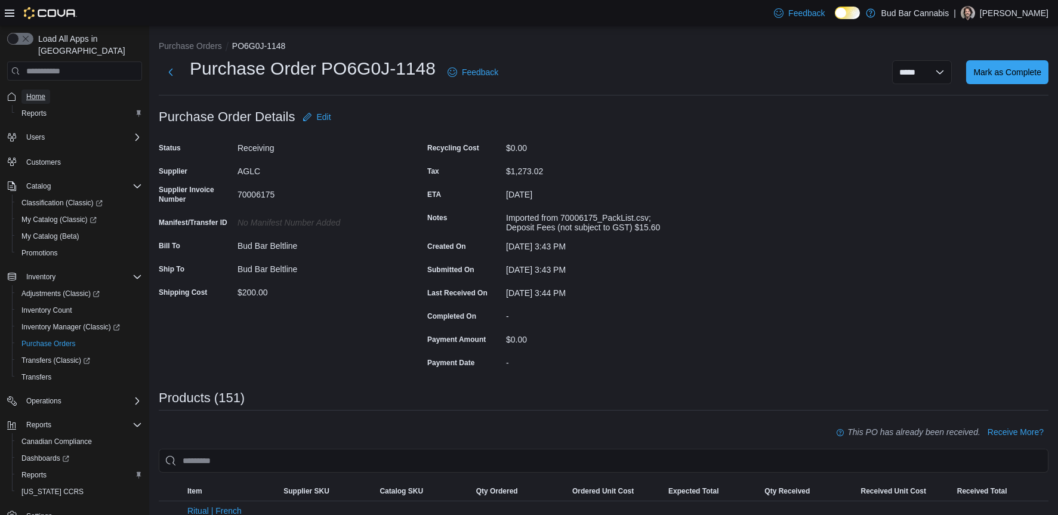
click at [41, 92] on span "Home" at bounding box center [35, 97] width 19 height 10
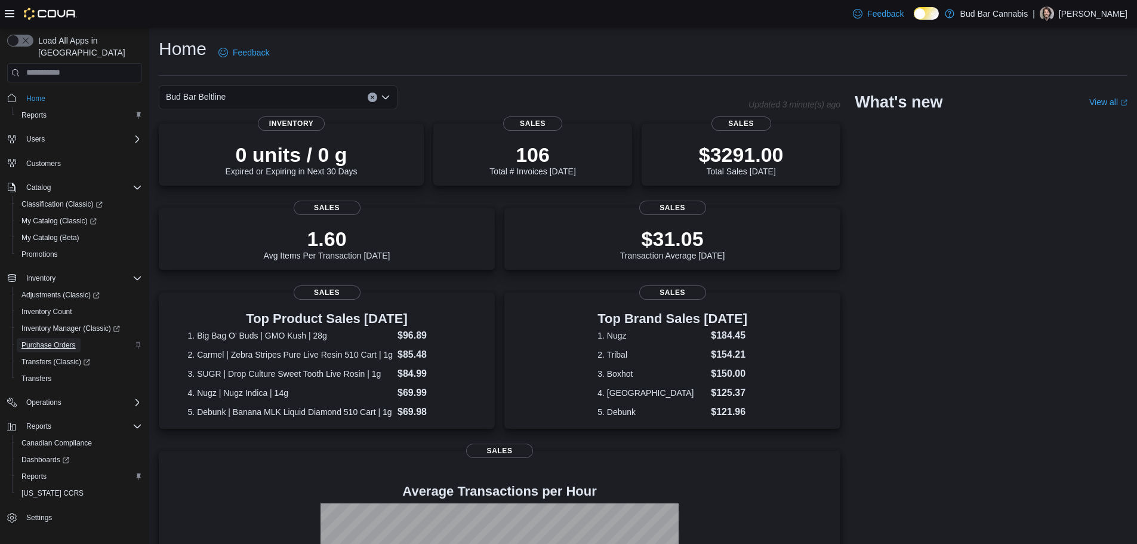
click at [51, 340] on span "Purchase Orders" at bounding box center [48, 345] width 54 height 10
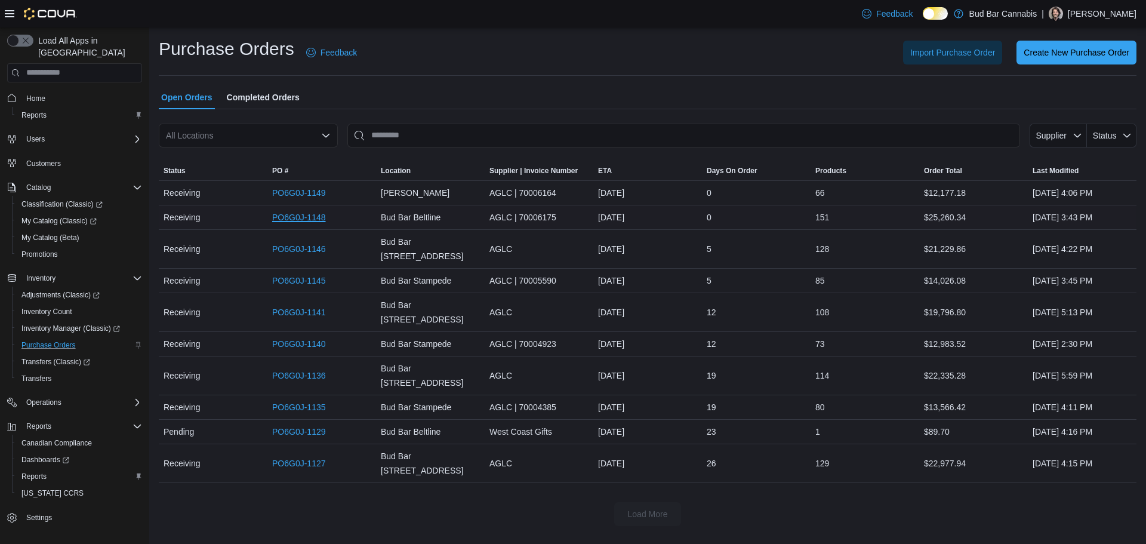
click at [307, 217] on link "PO6G0J-1148" at bounding box center [299, 217] width 54 height 14
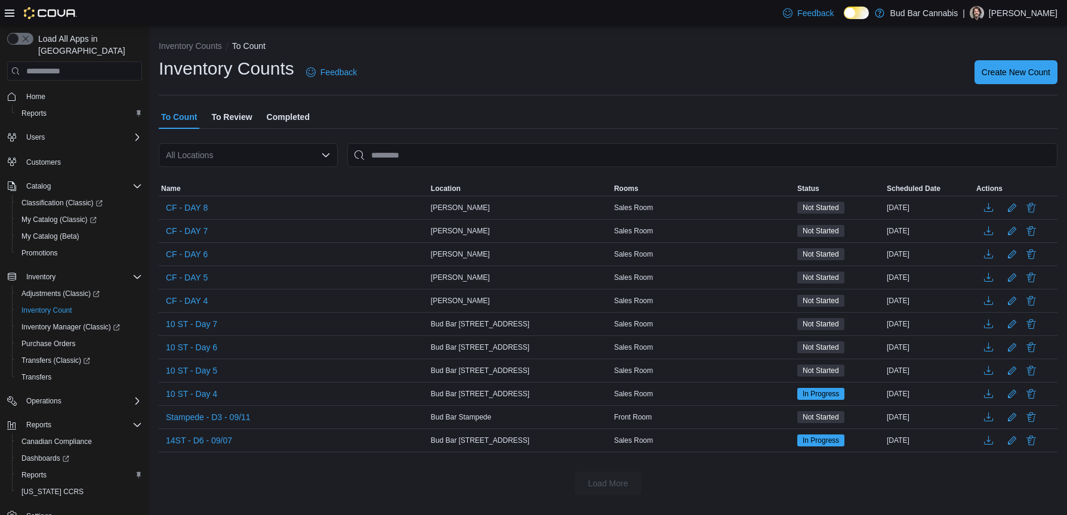
drag, startPoint x: 213, startPoint y: 118, endPoint x: 182, endPoint y: 121, distance: 31.2
click at [213, 119] on span "To Review" at bounding box center [231, 117] width 41 height 24
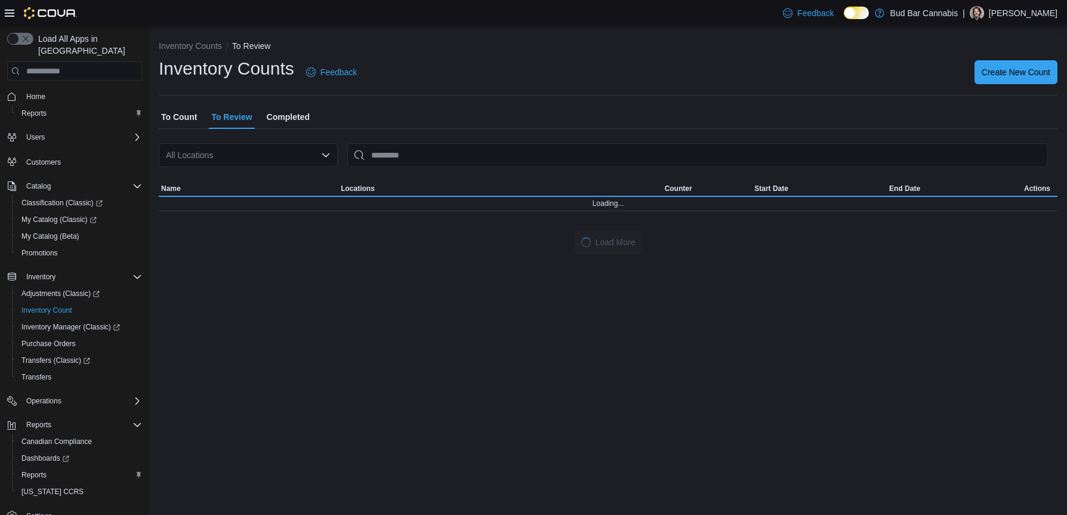
click at [168, 121] on span "To Count" at bounding box center [179, 117] width 36 height 24
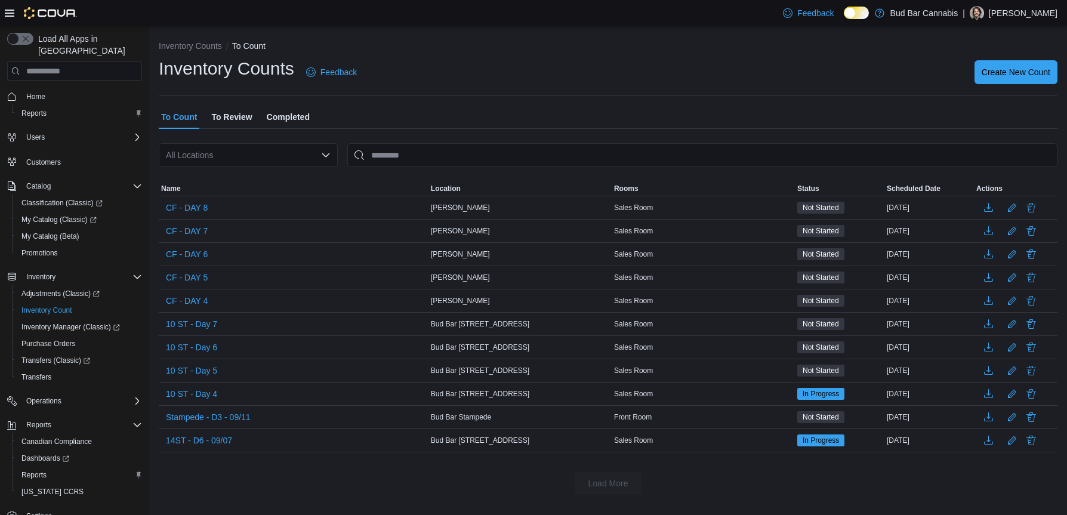
click at [195, 128] on span "To Count" at bounding box center [179, 117] width 36 height 24
click at [214, 121] on span "To Review" at bounding box center [231, 117] width 41 height 24
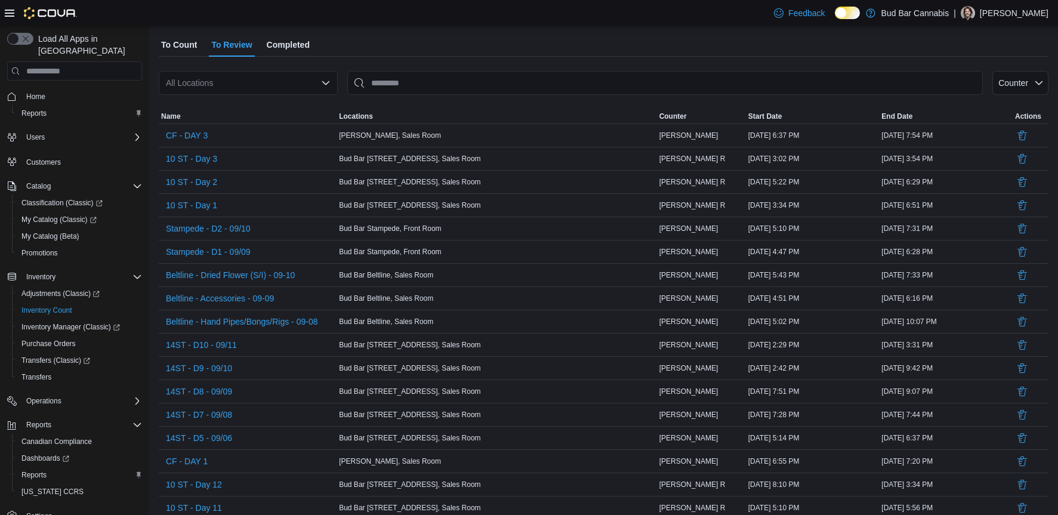
scroll to position [2, 0]
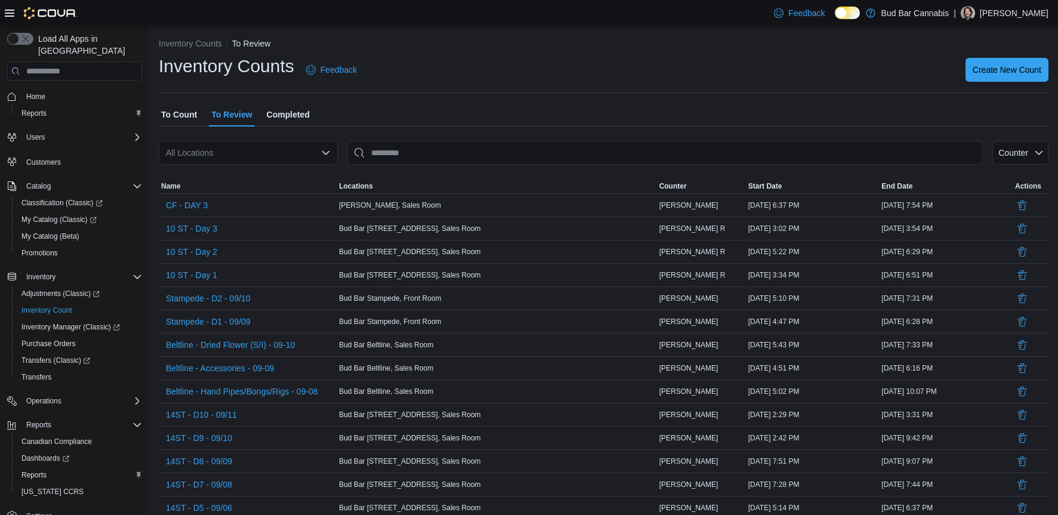
click at [177, 109] on span "To Count" at bounding box center [179, 115] width 36 height 24
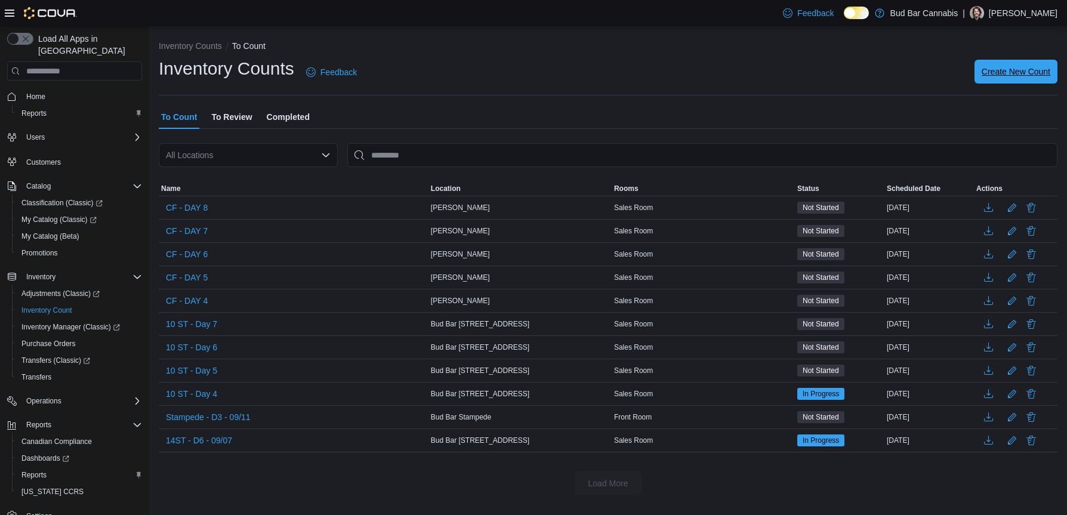
click at [1041, 72] on span "Create New Count" at bounding box center [1016, 72] width 69 height 12
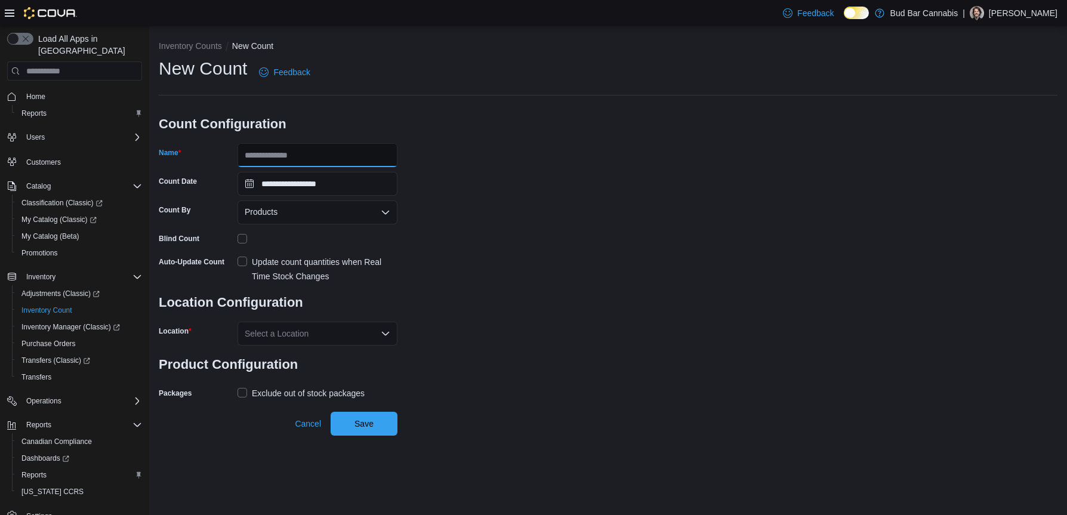
click at [274, 159] on input "Name" at bounding box center [317, 155] width 160 height 24
click at [371, 155] on input "**********" at bounding box center [317, 155] width 160 height 24
type input "**********"
click at [352, 183] on input "**********" at bounding box center [317, 184] width 160 height 24
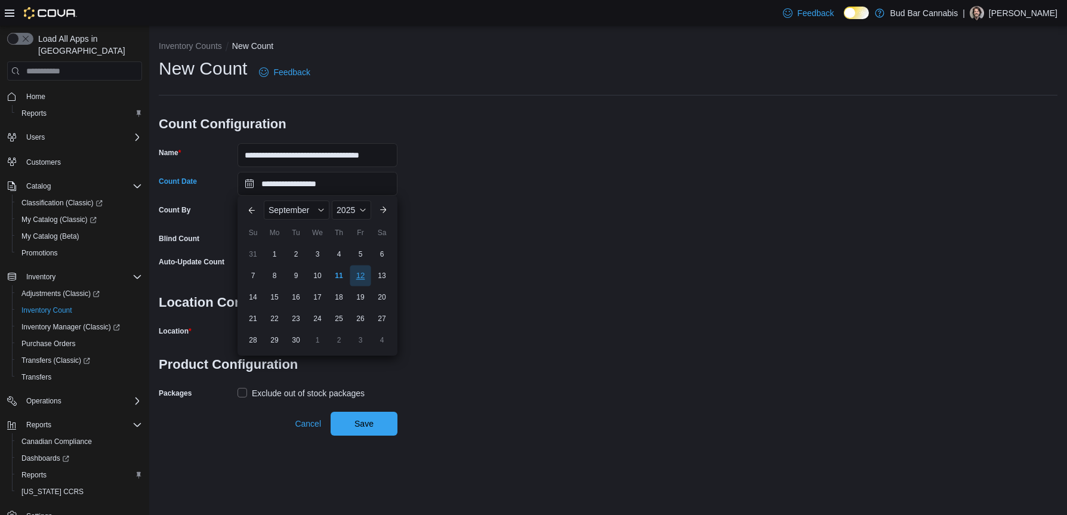
click at [357, 274] on div "12" at bounding box center [360, 276] width 21 height 21
type input "**********"
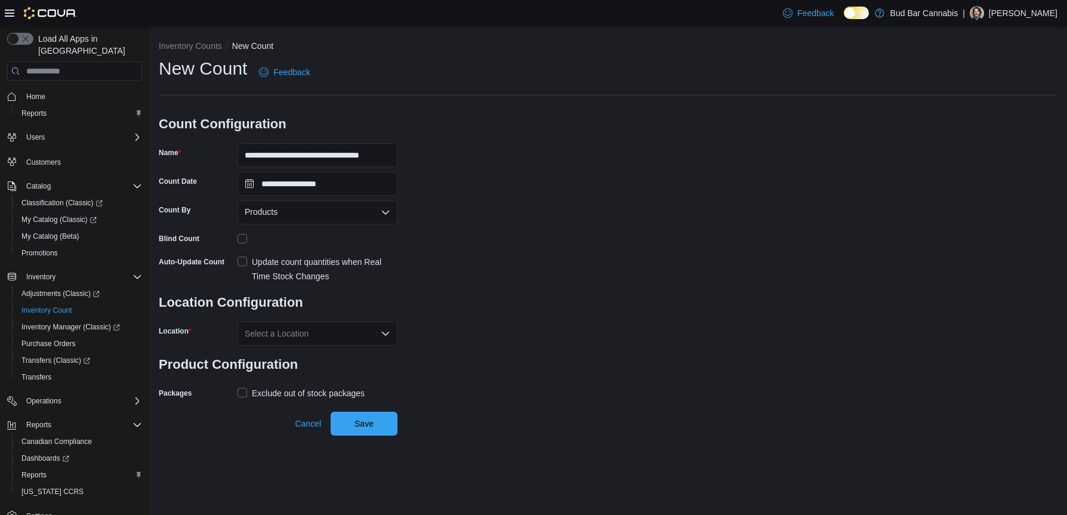
click at [503, 211] on div "**********" at bounding box center [608, 230] width 899 height 346
click at [268, 341] on div "Select a Location" at bounding box center [317, 334] width 160 height 24
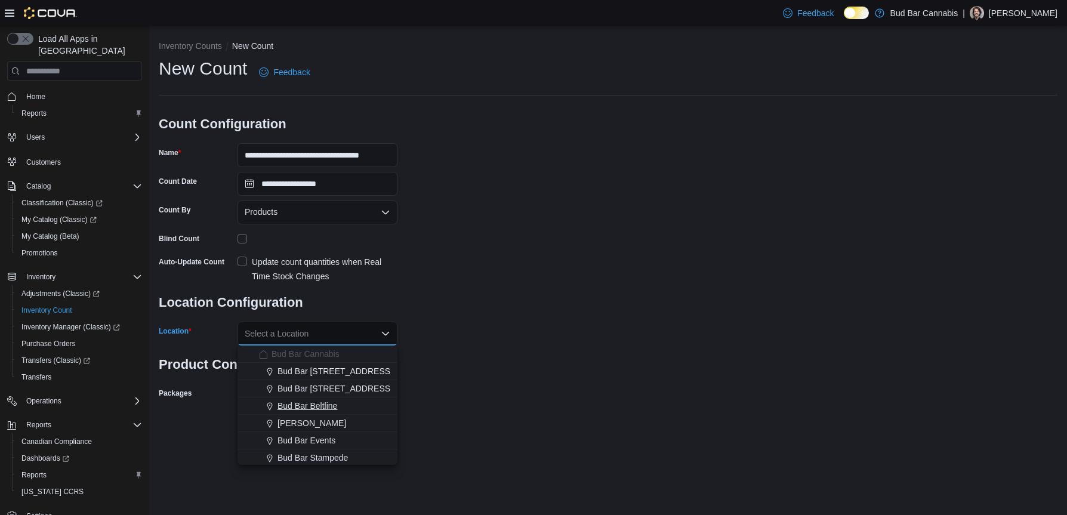
click at [298, 403] on span "Bud Bar Beltline" at bounding box center [307, 406] width 60 height 12
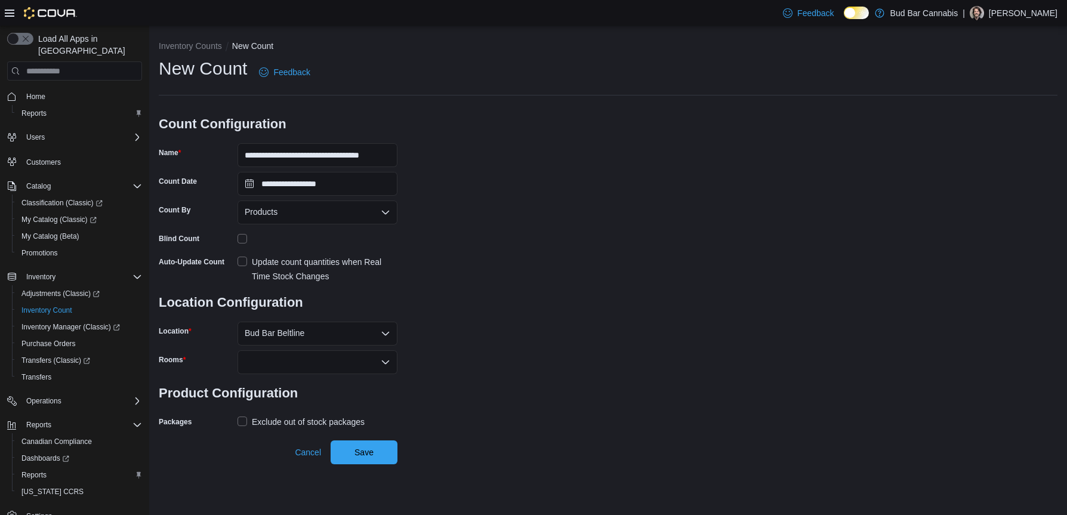
click at [590, 283] on div "**********" at bounding box center [608, 244] width 899 height 374
click at [332, 356] on div at bounding box center [317, 362] width 160 height 24
click at [300, 381] on span "Sales Room" at bounding box center [318, 383] width 146 height 12
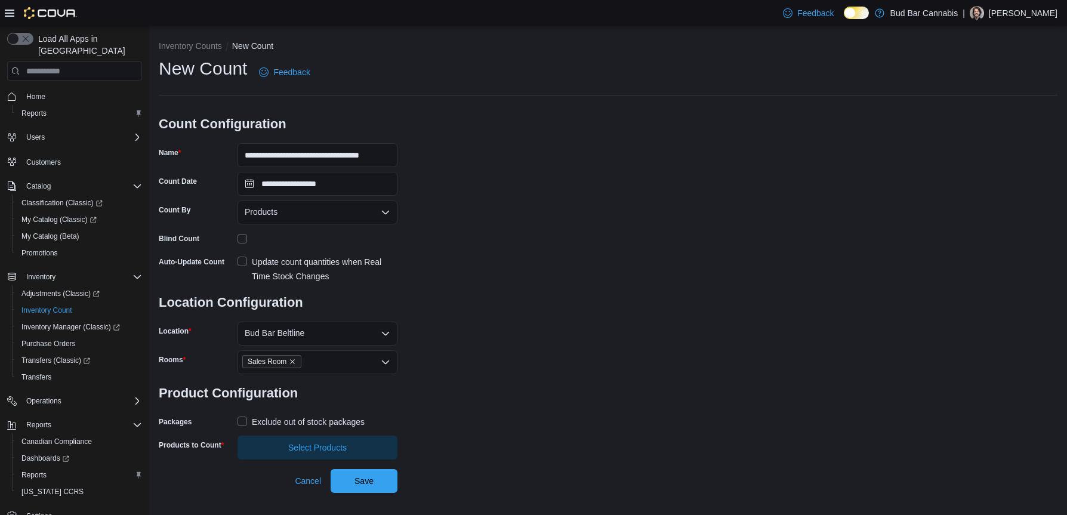
click at [589, 378] on div "**********" at bounding box center [608, 258] width 899 height 403
click at [245, 422] on label "Exclude out of stock packages" at bounding box center [300, 422] width 127 height 14
click at [263, 452] on span "Select Products" at bounding box center [318, 447] width 146 height 24
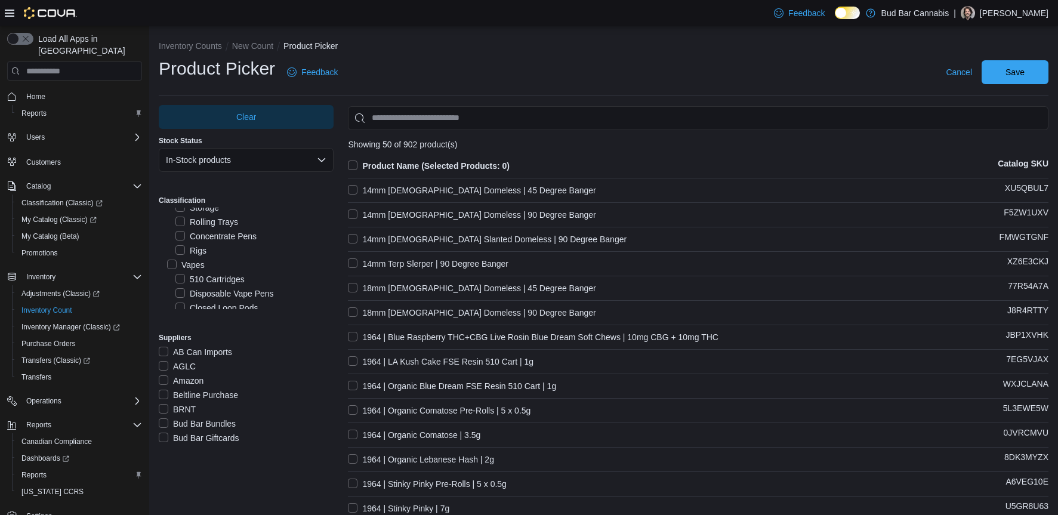
scroll to position [239, 0]
click at [189, 275] on label "Concentrates" at bounding box center [199, 277] width 64 height 14
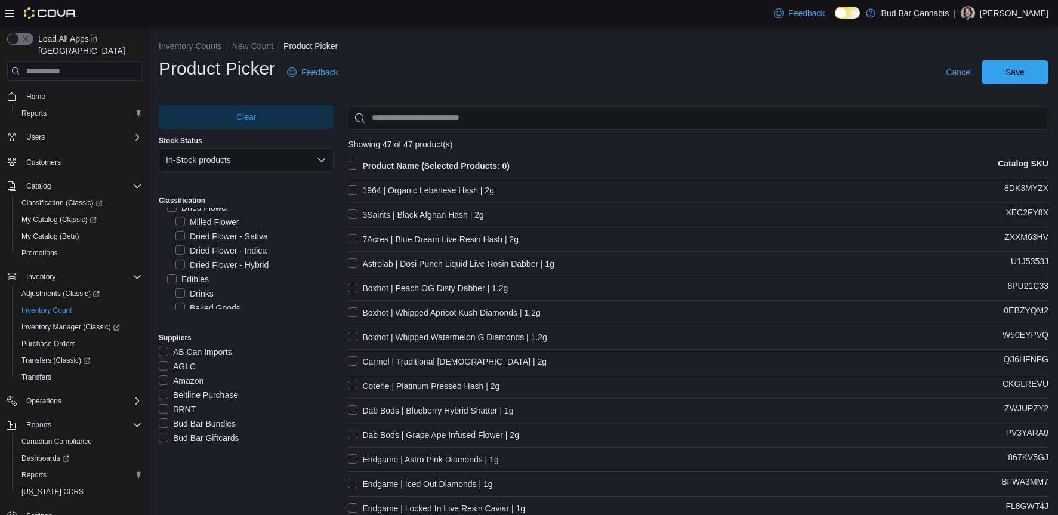
scroll to position [597, 0]
click at [201, 233] on label "Drinks" at bounding box center [194, 234] width 38 height 14
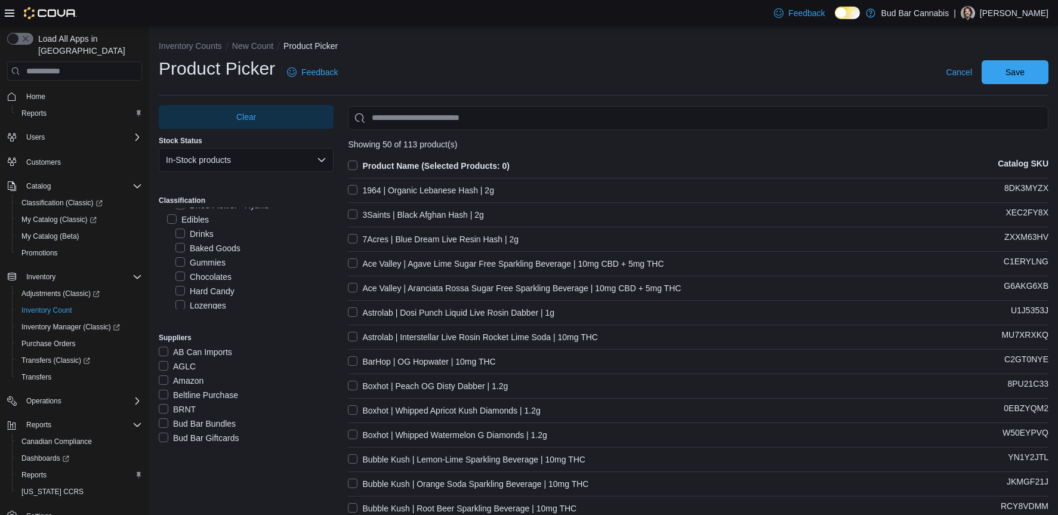
click at [353, 164] on label "Product Name (Selected Products: 0)" at bounding box center [429, 166] width 162 height 14
click at [1041, 70] on span "Save" at bounding box center [1015, 72] width 53 height 24
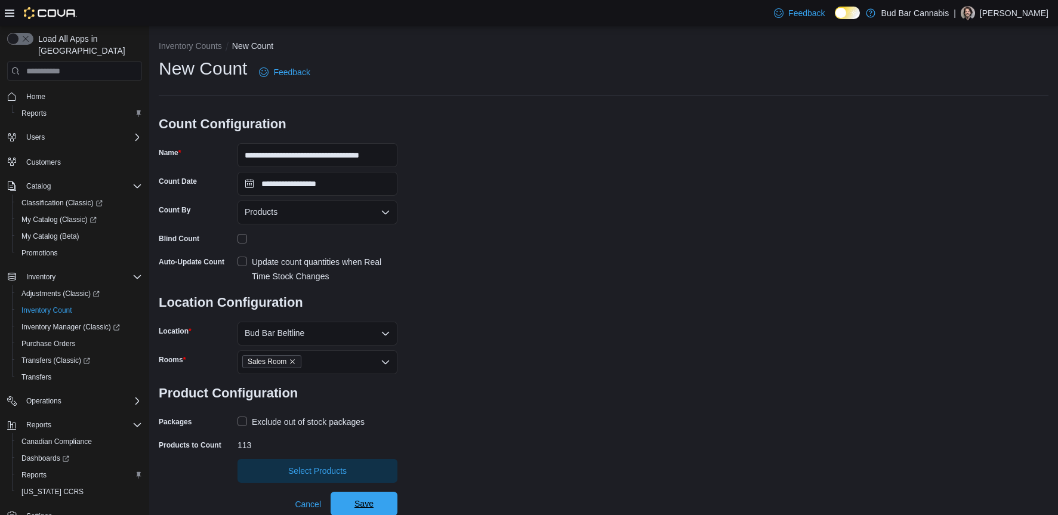
click at [370, 502] on span "Save" at bounding box center [363, 504] width 19 height 12
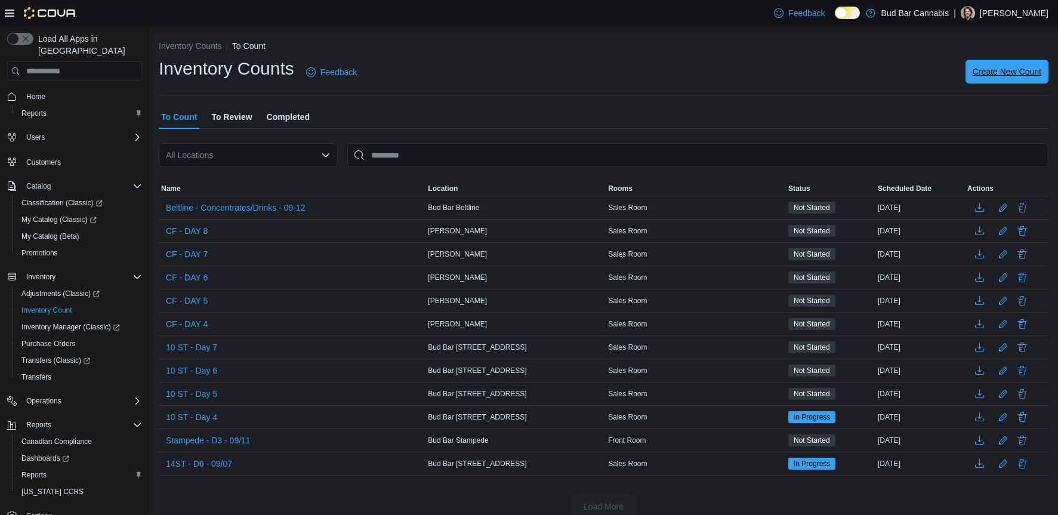
click at [1020, 75] on span "Create New Count" at bounding box center [1007, 72] width 69 height 12
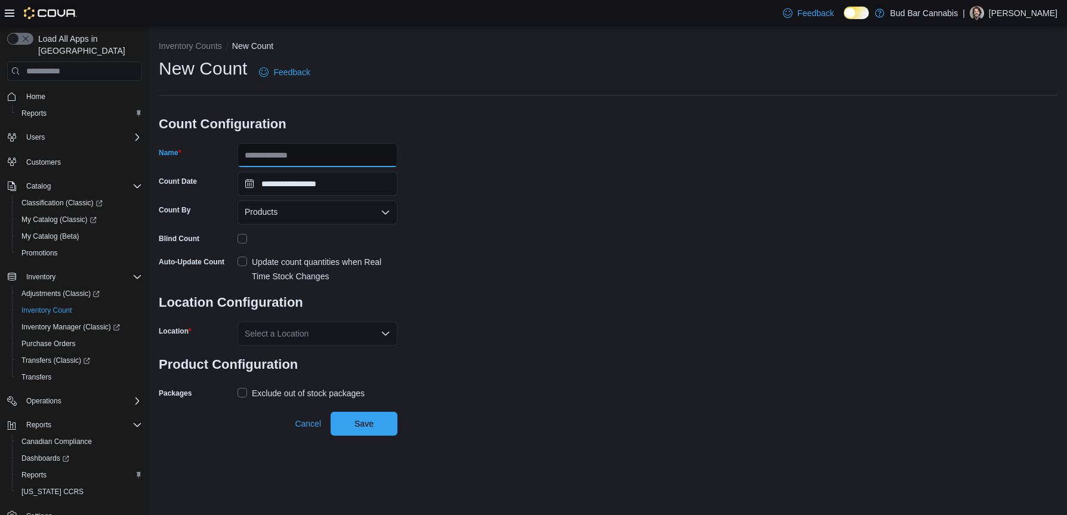
drag, startPoint x: 389, startPoint y: 145, endPoint x: 381, endPoint y: 155, distance: 12.3
click at [388, 146] on input "Name" at bounding box center [317, 155] width 160 height 24
click at [348, 153] on input "**********" at bounding box center [317, 155] width 160 height 24
click at [349, 152] on input "**********" at bounding box center [317, 155] width 160 height 24
type input "**********"
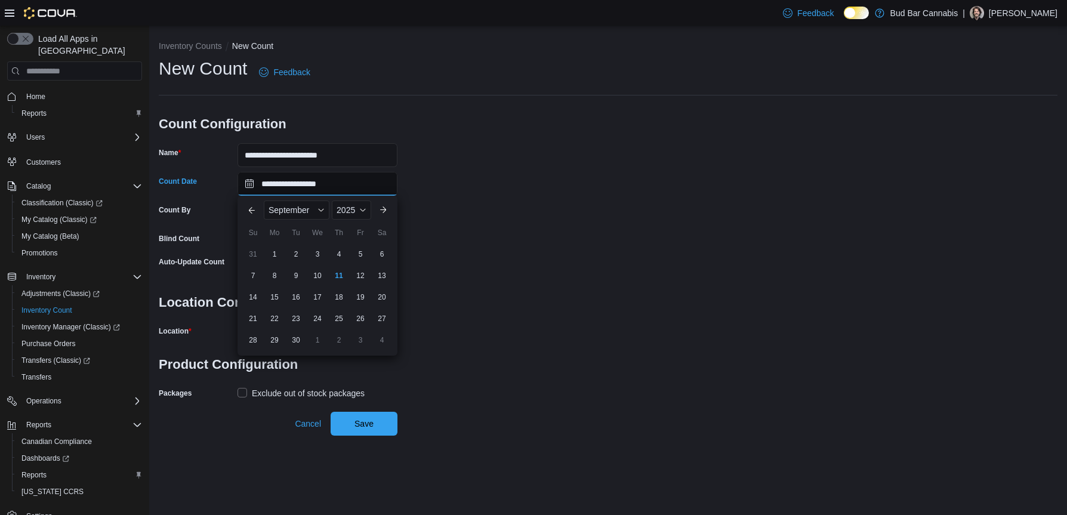
click at [350, 187] on input "**********" at bounding box center [317, 184] width 160 height 24
click at [383, 272] on div "13" at bounding box center [381, 276] width 21 height 21
type input "**********"
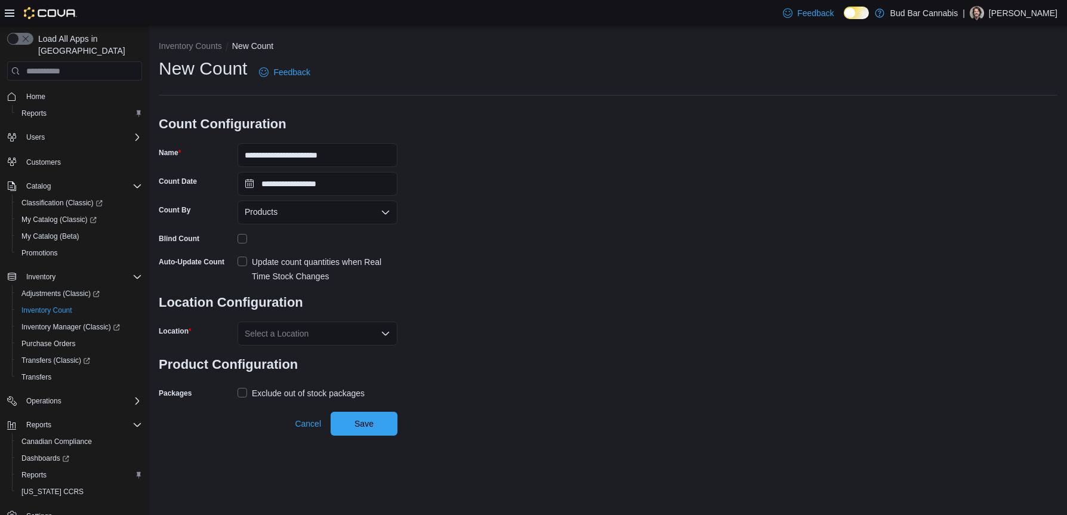
click at [465, 192] on div "**********" at bounding box center [608, 230] width 899 height 346
click at [269, 337] on div "Select a Location" at bounding box center [317, 334] width 160 height 24
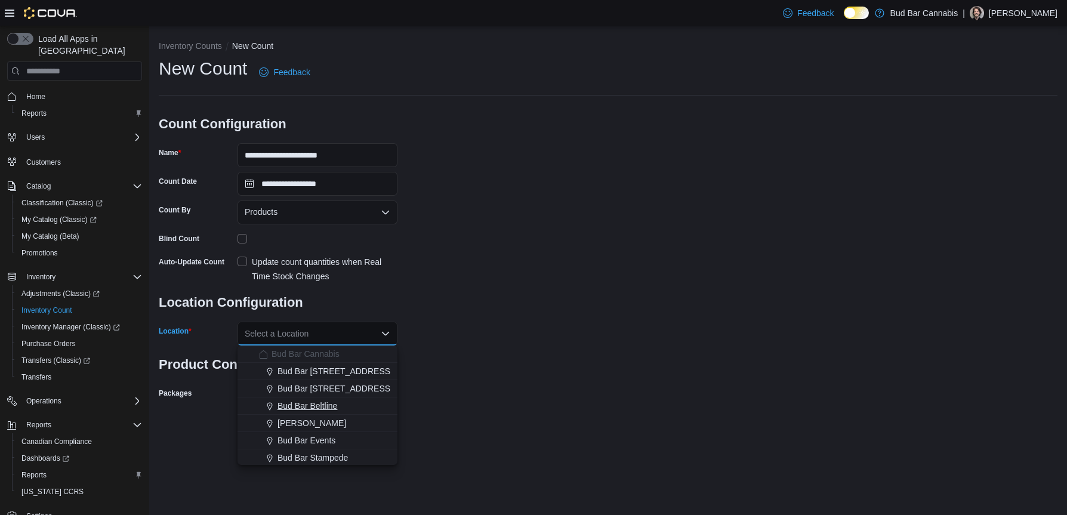
click at [307, 403] on span "Bud Bar Beltline" at bounding box center [307, 406] width 60 height 12
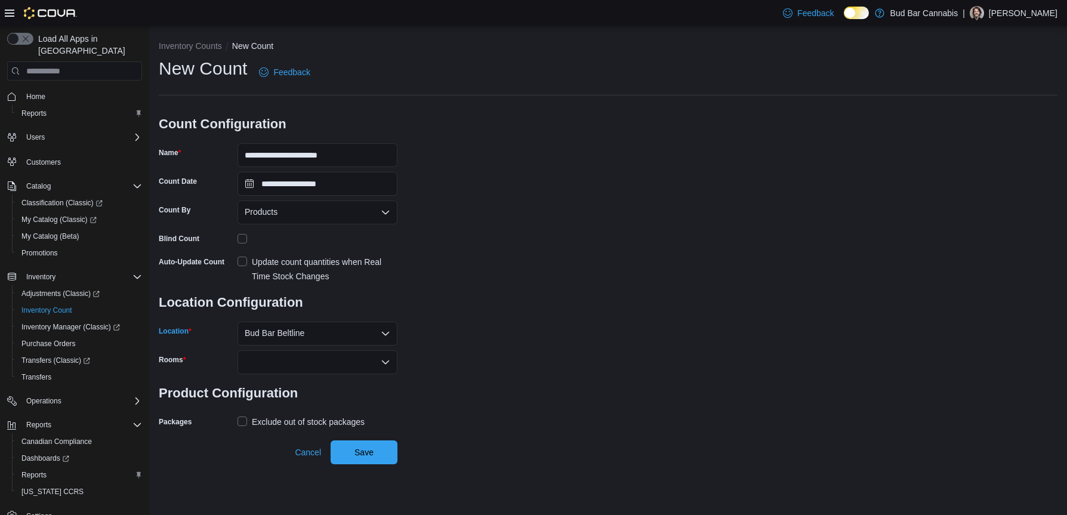
click at [299, 368] on div at bounding box center [317, 362] width 160 height 24
click at [297, 381] on span "Sales Room" at bounding box center [318, 383] width 146 height 12
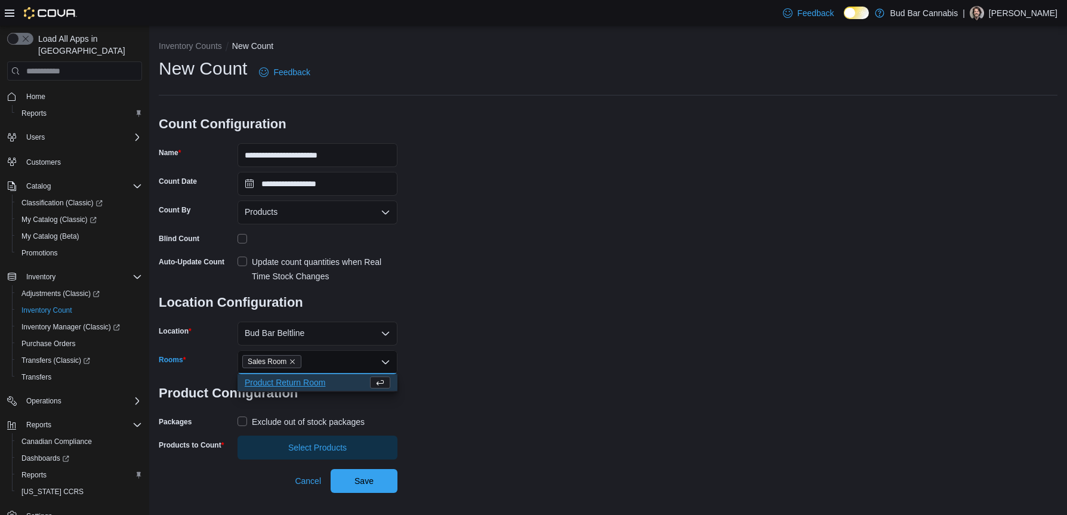
click at [246, 421] on label "Exclude out of stock packages" at bounding box center [300, 422] width 127 height 14
click at [309, 445] on span "Select Products" at bounding box center [317, 448] width 58 height 12
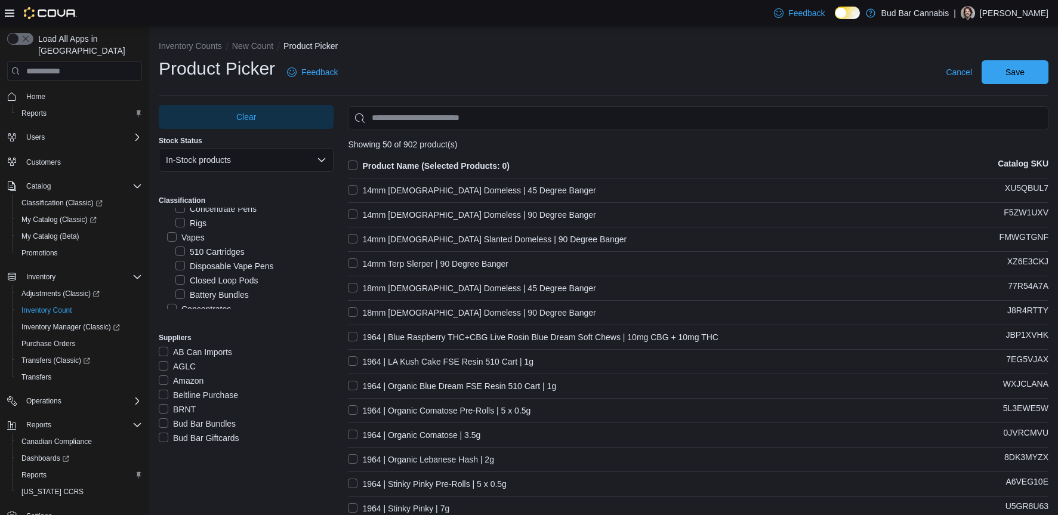
scroll to position [179, 0]
click at [193, 261] on label "Vapes" at bounding box center [186, 265] width 38 height 14
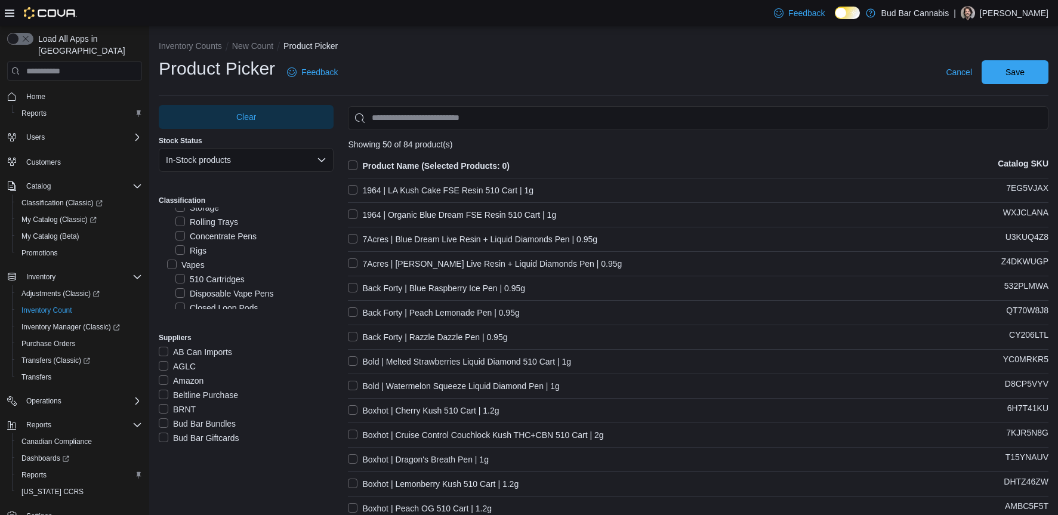
click at [353, 159] on label "Product Name (Selected Products: 0)" at bounding box center [429, 166] width 162 height 14
click at [1025, 72] on span "Save" at bounding box center [1014, 72] width 19 height 12
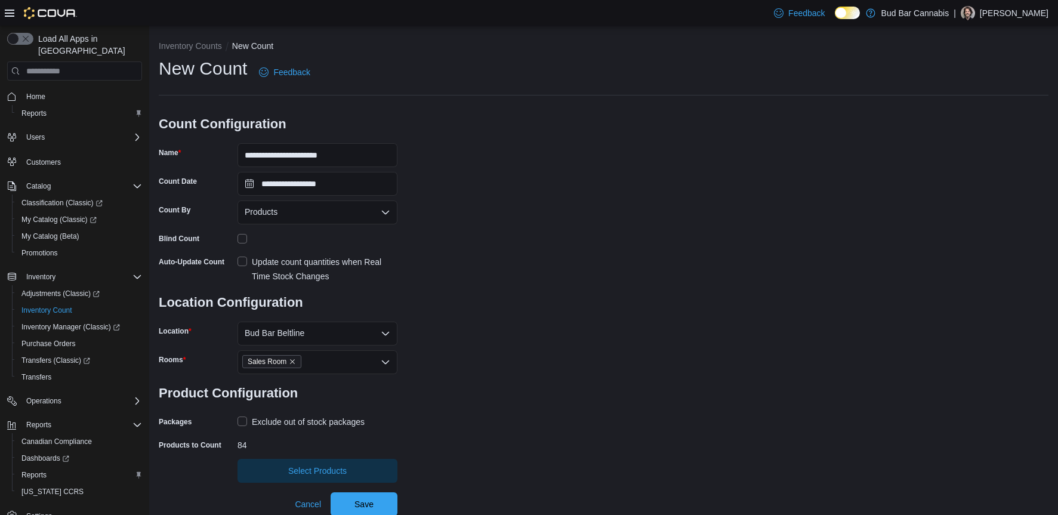
click at [678, 252] on div "**********" at bounding box center [604, 270] width 890 height 426
click at [372, 498] on span "Save" at bounding box center [363, 502] width 19 height 12
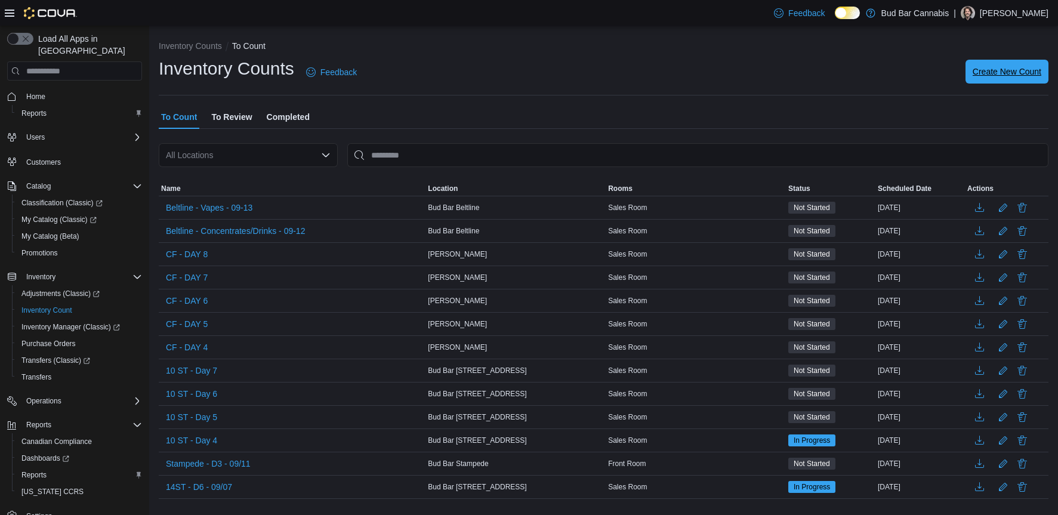
click at [988, 72] on span "Create New Count" at bounding box center [1007, 72] width 69 height 12
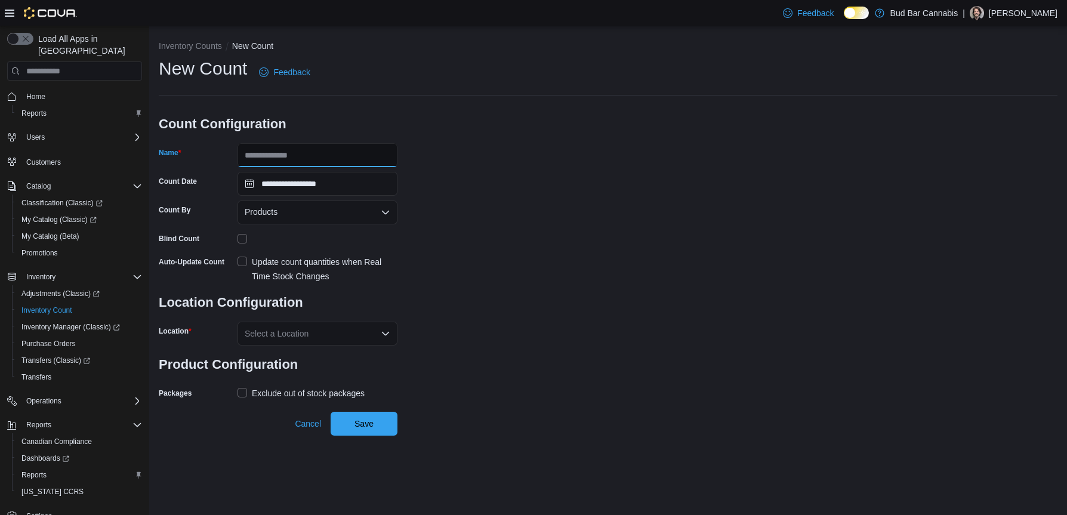
click at [308, 158] on input "Name" at bounding box center [317, 155] width 160 height 24
drag, startPoint x: 380, startPoint y: 156, endPoint x: 491, endPoint y: 156, distance: 110.4
click at [491, 156] on div "**********" at bounding box center [608, 230] width 899 height 346
type input "**********"
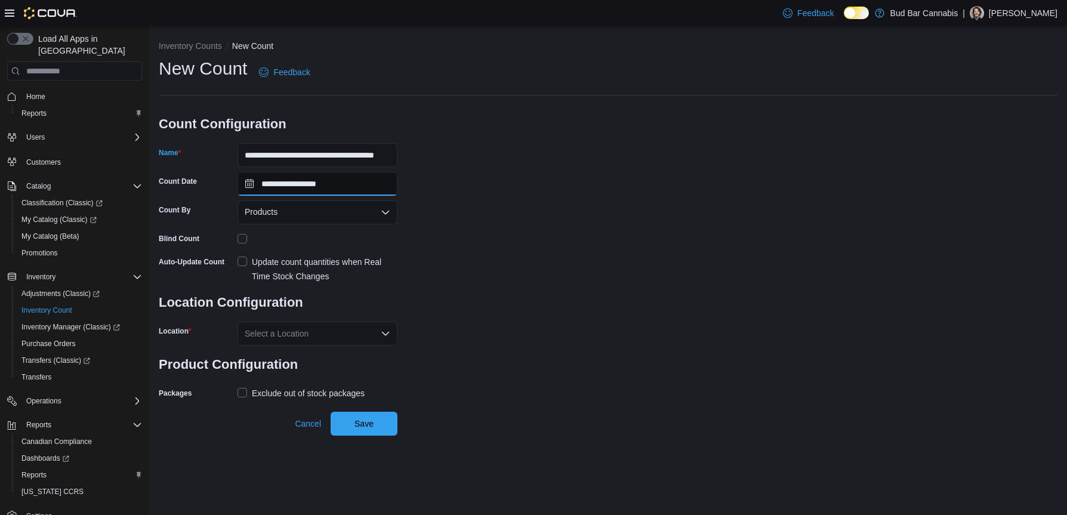
click at [360, 179] on input "**********" at bounding box center [317, 184] width 160 height 24
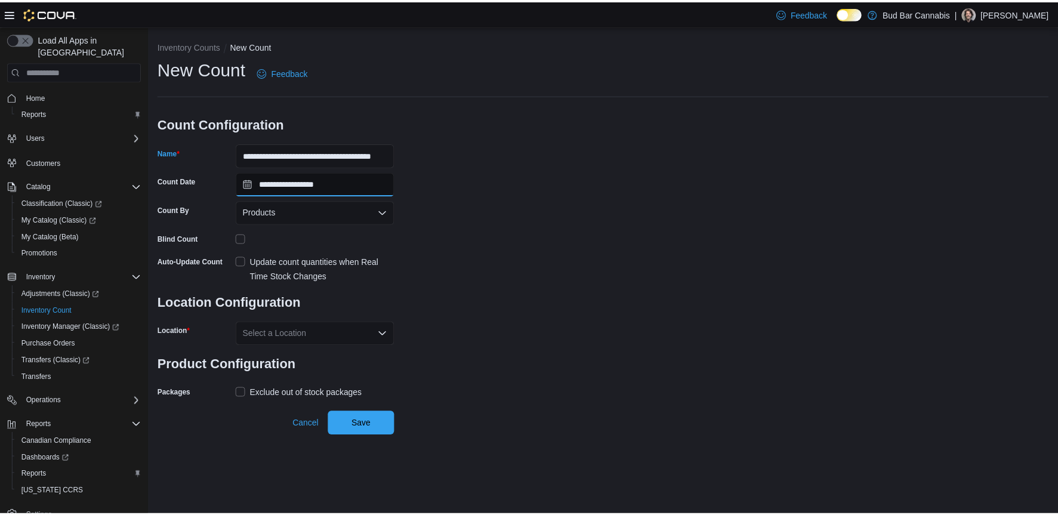
scroll to position [0, 0]
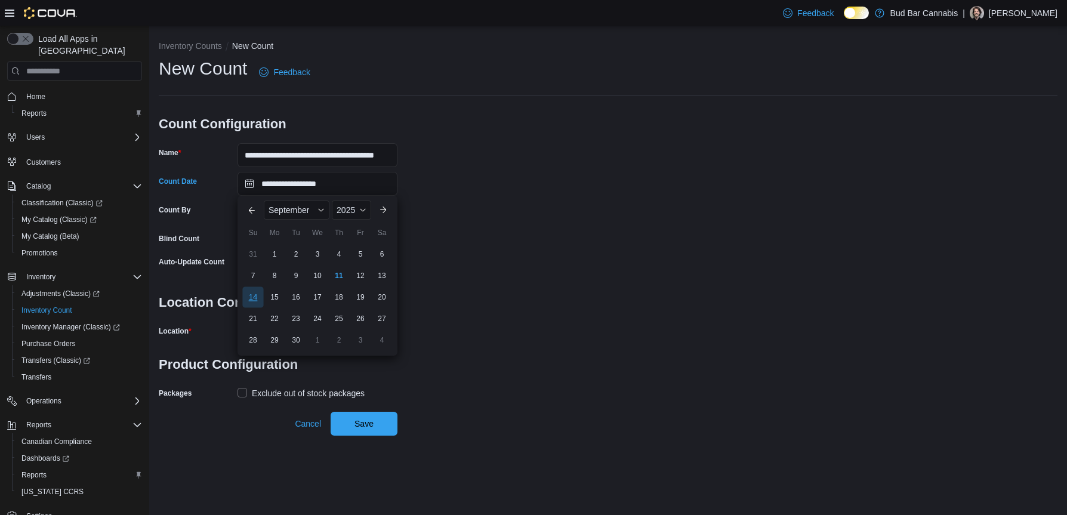
click at [250, 295] on div "14" at bounding box center [252, 297] width 21 height 21
type input "**********"
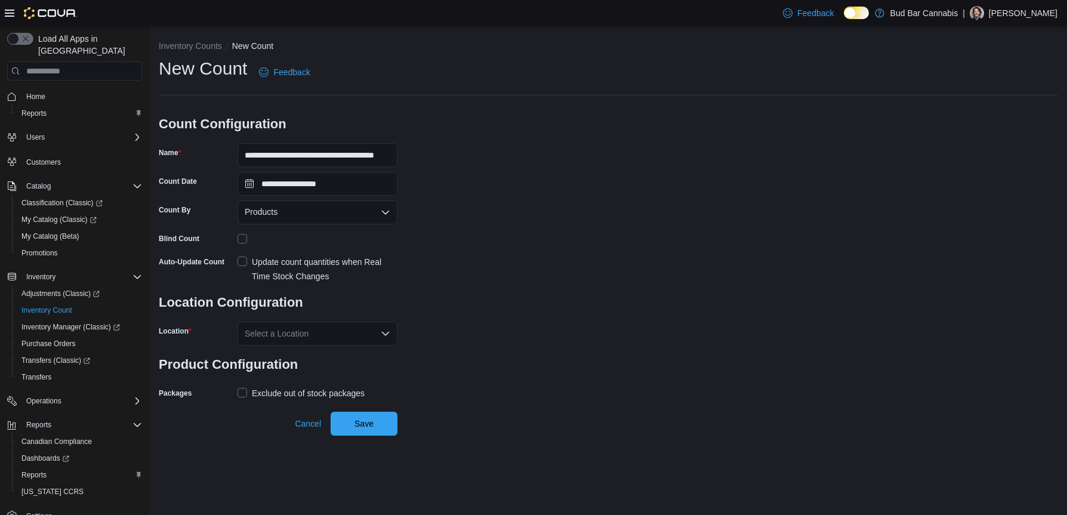
drag, startPoint x: 606, startPoint y: 212, endPoint x: 314, endPoint y: 212, distance: 291.2
click at [604, 212] on div "**********" at bounding box center [608, 230] width 899 height 346
click at [279, 333] on div "Select a Location" at bounding box center [317, 334] width 160 height 24
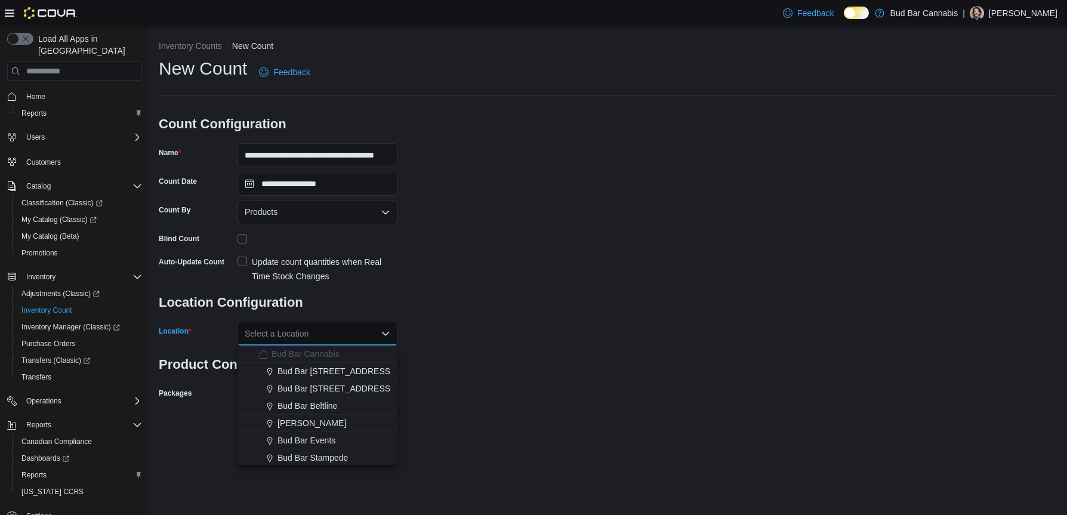
click at [308, 399] on button "Bud Bar Beltline" at bounding box center [317, 405] width 160 height 17
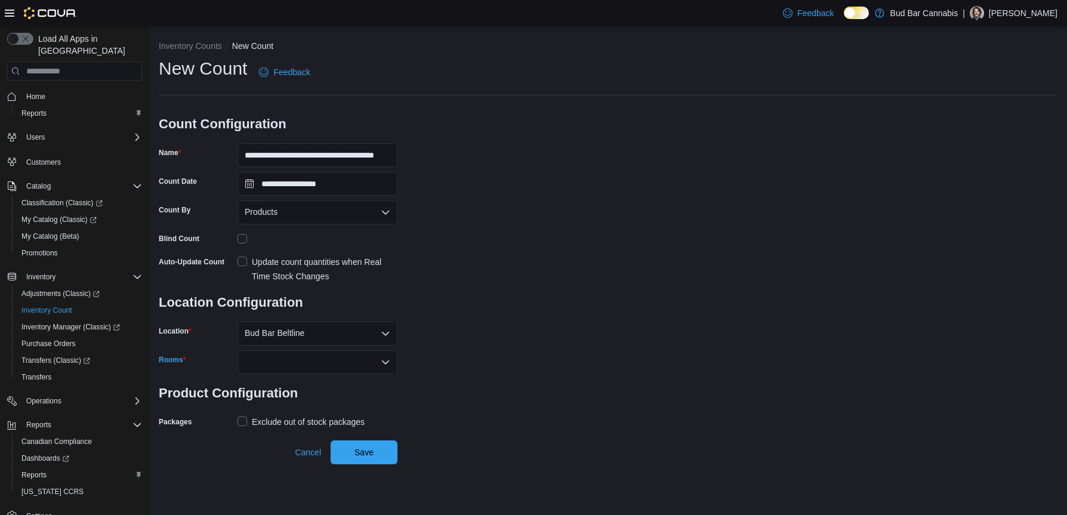
click at [303, 359] on div at bounding box center [317, 362] width 160 height 24
click at [302, 377] on span "Sales Room" at bounding box center [318, 383] width 146 height 12
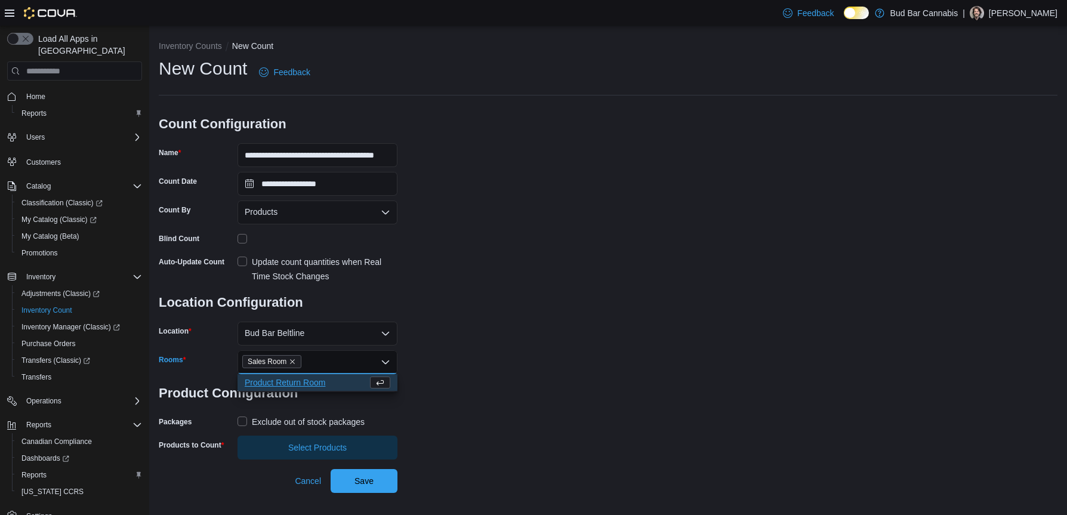
click at [246, 417] on label "Exclude out of stock packages" at bounding box center [300, 422] width 127 height 14
click at [260, 448] on span "Select Products" at bounding box center [318, 447] width 146 height 24
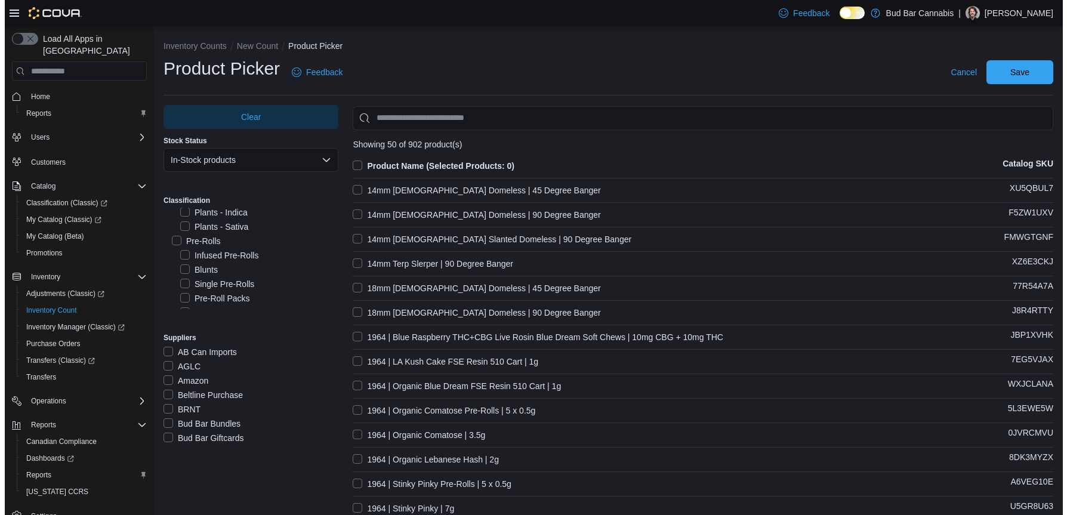
scroll to position [895, 0]
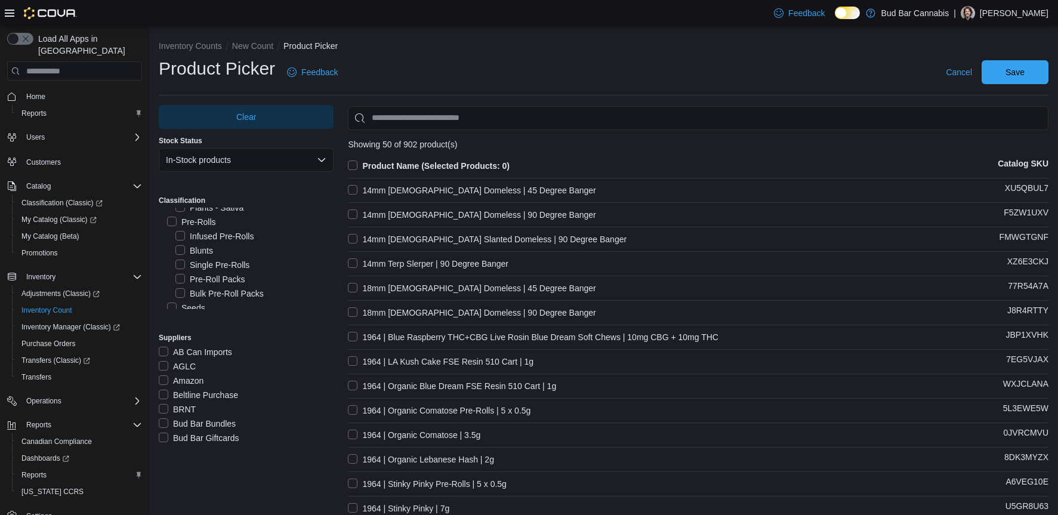
click at [206, 248] on label "Blunts" at bounding box center [194, 250] width 38 height 14
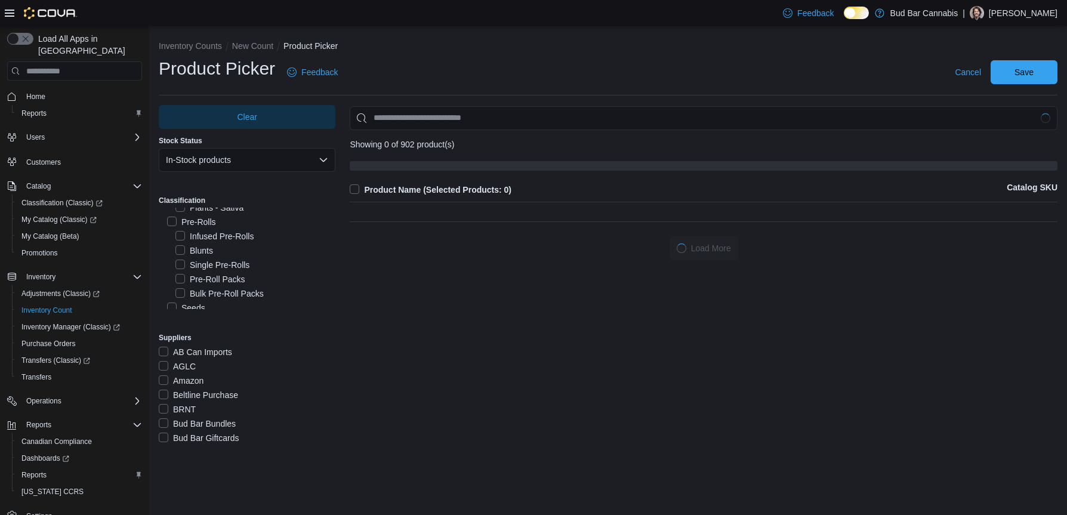
click at [211, 235] on label "Infused Pre-Rolls" at bounding box center [214, 236] width 78 height 14
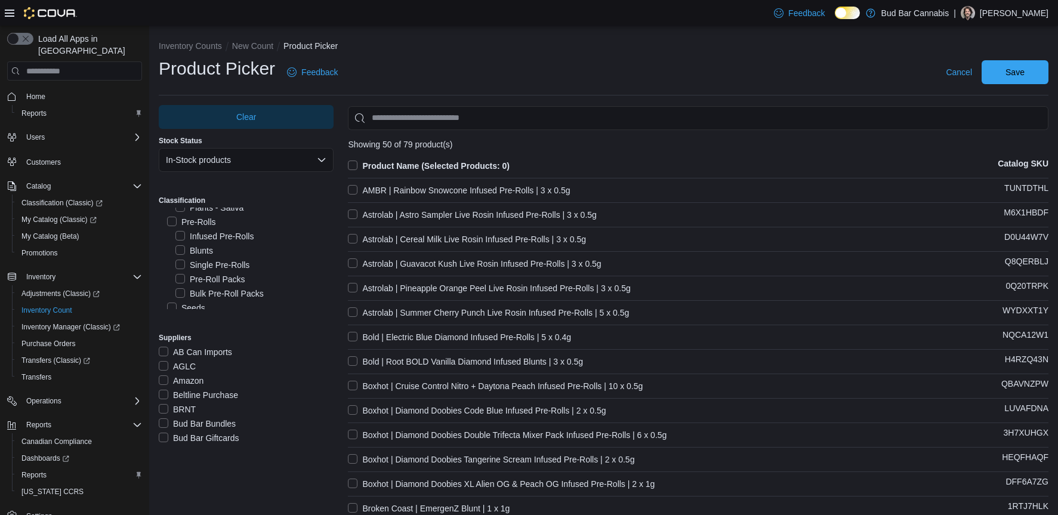
click at [350, 164] on label "Product Name (Selected Products: 0)" at bounding box center [429, 166] width 162 height 14
click at [1025, 70] on span "Save" at bounding box center [1014, 72] width 19 height 12
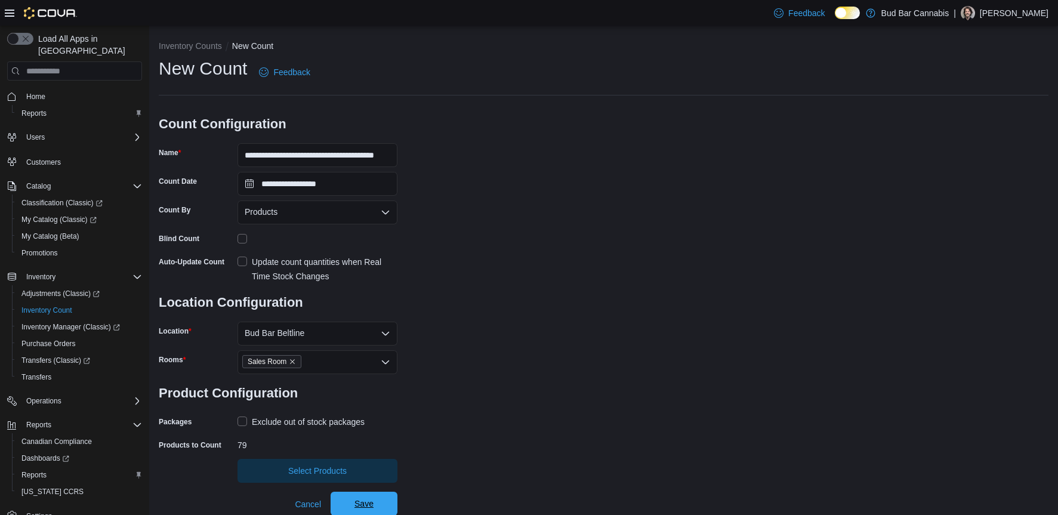
click at [372, 506] on span "Save" at bounding box center [363, 504] width 19 height 12
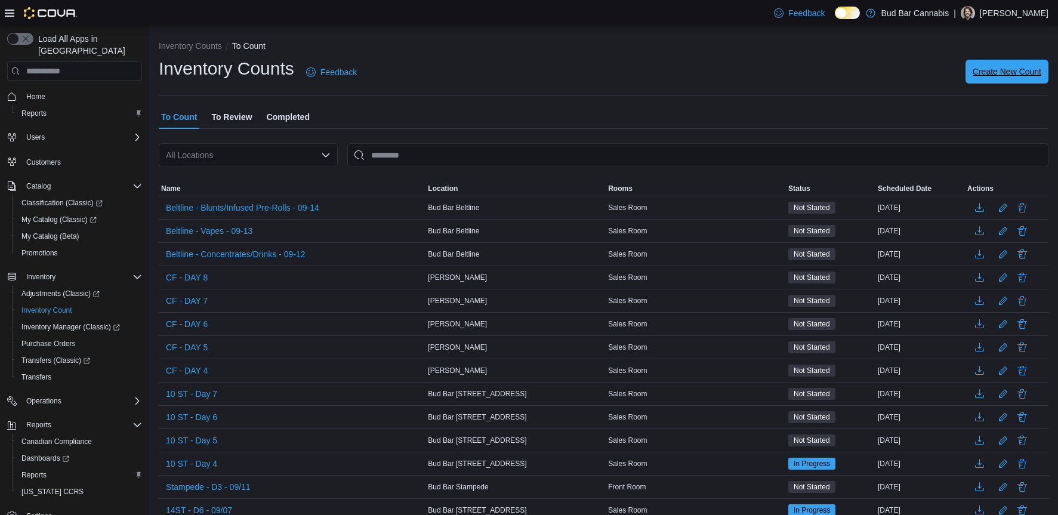
click at [998, 69] on span "Create New Count" at bounding box center [1007, 72] width 69 height 12
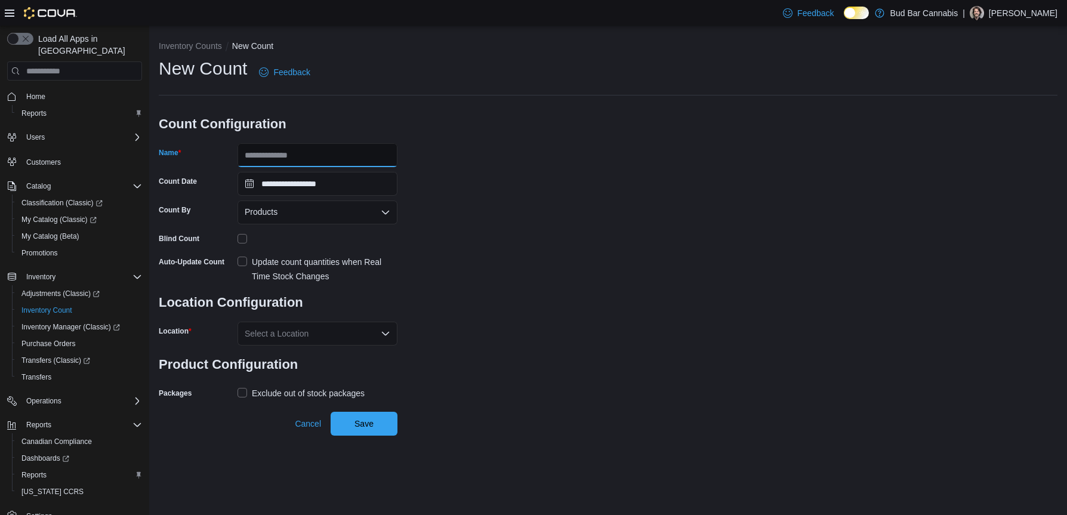
click at [374, 159] on input "Name" at bounding box center [317, 155] width 160 height 24
drag, startPoint x: 384, startPoint y: 154, endPoint x: 437, endPoint y: 147, distance: 53.6
click at [437, 147] on div "**********" at bounding box center [608, 230] width 899 height 346
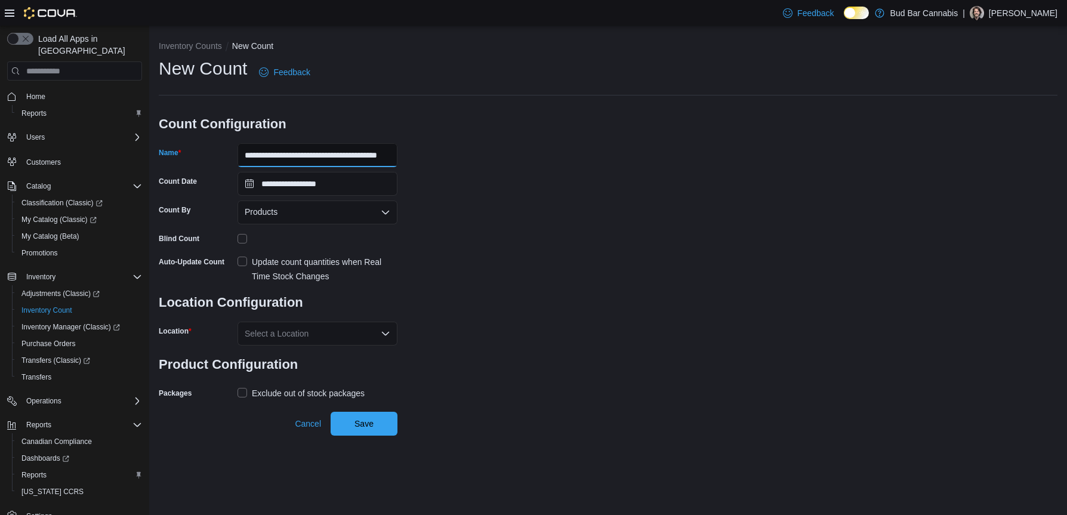
type input "**********"
click at [365, 181] on input "**********" at bounding box center [317, 184] width 160 height 24
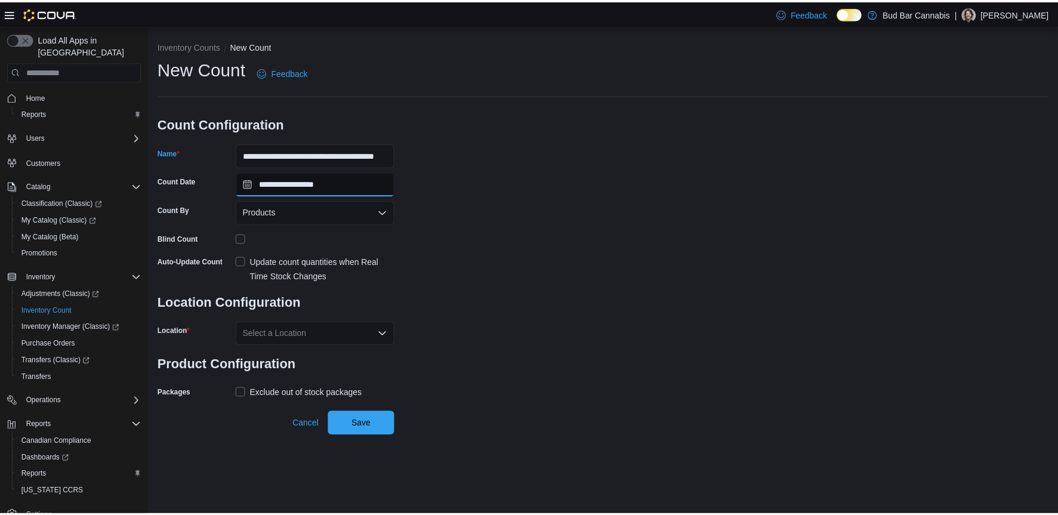
scroll to position [0, 0]
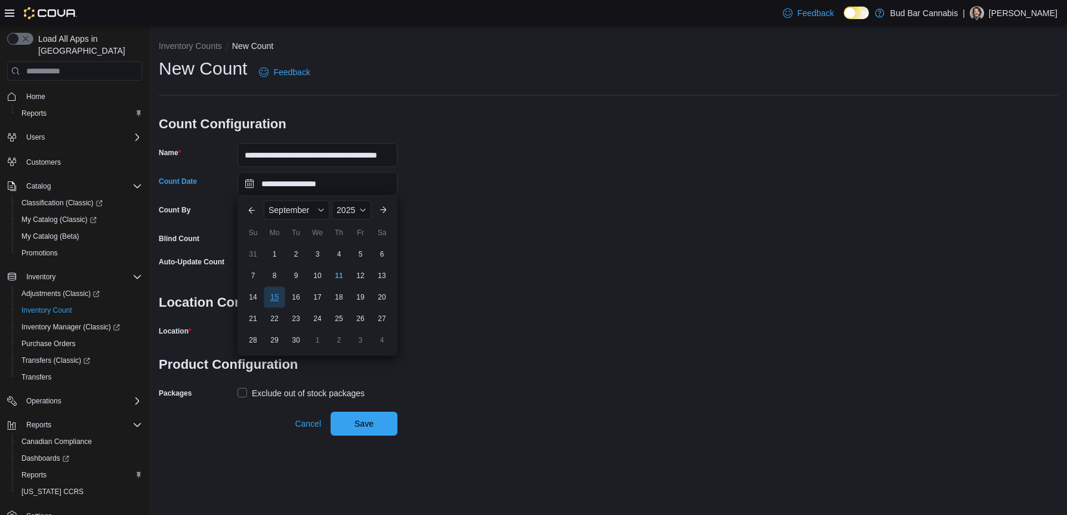
click at [280, 298] on div "15" at bounding box center [274, 297] width 21 height 21
type input "**********"
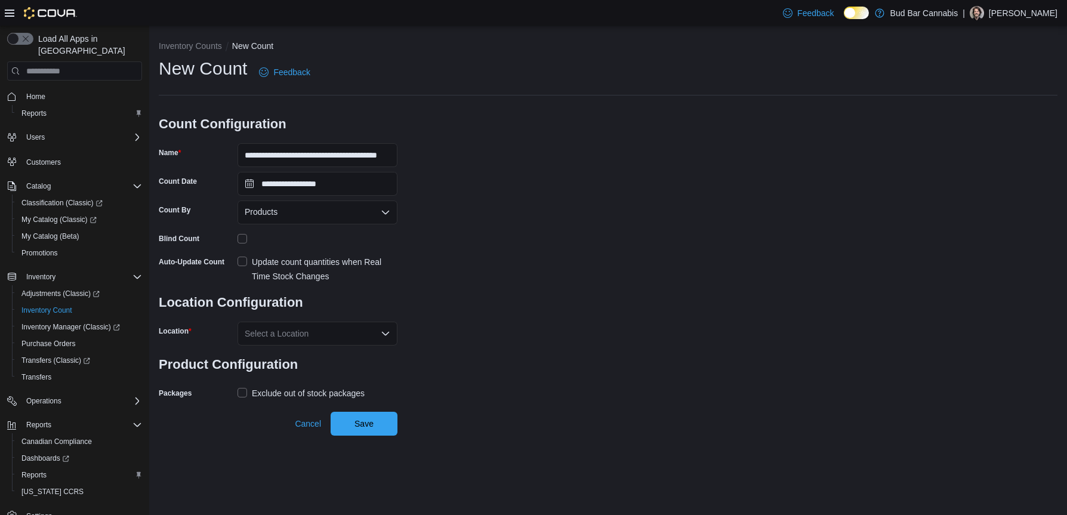
click at [548, 205] on div "**********" at bounding box center [608, 230] width 899 height 346
click at [273, 329] on div "Select a Location" at bounding box center [317, 334] width 160 height 24
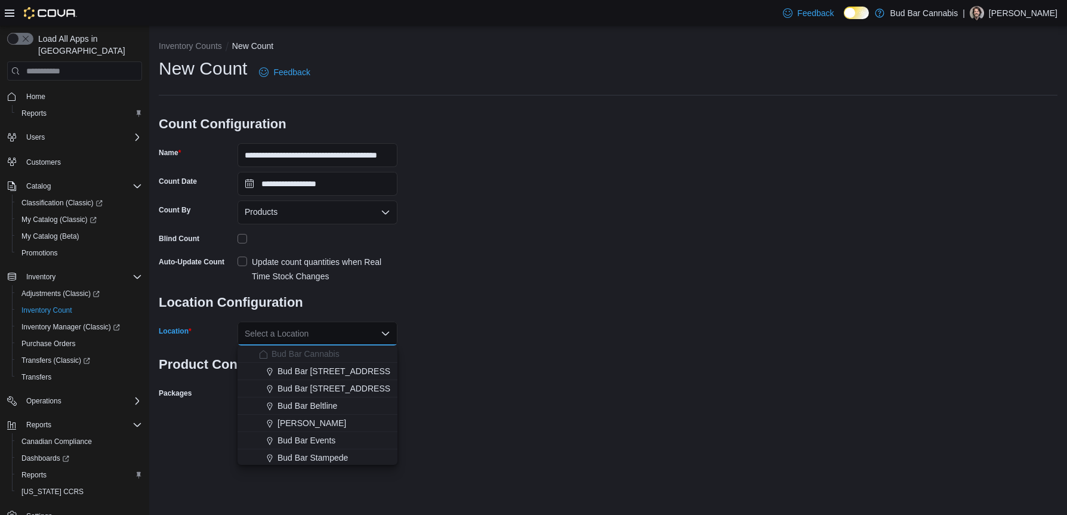
click at [299, 402] on span "Bud Bar Beltline" at bounding box center [307, 406] width 60 height 12
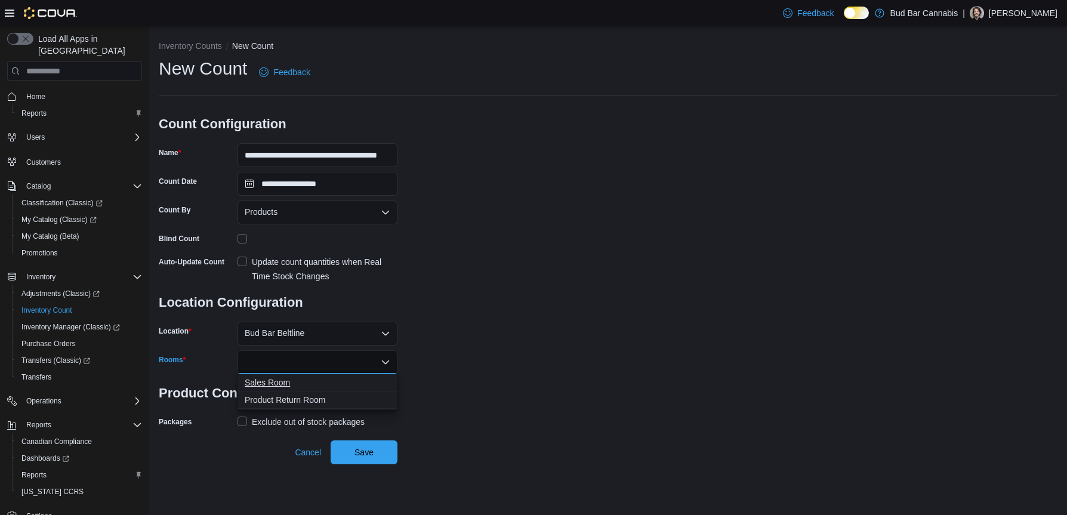
click at [292, 380] on span "Sales Room" at bounding box center [318, 383] width 146 height 12
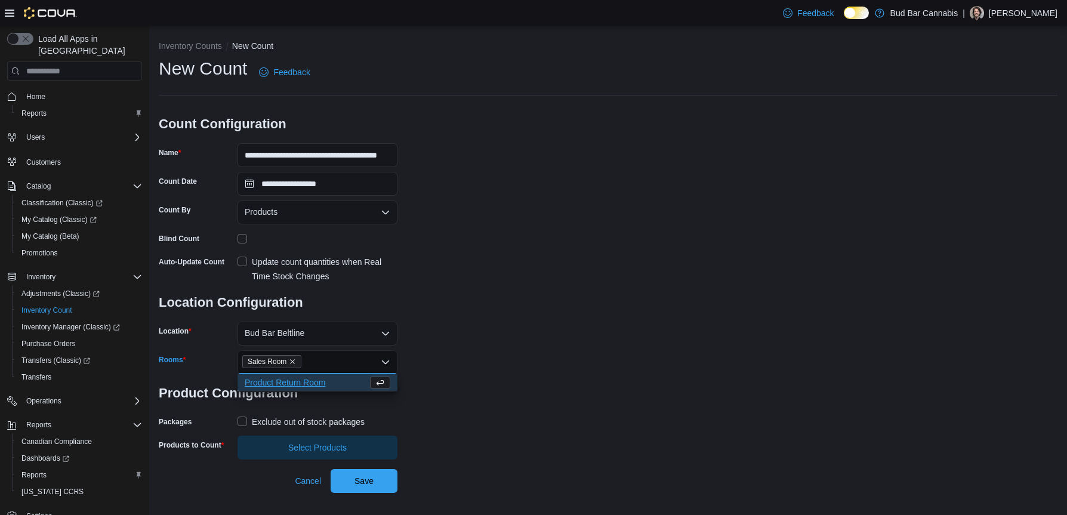
click at [248, 420] on label "Exclude out of stock packages" at bounding box center [300, 422] width 127 height 14
click at [263, 443] on span "Select Products" at bounding box center [318, 447] width 146 height 24
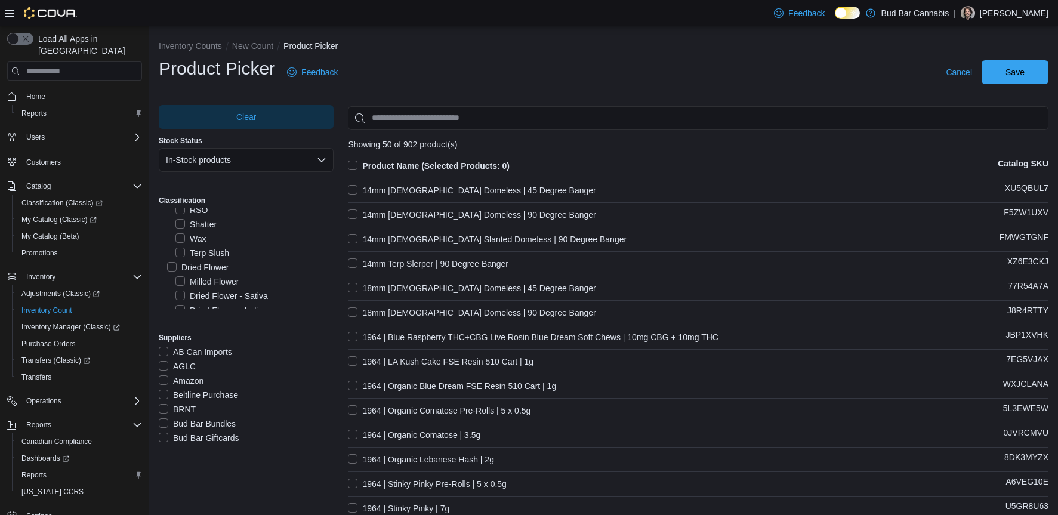
scroll to position [537, 0]
click at [224, 220] on label "Milled Flower" at bounding box center [206, 222] width 63 height 14
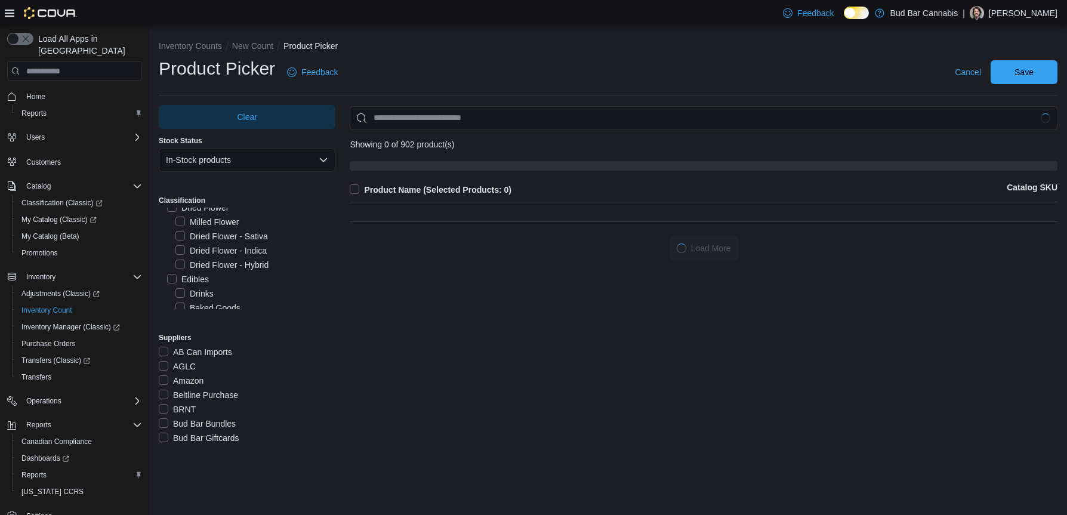
click at [233, 266] on label "Dried Flower - Hybrid" at bounding box center [221, 265] width 93 height 14
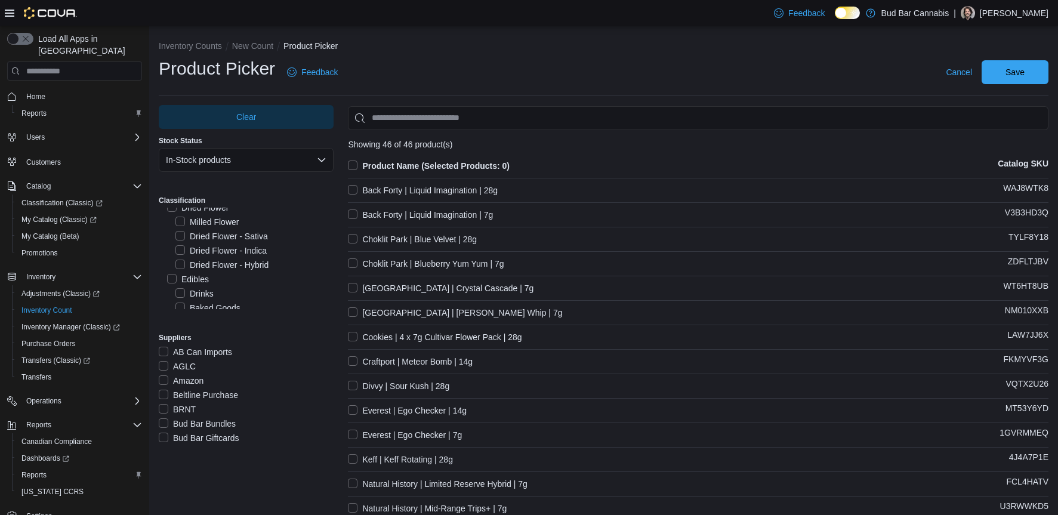
click at [354, 161] on label "Product Name (Selected Products: 0)" at bounding box center [429, 166] width 162 height 14
click at [1007, 72] on span "Save" at bounding box center [1015, 72] width 53 height 24
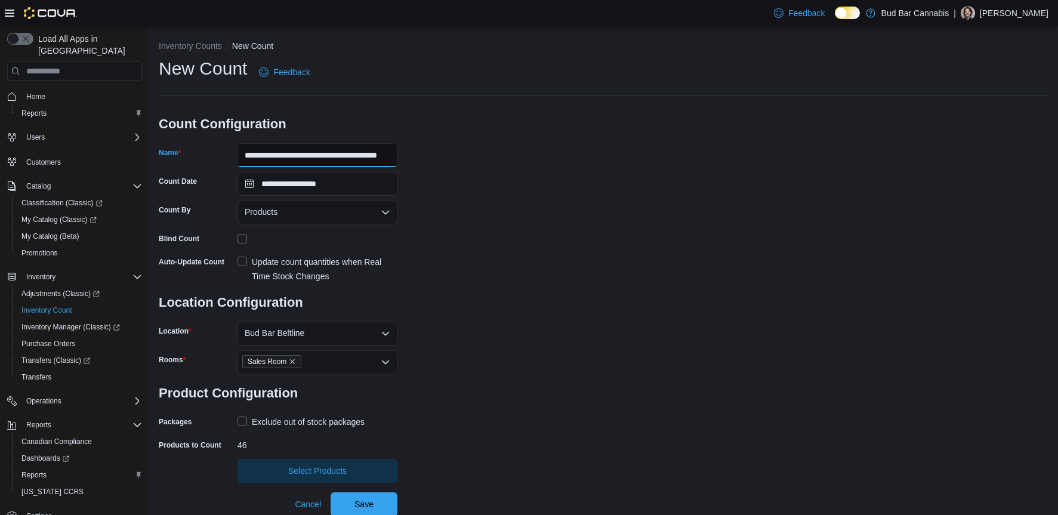
scroll to position [0, 10]
drag, startPoint x: 368, startPoint y: 150, endPoint x: 445, endPoint y: 153, distance: 77.0
click at [445, 153] on div "**********" at bounding box center [604, 270] width 890 height 426
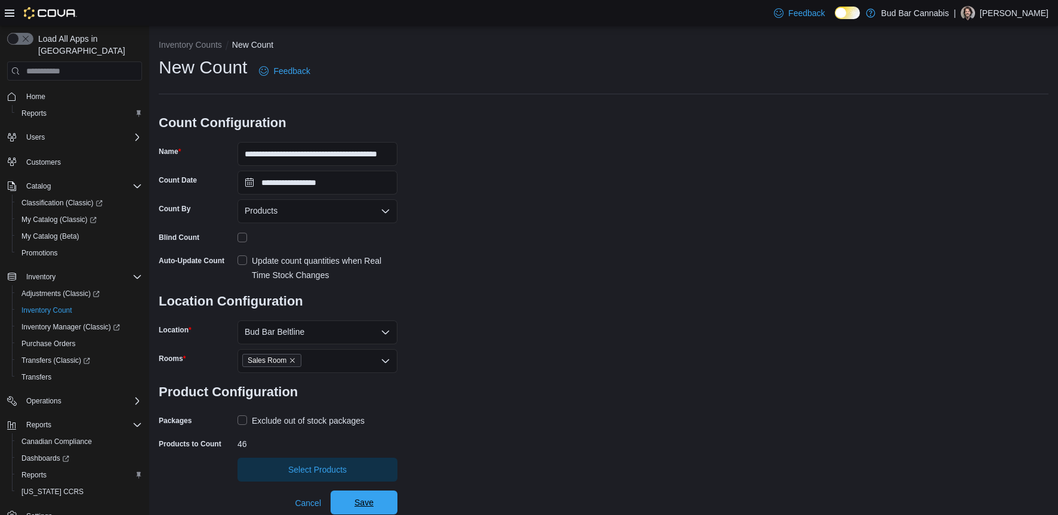
click at [367, 501] on span "Save" at bounding box center [363, 502] width 19 height 12
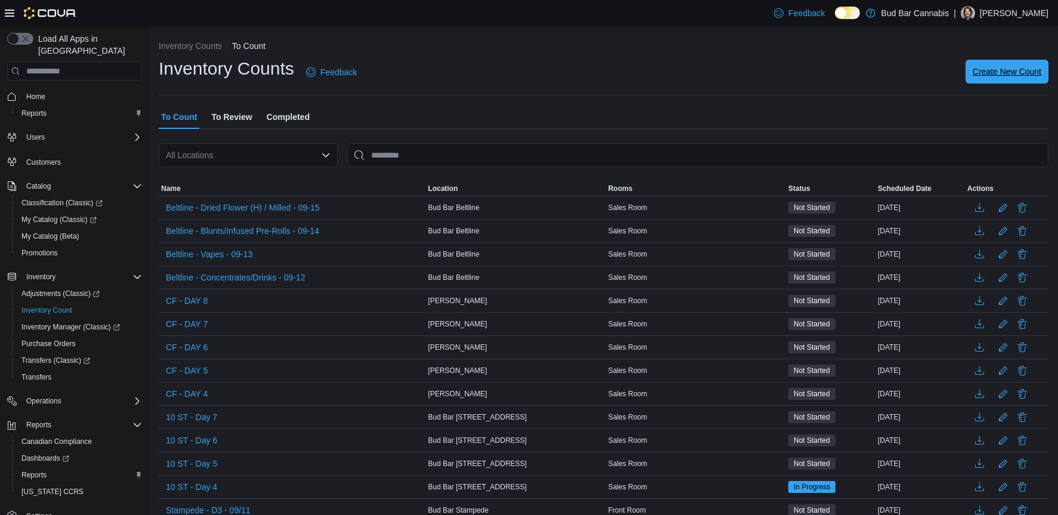
click at [1029, 66] on span "Create New Count" at bounding box center [1007, 72] width 69 height 24
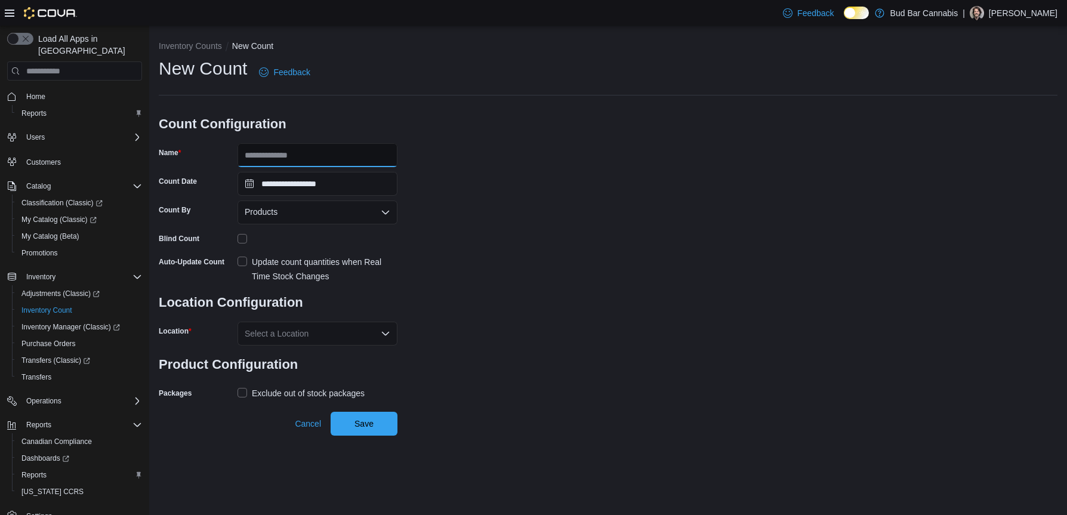
click at [332, 149] on input "Name" at bounding box center [317, 155] width 160 height 24
drag, startPoint x: 382, startPoint y: 158, endPoint x: 427, endPoint y: 158, distance: 45.4
click at [427, 158] on div "**********" at bounding box center [608, 230] width 899 height 346
click at [387, 150] on input "**********" at bounding box center [317, 155] width 160 height 24
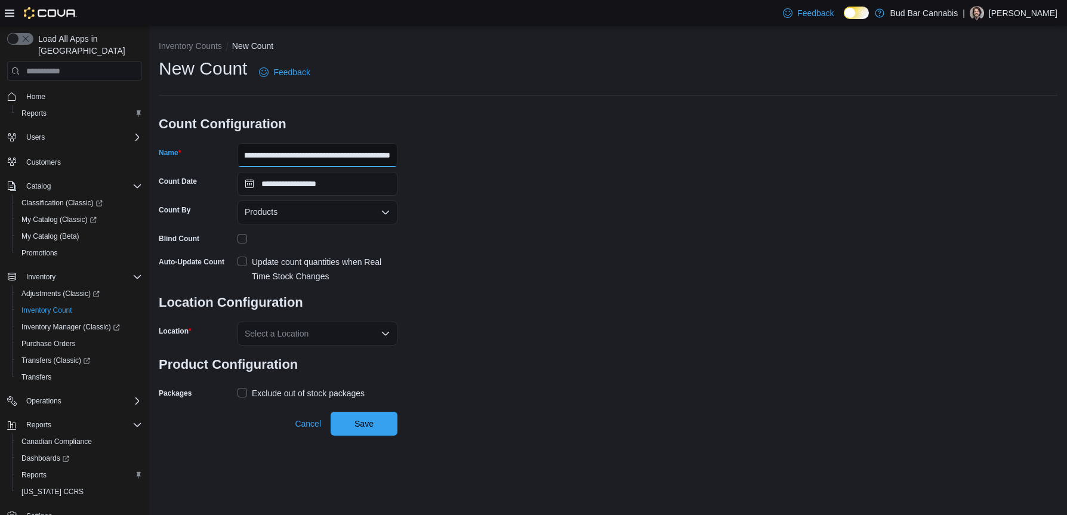
drag, startPoint x: 374, startPoint y: 156, endPoint x: 479, endPoint y: 156, distance: 105.0
click at [425, 156] on div "**********" at bounding box center [608, 230] width 899 height 346
type input "**********"
click at [375, 187] on input "**********" at bounding box center [317, 184] width 160 height 24
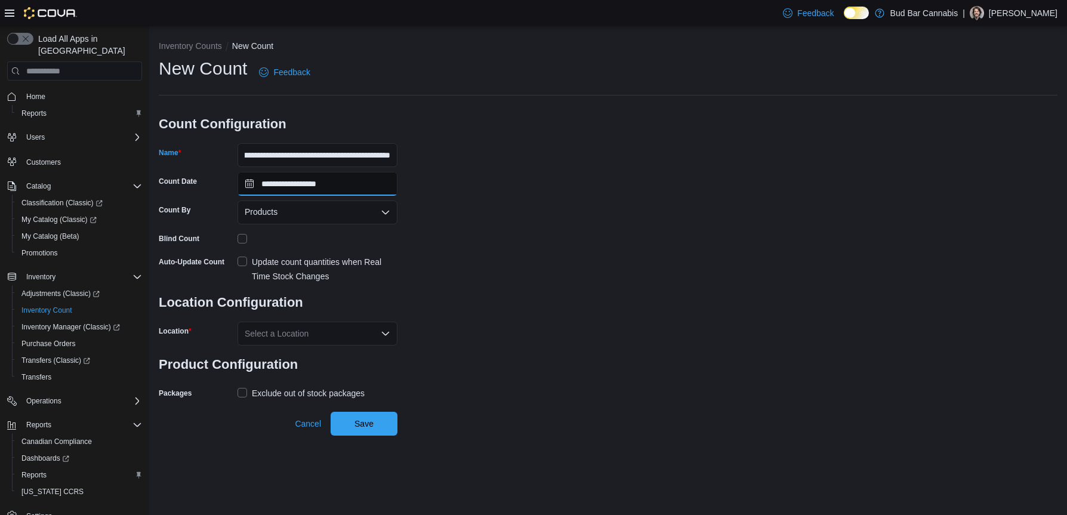
scroll to position [0, 0]
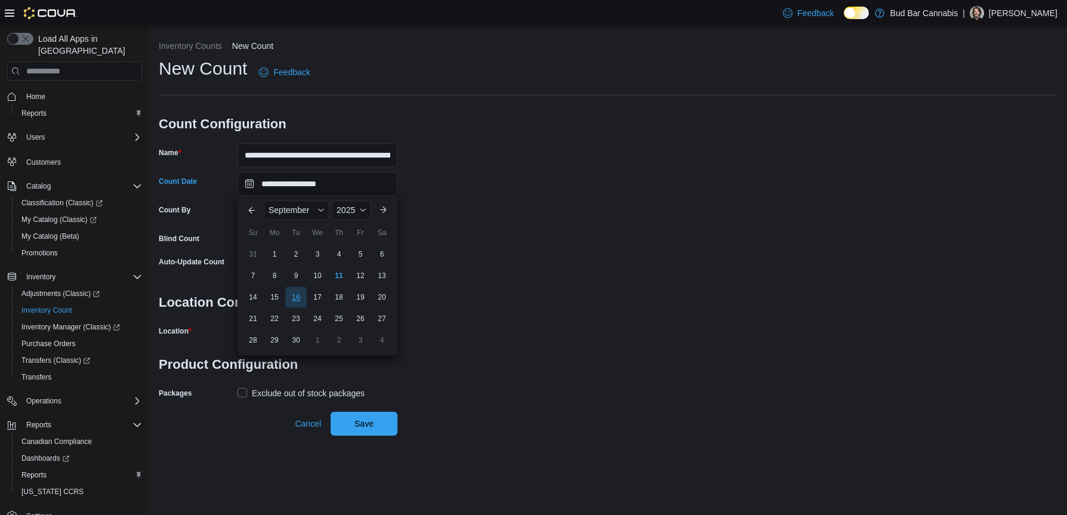
click at [298, 296] on div "16" at bounding box center [295, 297] width 21 height 21
type input "**********"
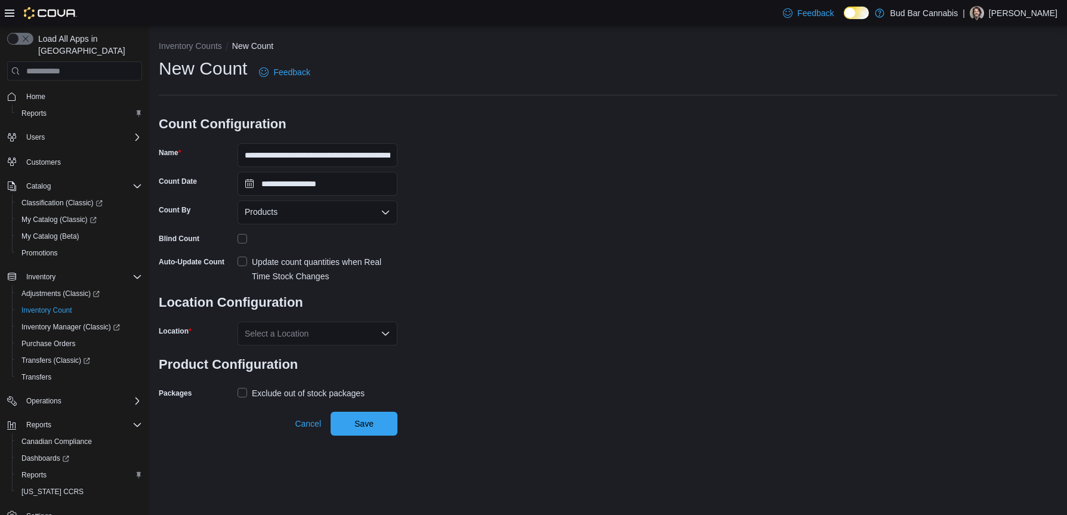
click at [543, 239] on div "**********" at bounding box center [608, 230] width 899 height 346
drag, startPoint x: 364, startPoint y: 156, endPoint x: 512, endPoint y: 155, distance: 148.0
click at [512, 155] on div "**********" at bounding box center [608, 230] width 899 height 346
click at [436, 165] on div "**********" at bounding box center [608, 230] width 899 height 346
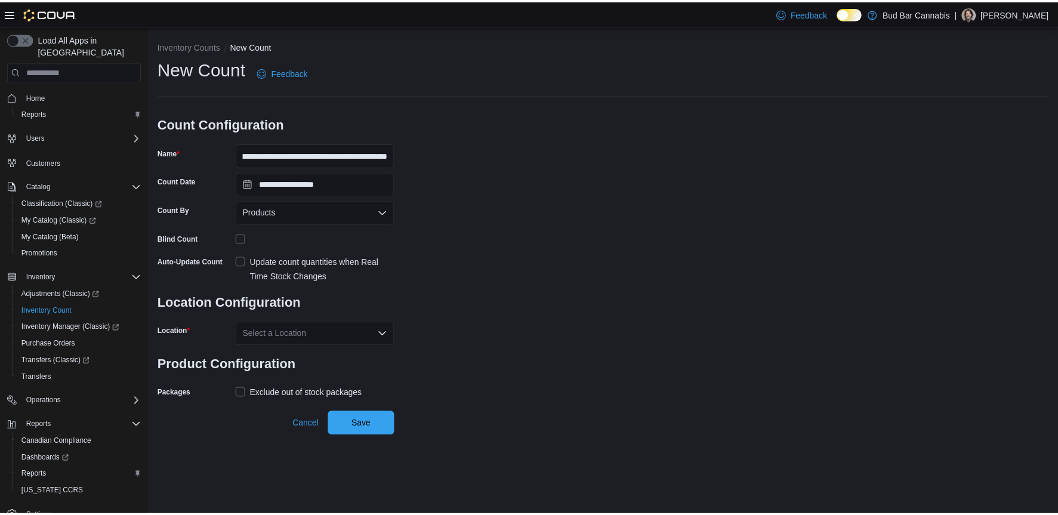
scroll to position [0, 0]
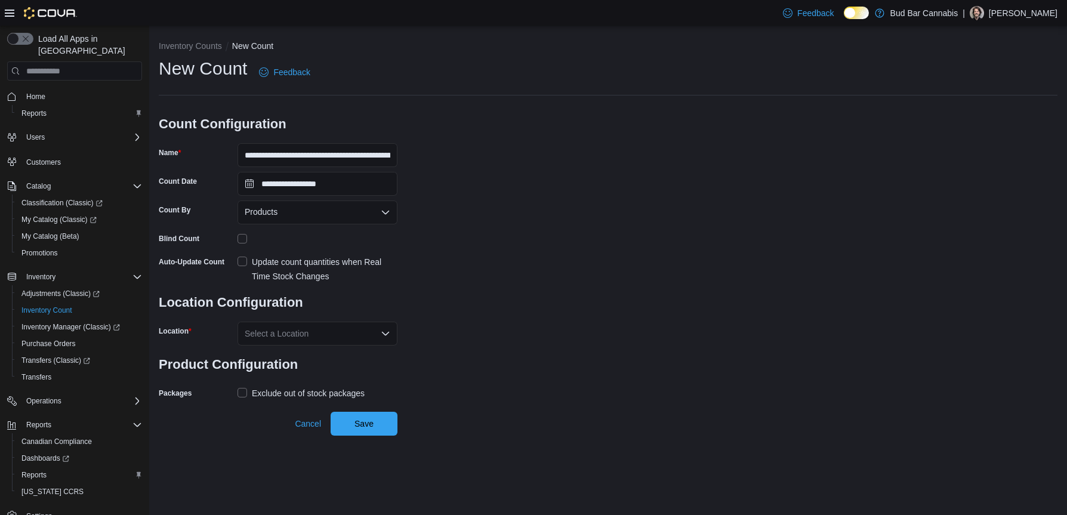
click at [276, 336] on div "Select a Location" at bounding box center [317, 334] width 160 height 24
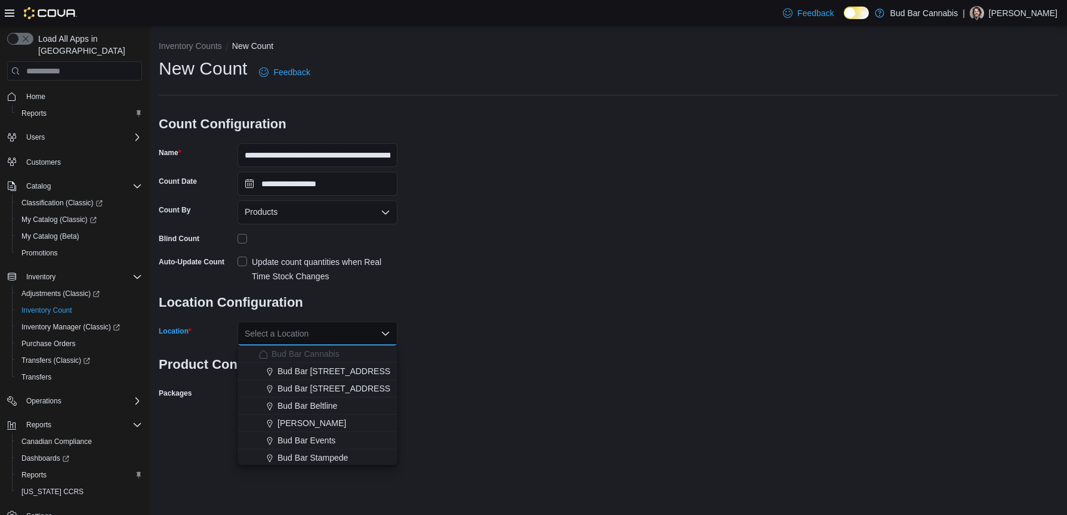
click at [314, 402] on span "Bud Bar Beltline" at bounding box center [307, 406] width 60 height 12
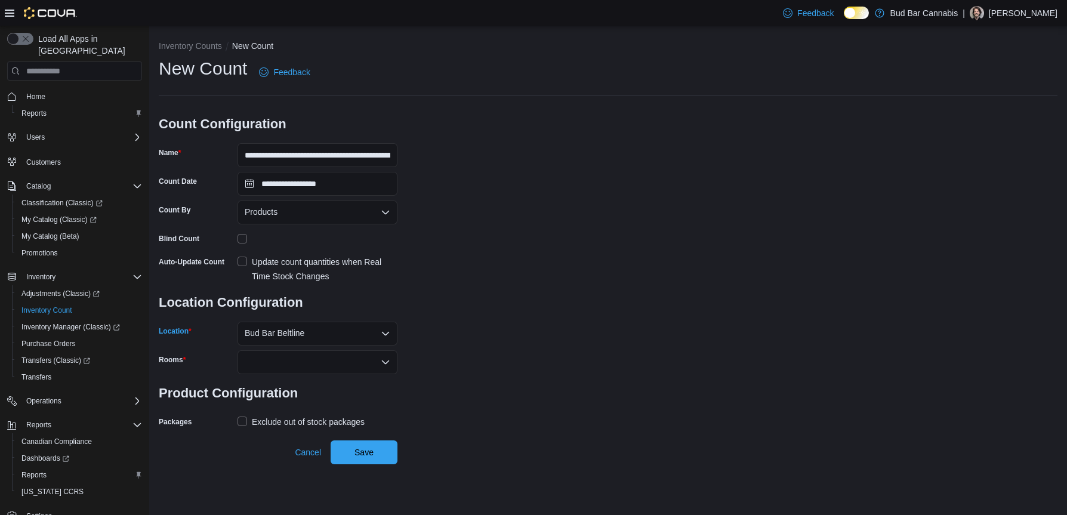
click at [318, 351] on div at bounding box center [317, 362] width 160 height 24
click at [318, 382] on span "Sales Room" at bounding box center [318, 383] width 146 height 12
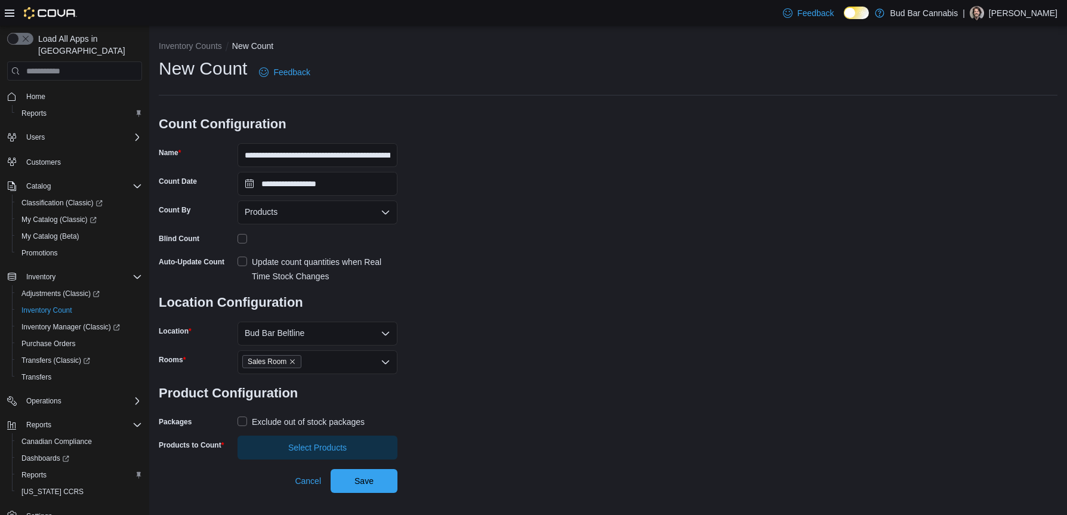
click at [245, 424] on label "Exclude out of stock packages" at bounding box center [300, 422] width 127 height 14
click at [274, 446] on span "Select Products" at bounding box center [318, 447] width 146 height 24
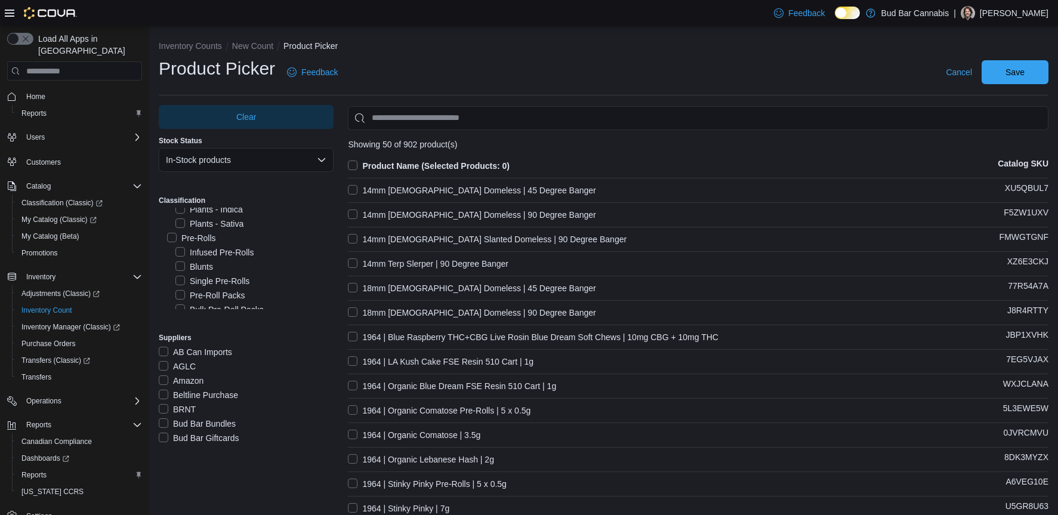
scroll to position [895, 0]
click at [218, 265] on label "Single Pre-Rolls" at bounding box center [212, 265] width 74 height 14
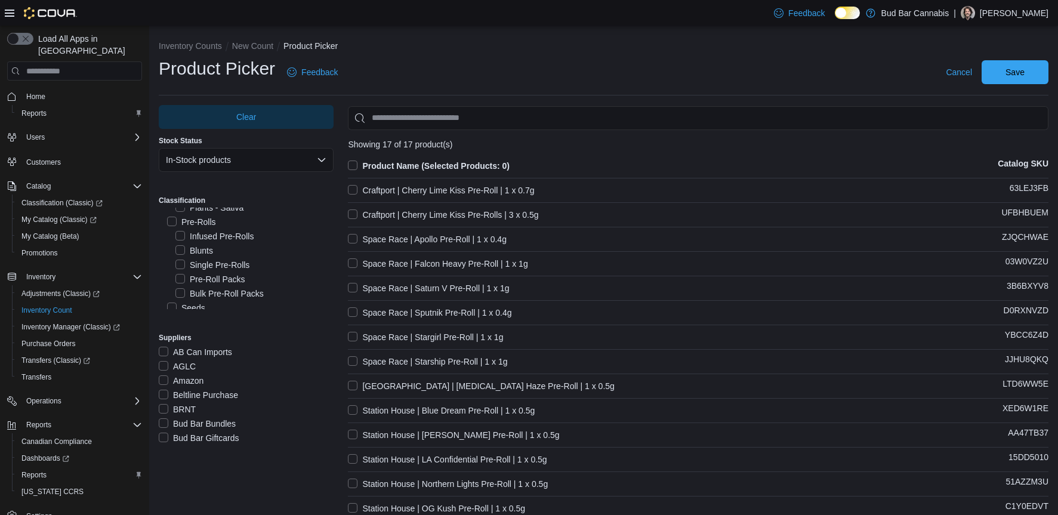
click at [220, 279] on label "Pre-Roll Packs" at bounding box center [210, 279] width 70 height 14
click at [354, 159] on label "Product Name (Selected Products: 0)" at bounding box center [429, 166] width 162 height 14
click at [1024, 60] on div "Cancel Save" at bounding box center [994, 72] width 107 height 24
click at [1025, 70] on span "Save" at bounding box center [1014, 72] width 19 height 12
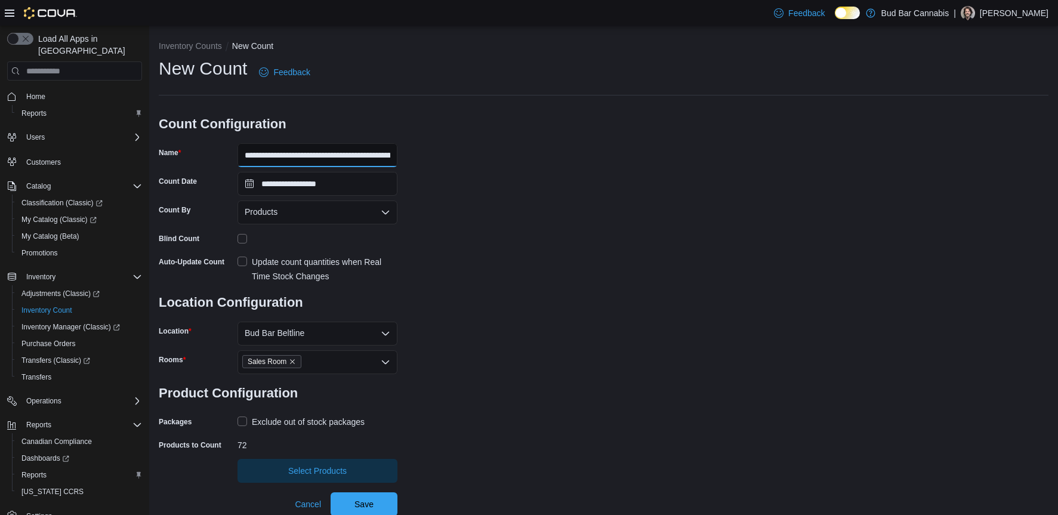
scroll to position [0, 31]
drag, startPoint x: 366, startPoint y: 158, endPoint x: 434, endPoint y: 158, distance: 67.4
click at [434, 158] on div "**********" at bounding box center [604, 270] width 890 height 426
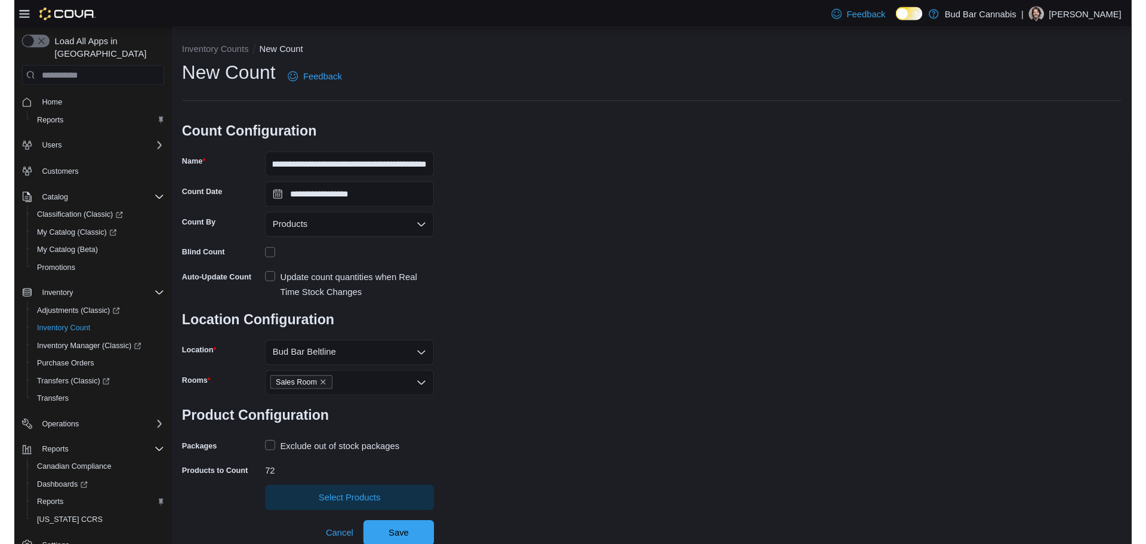
scroll to position [0, 0]
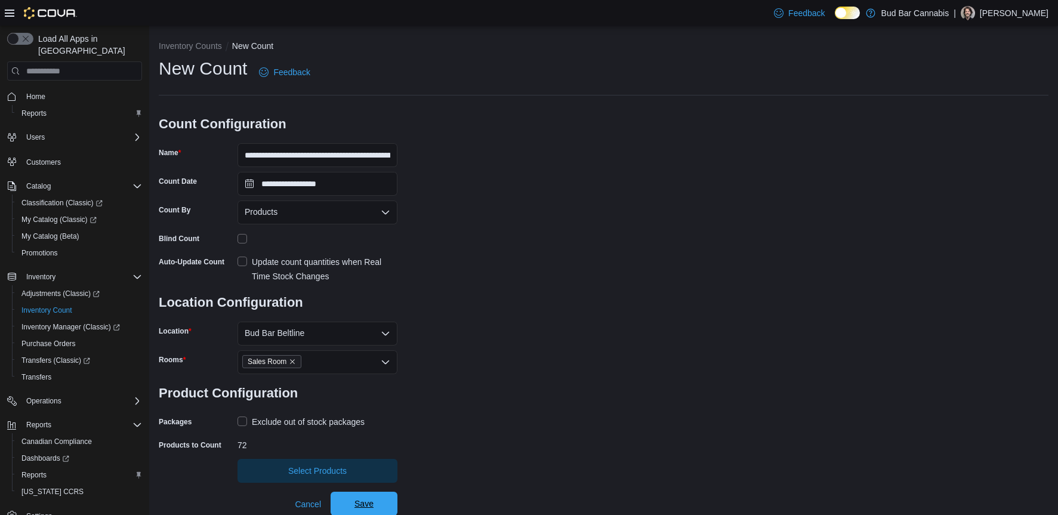
click at [374, 495] on span "Save" at bounding box center [364, 504] width 53 height 24
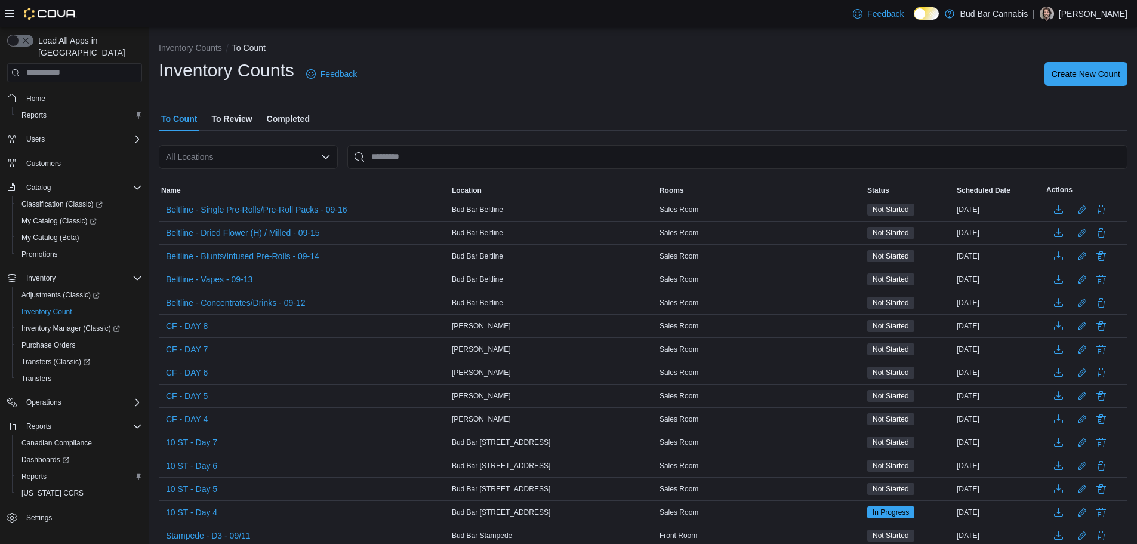
click at [1066, 75] on span "Create New Count" at bounding box center [1085, 74] width 69 height 12
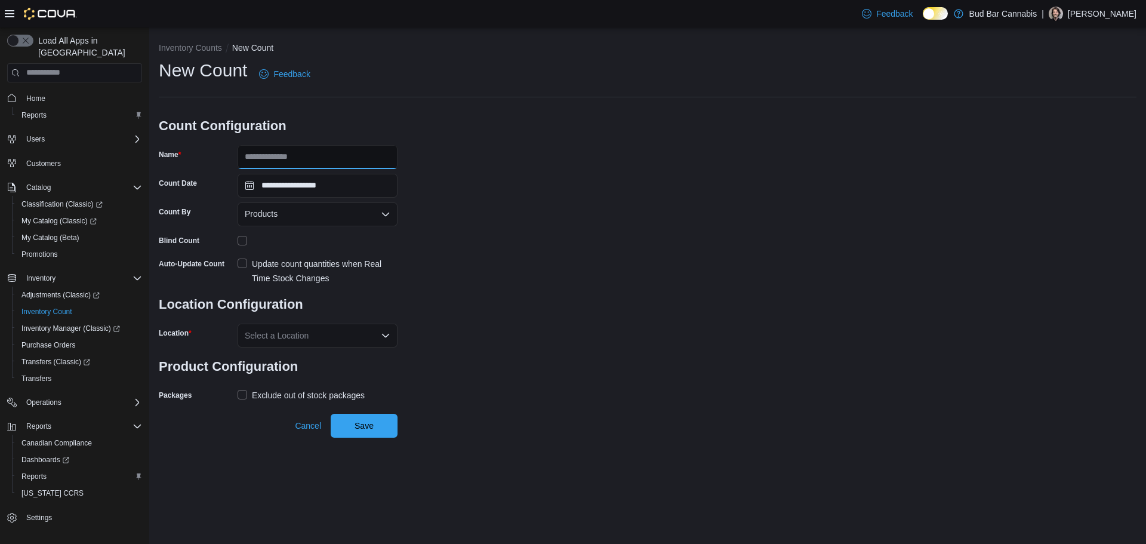
click at [297, 150] on input "Name" at bounding box center [317, 157] width 160 height 24
drag, startPoint x: 383, startPoint y: 153, endPoint x: 406, endPoint y: 149, distance: 24.1
click at [406, 149] on div "**********" at bounding box center [647, 231] width 977 height 346
click at [384, 157] on input "**********" at bounding box center [317, 157] width 160 height 24
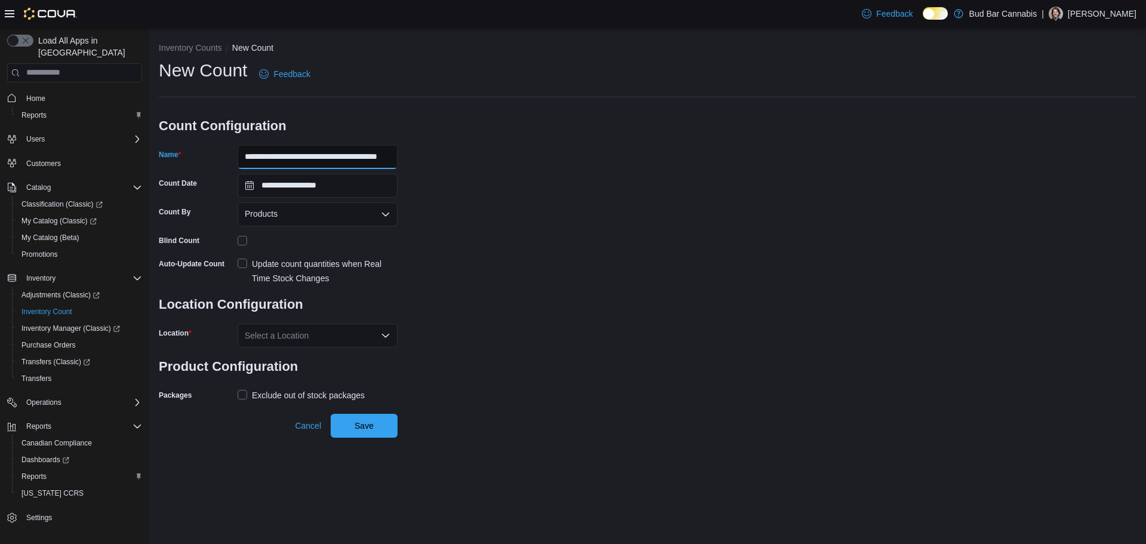
drag, startPoint x: 383, startPoint y: 157, endPoint x: 395, endPoint y: 156, distance: 12.5
click at [395, 156] on input "**********" at bounding box center [317, 157] width 160 height 24
type input "**********"
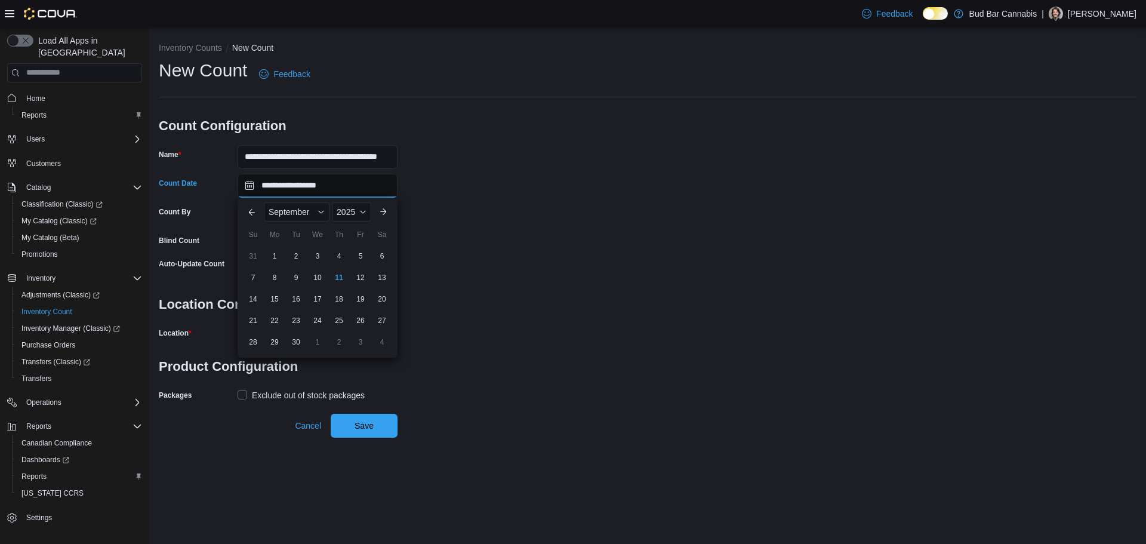
click at [348, 194] on input "**********" at bounding box center [317, 186] width 160 height 24
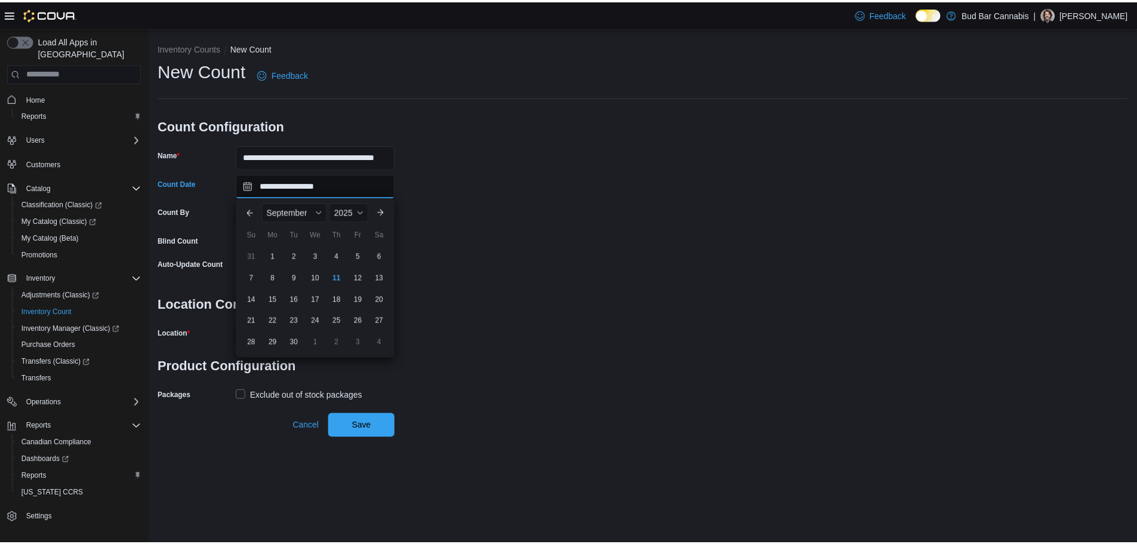
scroll to position [0, 0]
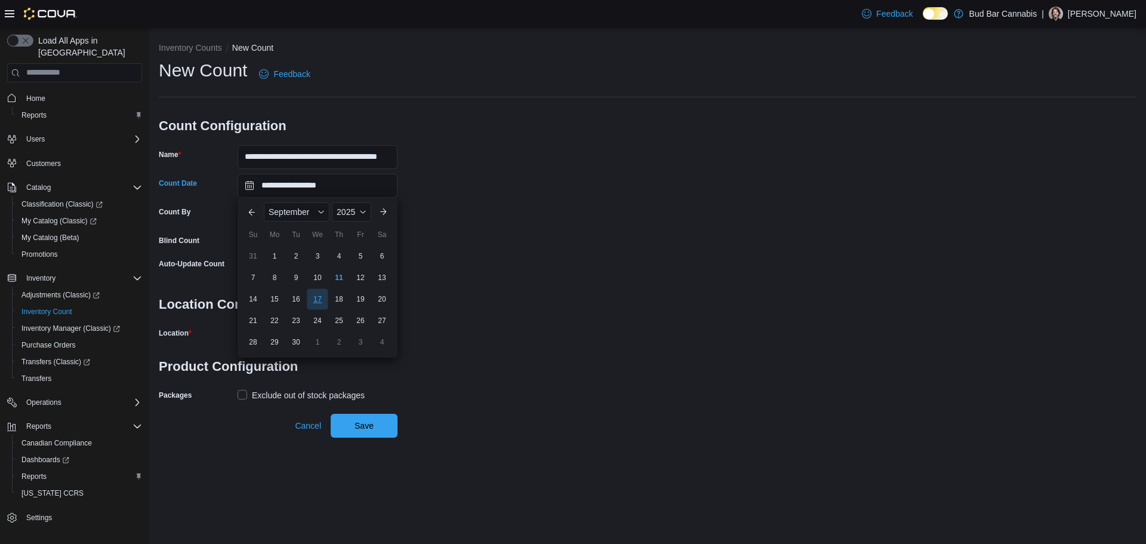
click at [315, 300] on div "17" at bounding box center [317, 298] width 21 height 21
type input "**********"
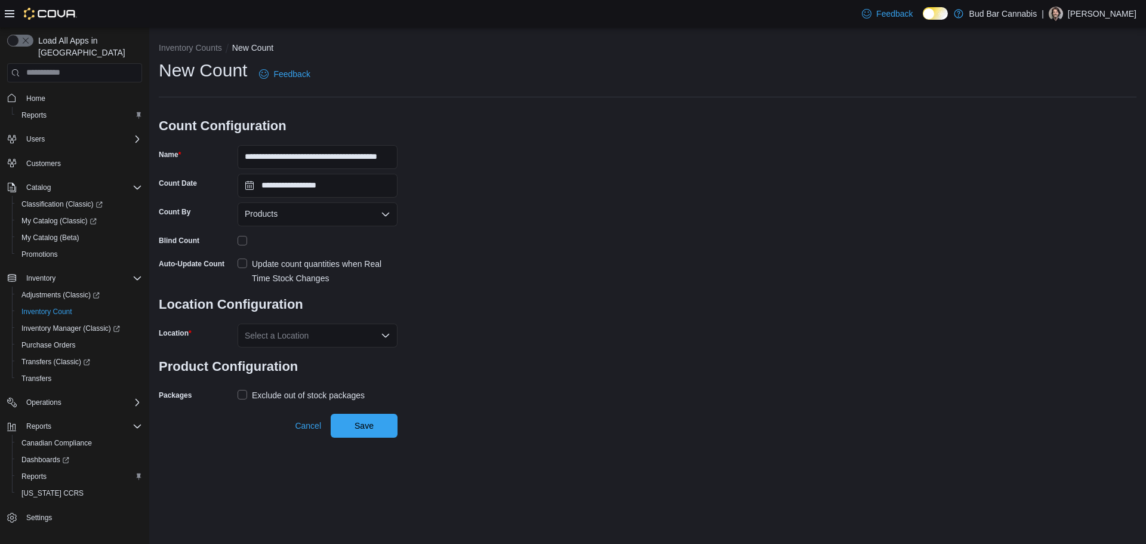
click at [292, 339] on div "Select a Location" at bounding box center [317, 335] width 160 height 24
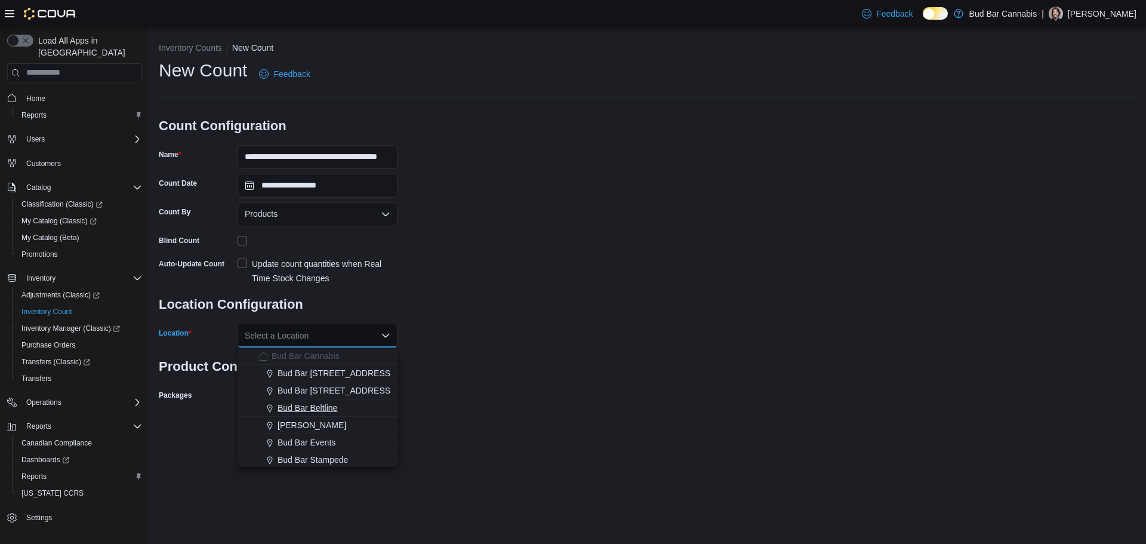
click at [322, 408] on span "Bud Bar Beltline" at bounding box center [307, 408] width 60 height 12
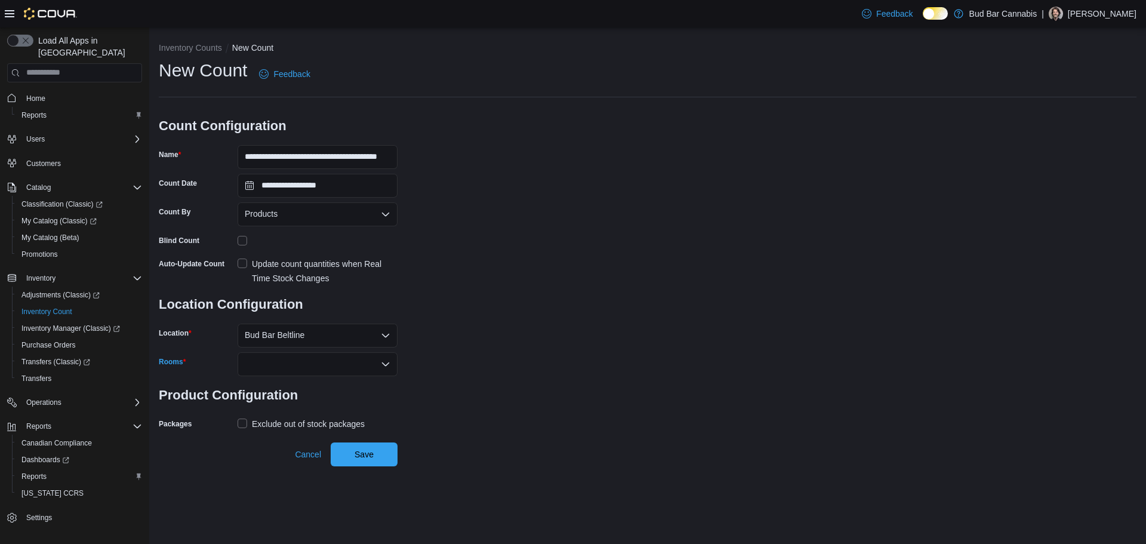
click at [318, 369] on div at bounding box center [317, 364] width 160 height 24
click at [312, 380] on span "Sales Room" at bounding box center [318, 384] width 146 height 12
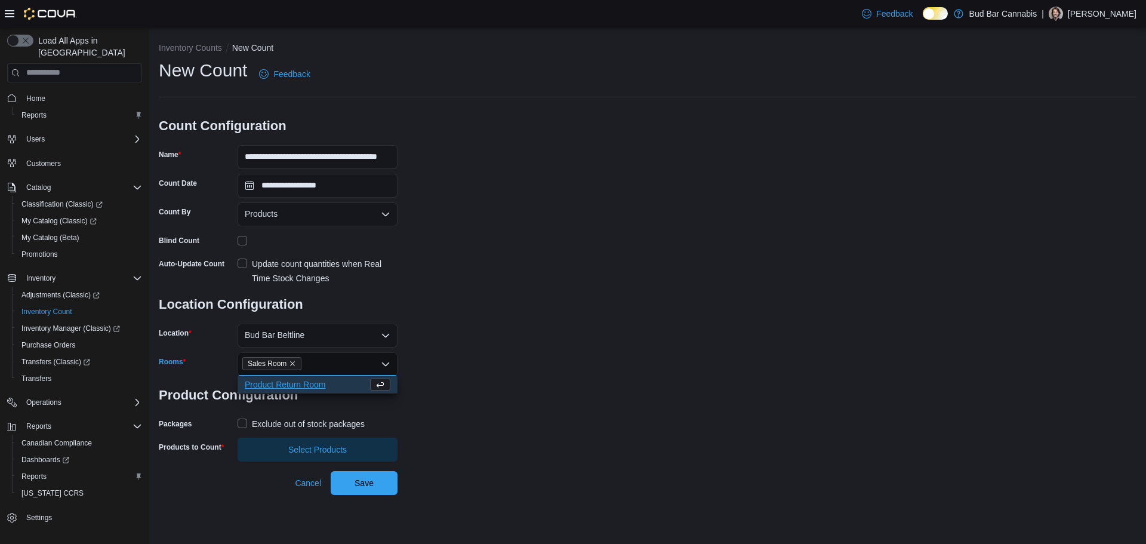
click at [243, 427] on label "Exclude out of stock packages" at bounding box center [300, 424] width 127 height 14
click at [280, 447] on span "Select Products" at bounding box center [318, 449] width 146 height 24
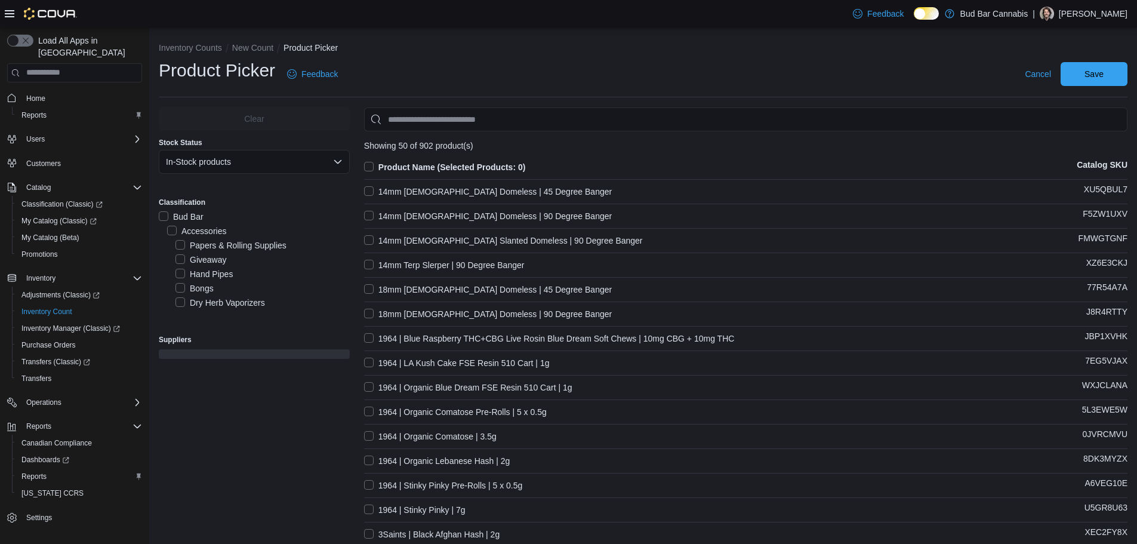
click at [245, 245] on label "Papers & Rolling Supplies" at bounding box center [230, 245] width 111 height 14
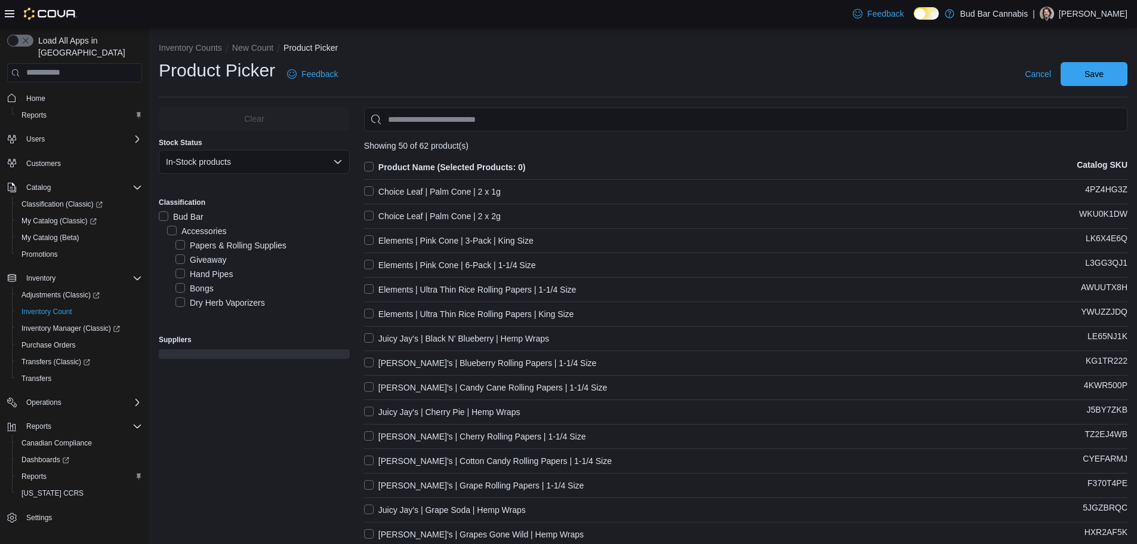
click at [373, 164] on label "Product Name (Selected Products: 0)" at bounding box center [445, 167] width 162 height 14
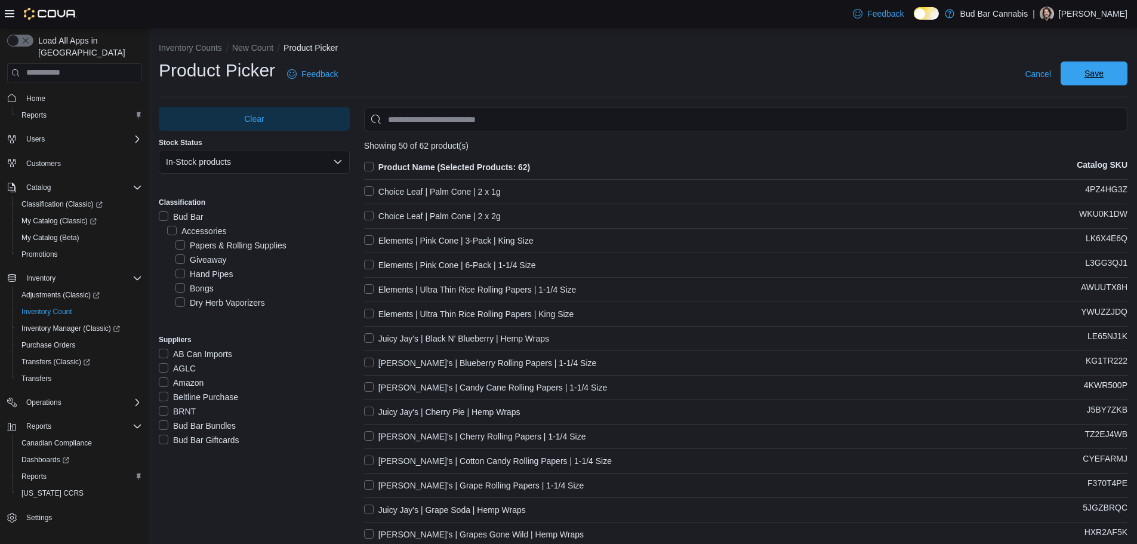
click at [1066, 76] on span "Save" at bounding box center [1093, 73] width 19 height 12
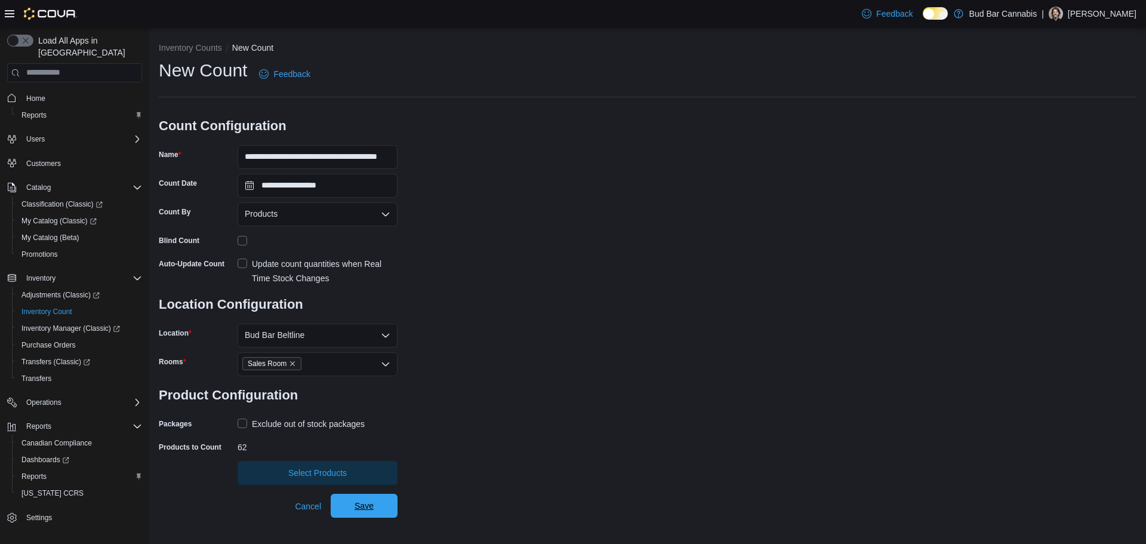
click at [381, 506] on span "Save" at bounding box center [364, 505] width 53 height 24
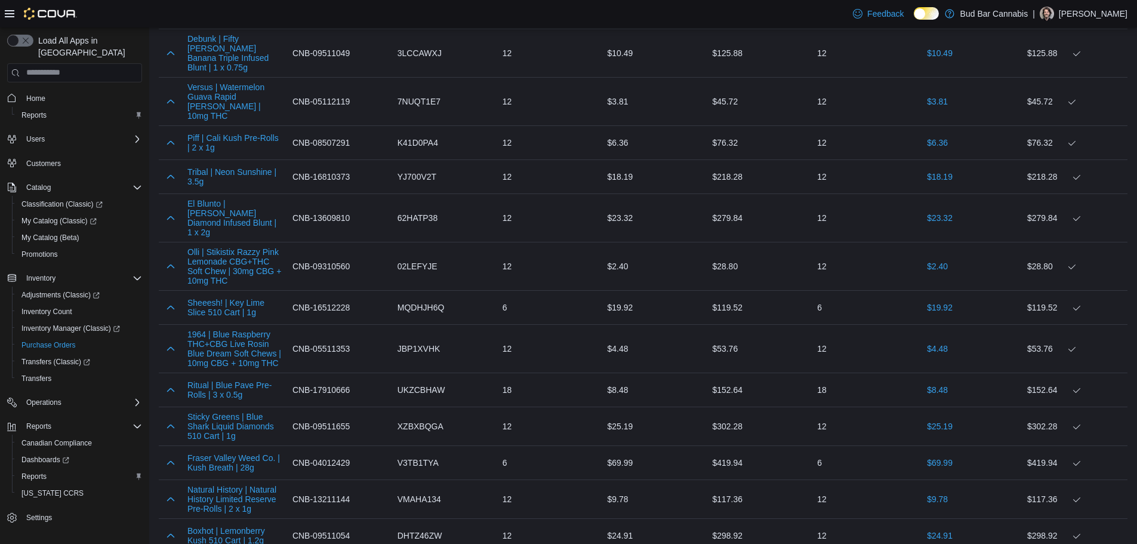
scroll to position [3855, 0]
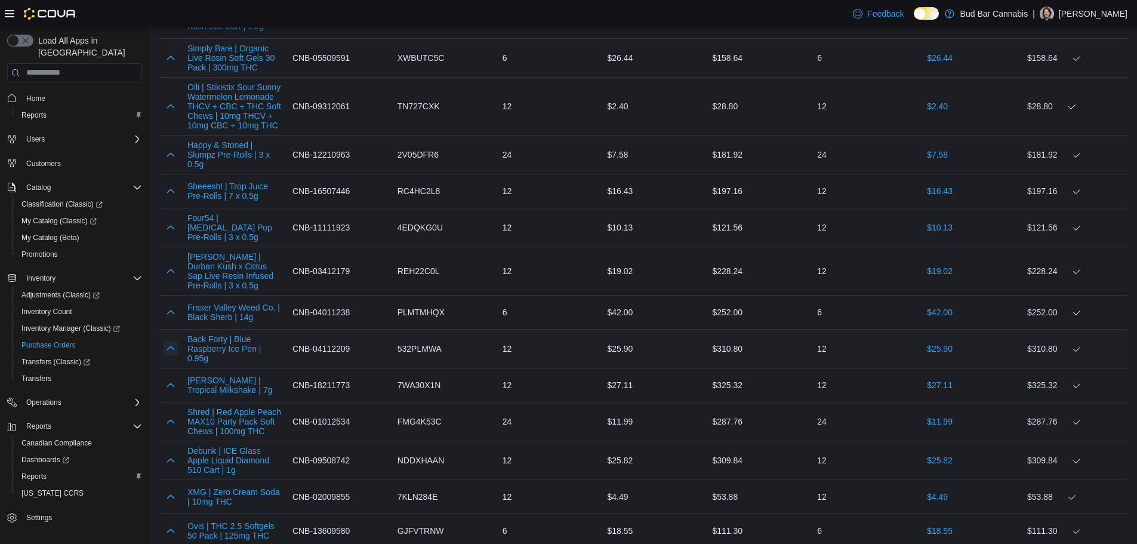
click at [176, 341] on button "button" at bounding box center [171, 348] width 14 height 14
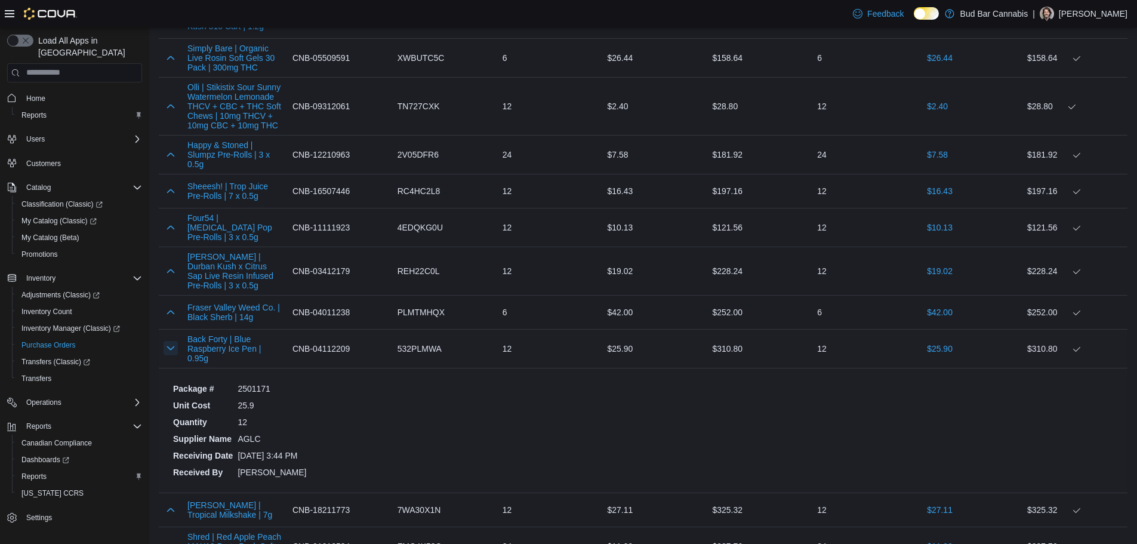
click at [166, 341] on button "button" at bounding box center [171, 348] width 14 height 14
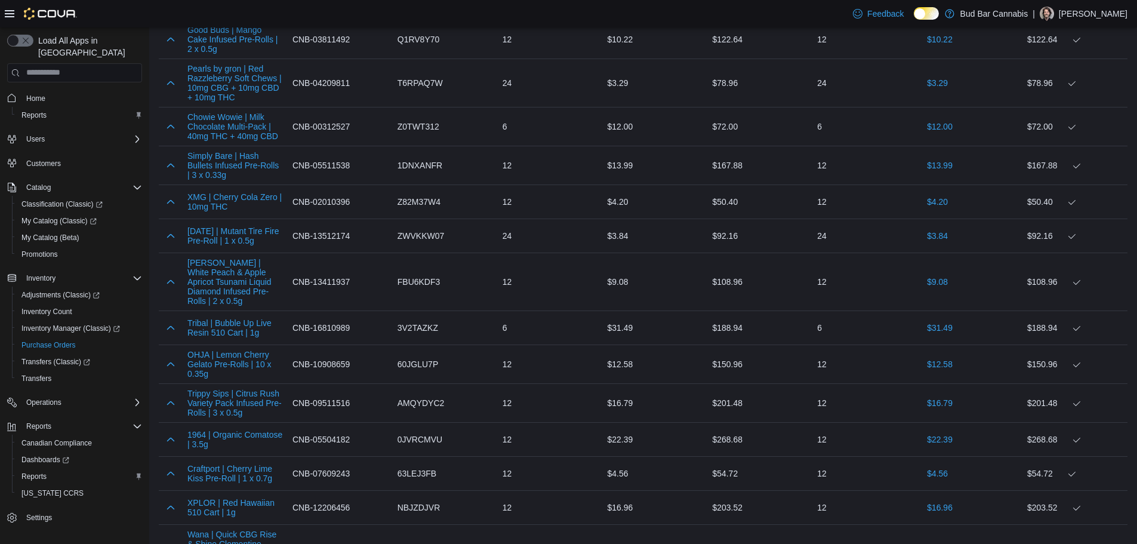
scroll to position [2062, 0]
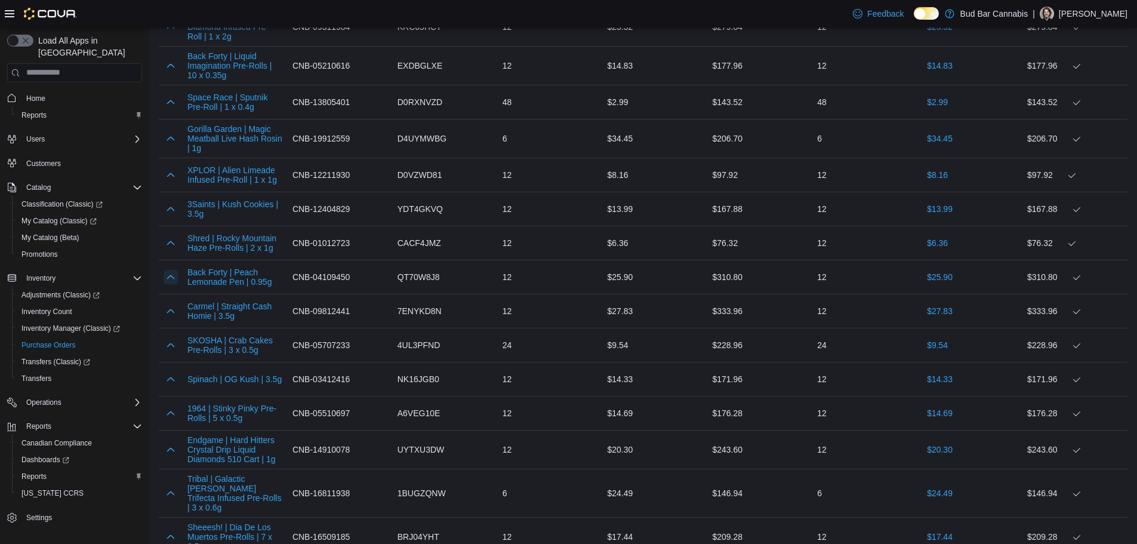
click at [165, 274] on button "button" at bounding box center [171, 277] width 14 height 14
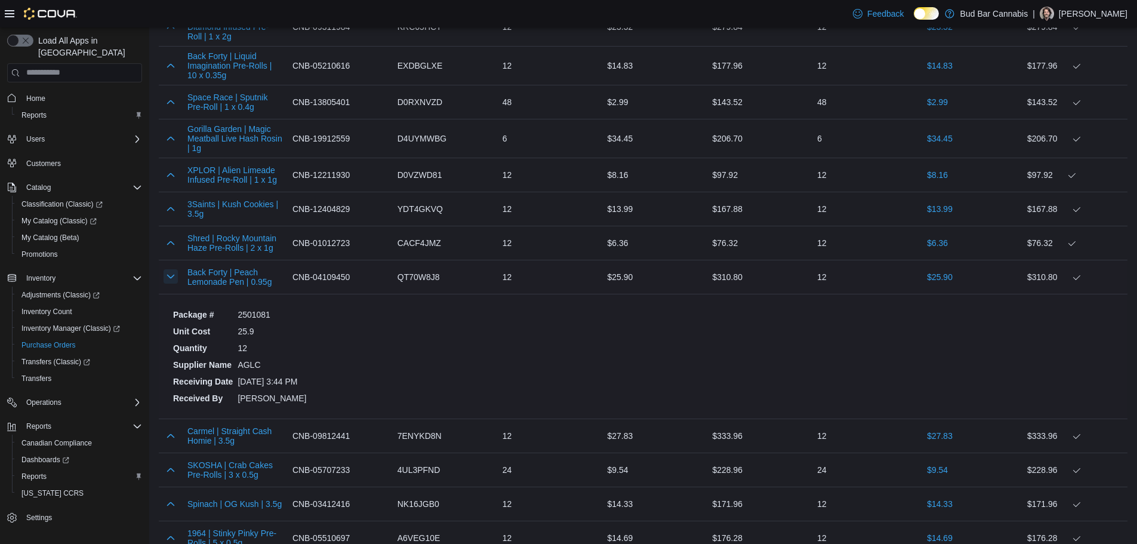
click at [166, 274] on button "button" at bounding box center [171, 276] width 14 height 14
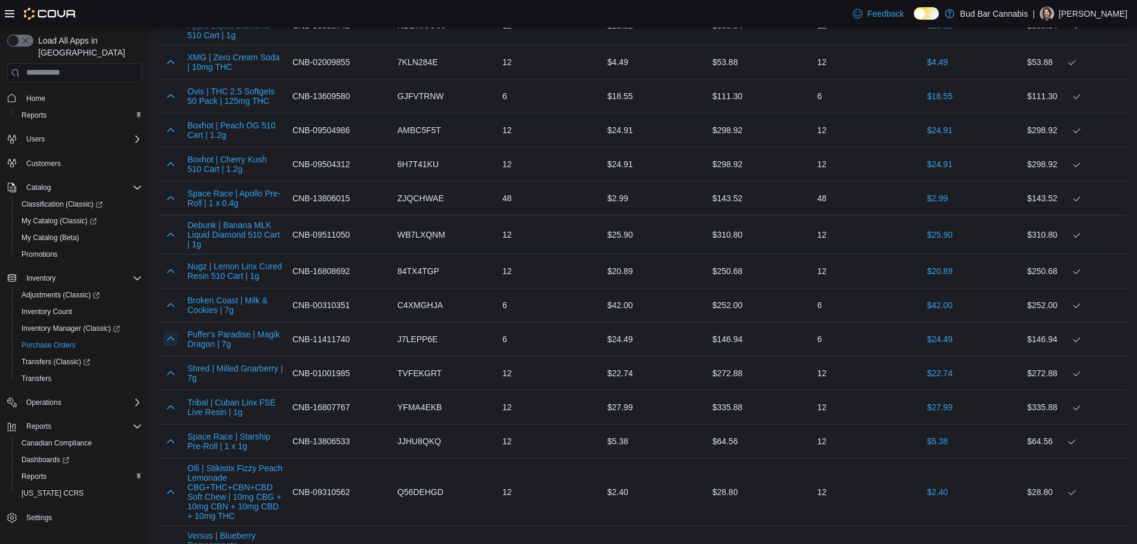
scroll to position [1630, 0]
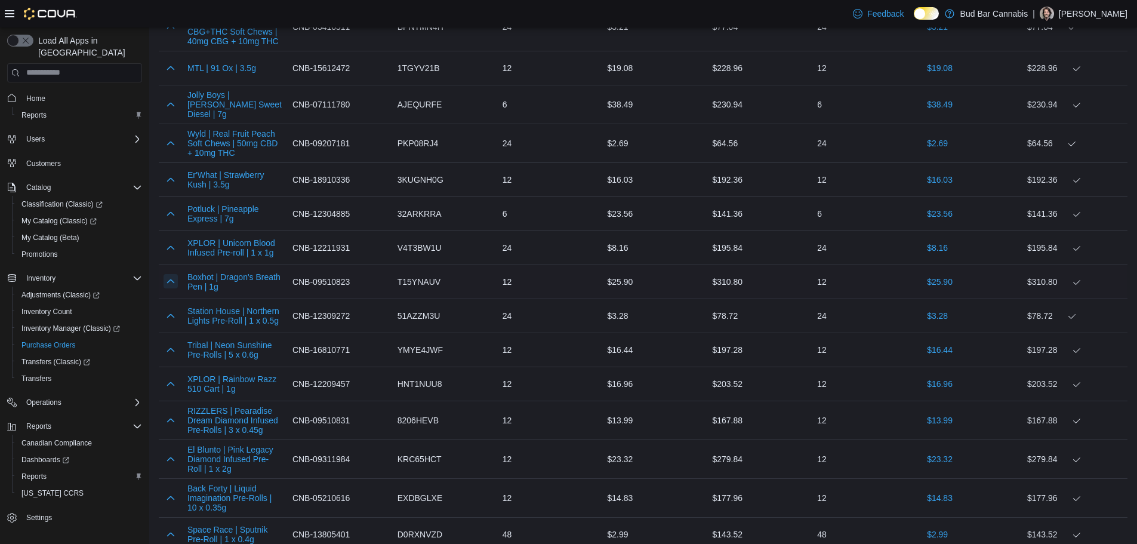
click at [171, 279] on button "button" at bounding box center [171, 281] width 14 height 14
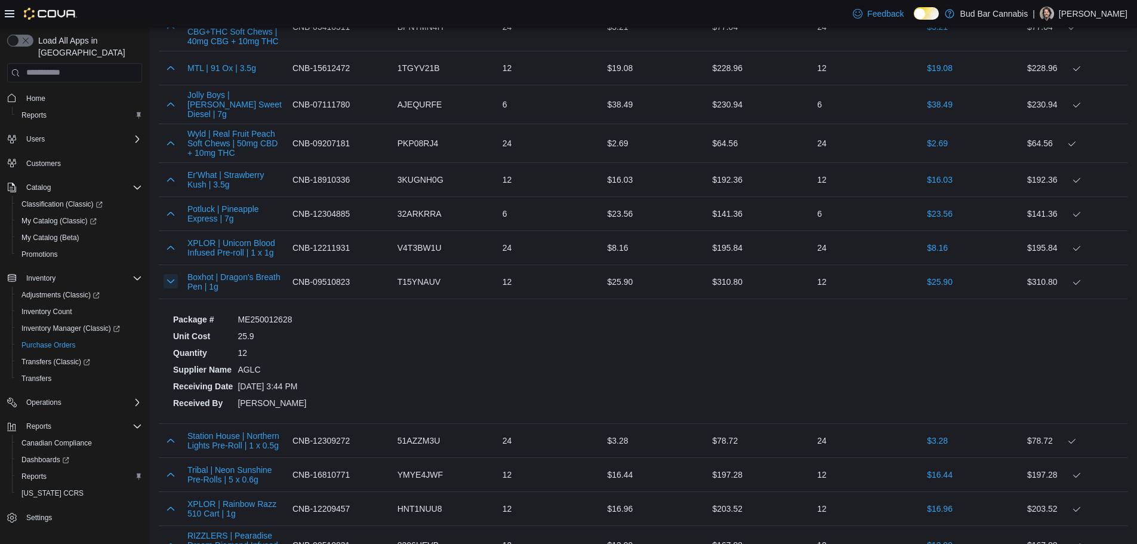
click at [171, 279] on button "button" at bounding box center [171, 281] width 14 height 14
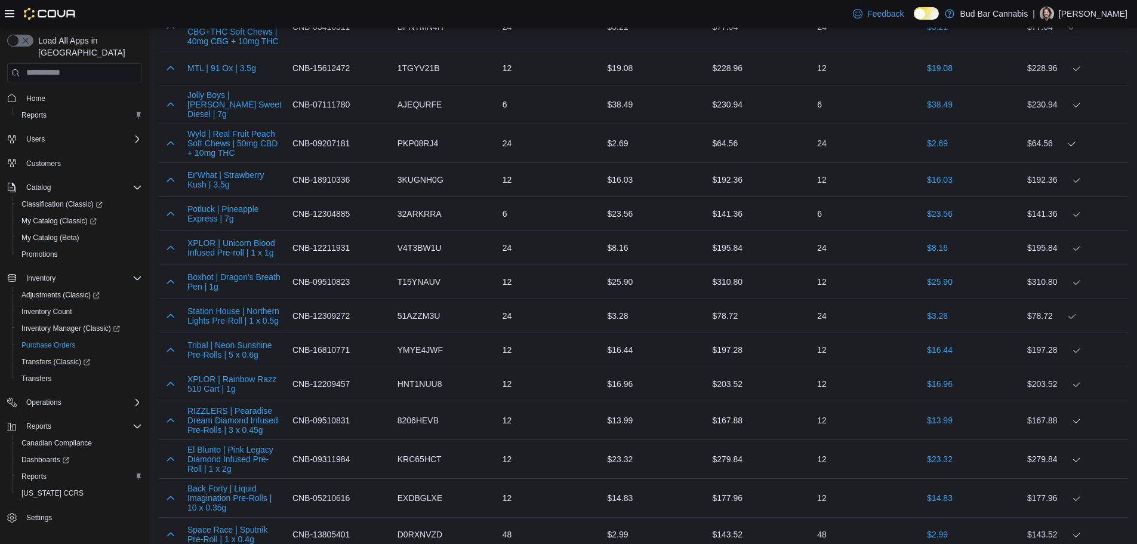
scroll to position [4246, 0]
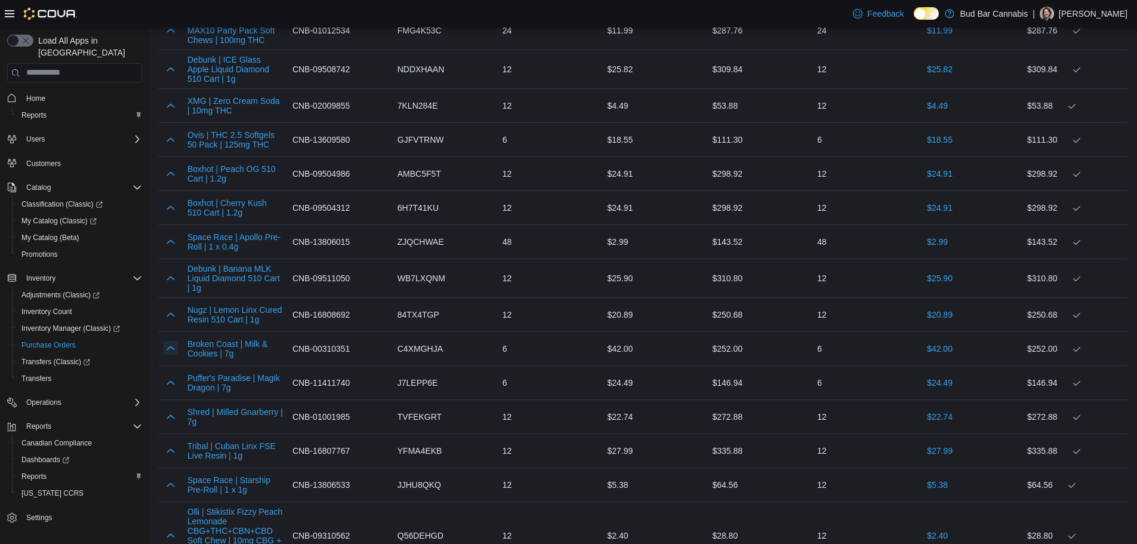
click at [165, 341] on button "button" at bounding box center [171, 348] width 14 height 14
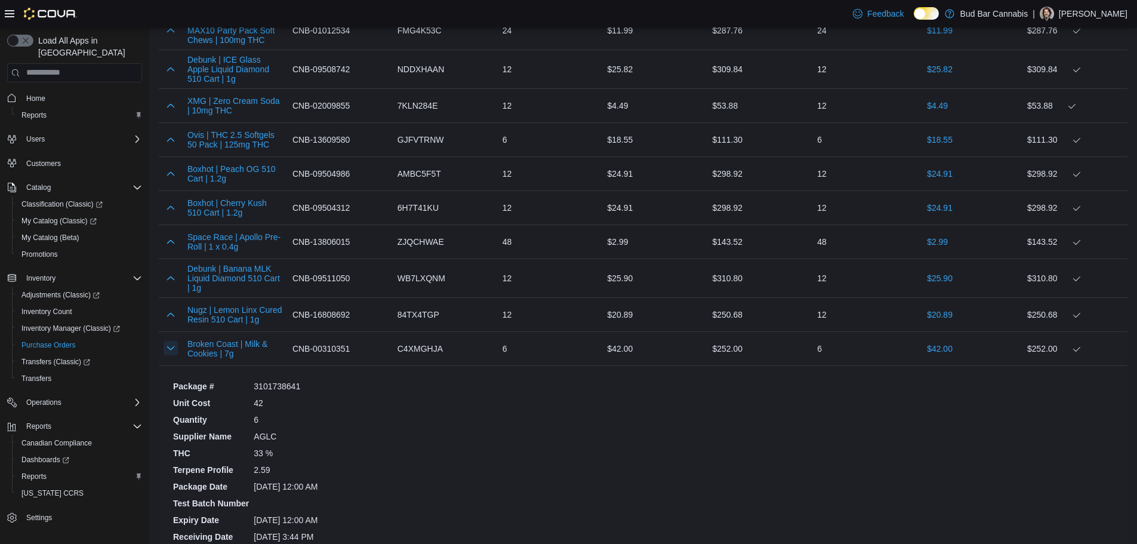
click at [169, 341] on button "button" at bounding box center [171, 348] width 14 height 14
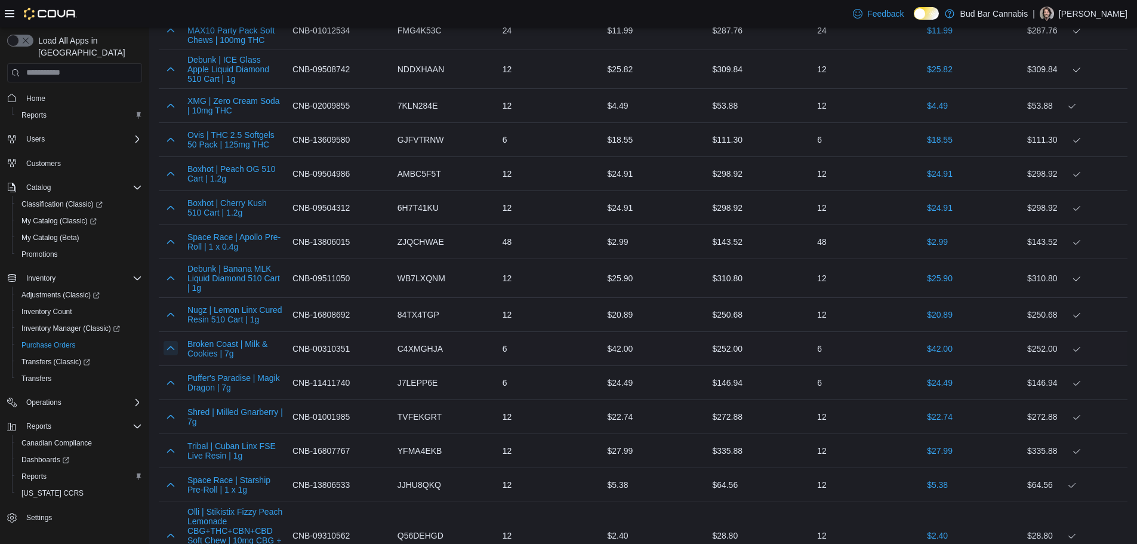
click at [168, 341] on button "button" at bounding box center [171, 348] width 14 height 14
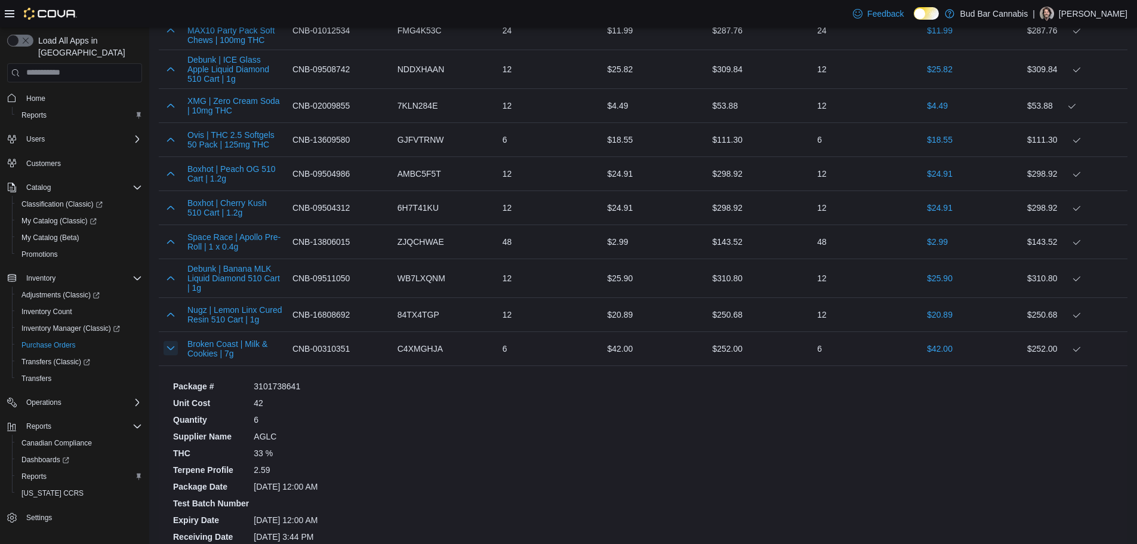
click at [169, 341] on button "button" at bounding box center [171, 348] width 14 height 14
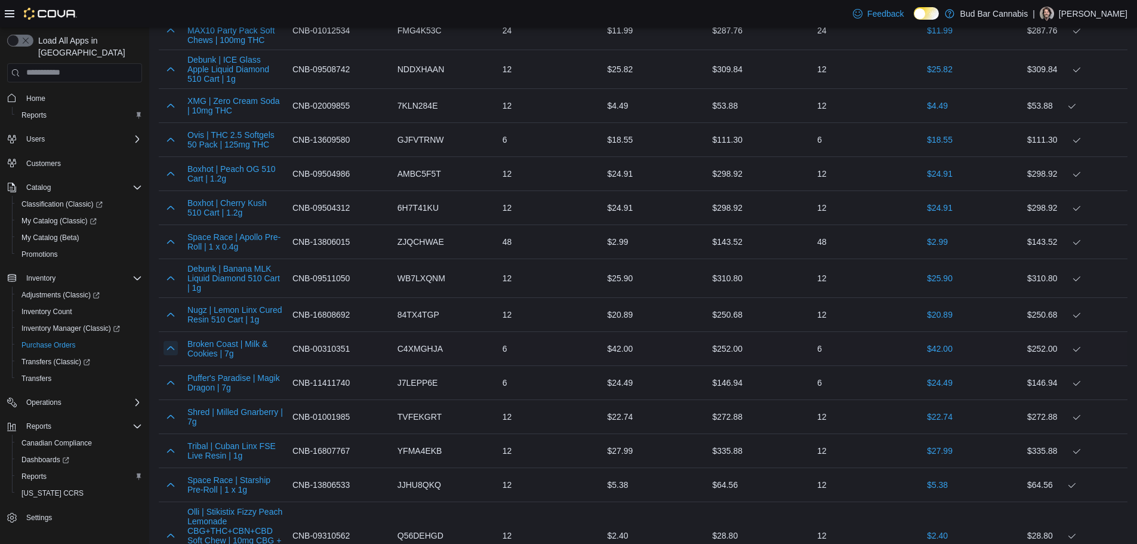
scroll to position [5530, 0]
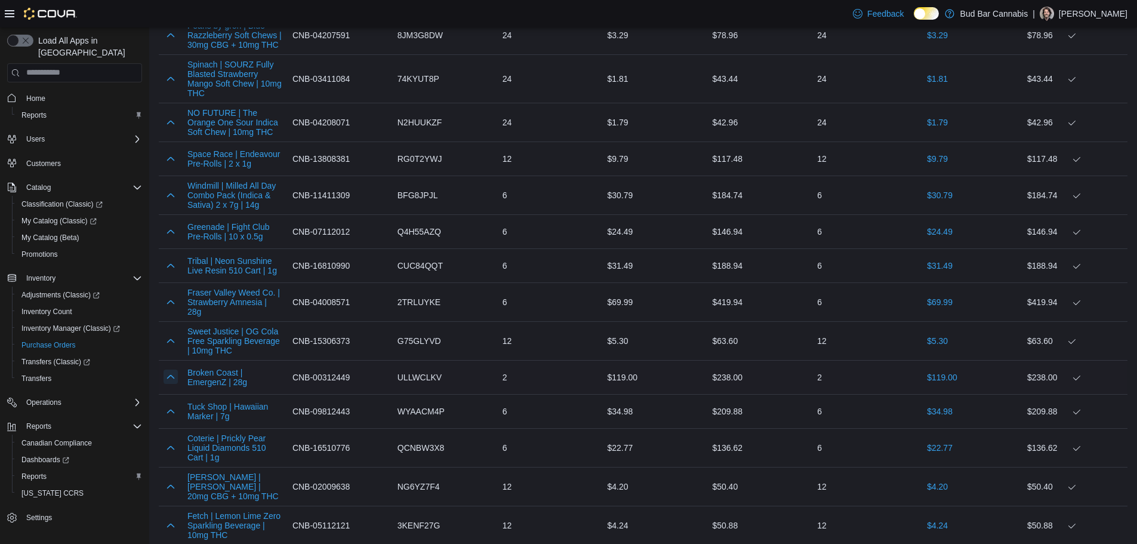
click at [172, 369] on button "button" at bounding box center [171, 376] width 14 height 14
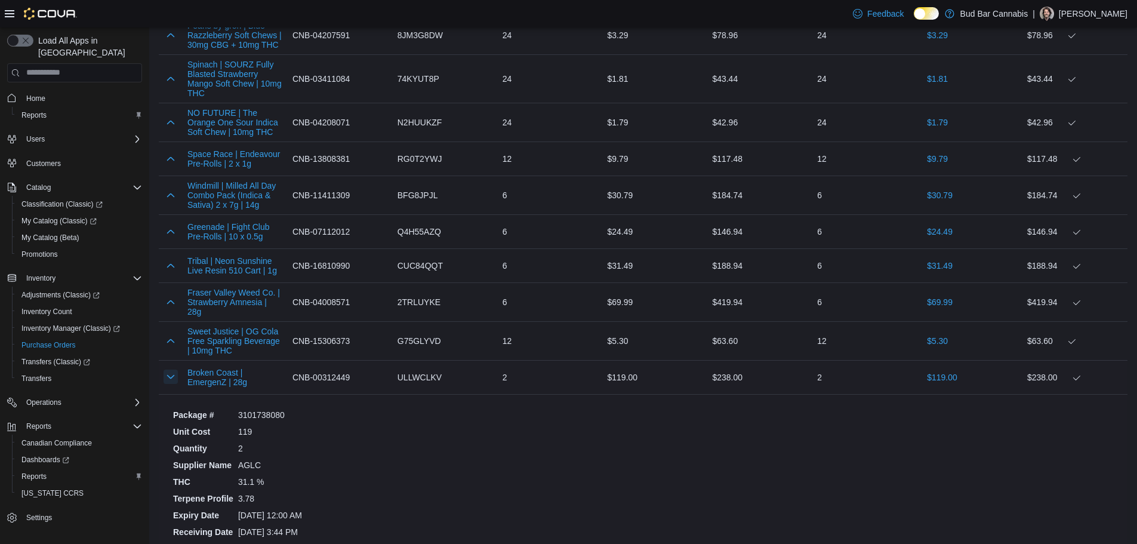
click at [171, 369] on button "button" at bounding box center [171, 376] width 14 height 14
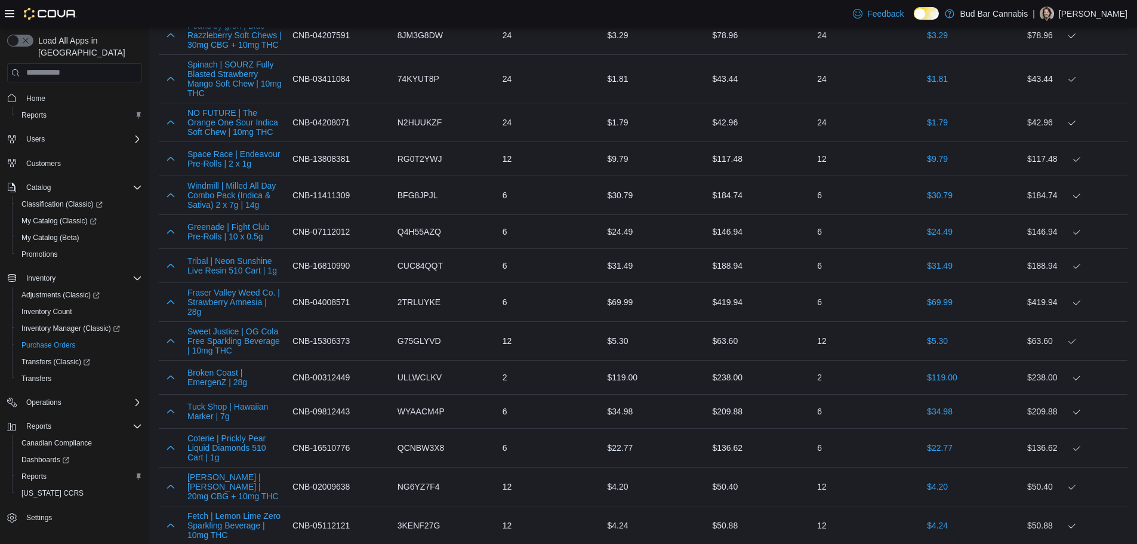
scroll to position [1014, 0]
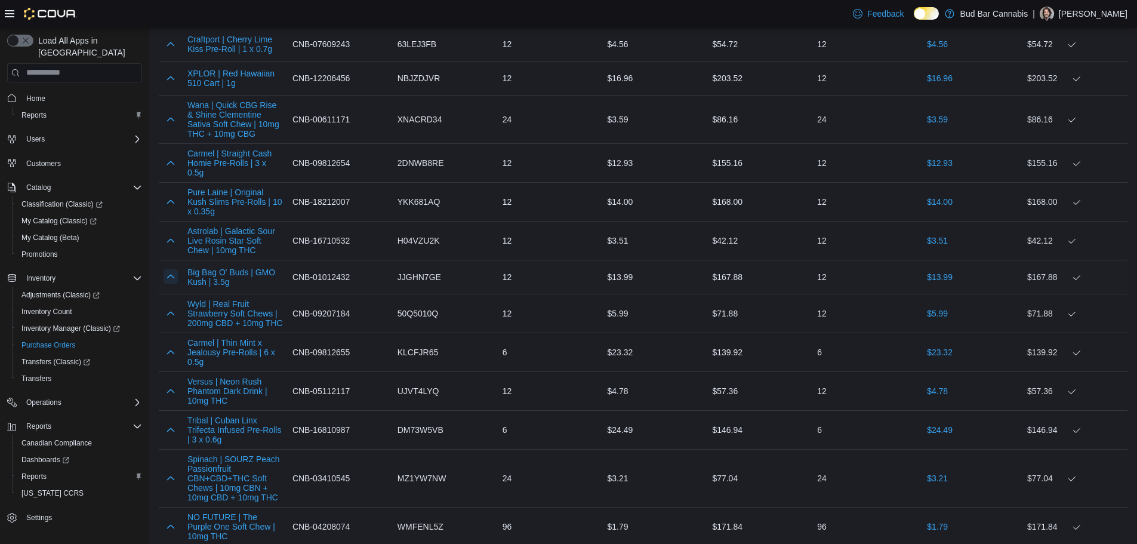
click at [176, 275] on button "button" at bounding box center [171, 276] width 14 height 14
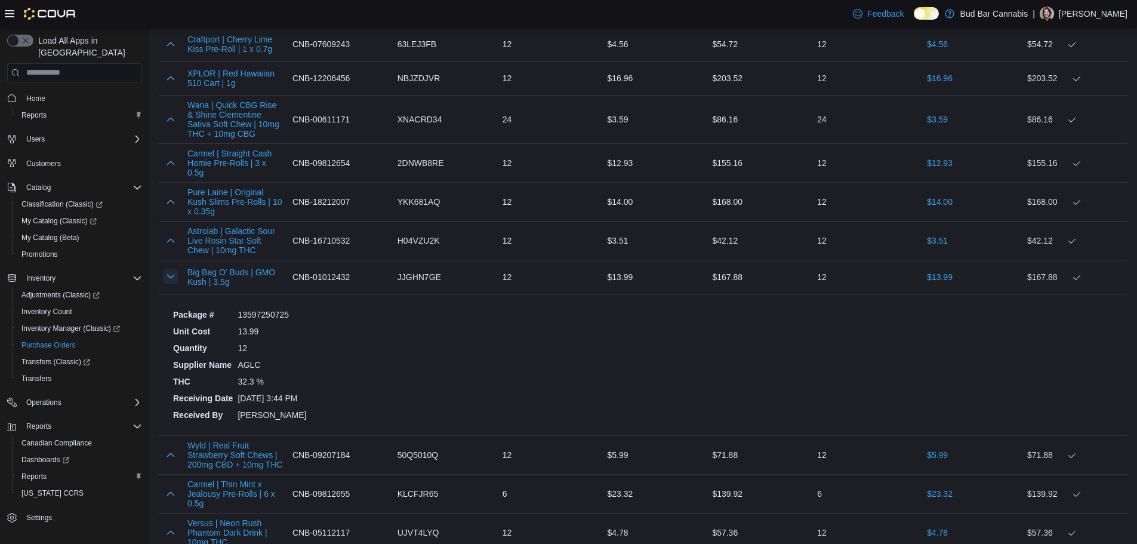
click at [172, 276] on button "button" at bounding box center [171, 276] width 14 height 14
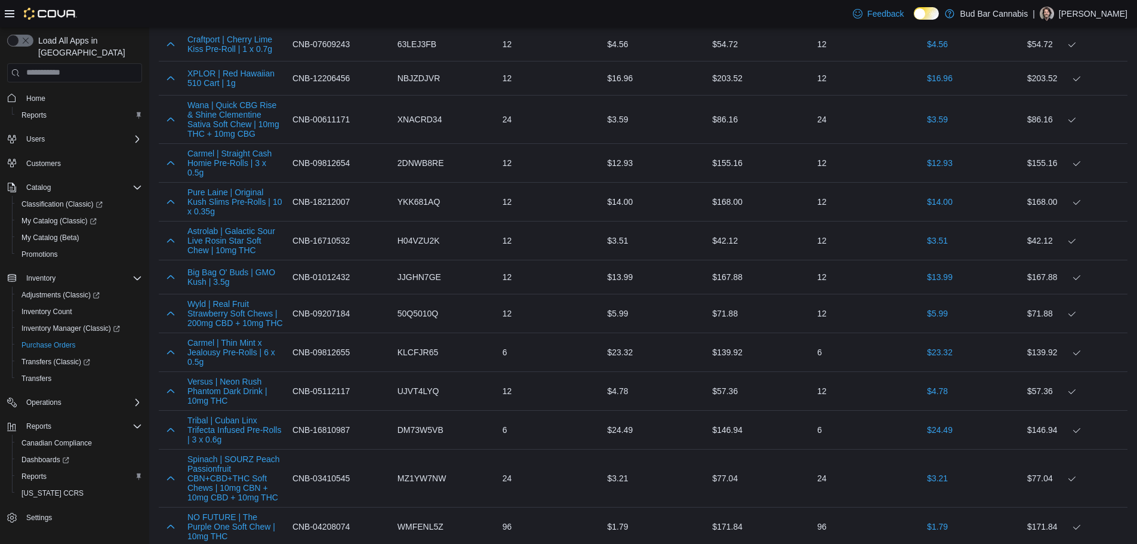
scroll to position [3828, 0]
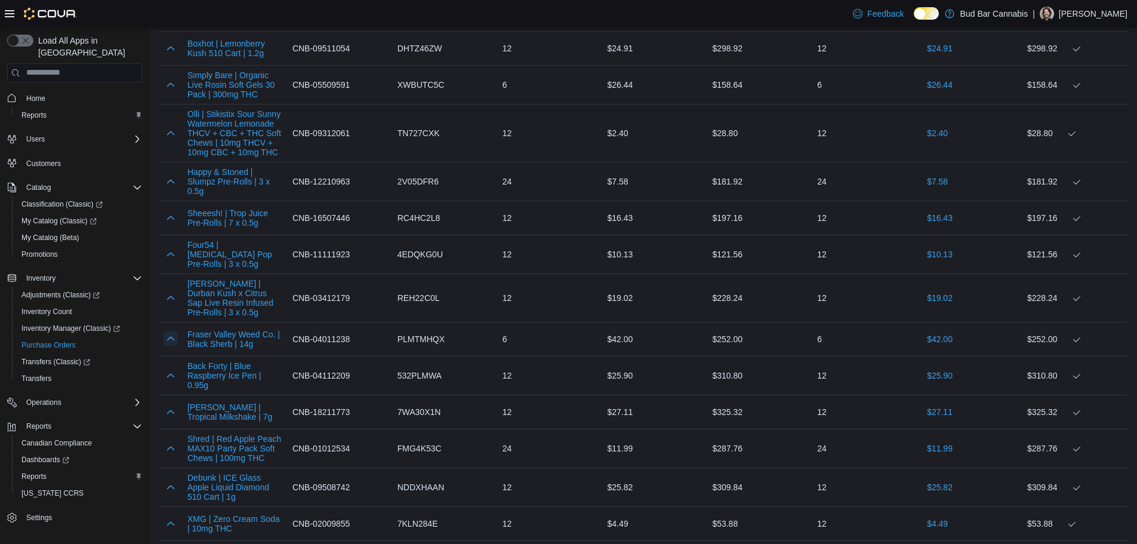
click at [168, 331] on button "button" at bounding box center [171, 338] width 14 height 14
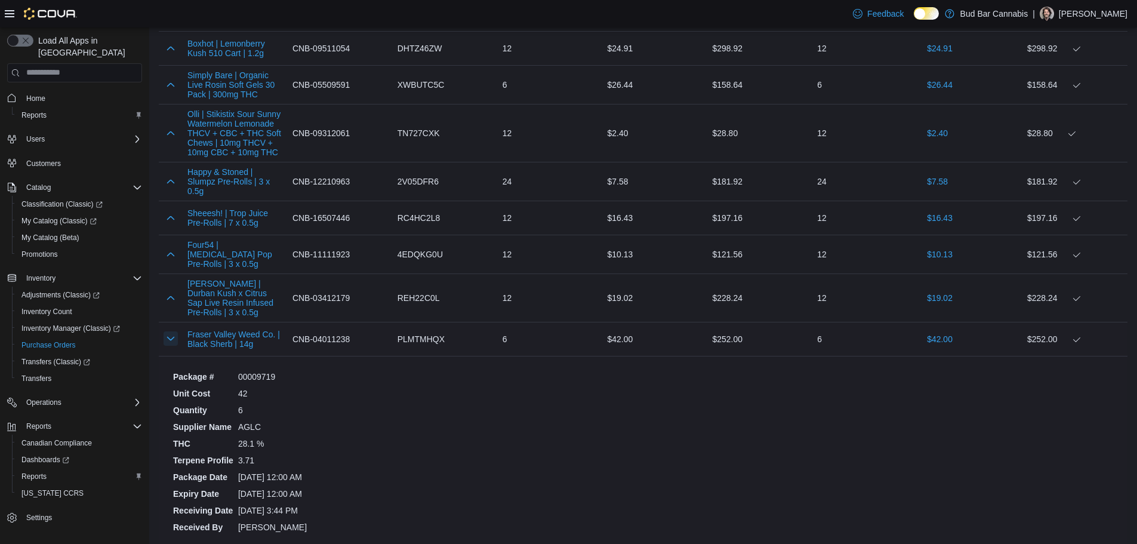
click at [171, 331] on button "button" at bounding box center [171, 338] width 14 height 14
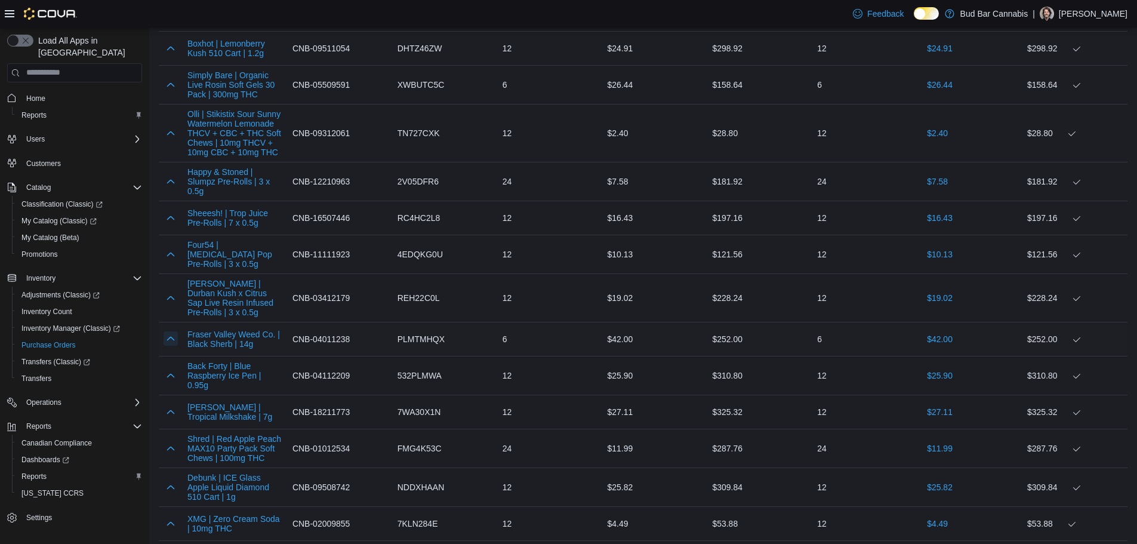
scroll to position [2164, 0]
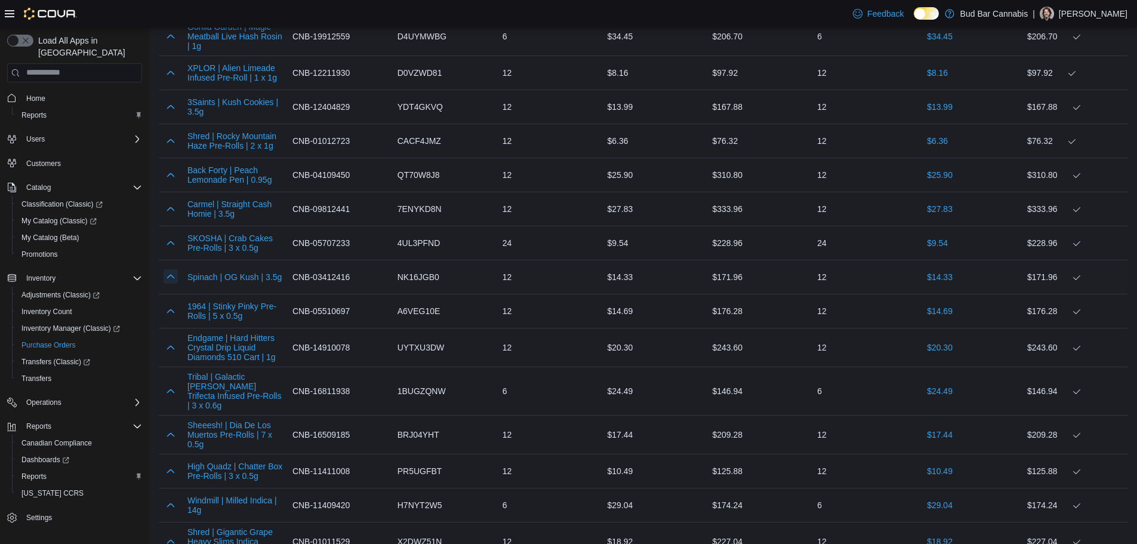
click at [172, 270] on button "button" at bounding box center [171, 276] width 14 height 14
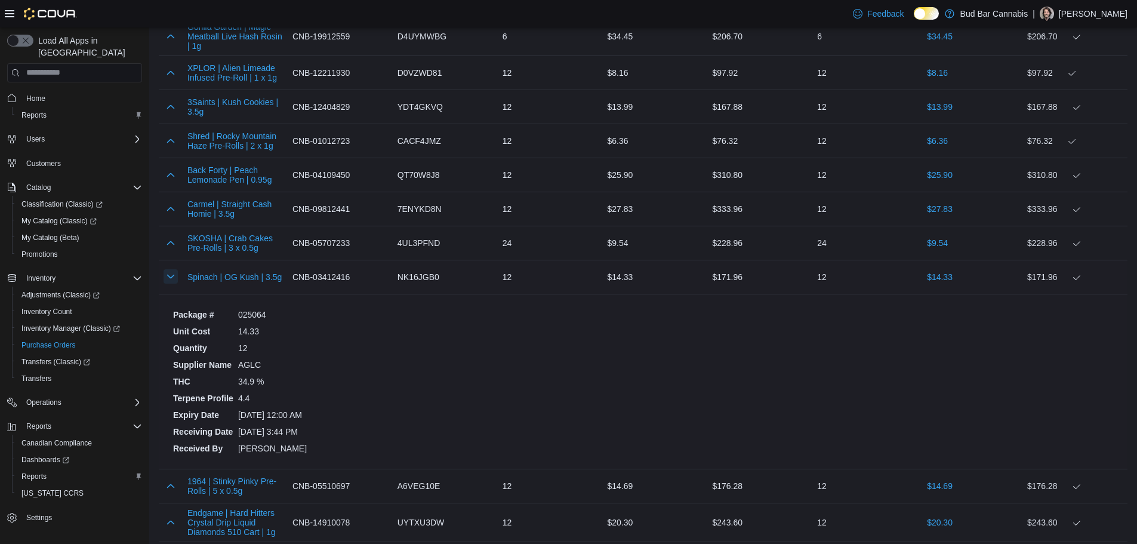
click at [172, 270] on button "button" at bounding box center [171, 276] width 14 height 14
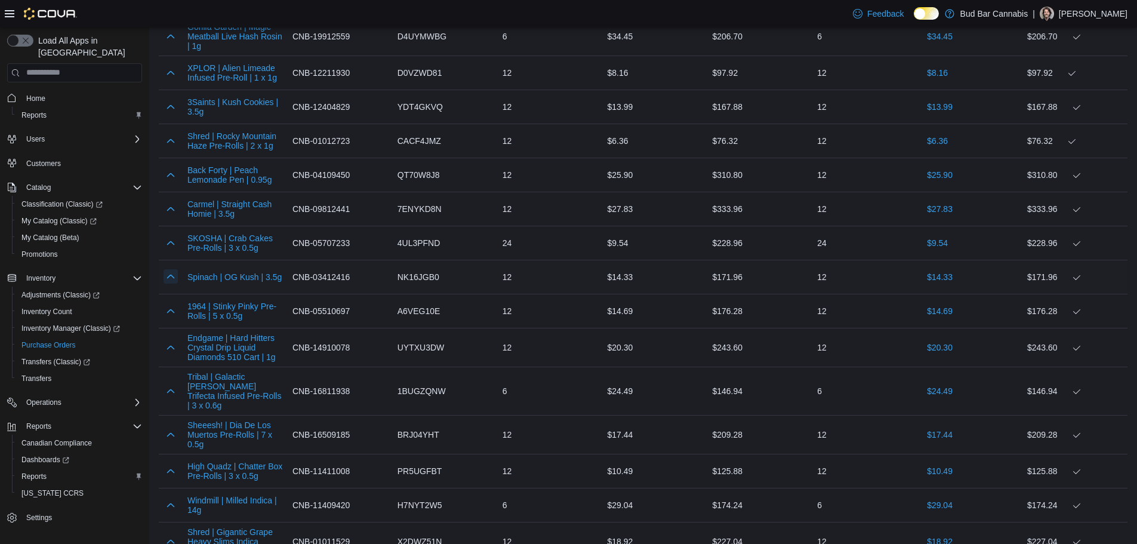
scroll to position [3474, 0]
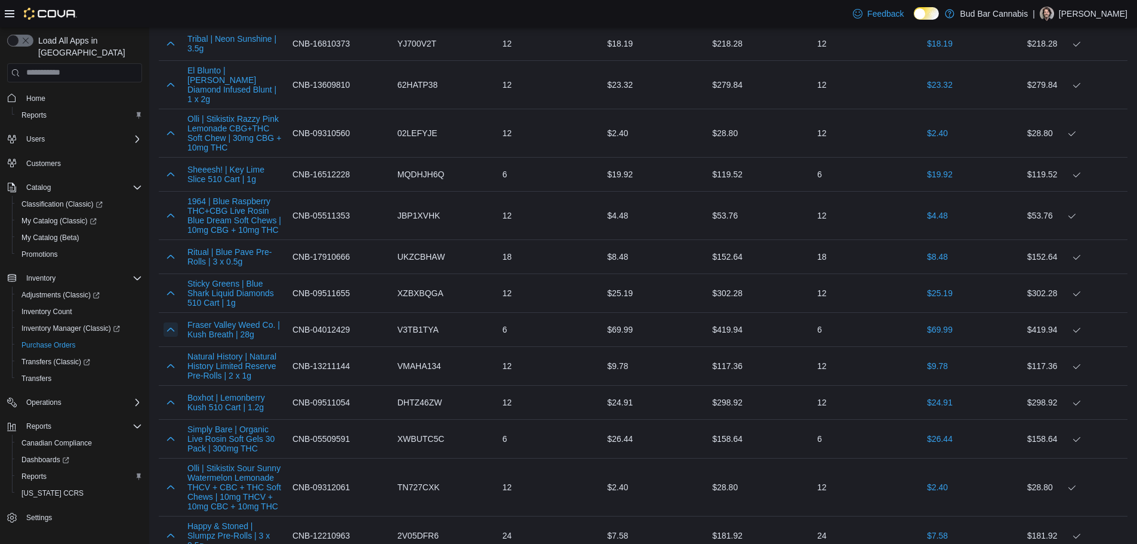
click at [172, 322] on button "button" at bounding box center [171, 329] width 14 height 14
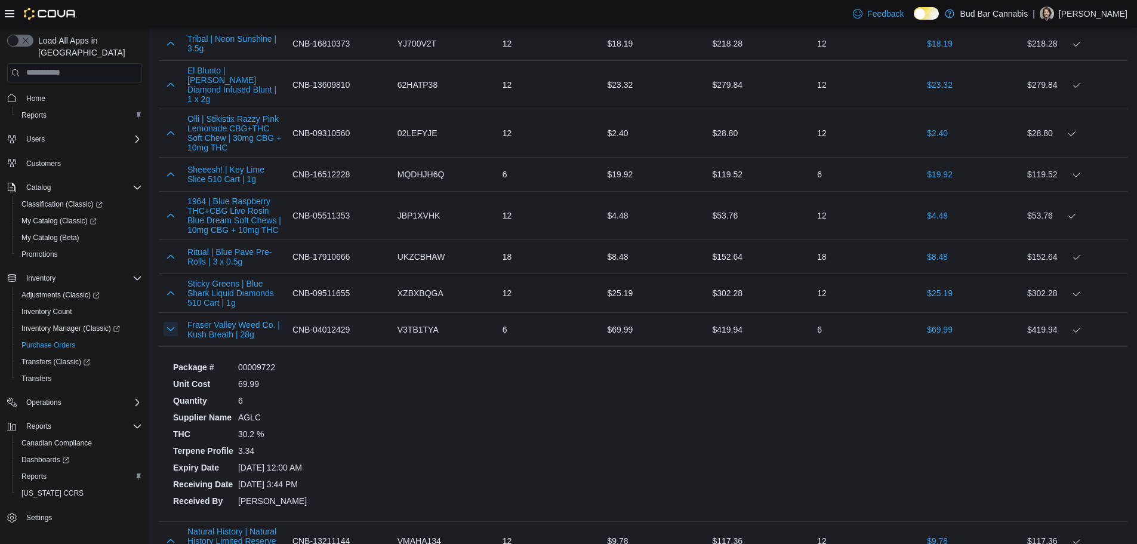
click at [174, 322] on button "button" at bounding box center [171, 329] width 14 height 14
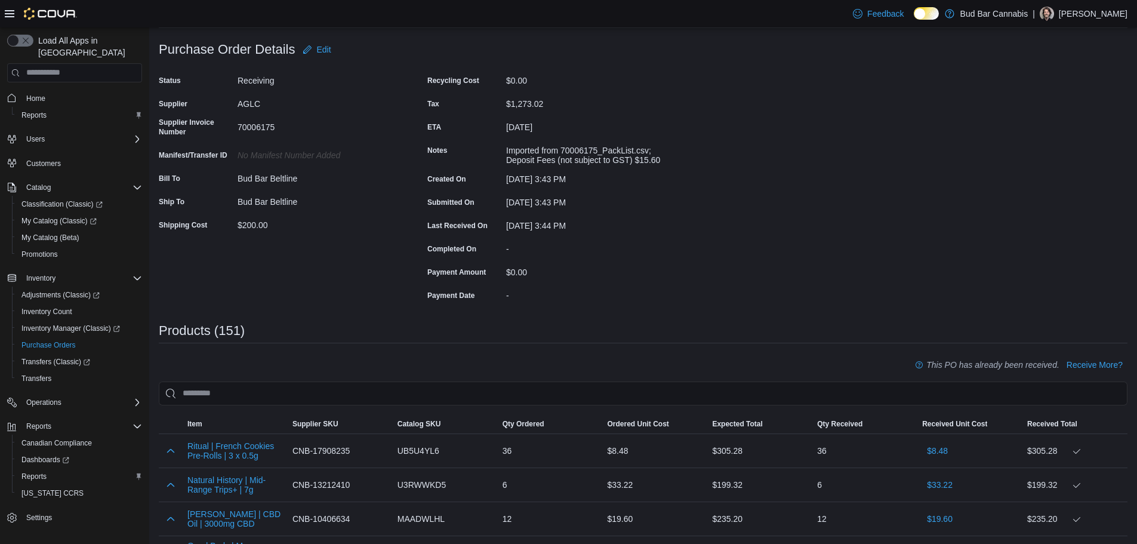
scroll to position [5458, 0]
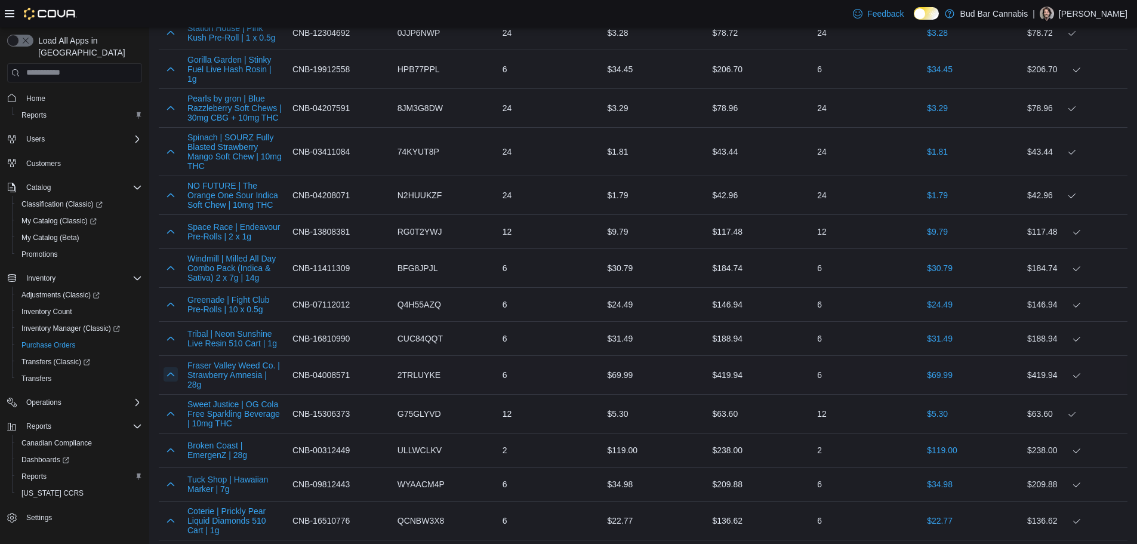
click at [175, 367] on button "button" at bounding box center [171, 374] width 14 height 14
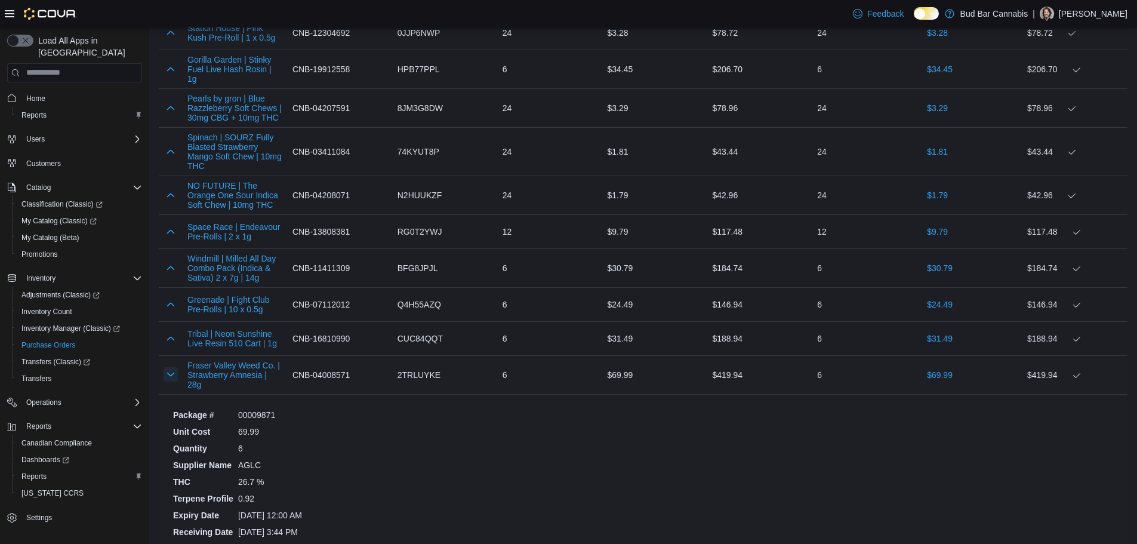
click at [172, 367] on button "button" at bounding box center [171, 374] width 14 height 14
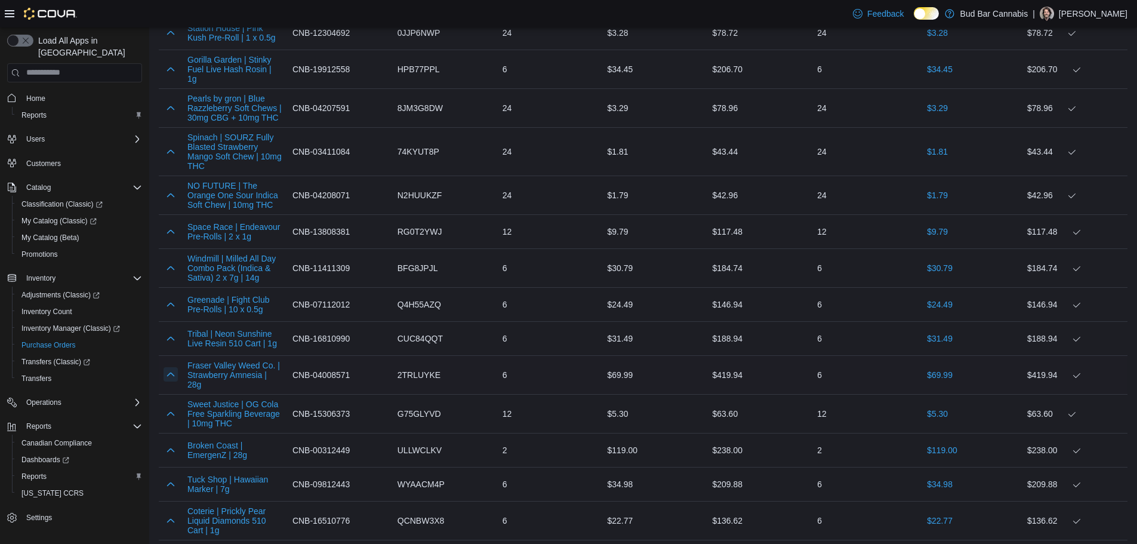
scroll to position [747, 0]
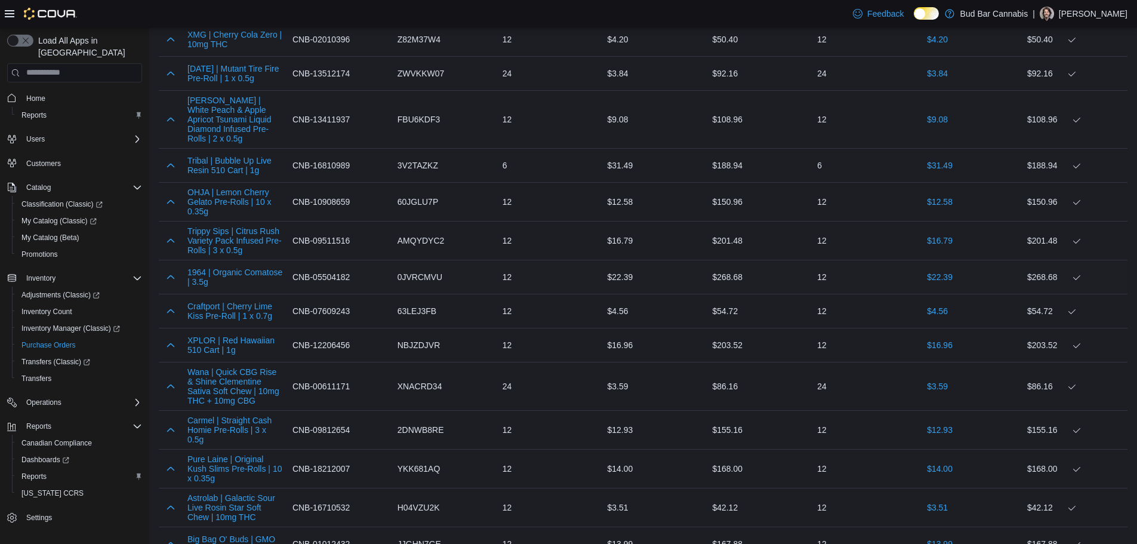
click at [169, 267] on div at bounding box center [171, 277] width 24 height 24
click at [171, 274] on button "button" at bounding box center [171, 276] width 14 height 14
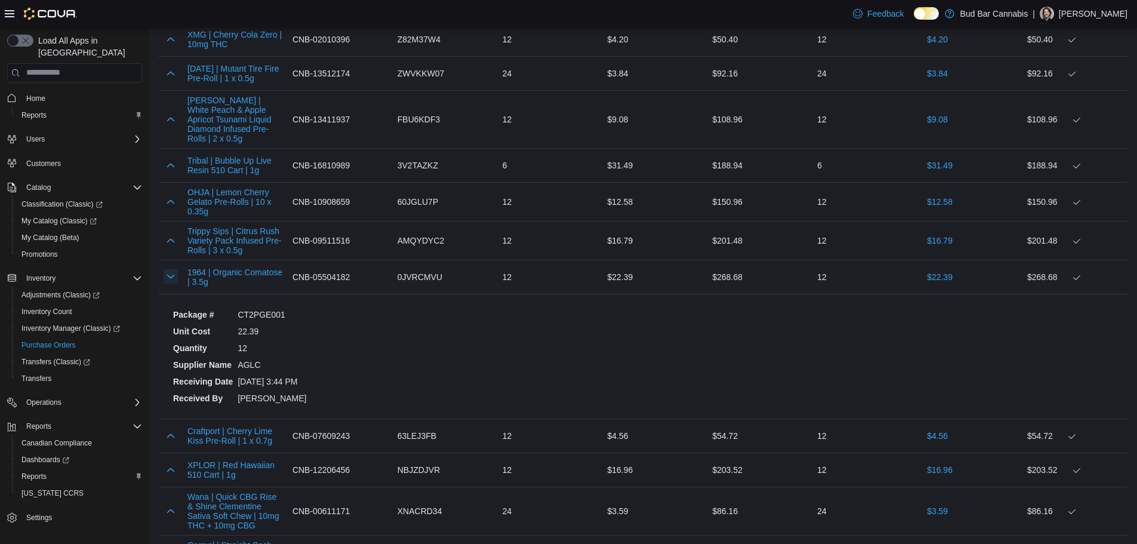
click at [171, 274] on button "button" at bounding box center [171, 276] width 14 height 14
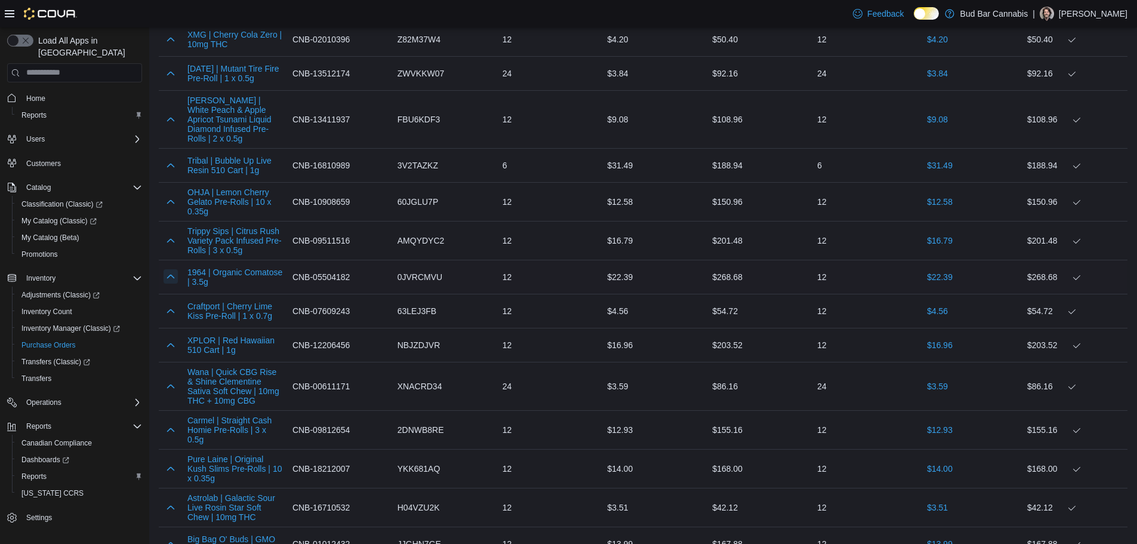
scroll to position [2193, 0]
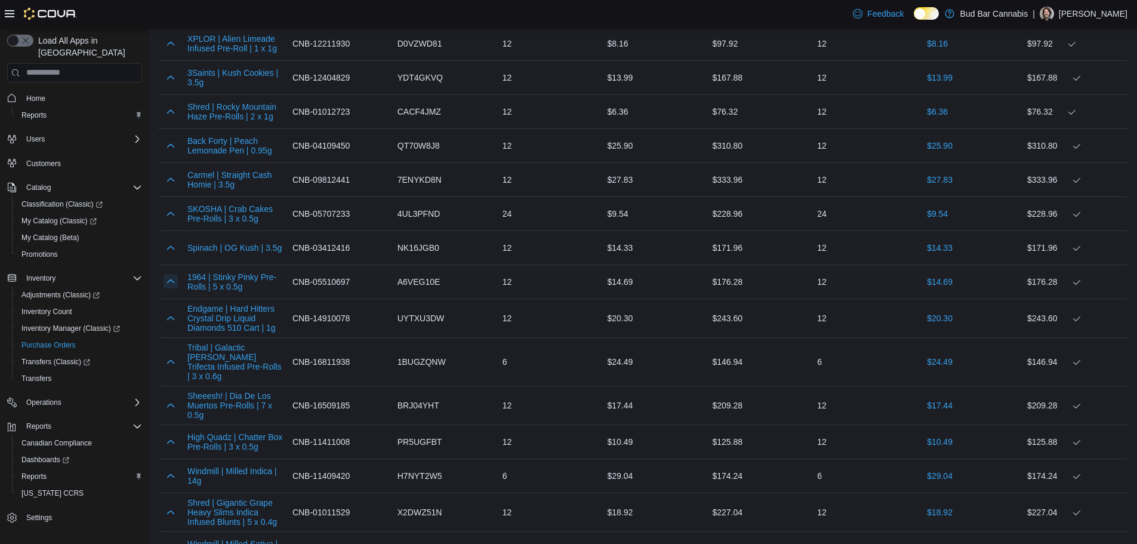
click at [171, 275] on button "button" at bounding box center [171, 281] width 14 height 14
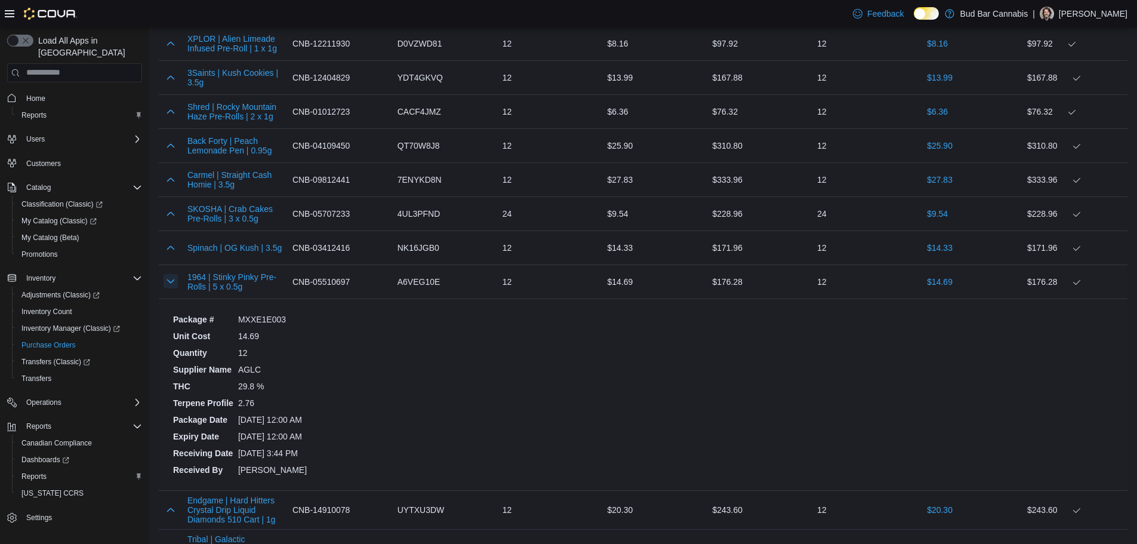
click at [171, 275] on button "button" at bounding box center [171, 281] width 14 height 14
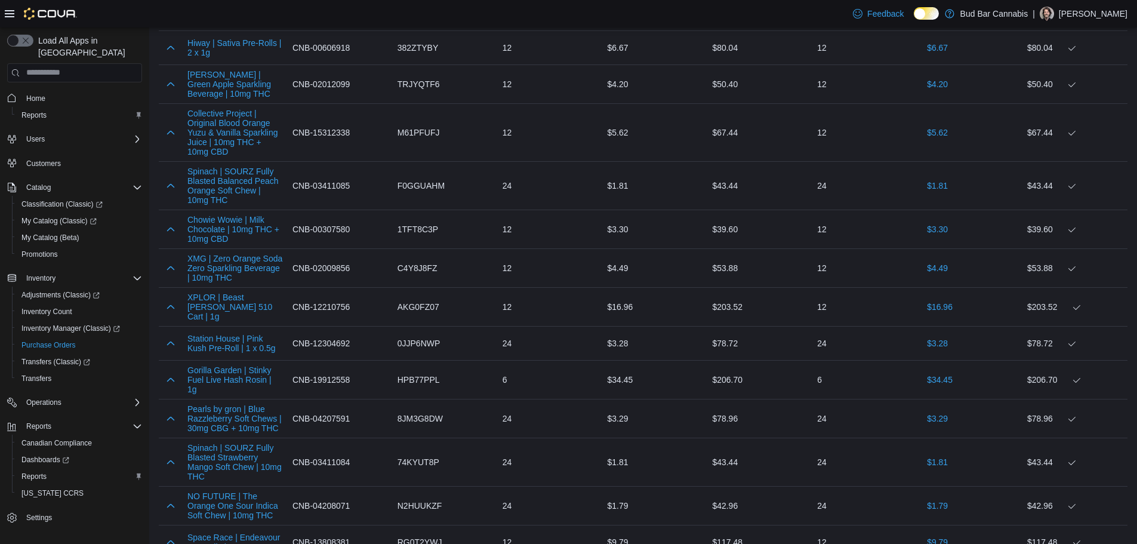
scroll to position [5772, 0]
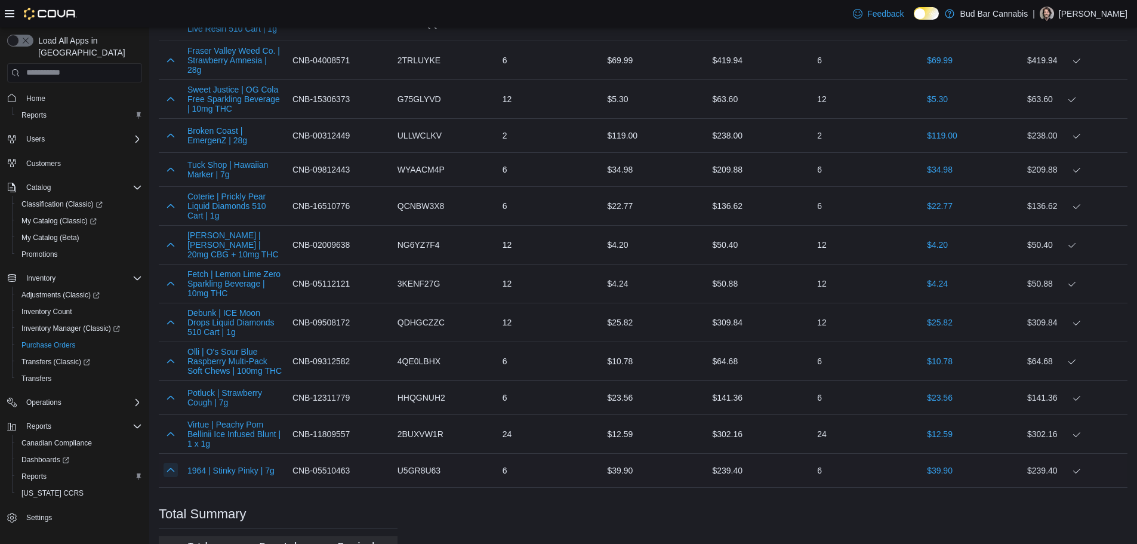
click at [168, 462] on button "button" at bounding box center [171, 469] width 14 height 14
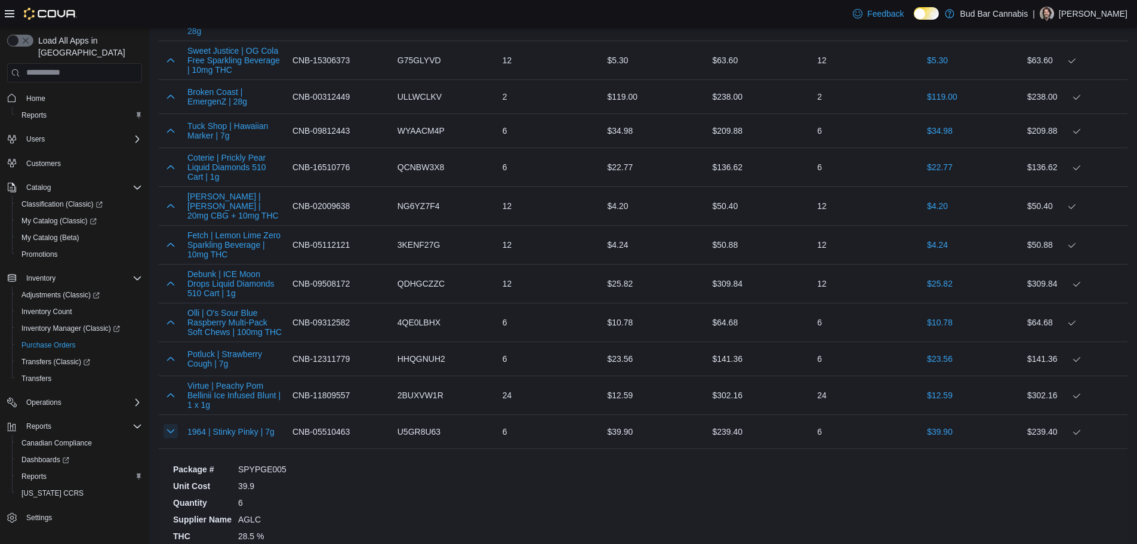
scroll to position [5832, 0]
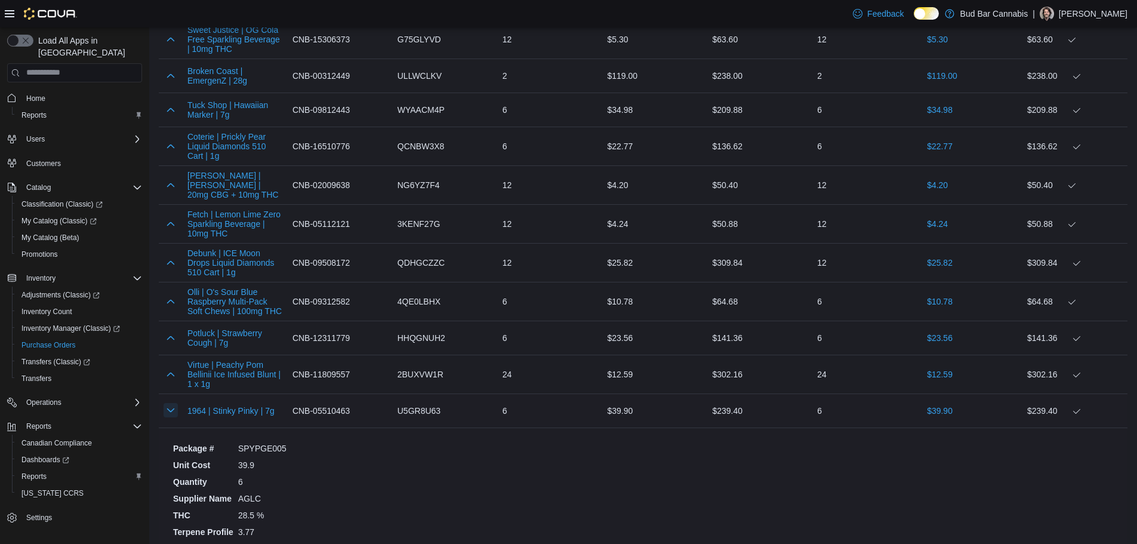
click at [173, 403] on button "button" at bounding box center [171, 410] width 14 height 14
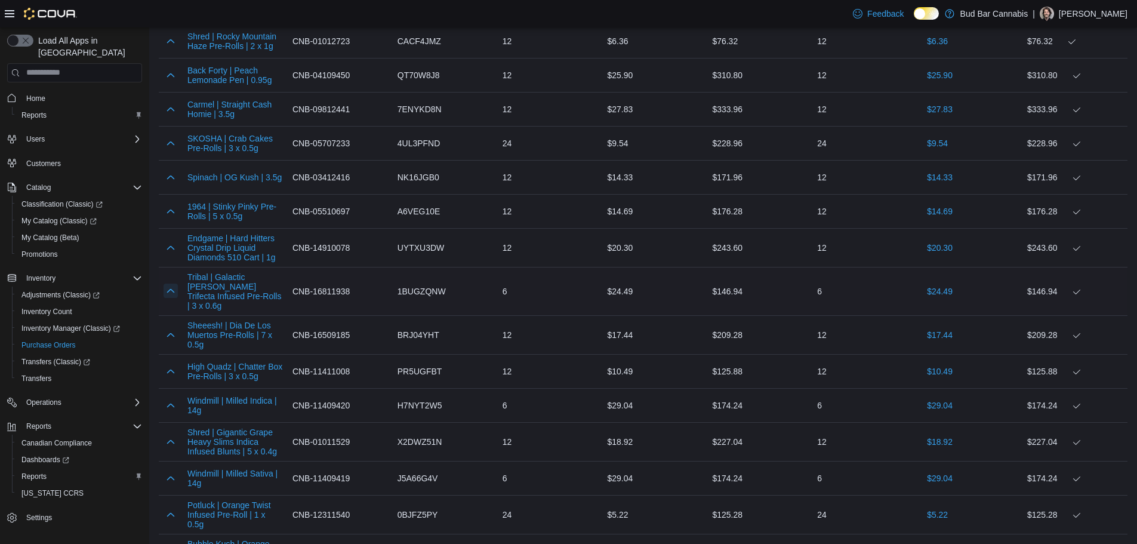
scroll to position [2571, 0]
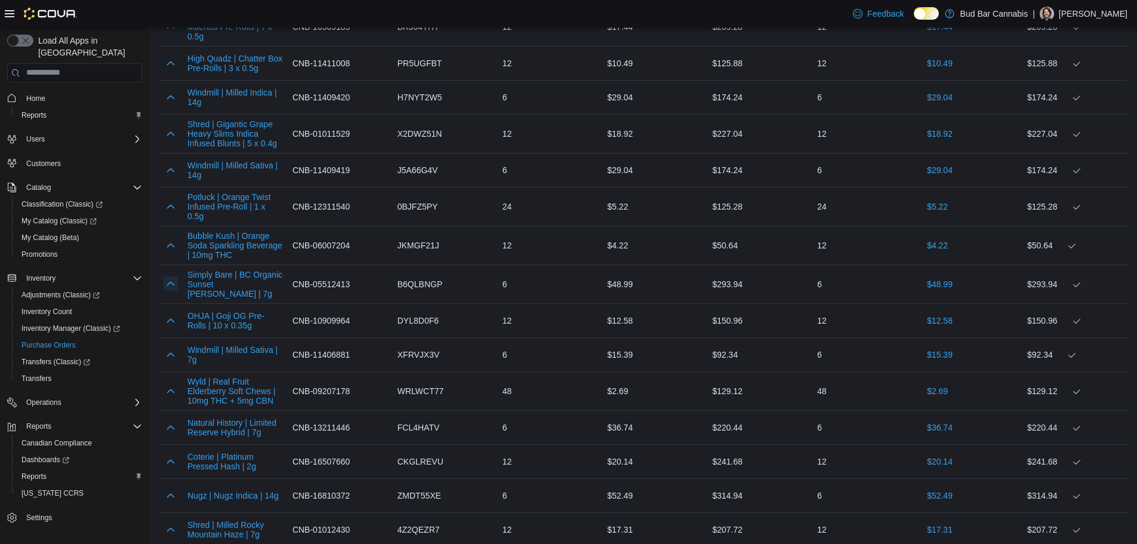
click at [171, 276] on button "button" at bounding box center [171, 283] width 14 height 14
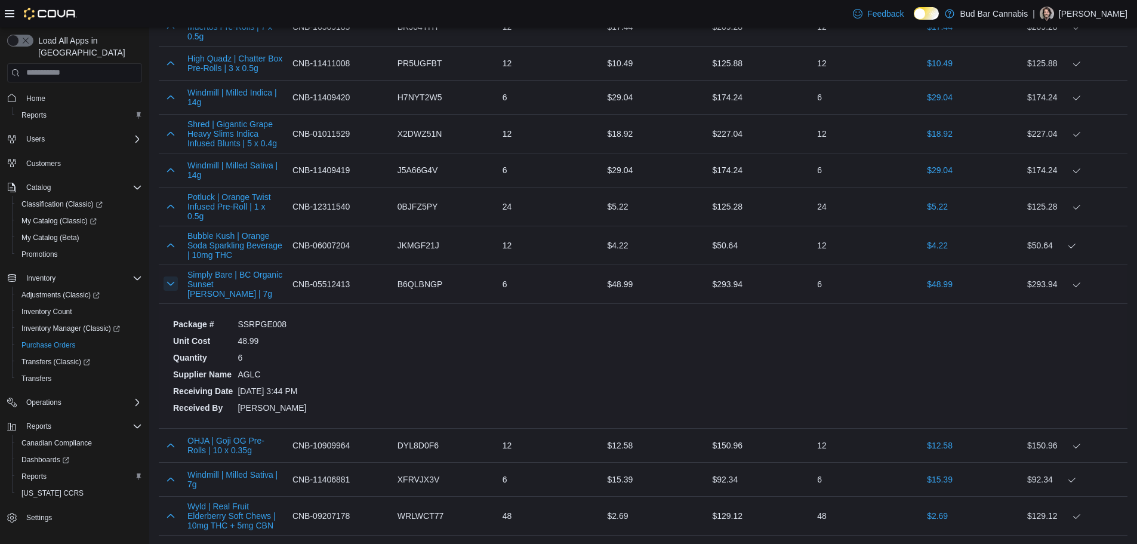
click at [171, 276] on button "button" at bounding box center [171, 283] width 14 height 14
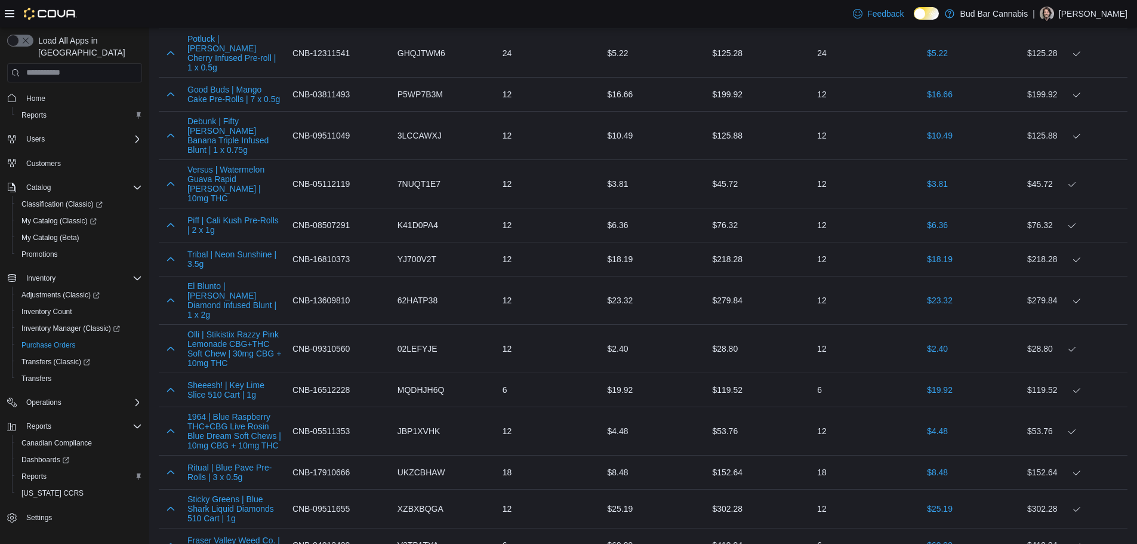
scroll to position [1455, 0]
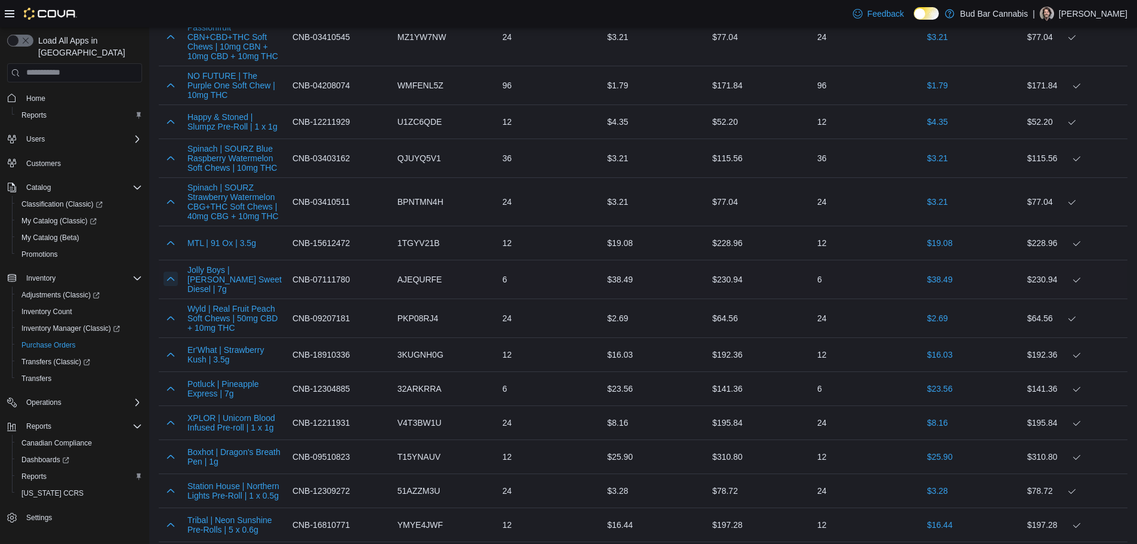
click at [172, 280] on button "button" at bounding box center [171, 279] width 14 height 14
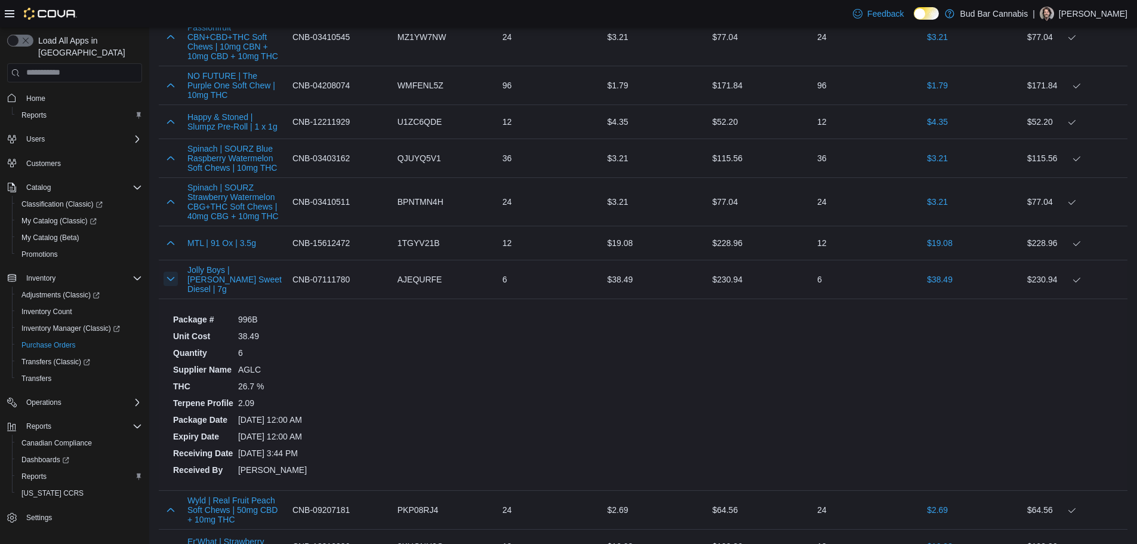
click at [174, 276] on button "button" at bounding box center [171, 279] width 14 height 14
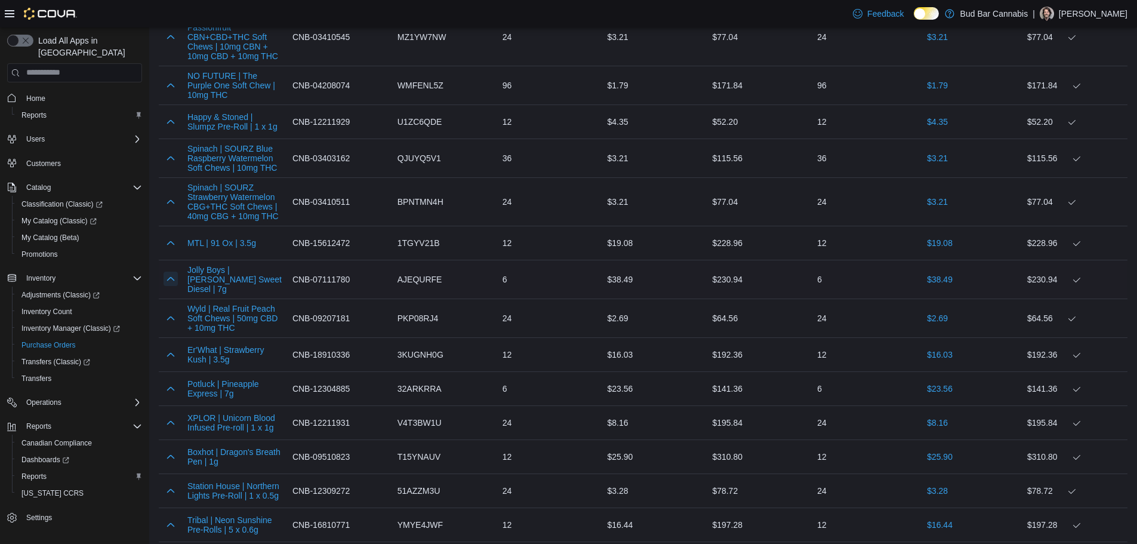
scroll to position [905, 0]
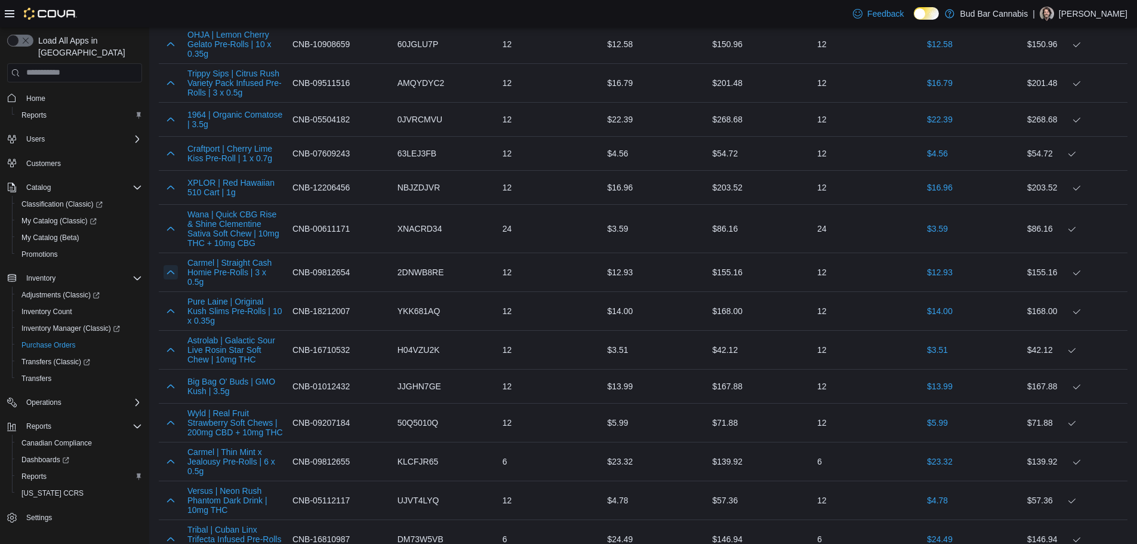
click at [174, 276] on button "button" at bounding box center [171, 272] width 14 height 14
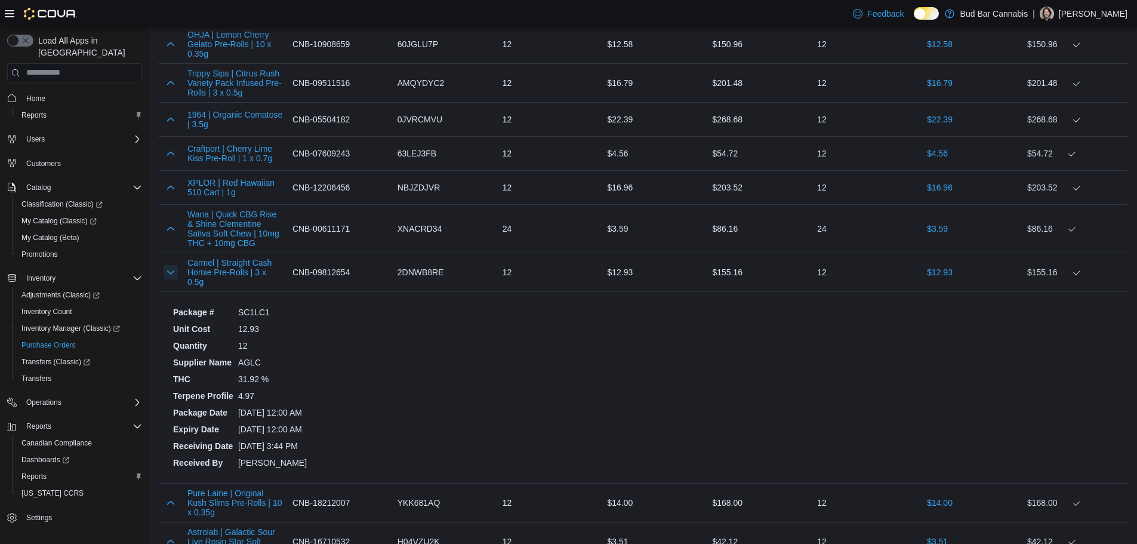
click at [174, 276] on button "button" at bounding box center [171, 272] width 14 height 14
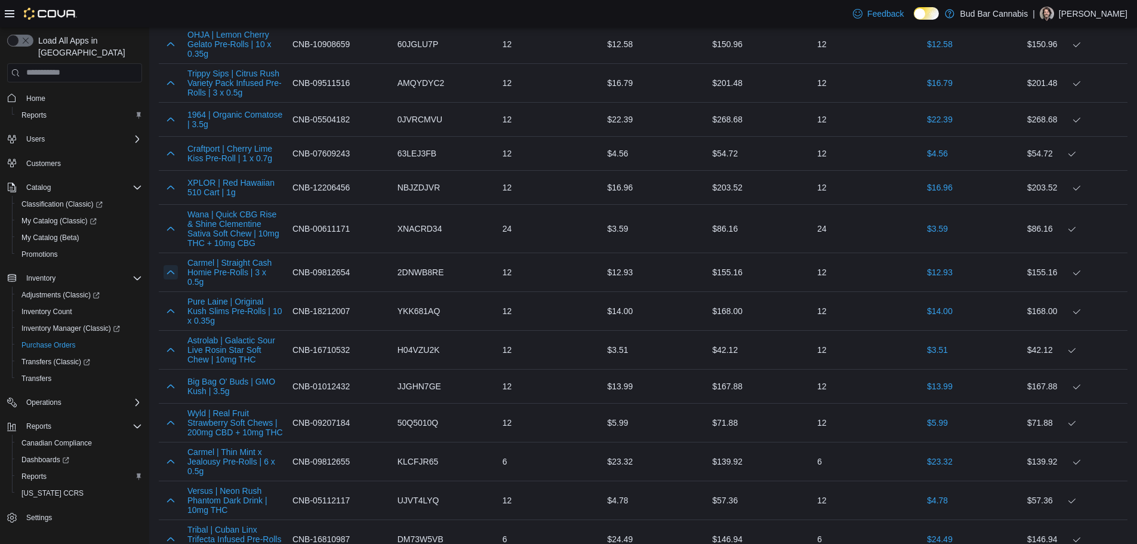
click at [174, 276] on button "button" at bounding box center [171, 272] width 14 height 14
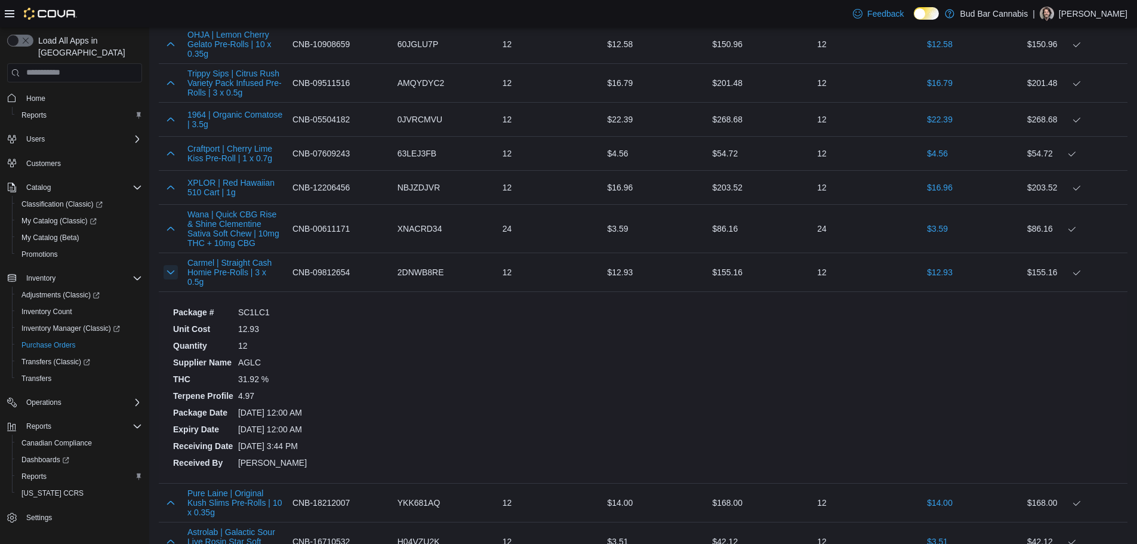
click at [174, 276] on button "button" at bounding box center [171, 272] width 14 height 14
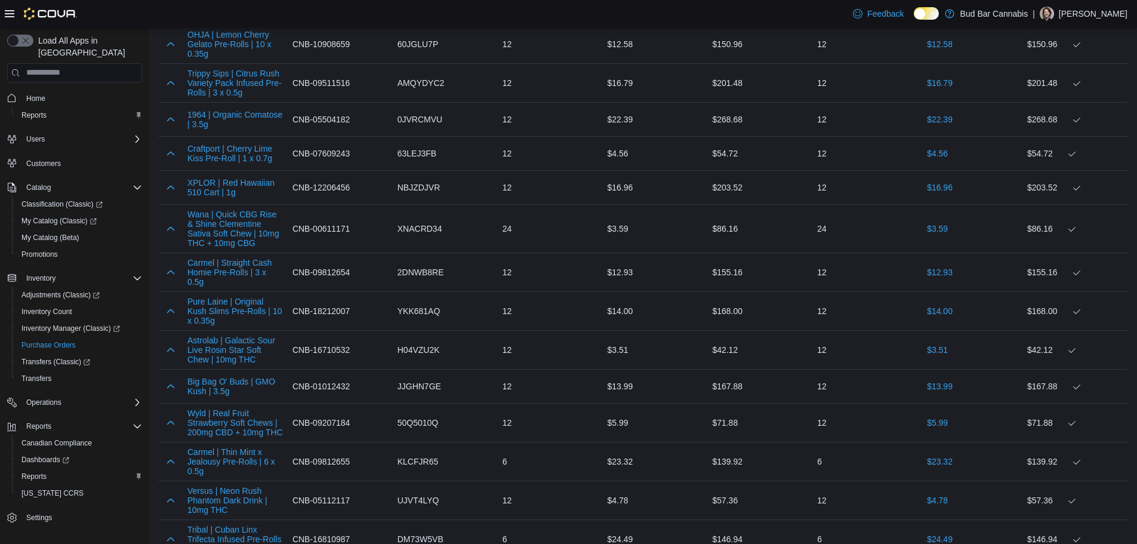
scroll to position [2100, 0]
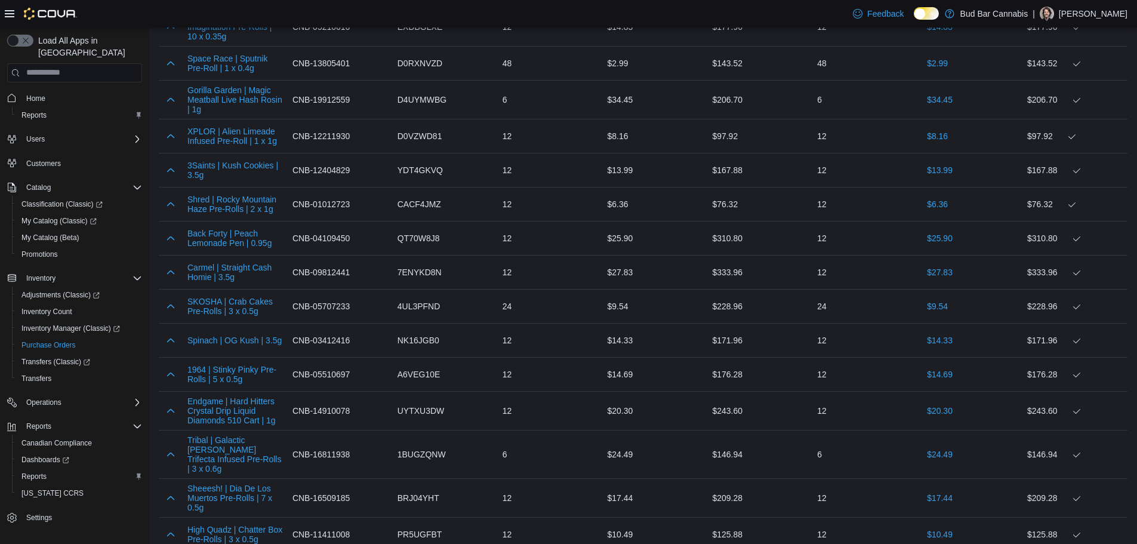
click at [174, 276] on div at bounding box center [171, 272] width 24 height 24
click at [171, 273] on button "button" at bounding box center [171, 271] width 14 height 14
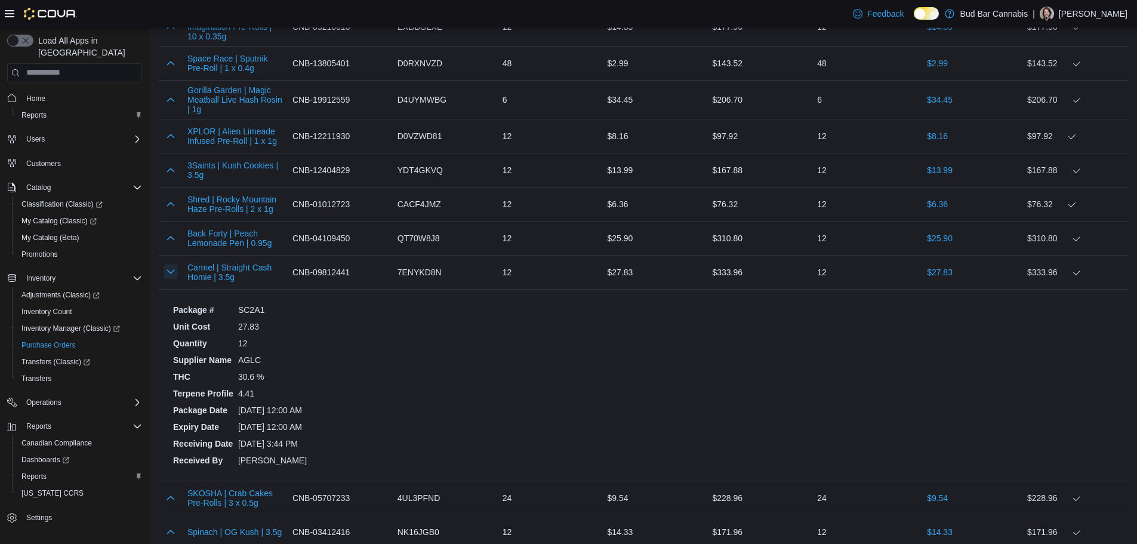
click at [171, 269] on button "button" at bounding box center [171, 271] width 14 height 14
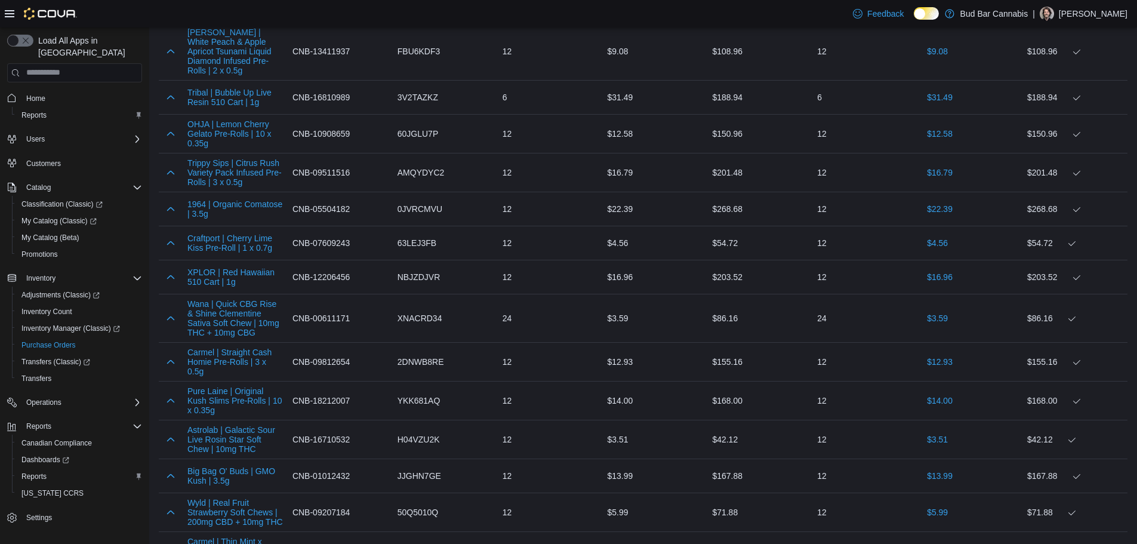
scroll to position [5555, 0]
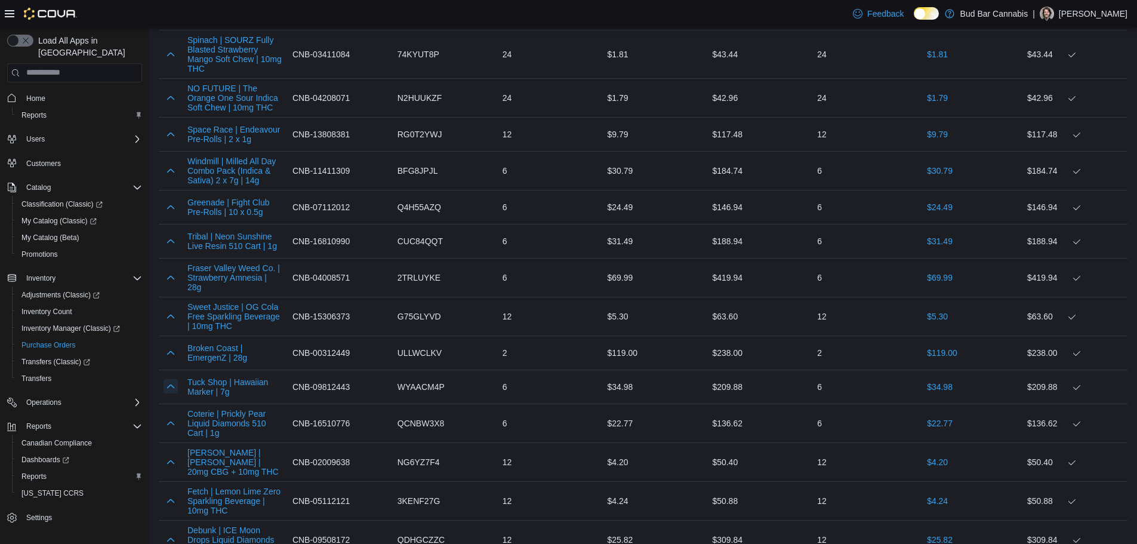
click at [171, 379] on button "button" at bounding box center [171, 386] width 14 height 14
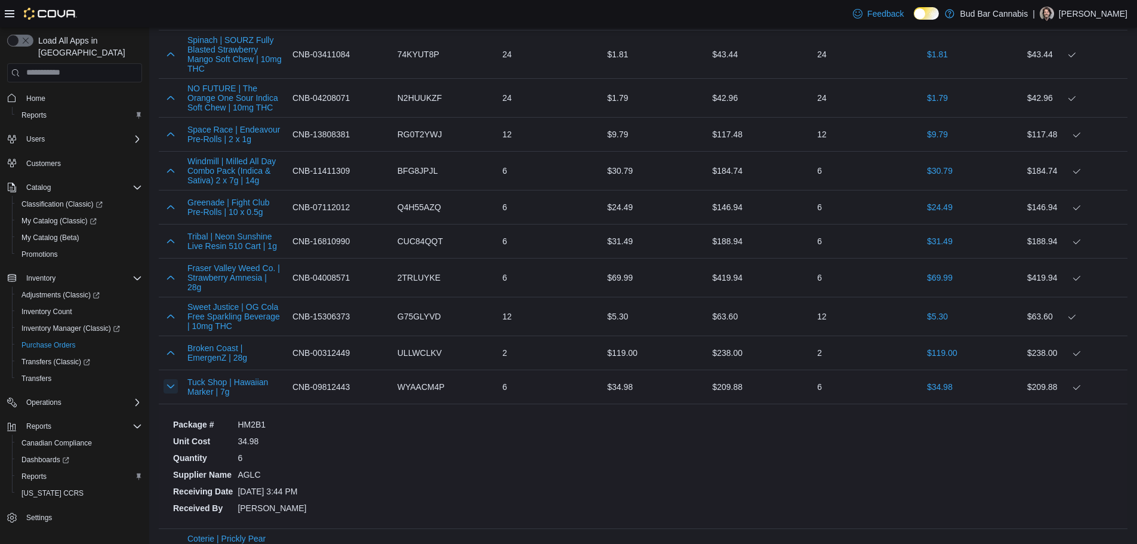
click at [171, 379] on button "button" at bounding box center [171, 386] width 14 height 14
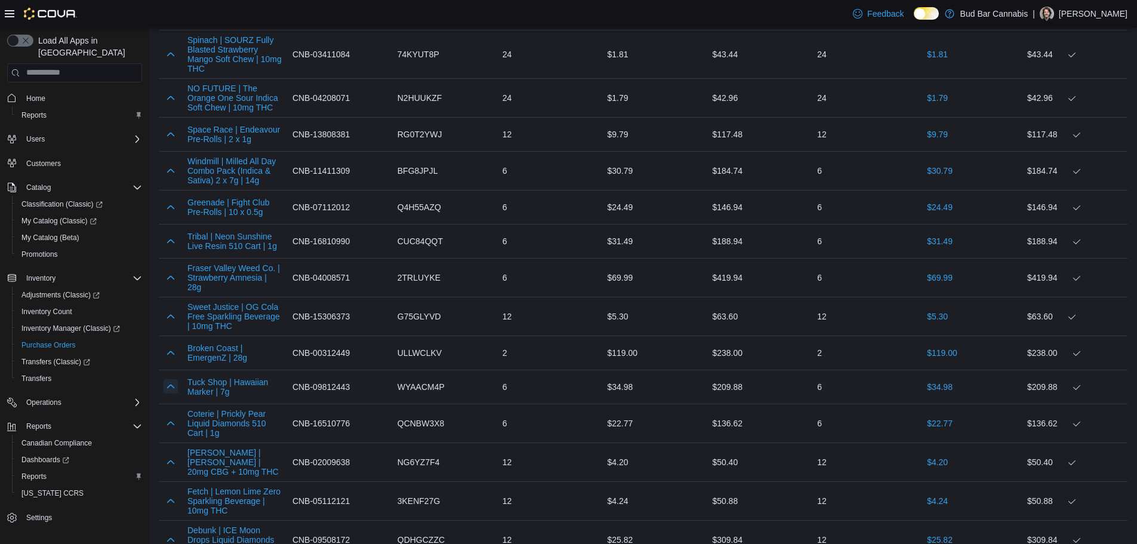
scroll to position [4280, 0]
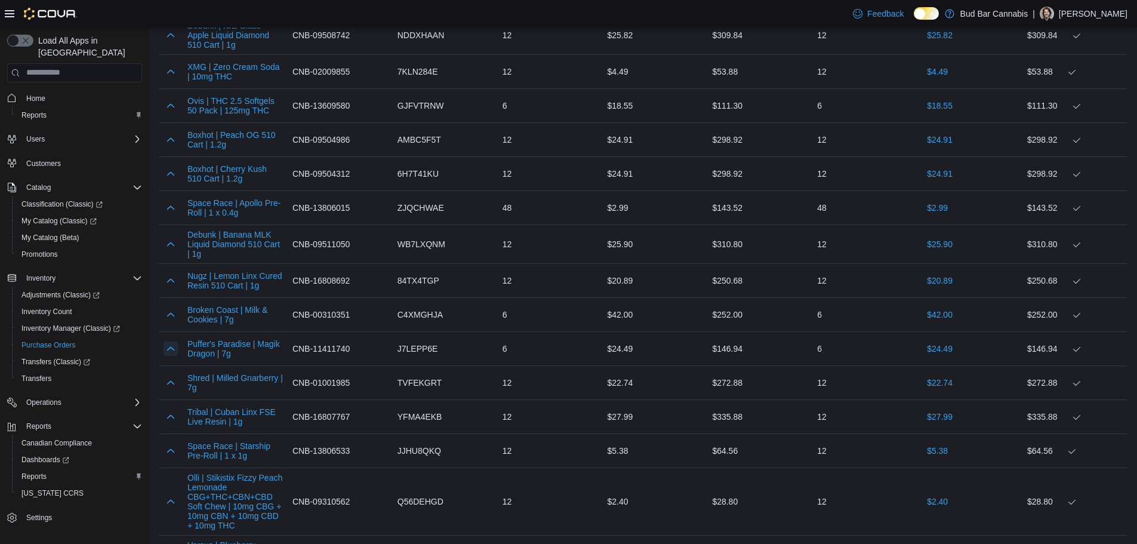
click at [171, 341] on button "button" at bounding box center [171, 348] width 14 height 14
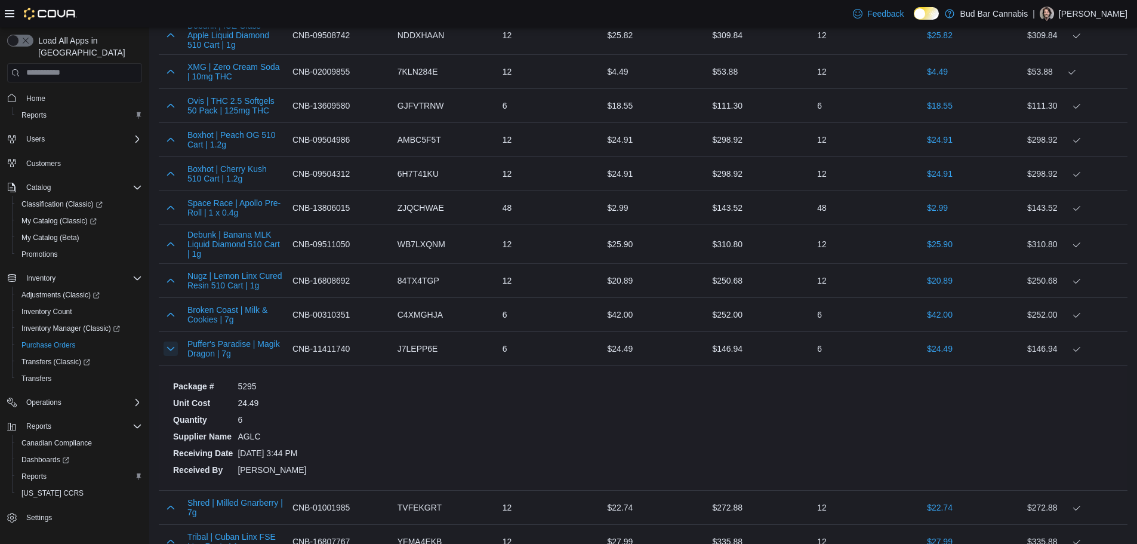
click at [171, 341] on button "button" at bounding box center [171, 348] width 14 height 14
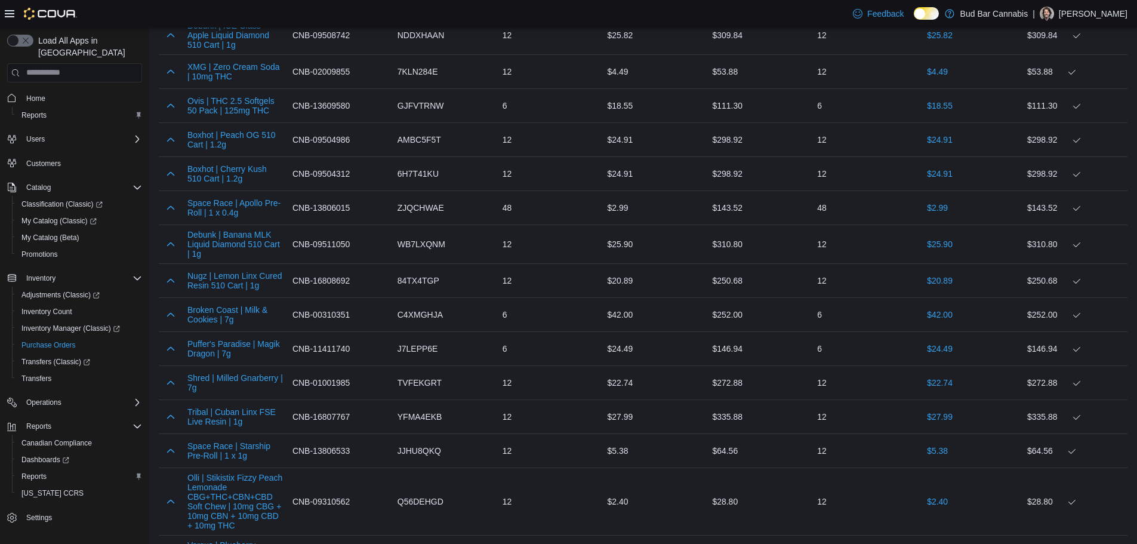
scroll to position [1571, 0]
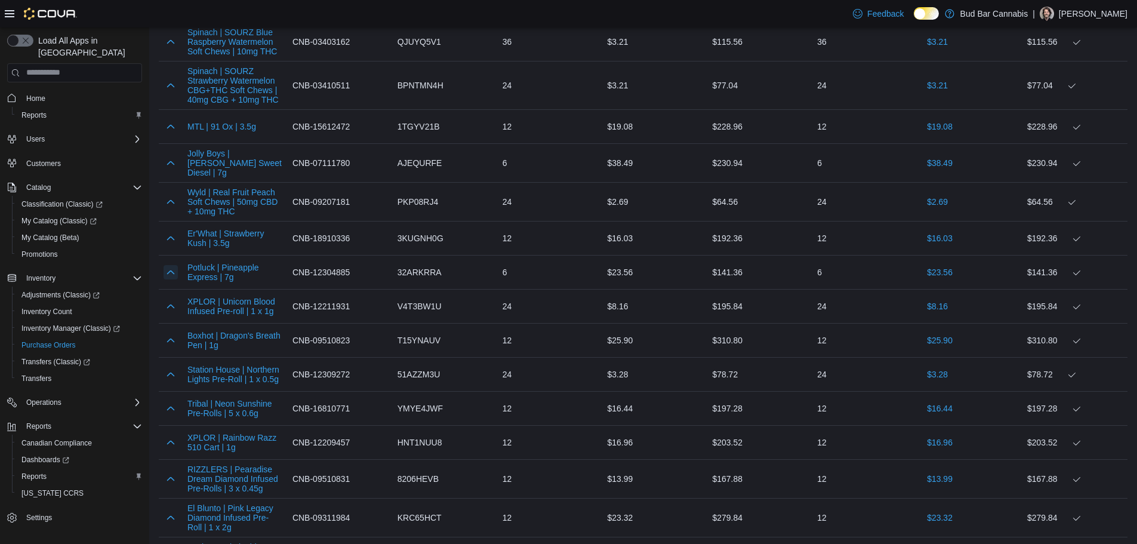
click at [171, 274] on button "button" at bounding box center [171, 272] width 14 height 14
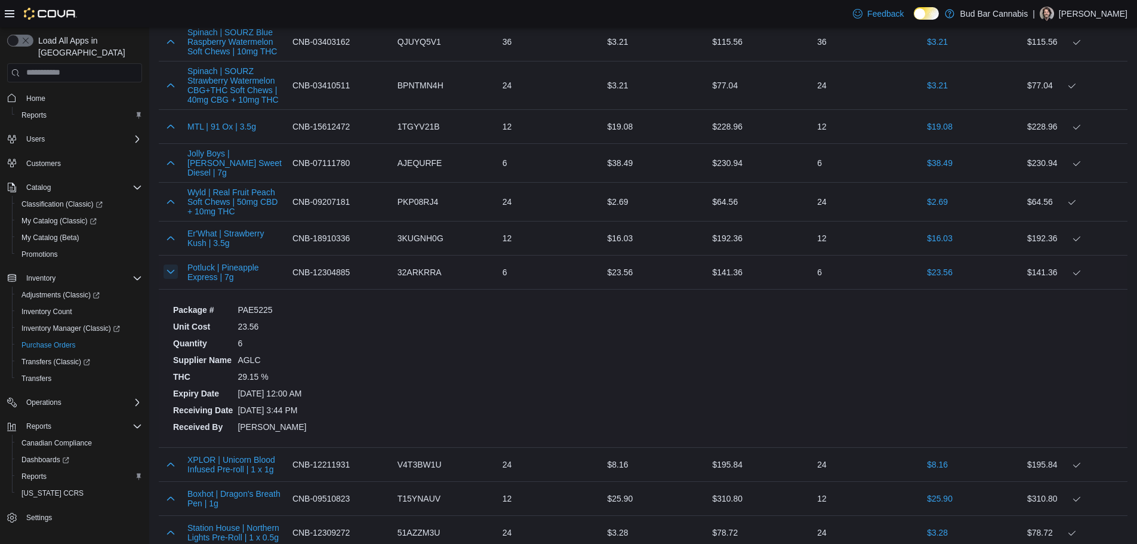
click at [169, 265] on button "button" at bounding box center [171, 271] width 14 height 14
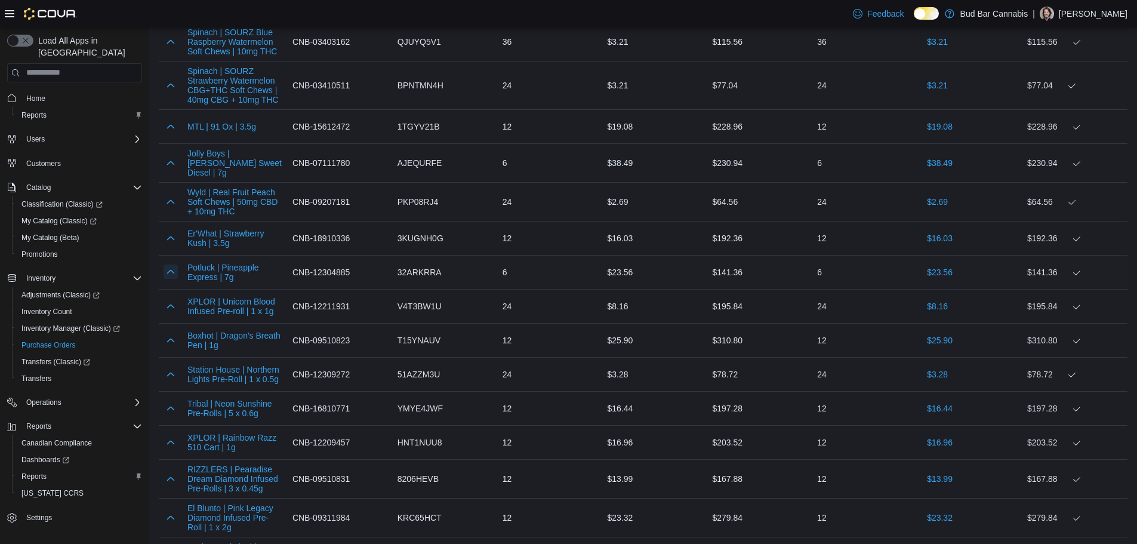
scroll to position [5772, 0]
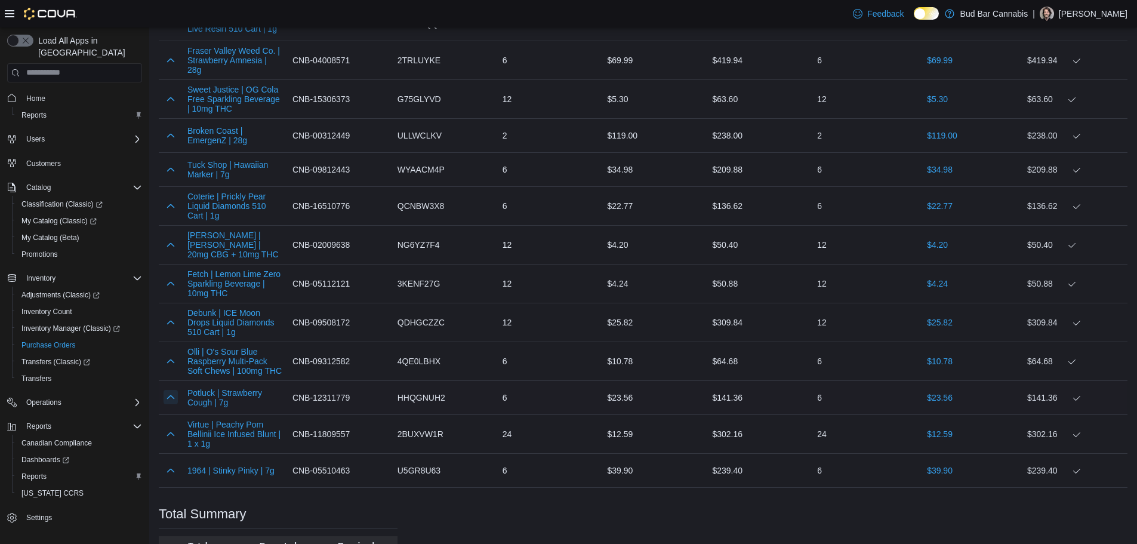
click at [171, 390] on button "button" at bounding box center [171, 397] width 14 height 14
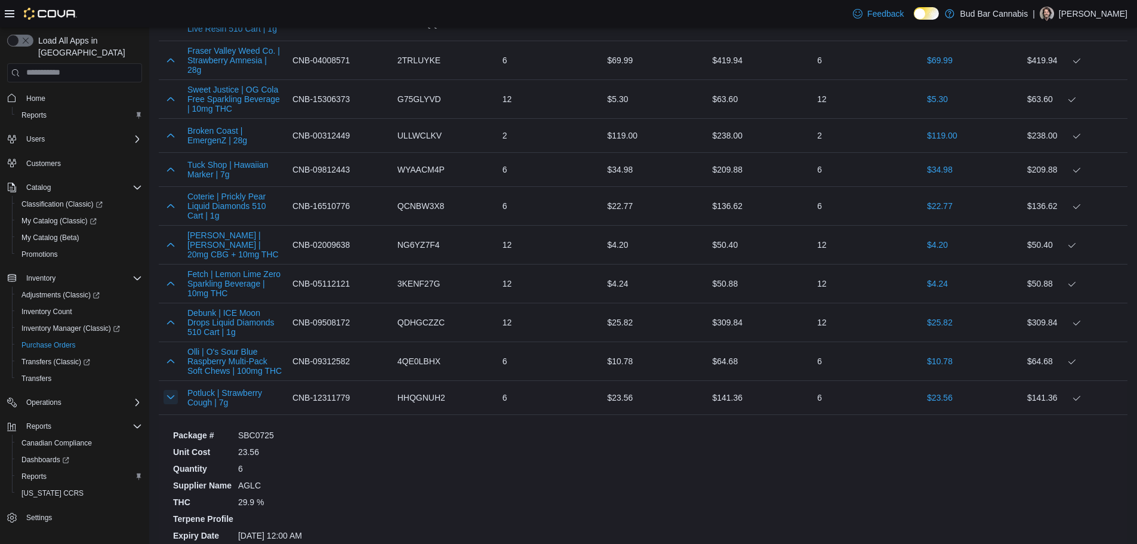
click at [171, 390] on button "button" at bounding box center [171, 397] width 14 height 14
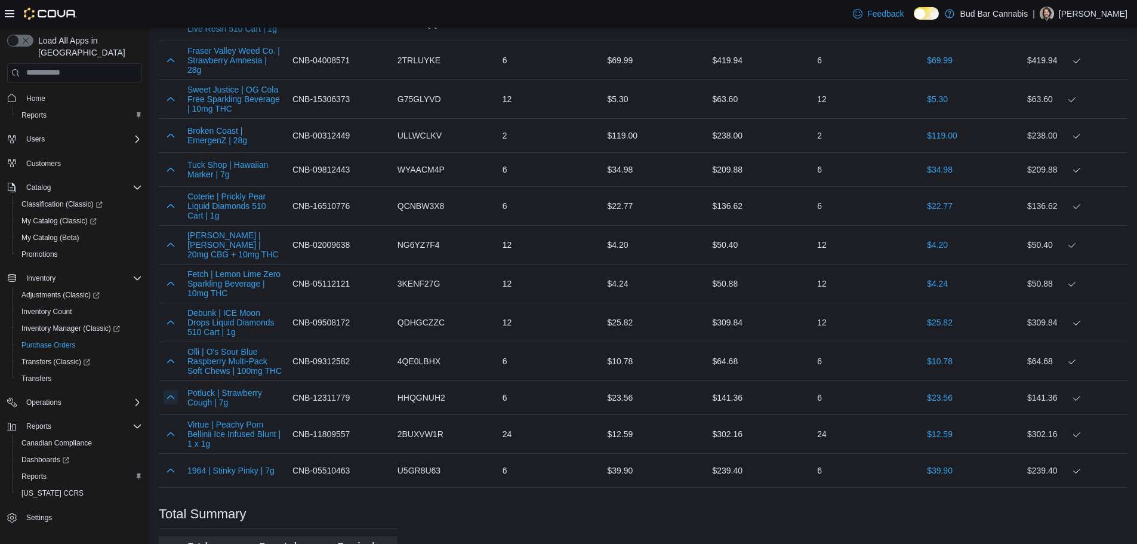
scroll to position [1989, 0]
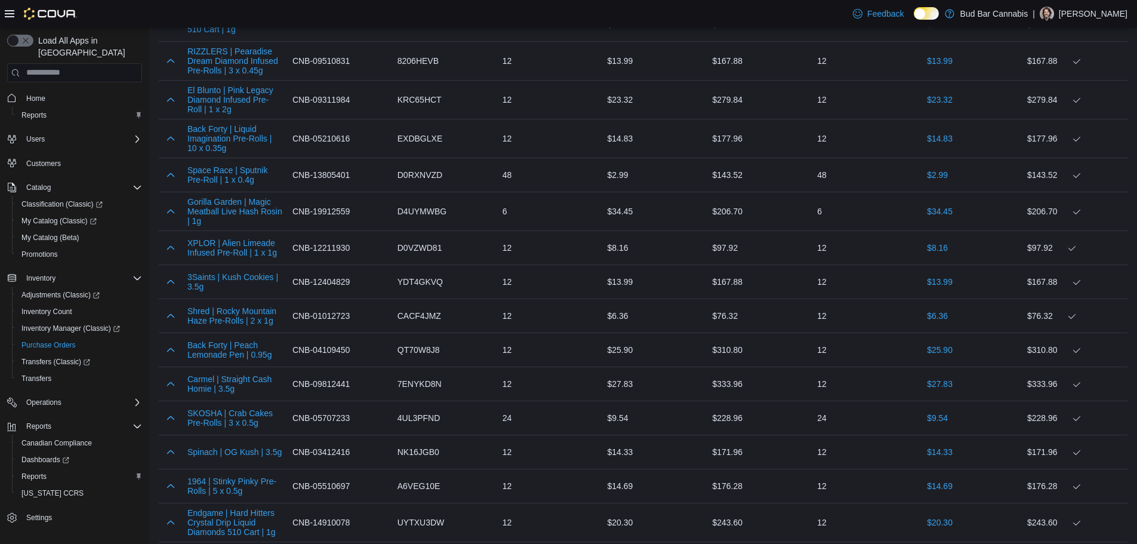
click at [171, 284] on div at bounding box center [171, 282] width 24 height 24
click at [171, 277] on button "button" at bounding box center [171, 281] width 14 height 14
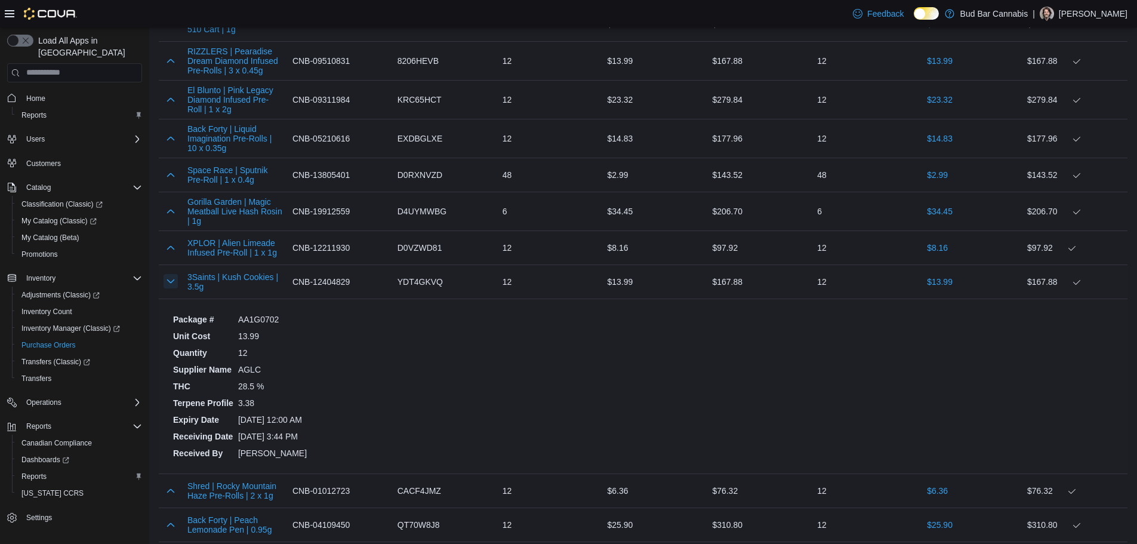
click at [171, 280] on button "button" at bounding box center [171, 281] width 14 height 14
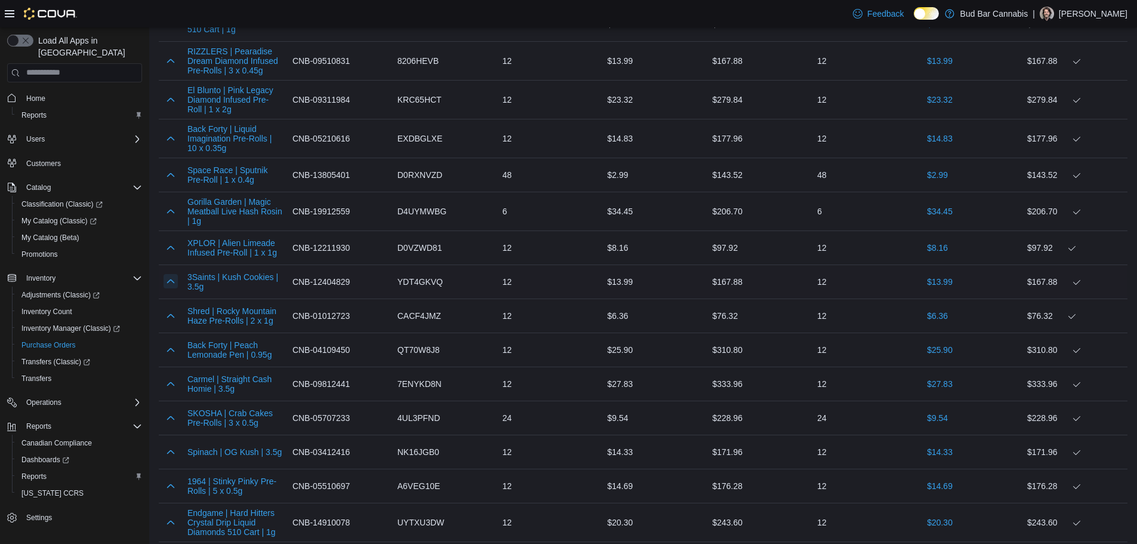
scroll to position [277, 0]
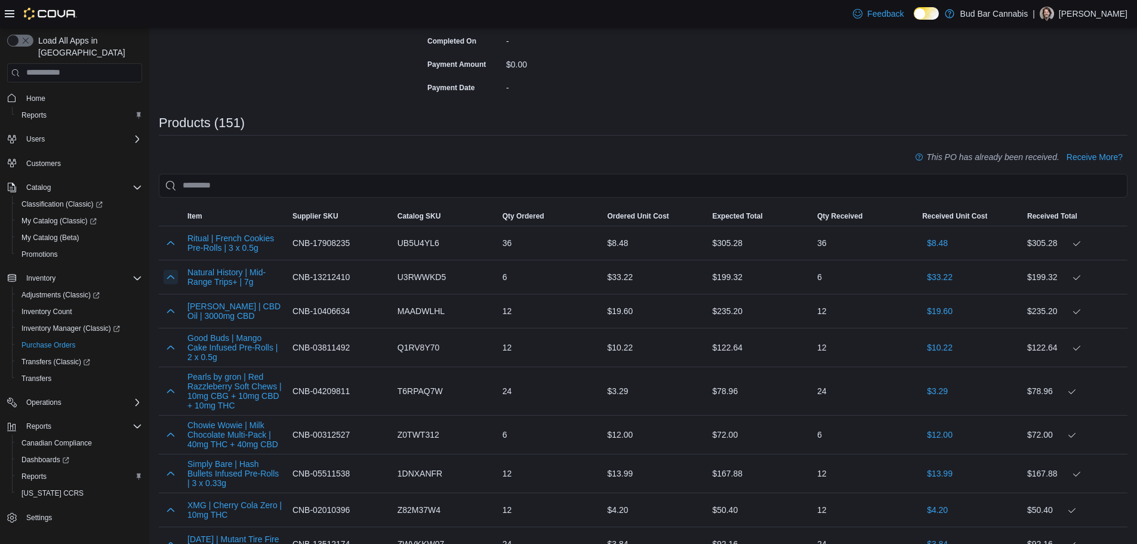
click at [171, 280] on button "button" at bounding box center [171, 277] width 14 height 14
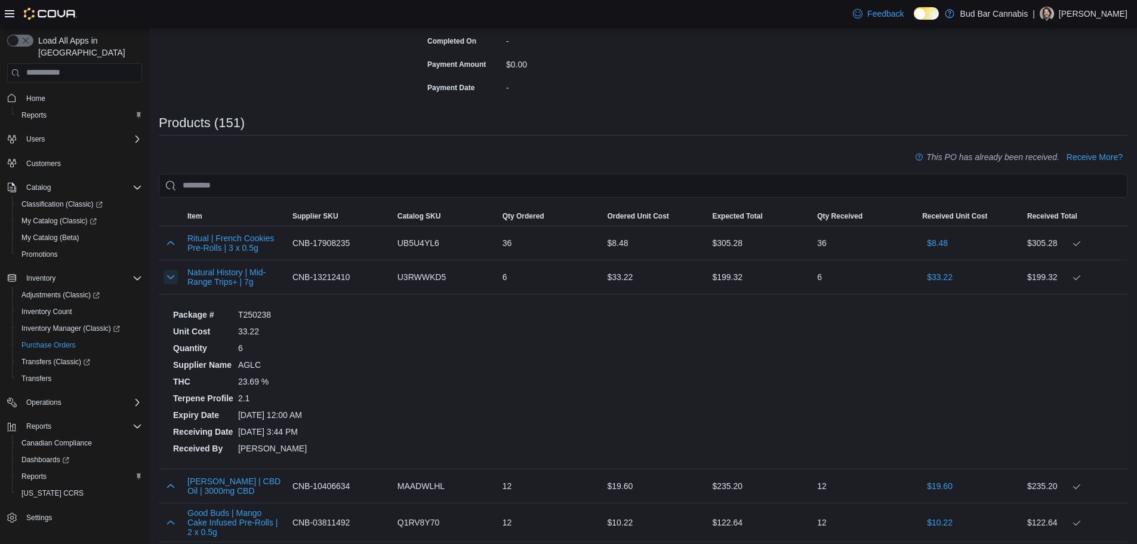
click at [171, 280] on button "button" at bounding box center [171, 277] width 14 height 14
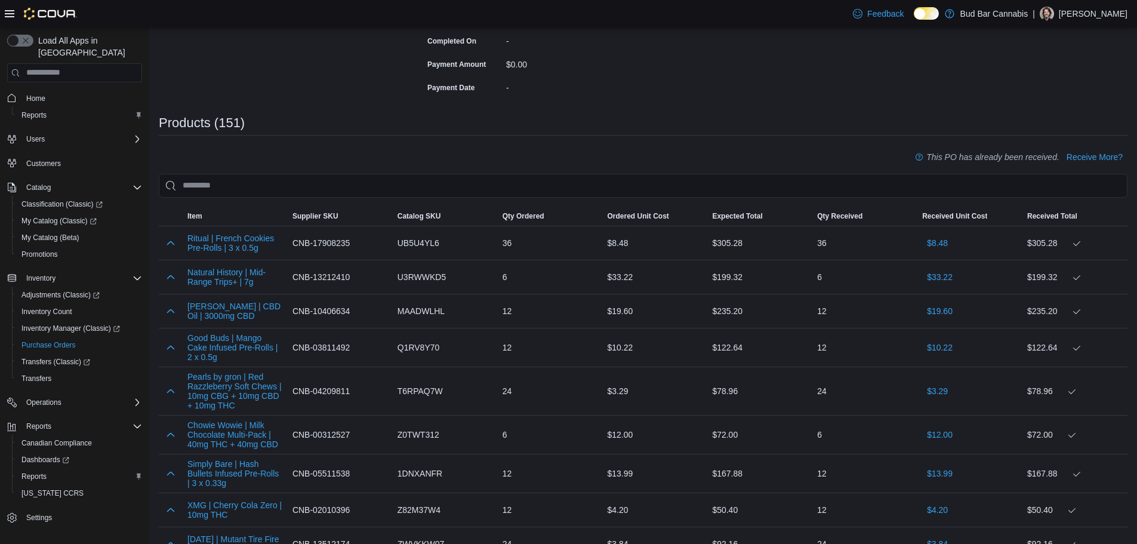
scroll to position [1426, 0]
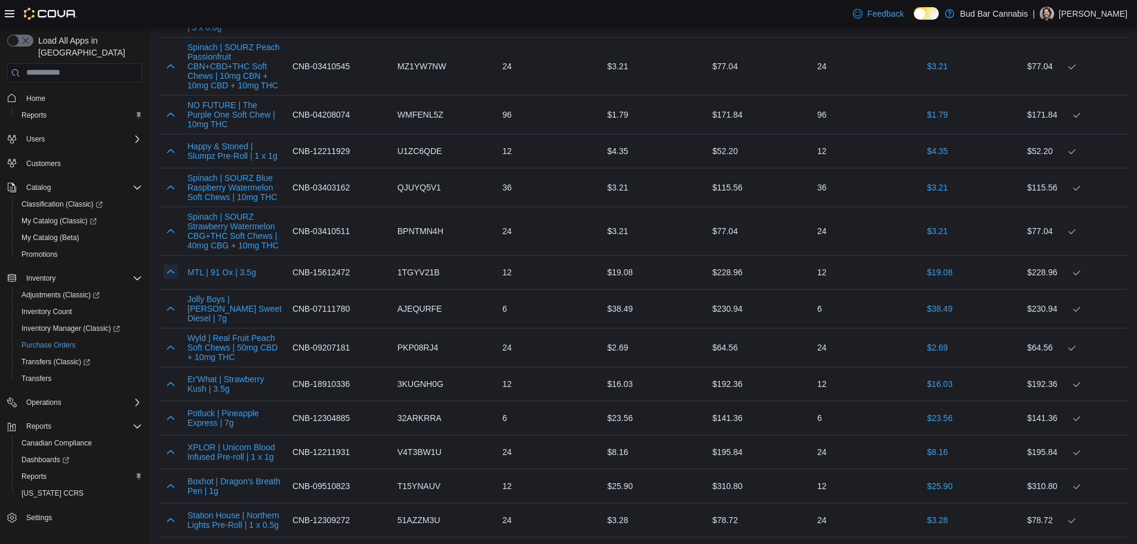
click at [173, 273] on button "button" at bounding box center [171, 271] width 14 height 14
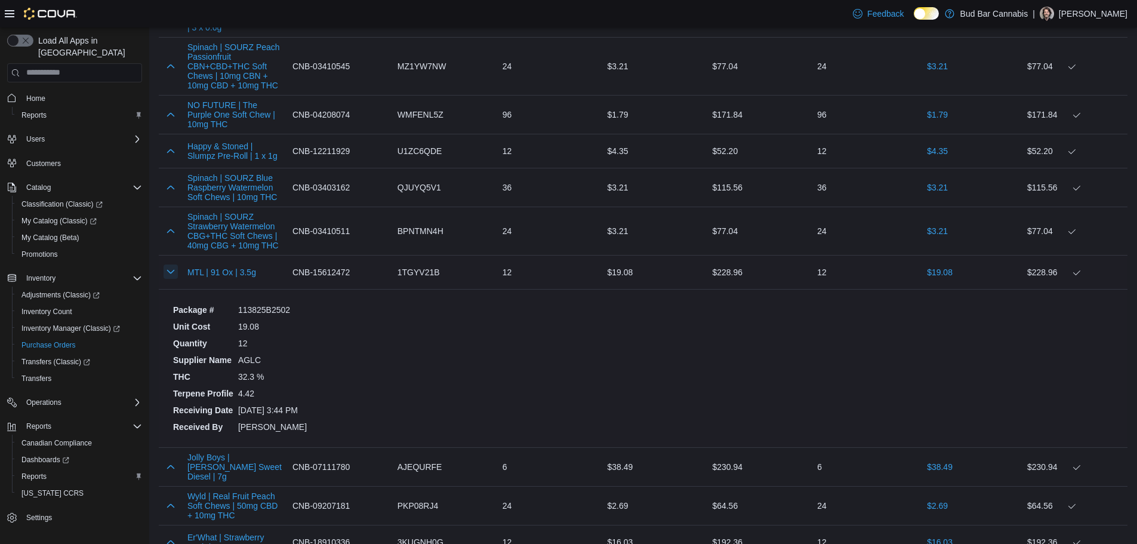
click at [172, 273] on button "button" at bounding box center [171, 271] width 14 height 14
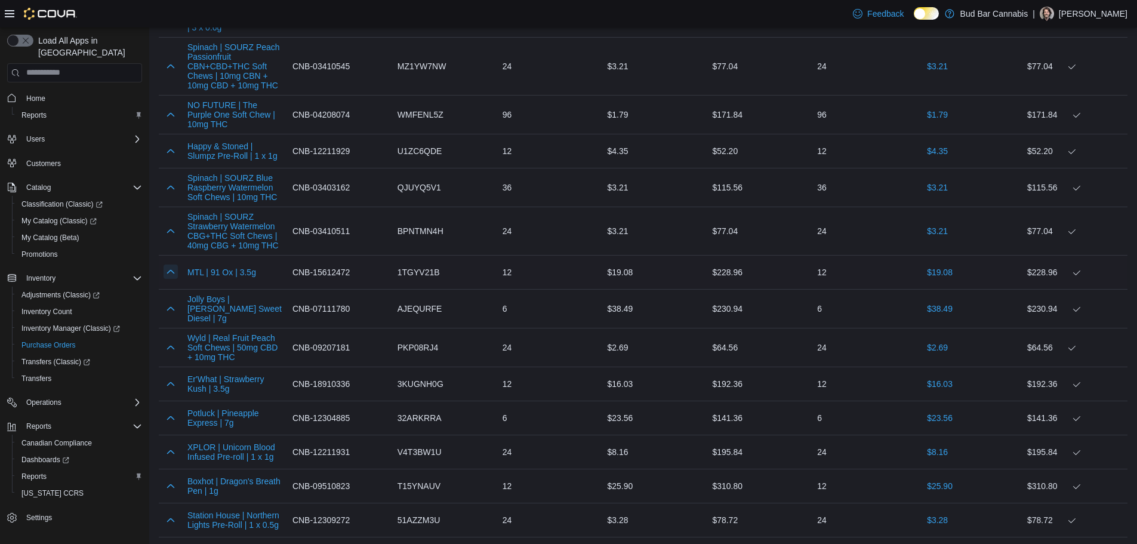
scroll to position [3901, 0]
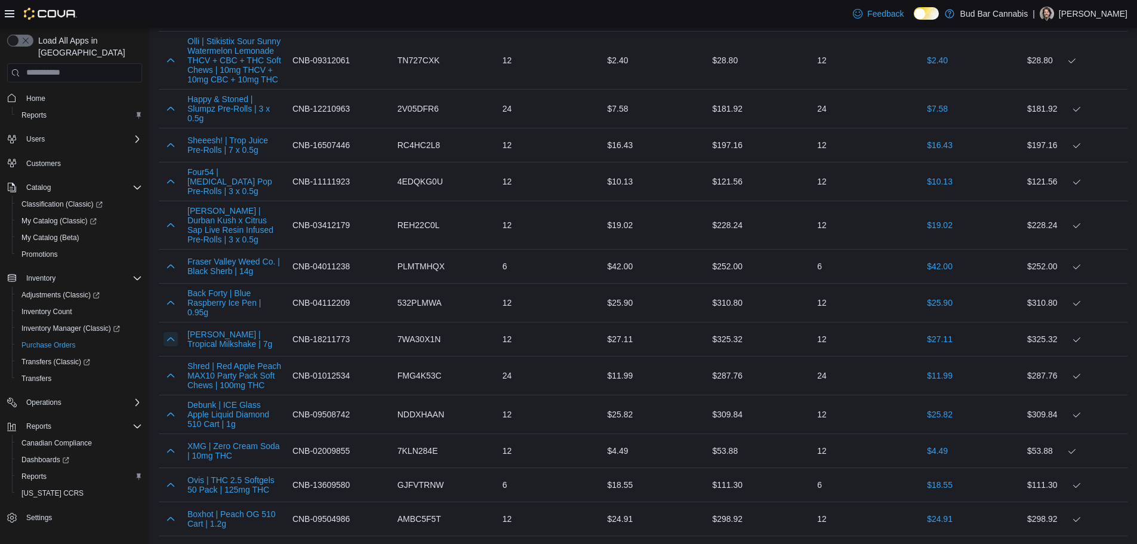
click at [172, 332] on button "button" at bounding box center [171, 339] width 14 height 14
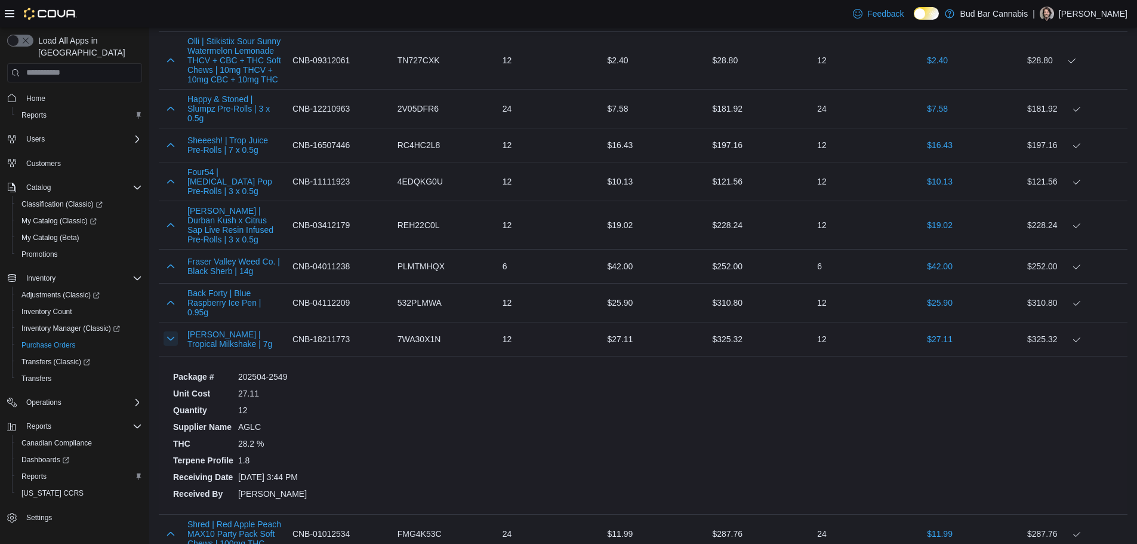
click at [172, 331] on button "button" at bounding box center [171, 338] width 14 height 14
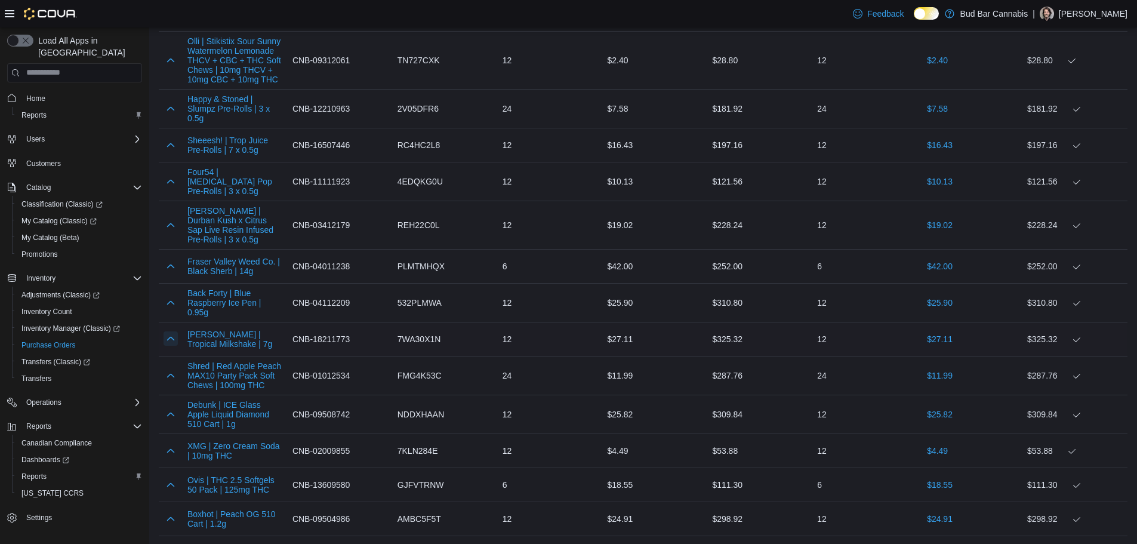
scroll to position [2712, 0]
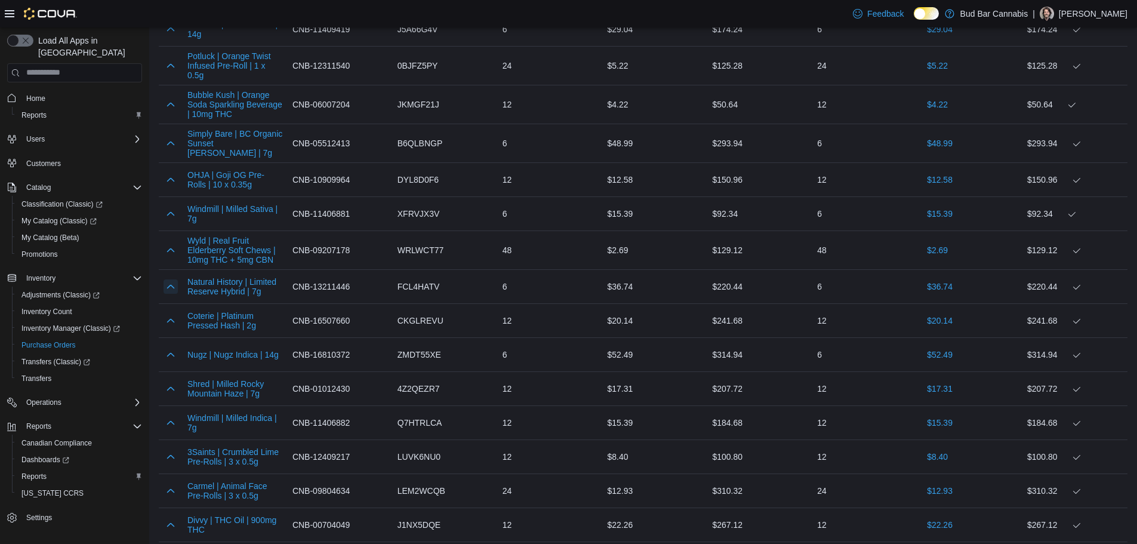
click at [172, 279] on button "button" at bounding box center [171, 286] width 14 height 14
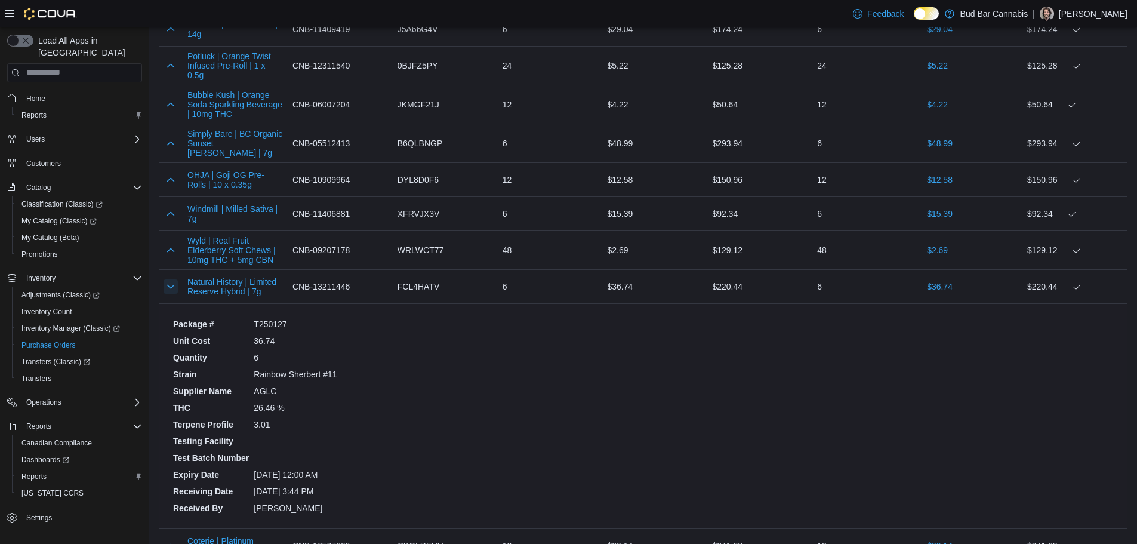
click at [172, 279] on button "button" at bounding box center [171, 286] width 14 height 14
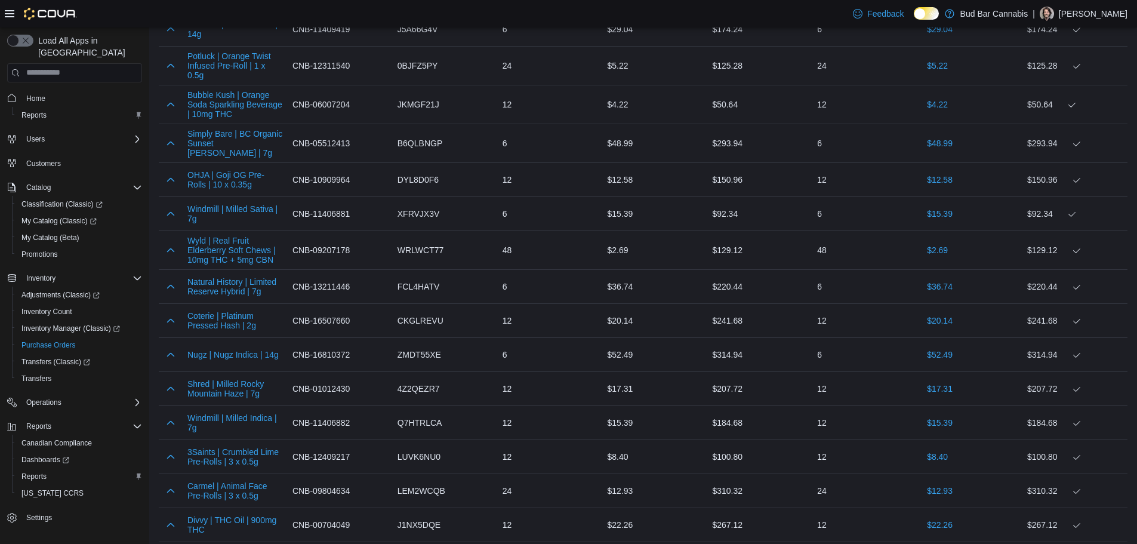
scroll to position [3188, 0]
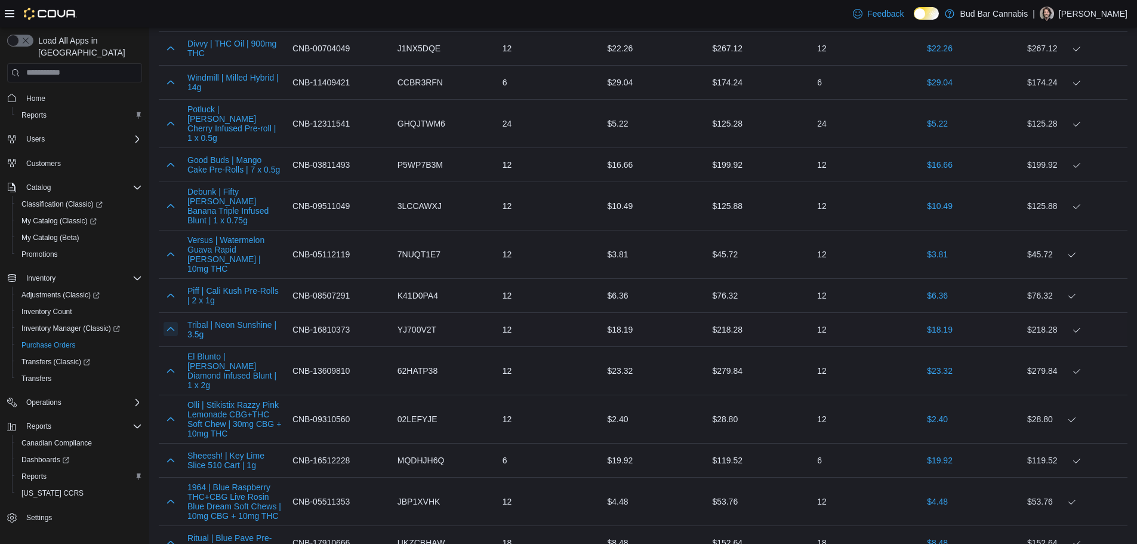
click at [169, 322] on button "button" at bounding box center [171, 329] width 14 height 14
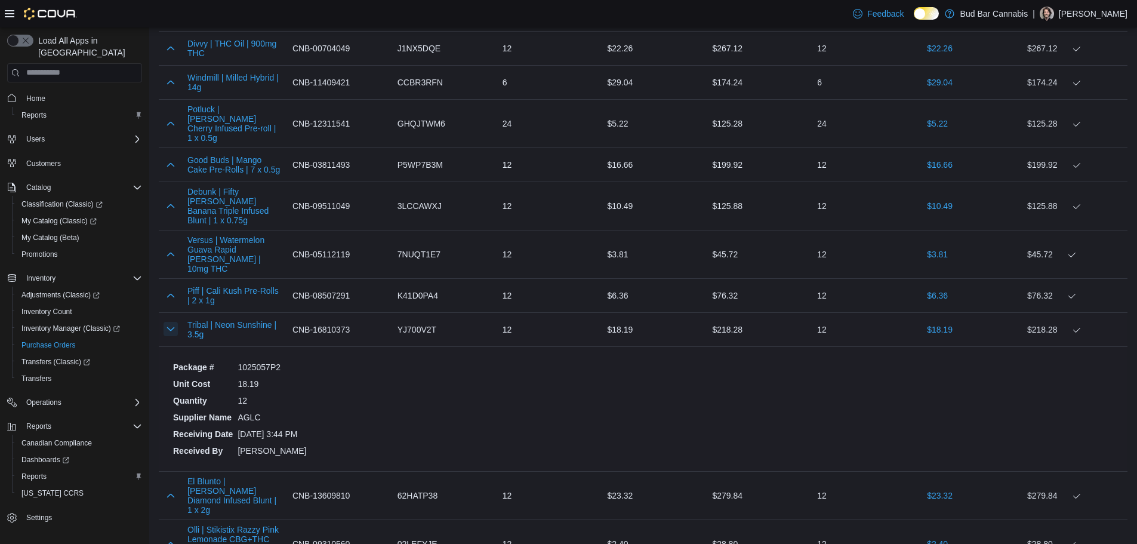
click at [169, 322] on button "button" at bounding box center [171, 329] width 14 height 14
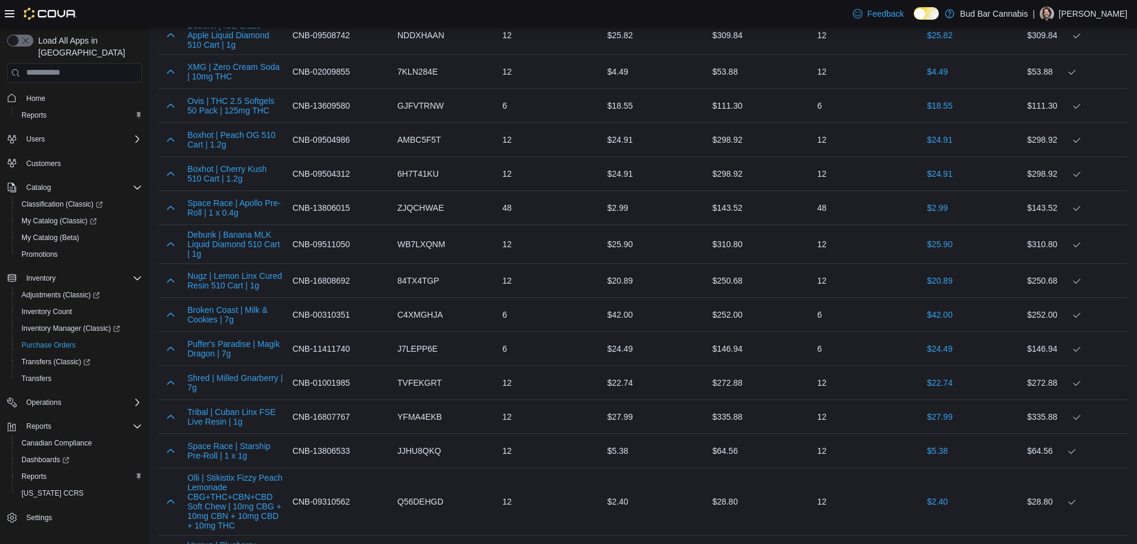
scroll to position [1528, 0]
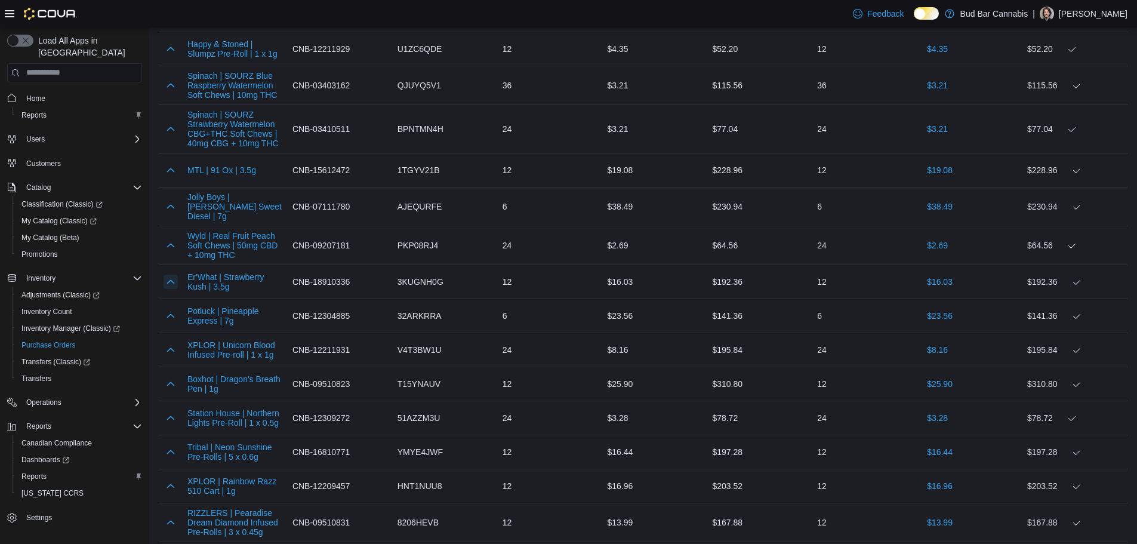
click at [169, 275] on button "button" at bounding box center [171, 281] width 14 height 14
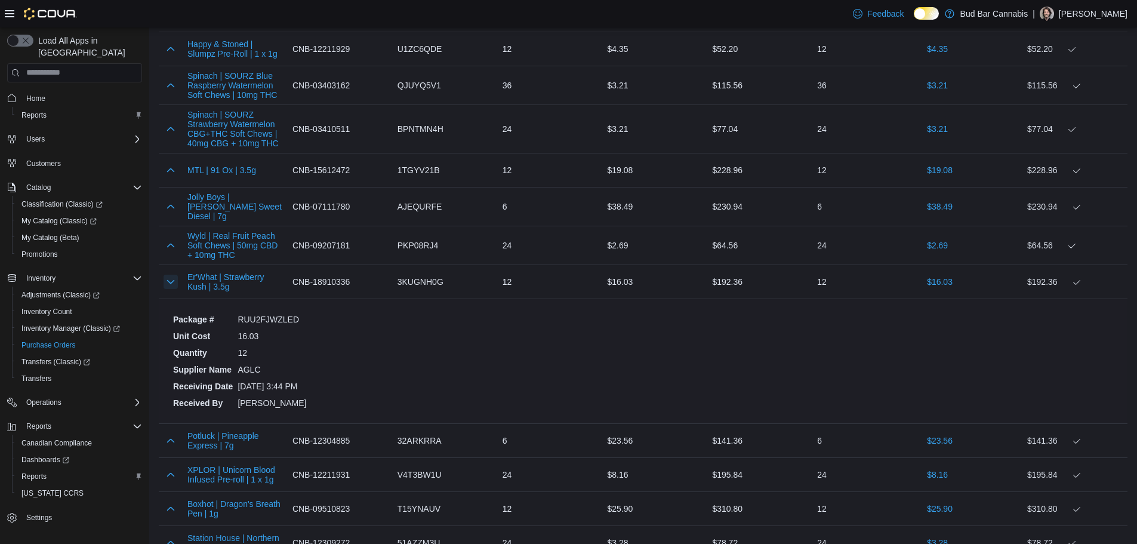
click at [169, 275] on button "button" at bounding box center [171, 281] width 14 height 14
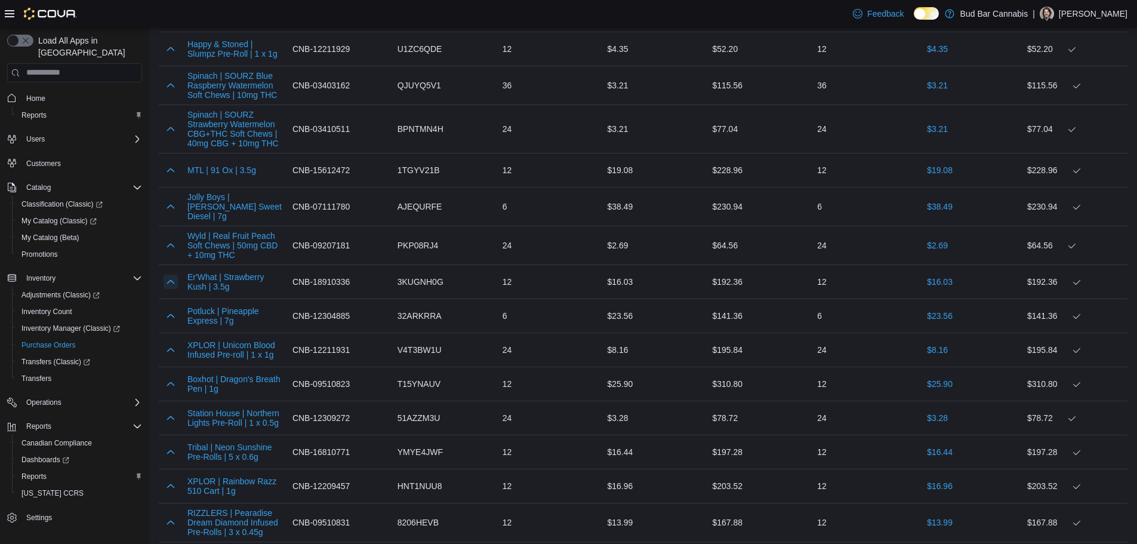
click at [169, 275] on button "button" at bounding box center [171, 281] width 14 height 14
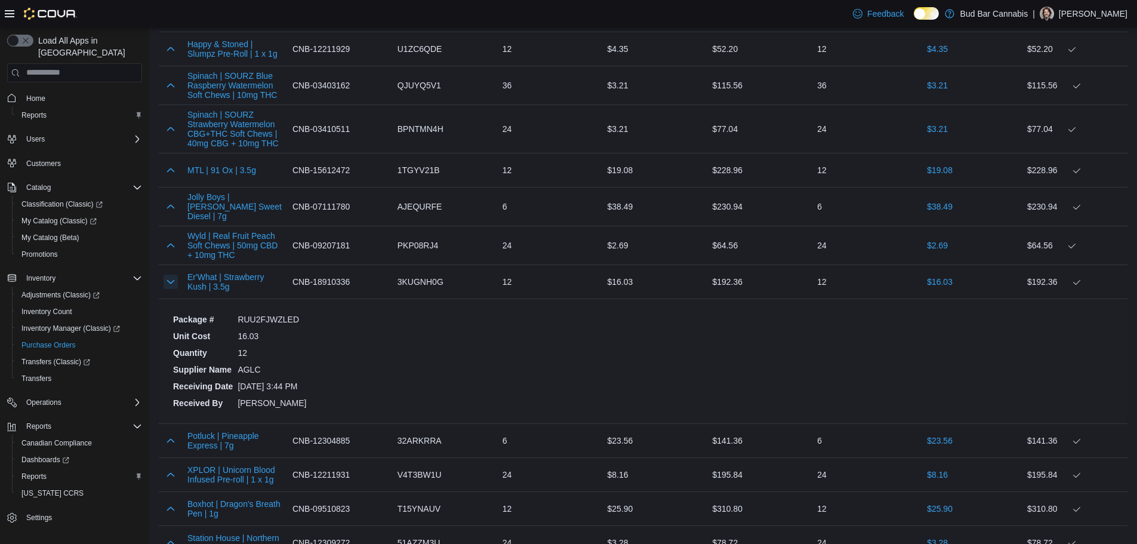
click at [169, 275] on button "button" at bounding box center [171, 281] width 14 height 14
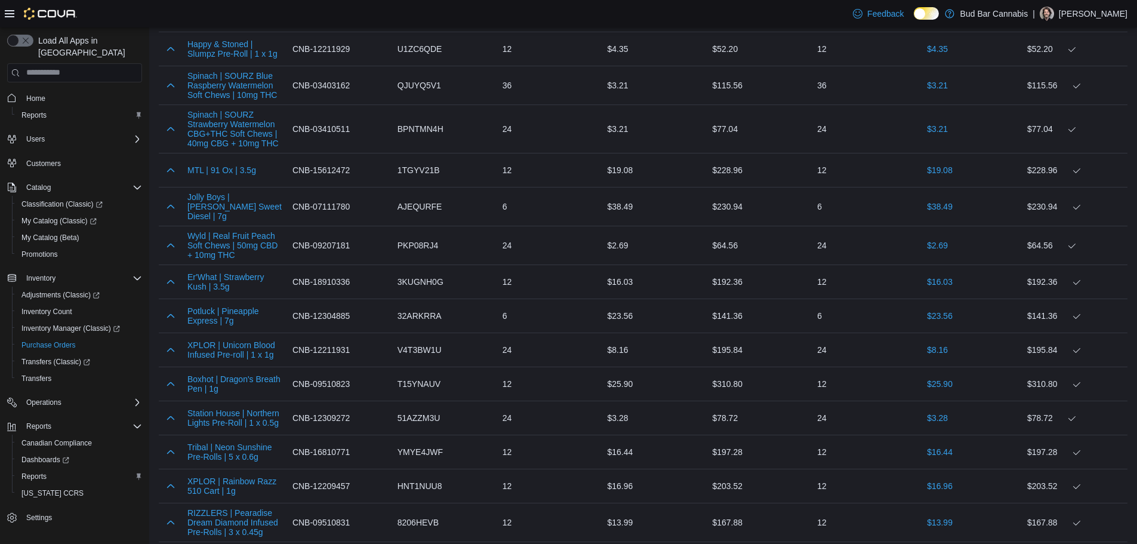
scroll to position [2775, 0]
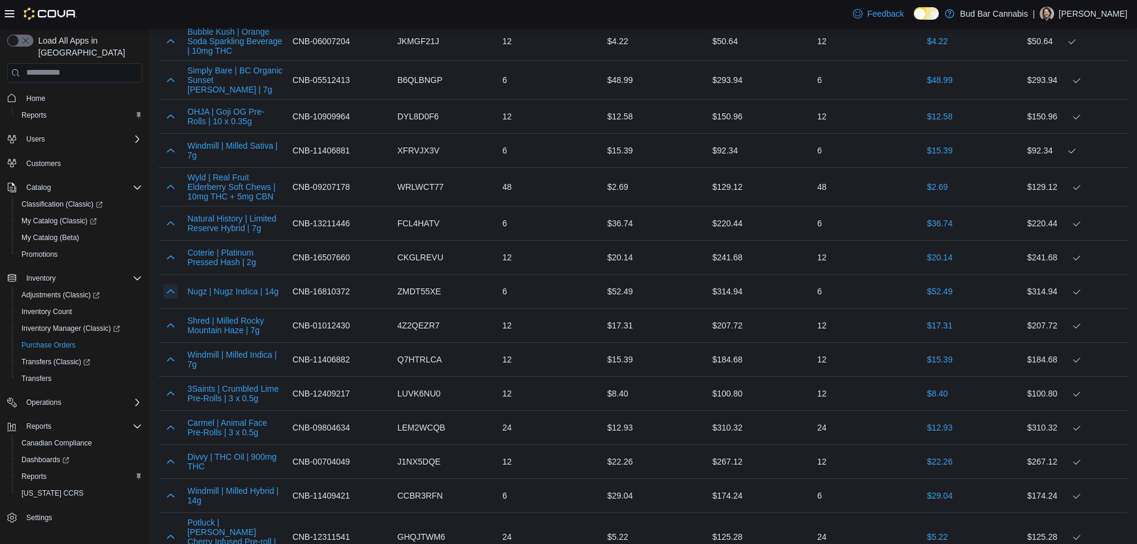
click at [169, 284] on button "button" at bounding box center [171, 291] width 14 height 14
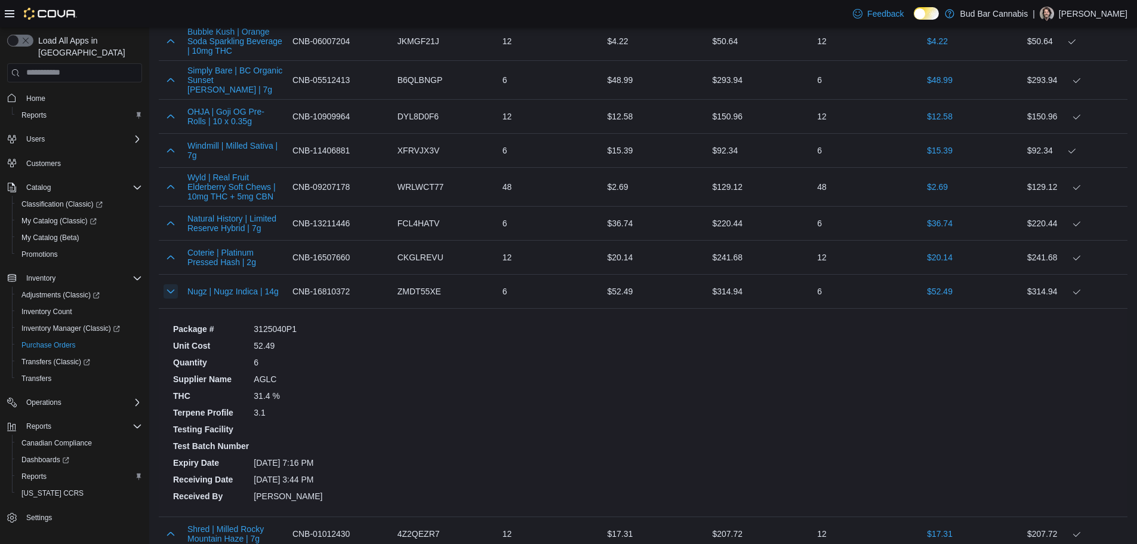
click at [169, 284] on button "button" at bounding box center [171, 291] width 14 height 14
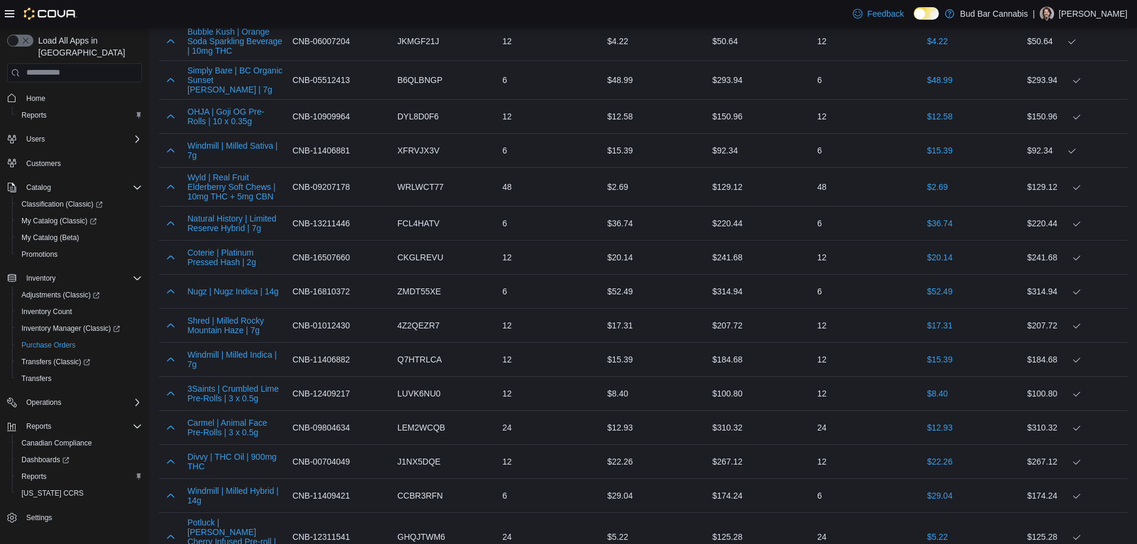
scroll to position [478, 0]
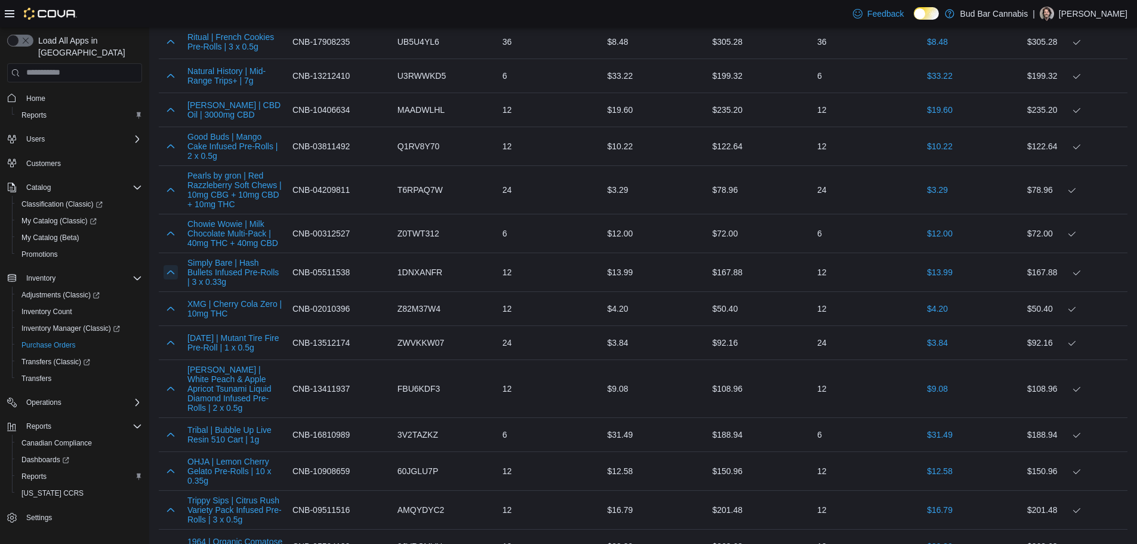
click at [169, 275] on button "button" at bounding box center [171, 272] width 14 height 14
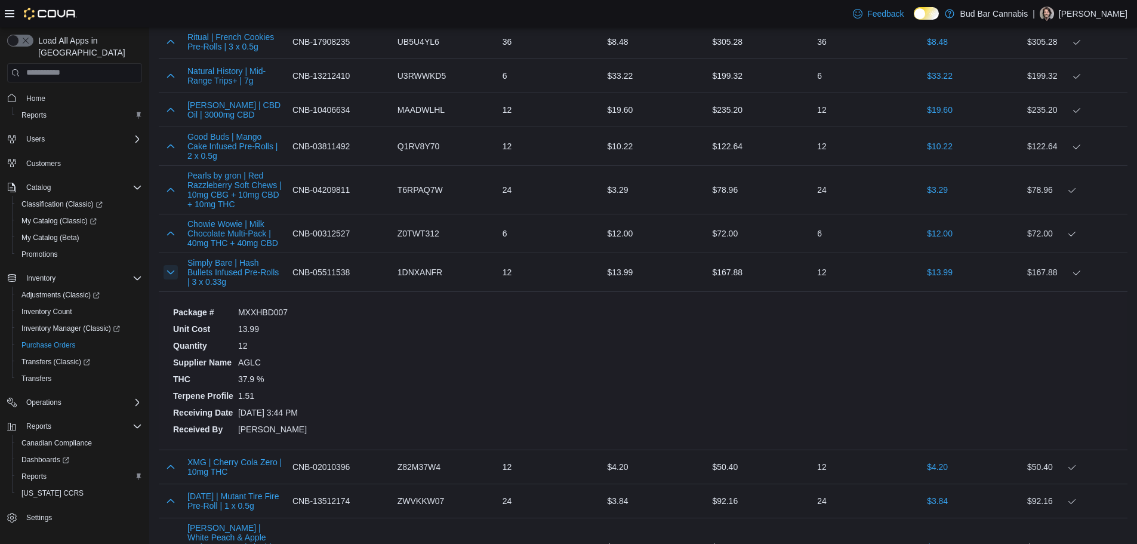
click at [169, 275] on button "button" at bounding box center [171, 272] width 14 height 14
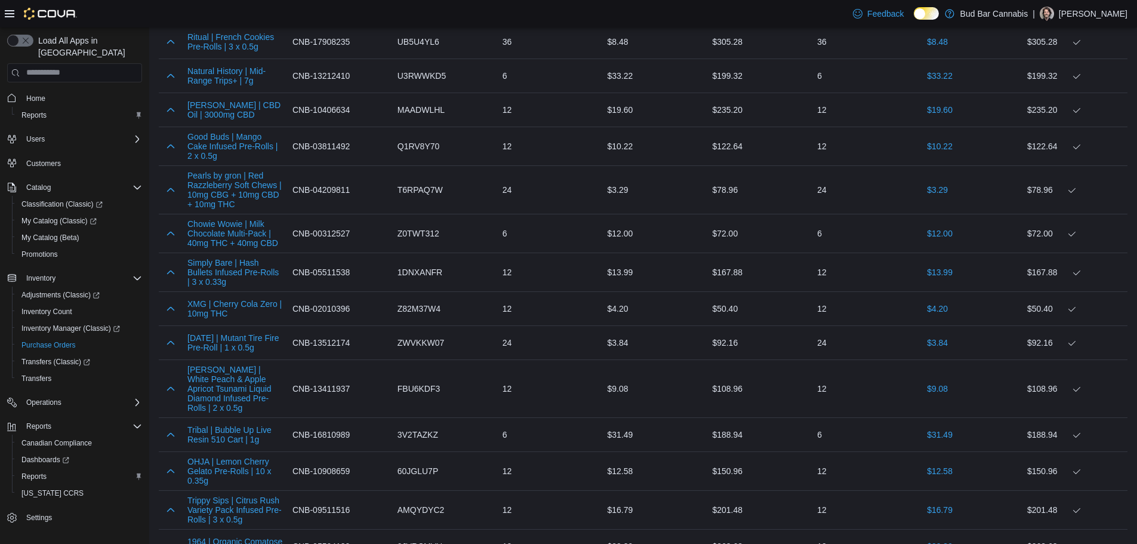
scroll to position [2737, 0]
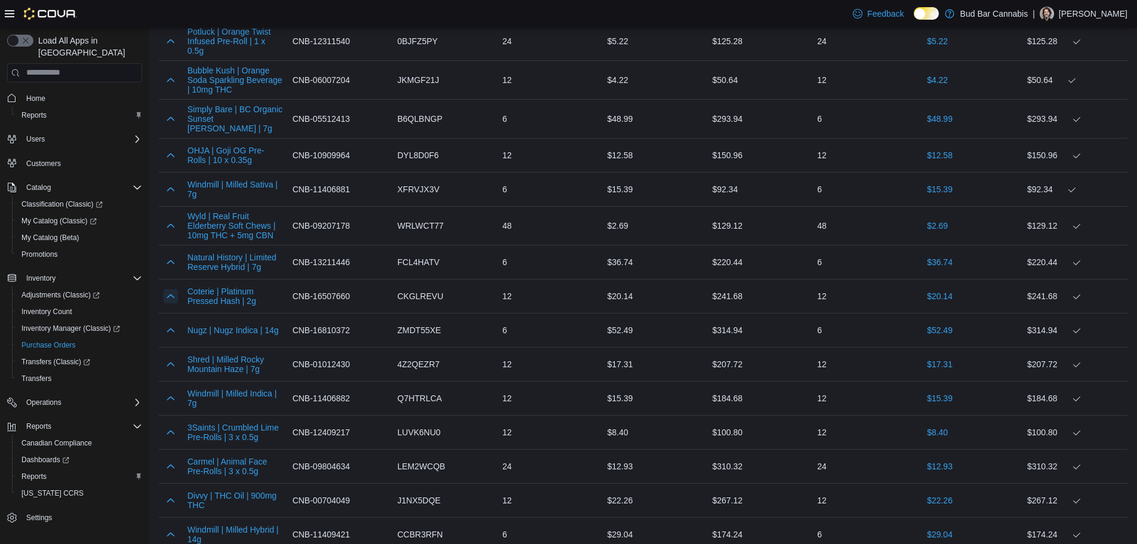
click at [169, 289] on button "button" at bounding box center [171, 296] width 14 height 14
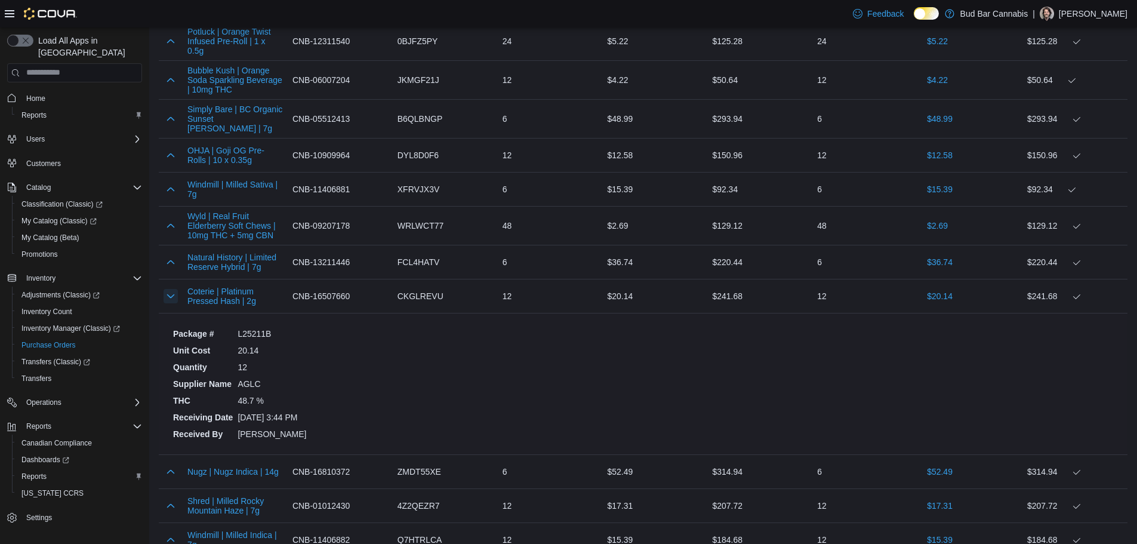
click at [169, 289] on button "button" at bounding box center [171, 296] width 14 height 14
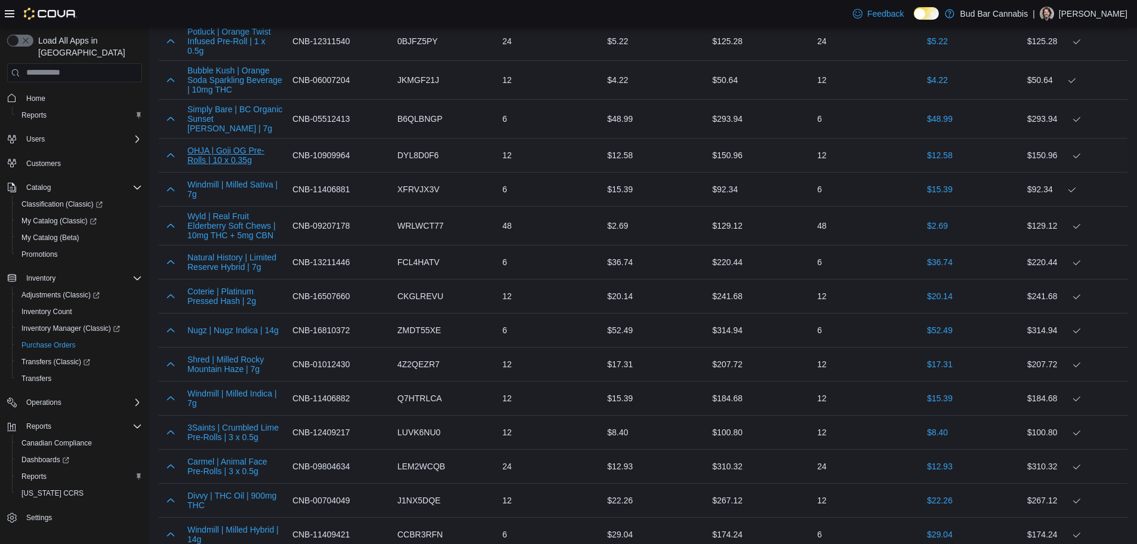
scroll to position [2409, 0]
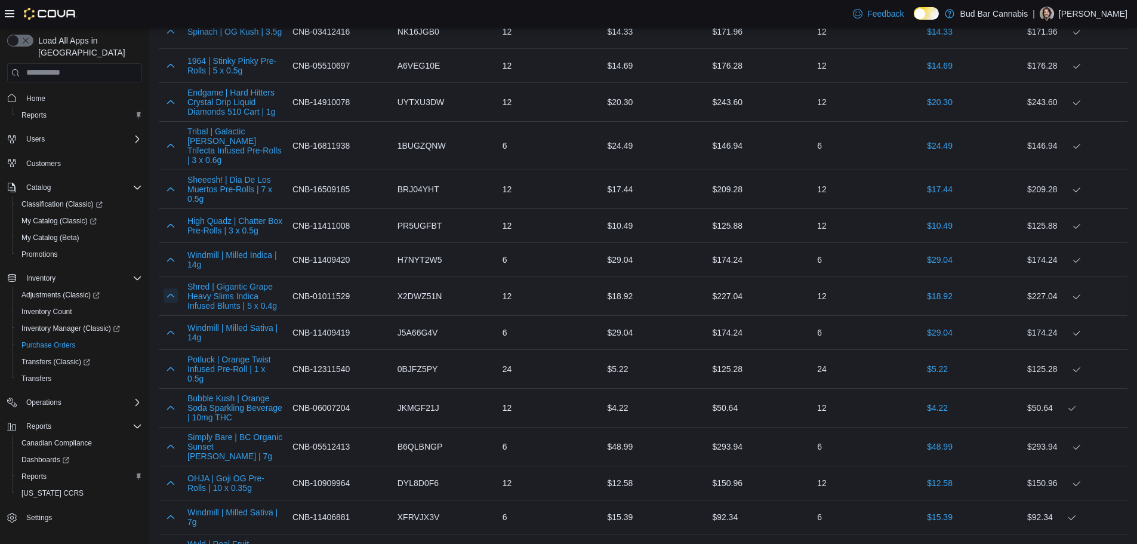
click at [173, 288] on button "button" at bounding box center [171, 295] width 14 height 14
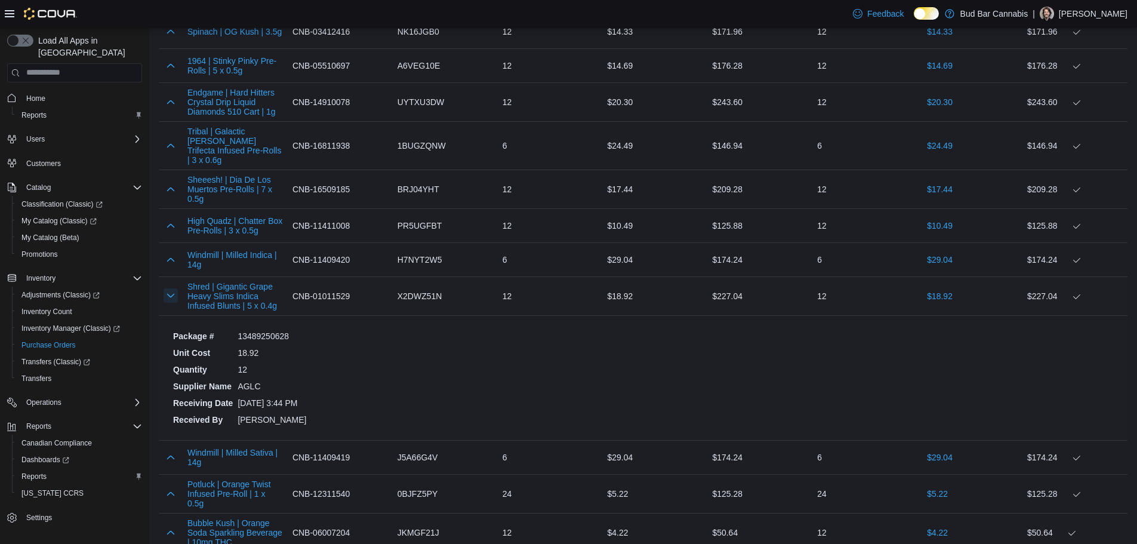
click at [173, 288] on button "button" at bounding box center [171, 295] width 14 height 14
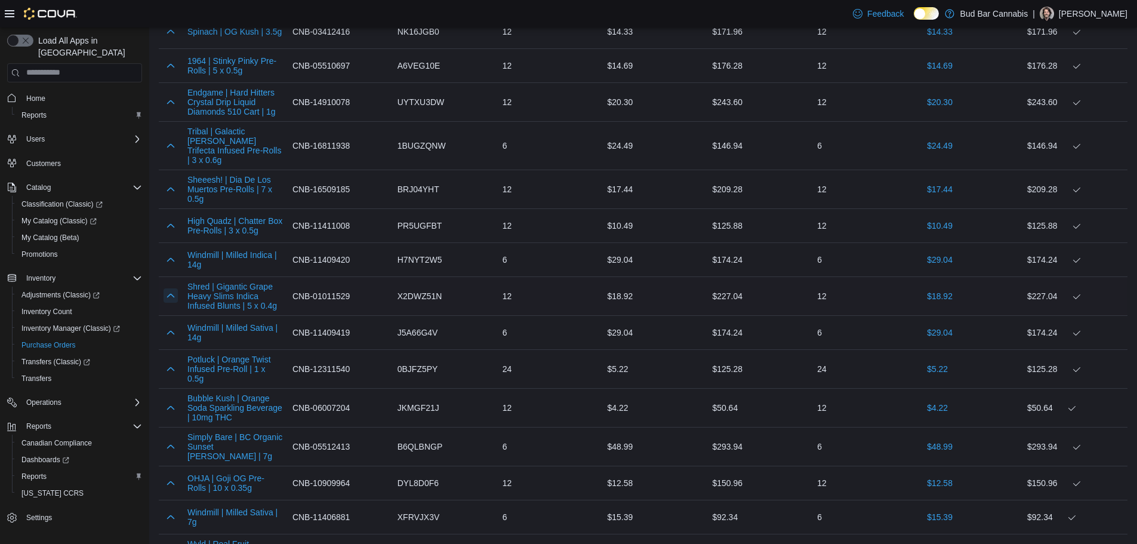
scroll to position [4648, 0]
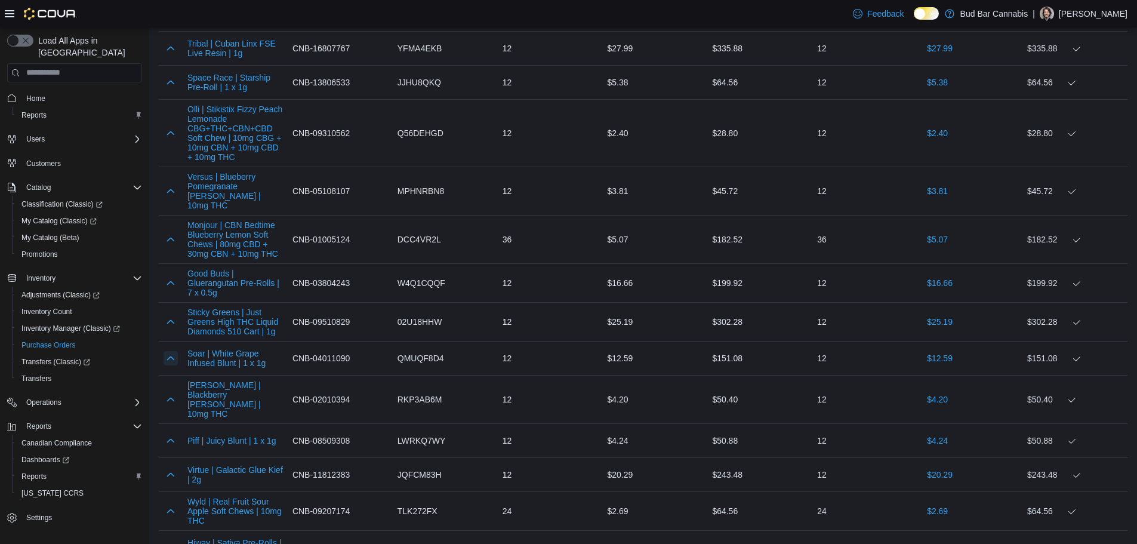
click at [173, 351] on button "button" at bounding box center [171, 358] width 14 height 14
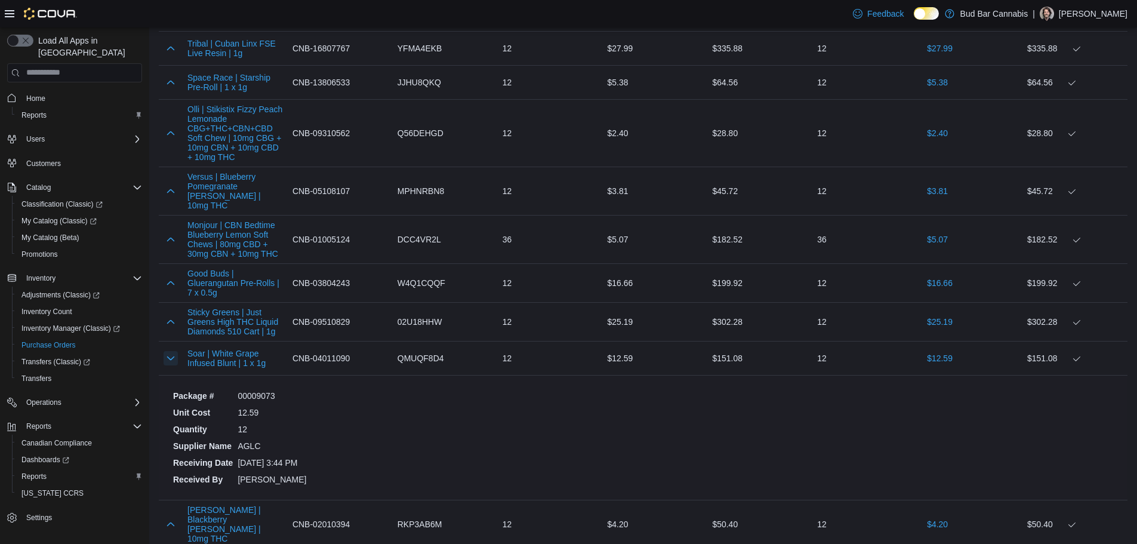
click at [173, 351] on button "button" at bounding box center [171, 358] width 14 height 14
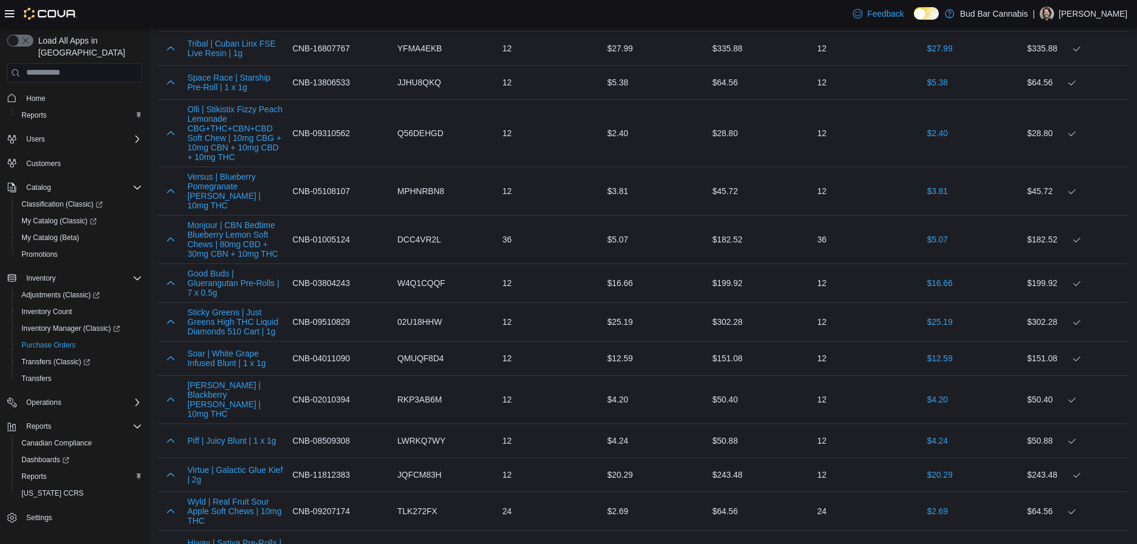
scroll to position [3768, 0]
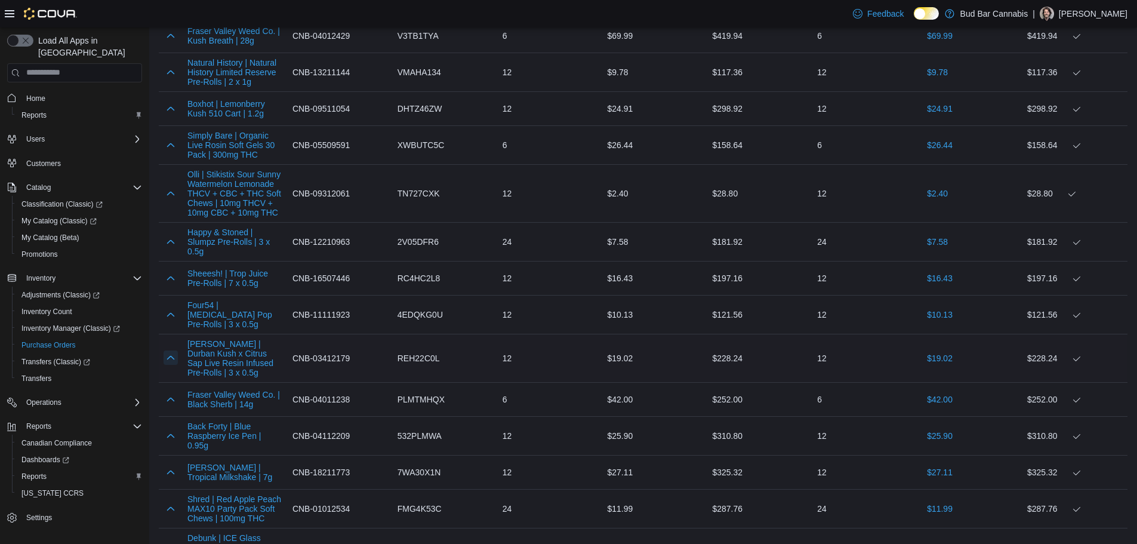
click at [173, 350] on button "button" at bounding box center [171, 357] width 14 height 14
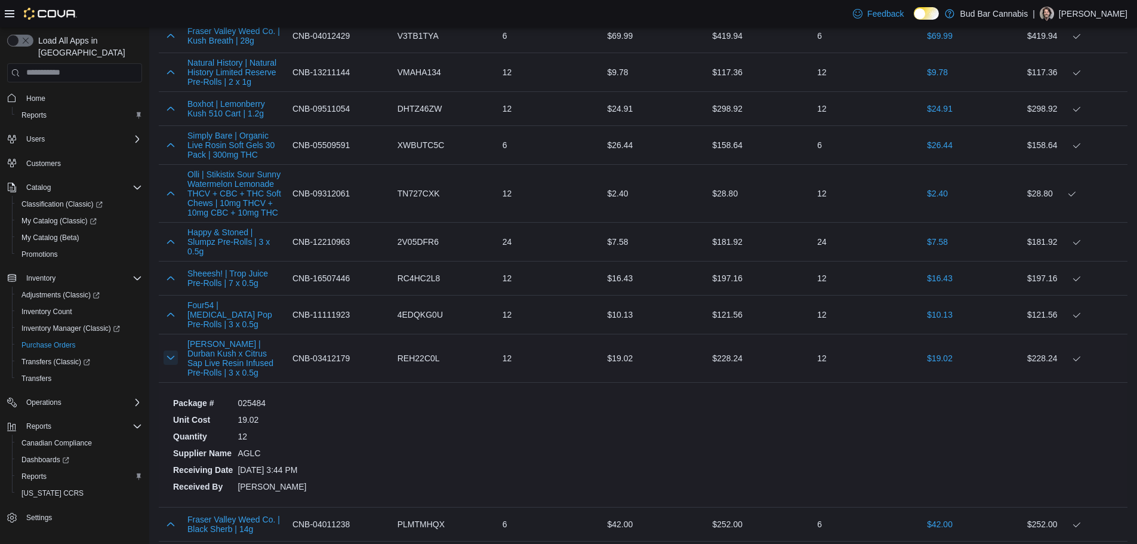
click at [168, 350] on button "button" at bounding box center [171, 357] width 14 height 14
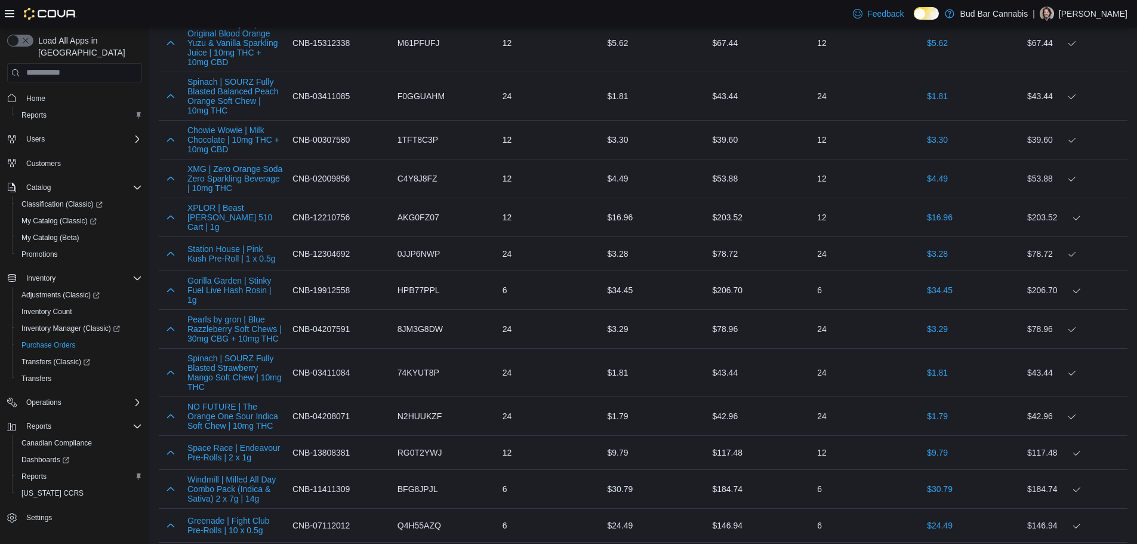
scroll to position [343, 0]
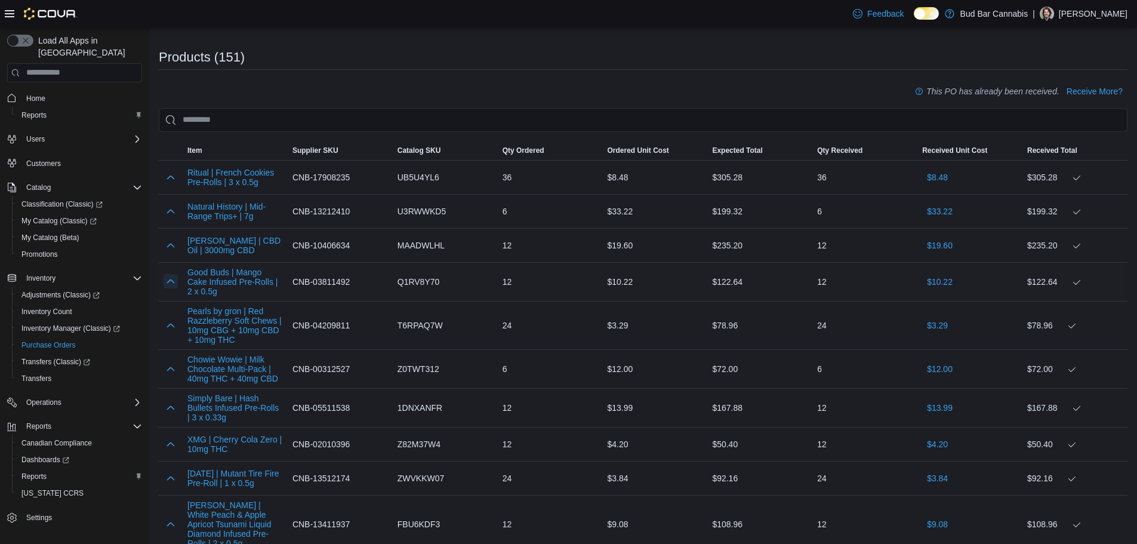
click at [168, 283] on button "button" at bounding box center [171, 281] width 14 height 14
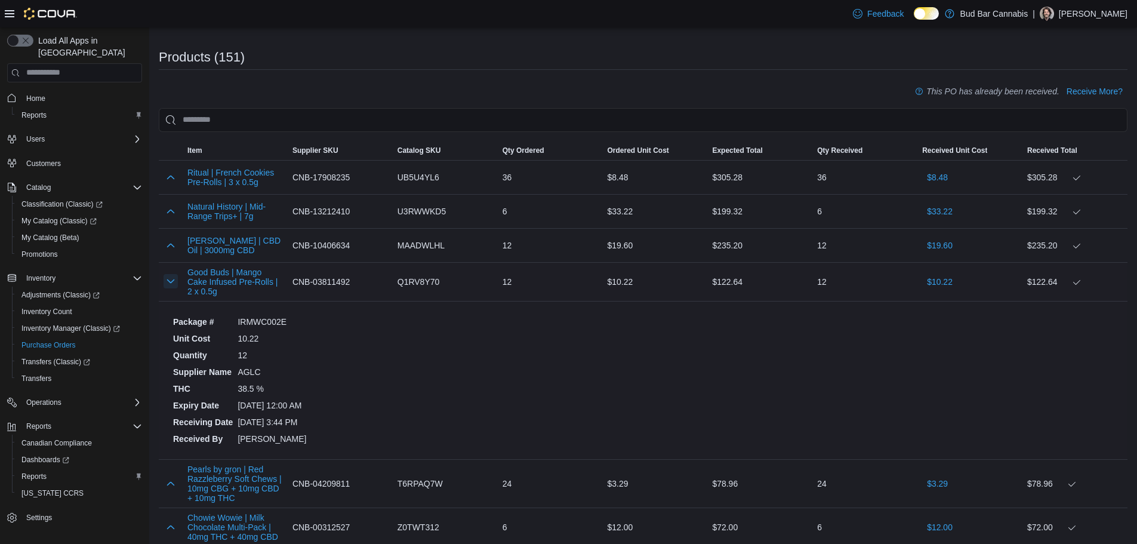
click at [168, 283] on button "button" at bounding box center [171, 281] width 14 height 14
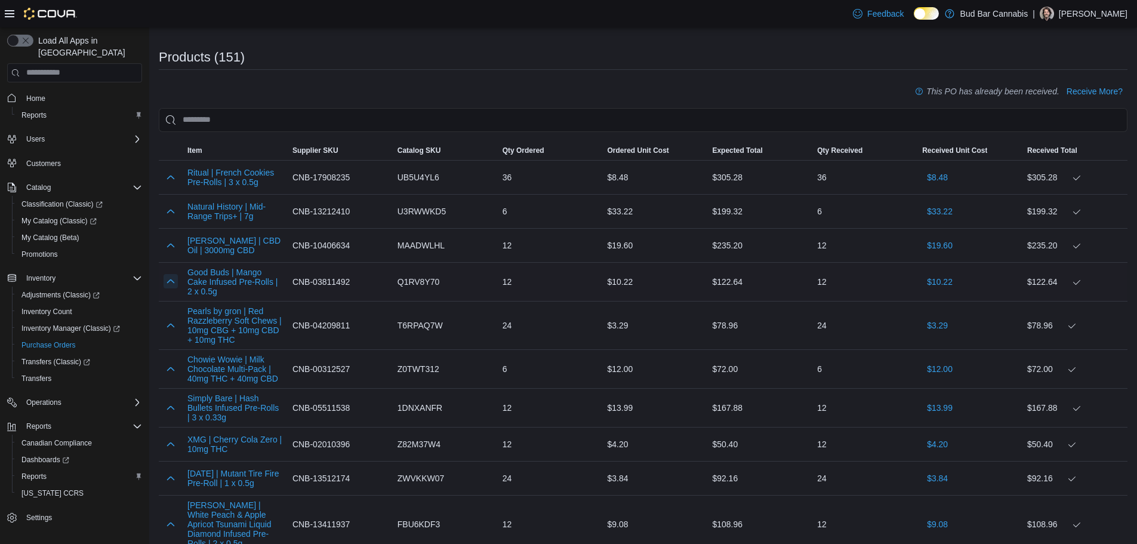
click at [168, 283] on button "button" at bounding box center [171, 281] width 14 height 14
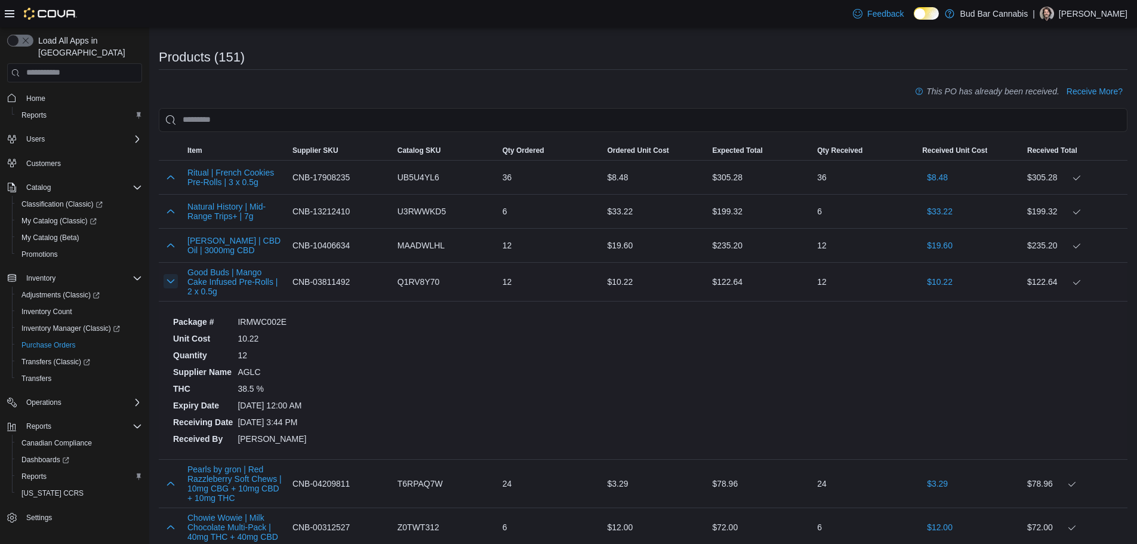
click at [168, 283] on button "button" at bounding box center [171, 281] width 14 height 14
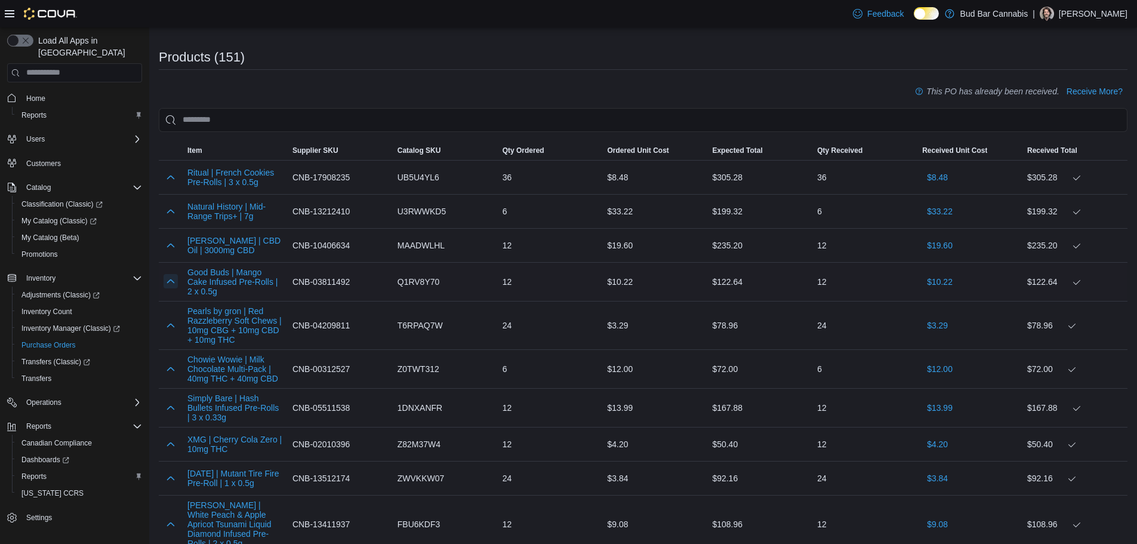
scroll to position [1763, 0]
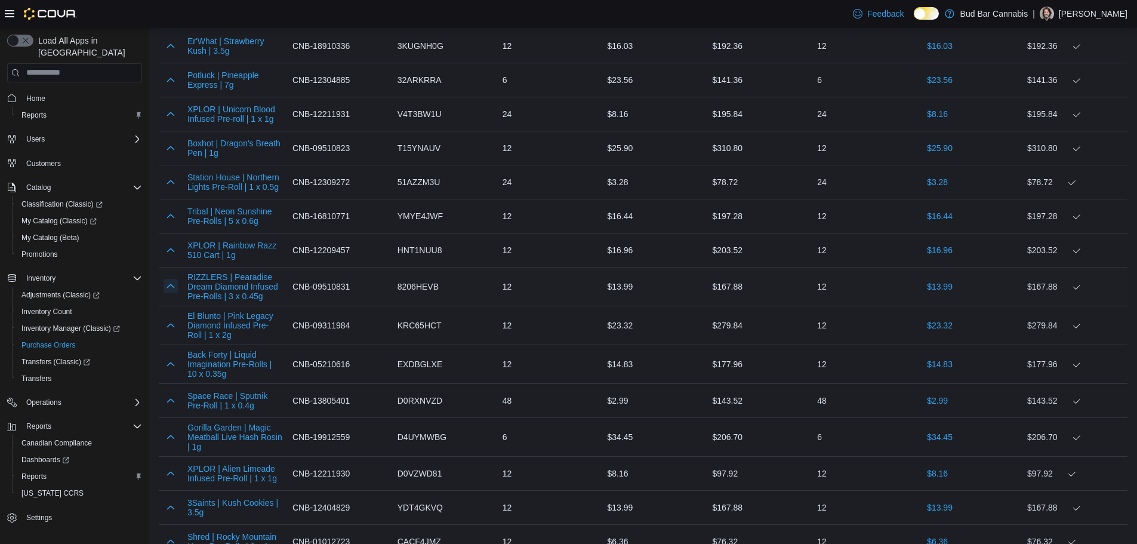
click at [177, 285] on button "button" at bounding box center [171, 286] width 14 height 14
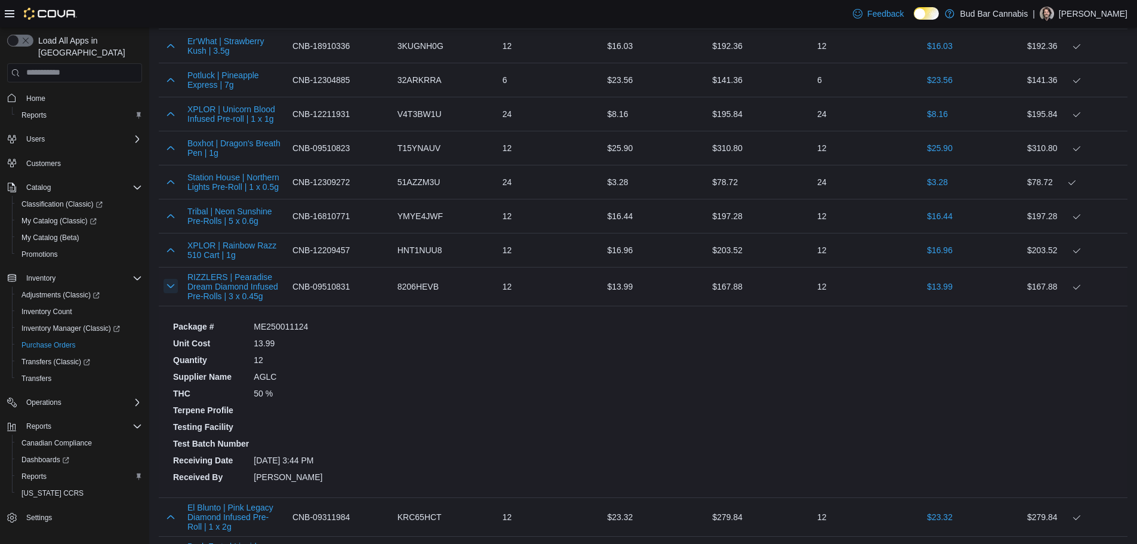
click at [175, 284] on button "button" at bounding box center [171, 286] width 14 height 14
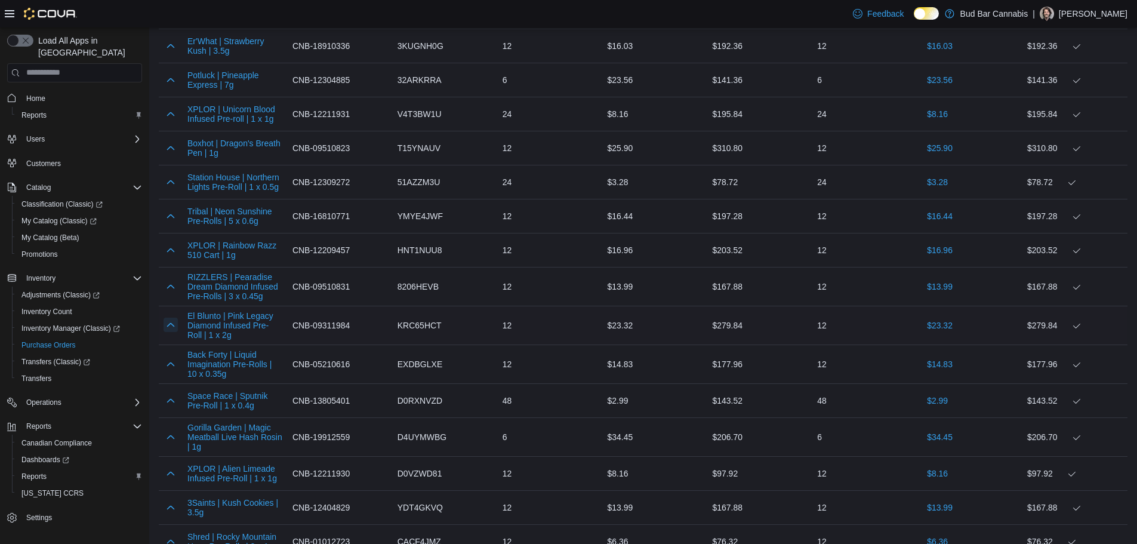
click at [172, 321] on button "button" at bounding box center [171, 324] width 14 height 14
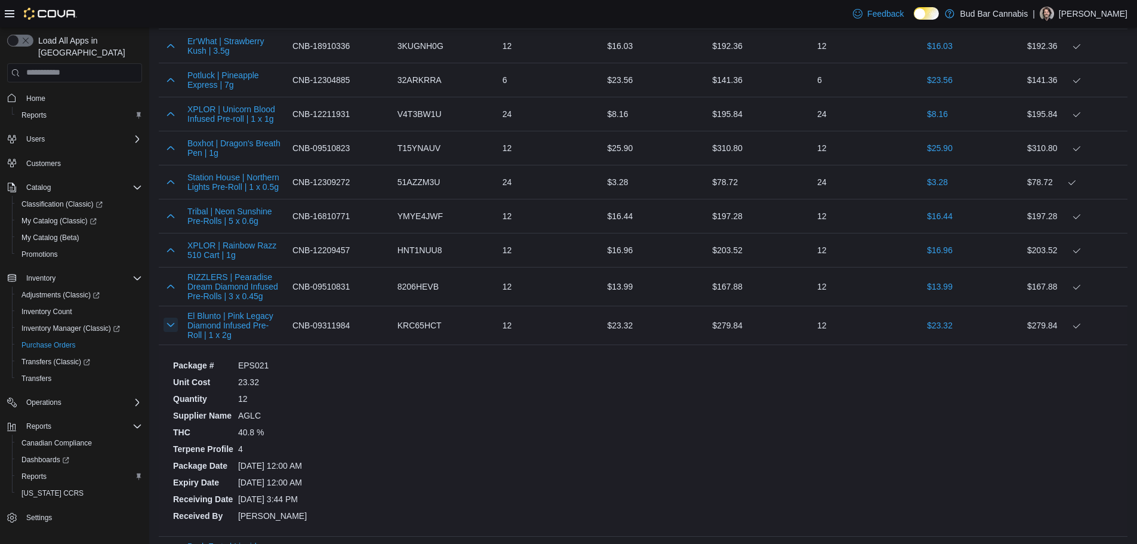
click at [172, 321] on button "button" at bounding box center [171, 324] width 14 height 14
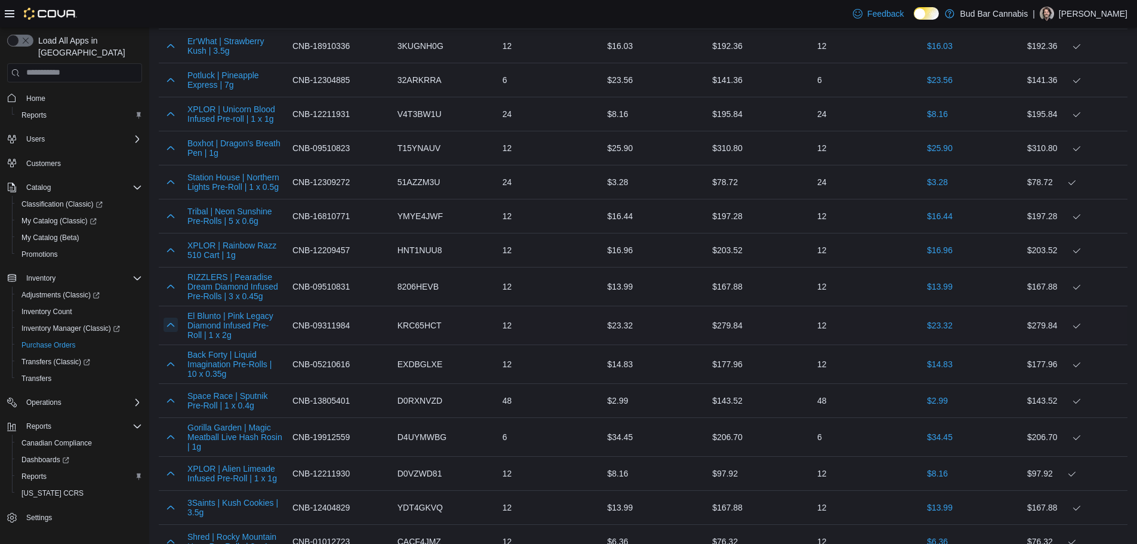
scroll to position [706, 0]
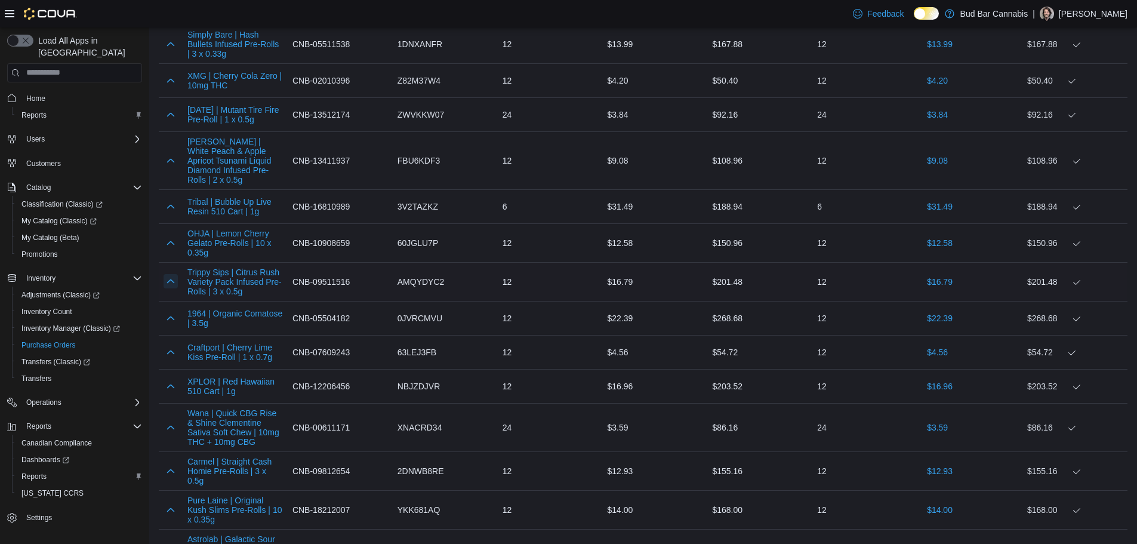
click at [173, 286] on button "button" at bounding box center [171, 281] width 14 height 14
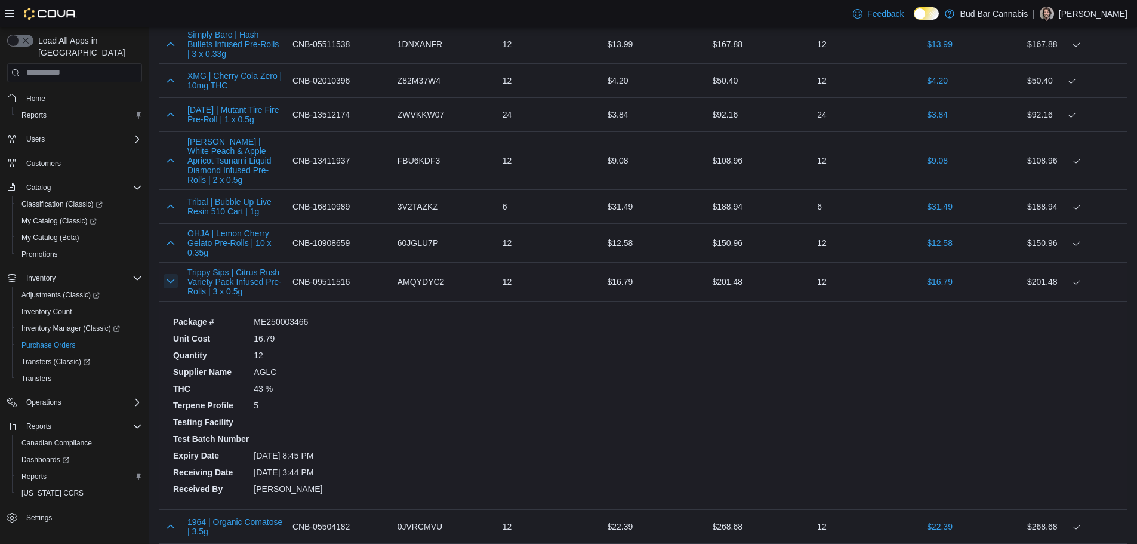
click at [171, 285] on button "button" at bounding box center [171, 281] width 14 height 14
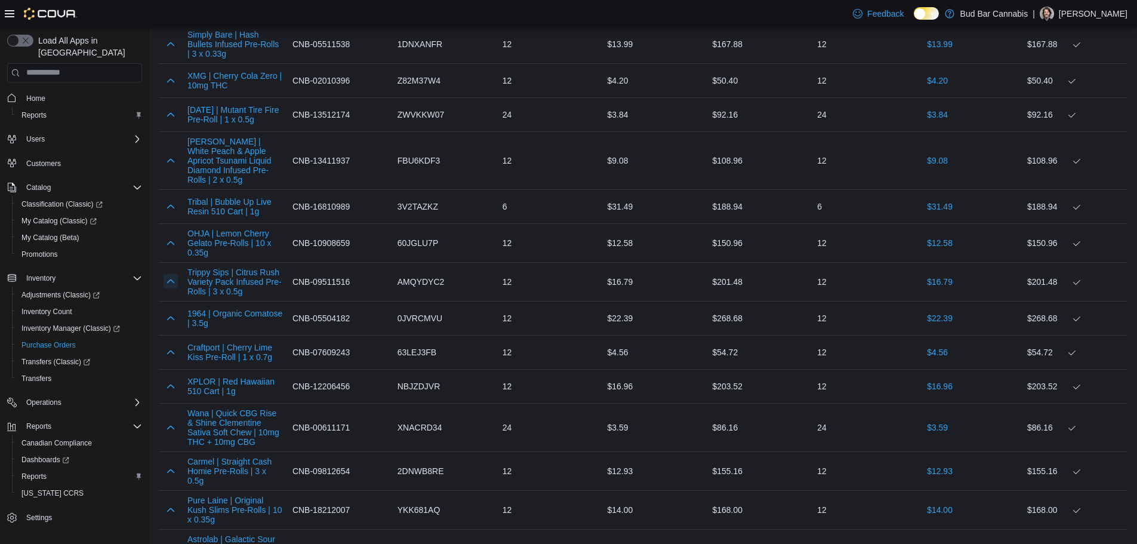
scroll to position [3084, 0]
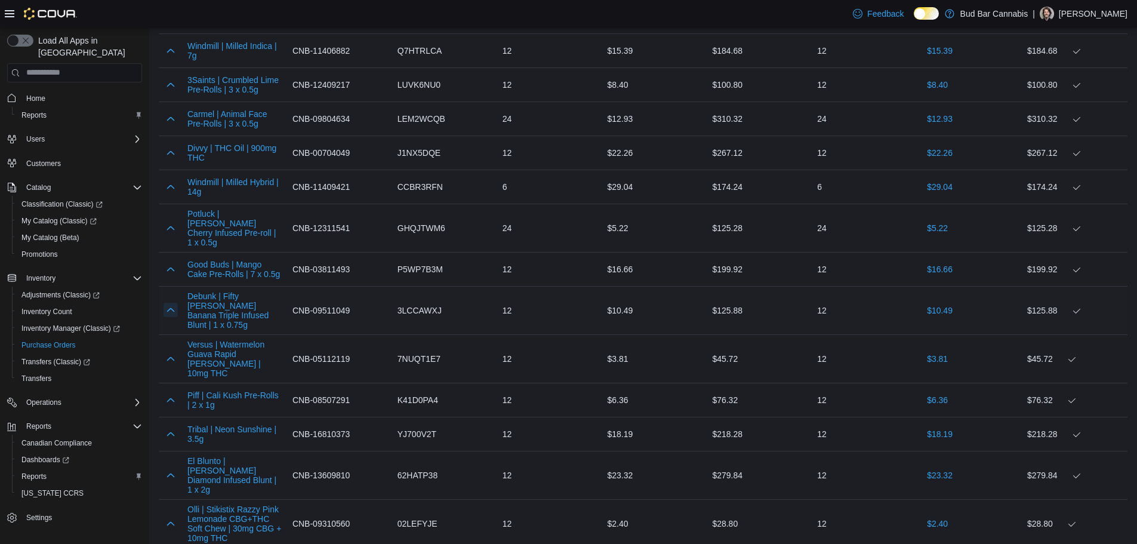
click at [171, 303] on button "button" at bounding box center [171, 310] width 14 height 14
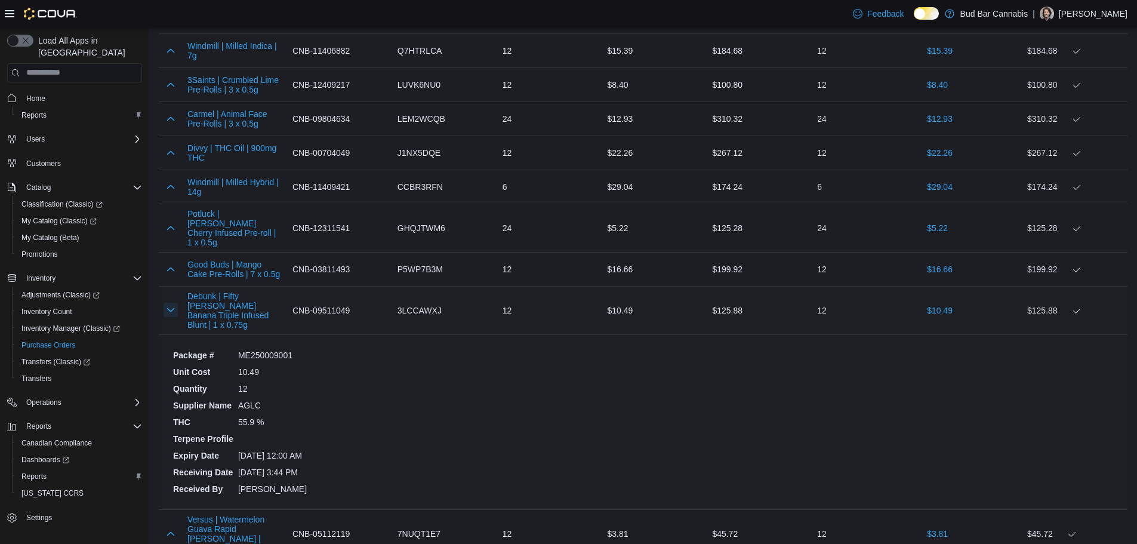
click at [171, 303] on button "button" at bounding box center [171, 310] width 14 height 14
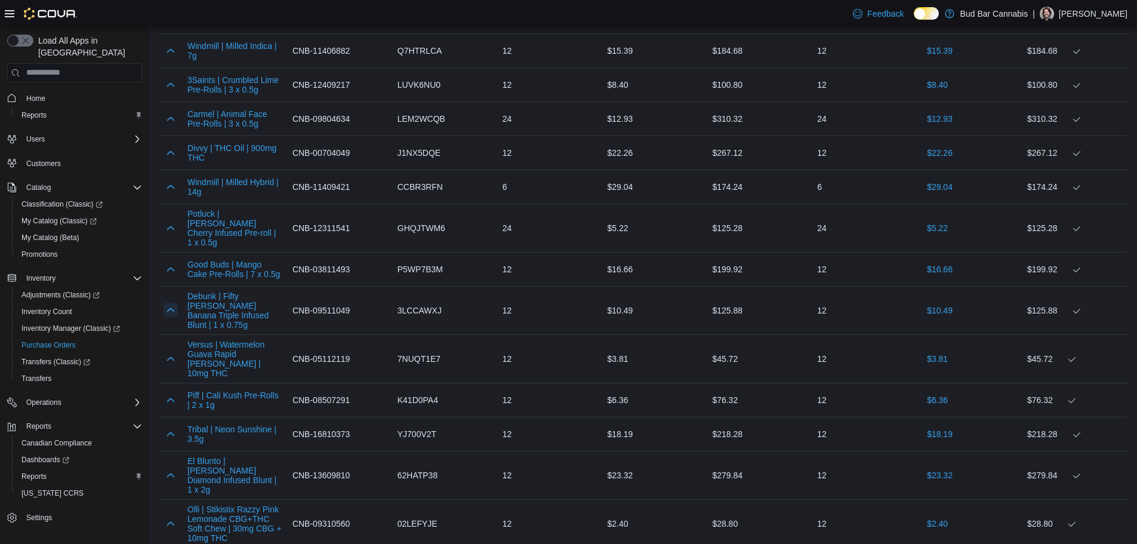
scroll to position [5772, 0]
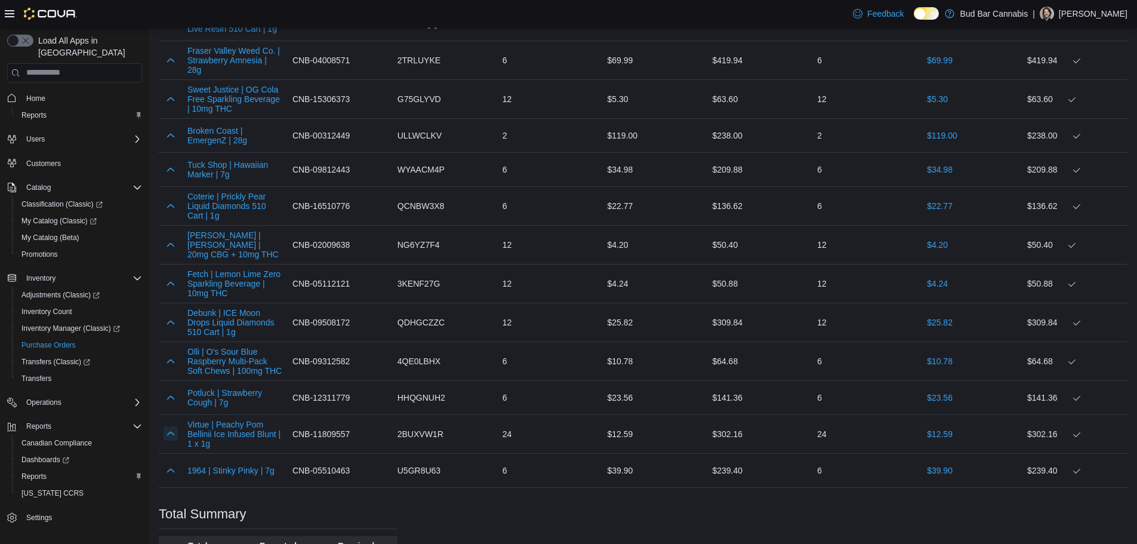
click at [164, 426] on button "button" at bounding box center [171, 433] width 14 height 14
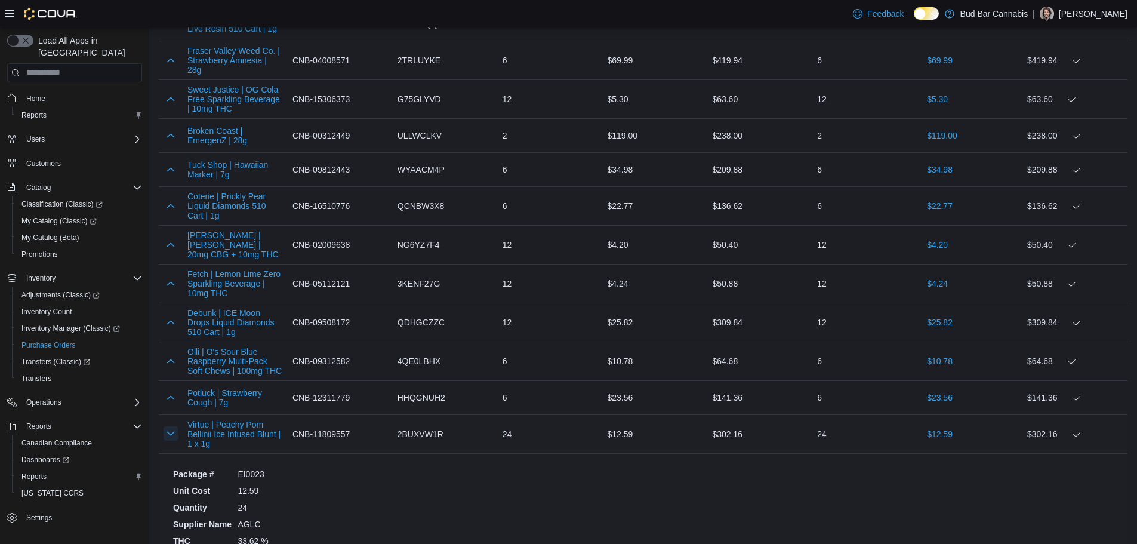
click at [164, 426] on button "button" at bounding box center [171, 433] width 14 height 14
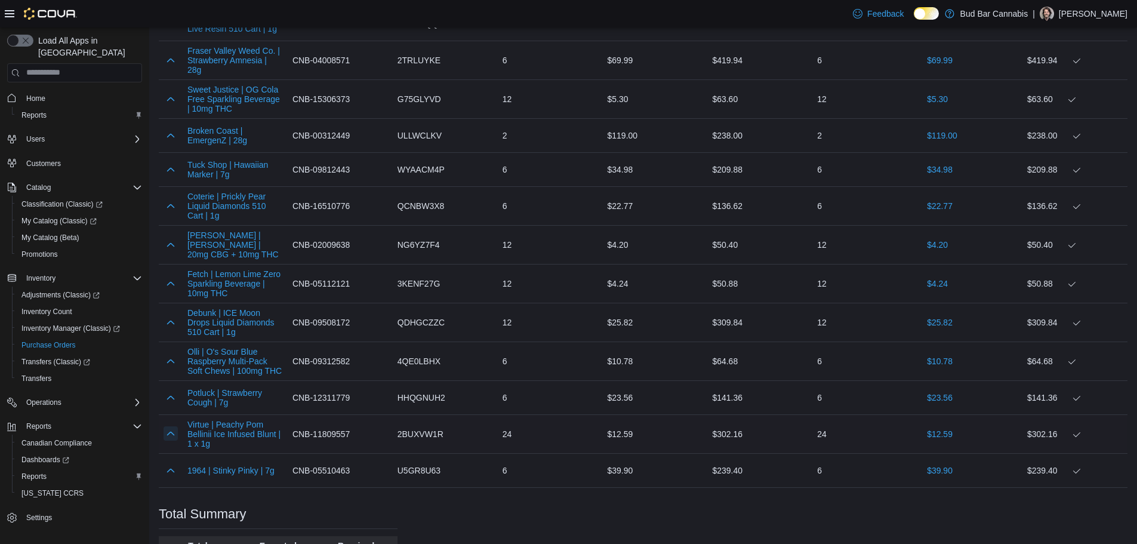
scroll to position [1955, 0]
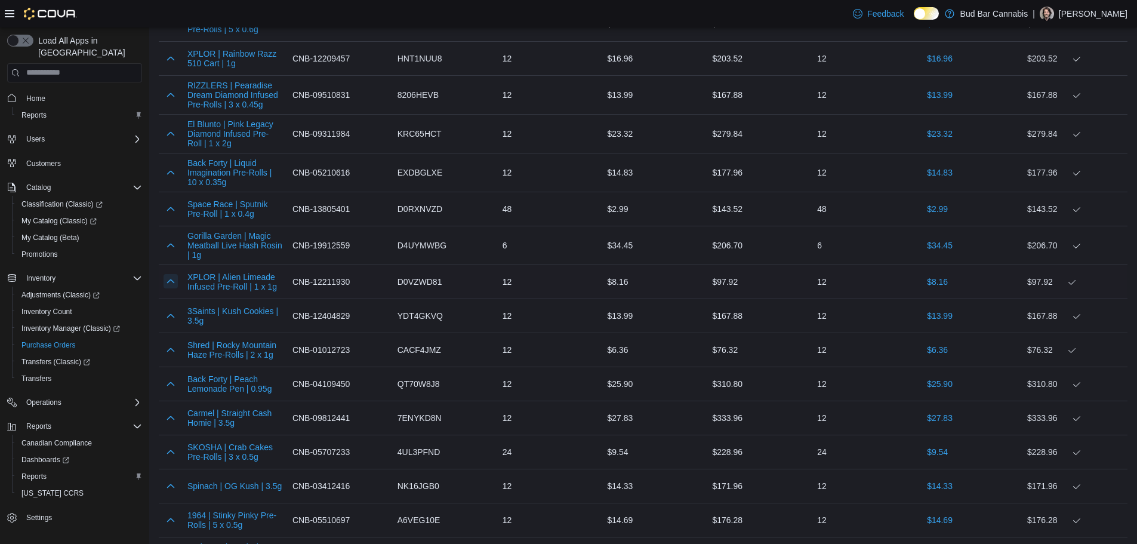
click at [171, 277] on button "button" at bounding box center [171, 281] width 14 height 14
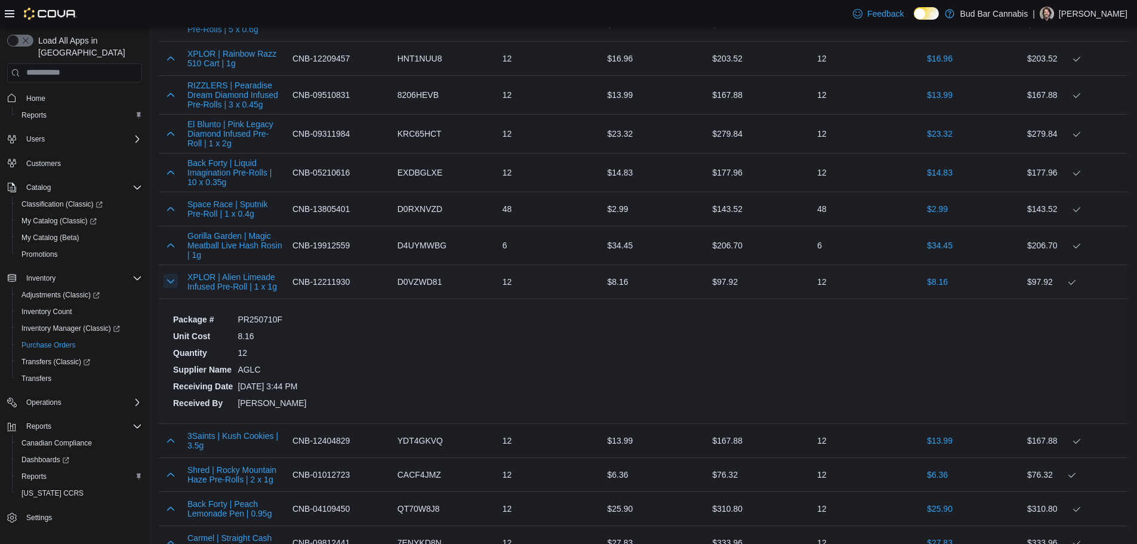
click at [168, 277] on button "button" at bounding box center [171, 281] width 14 height 14
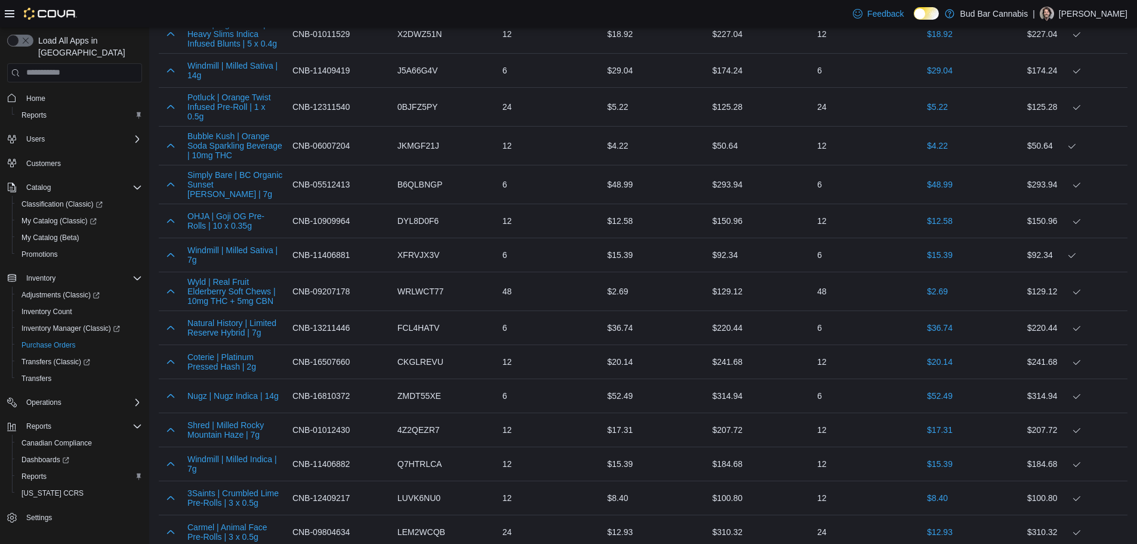
scroll to position [3009, 0]
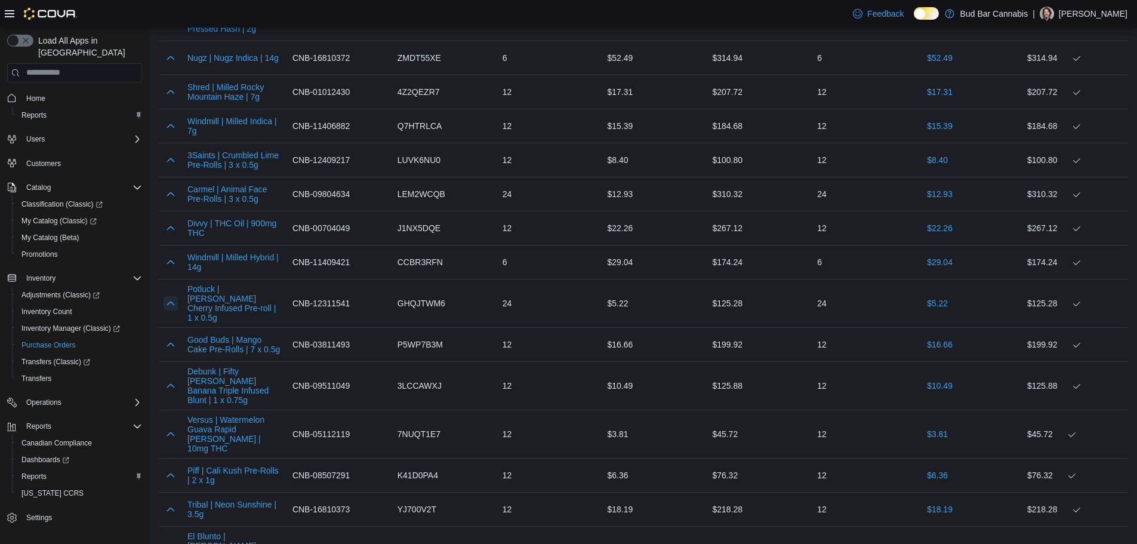
click at [168, 296] on button "button" at bounding box center [171, 303] width 14 height 14
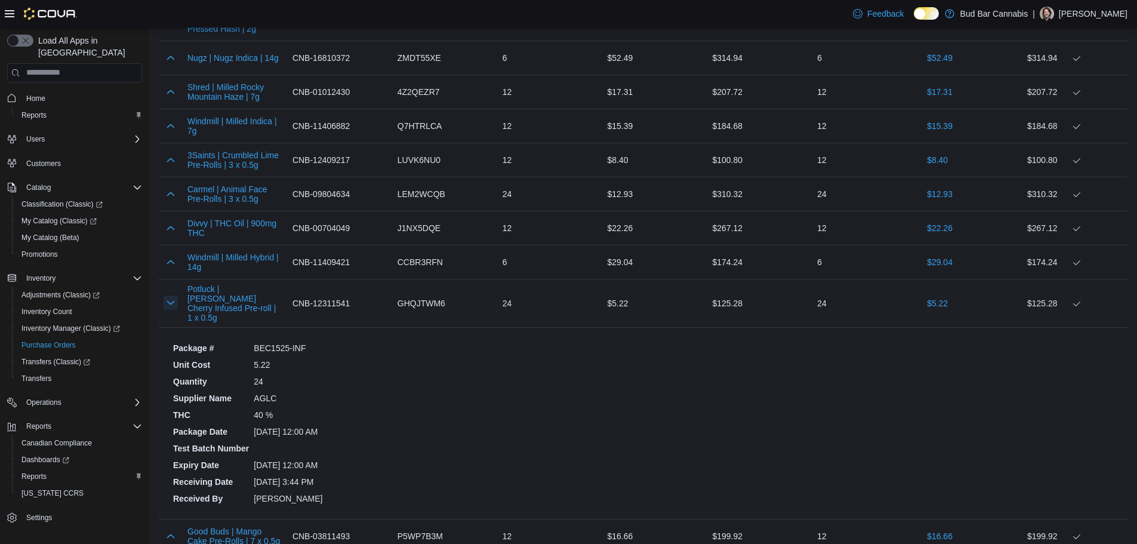
click at [170, 295] on button "button" at bounding box center [171, 302] width 14 height 14
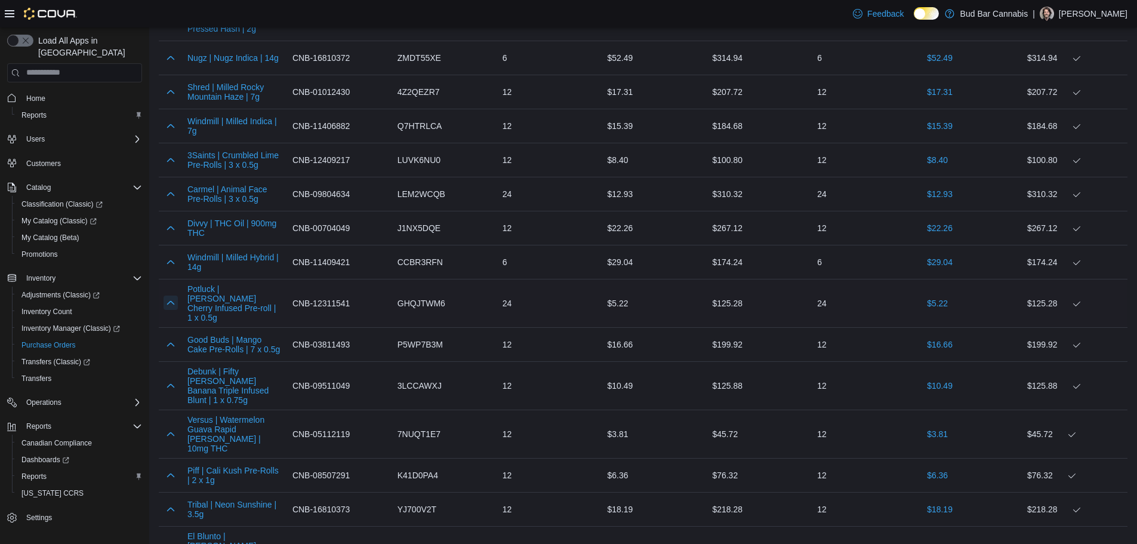
click at [170, 295] on button "button" at bounding box center [171, 302] width 14 height 14
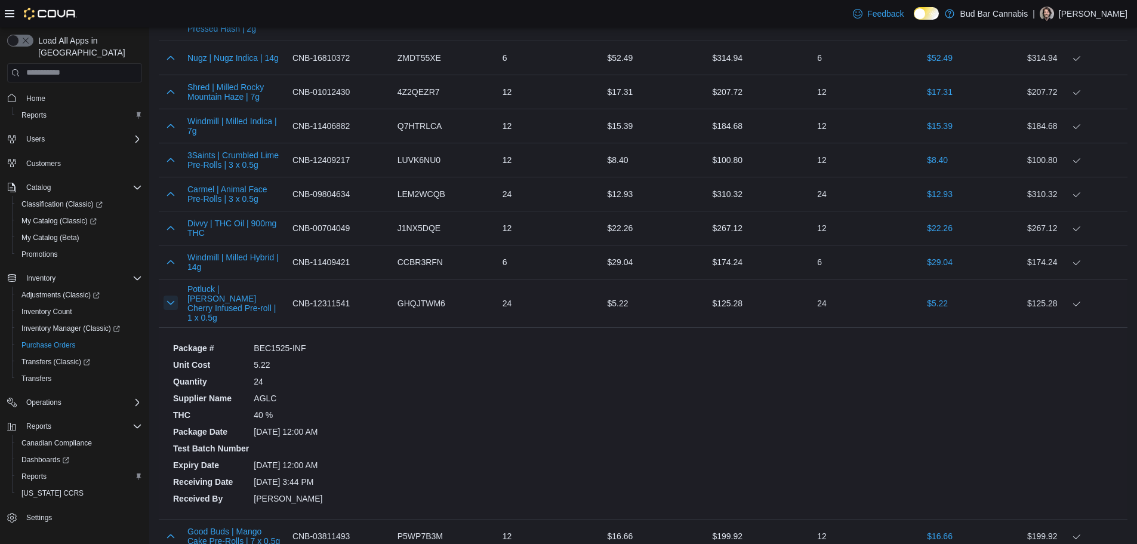
click at [171, 295] on button "button" at bounding box center [171, 302] width 14 height 14
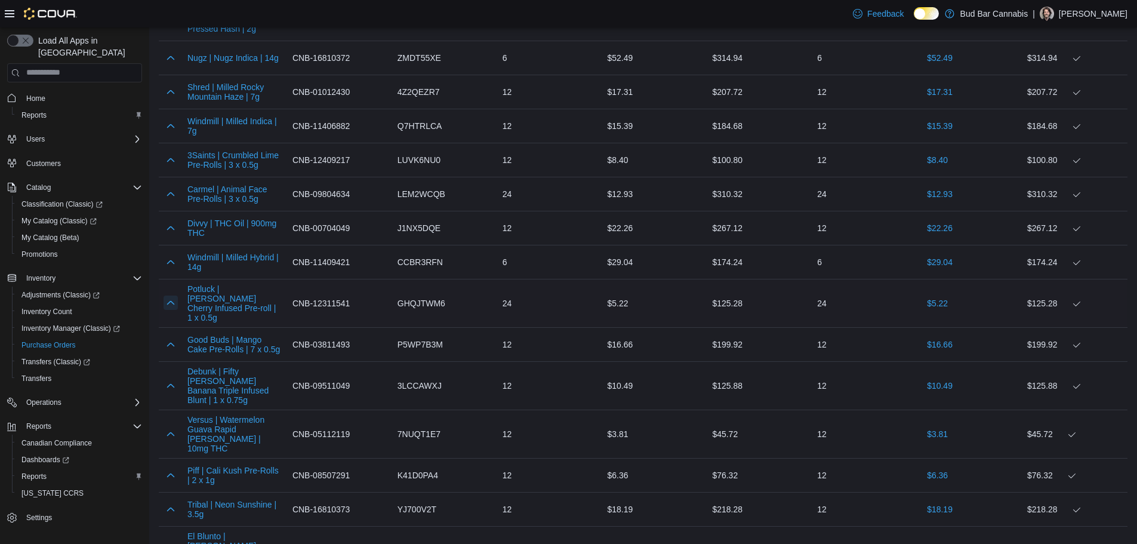
scroll to position [2482, 0]
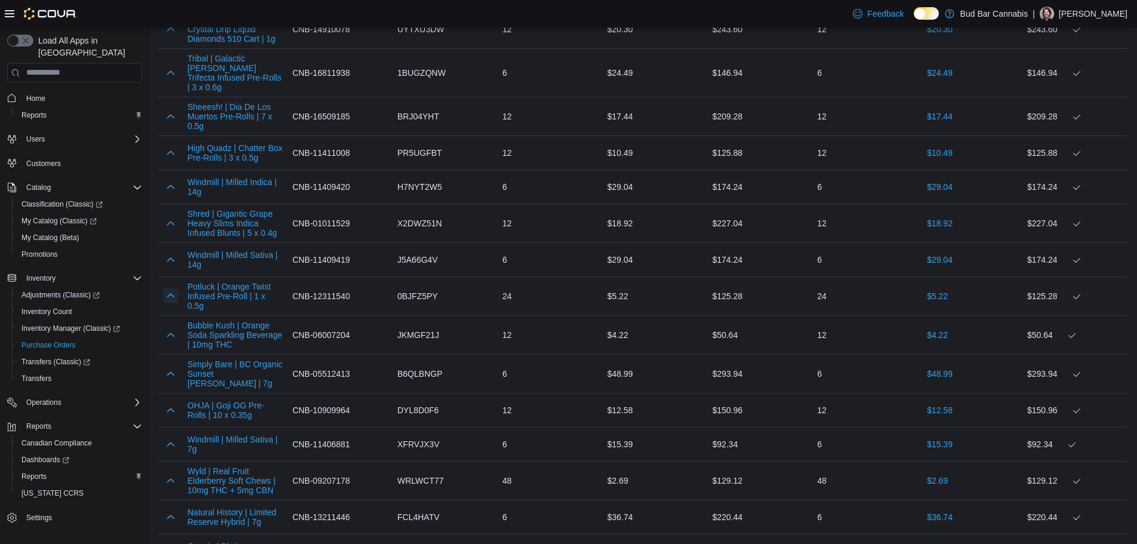
click at [168, 288] on button "button" at bounding box center [171, 295] width 14 height 14
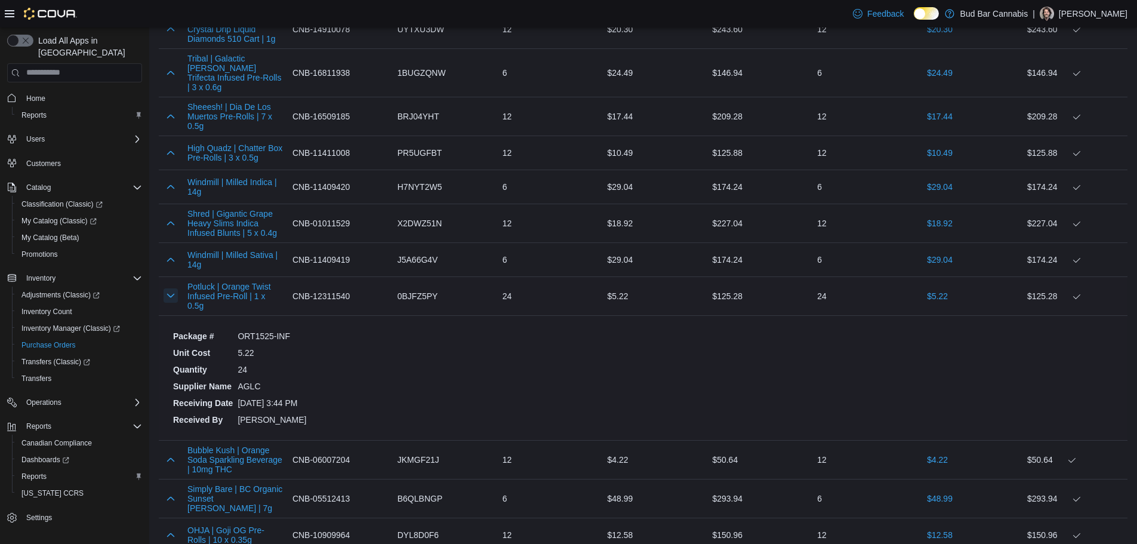
click at [168, 288] on button "button" at bounding box center [171, 295] width 14 height 14
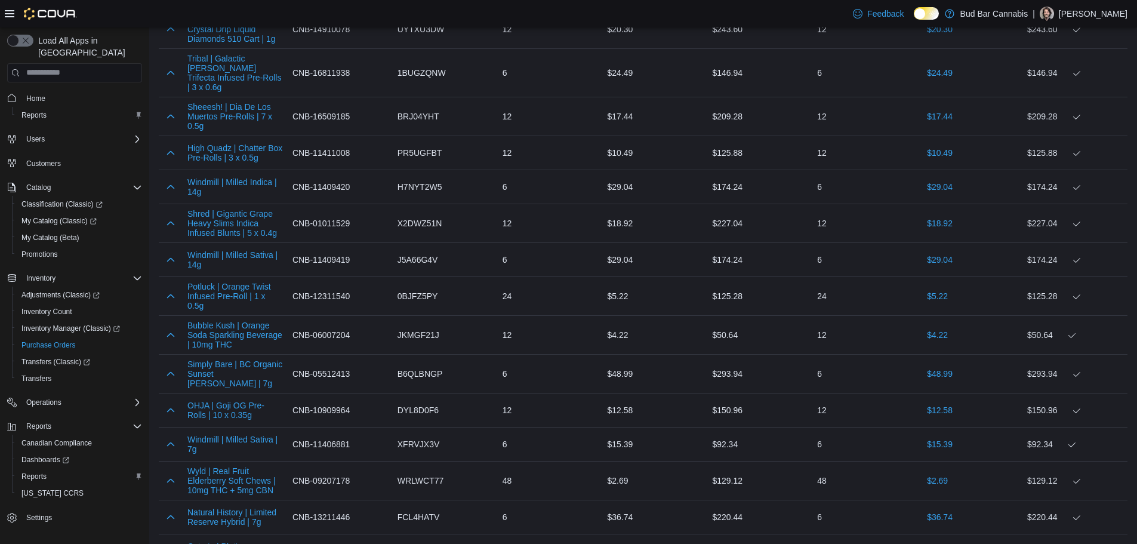
scroll to position [1596, 0]
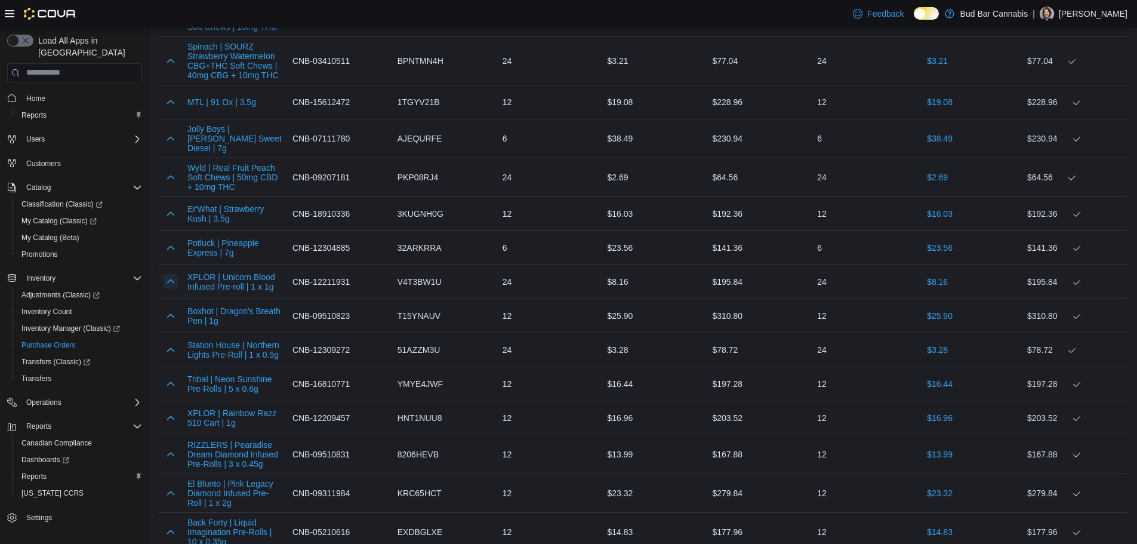
click at [169, 277] on button "button" at bounding box center [171, 281] width 14 height 14
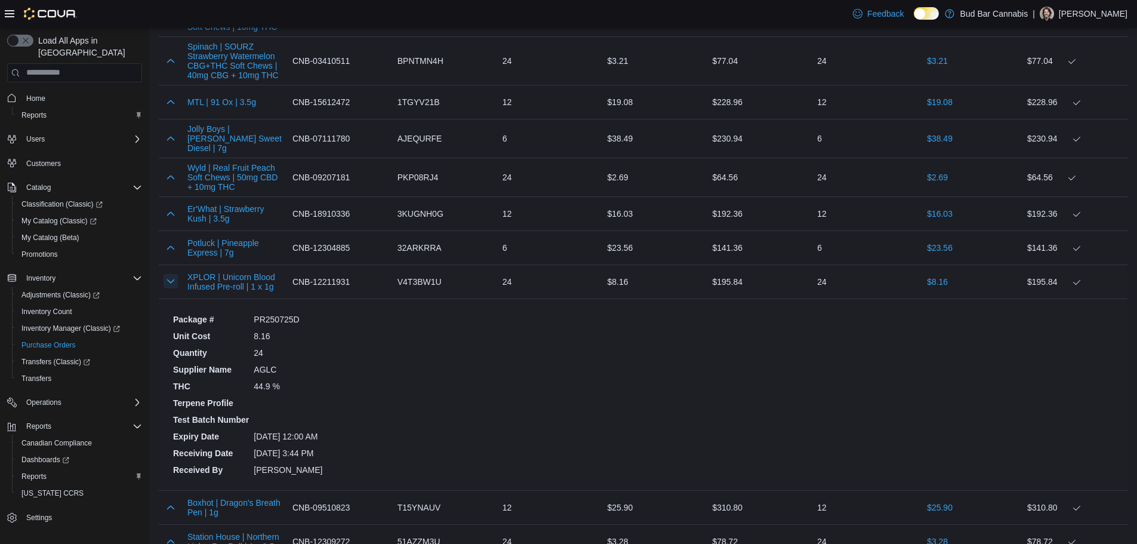
click at [169, 277] on button "button" at bounding box center [171, 281] width 14 height 14
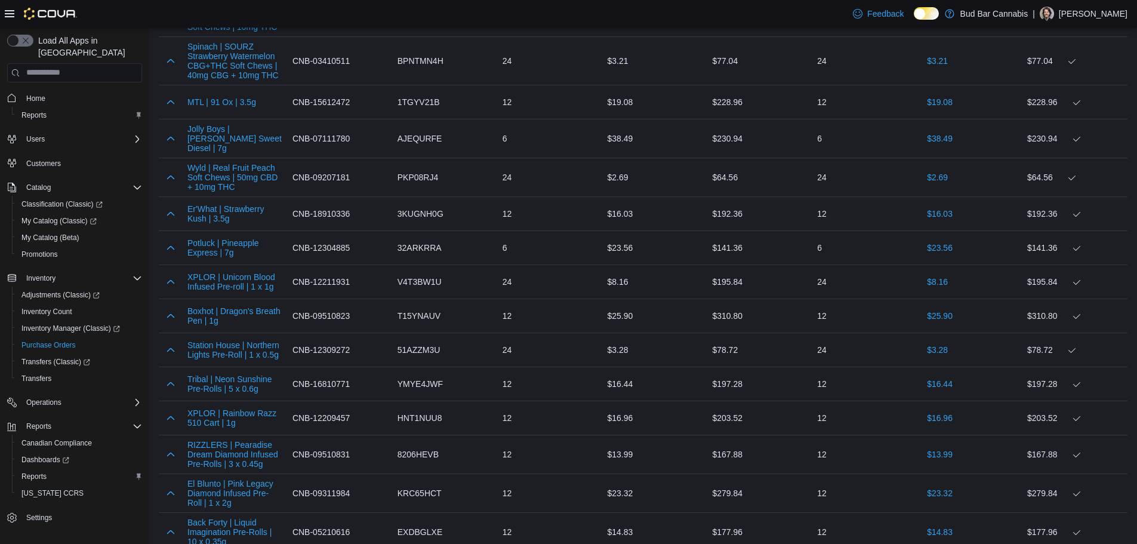
scroll to position [585, 0]
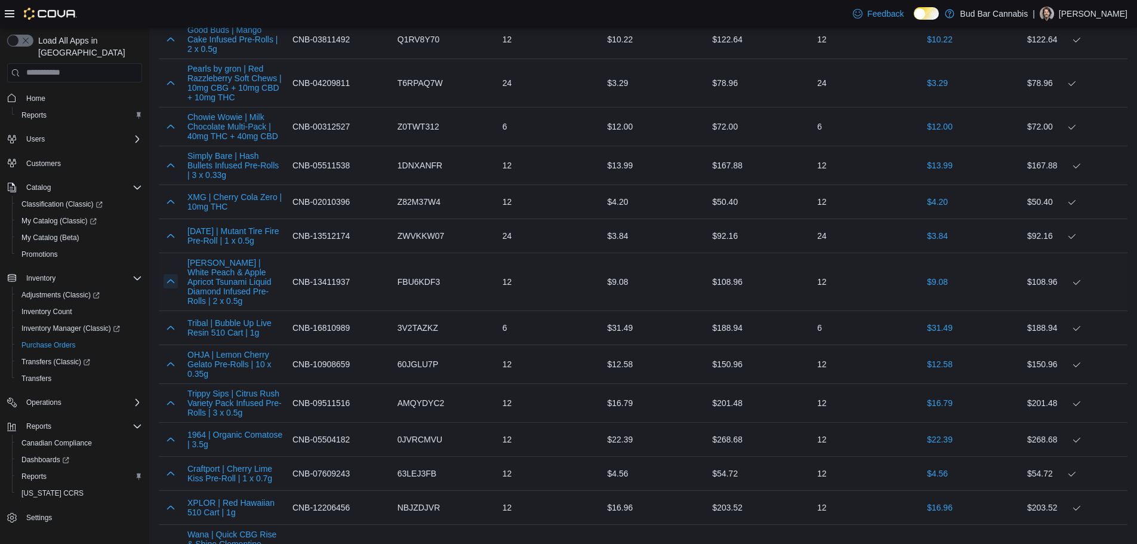
click at [177, 277] on button "button" at bounding box center [171, 281] width 14 height 14
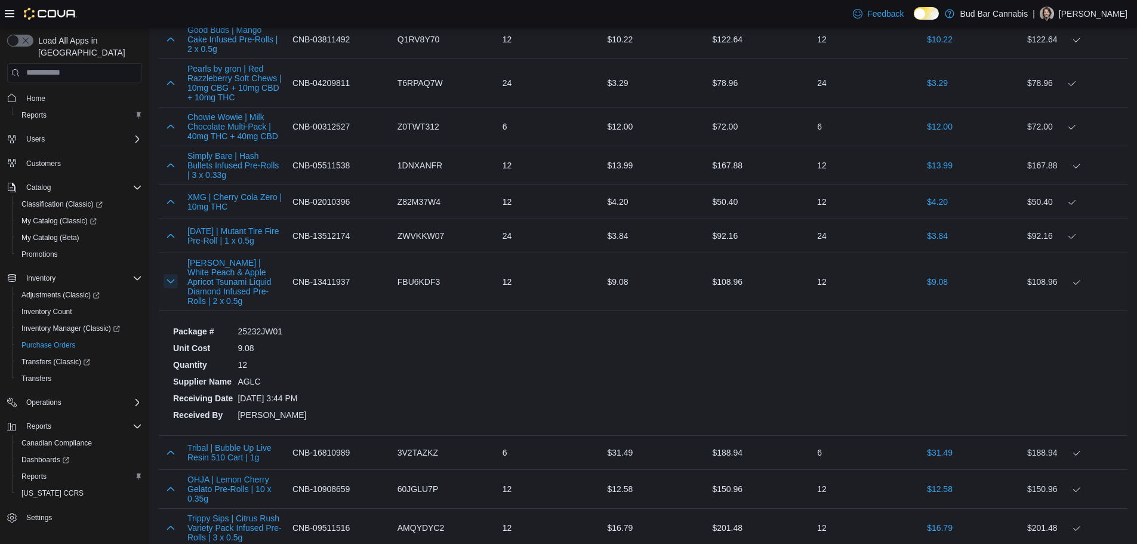
click at [177, 277] on button "button" at bounding box center [171, 281] width 14 height 14
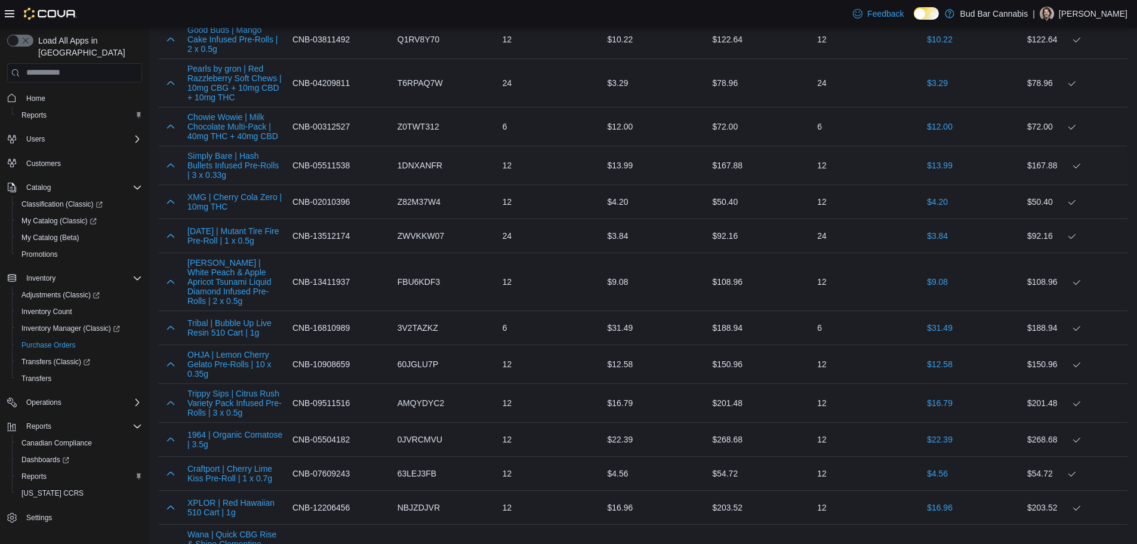
scroll to position [3220, 0]
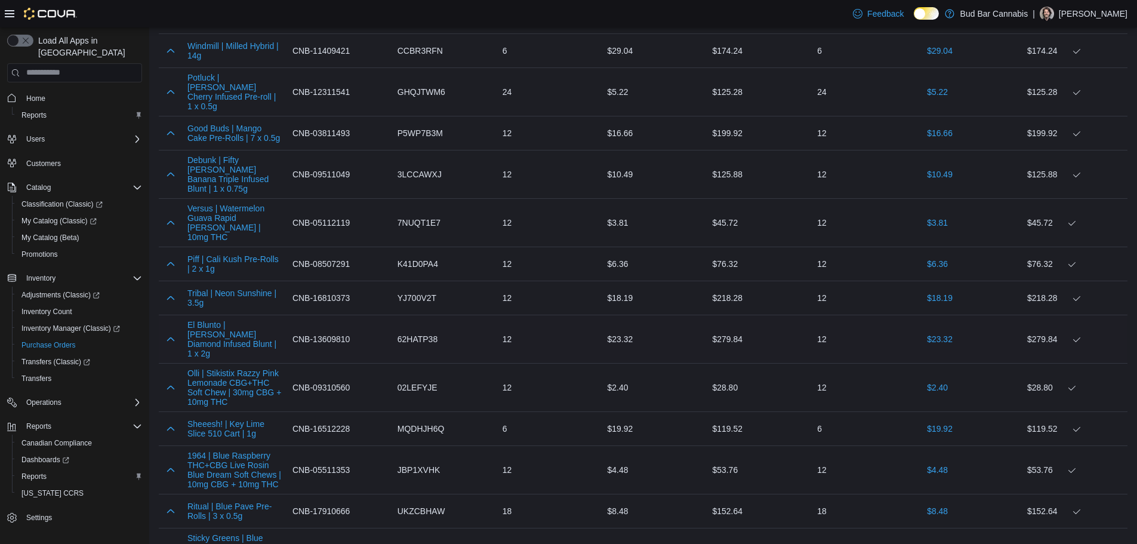
click at [172, 327] on div at bounding box center [171, 339] width 24 height 24
click at [172, 331] on button "button" at bounding box center [171, 338] width 14 height 14
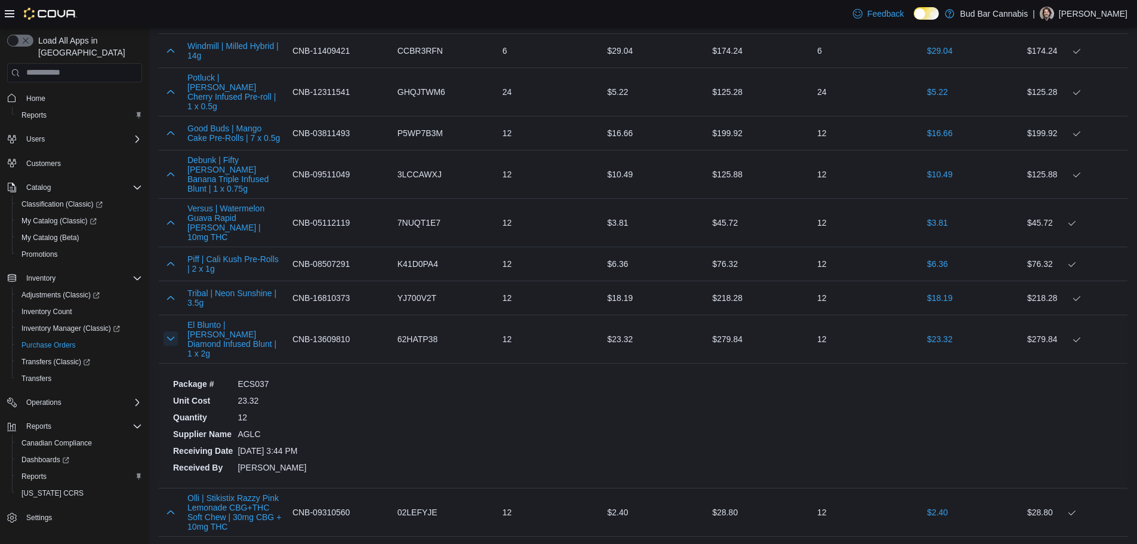
click at [172, 331] on button "button" at bounding box center [171, 338] width 14 height 14
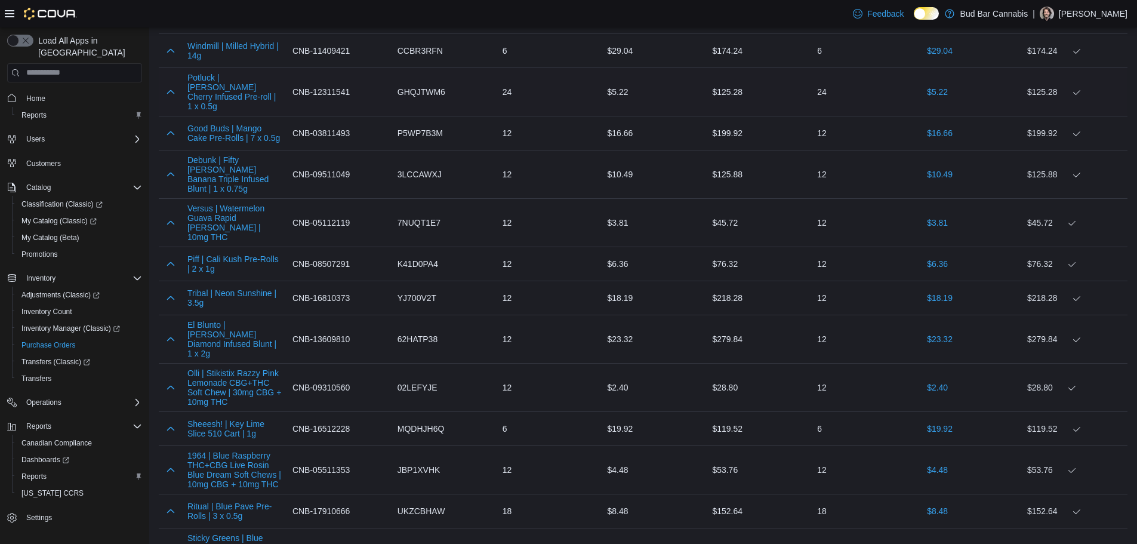
scroll to position [1171, 0]
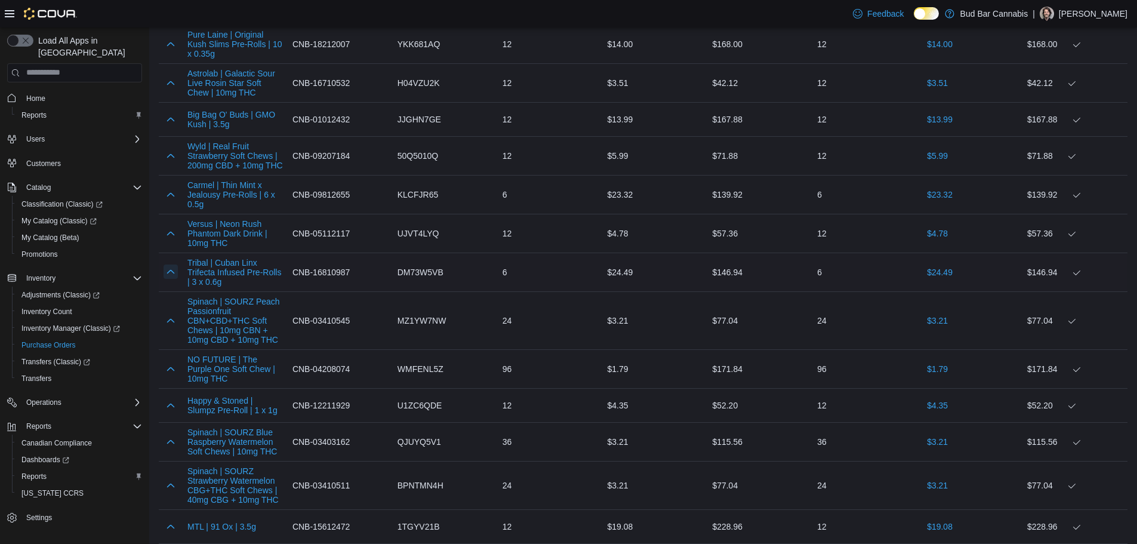
click at [171, 269] on button "button" at bounding box center [171, 271] width 14 height 14
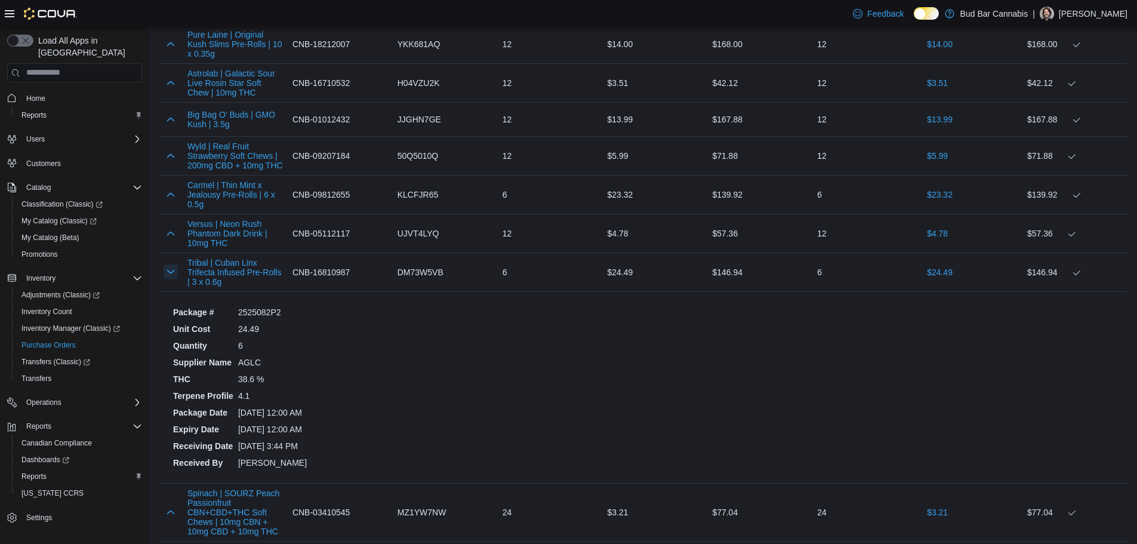
click at [166, 271] on button "button" at bounding box center [171, 271] width 14 height 14
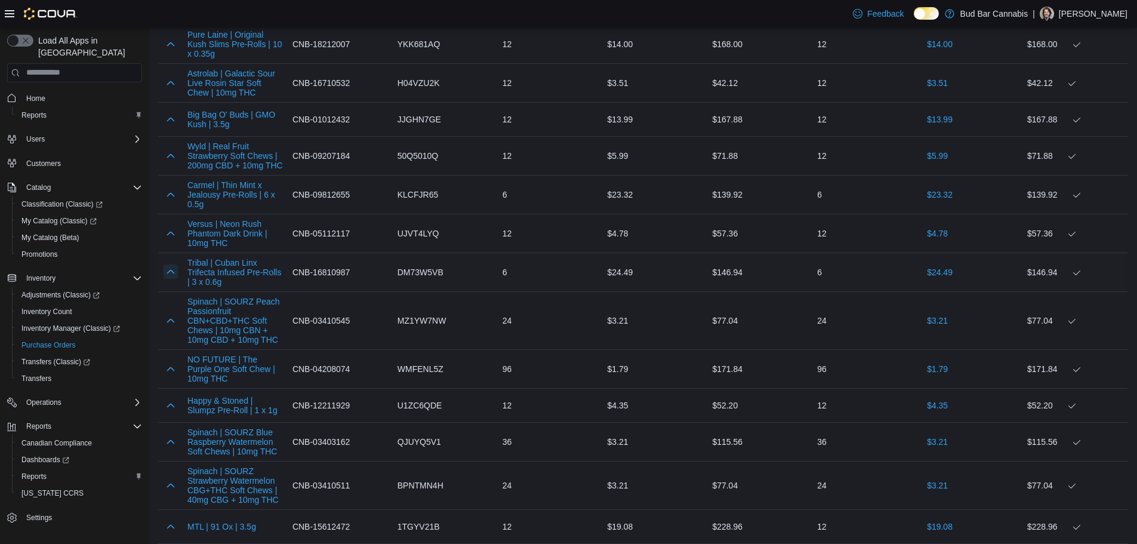
scroll to position [2273, 0]
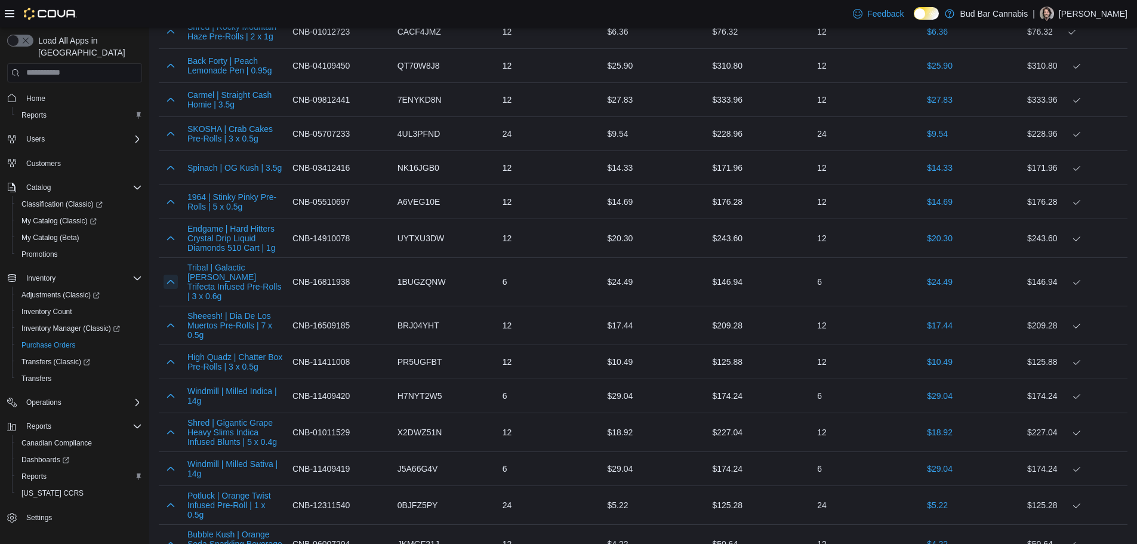
click at [165, 274] on button "button" at bounding box center [171, 281] width 14 height 14
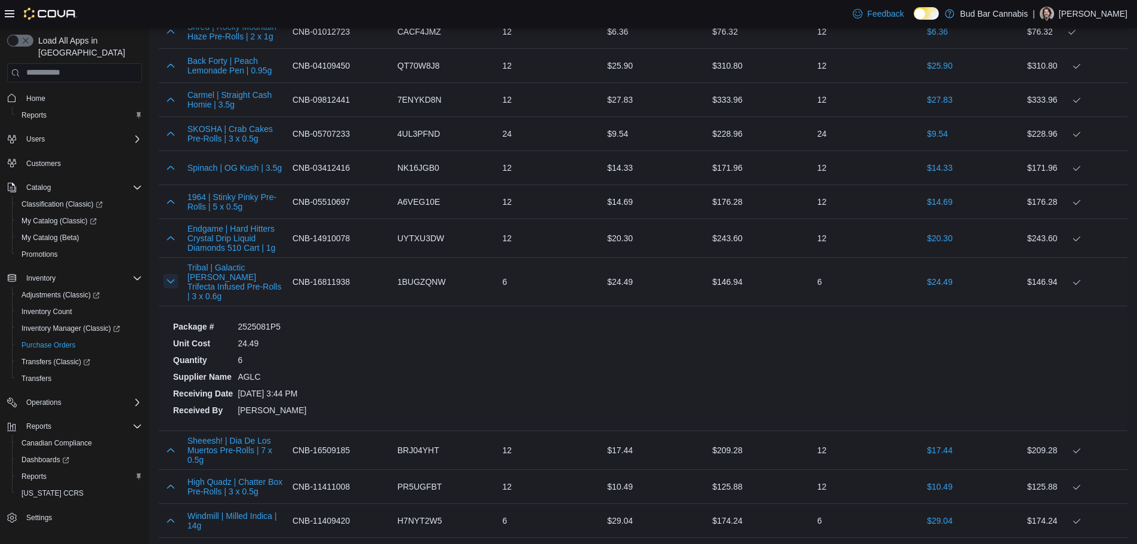
click at [170, 274] on button "button" at bounding box center [171, 281] width 14 height 14
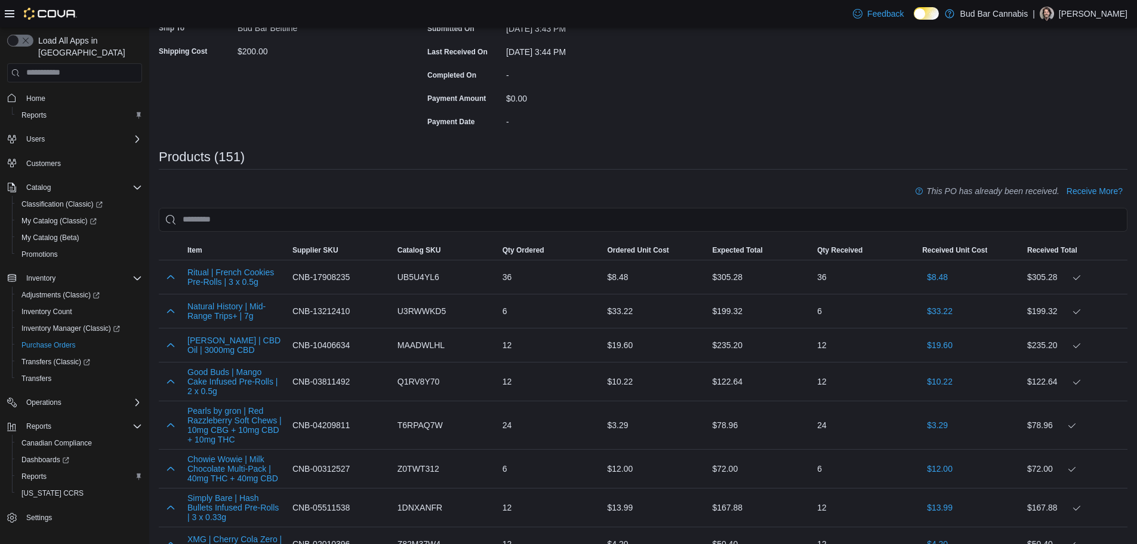
scroll to position [4750, 0]
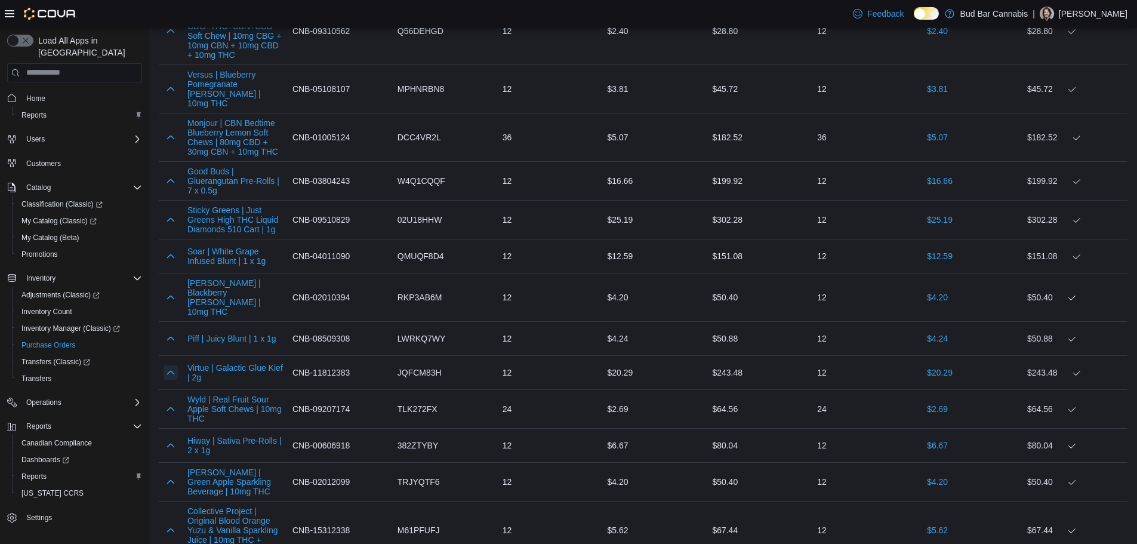
click at [168, 365] on button "button" at bounding box center [171, 372] width 14 height 14
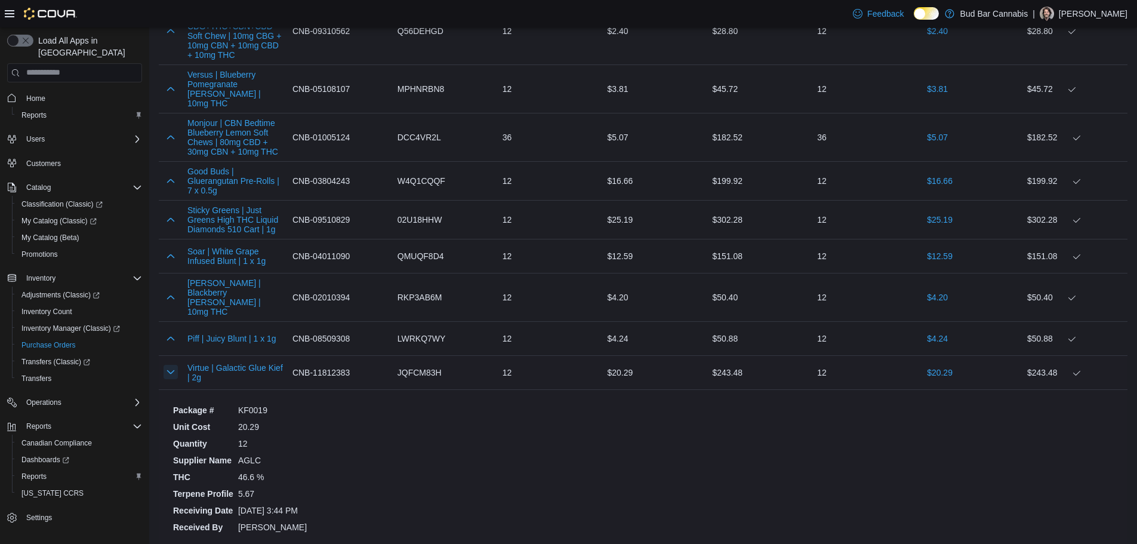
click at [175, 365] on button "button" at bounding box center [171, 372] width 14 height 14
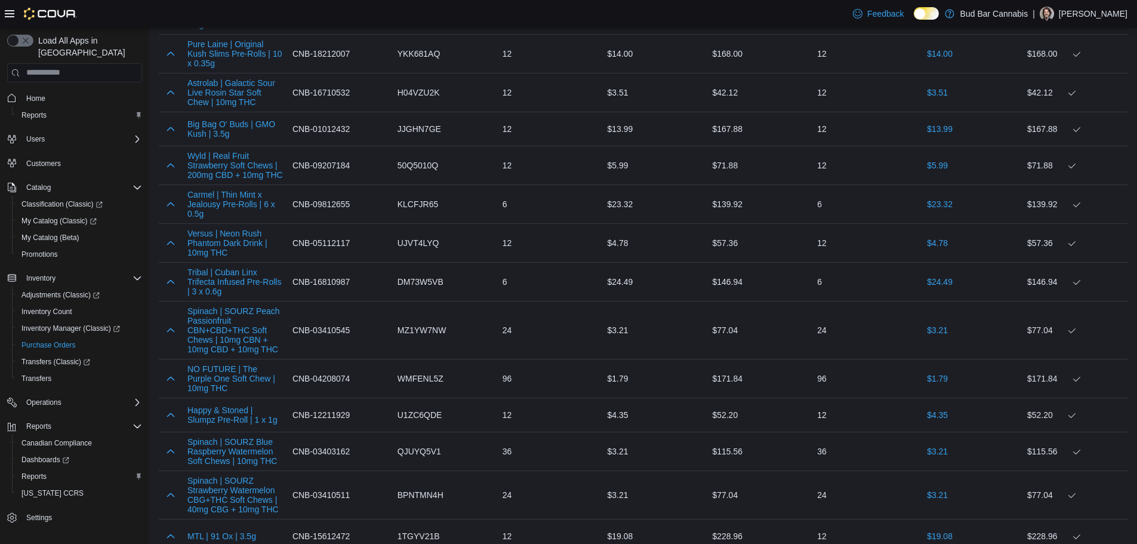
scroll to position [4348, 0]
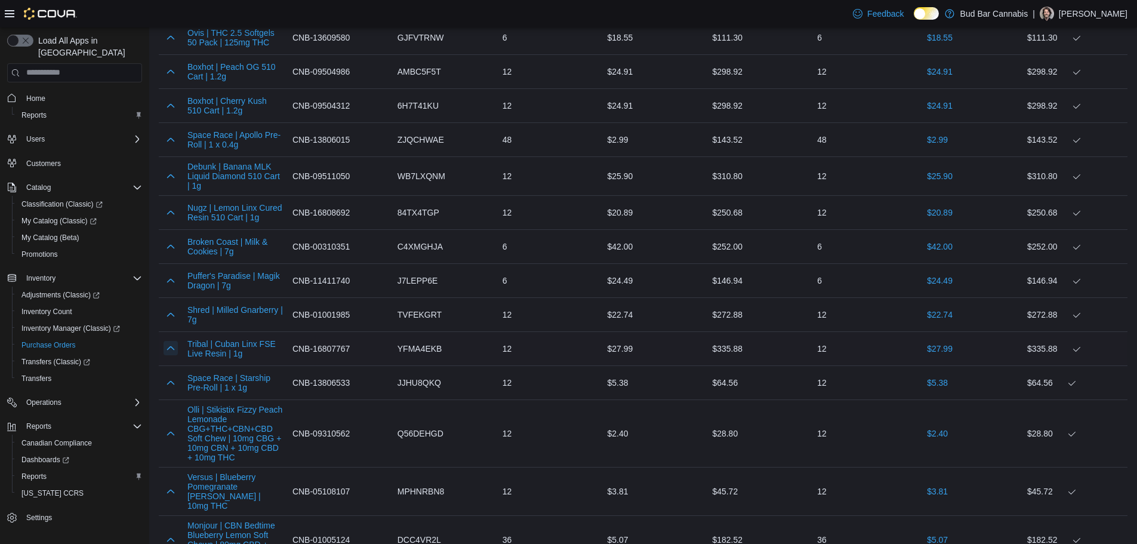
click at [175, 341] on button "button" at bounding box center [171, 348] width 14 height 14
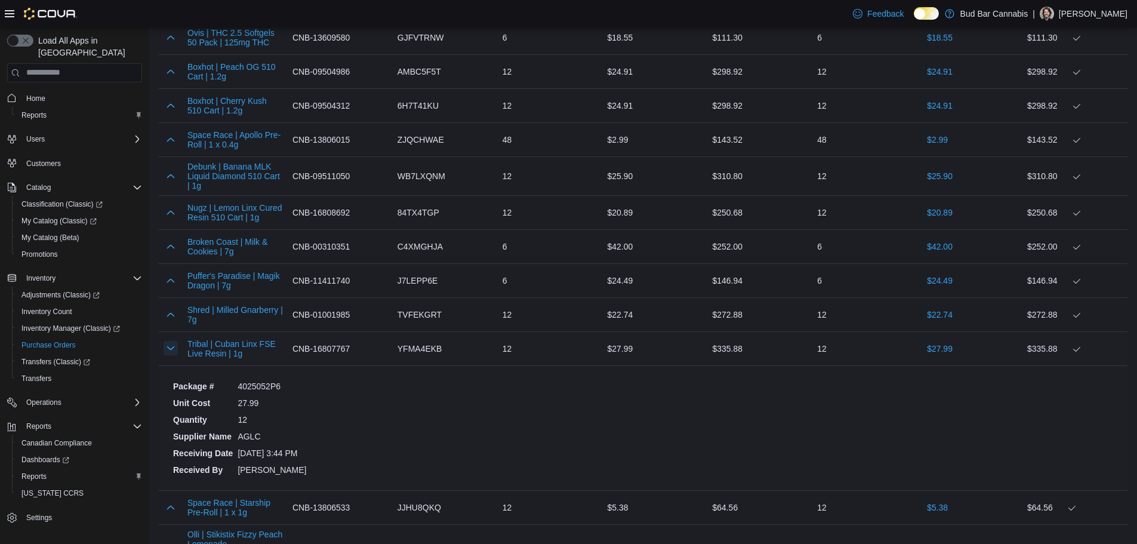
click at [175, 341] on button "button" at bounding box center [171, 348] width 14 height 14
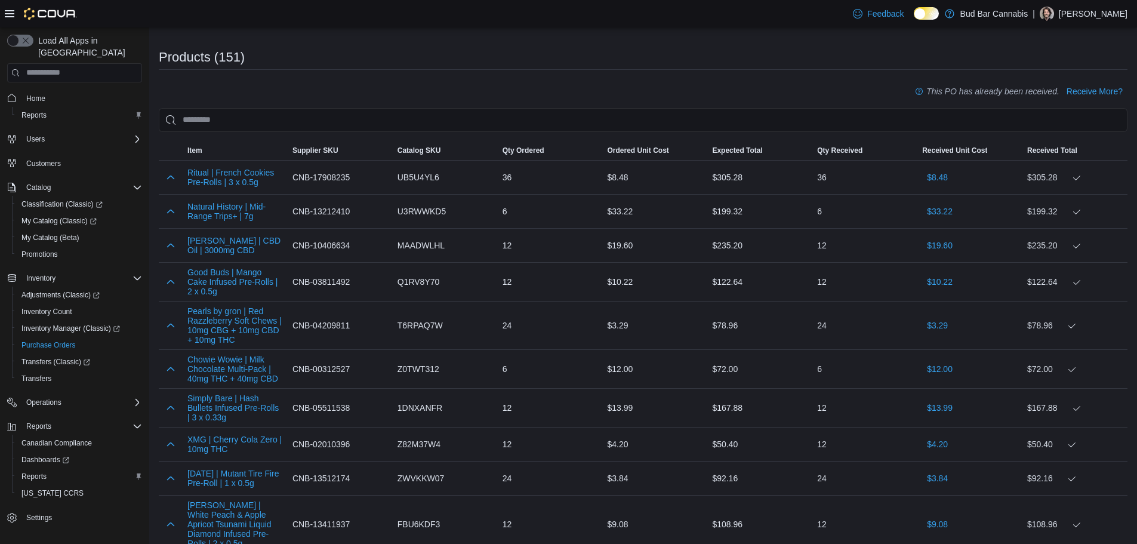
scroll to position [1914, 0]
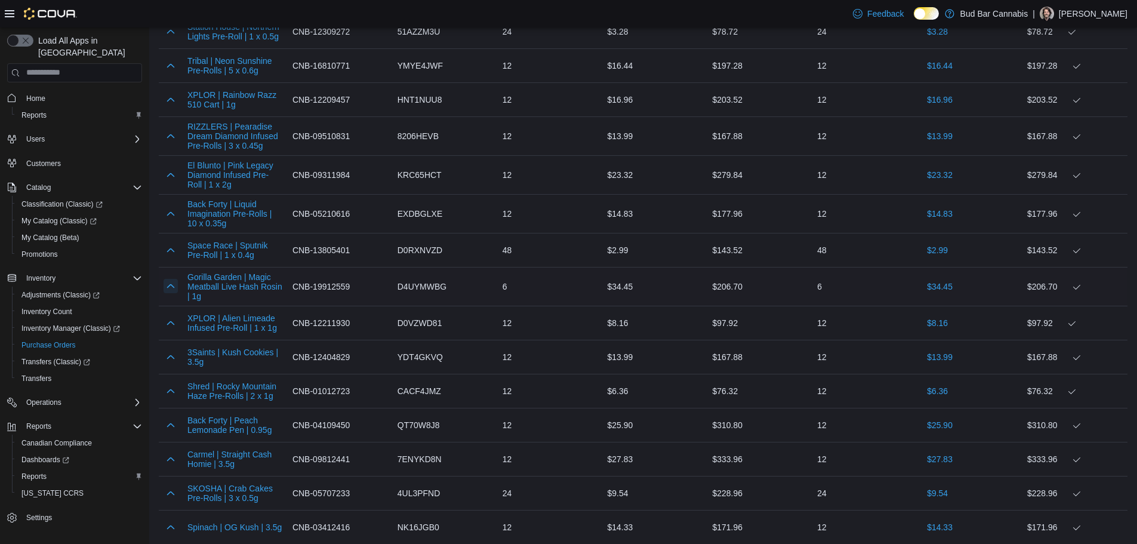
click at [166, 282] on button "button" at bounding box center [171, 286] width 14 height 14
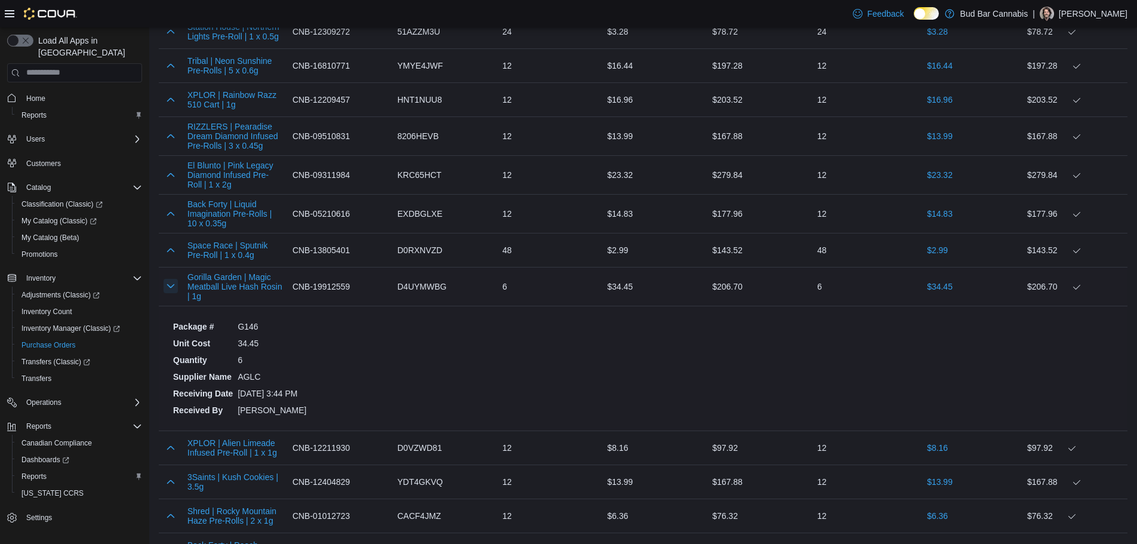
click at [165, 283] on button "button" at bounding box center [171, 286] width 14 height 14
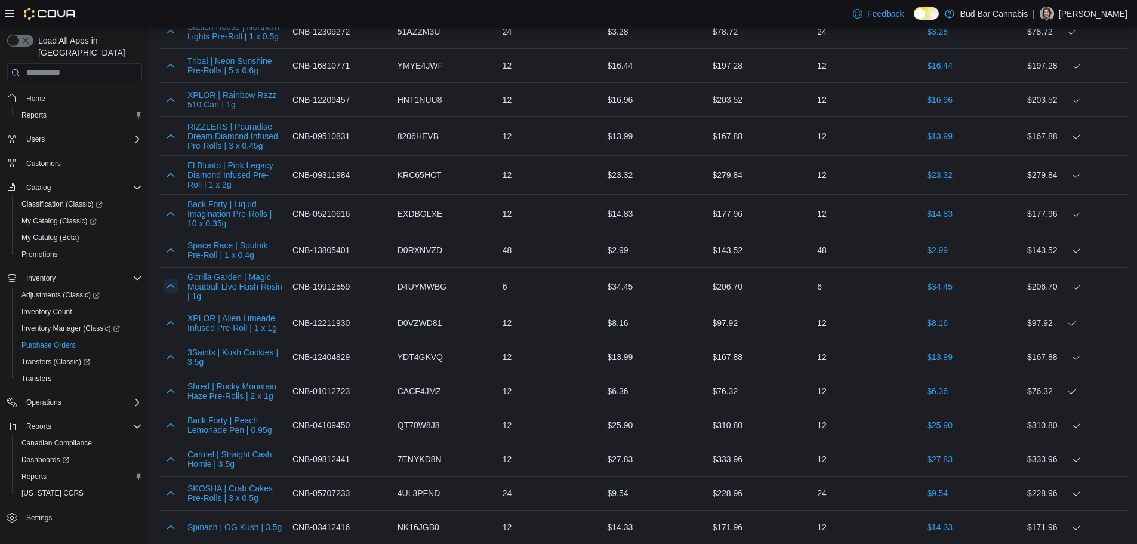
scroll to position [5147, 0]
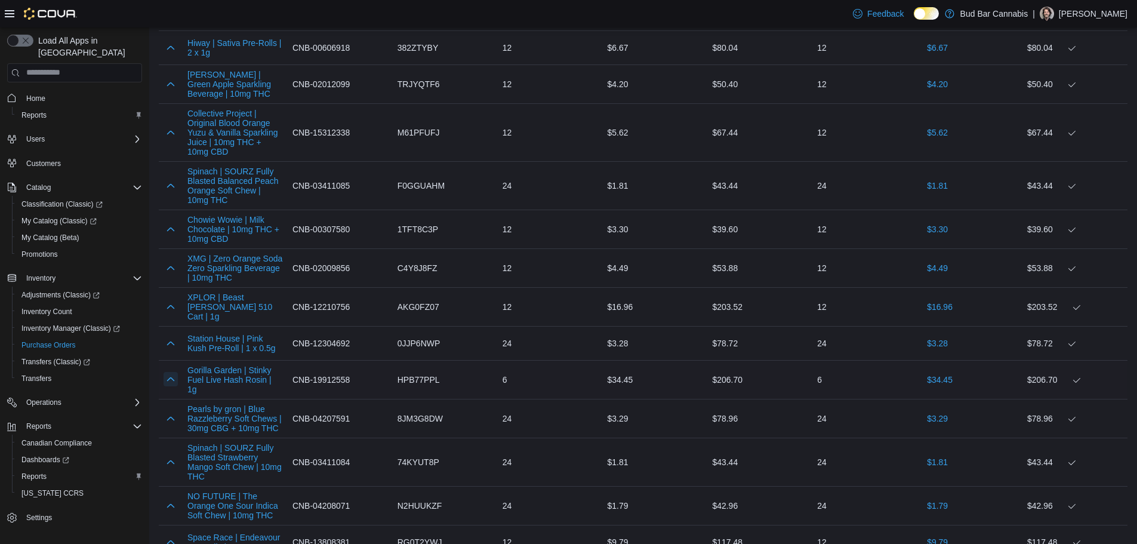
click at [167, 372] on button "button" at bounding box center [171, 379] width 14 height 14
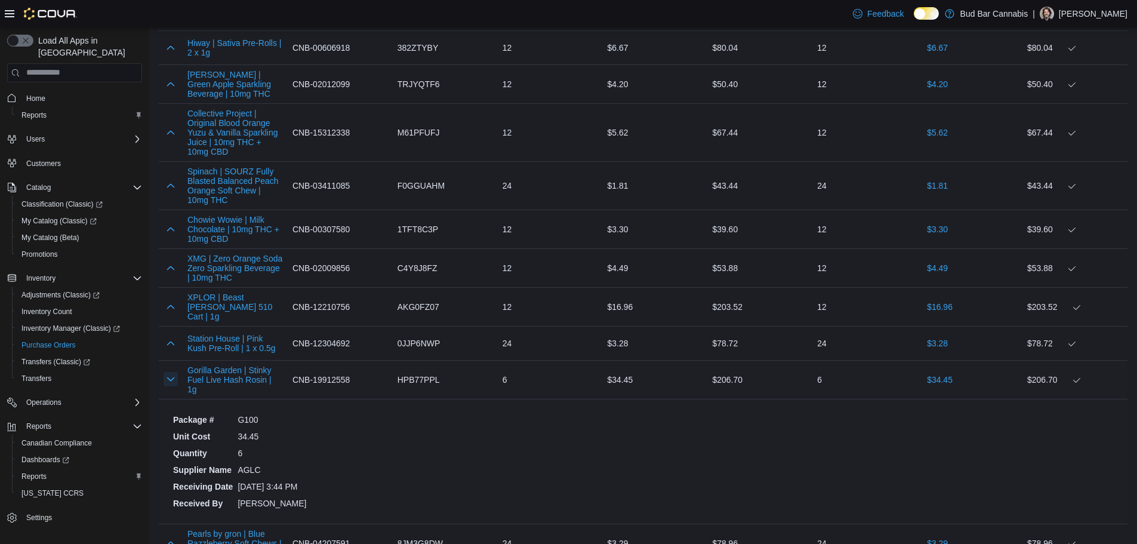
click at [167, 372] on button "button" at bounding box center [171, 379] width 14 height 14
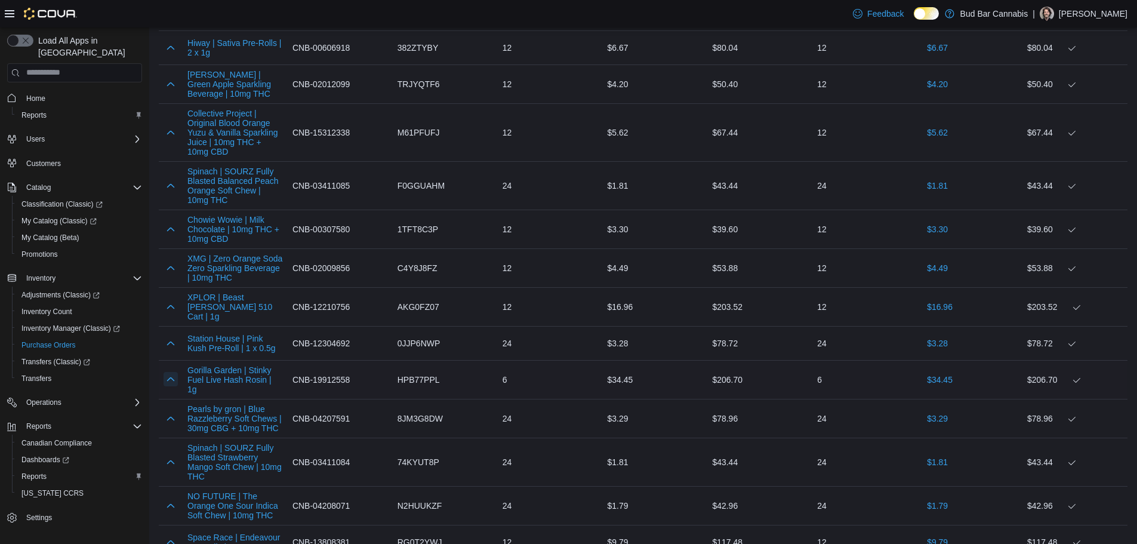
scroll to position [4314, 0]
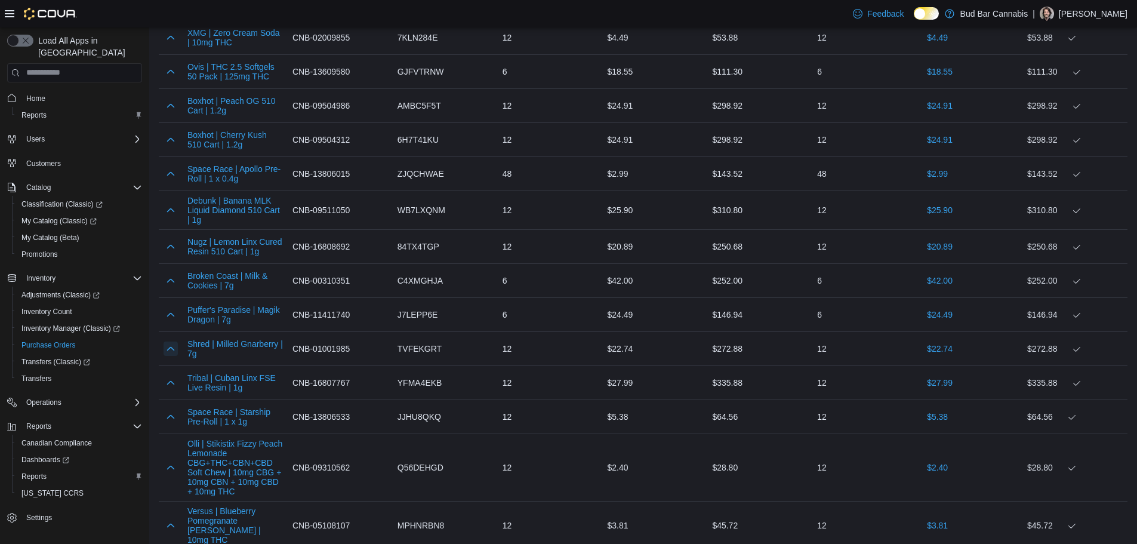
click at [167, 341] on button "button" at bounding box center [171, 348] width 14 height 14
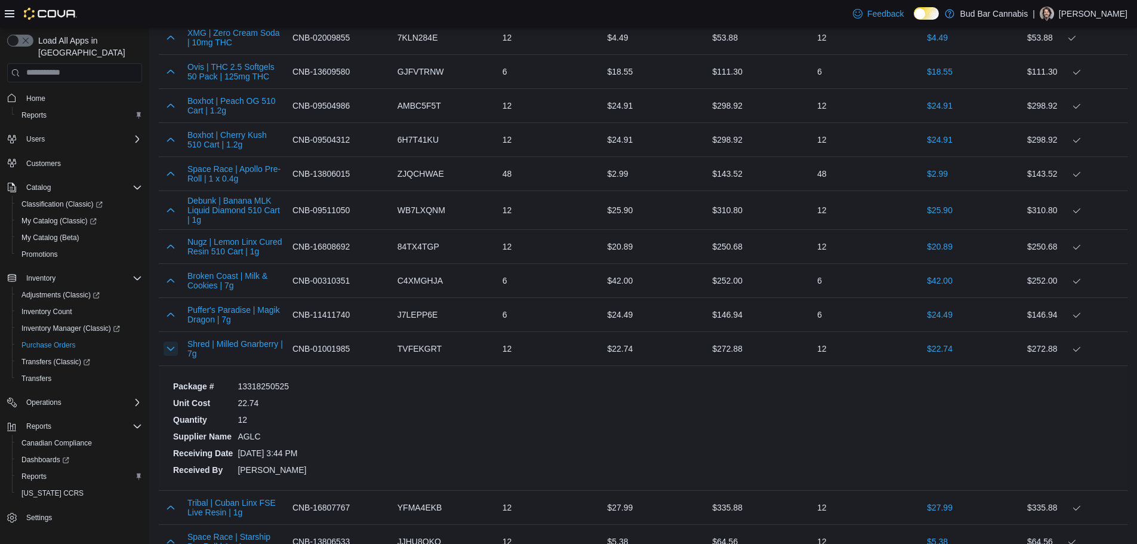
click at [167, 341] on button "button" at bounding box center [171, 348] width 14 height 14
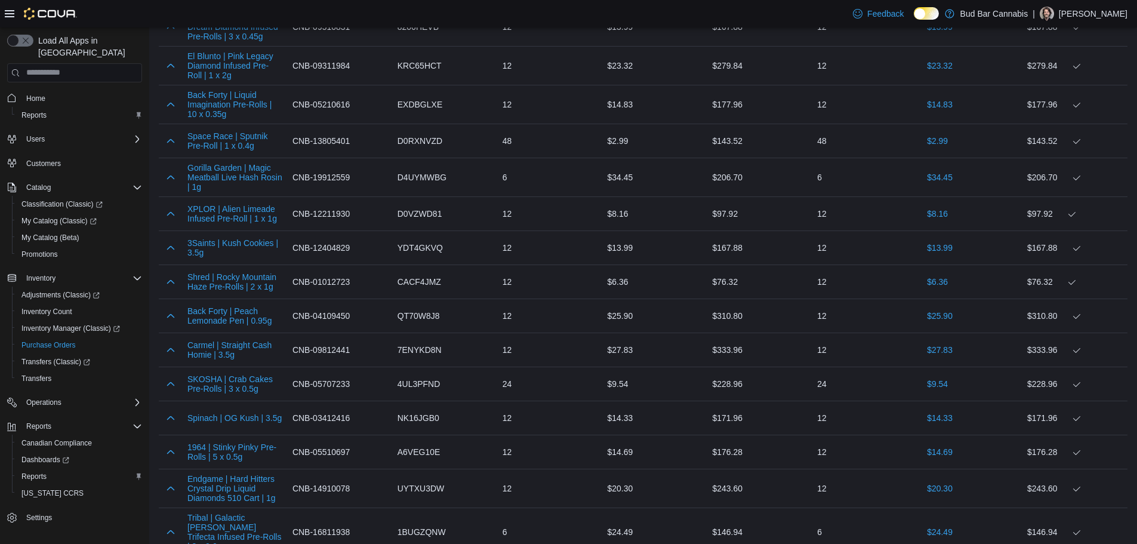
scroll to position [2805, 0]
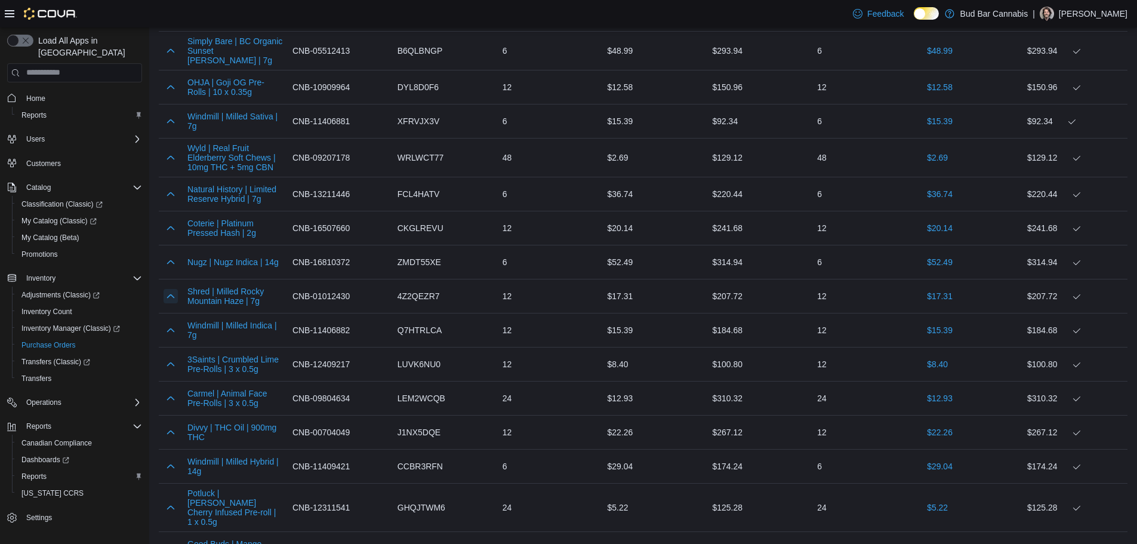
click at [167, 289] on button "button" at bounding box center [171, 296] width 14 height 14
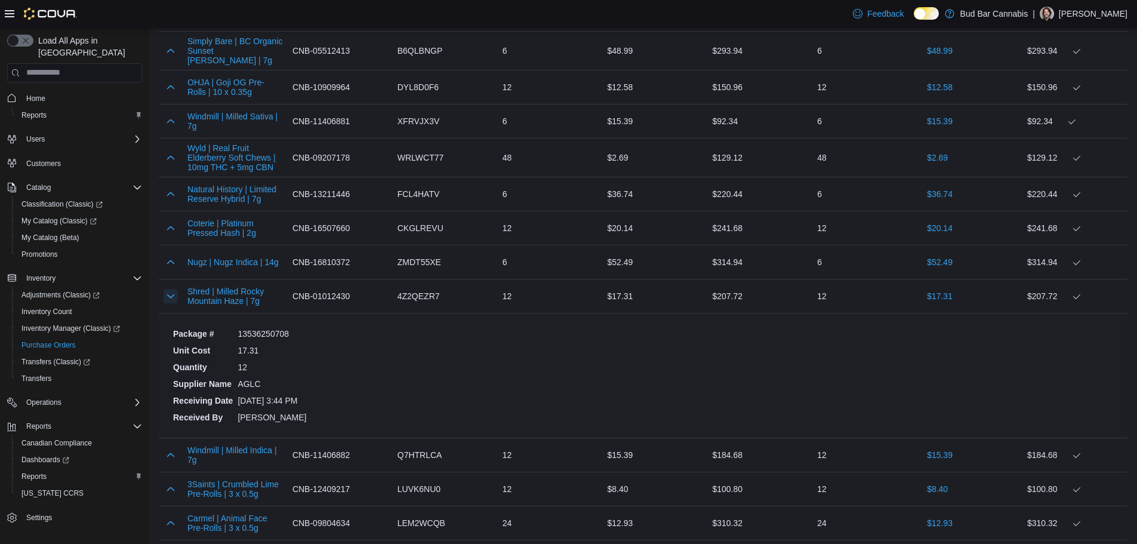
click at [167, 289] on button "button" at bounding box center [171, 296] width 14 height 14
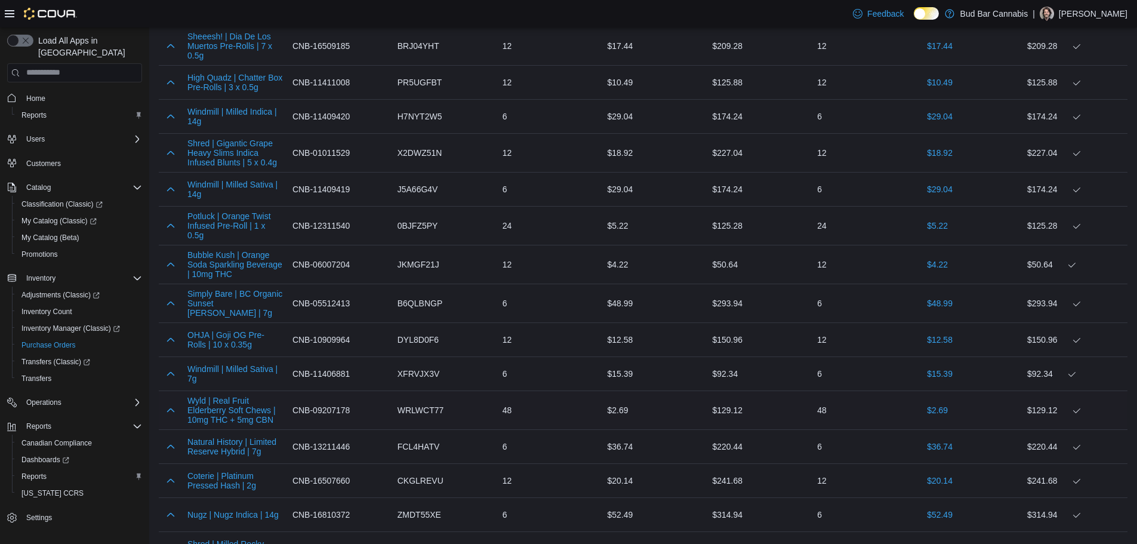
scroll to position [2556, 0]
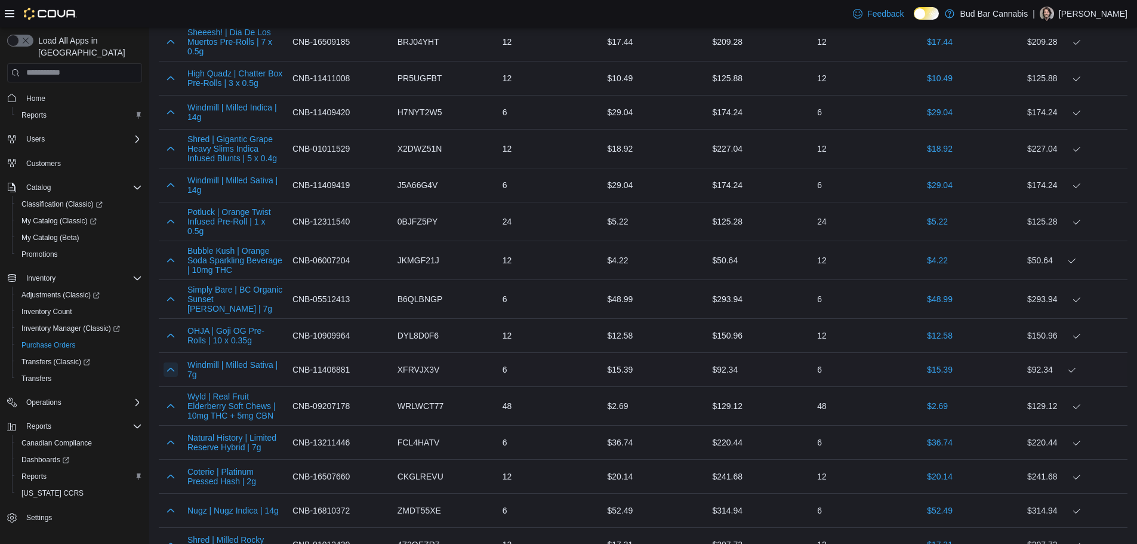
drag, startPoint x: 172, startPoint y: 351, endPoint x: 181, endPoint y: 357, distance: 10.8
click at [172, 362] on button "button" at bounding box center [171, 369] width 14 height 14
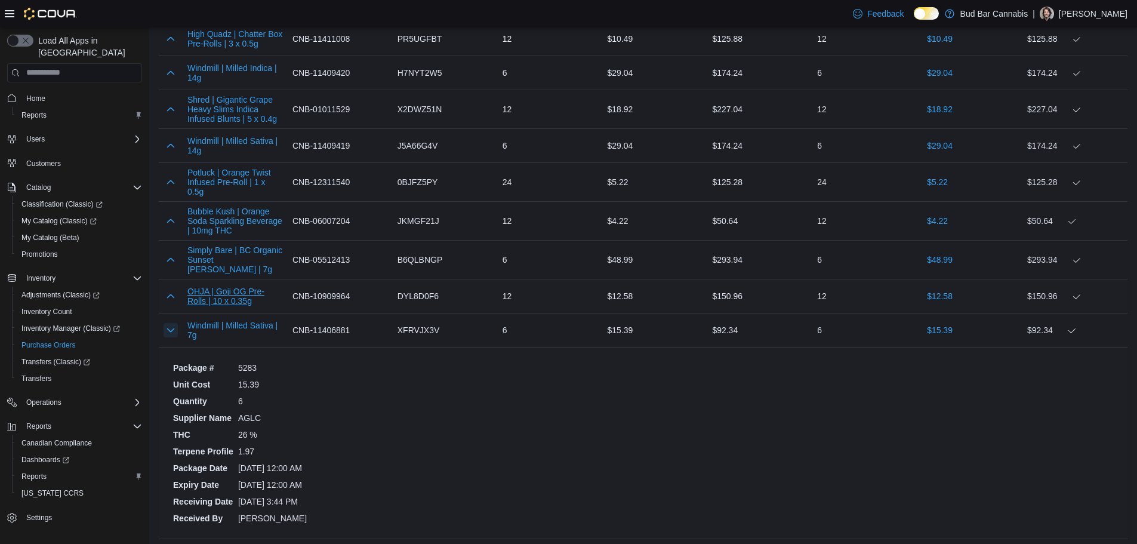
scroll to position [2616, 0]
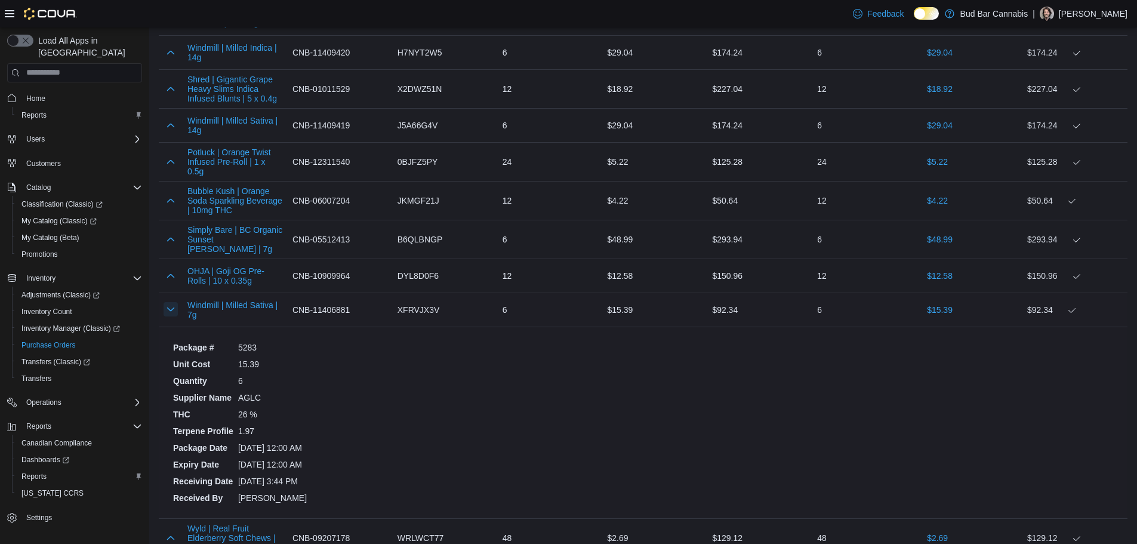
click at [171, 302] on button "button" at bounding box center [171, 309] width 14 height 14
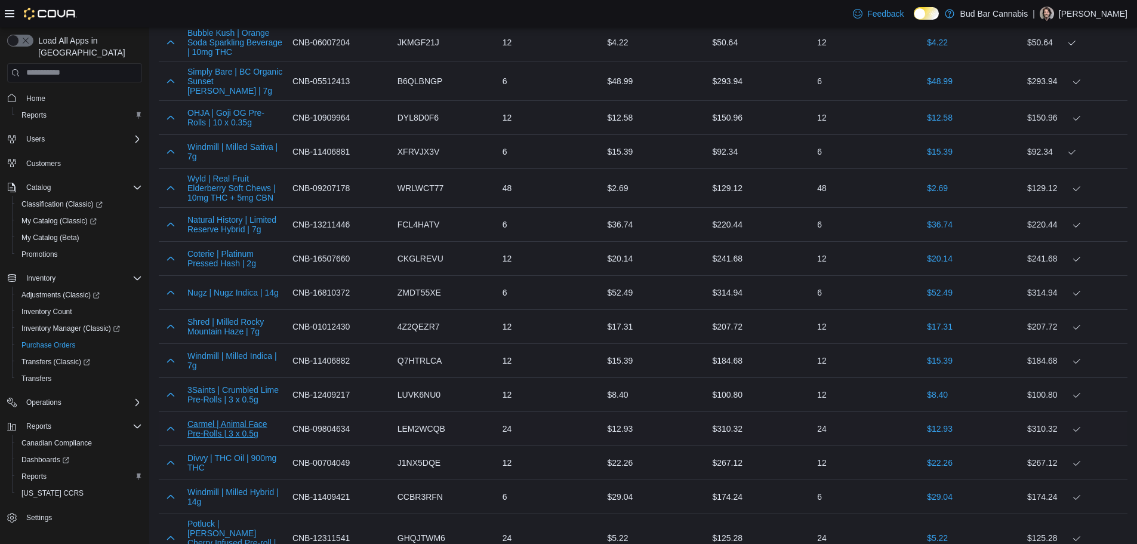
scroll to position [2795, 0]
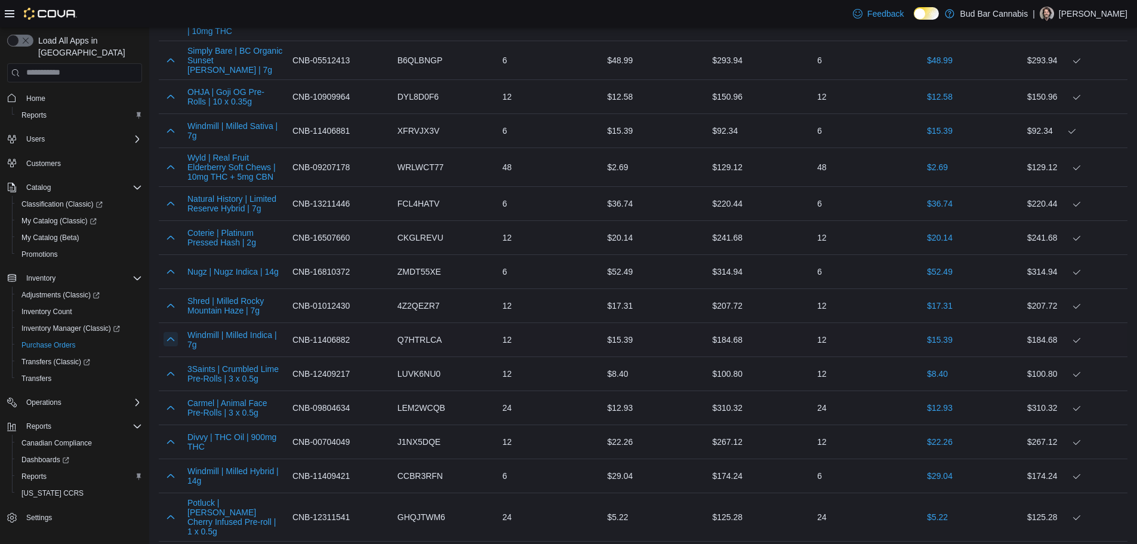
click at [169, 332] on button "button" at bounding box center [171, 339] width 14 height 14
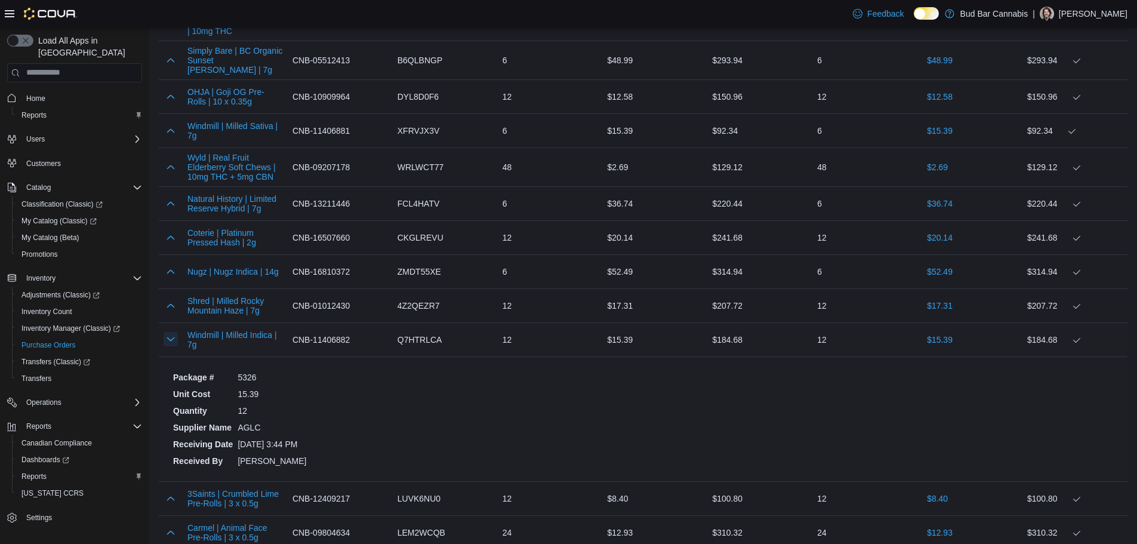
click at [169, 332] on button "button" at bounding box center [171, 339] width 14 height 14
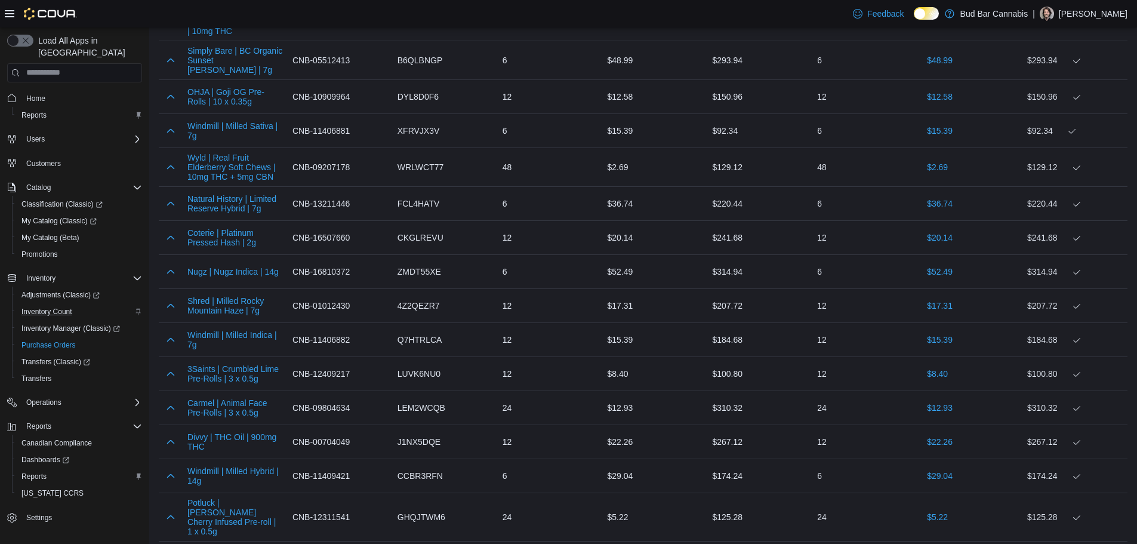
scroll to position [5339, 0]
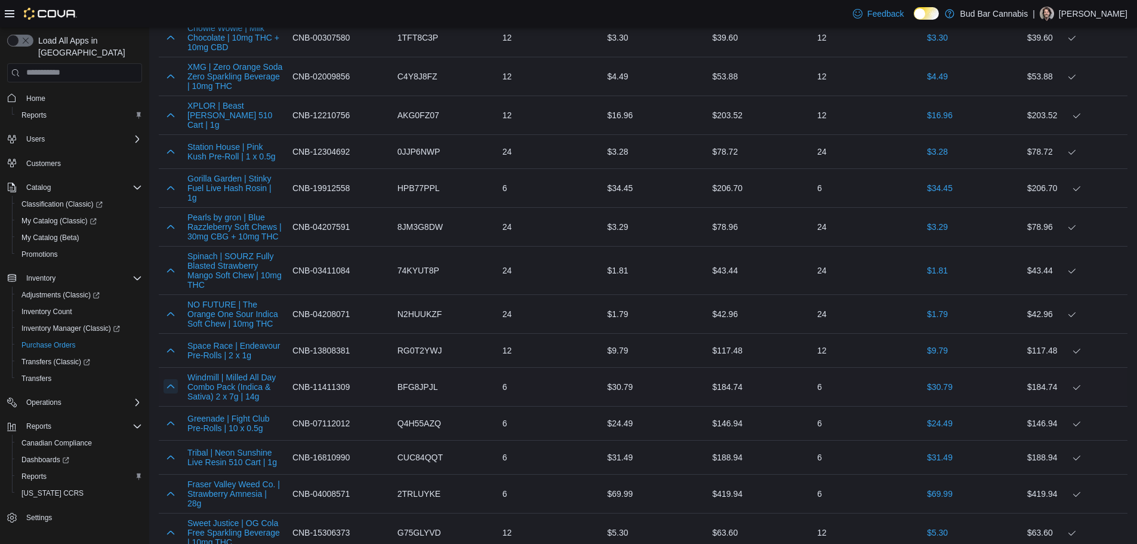
click at [173, 379] on button "button" at bounding box center [171, 386] width 14 height 14
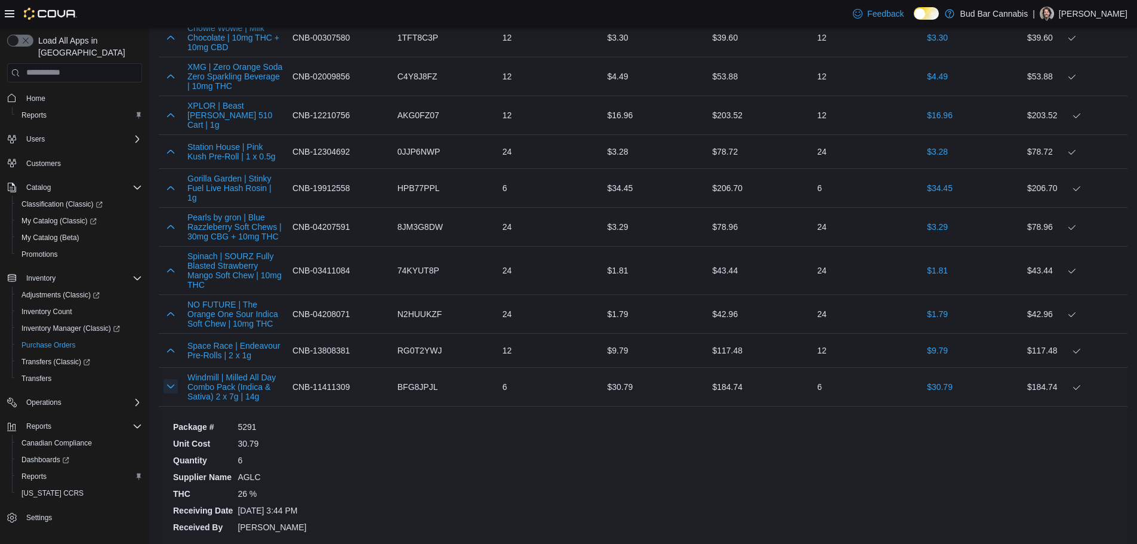
click at [167, 379] on button "button" at bounding box center [171, 386] width 14 height 14
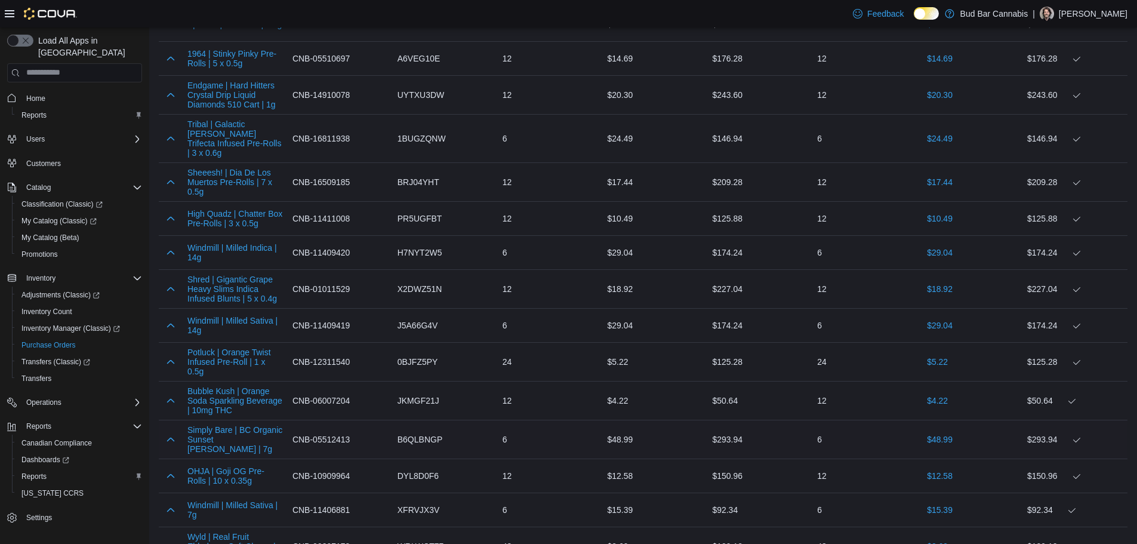
scroll to position [2437, 0]
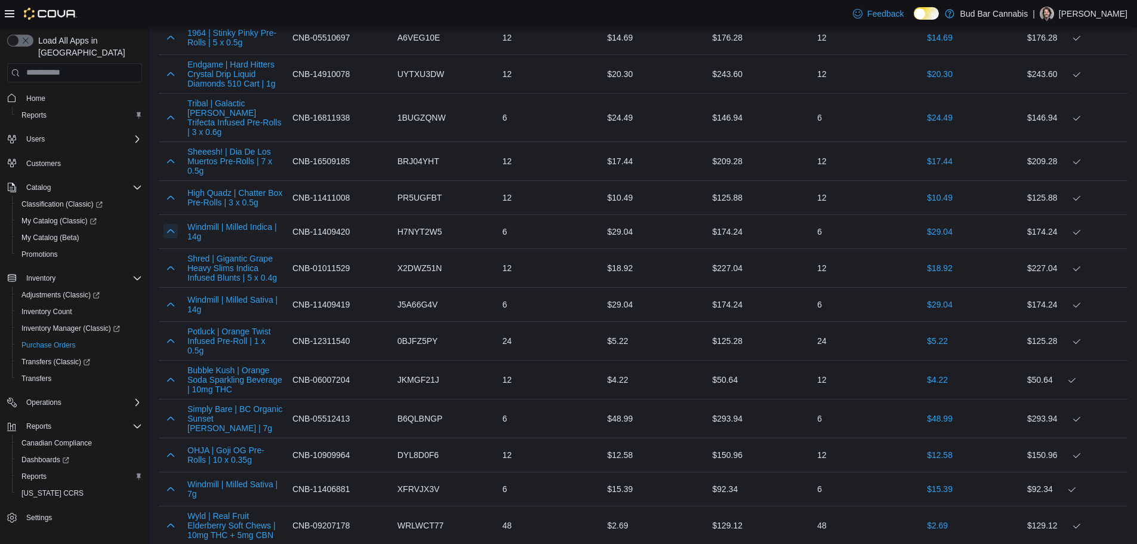
click at [169, 224] on button "button" at bounding box center [171, 231] width 14 height 14
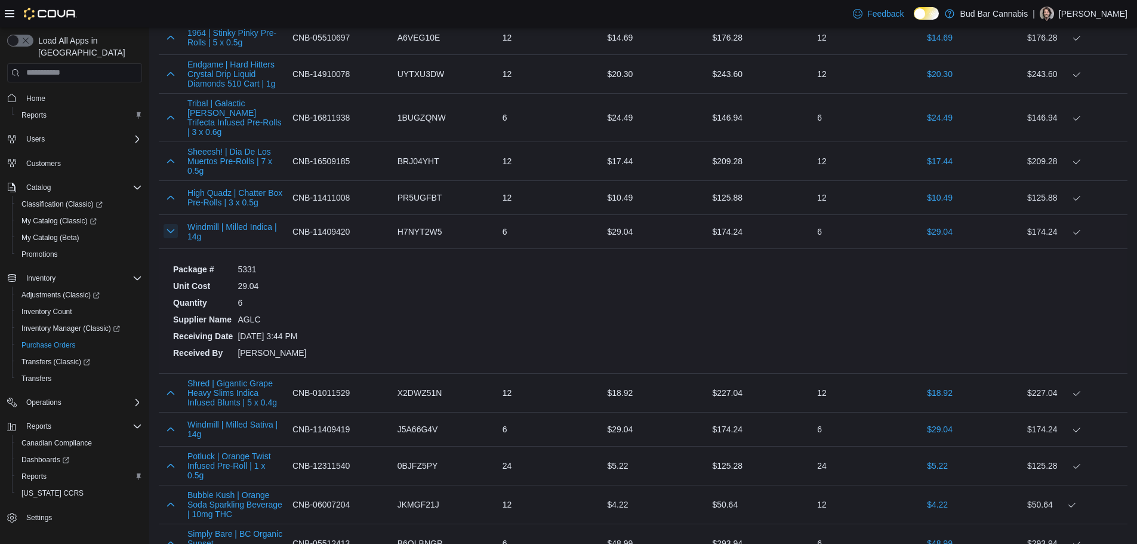
click at [169, 224] on button "button" at bounding box center [171, 231] width 14 height 14
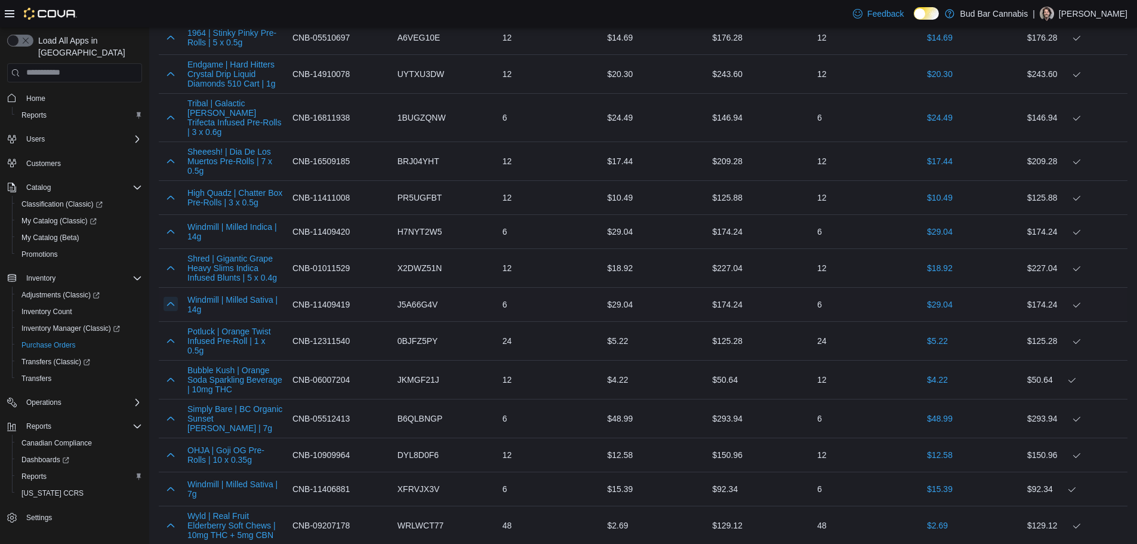
click at [171, 297] on button "button" at bounding box center [171, 304] width 14 height 14
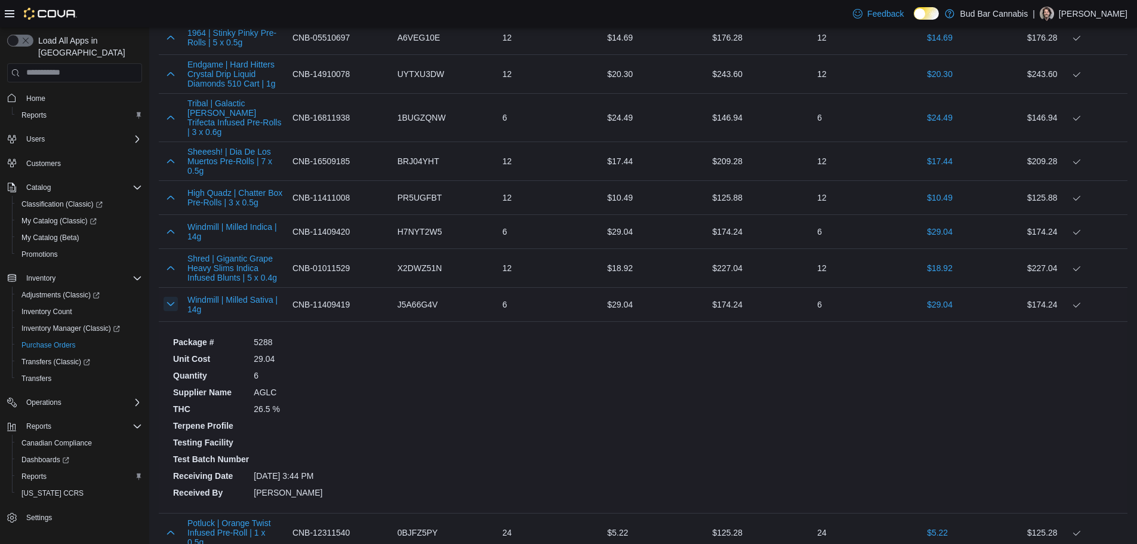
click at [171, 297] on button "button" at bounding box center [171, 304] width 14 height 14
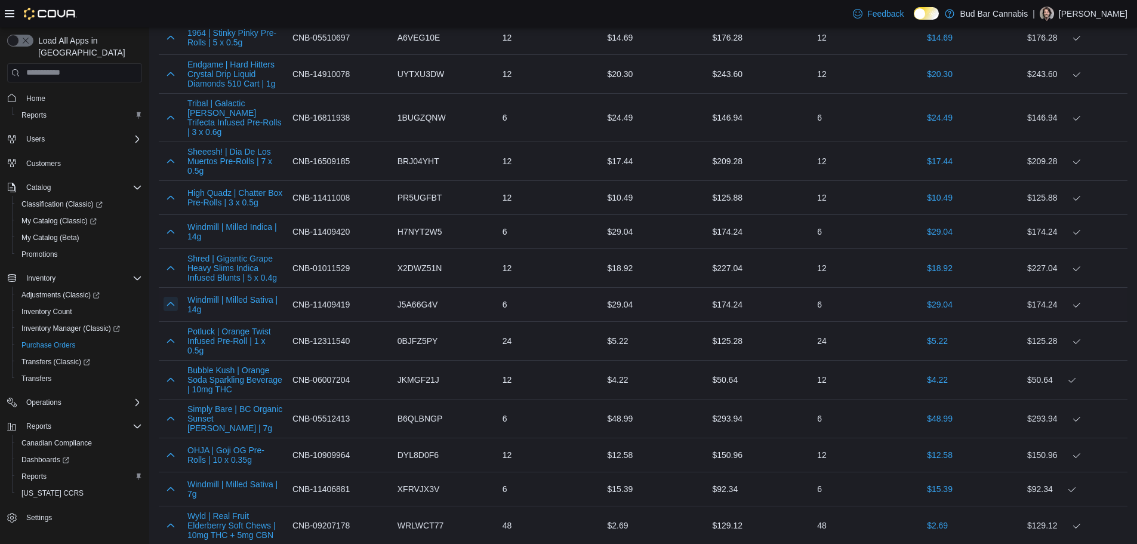
scroll to position [2839, 0]
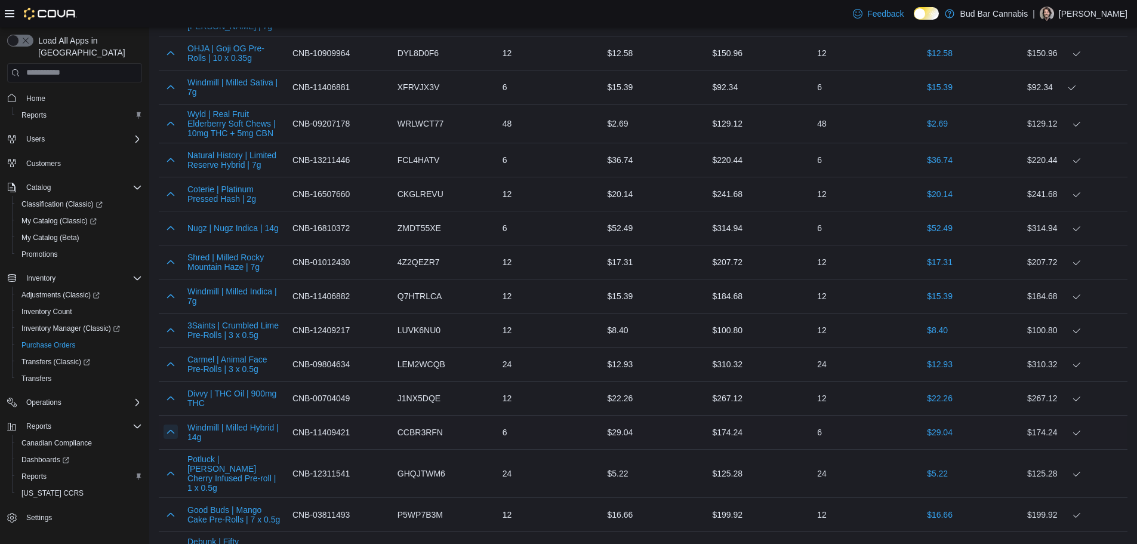
click at [175, 424] on button "button" at bounding box center [171, 431] width 14 height 14
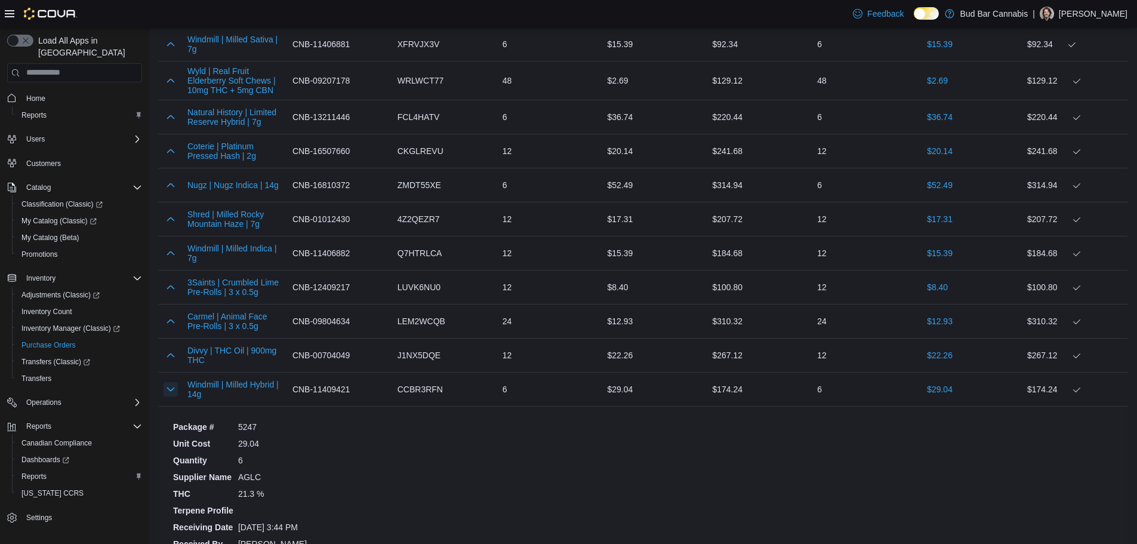
scroll to position [2958, 0]
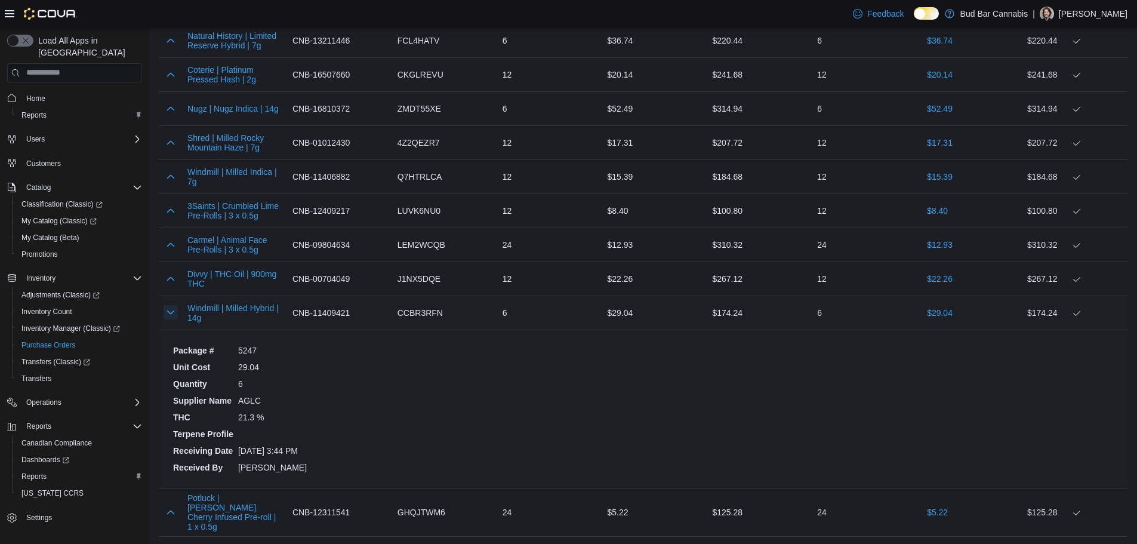
click at [171, 305] on button "button" at bounding box center [171, 312] width 14 height 14
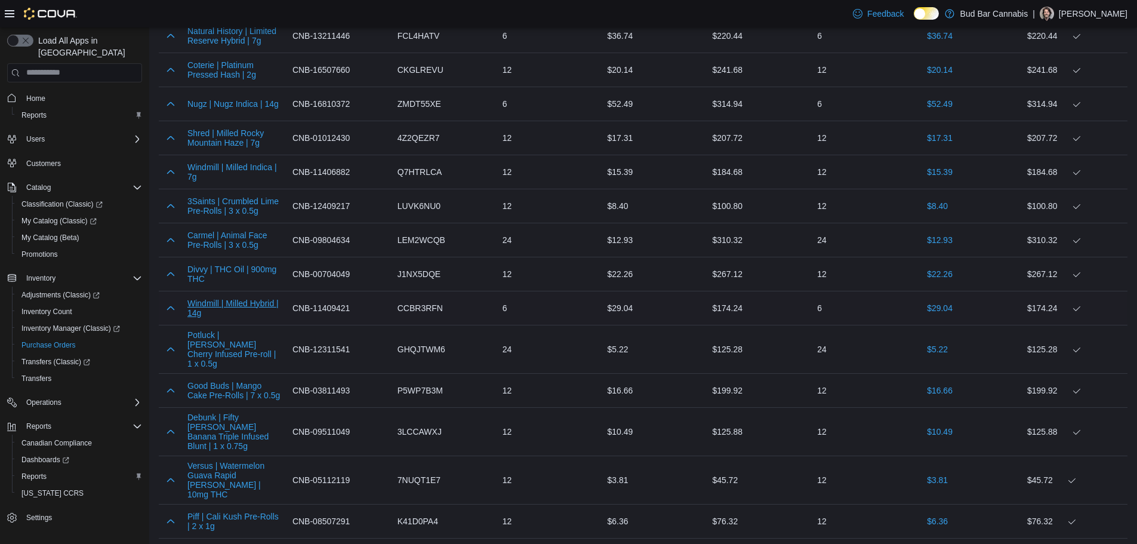
scroll to position [4823, 0]
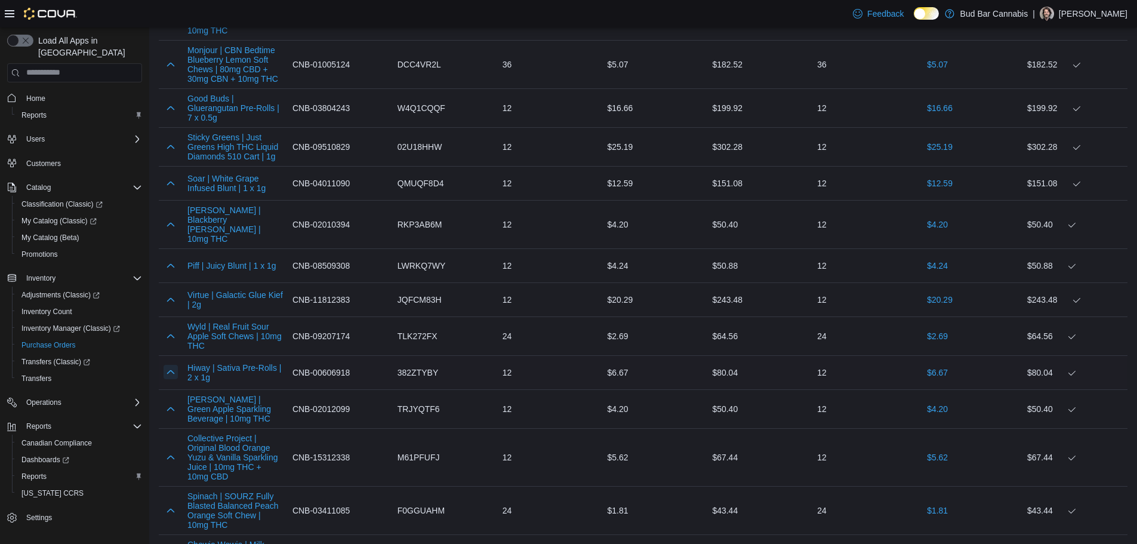
click at [172, 365] on button "button" at bounding box center [171, 372] width 14 height 14
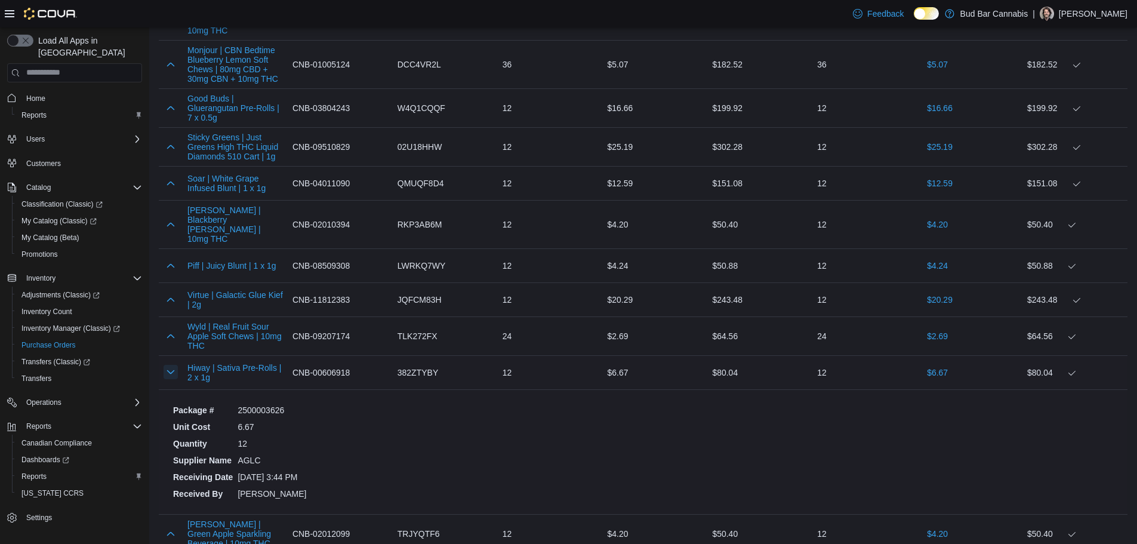
click at [172, 365] on button "button" at bounding box center [171, 372] width 14 height 14
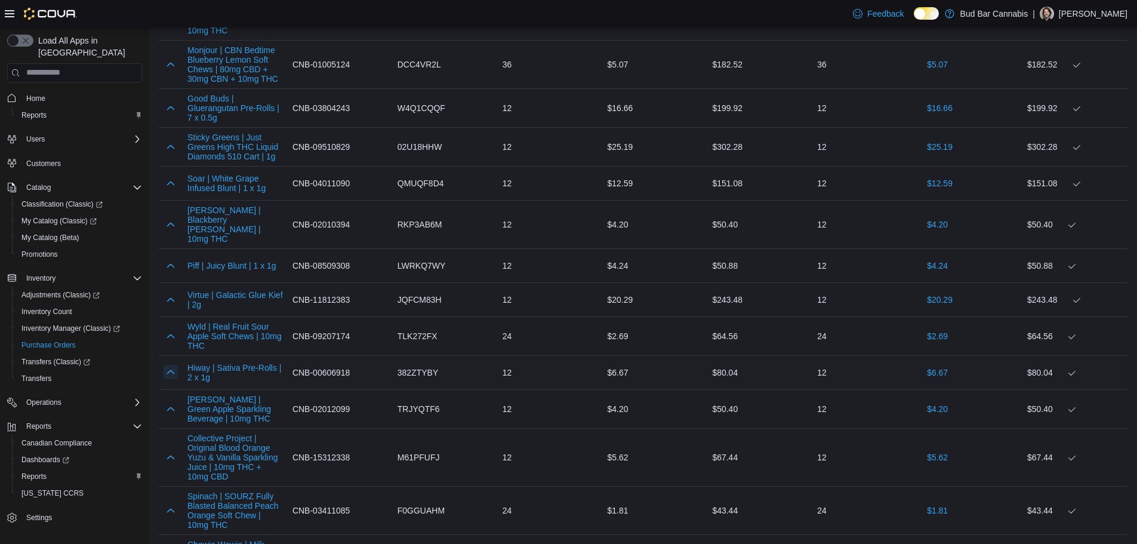
scroll to position [2023, 0]
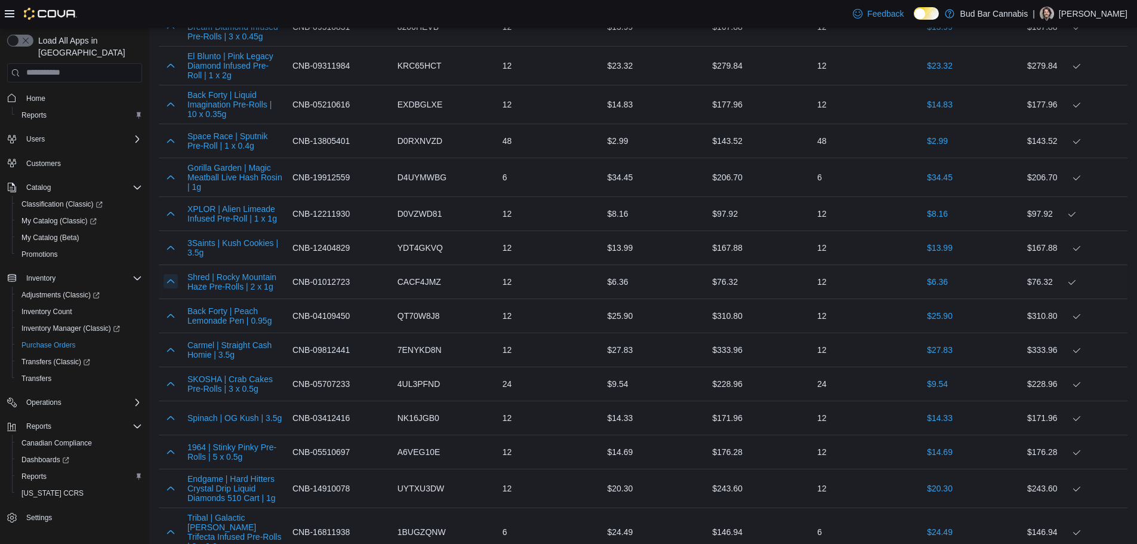
click at [170, 278] on button "button" at bounding box center [171, 281] width 14 height 14
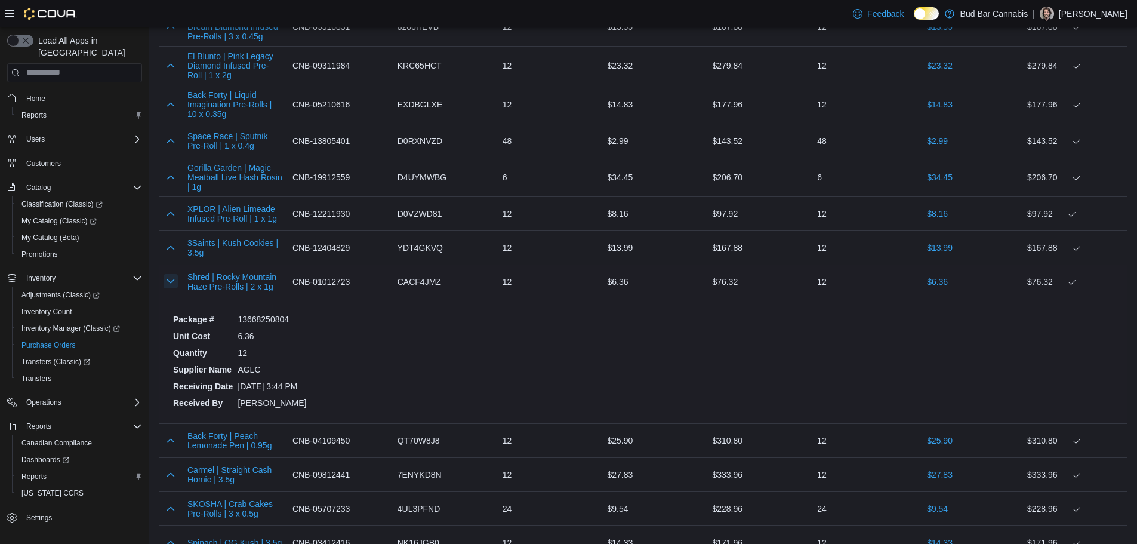
click at [170, 278] on button "button" at bounding box center [171, 281] width 14 height 14
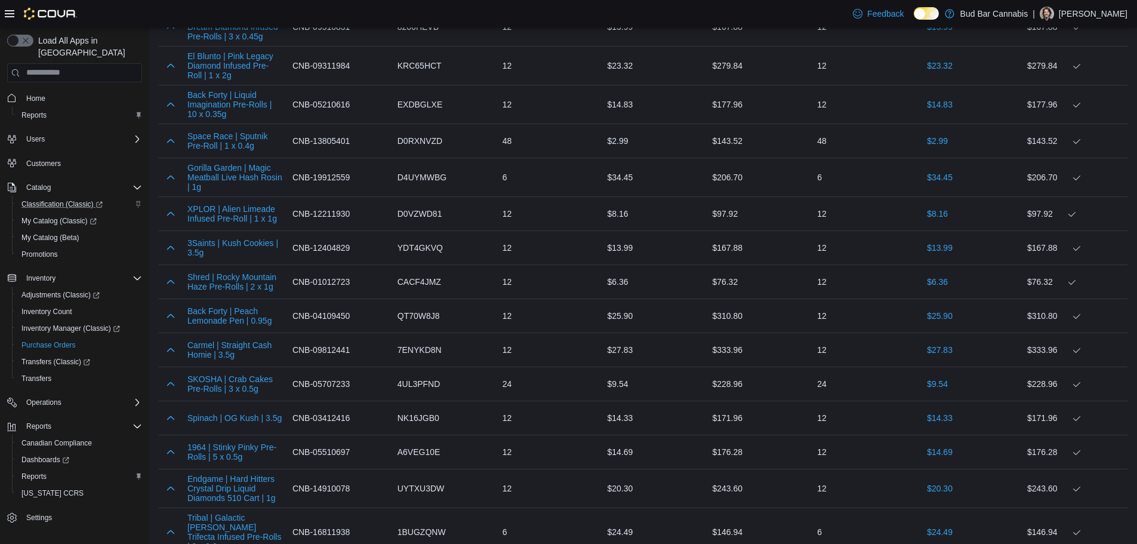
scroll to position [3043, 0]
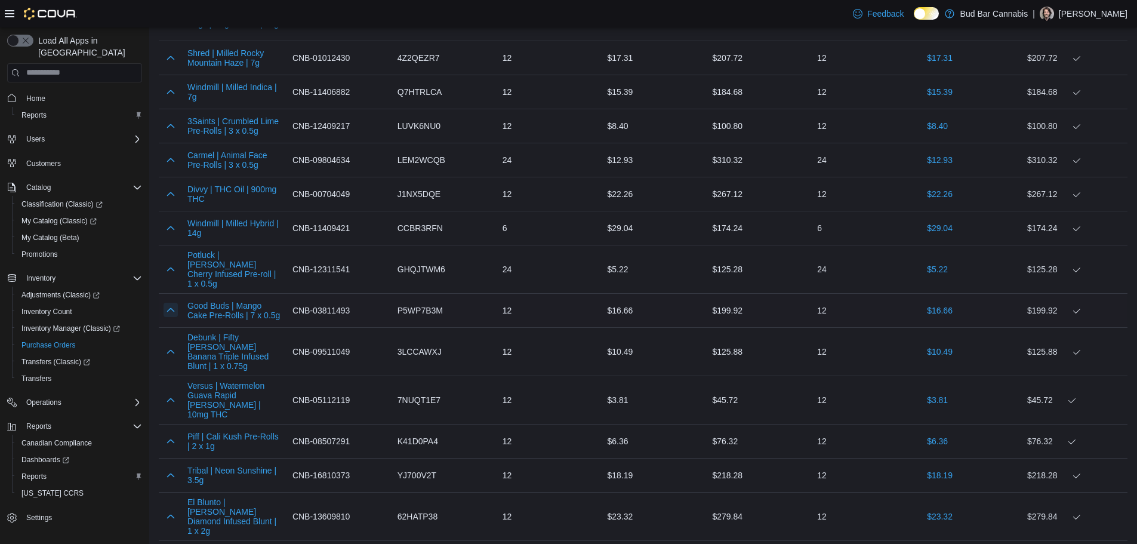
click at [174, 303] on button "button" at bounding box center [171, 310] width 14 height 14
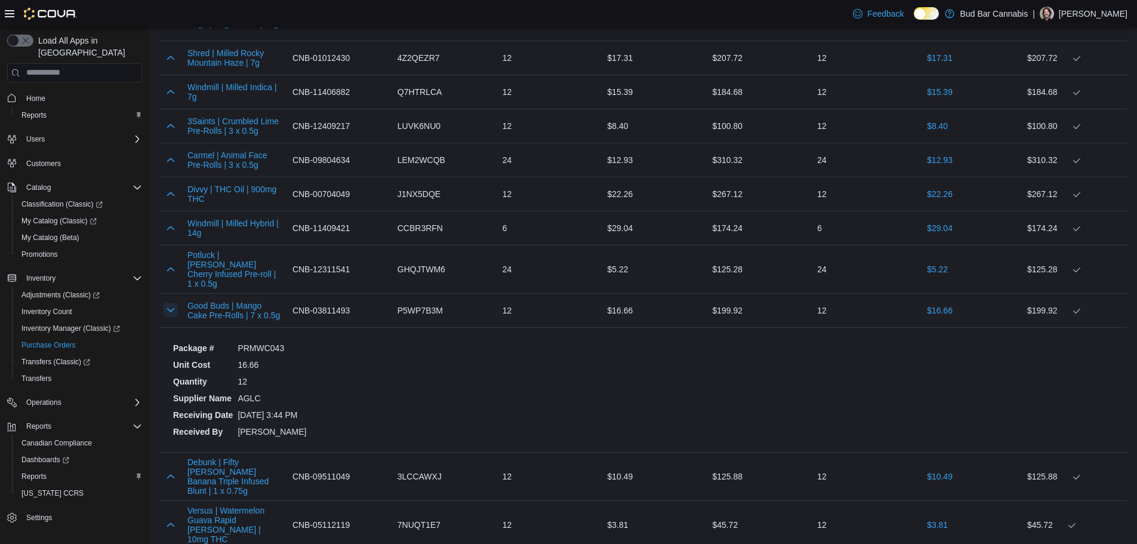
click at [174, 303] on button "button" at bounding box center [171, 310] width 14 height 14
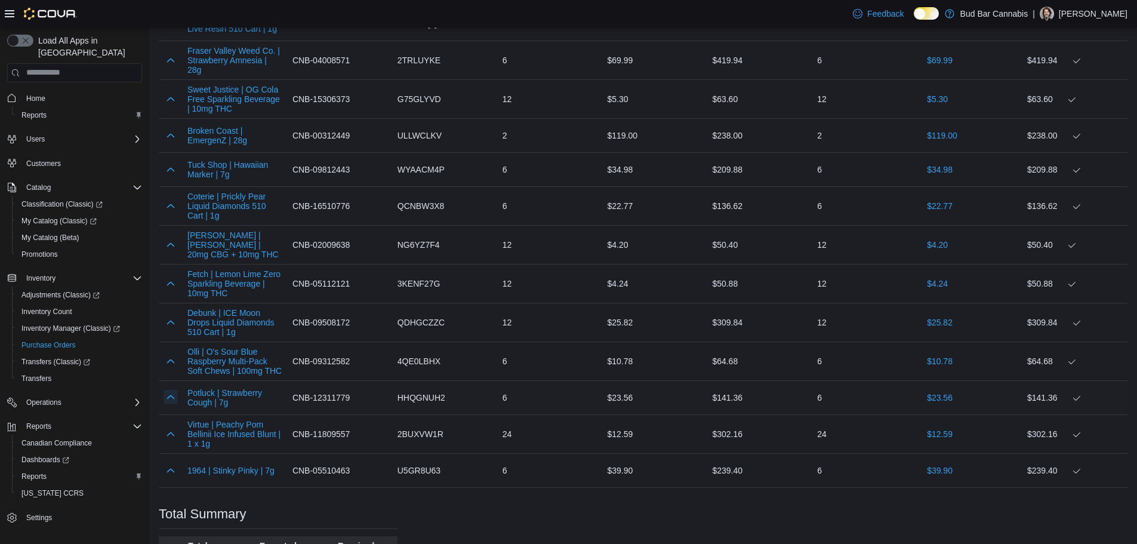
scroll to position [2193, 0]
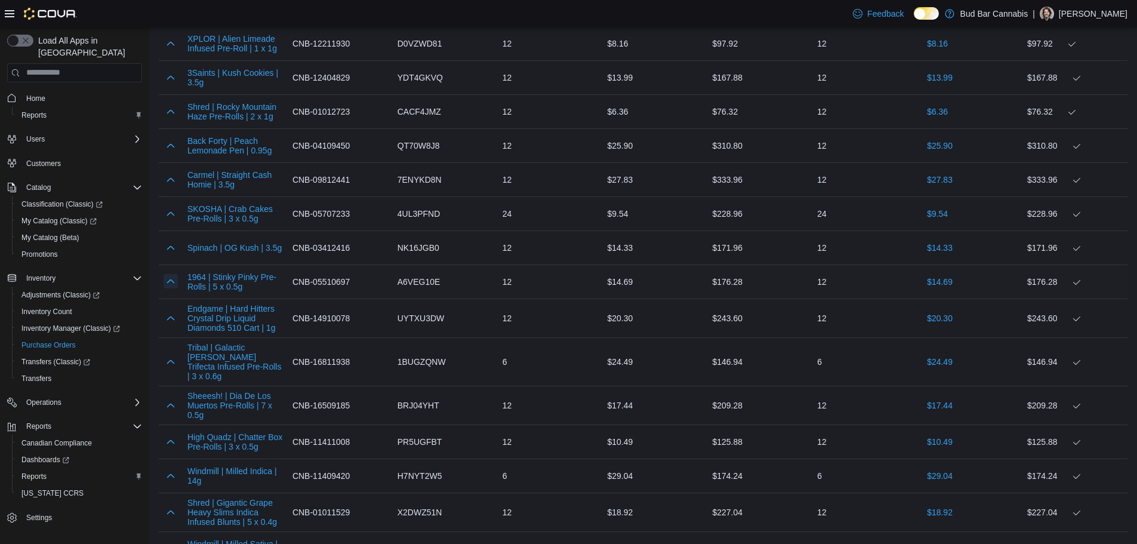
click at [170, 277] on button "button" at bounding box center [171, 281] width 14 height 14
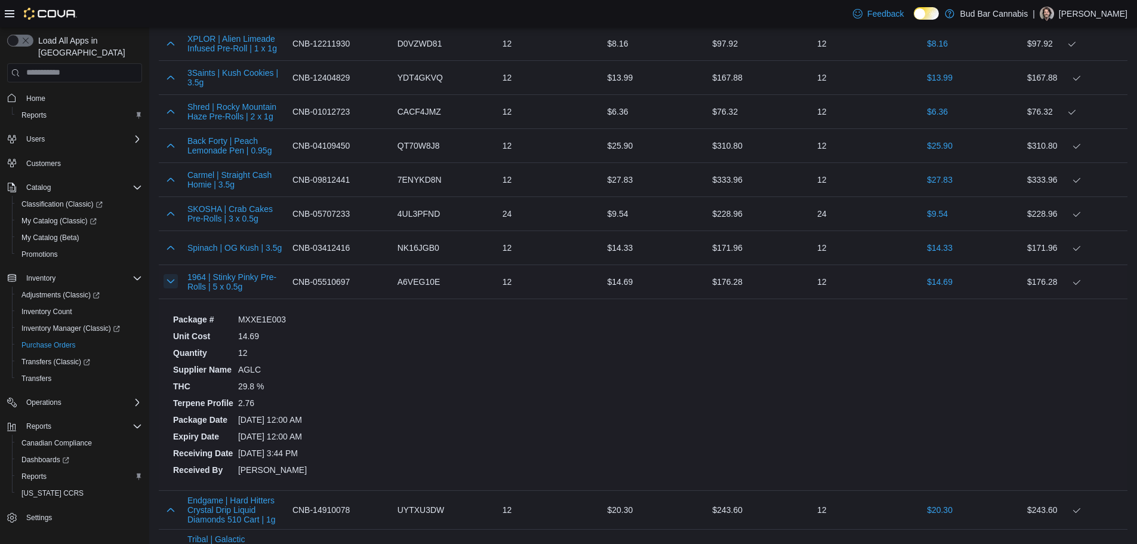
click at [169, 277] on button "button" at bounding box center [171, 281] width 14 height 14
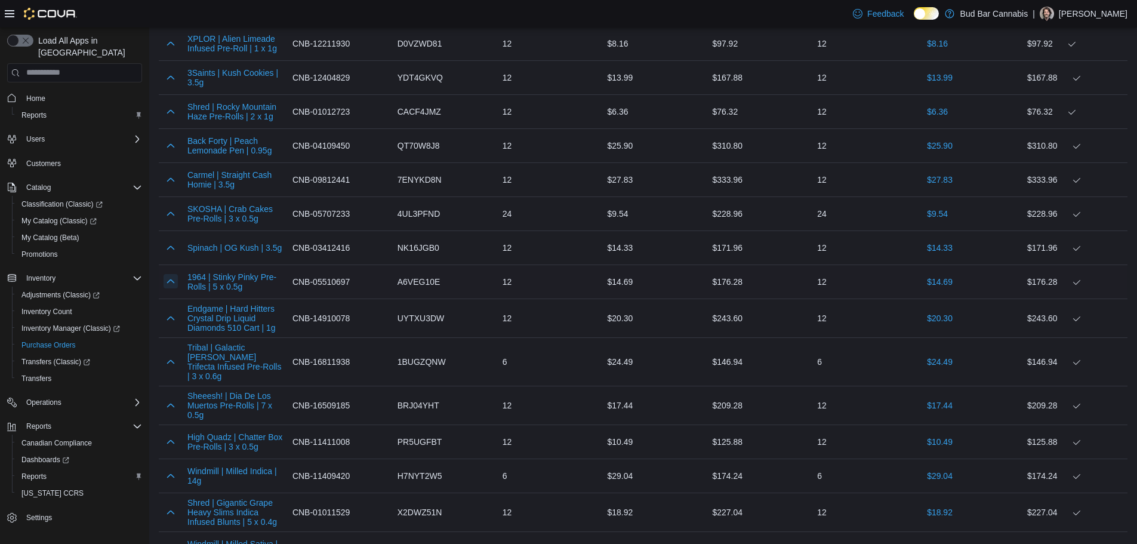
scroll to position [4577, 0]
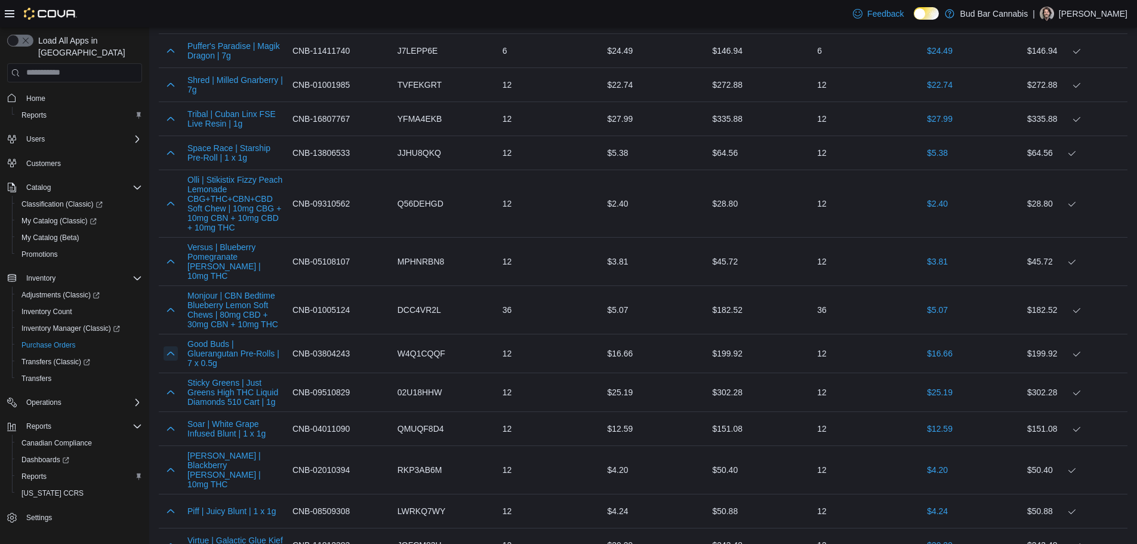
click at [169, 346] on button "button" at bounding box center [171, 353] width 14 height 14
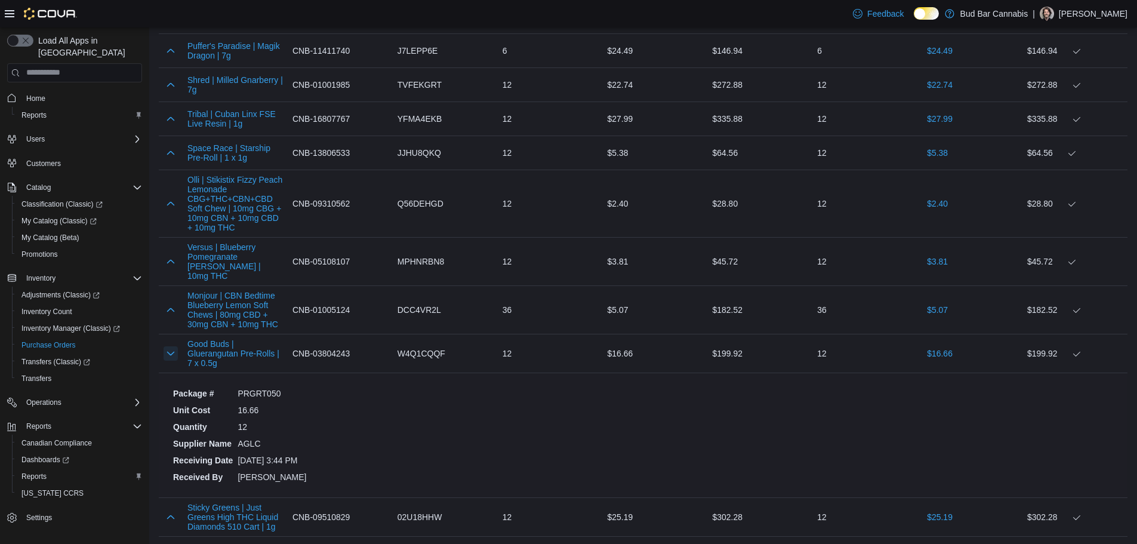
click at [169, 346] on button "button" at bounding box center [171, 353] width 14 height 14
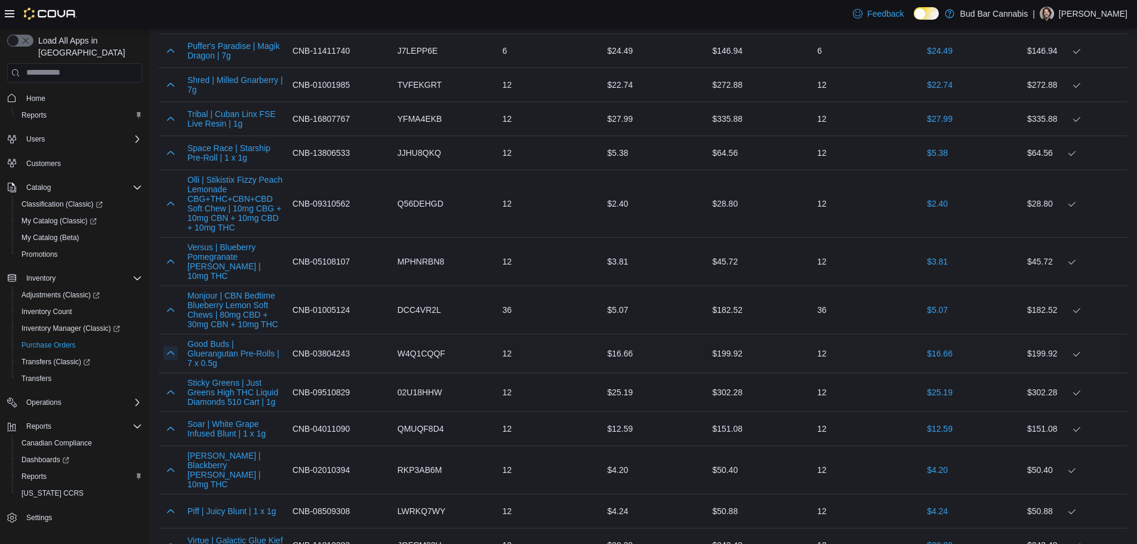
scroll to position [1850, 0]
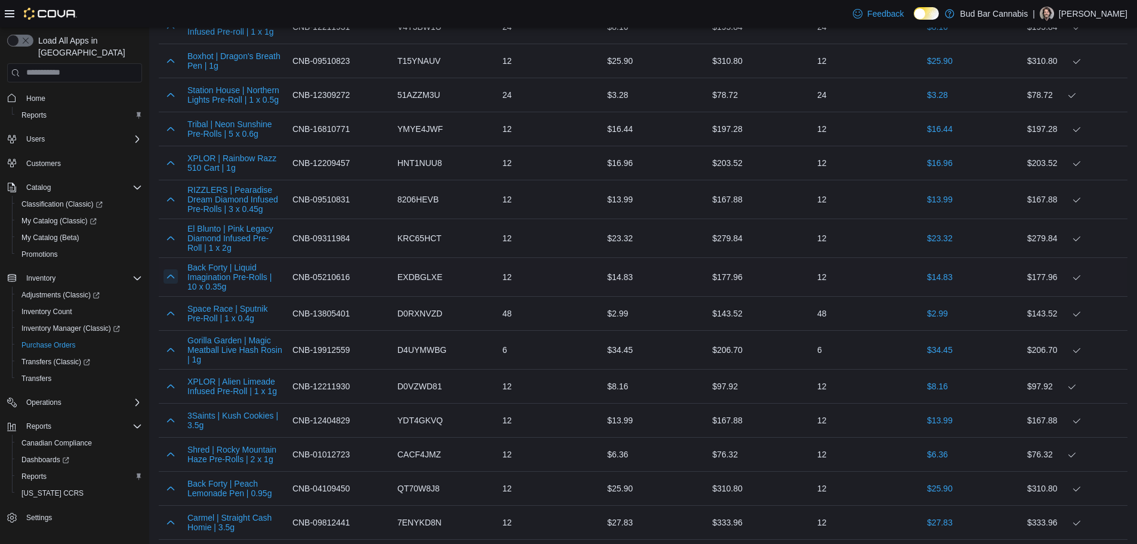
click at [171, 276] on button "button" at bounding box center [171, 276] width 14 height 14
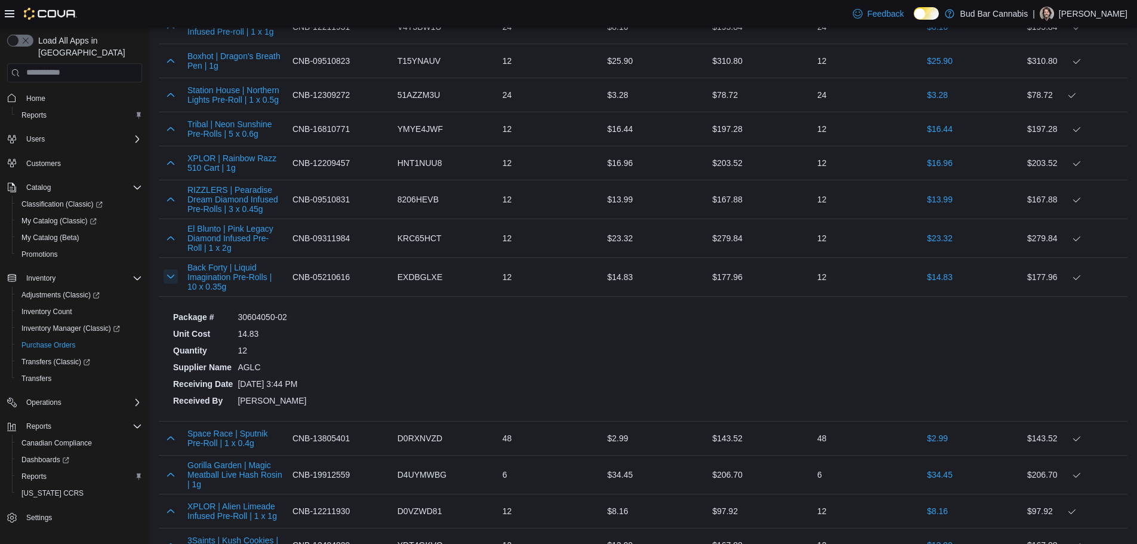
click at [171, 276] on button "button" at bounding box center [171, 276] width 14 height 14
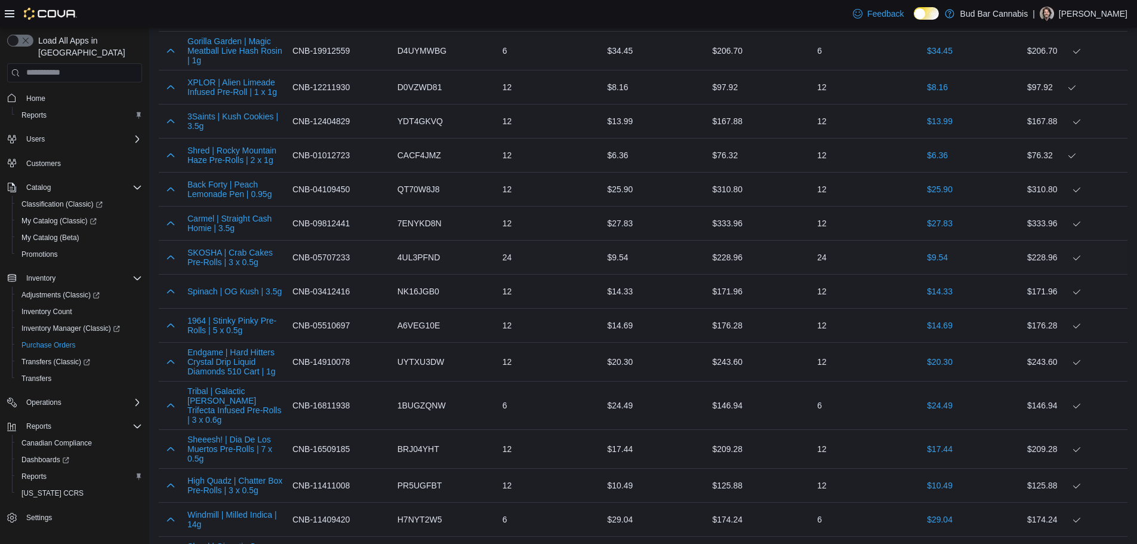
scroll to position [2157, 0]
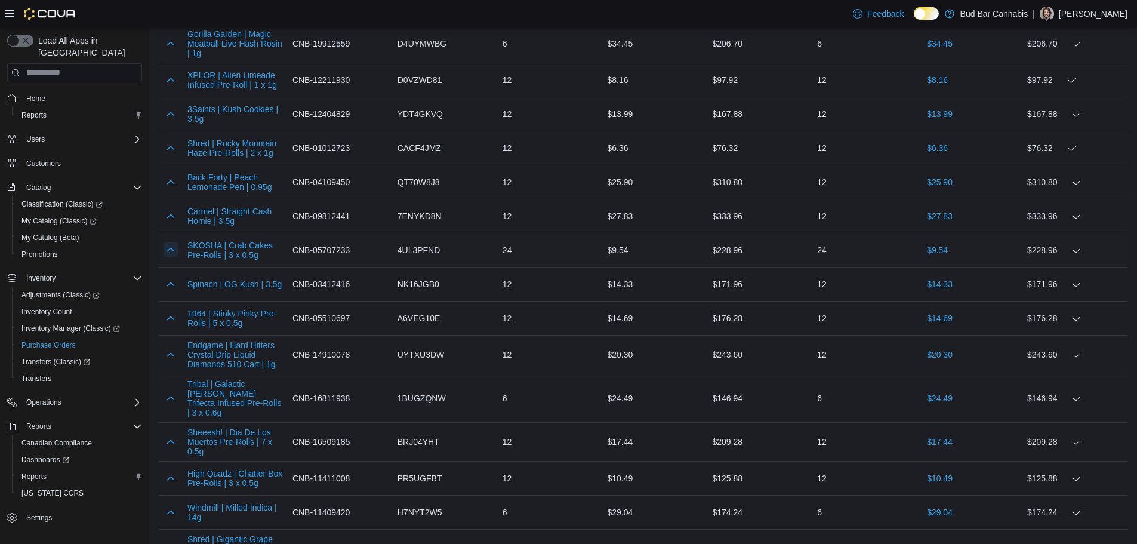
click at [176, 248] on button "button" at bounding box center [171, 249] width 14 height 14
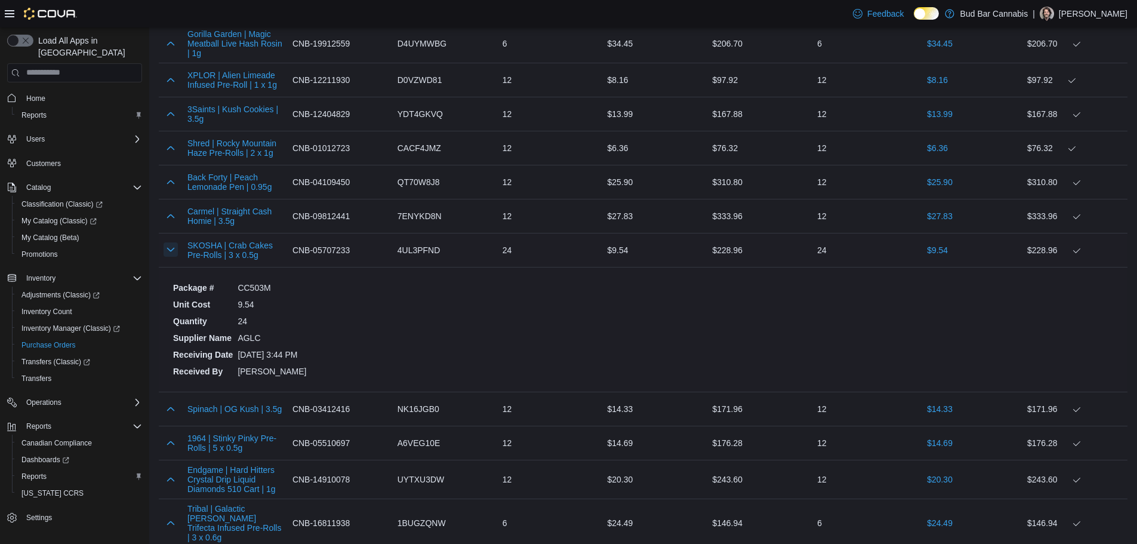
click at [175, 248] on button "button" at bounding box center [171, 249] width 14 height 14
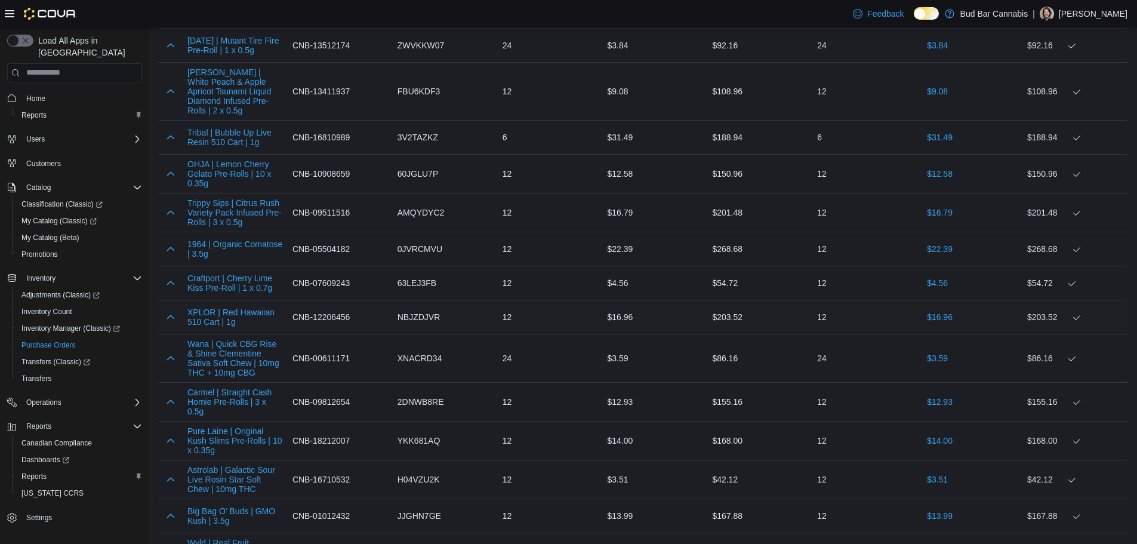
scroll to position [813, 0]
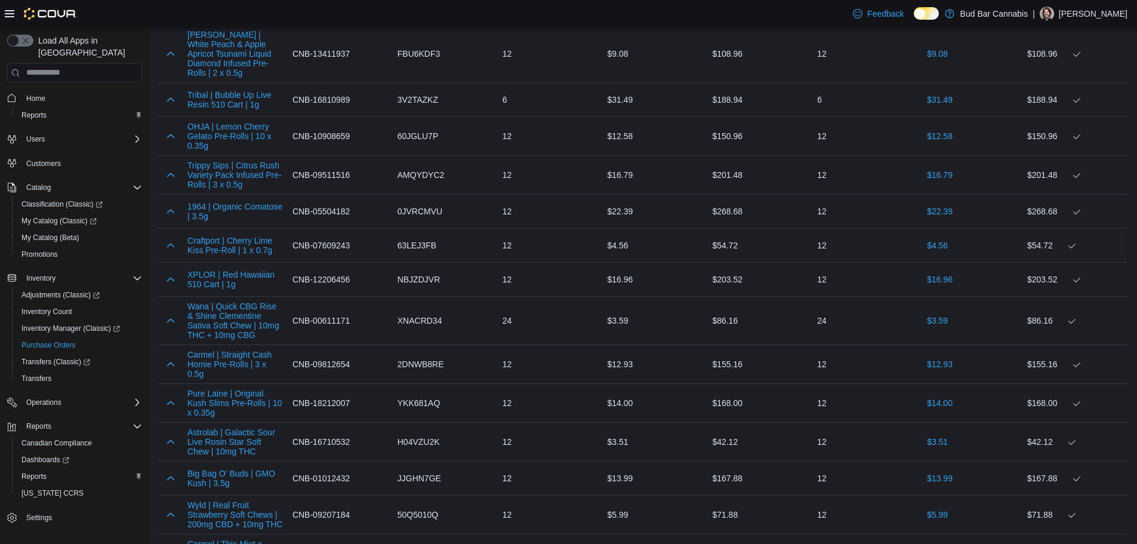
click at [174, 235] on div at bounding box center [171, 245] width 24 height 24
click at [172, 242] on button "button" at bounding box center [171, 244] width 14 height 14
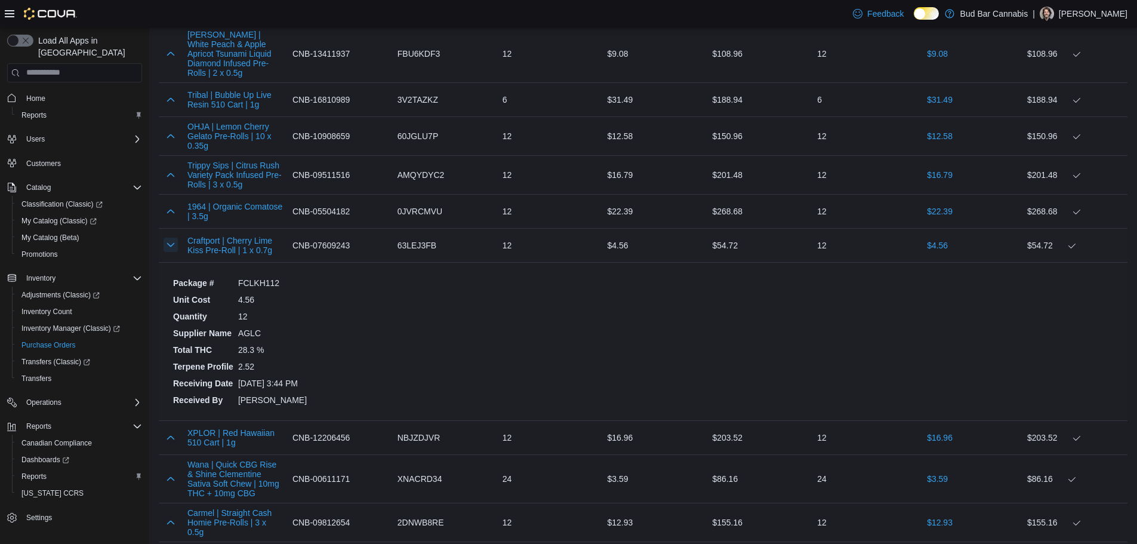
click at [172, 242] on button "button" at bounding box center [171, 244] width 14 height 14
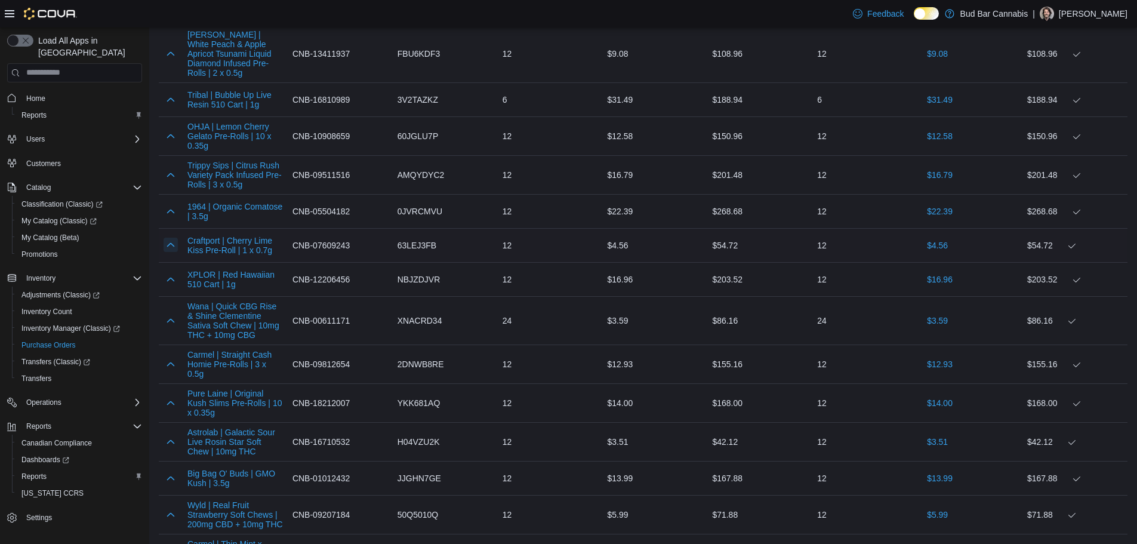
scroll to position [3154, 0]
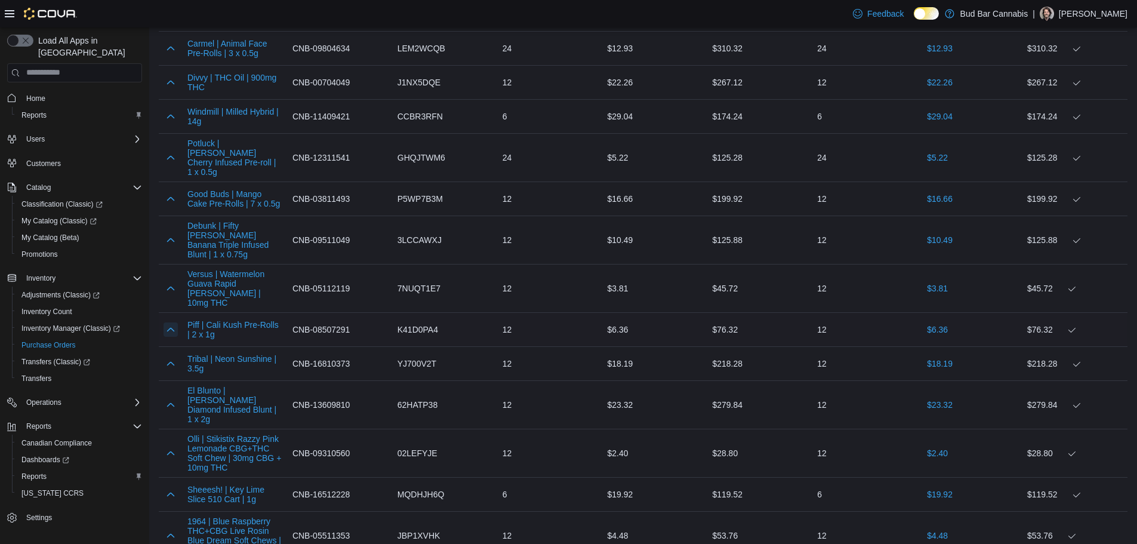
click at [173, 317] on div at bounding box center [171, 329] width 24 height 24
click at [173, 322] on button "button" at bounding box center [171, 329] width 14 height 14
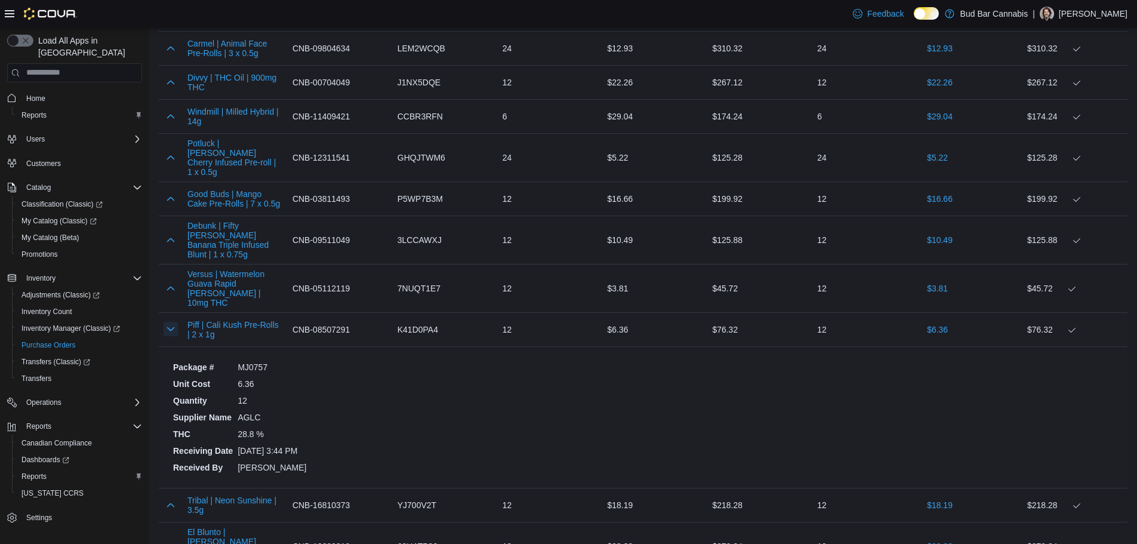
click at [171, 322] on button "button" at bounding box center [171, 329] width 14 height 14
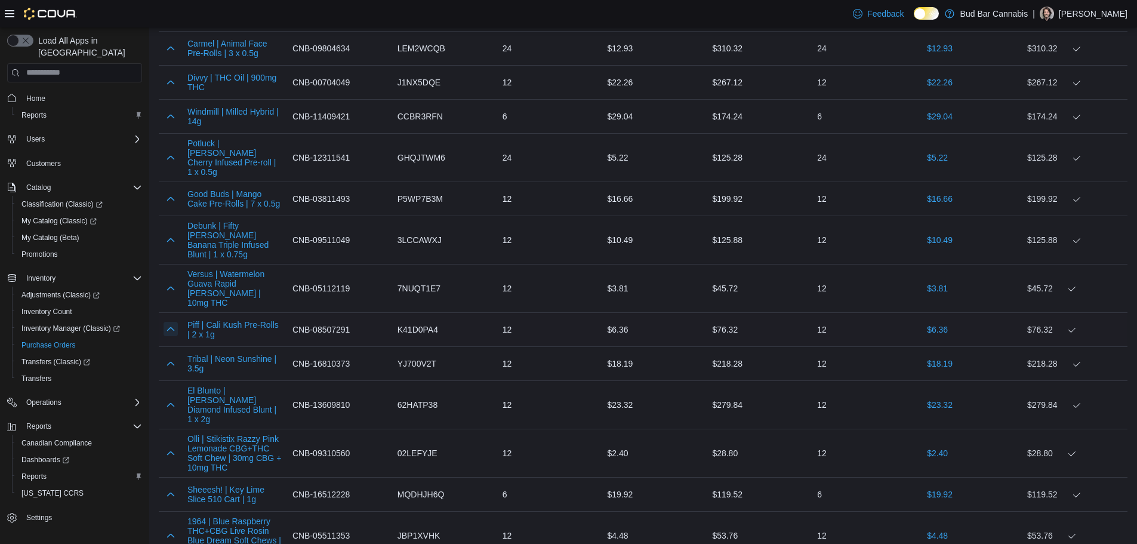
scroll to position [5380, 0]
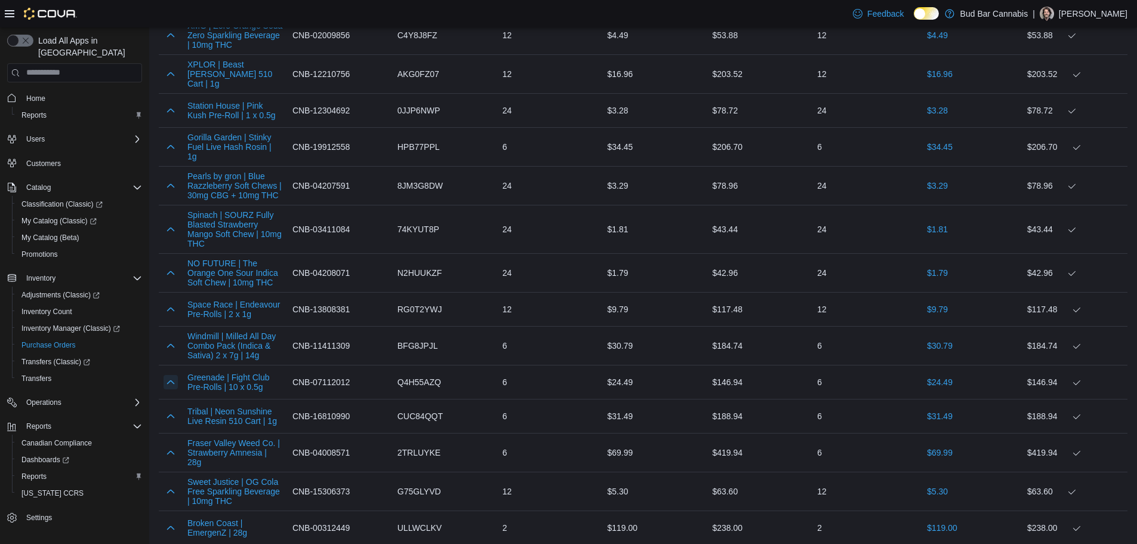
click at [171, 375] on button "button" at bounding box center [171, 382] width 14 height 14
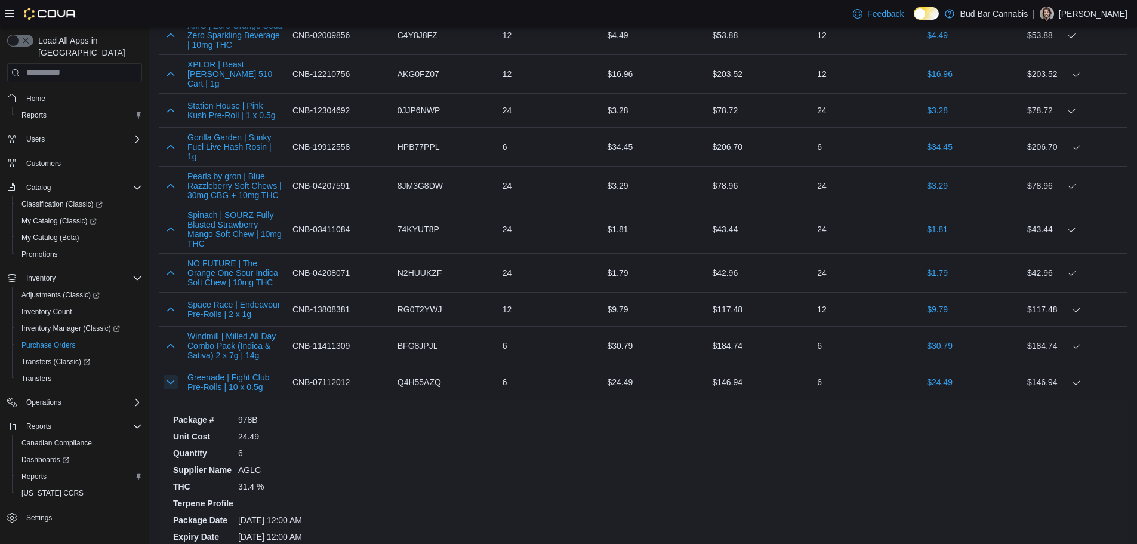
click at [171, 375] on button "button" at bounding box center [171, 382] width 14 height 14
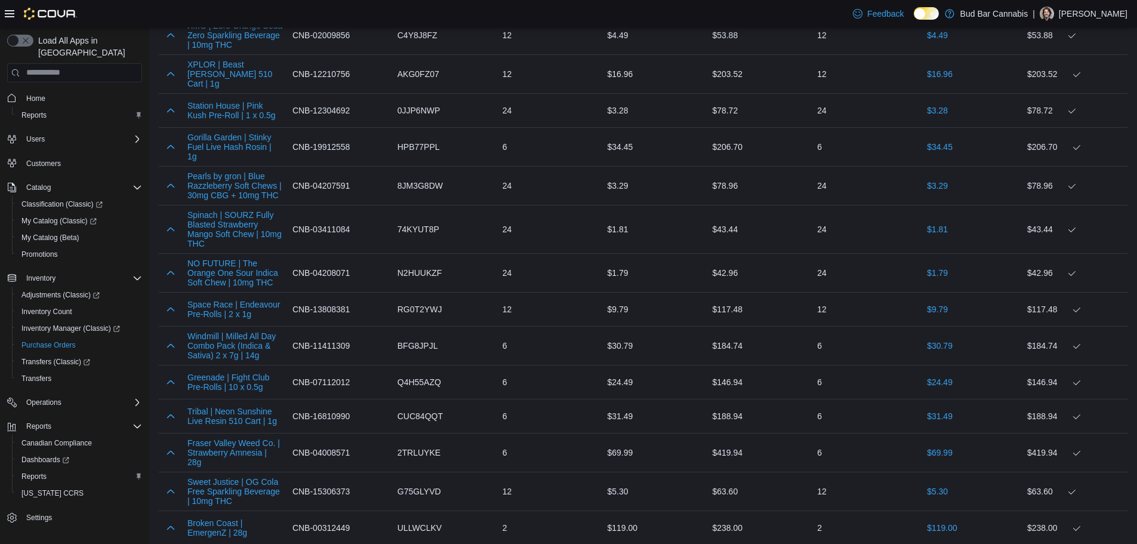
scroll to position [4721, 0]
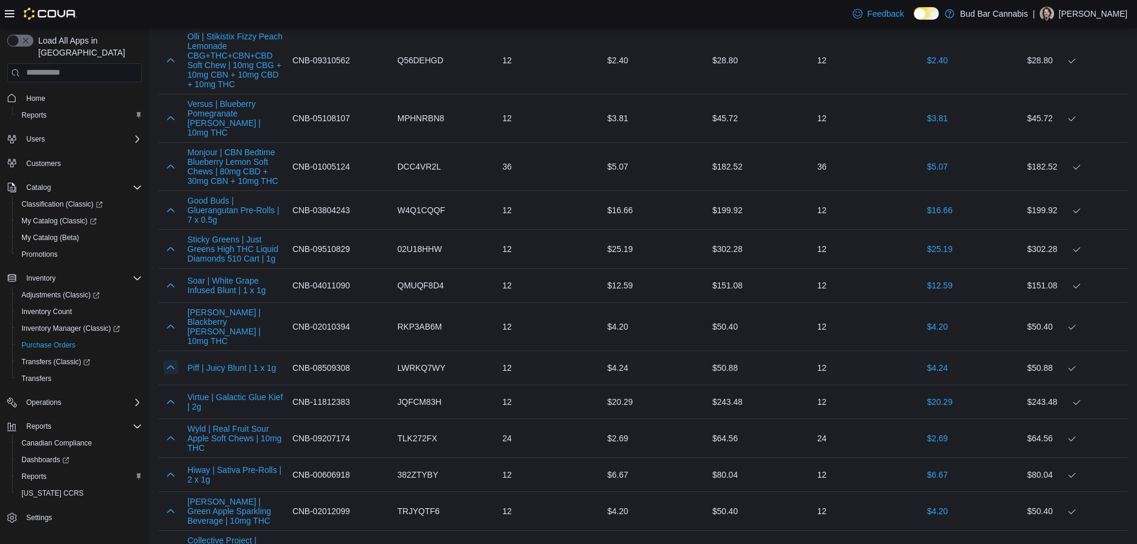
click at [171, 360] on button "button" at bounding box center [171, 367] width 14 height 14
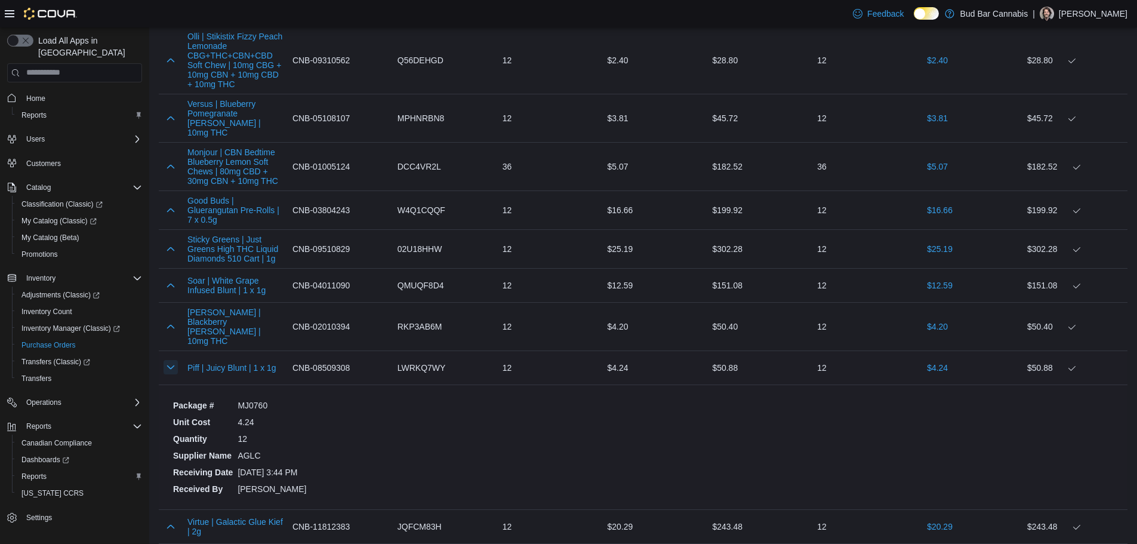
click at [171, 360] on button "button" at bounding box center [171, 367] width 14 height 14
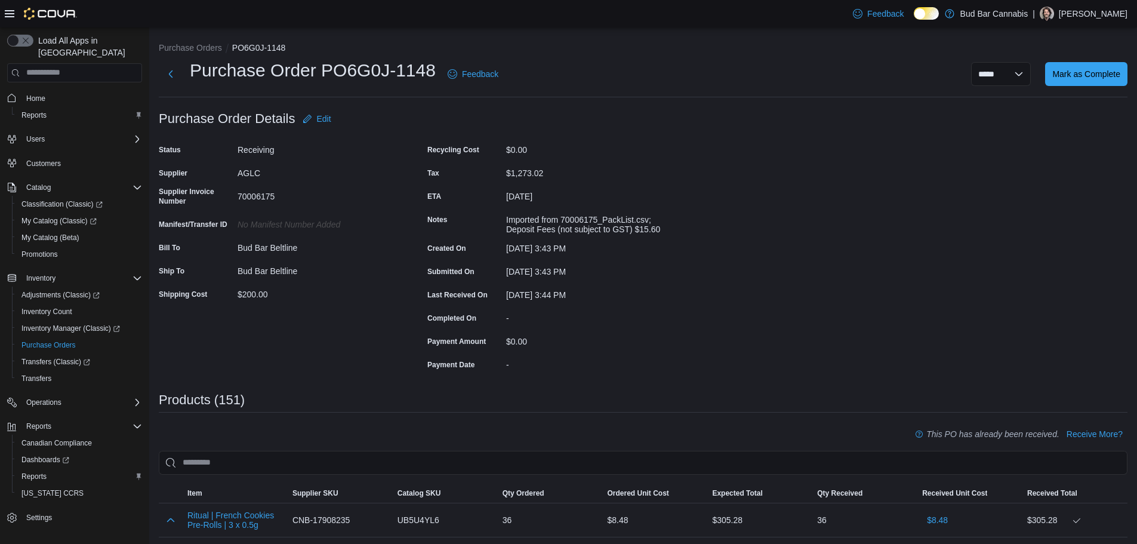
scroll to position [2907, 0]
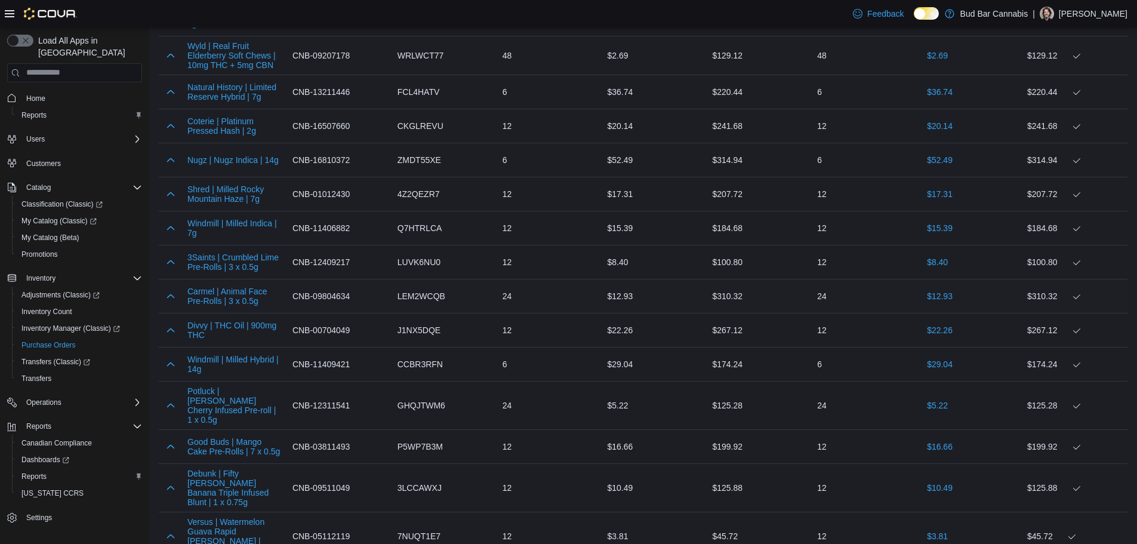
click at [183, 282] on div "Carmel | Animal Face Pre-Rolls | 3 x 0.5g" at bounding box center [235, 296] width 105 height 29
click at [172, 288] on button "button" at bounding box center [171, 295] width 14 height 14
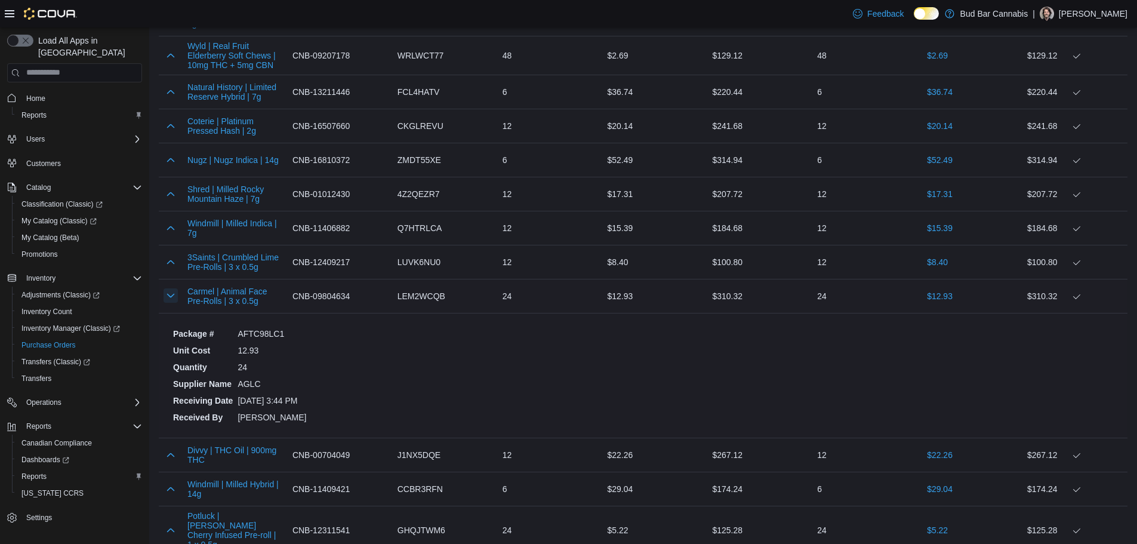
click at [169, 288] on button "button" at bounding box center [171, 295] width 14 height 14
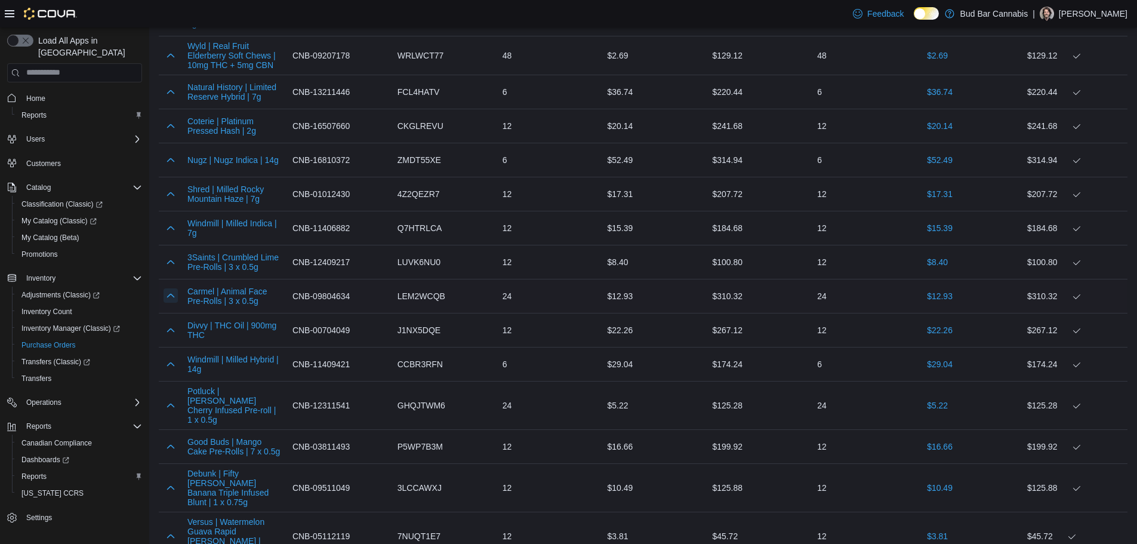
scroll to position [3736, 0]
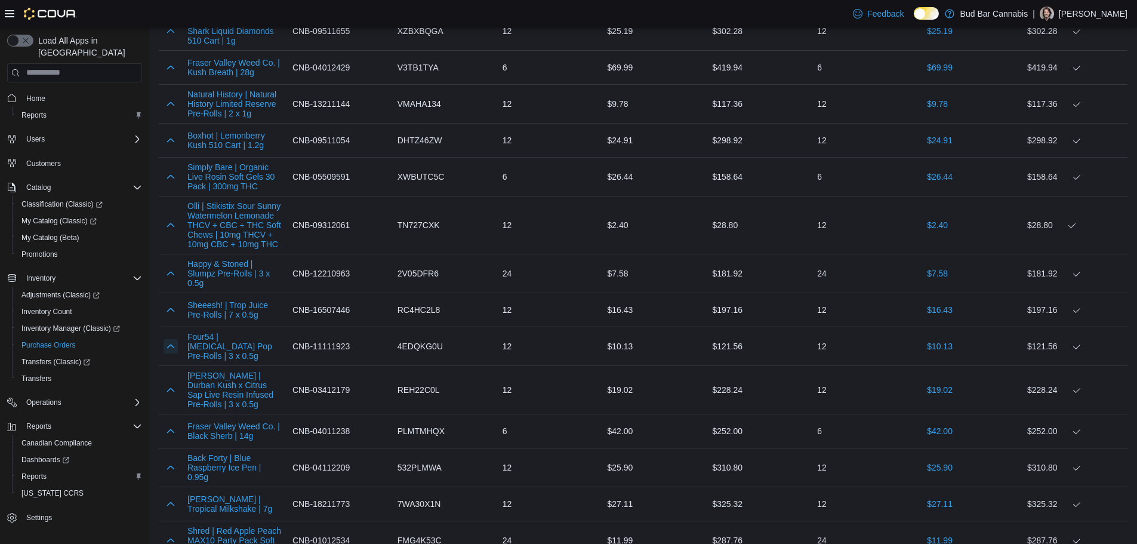
click at [172, 339] on button "button" at bounding box center [171, 346] width 14 height 14
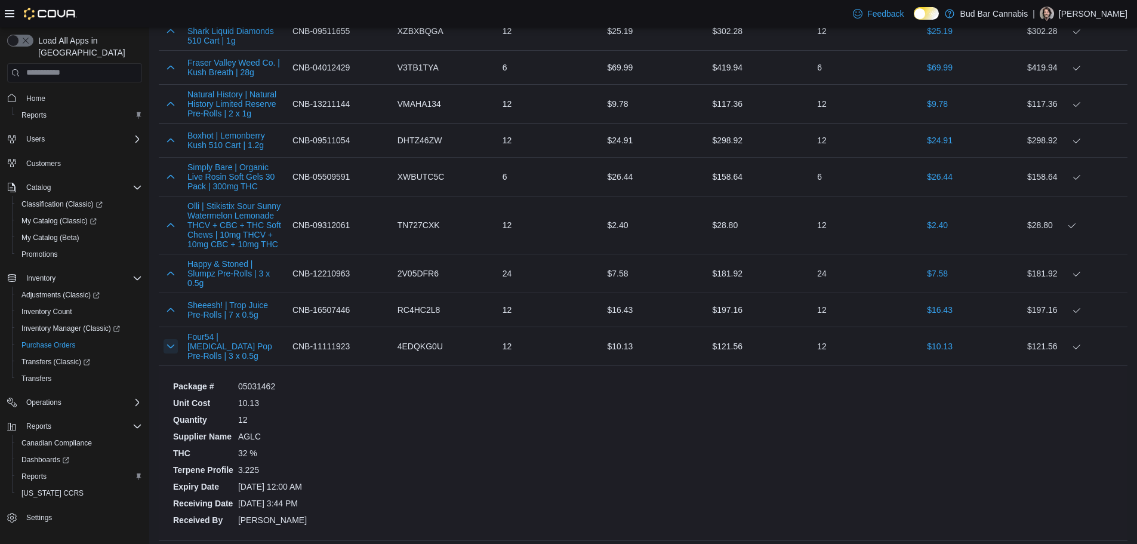
click at [172, 339] on button "button" at bounding box center [171, 346] width 14 height 14
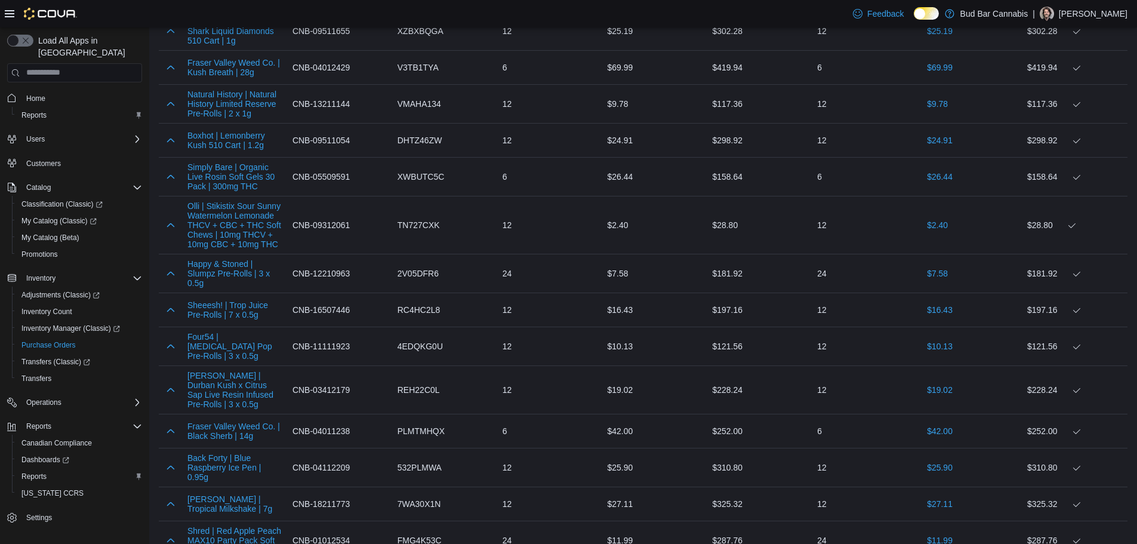
scroll to position [2596, 0]
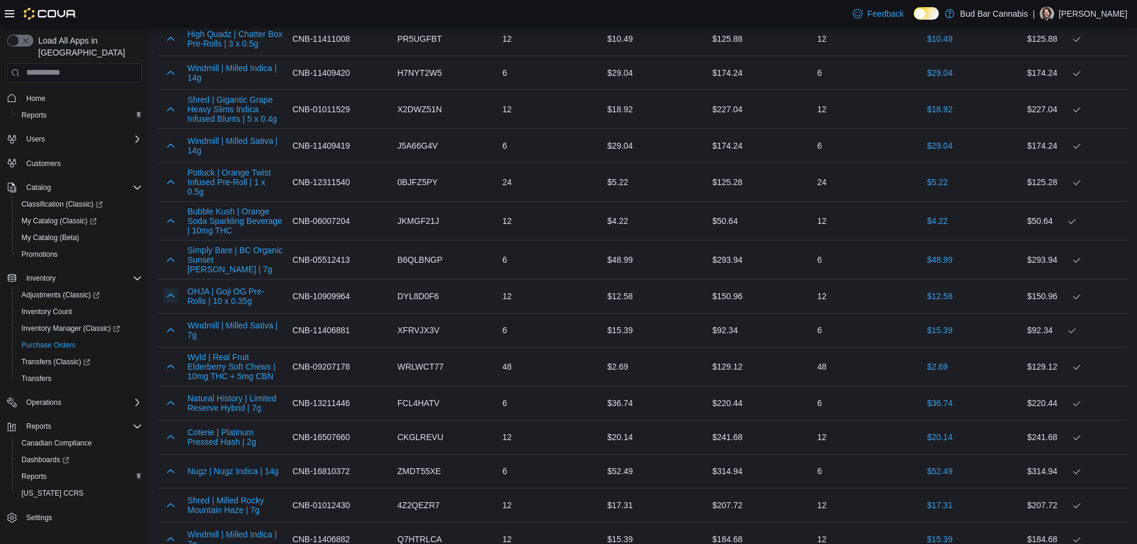
click at [174, 288] on button "button" at bounding box center [171, 295] width 14 height 14
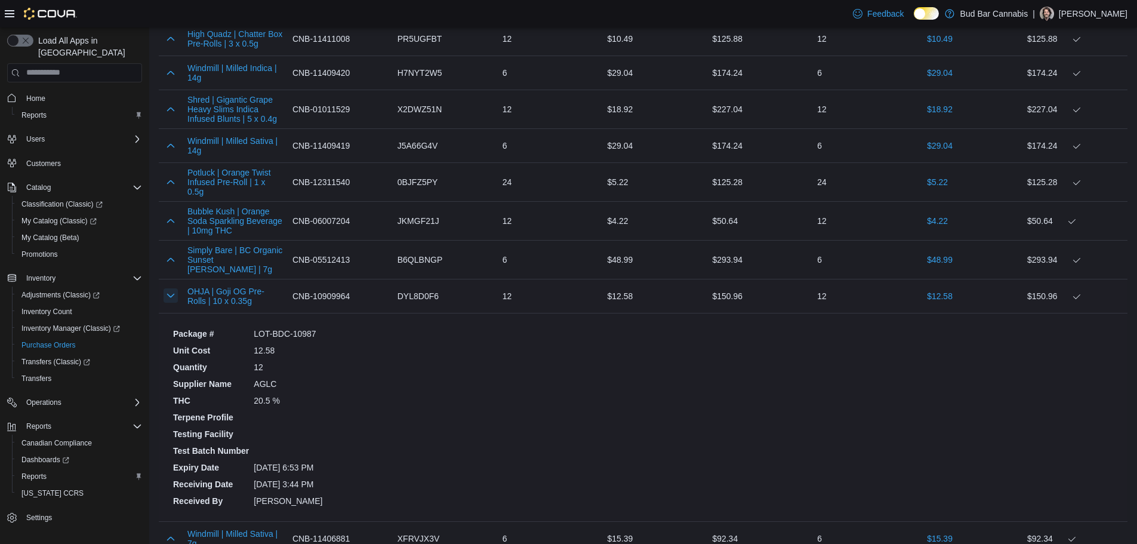
click at [174, 288] on button "button" at bounding box center [171, 295] width 14 height 14
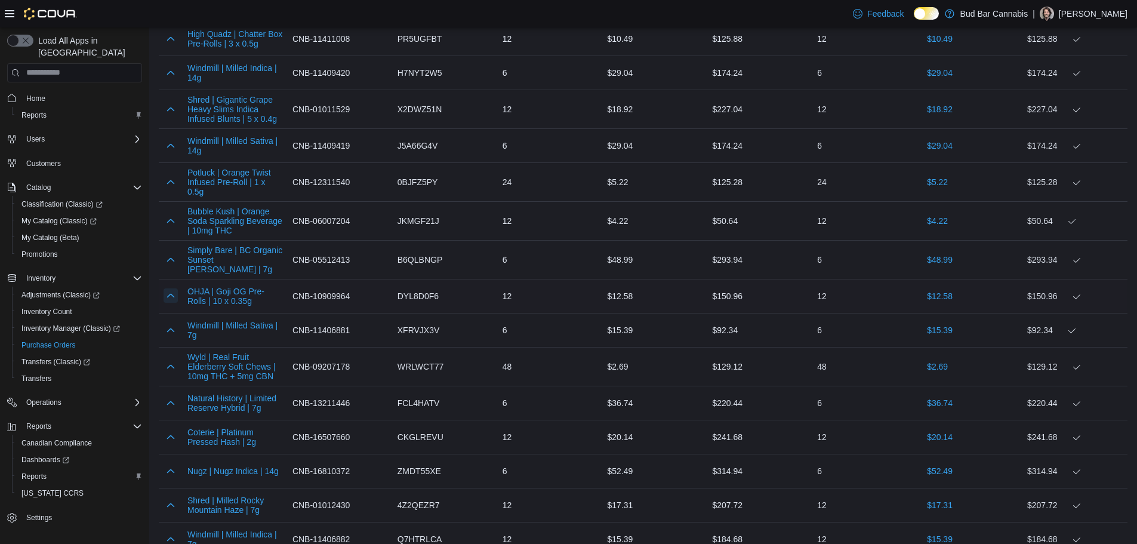
scroll to position [677, 0]
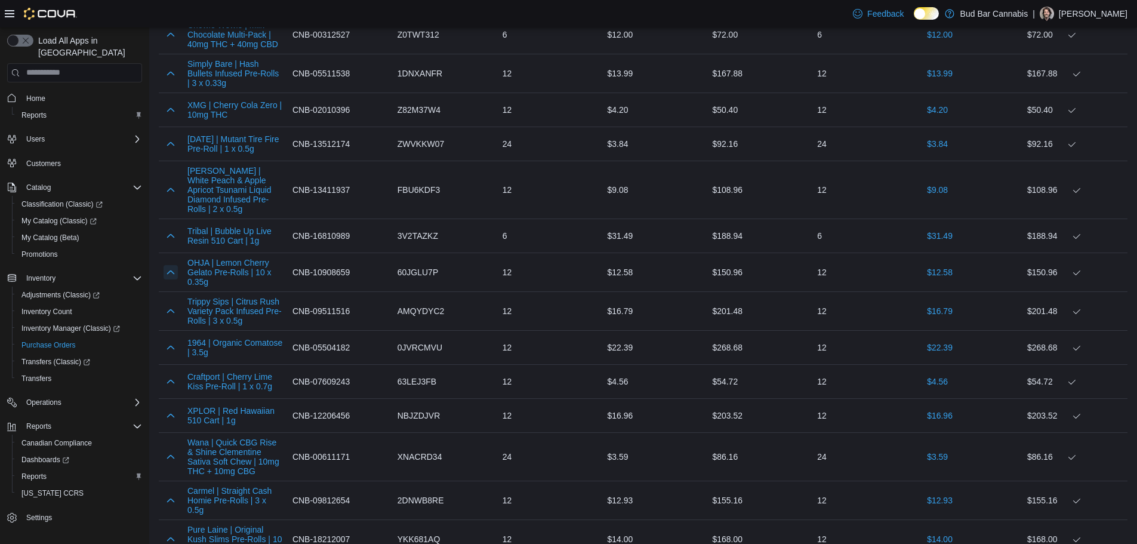
click at [174, 273] on button "button" at bounding box center [171, 272] width 14 height 14
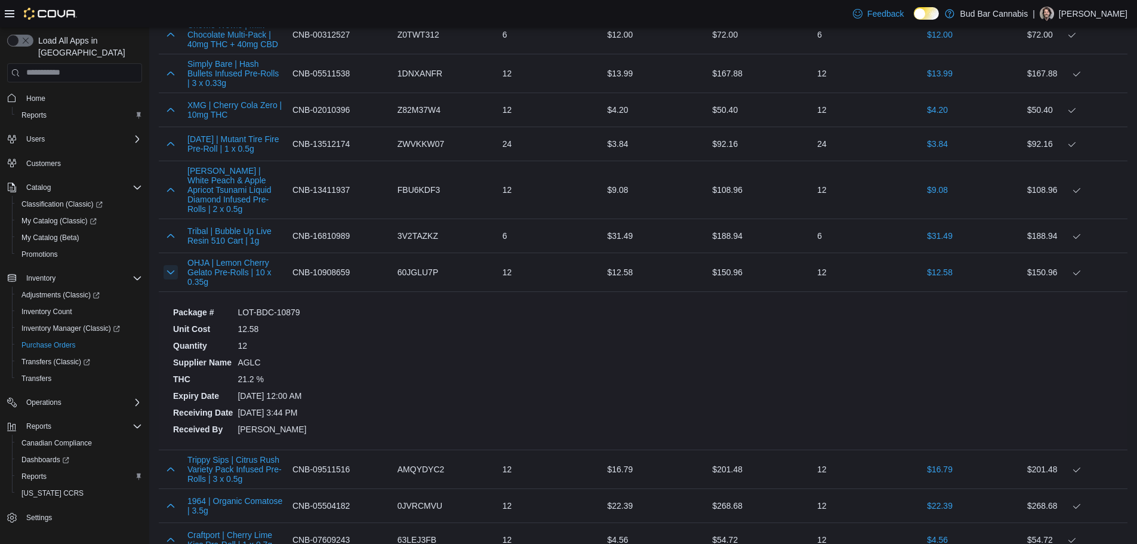
click at [174, 273] on button "button" at bounding box center [171, 272] width 14 height 14
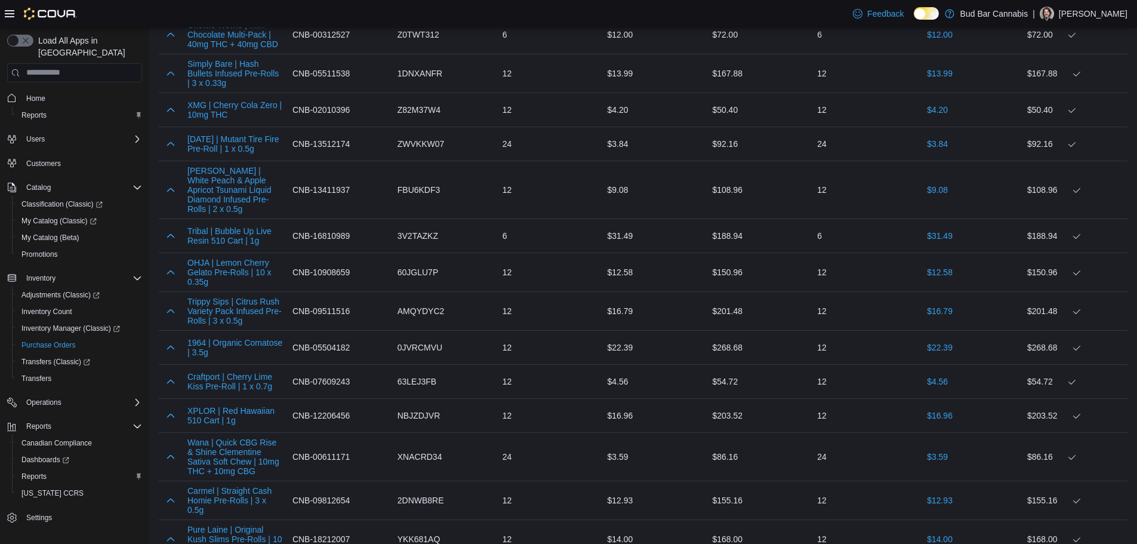
scroll to position [1084, 0]
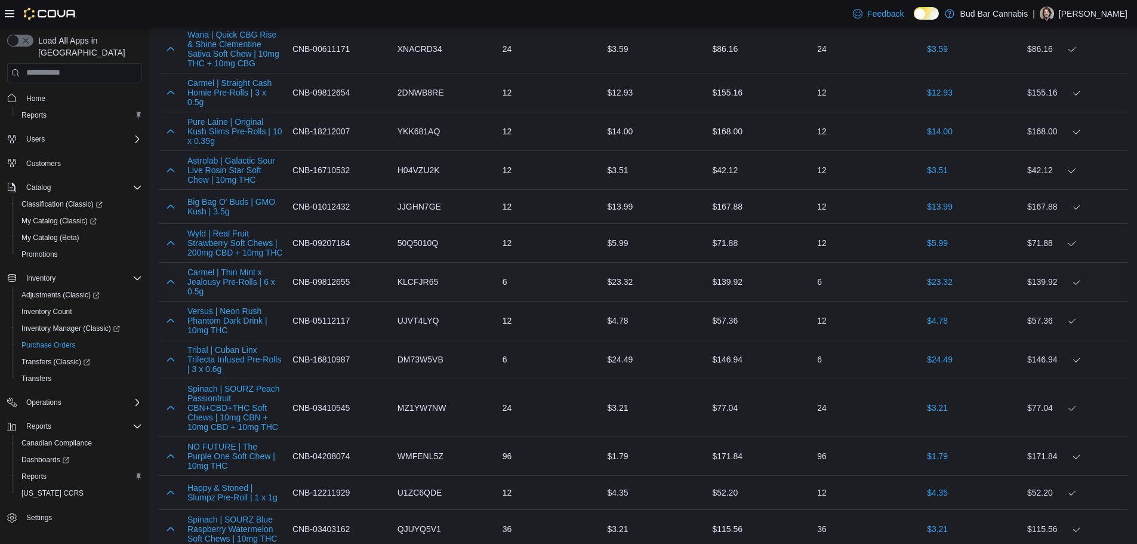
click at [174, 272] on div at bounding box center [171, 282] width 24 height 24
click at [171, 277] on button "button" at bounding box center [171, 281] width 14 height 14
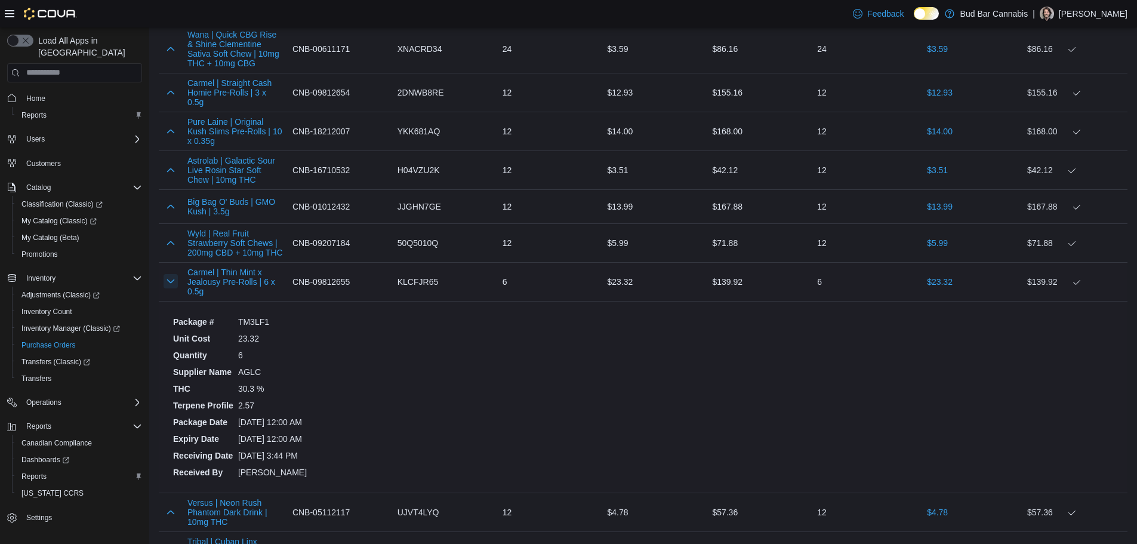
click at [170, 281] on button "button" at bounding box center [171, 281] width 14 height 14
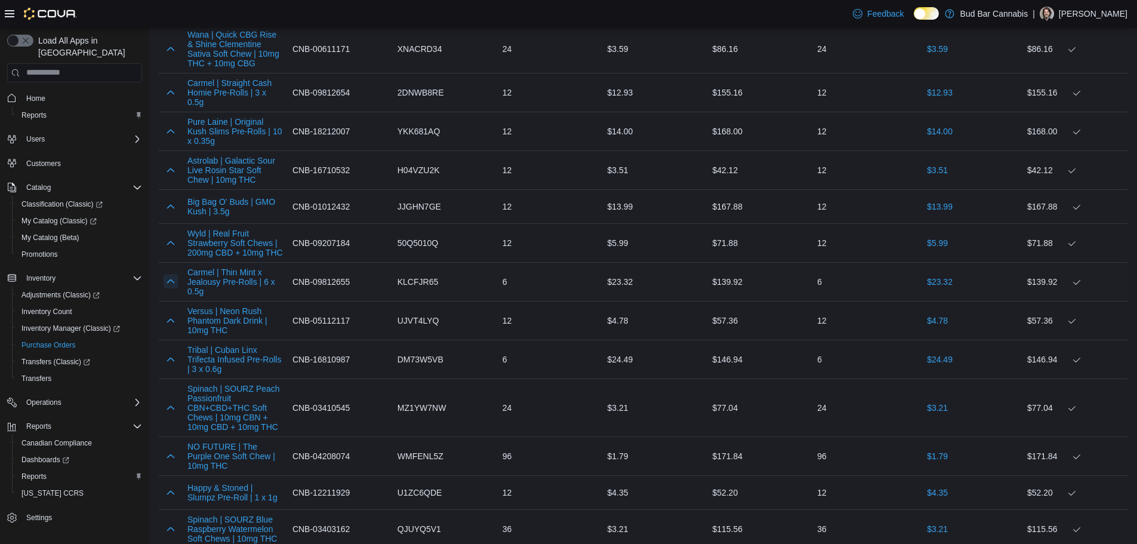
scroll to position [2091, 0]
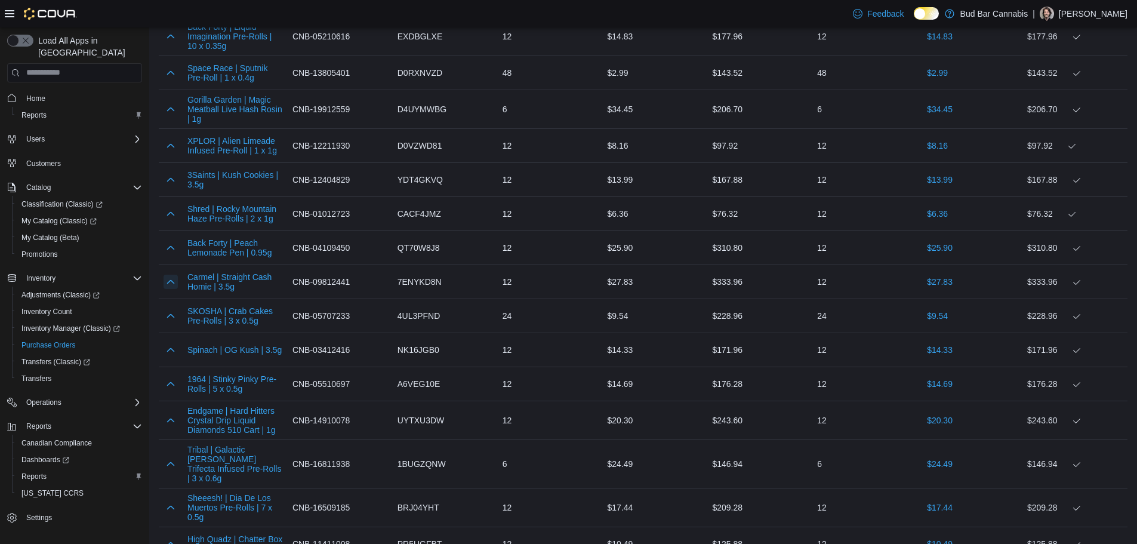
click at [170, 282] on button "button" at bounding box center [171, 281] width 14 height 14
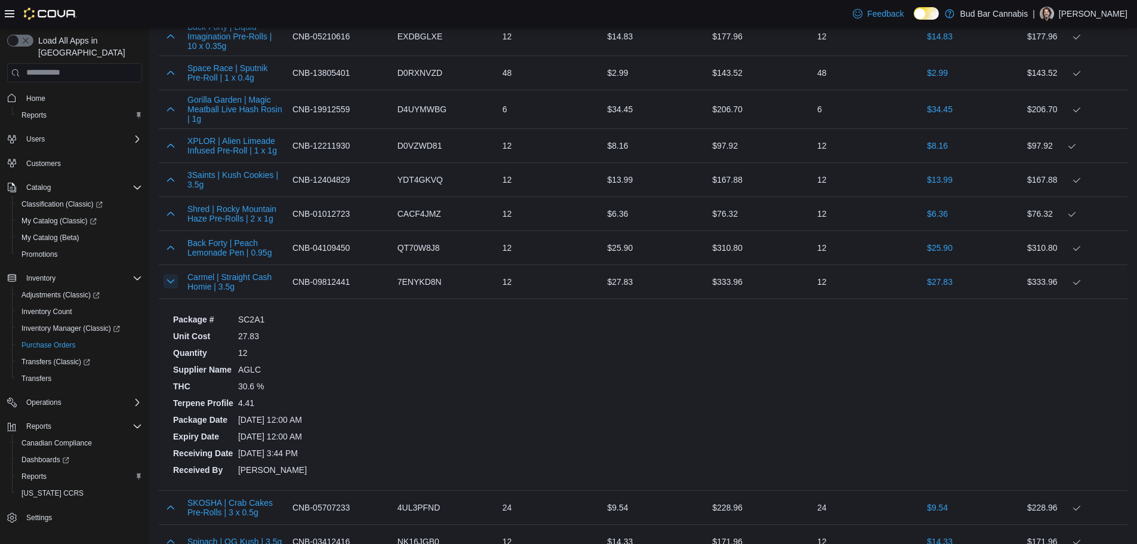
click at [171, 282] on button "button" at bounding box center [171, 281] width 14 height 14
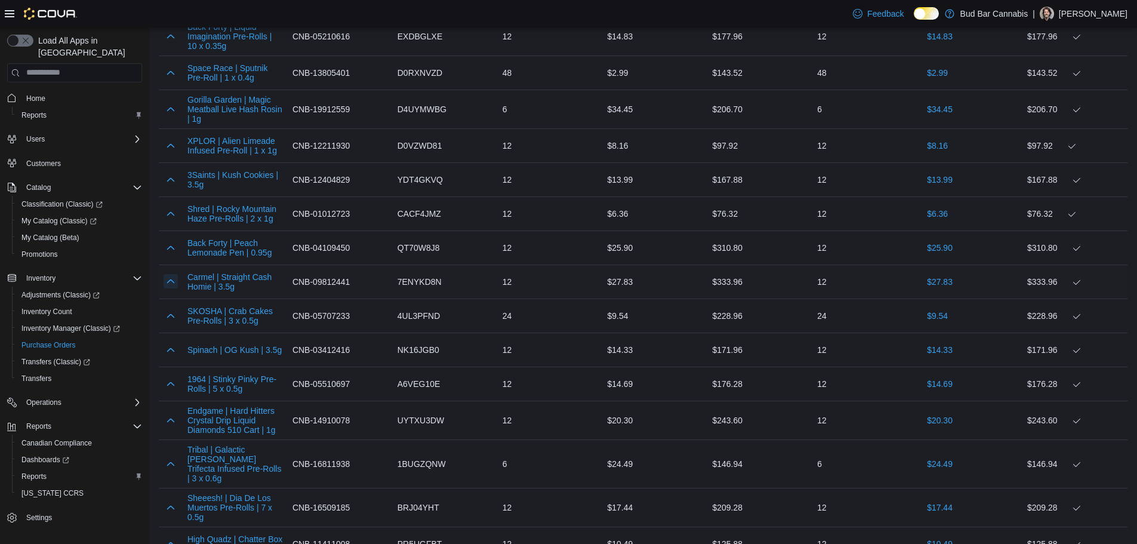
scroll to position [895, 0]
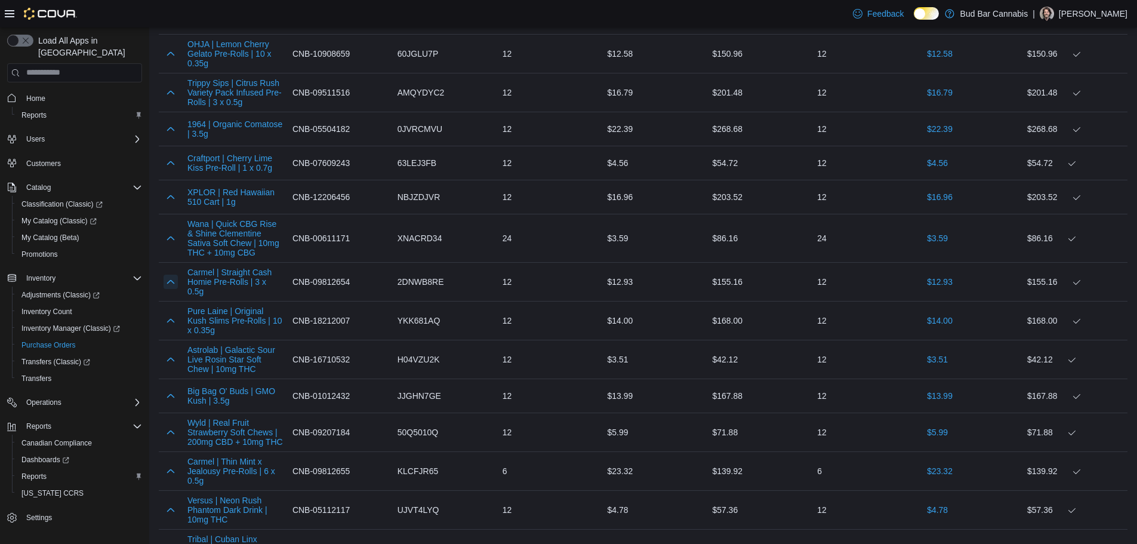
click at [171, 282] on button "button" at bounding box center [171, 281] width 14 height 14
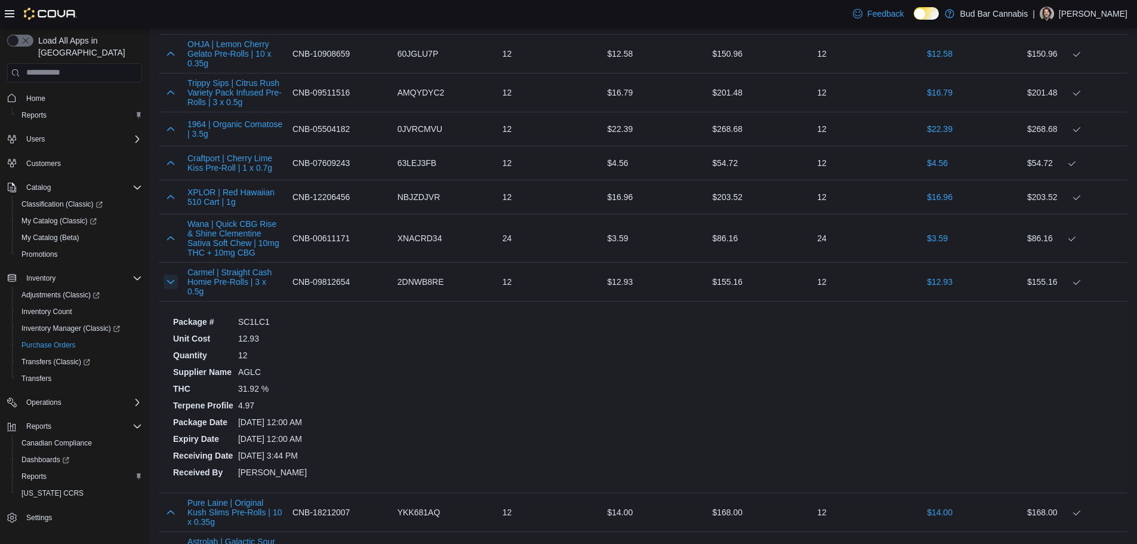
click at [171, 282] on button "button" at bounding box center [171, 281] width 14 height 14
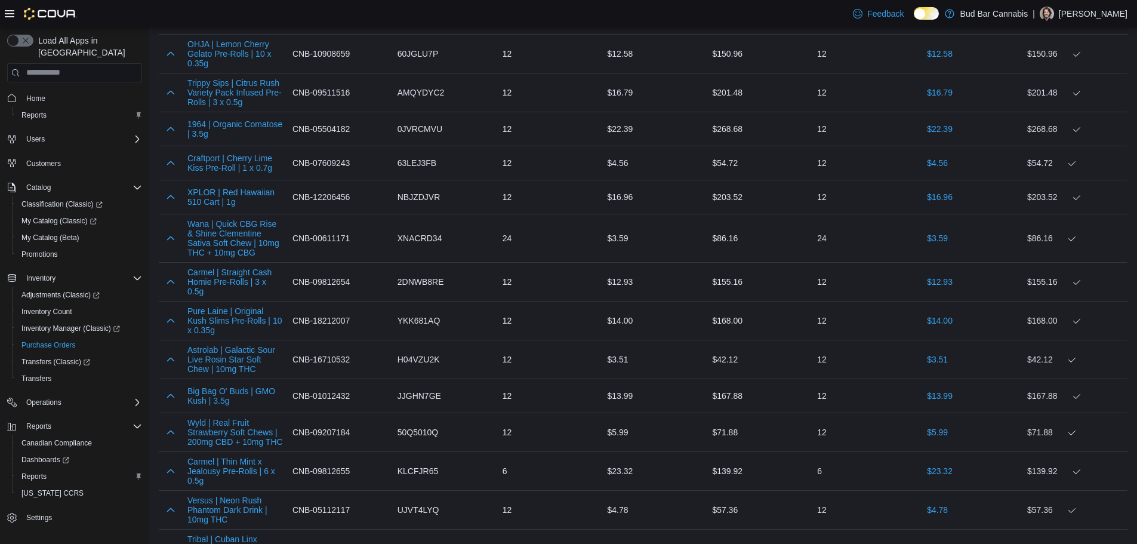
scroll to position [2343, 0]
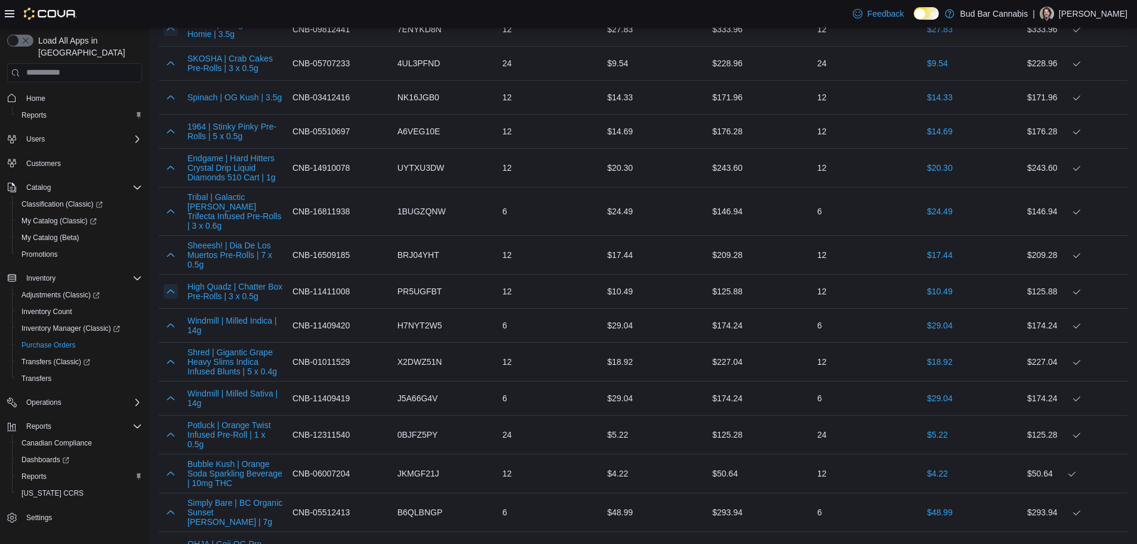
click at [171, 284] on button "button" at bounding box center [171, 291] width 14 height 14
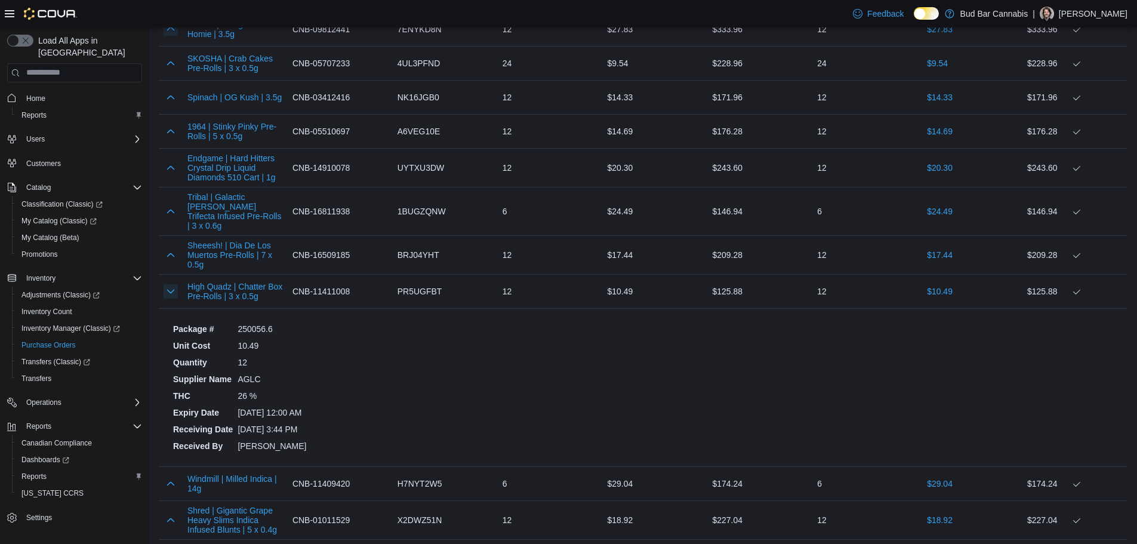
click at [171, 284] on button "button" at bounding box center [171, 291] width 14 height 14
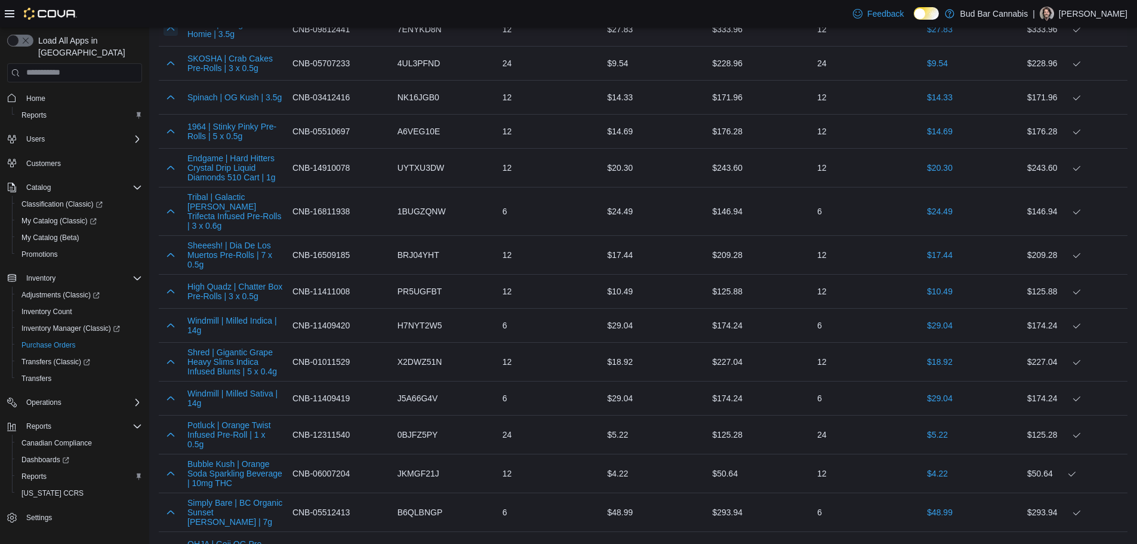
scroll to position [3668, 0]
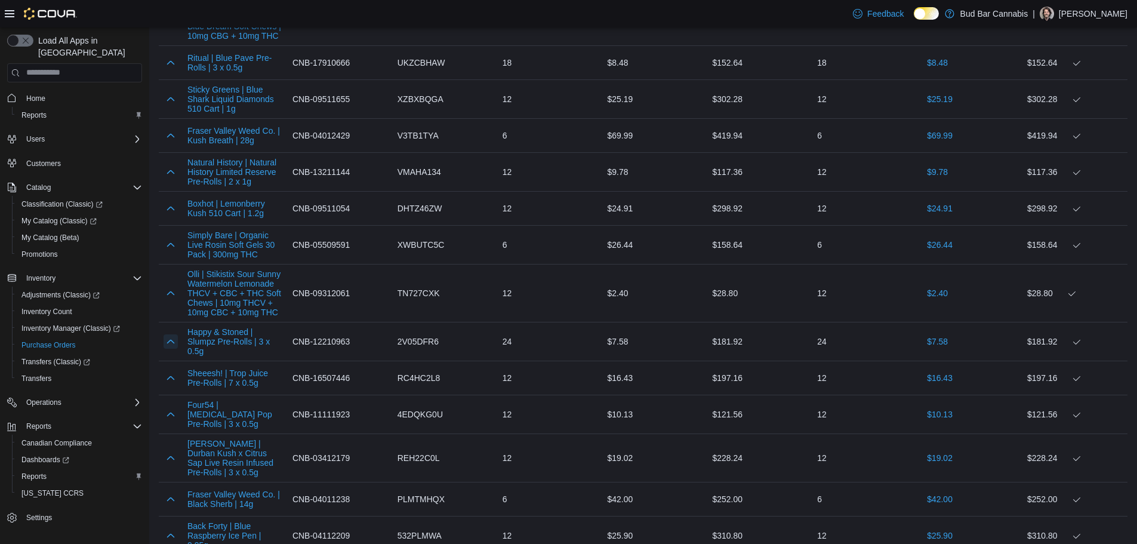
click at [171, 334] on button "button" at bounding box center [171, 341] width 14 height 14
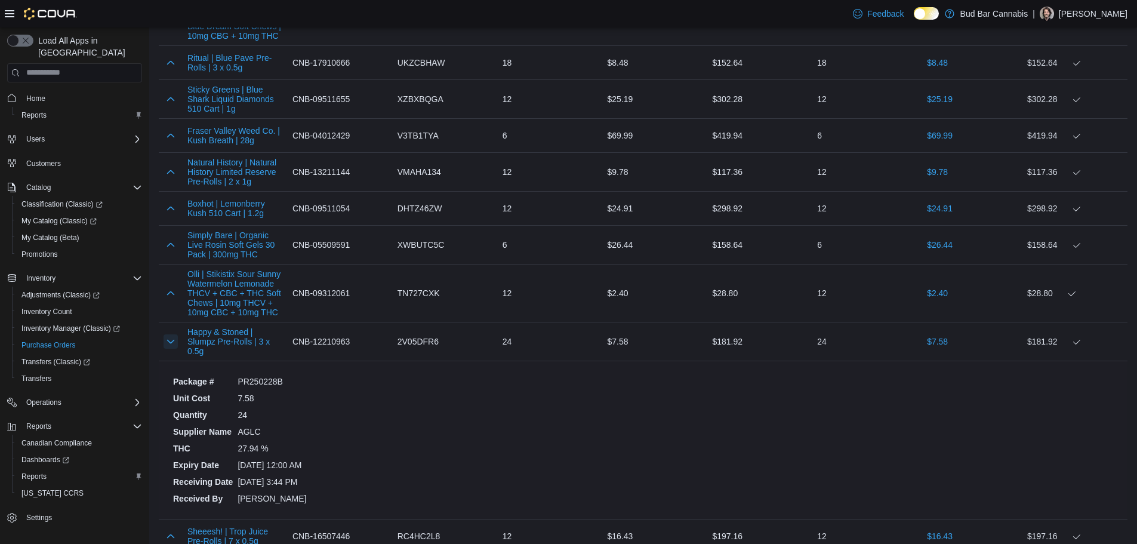
click at [171, 334] on button "button" at bounding box center [171, 341] width 14 height 14
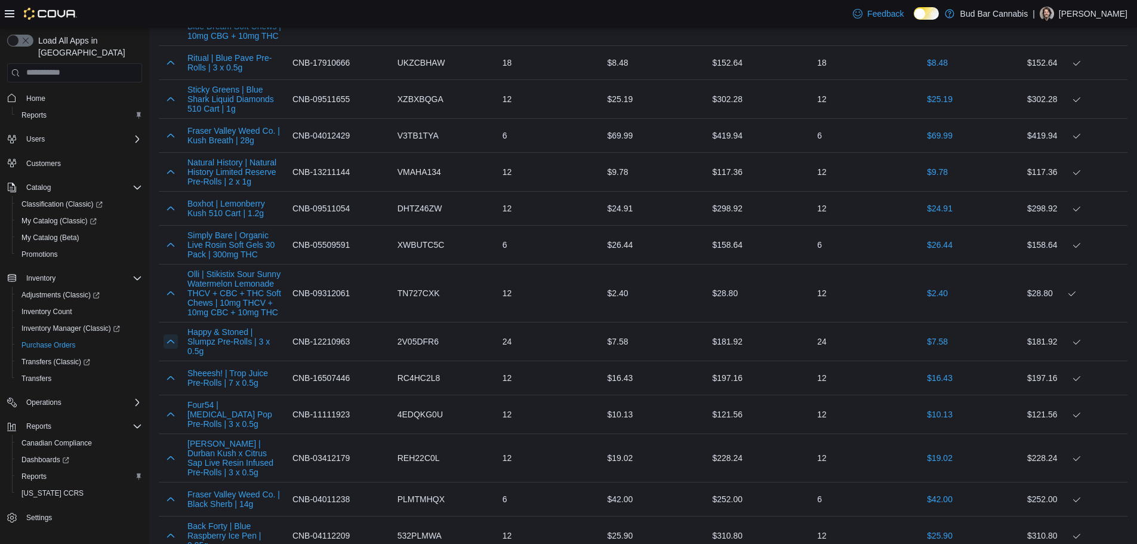
click at [171, 334] on button "button" at bounding box center [171, 341] width 14 height 14
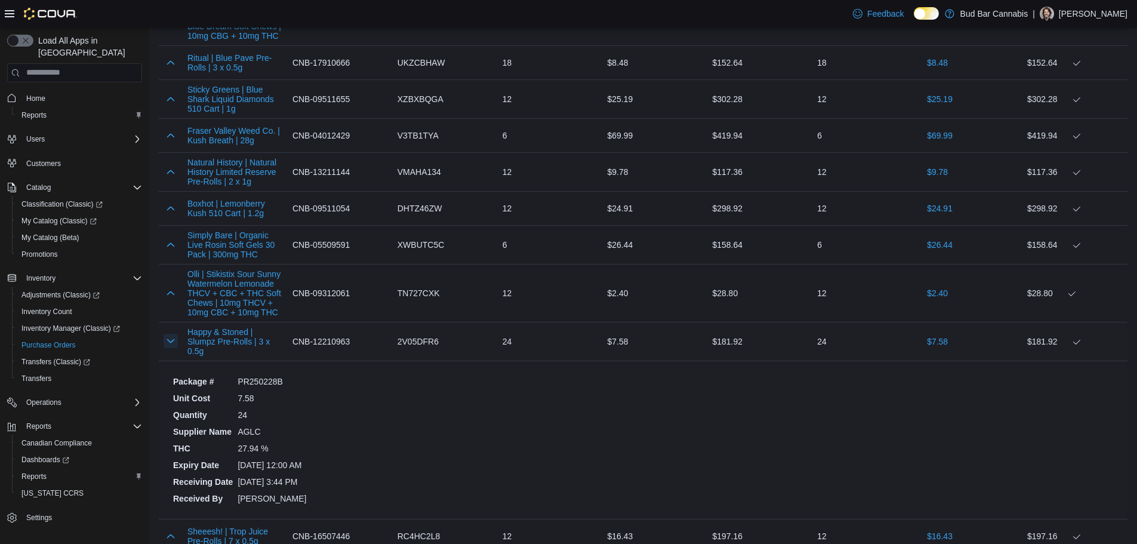
click at [171, 334] on button "button" at bounding box center [171, 341] width 14 height 14
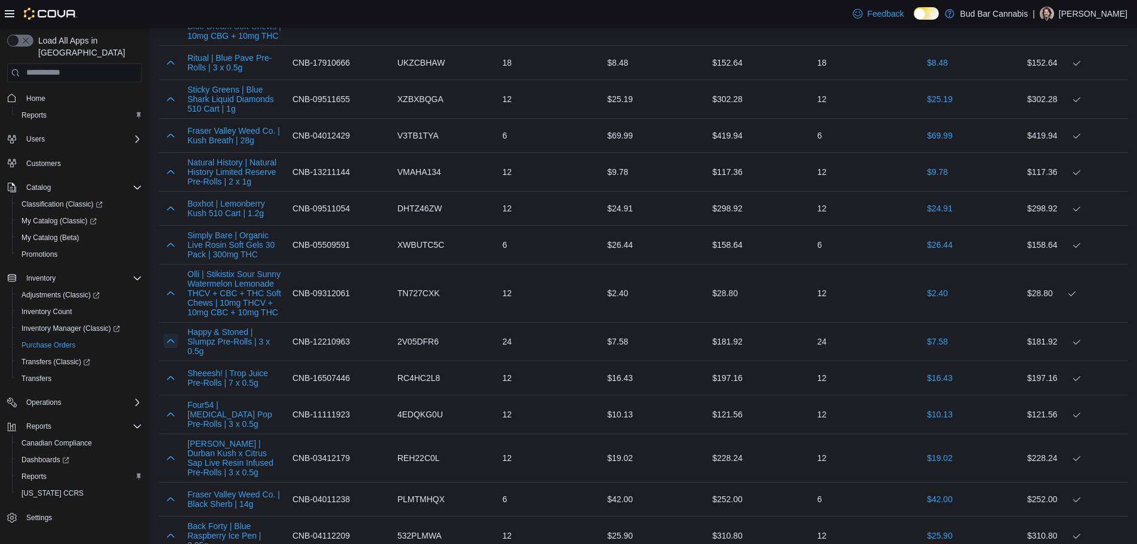
scroll to position [1300, 0]
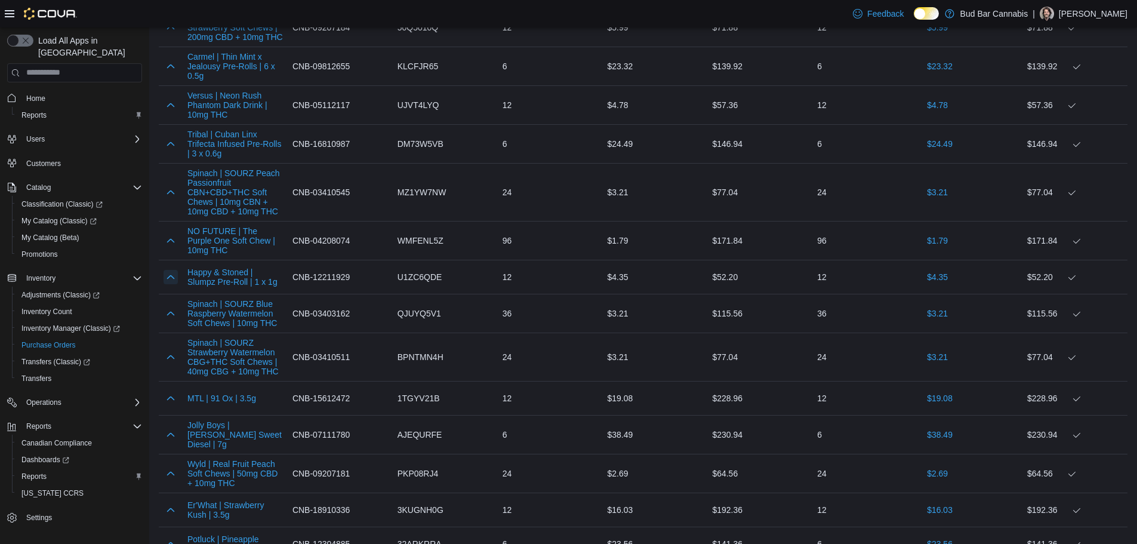
click at [171, 273] on button "button" at bounding box center [171, 277] width 14 height 14
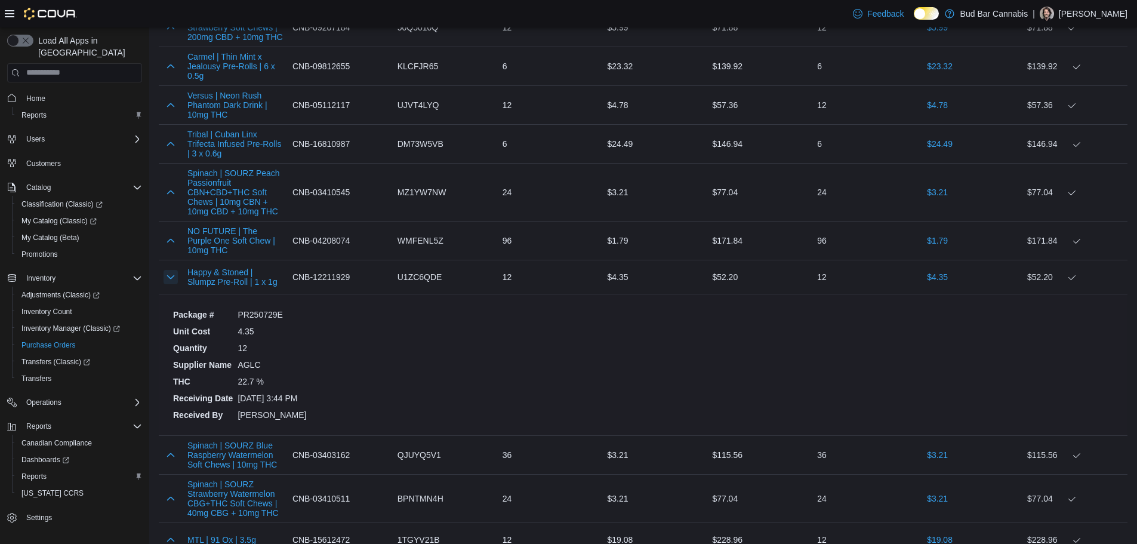
click at [171, 273] on button "button" at bounding box center [171, 277] width 14 height 14
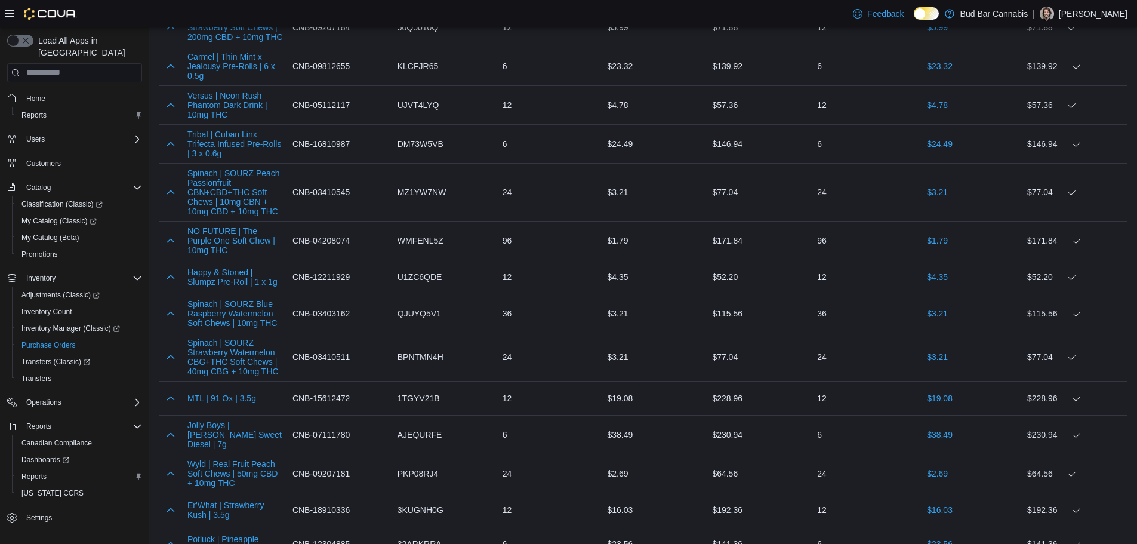
scroll to position [1664, 0]
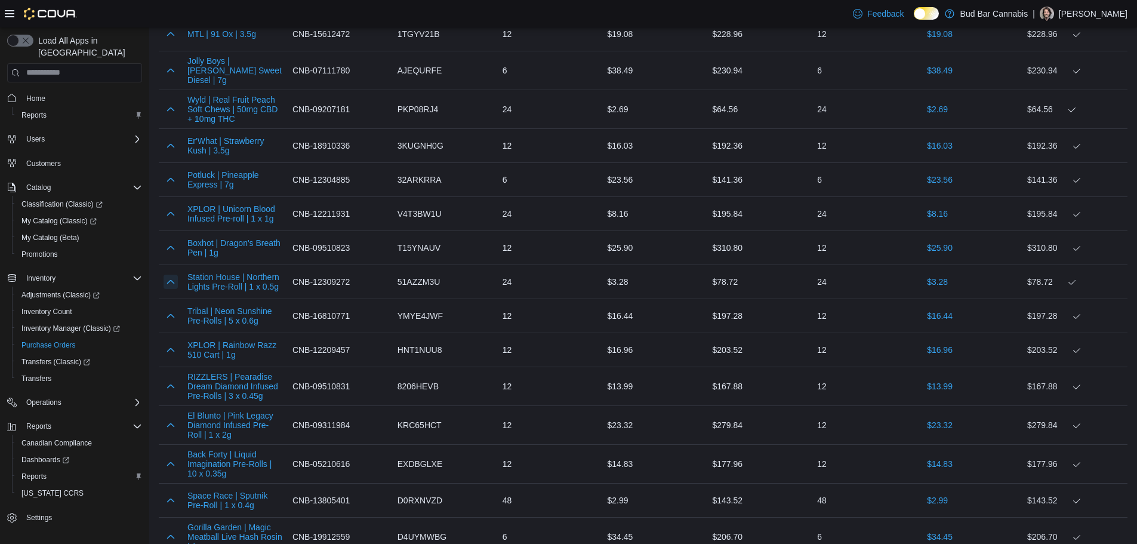
click at [171, 274] on button "button" at bounding box center [171, 281] width 14 height 14
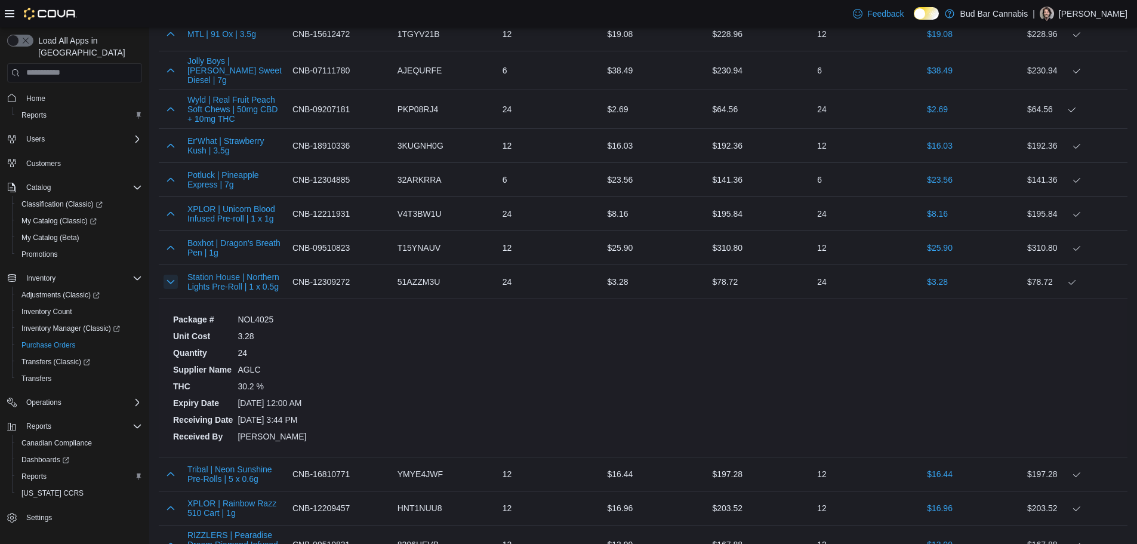
click at [171, 274] on button "button" at bounding box center [171, 281] width 14 height 14
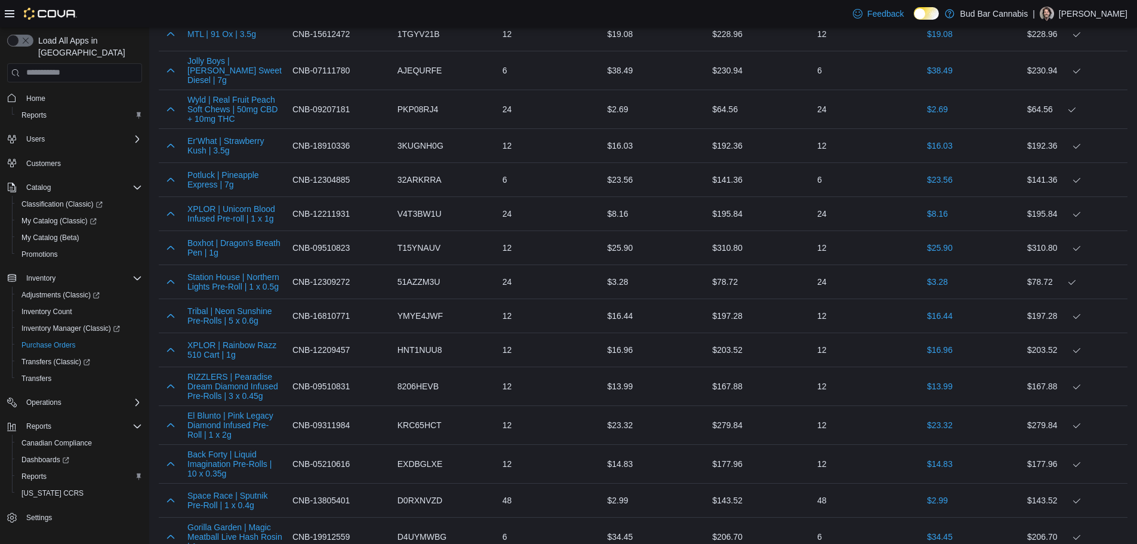
scroll to position [2873, 0]
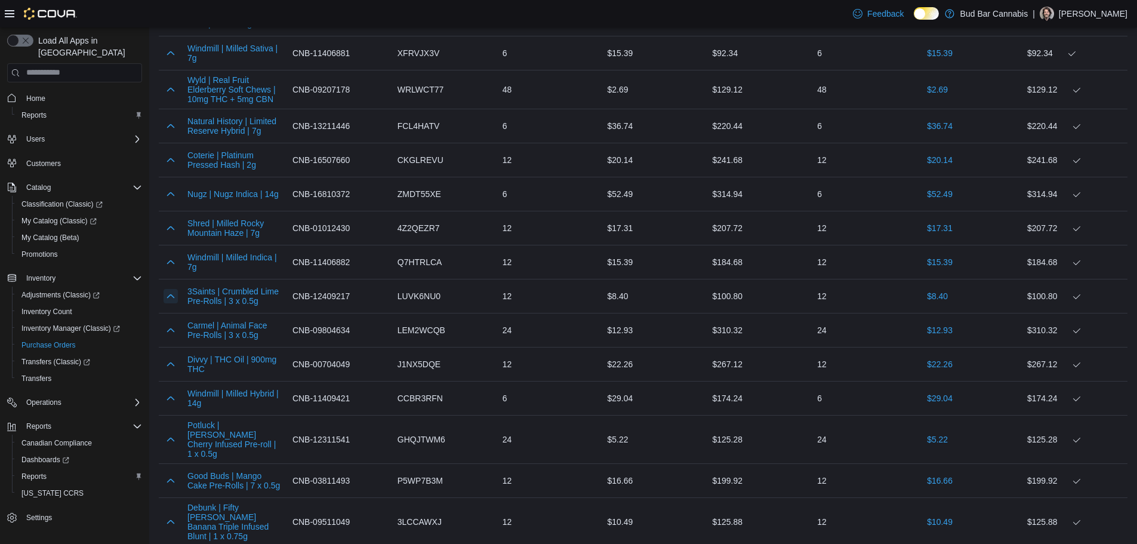
click at [171, 289] on button "button" at bounding box center [171, 296] width 14 height 14
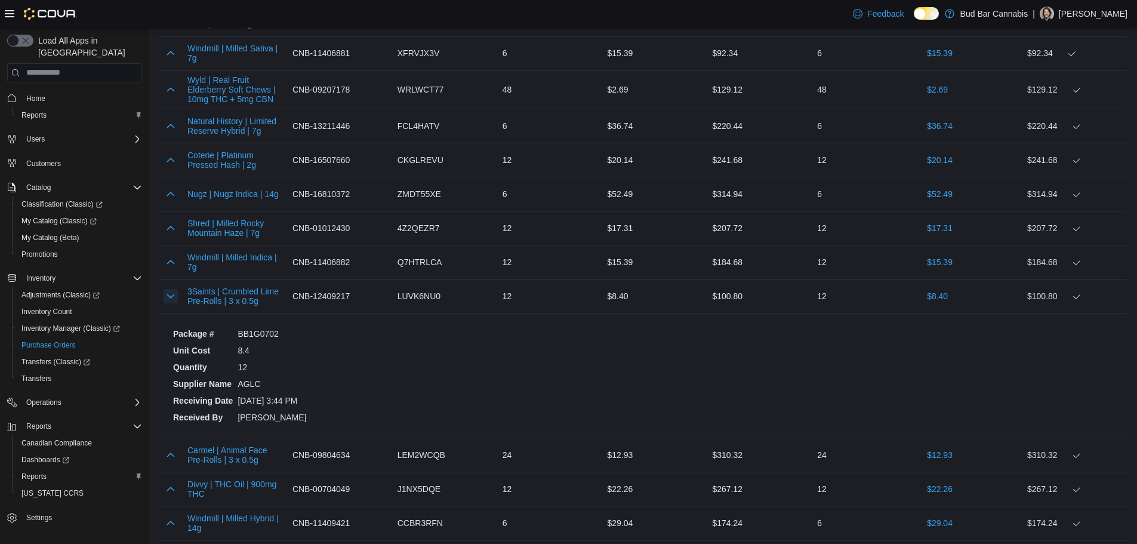
click at [171, 289] on button "button" at bounding box center [171, 296] width 14 height 14
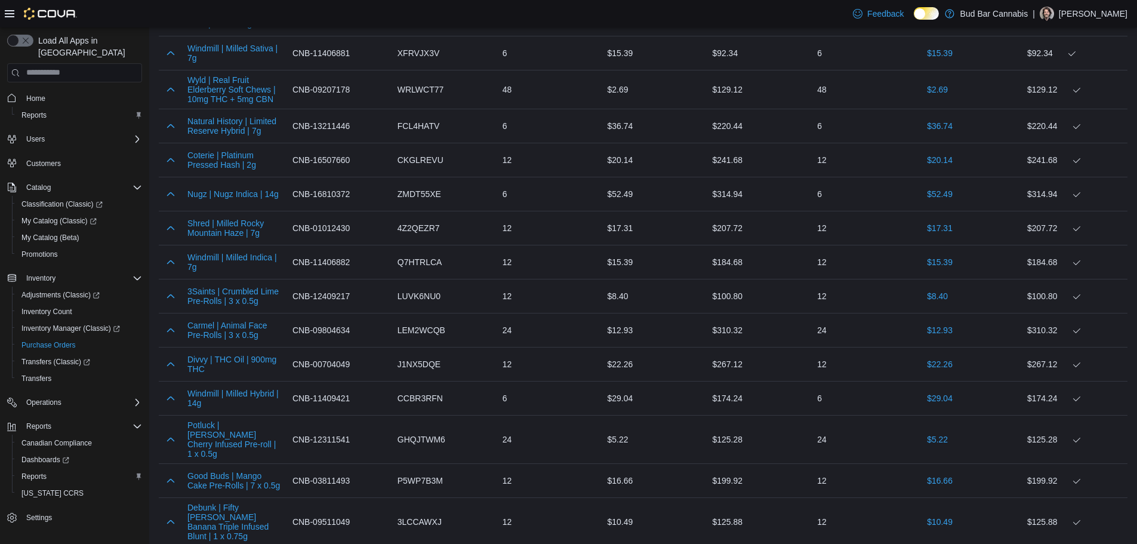
scroll to position [3506, 0]
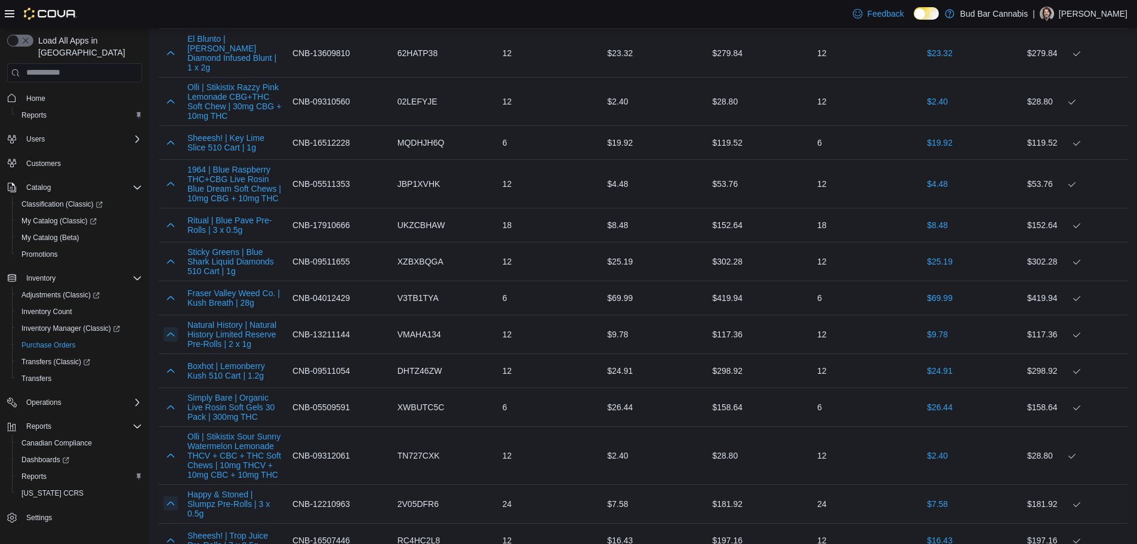
click at [171, 327] on button "button" at bounding box center [171, 334] width 14 height 14
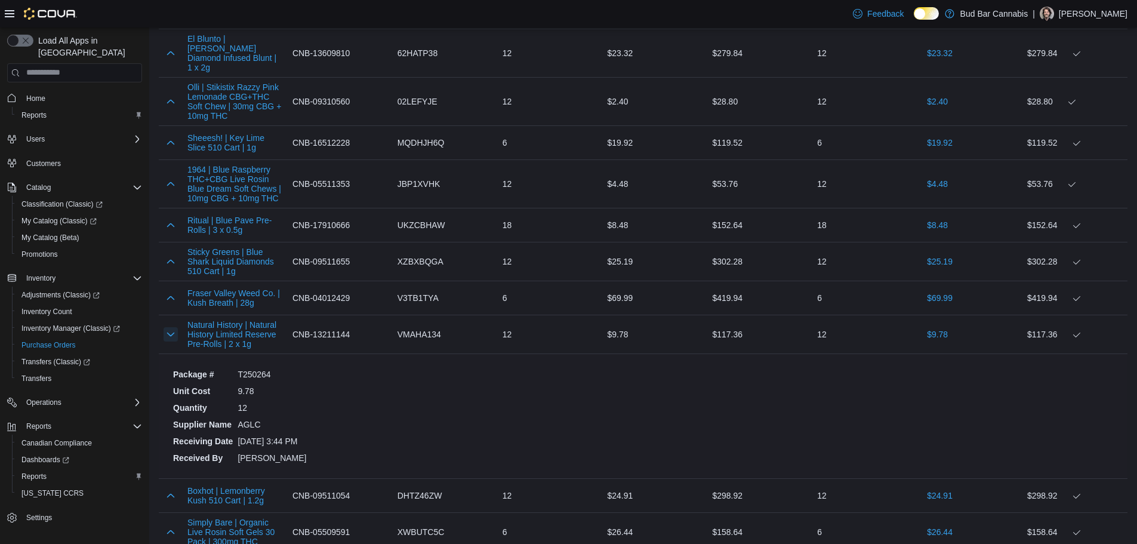
click at [171, 327] on button "button" at bounding box center [171, 334] width 14 height 14
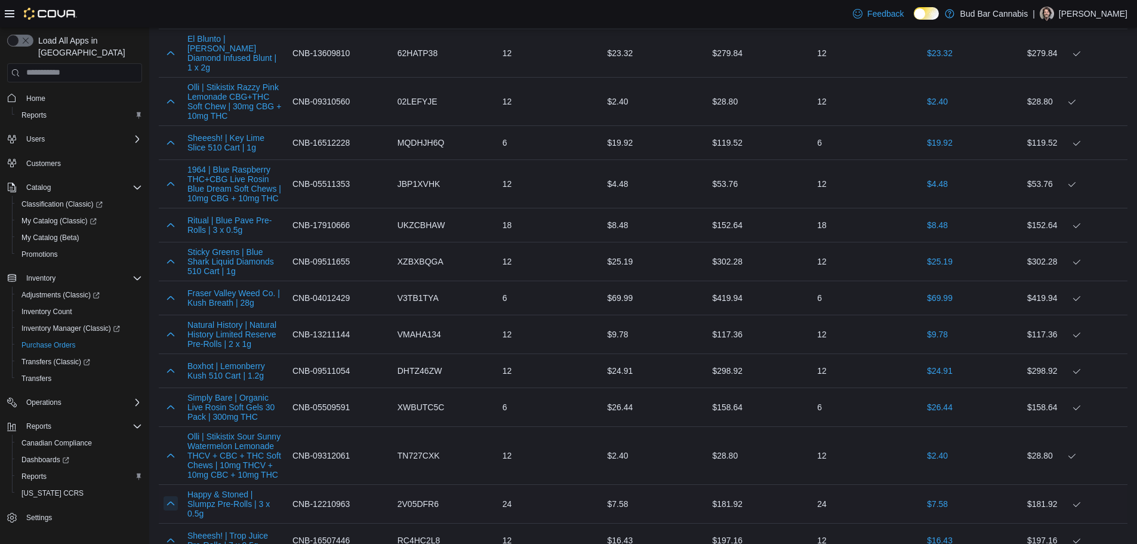
scroll to position [4382, 0]
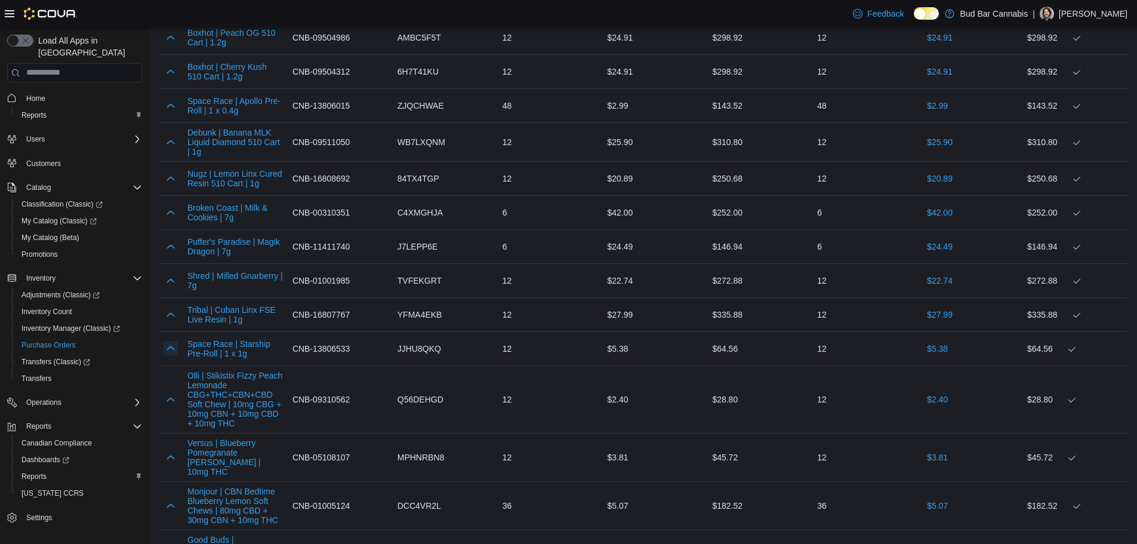
click at [166, 341] on button "button" at bounding box center [171, 348] width 14 height 14
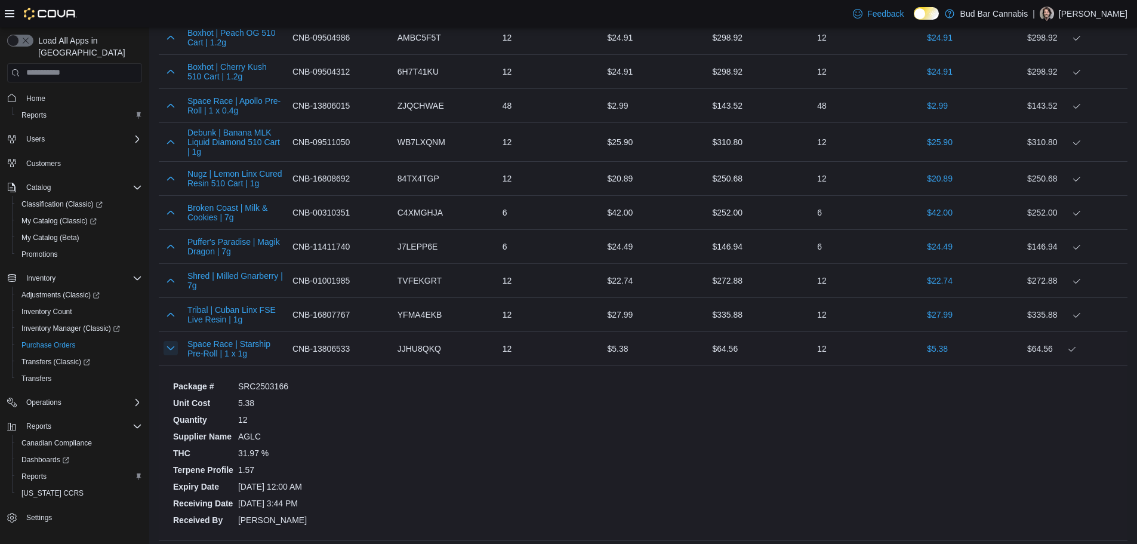
click at [169, 341] on button "button" at bounding box center [171, 348] width 14 height 14
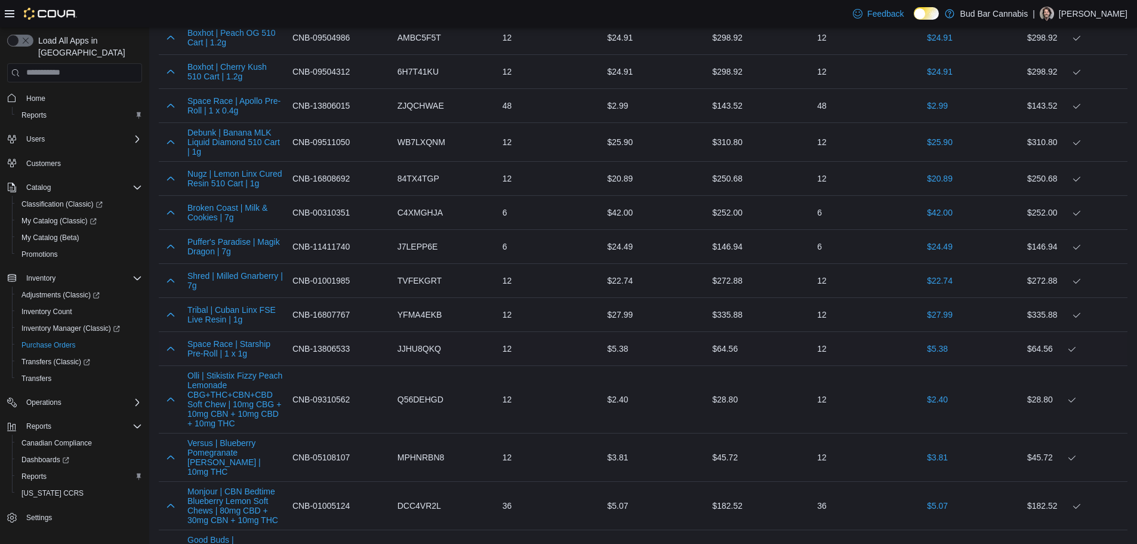
scroll to position [544, 0]
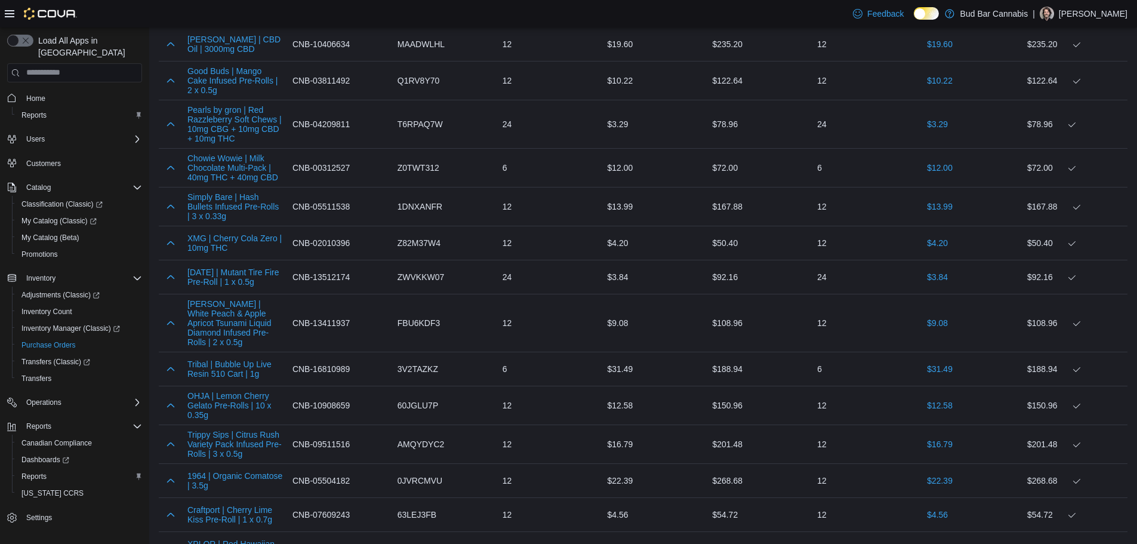
click at [162, 280] on div at bounding box center [171, 277] width 24 height 24
drag, startPoint x: 180, startPoint y: 273, endPoint x: 160, endPoint y: 277, distance: 20.6
click at [177, 274] on div at bounding box center [171, 277] width 24 height 24
click at [160, 277] on div at bounding box center [171, 277] width 24 height 24
click at [171, 276] on button "button" at bounding box center [171, 276] width 14 height 14
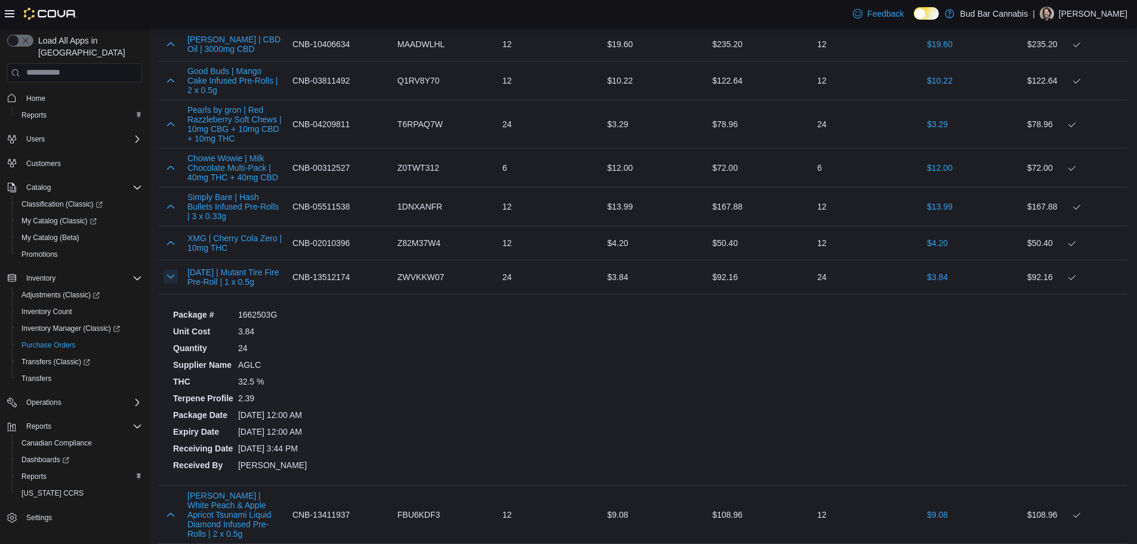
click at [171, 276] on button "button" at bounding box center [171, 276] width 14 height 14
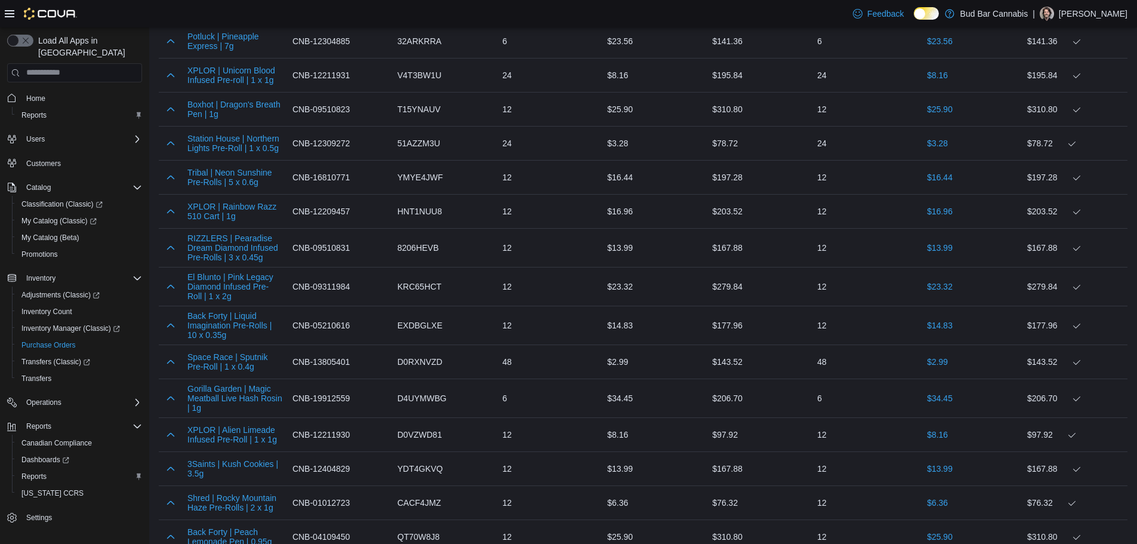
scroll to position [5118, 0]
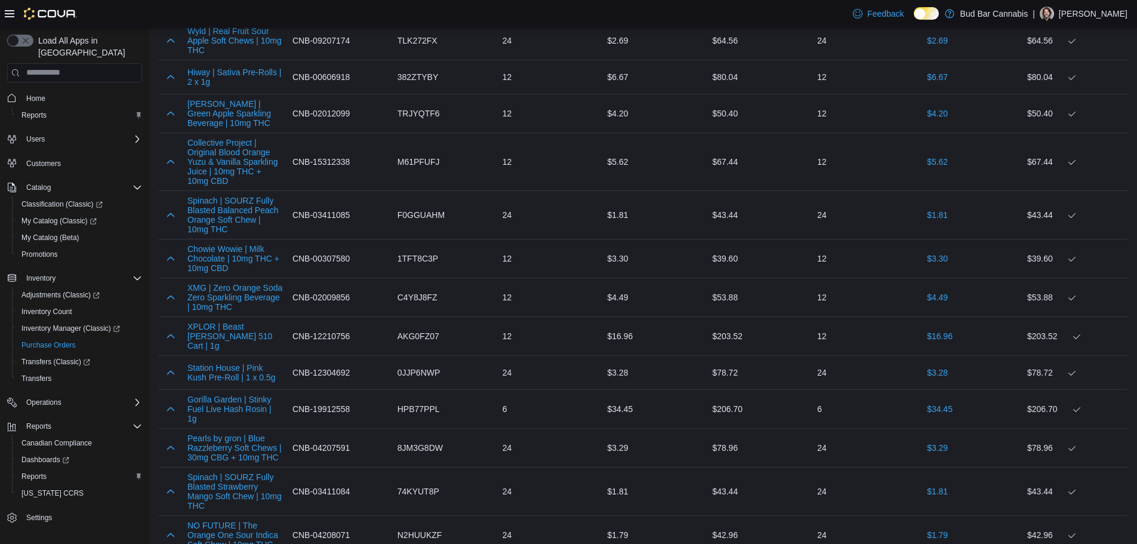
click at [165, 360] on div at bounding box center [171, 372] width 24 height 24
click at [166, 365] on button "button" at bounding box center [171, 372] width 14 height 14
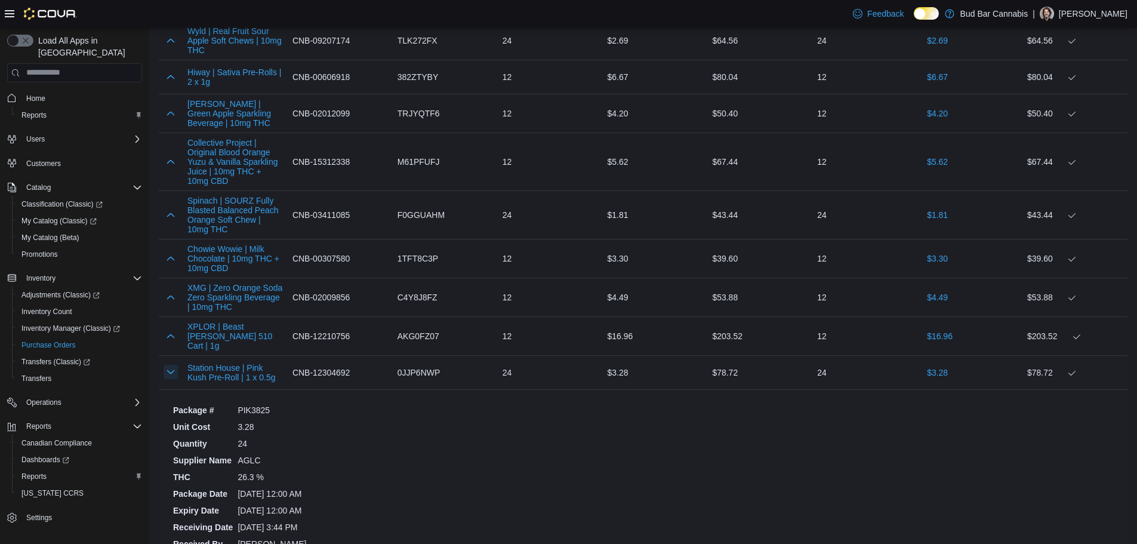
click at [167, 365] on button "button" at bounding box center [171, 372] width 14 height 14
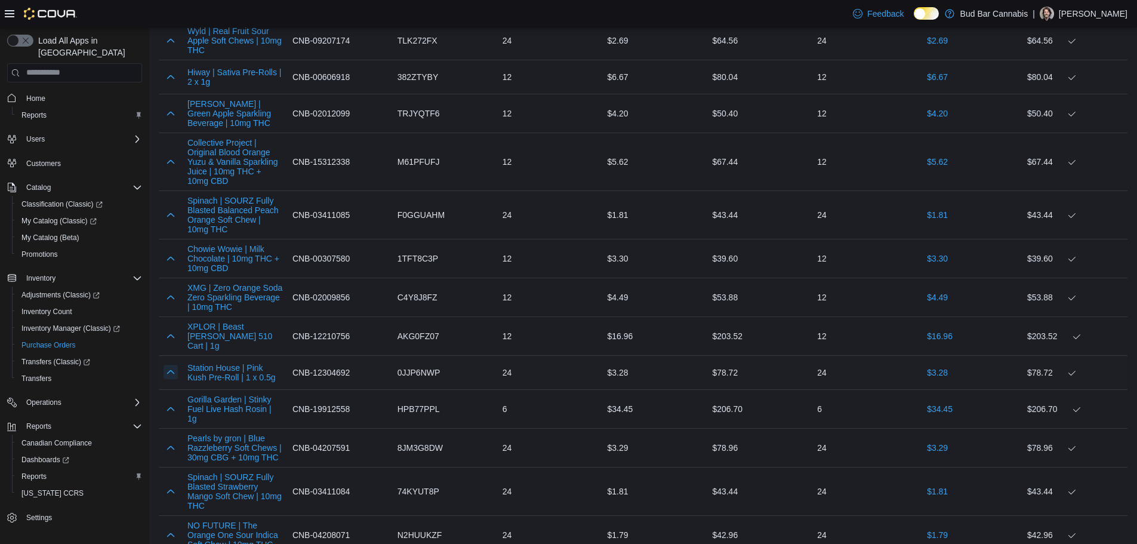
scroll to position [1882, 0]
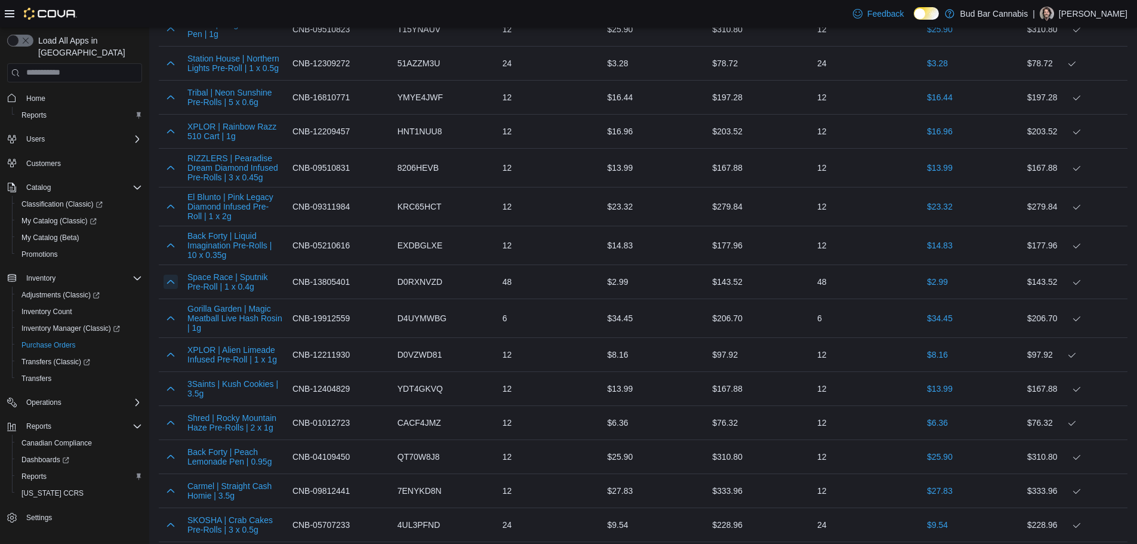
click at [167, 275] on button "button" at bounding box center [171, 281] width 14 height 14
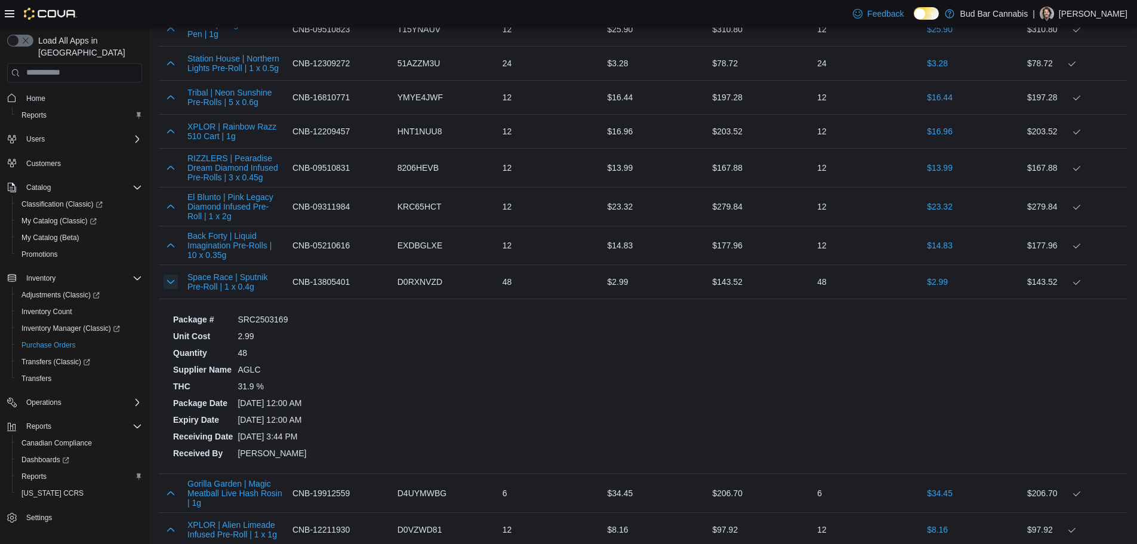
click at [167, 275] on button "button" at bounding box center [171, 281] width 14 height 14
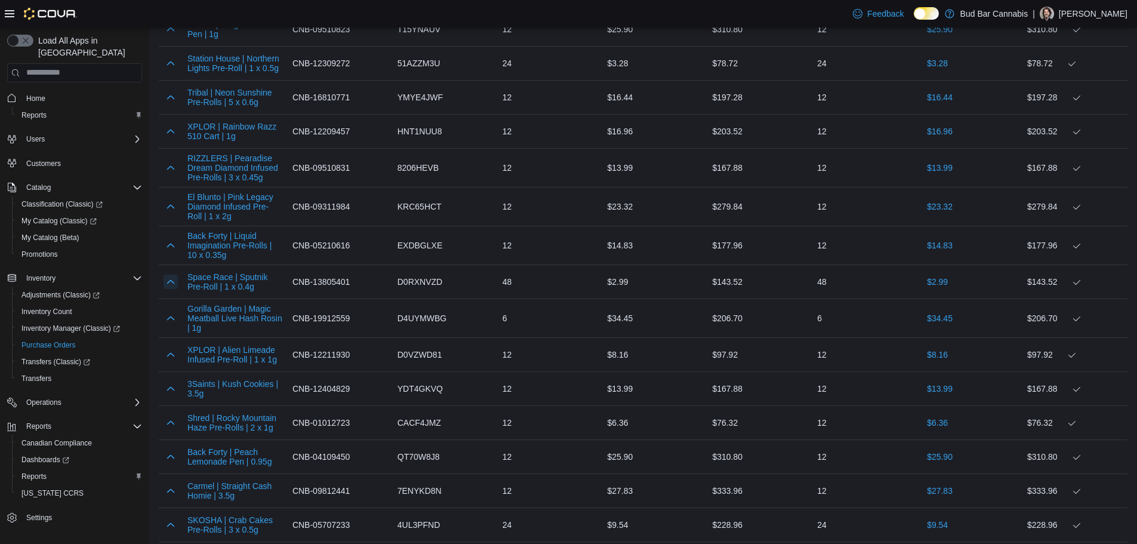
click at [167, 275] on button "button" at bounding box center [171, 281] width 14 height 14
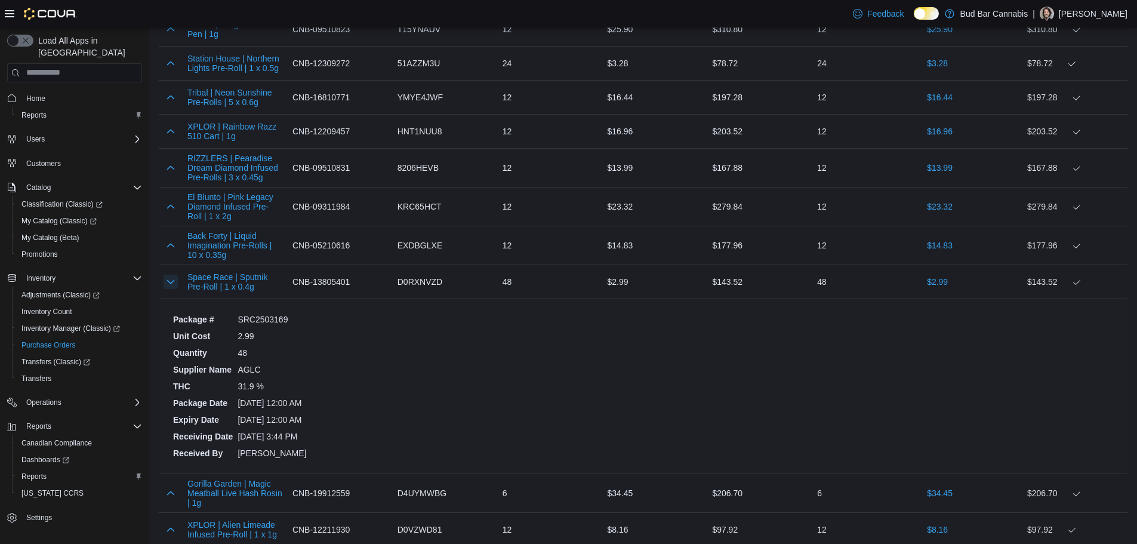
click at [167, 275] on button "button" at bounding box center [171, 281] width 14 height 14
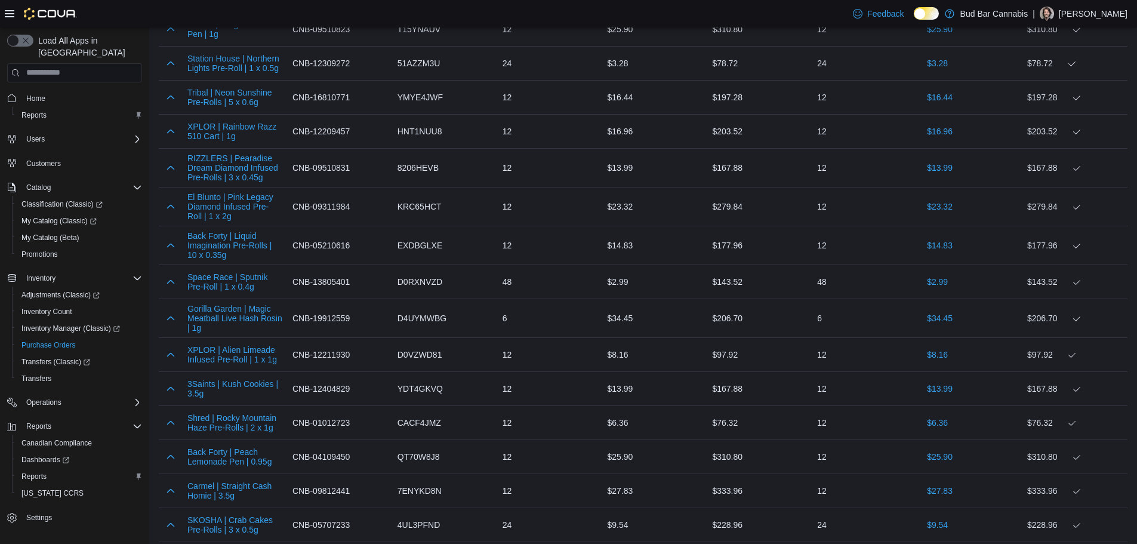
scroll to position [5307, 0]
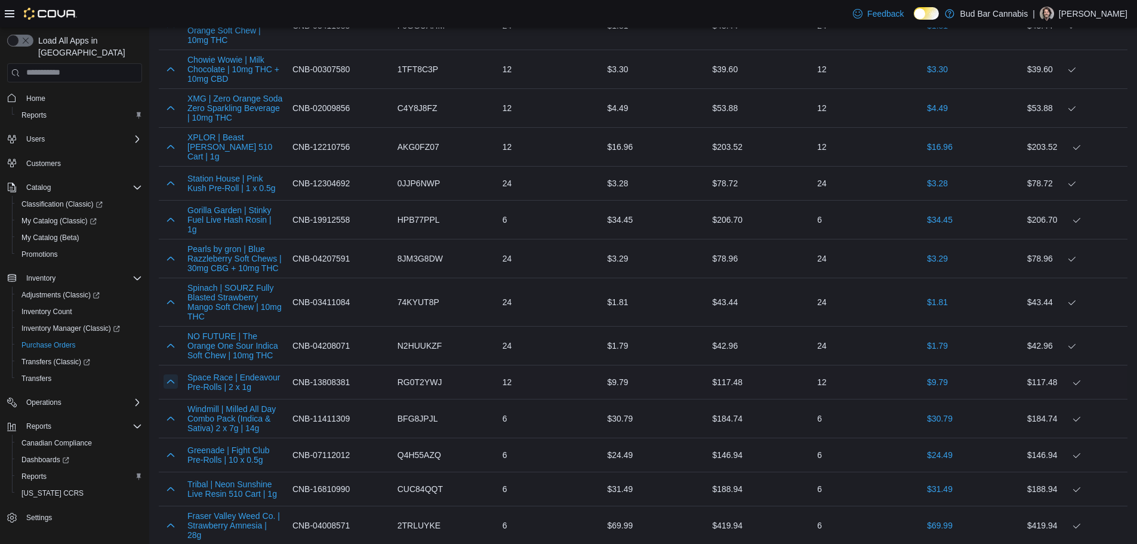
click at [171, 374] on button "button" at bounding box center [171, 381] width 14 height 14
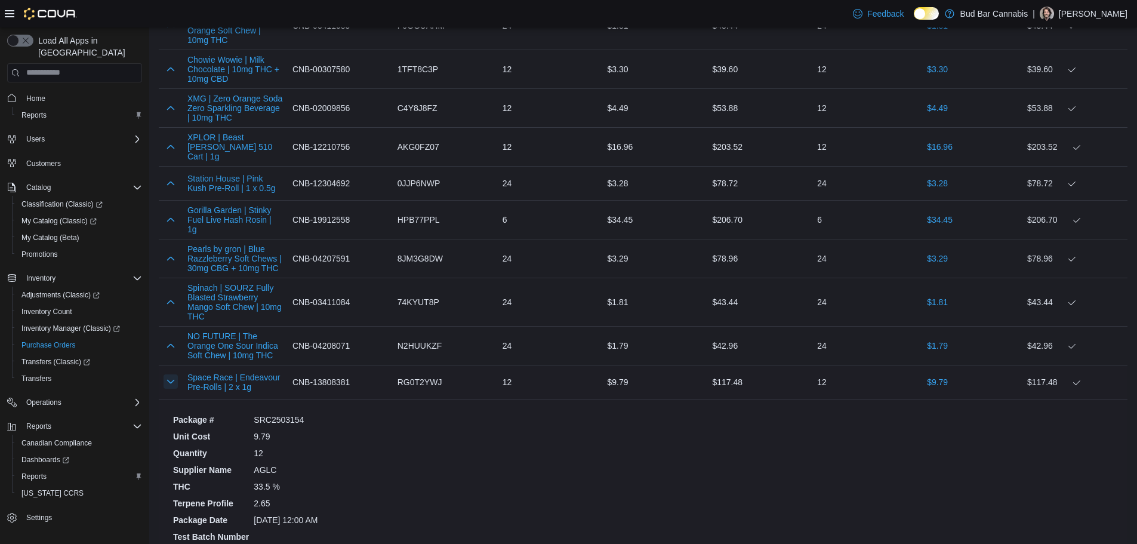
click at [171, 374] on button "button" at bounding box center [171, 381] width 14 height 14
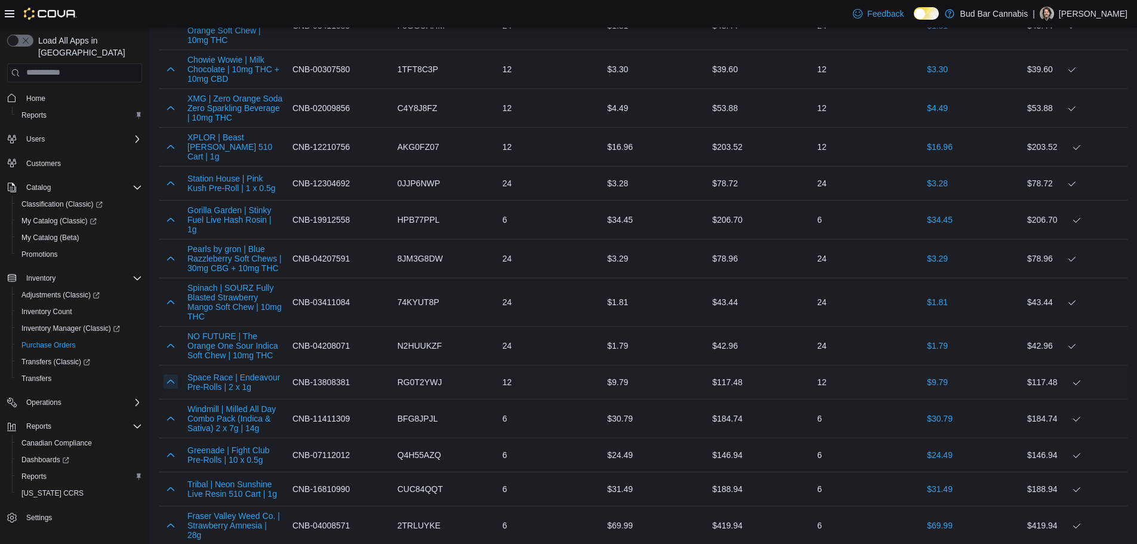
scroll to position [2302, 0]
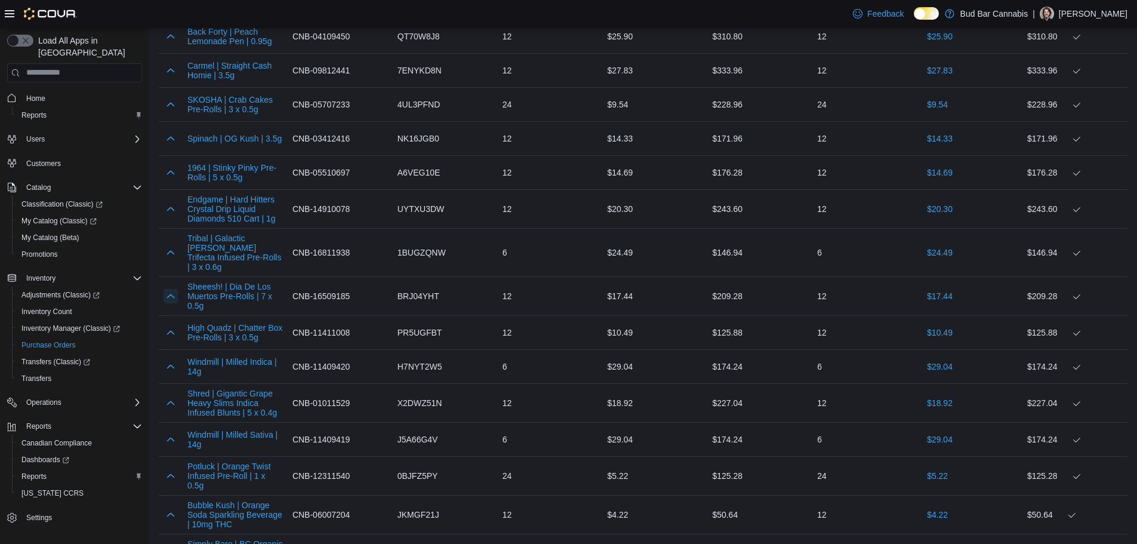
click at [171, 289] on button "button" at bounding box center [171, 296] width 14 height 14
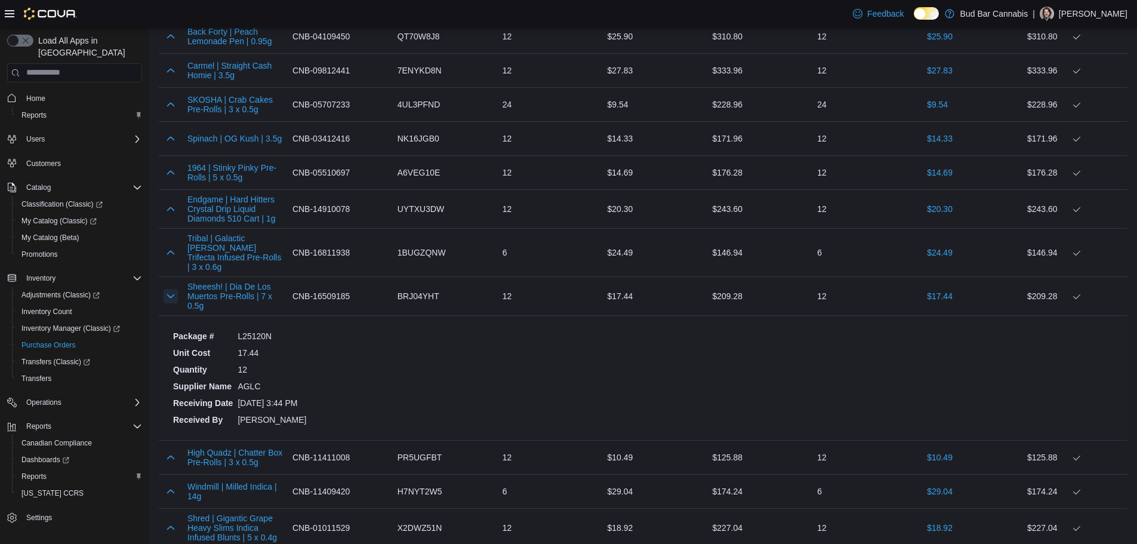
click at [171, 289] on button "button" at bounding box center [171, 296] width 14 height 14
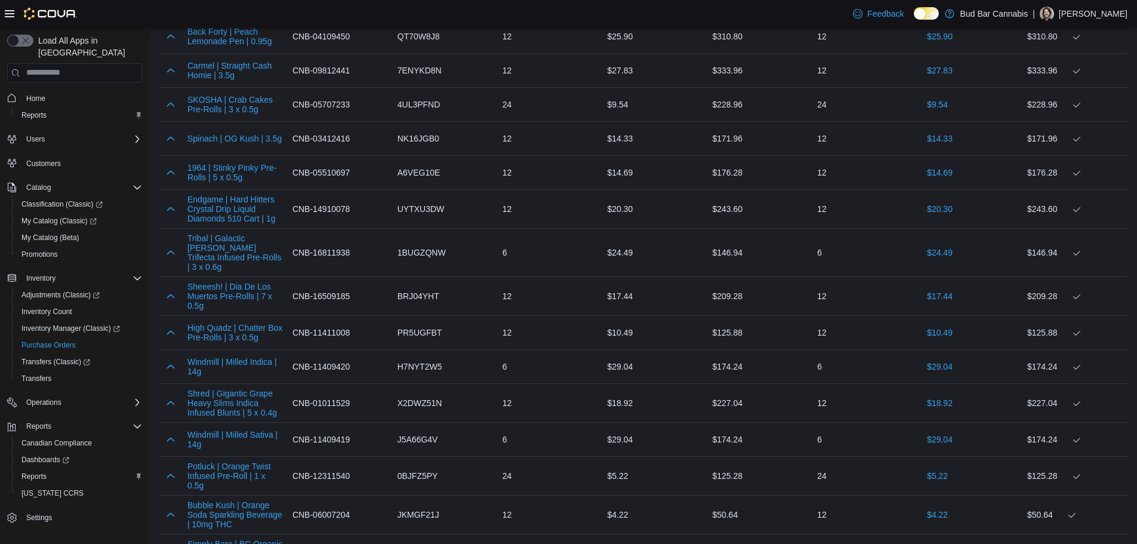
scroll to position [3702, 0]
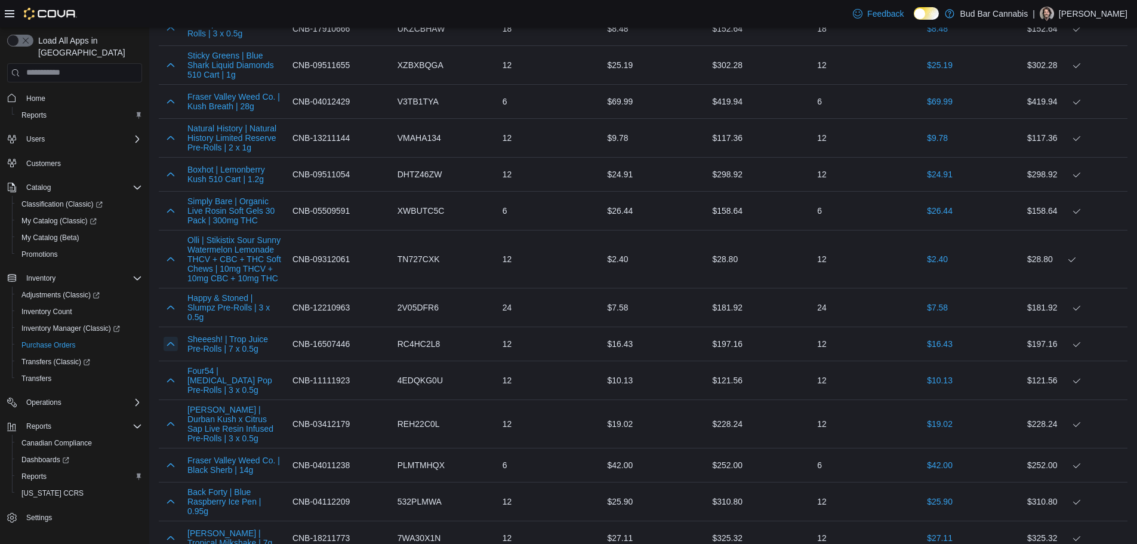
click at [171, 337] on button "button" at bounding box center [171, 344] width 14 height 14
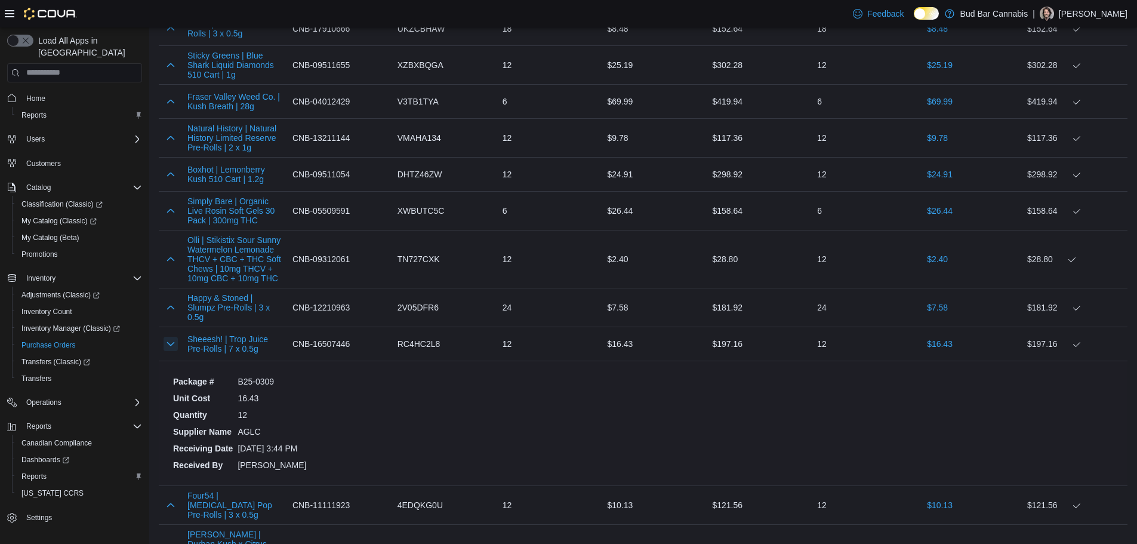
click at [171, 337] on button "button" at bounding box center [171, 344] width 14 height 14
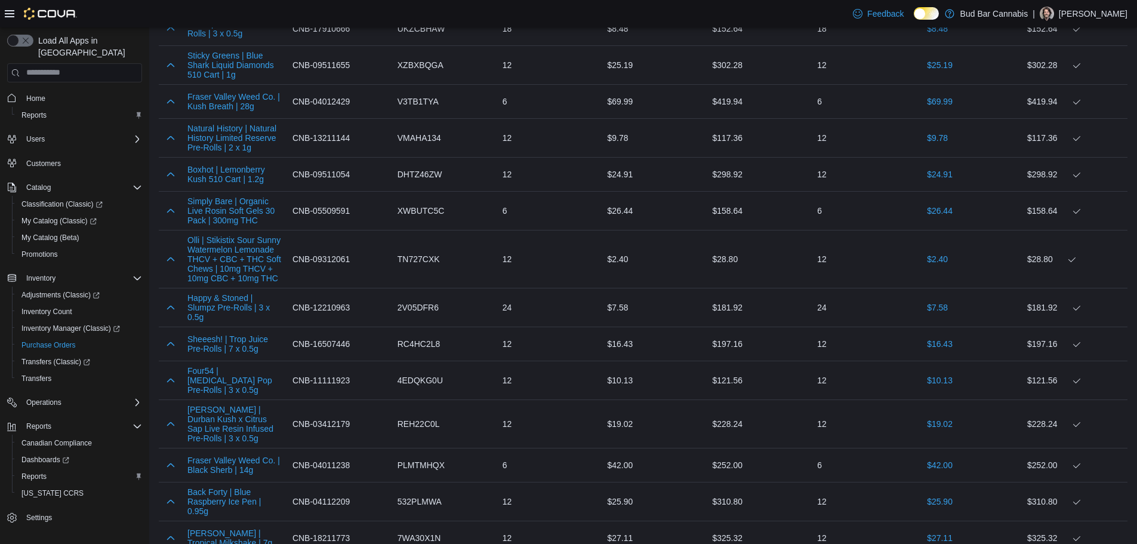
scroll to position [4139, 0]
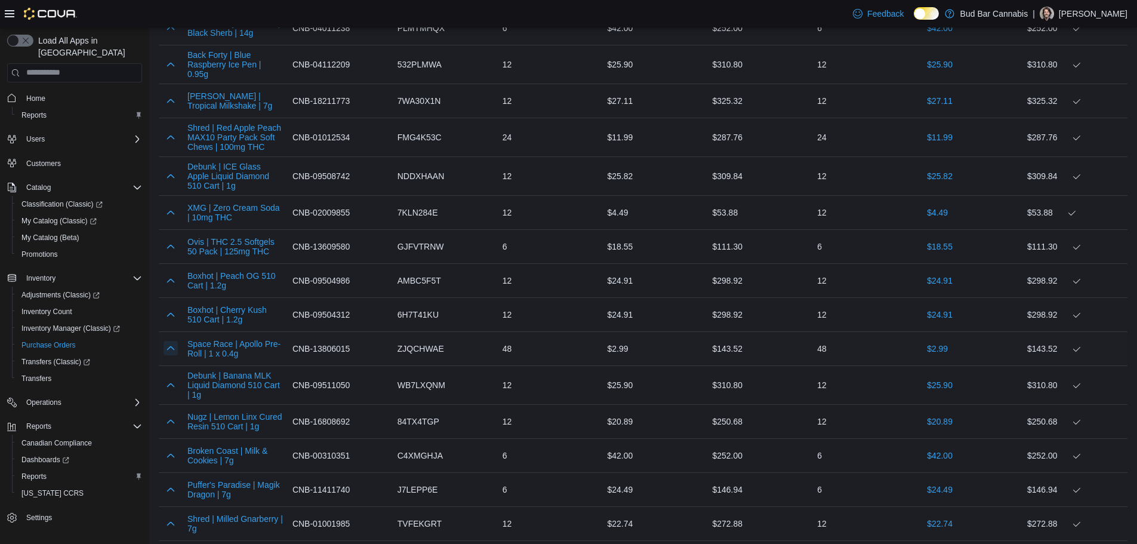
click at [171, 341] on button "button" at bounding box center [171, 348] width 14 height 14
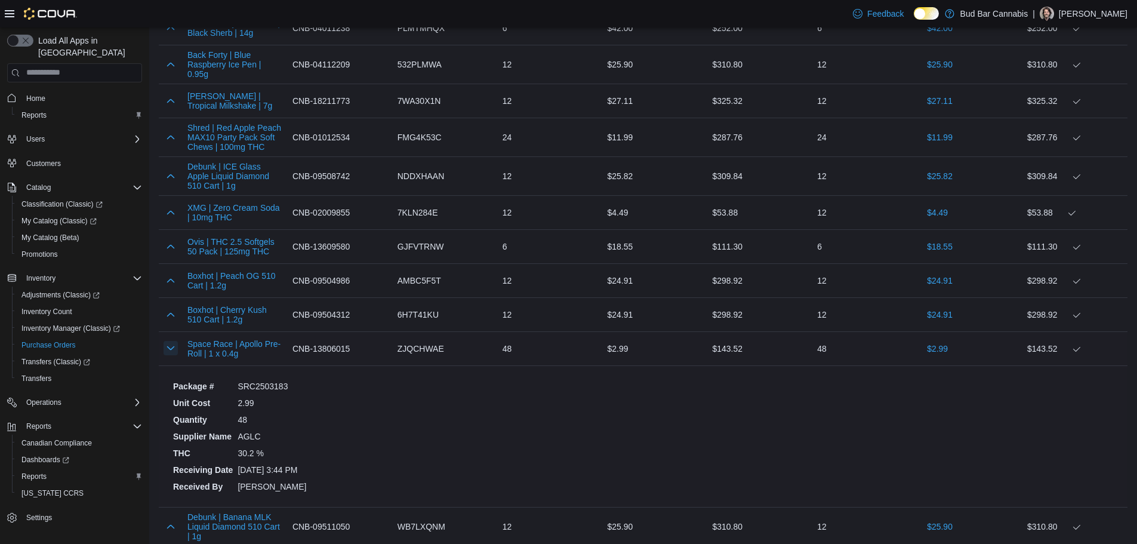
click at [171, 341] on button "button" at bounding box center [171, 348] width 14 height 14
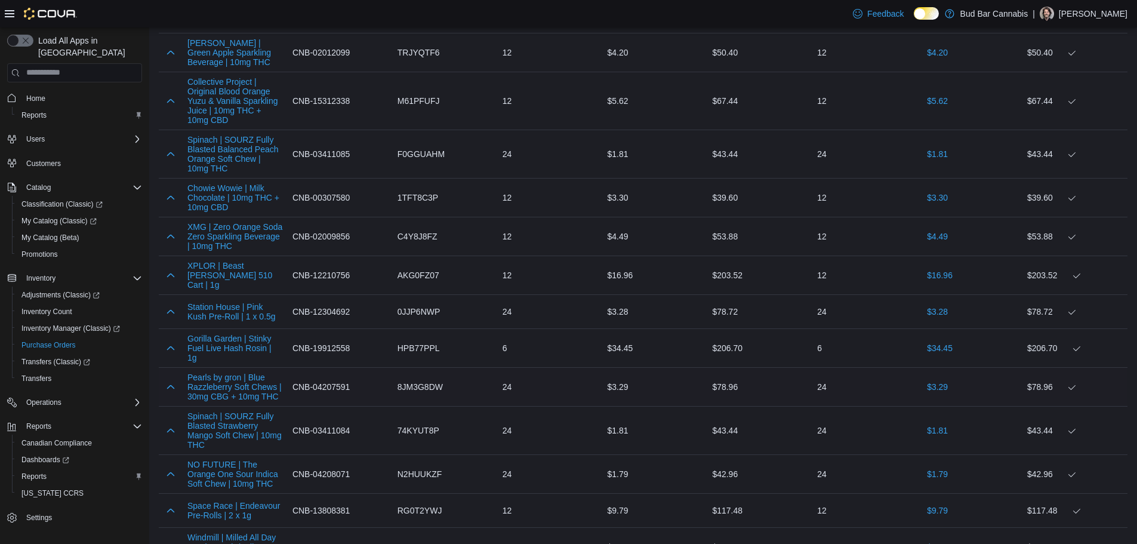
scroll to position [3392, 0]
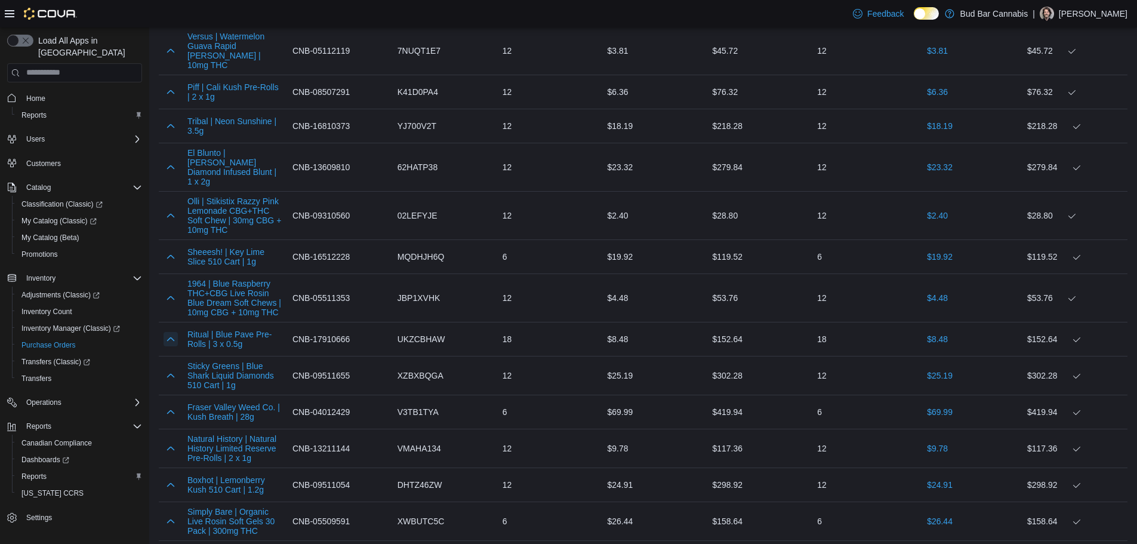
click at [171, 332] on button "button" at bounding box center [171, 339] width 14 height 14
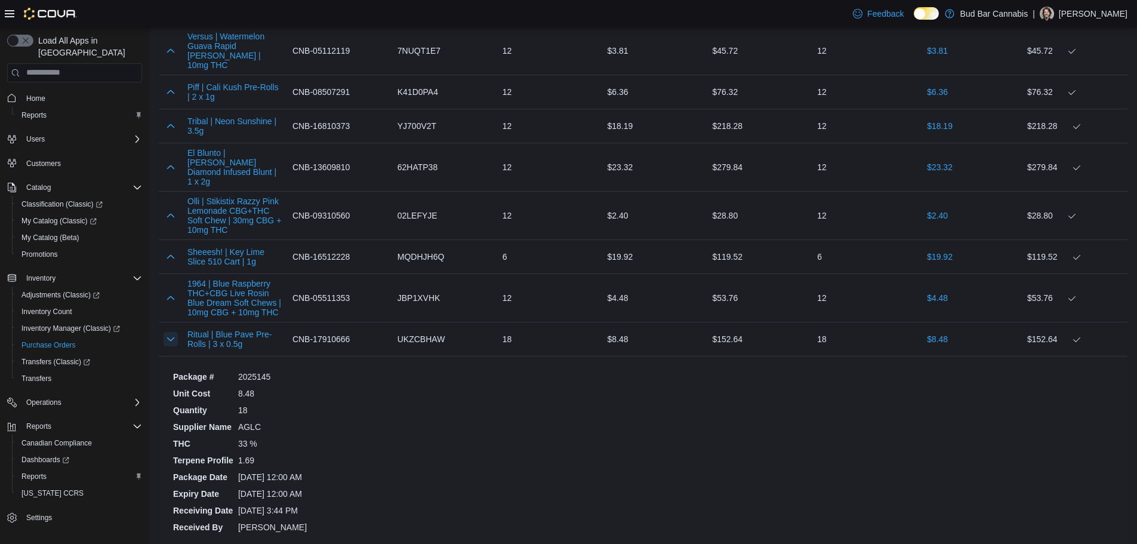
click at [171, 332] on button "button" at bounding box center [171, 339] width 14 height 14
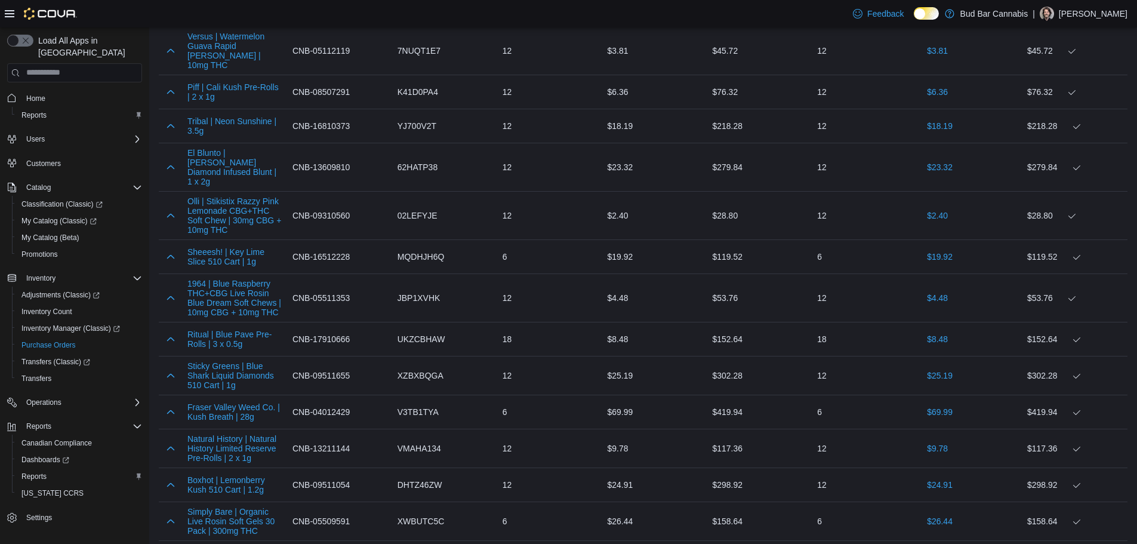
scroll to position [943, 0]
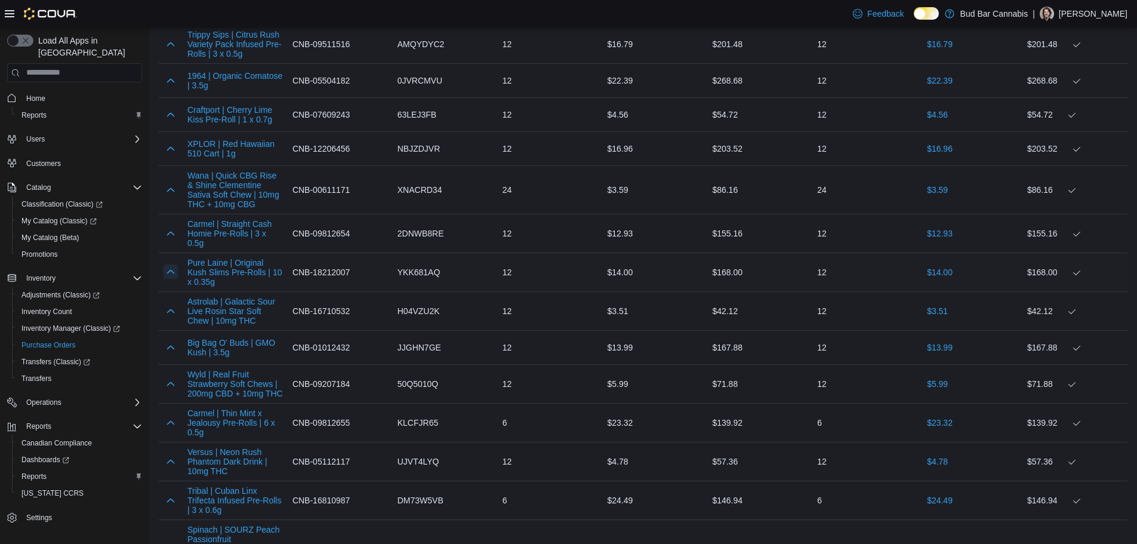
click at [175, 272] on button "button" at bounding box center [171, 271] width 14 height 14
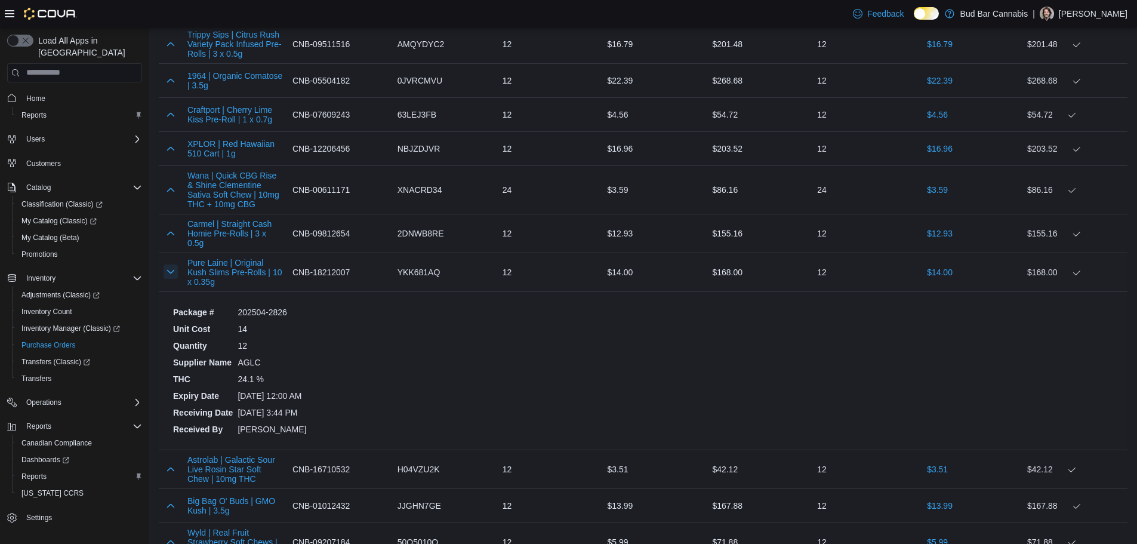
click at [175, 272] on button "button" at bounding box center [171, 271] width 14 height 14
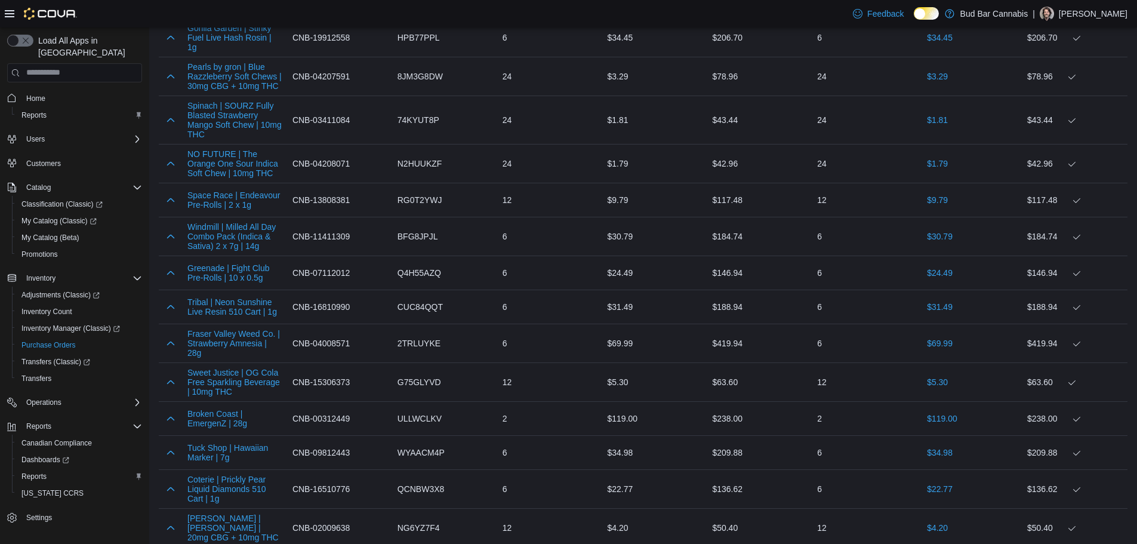
scroll to position [243, 0]
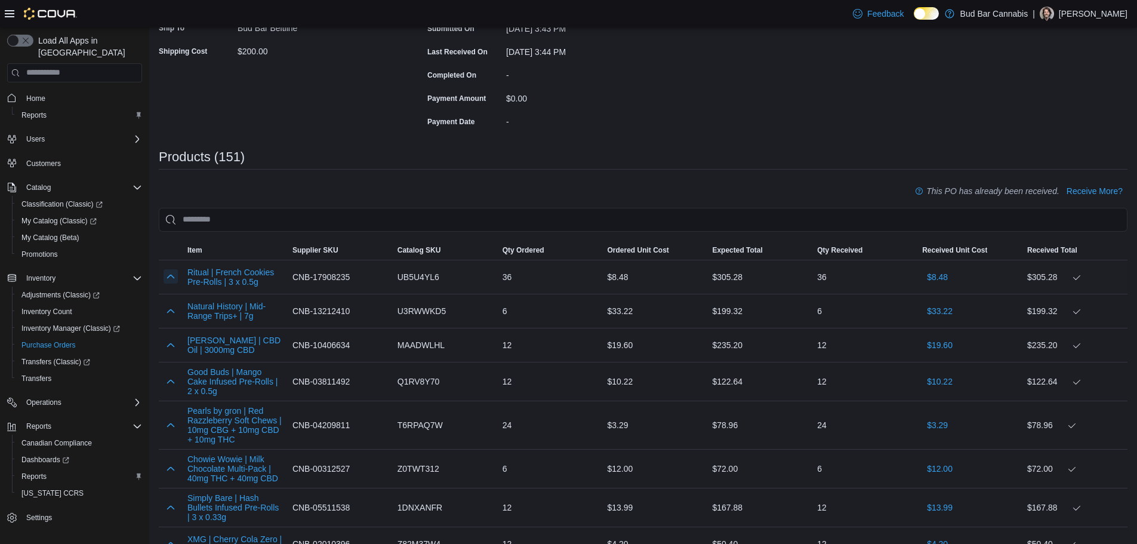
click at [168, 273] on button "button" at bounding box center [171, 276] width 14 height 14
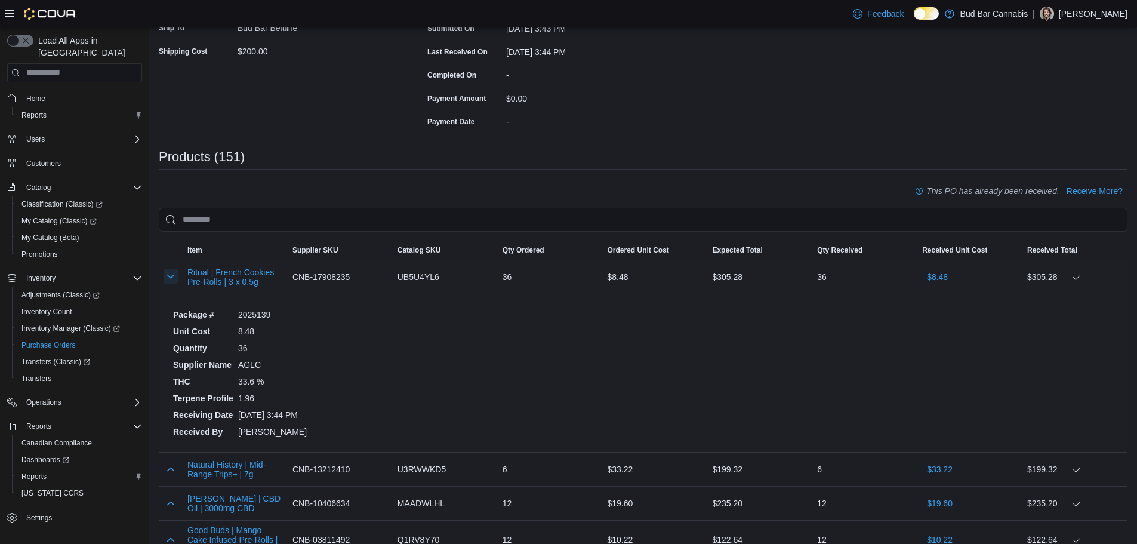
click at [169, 278] on button "button" at bounding box center [171, 276] width 14 height 14
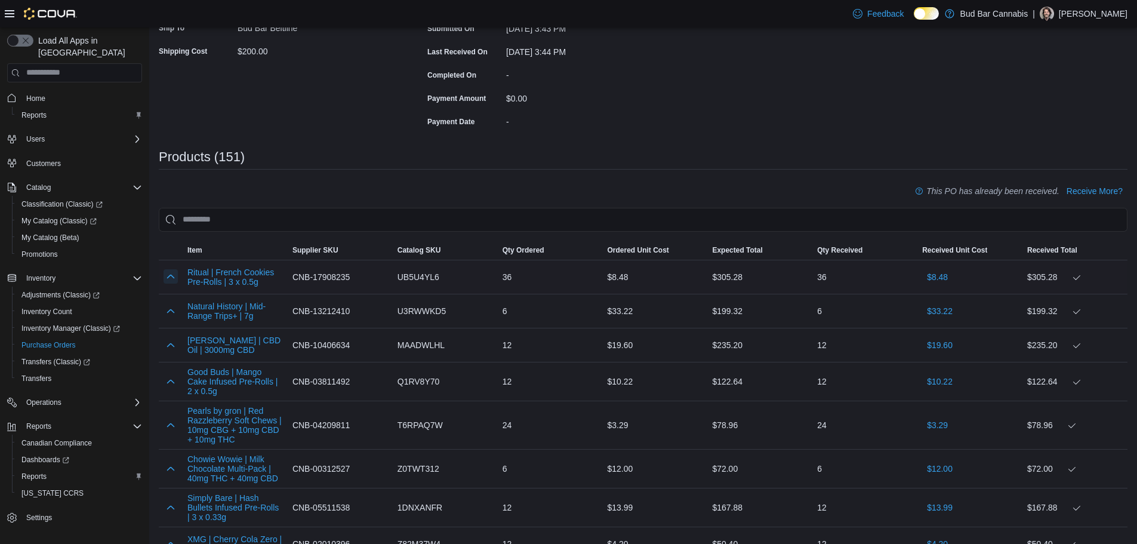
click at [169, 278] on button "button" at bounding box center [171, 276] width 14 height 14
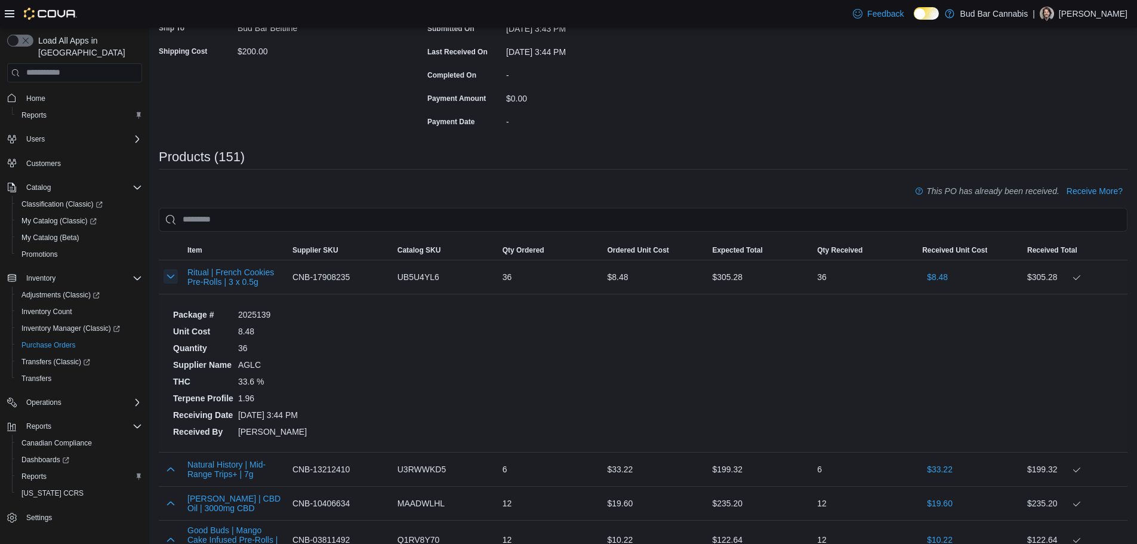
click at [169, 277] on button "button" at bounding box center [171, 276] width 14 height 14
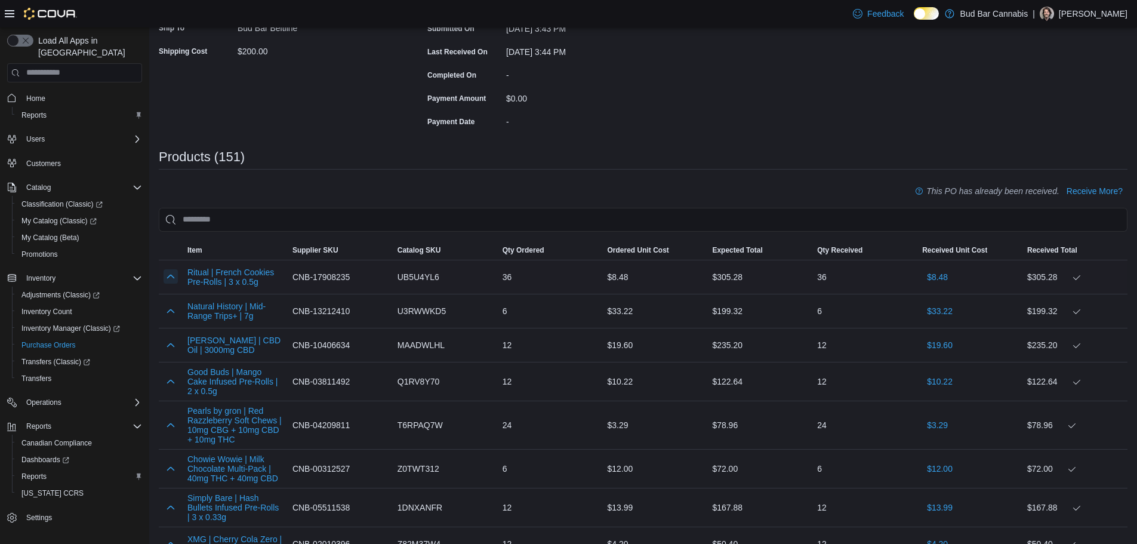
scroll to position [3392, 0]
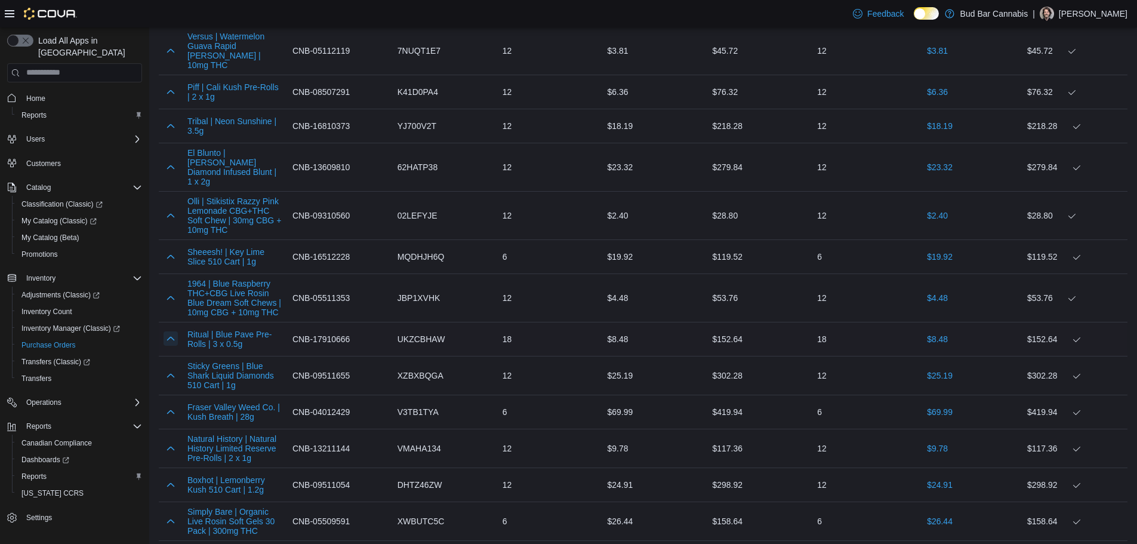
click at [172, 331] on button "button" at bounding box center [171, 338] width 14 height 14
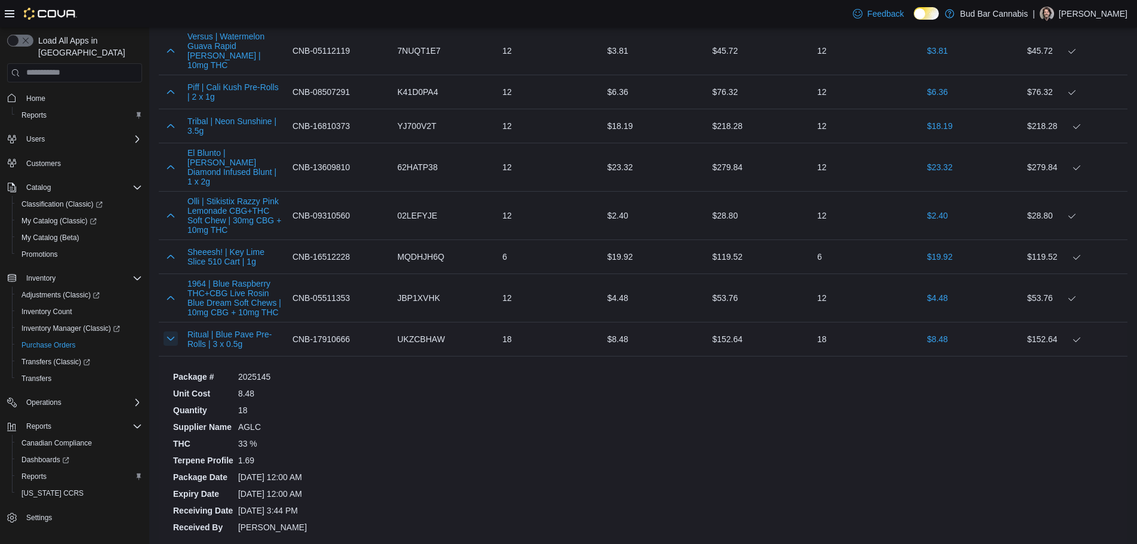
click at [169, 331] on button "button" at bounding box center [171, 338] width 14 height 14
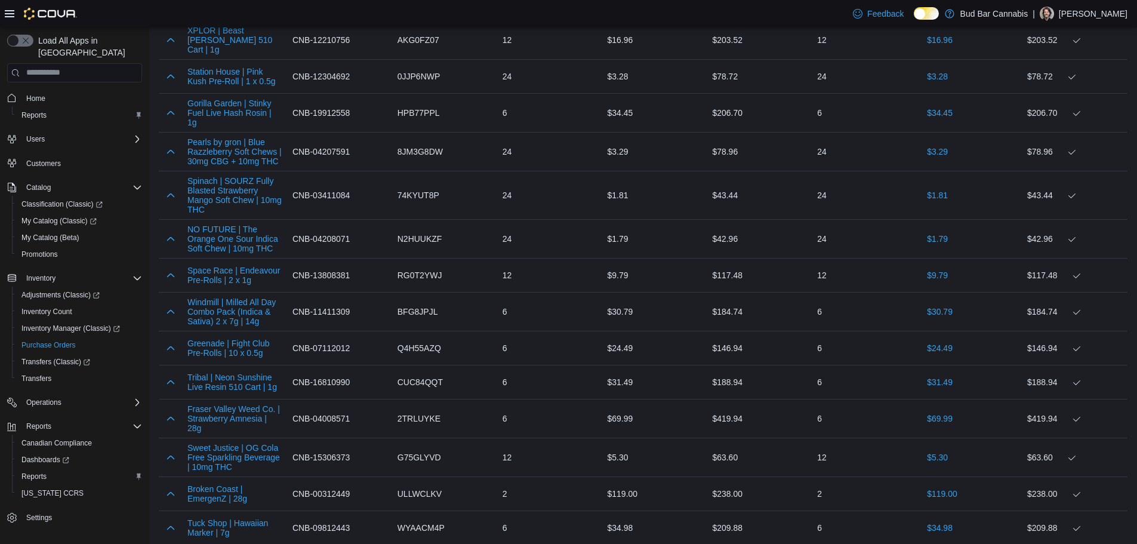
scroll to position [1698, 0]
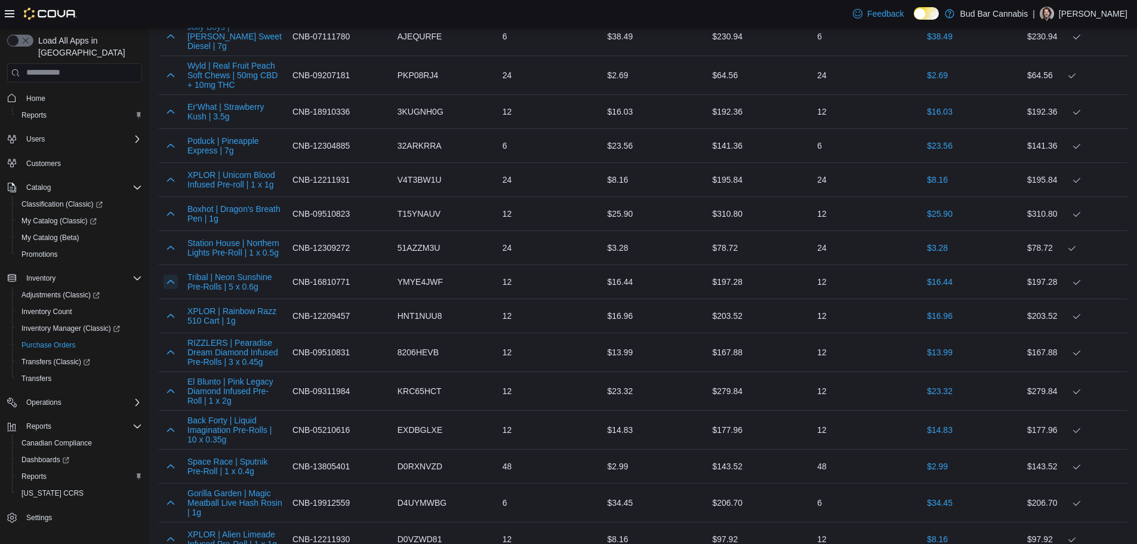
click at [169, 274] on button "button" at bounding box center [171, 281] width 14 height 14
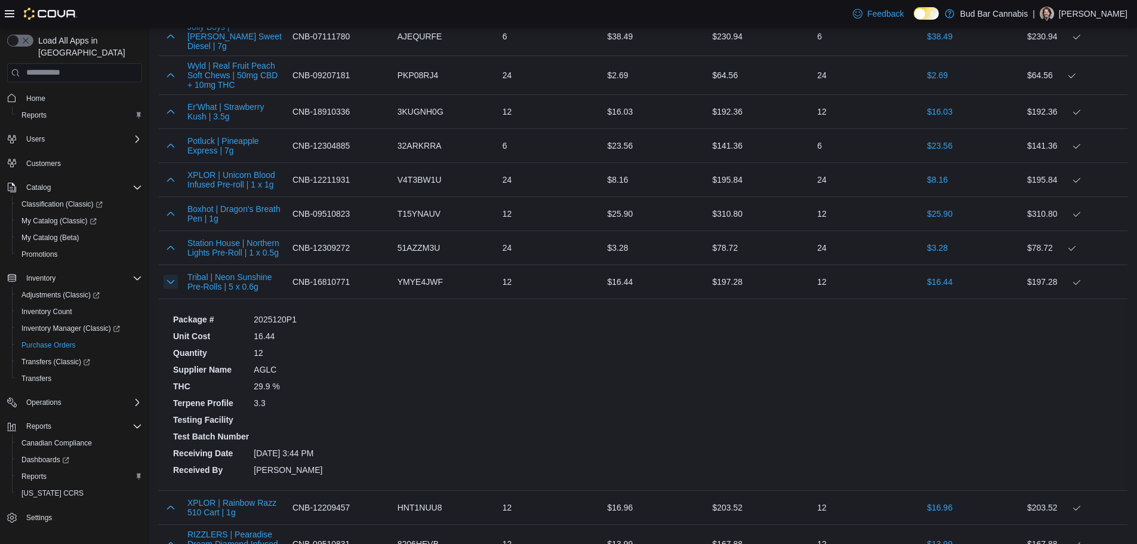
click at [169, 274] on button "button" at bounding box center [171, 281] width 14 height 14
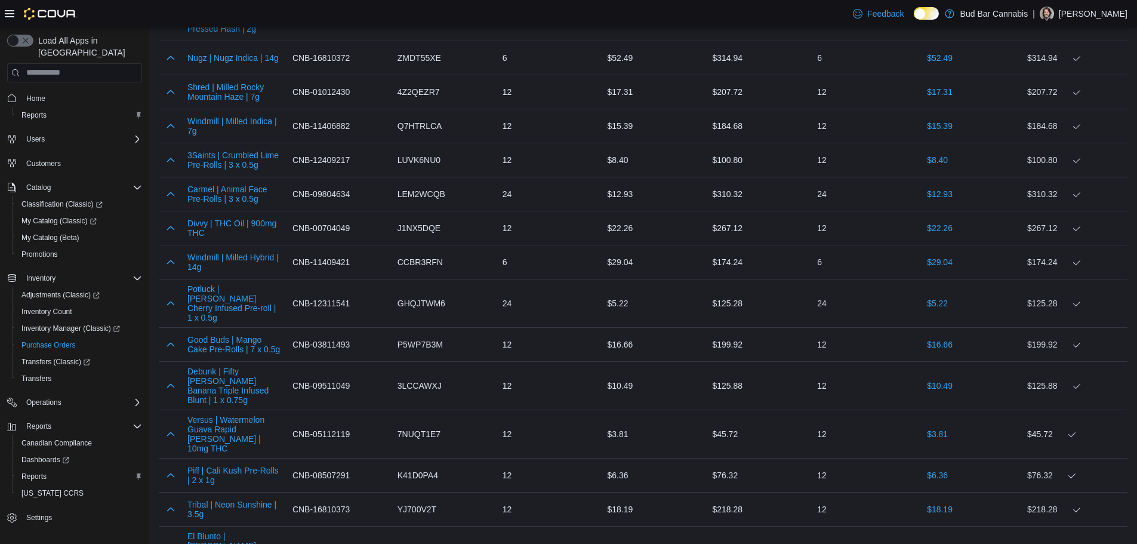
scroll to position [4105, 0]
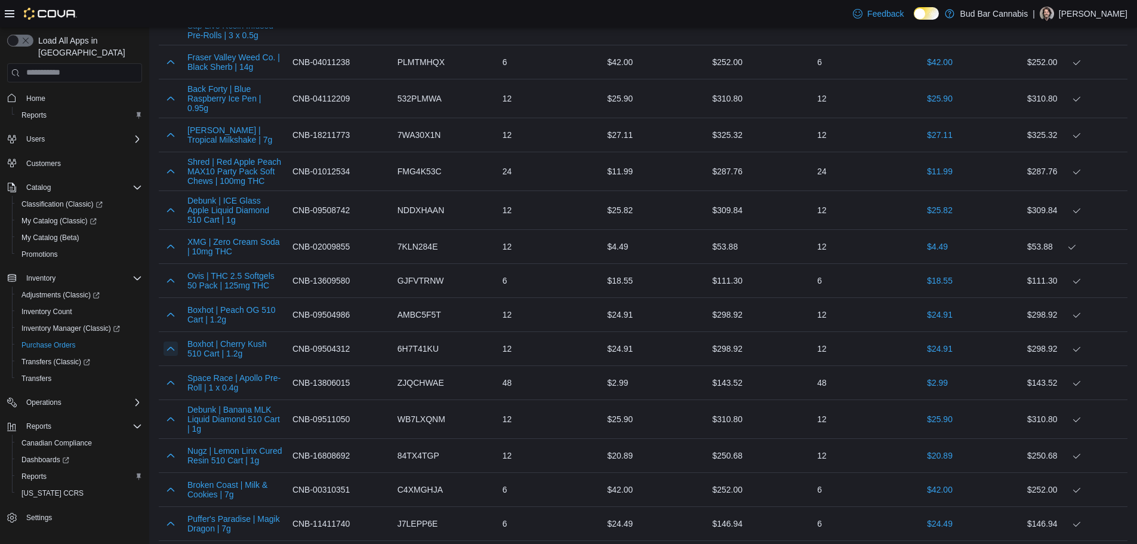
click at [169, 341] on button "button" at bounding box center [171, 348] width 14 height 14
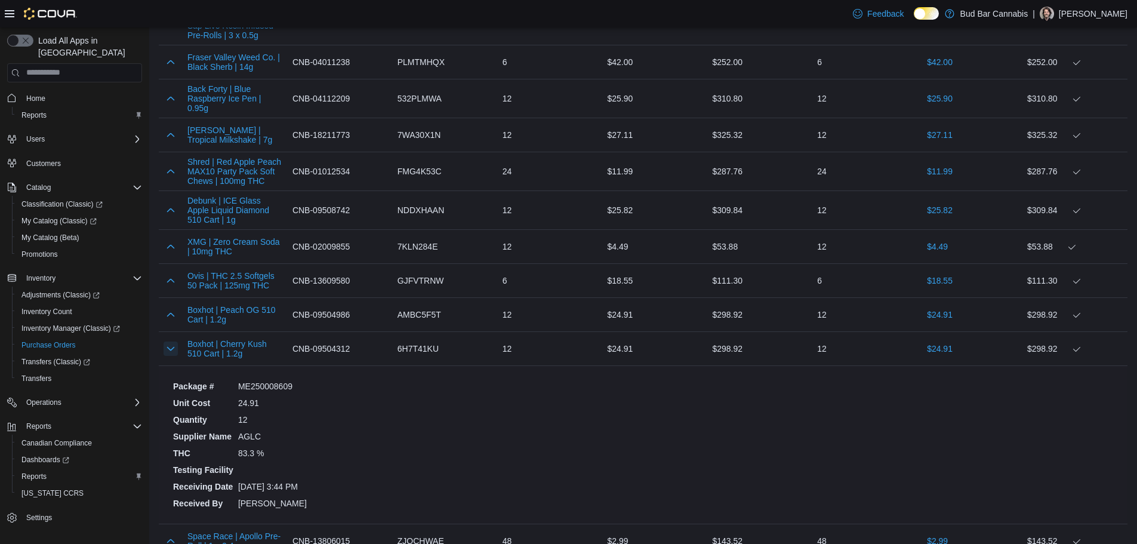
click at [169, 341] on button "button" at bounding box center [171, 348] width 14 height 14
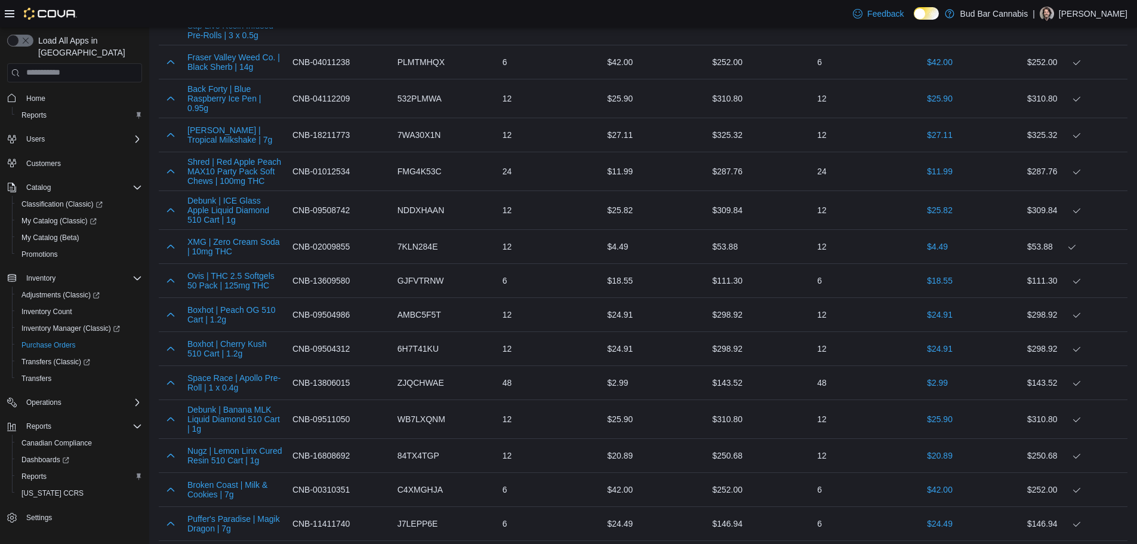
scroll to position [5698, 0]
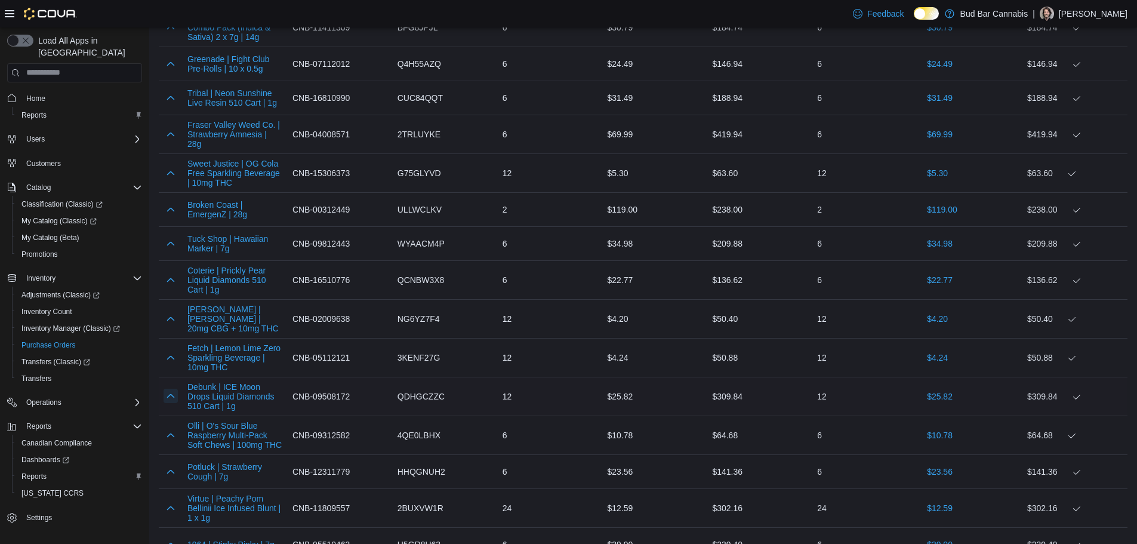
click at [167, 388] on button "button" at bounding box center [171, 395] width 14 height 14
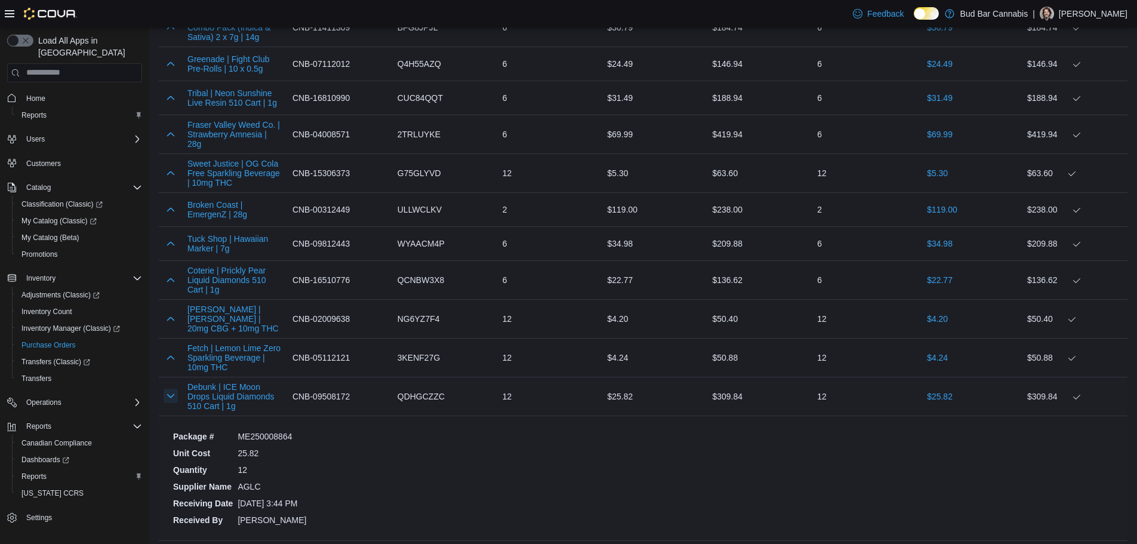
click at [169, 388] on button "button" at bounding box center [171, 395] width 14 height 14
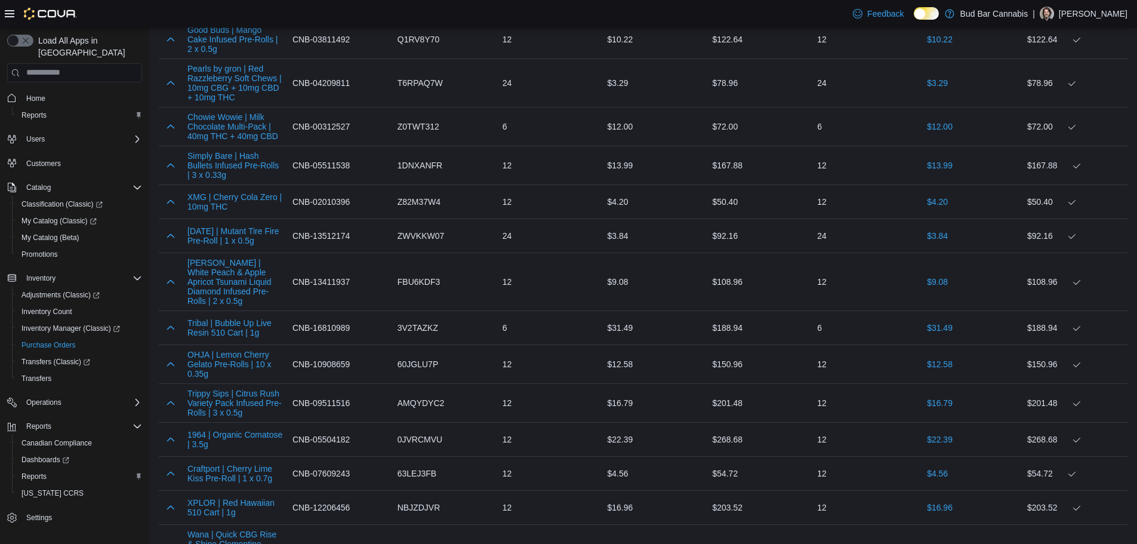
scroll to position [4071, 0]
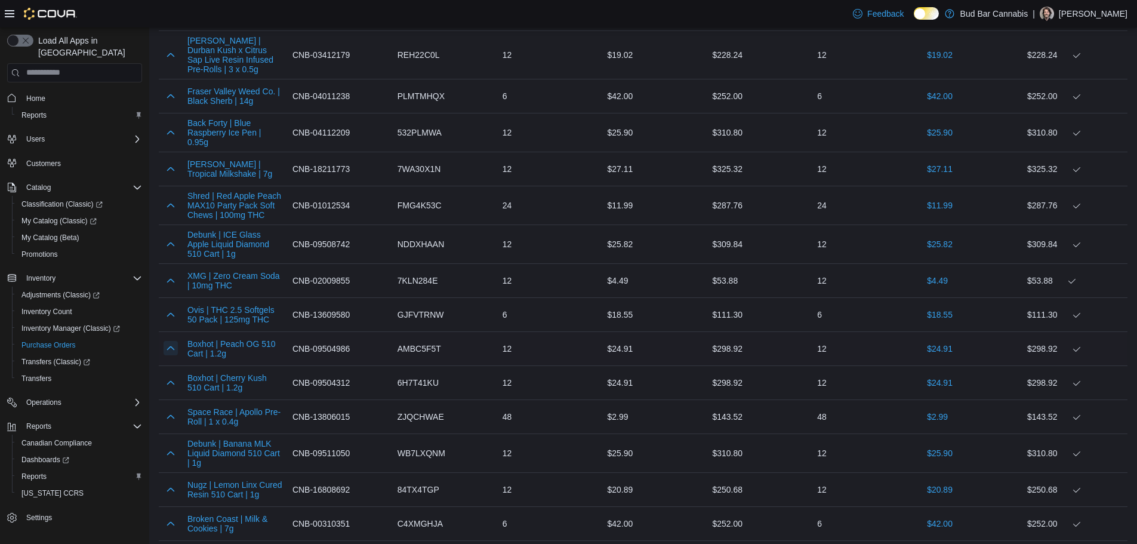
click at [168, 341] on button "button" at bounding box center [171, 348] width 14 height 14
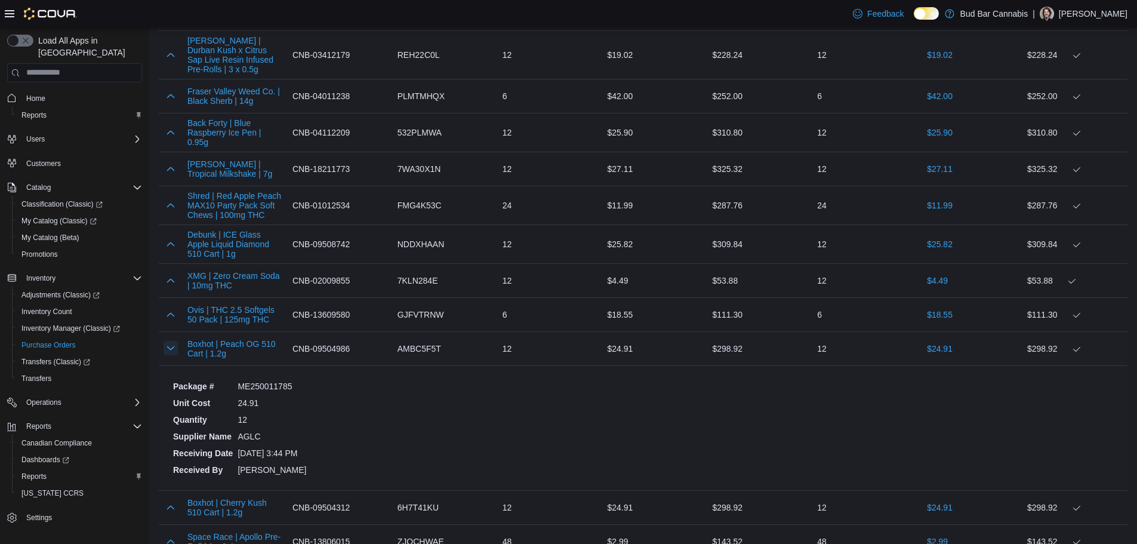
click at [170, 341] on button "button" at bounding box center [171, 348] width 14 height 14
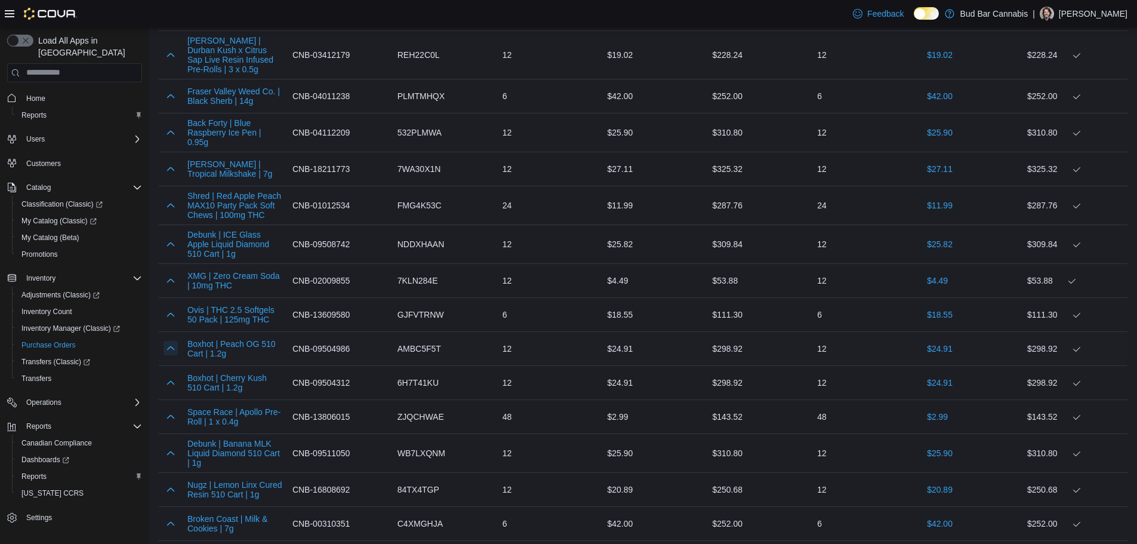
scroll to position [3537, 0]
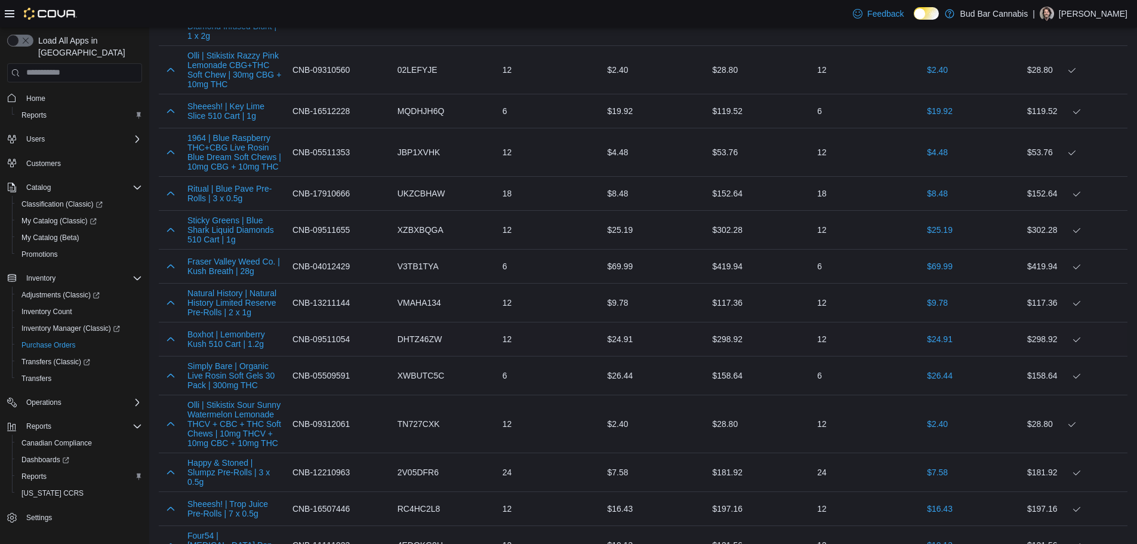
click at [159, 327] on div at bounding box center [171, 339] width 24 height 24
click at [168, 331] on button "button" at bounding box center [171, 338] width 14 height 14
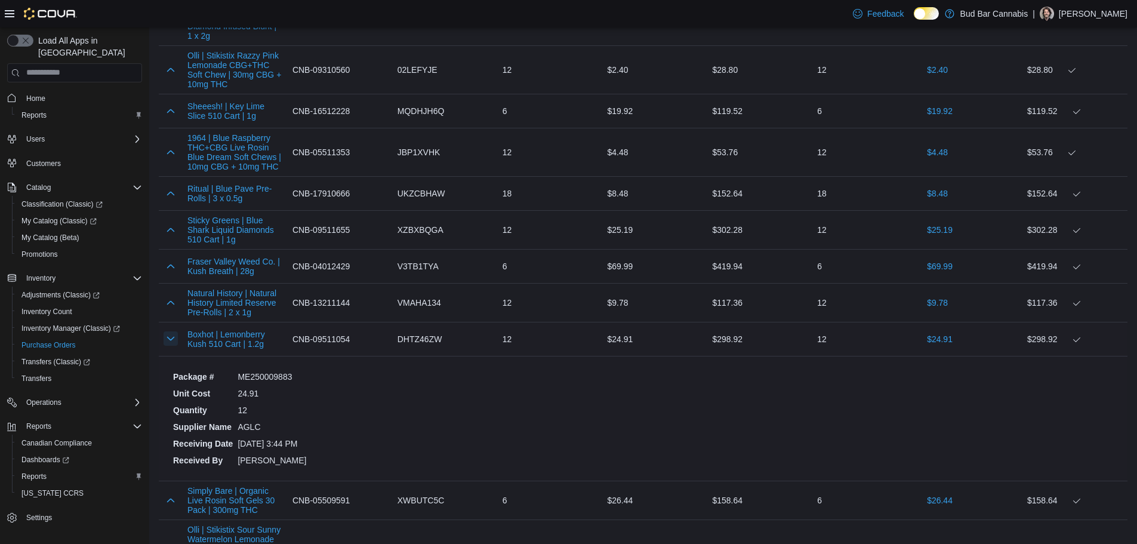
click at [168, 331] on button "button" at bounding box center [171, 338] width 14 height 14
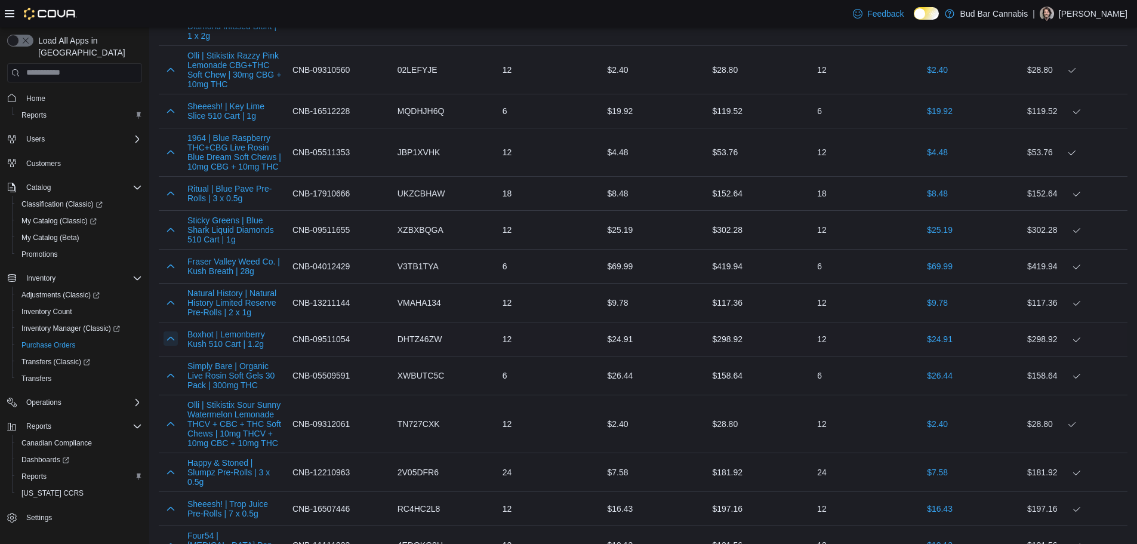
scroll to position [4171, 0]
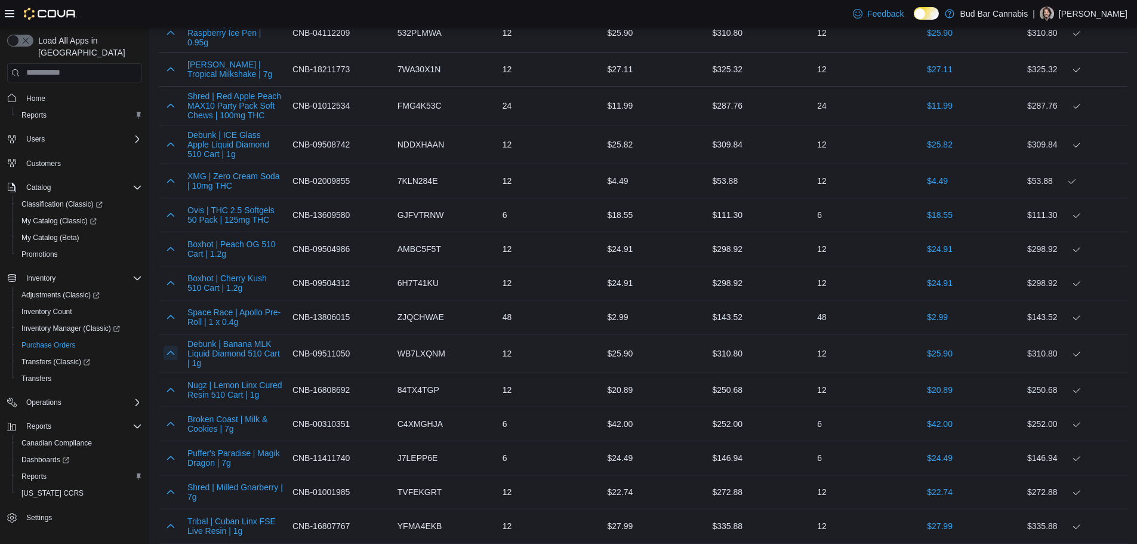
click at [172, 346] on button "button" at bounding box center [171, 353] width 14 height 14
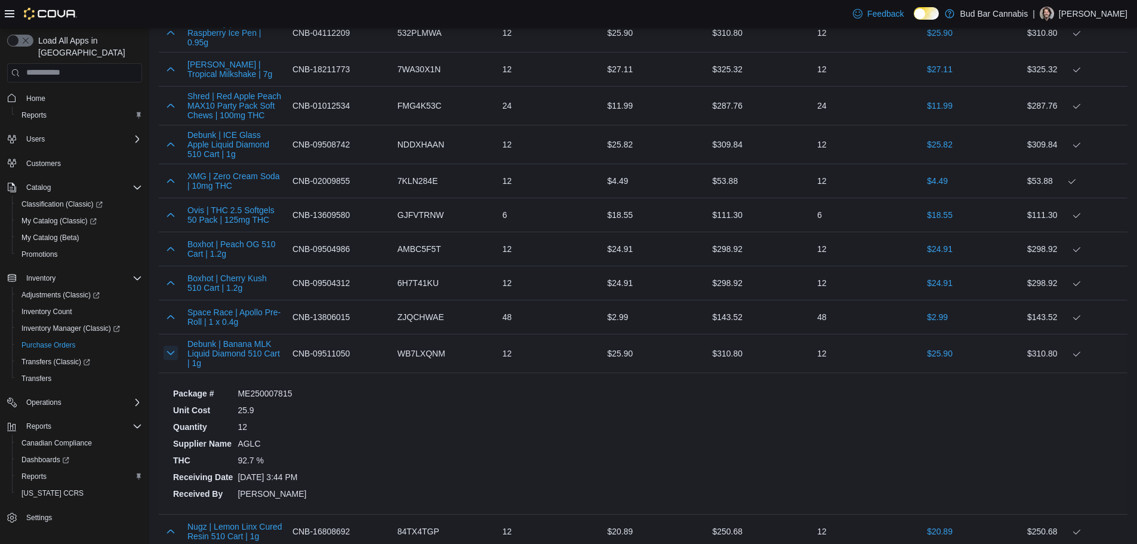
click at [172, 346] on button "button" at bounding box center [171, 353] width 14 height 14
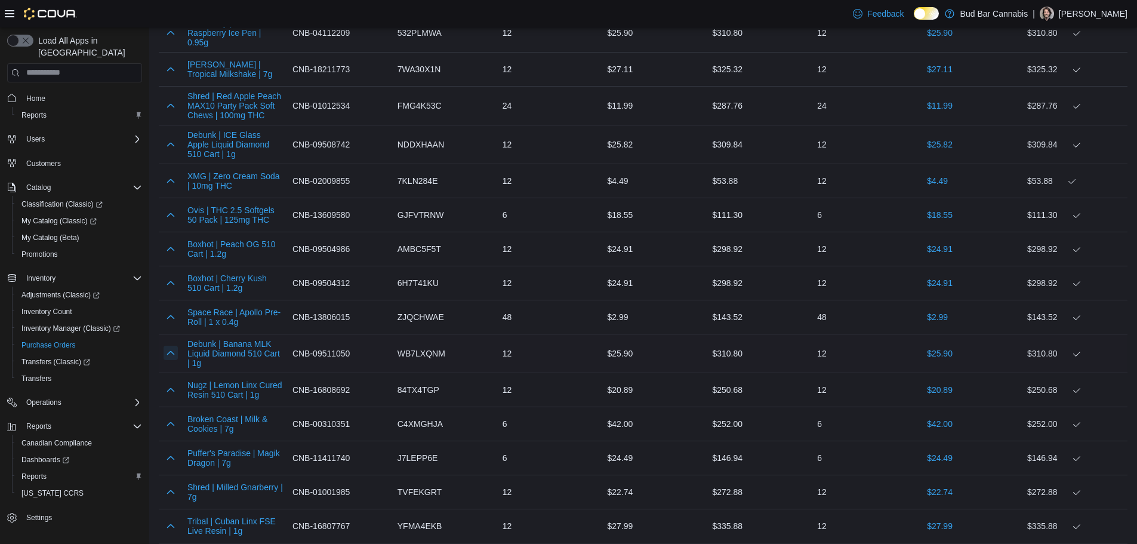
scroll to position [3433, 0]
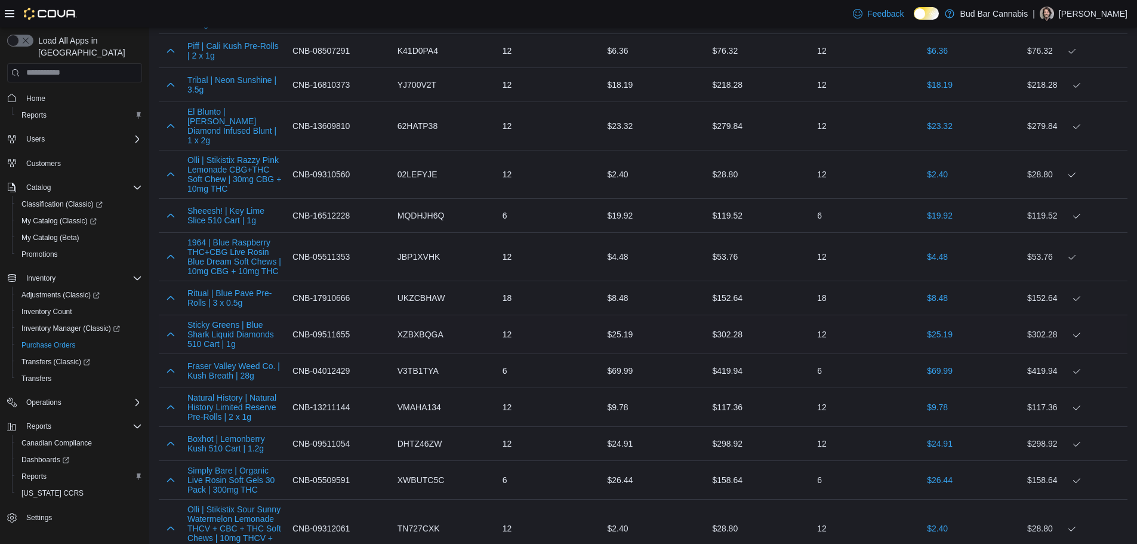
click at [171, 322] on div at bounding box center [171, 334] width 24 height 24
click at [170, 326] on button "button" at bounding box center [171, 333] width 14 height 14
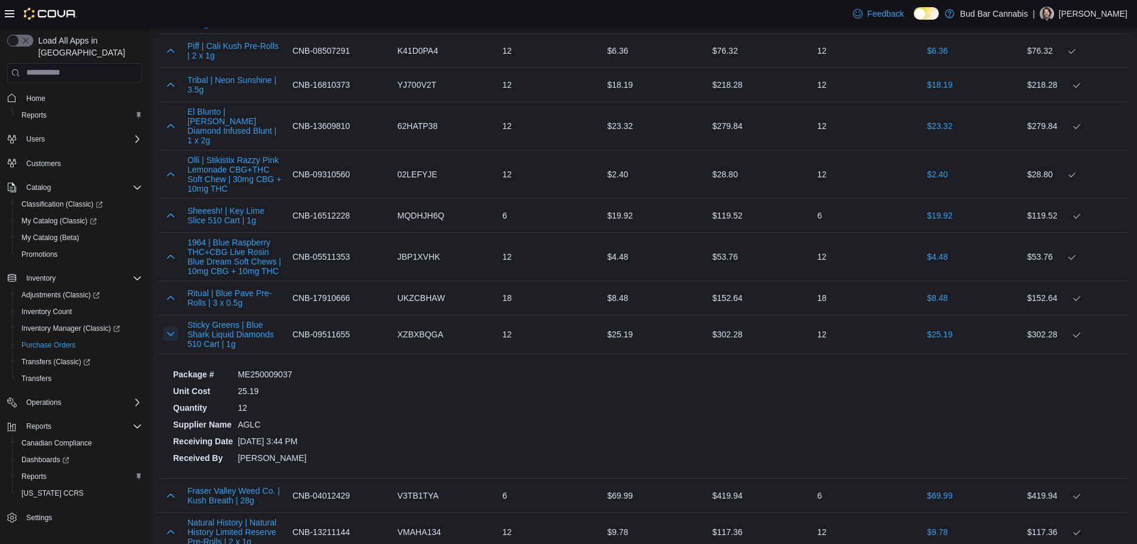
click at [170, 326] on button "button" at bounding box center [171, 333] width 14 height 14
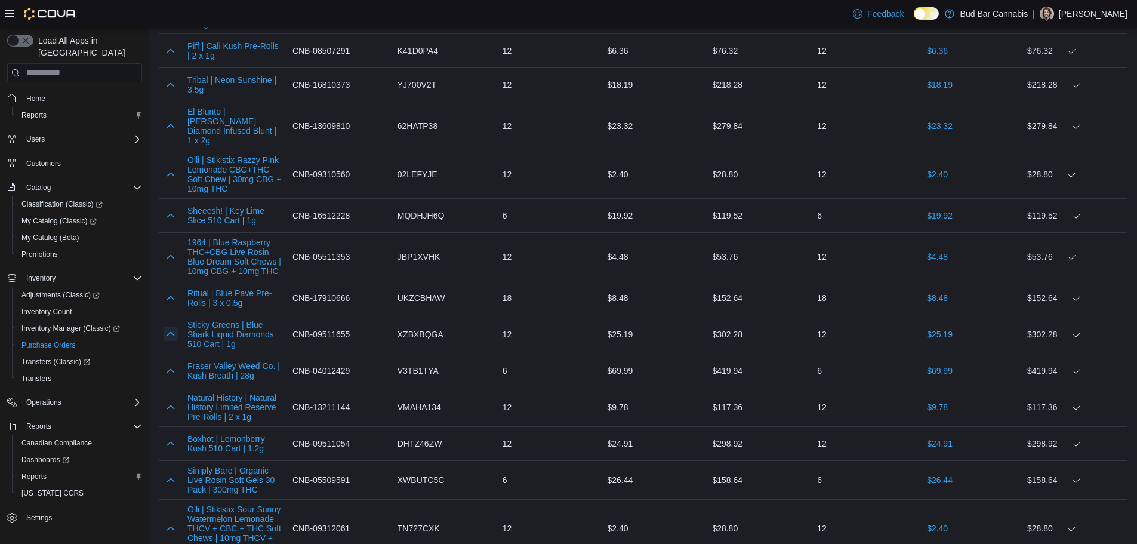
scroll to position [3962, 0]
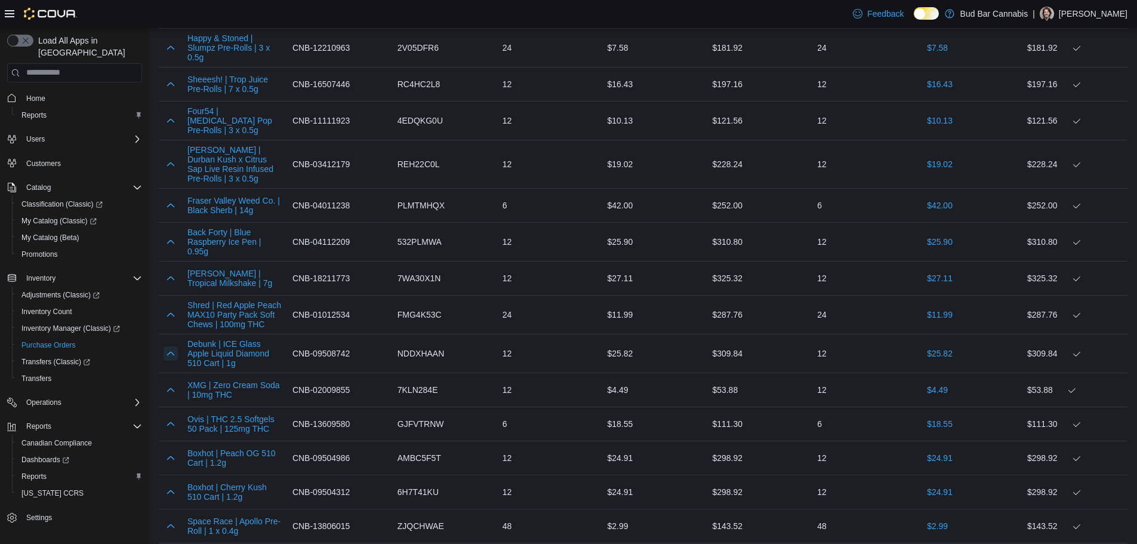
click at [168, 346] on button "button" at bounding box center [171, 353] width 14 height 14
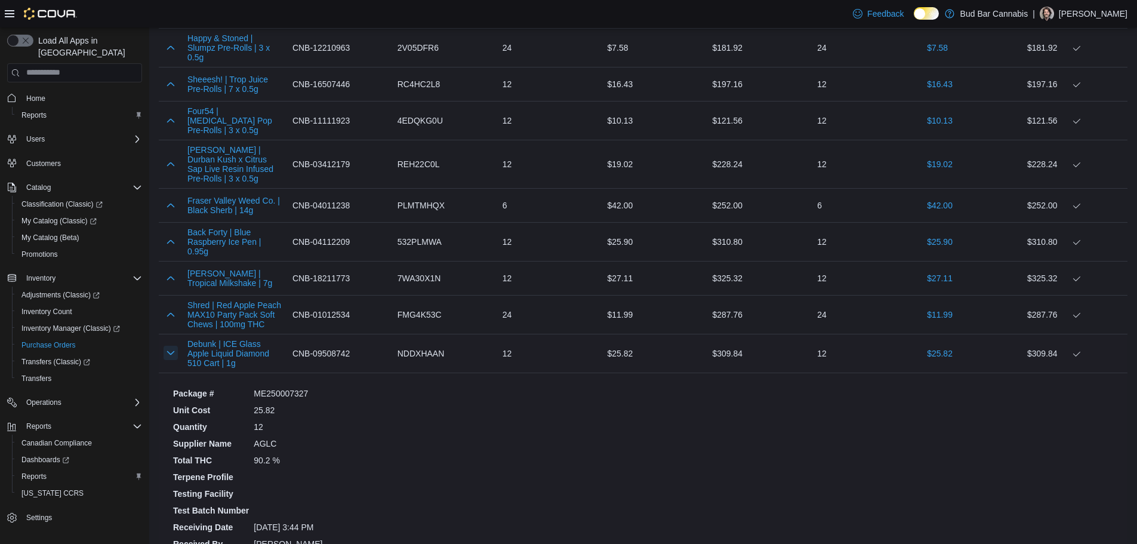
click at [169, 346] on button "button" at bounding box center [171, 353] width 14 height 14
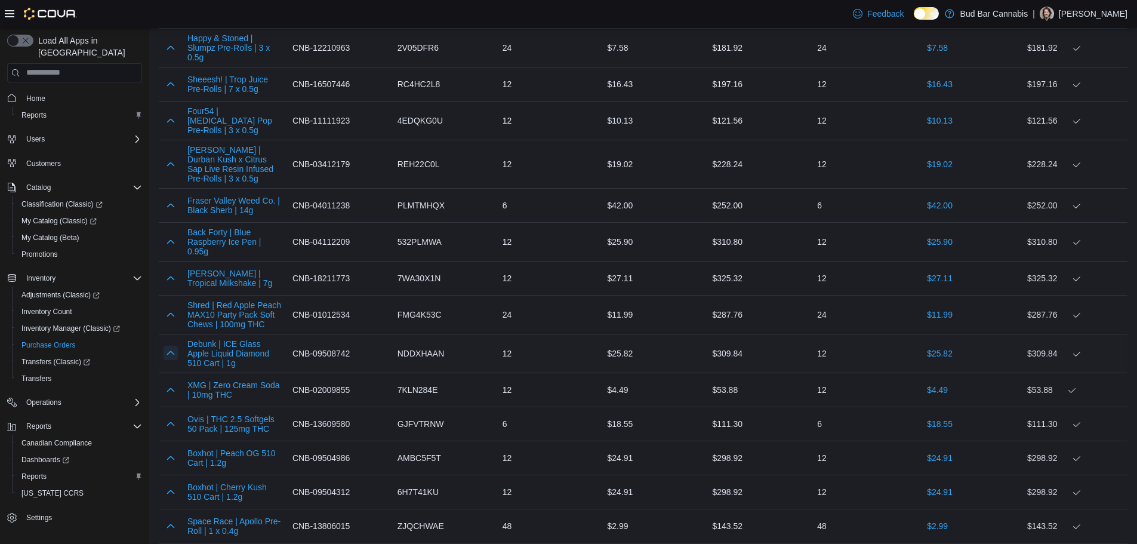
click at [169, 346] on button "button" at bounding box center [171, 353] width 14 height 14
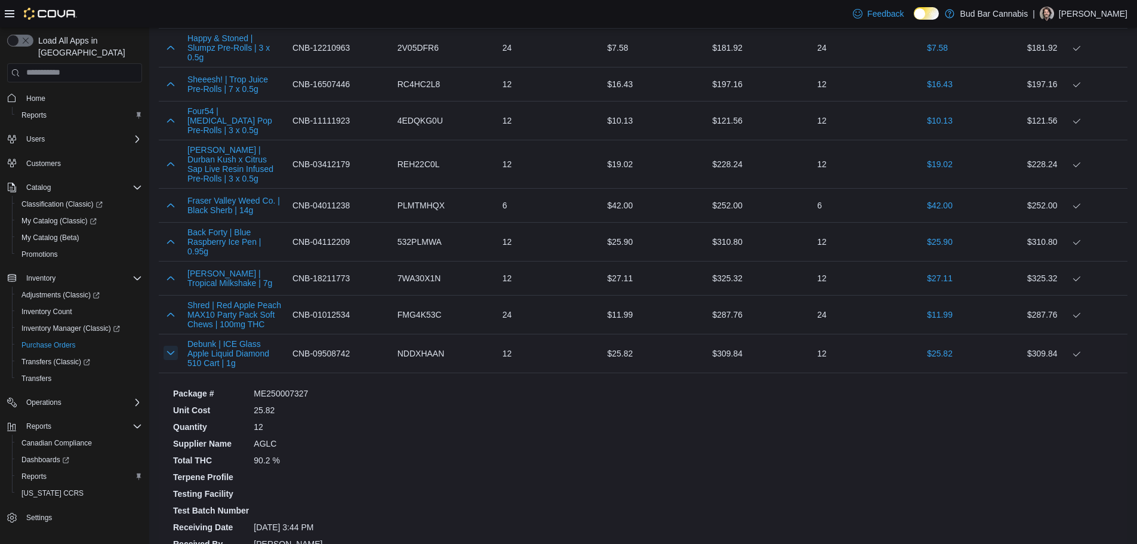
click at [169, 346] on button "button" at bounding box center [171, 353] width 14 height 14
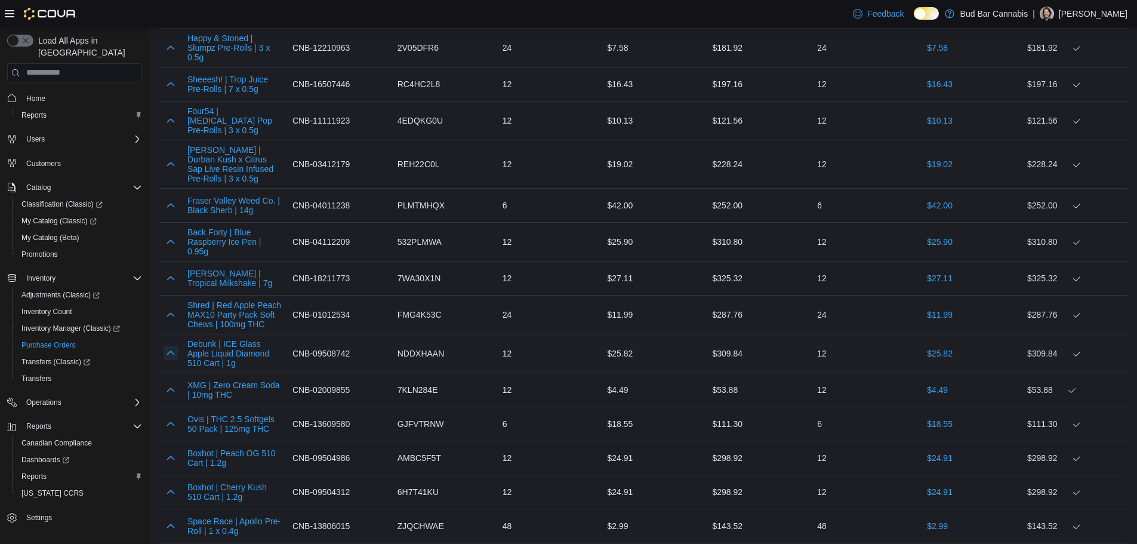
click at [169, 346] on button "button" at bounding box center [171, 353] width 14 height 14
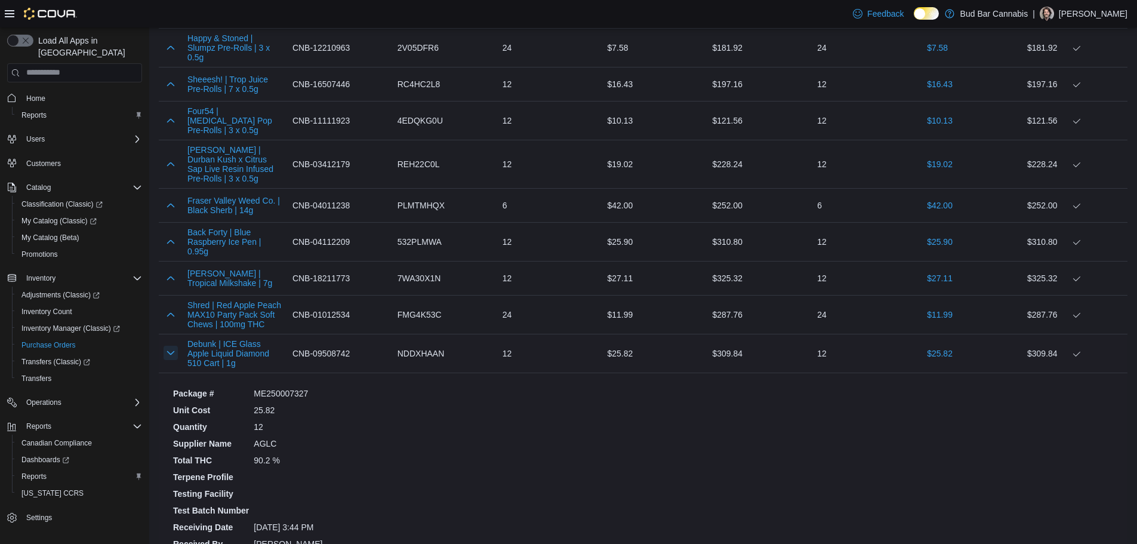
click at [175, 346] on button "button" at bounding box center [171, 353] width 14 height 14
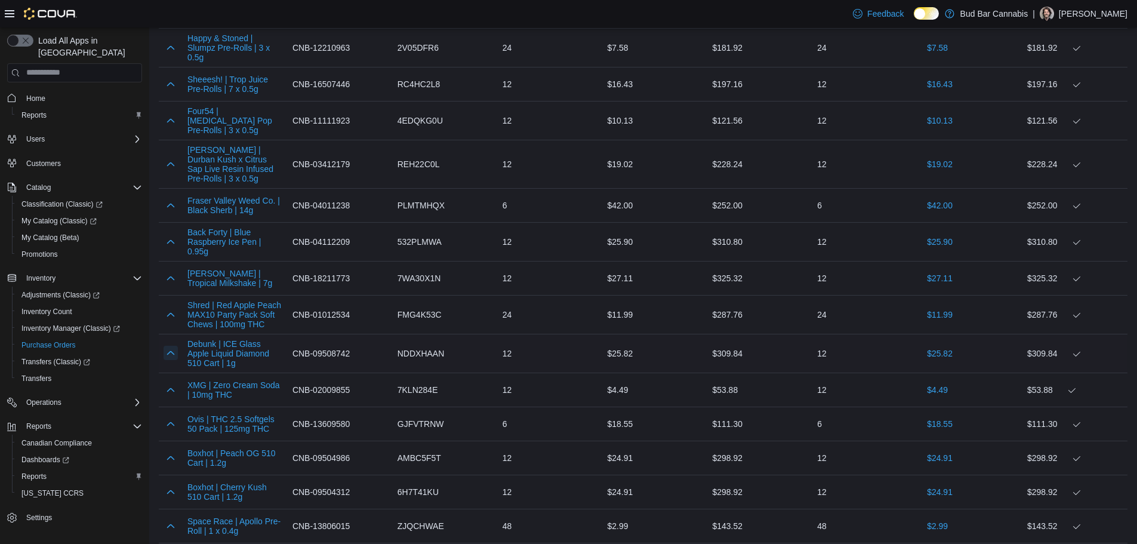
scroll to position [4607, 0]
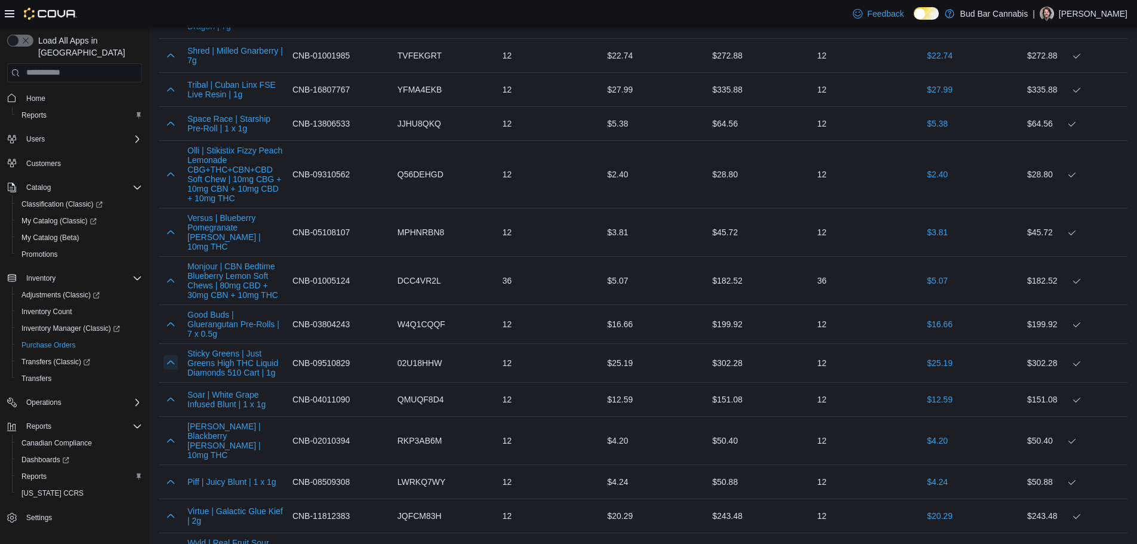
click at [175, 355] on button "button" at bounding box center [171, 362] width 14 height 14
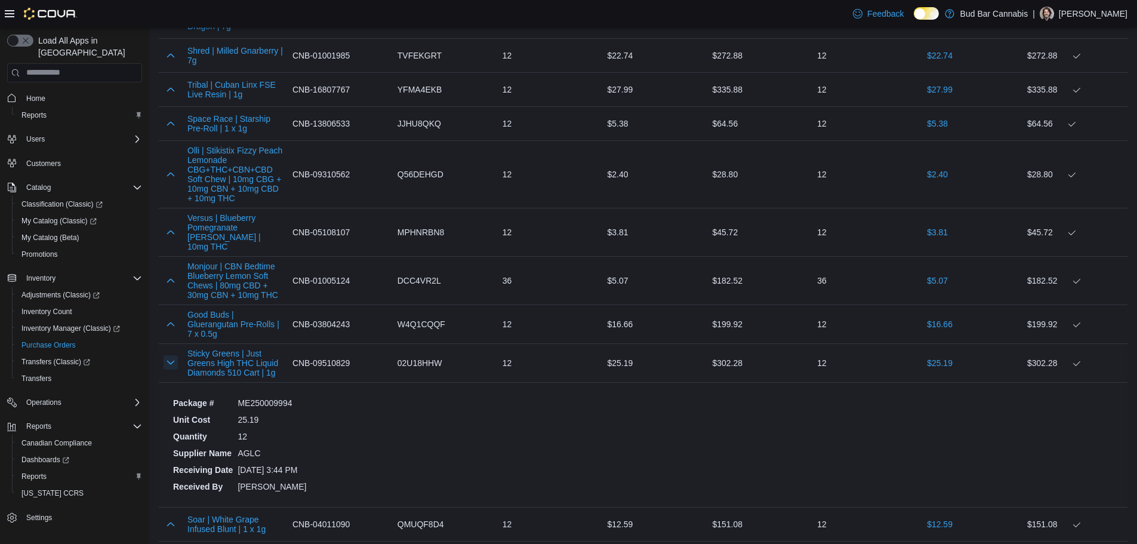
click at [175, 355] on button "button" at bounding box center [171, 362] width 14 height 14
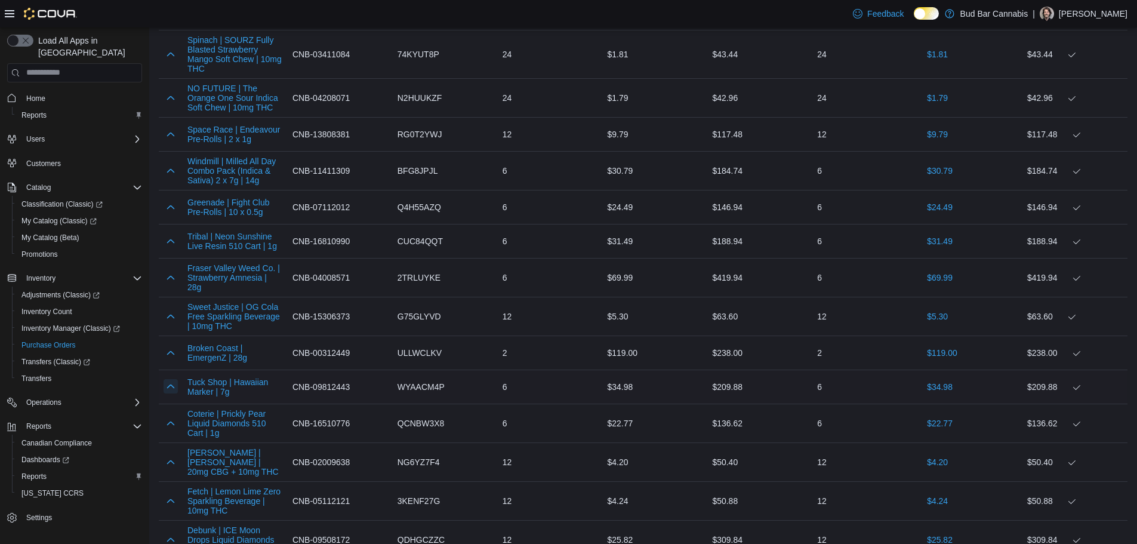
scroll to position [815, 0]
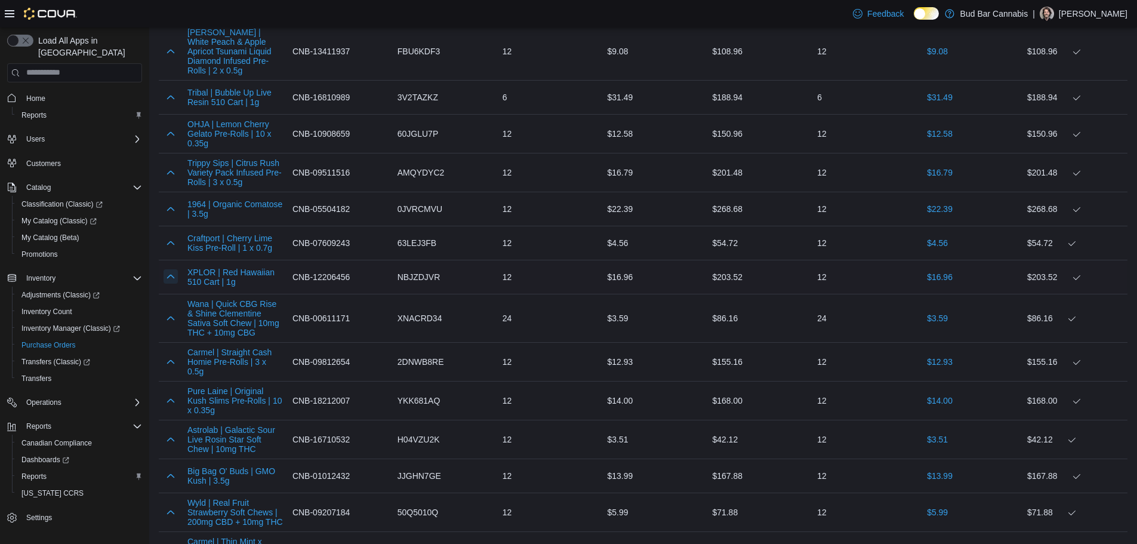
click at [171, 278] on button "button" at bounding box center [171, 276] width 14 height 14
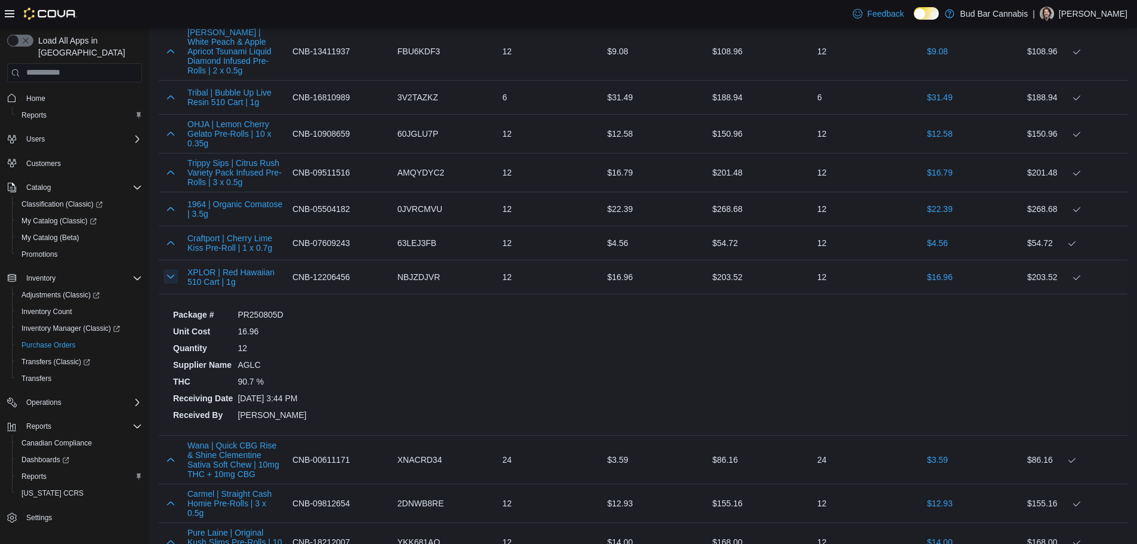
click at [171, 278] on button "button" at bounding box center [171, 276] width 14 height 14
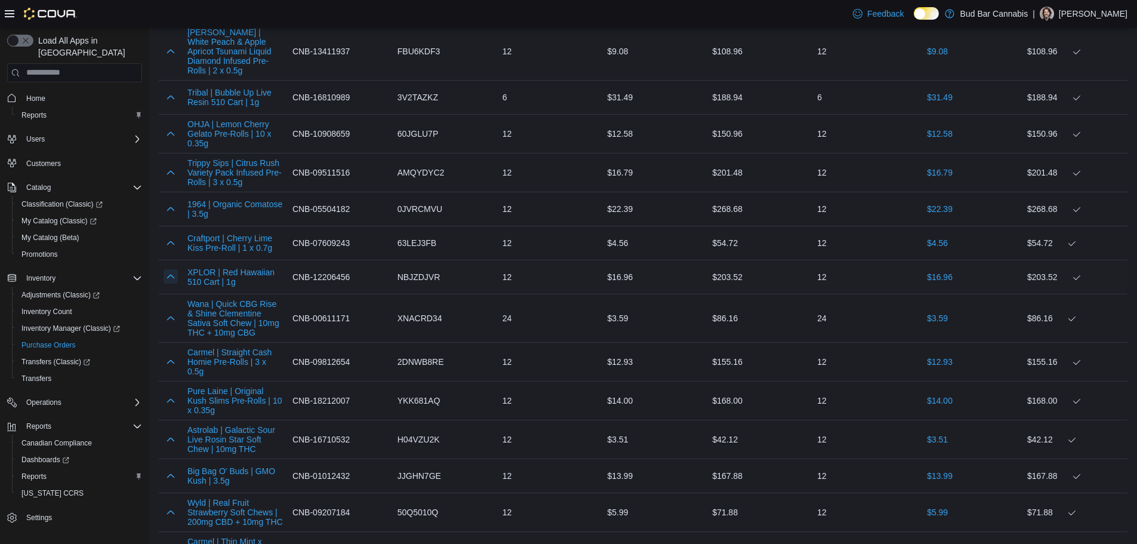
scroll to position [1732, 0]
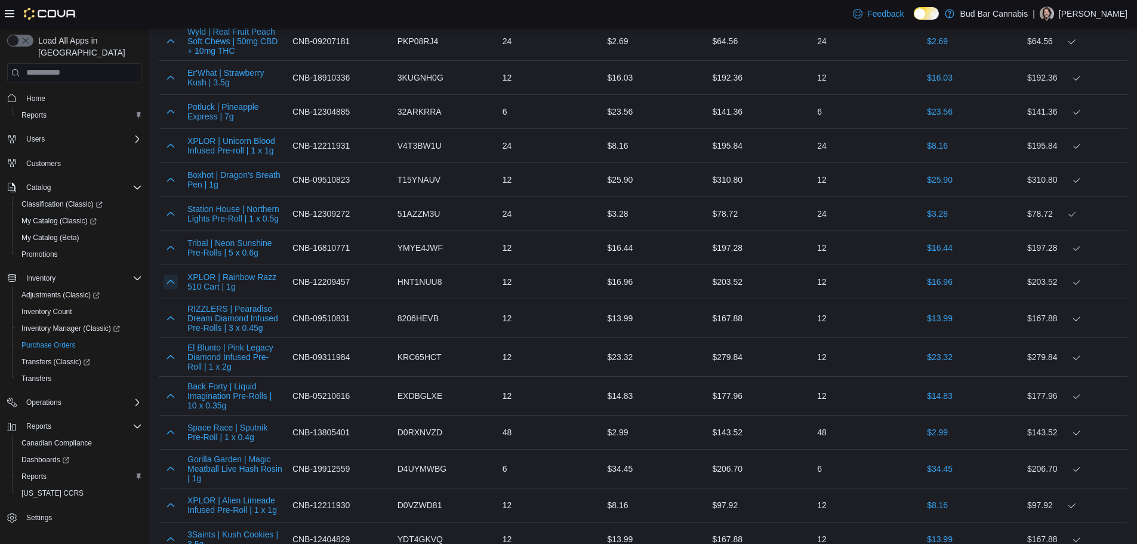
click at [171, 278] on button "button" at bounding box center [171, 281] width 14 height 14
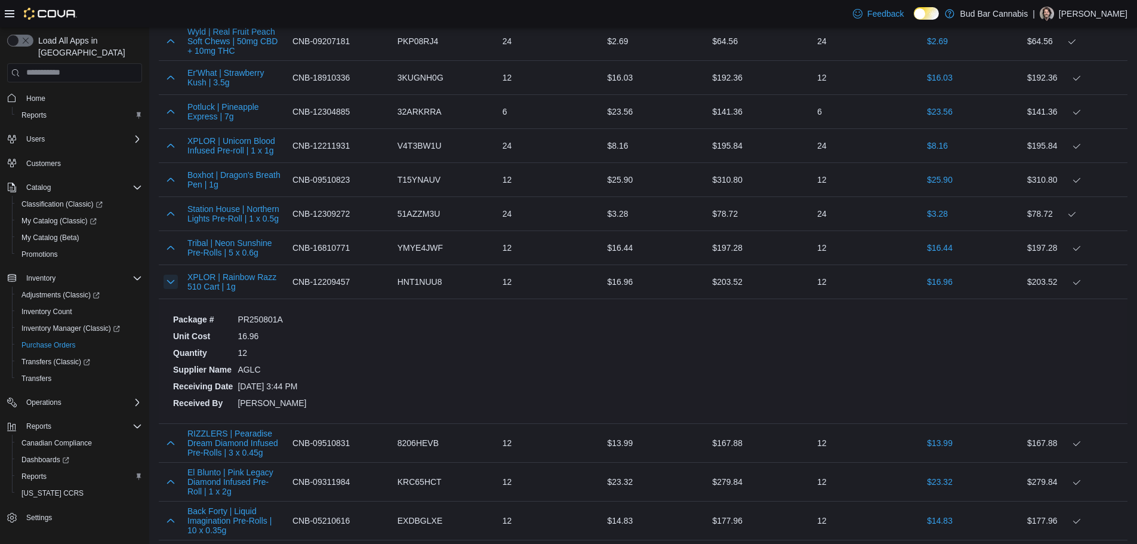
click at [171, 278] on button "button" at bounding box center [171, 281] width 14 height 14
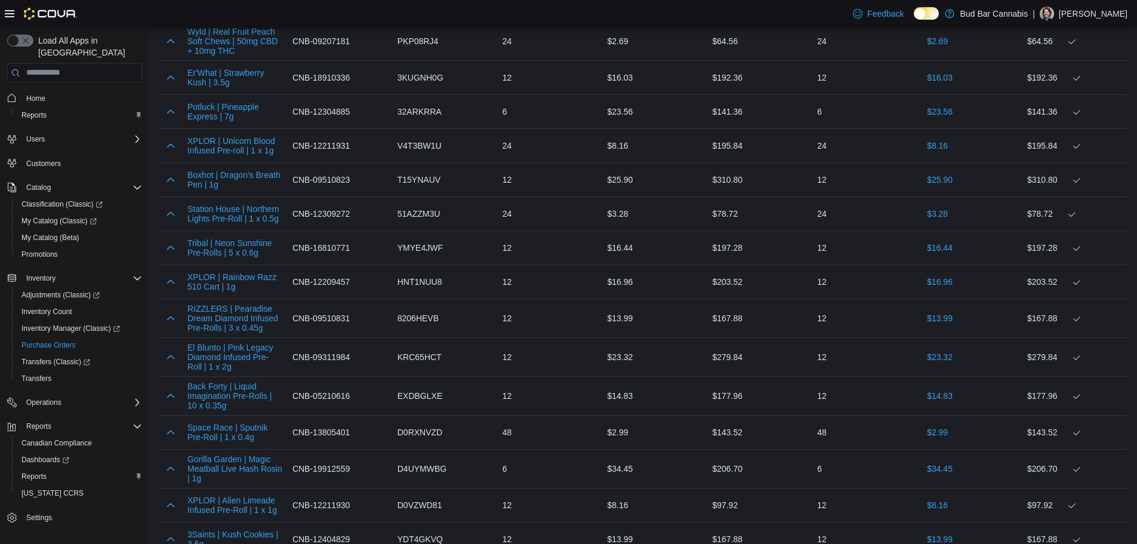
scroll to position [5079, 0]
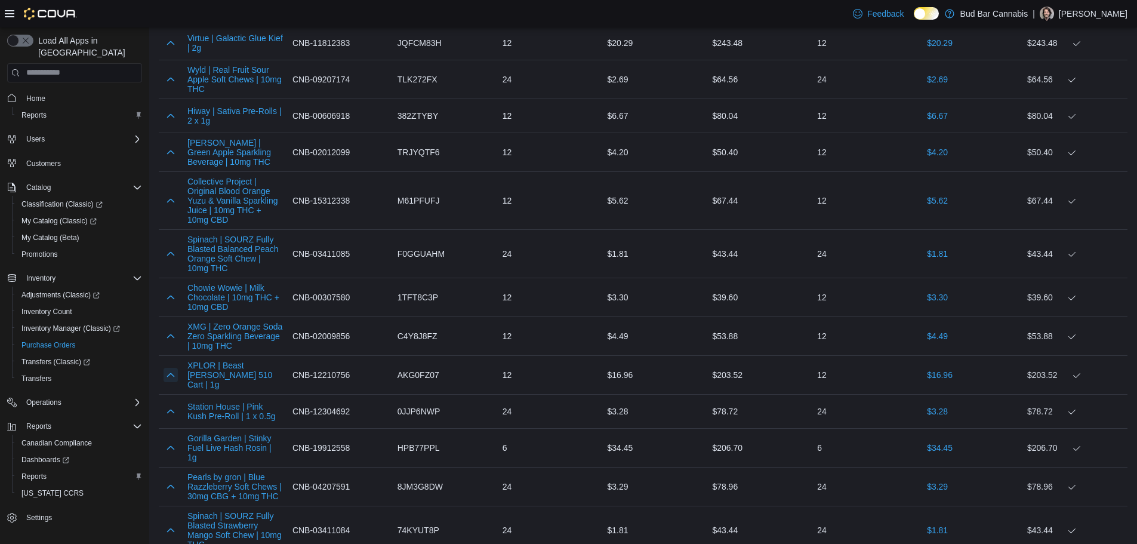
click at [171, 368] on button "button" at bounding box center [171, 375] width 14 height 14
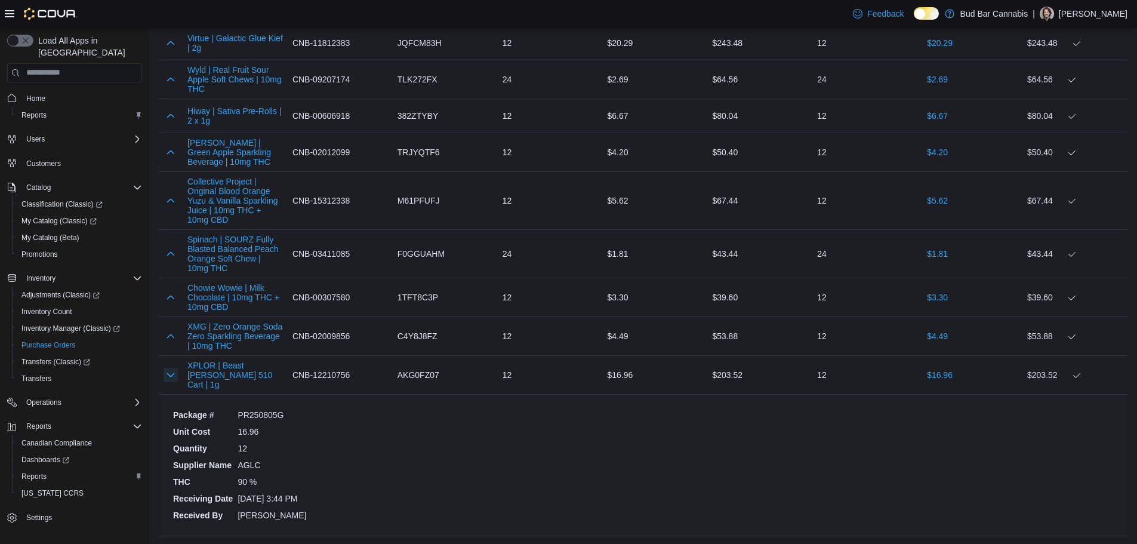
click at [171, 368] on button "button" at bounding box center [171, 375] width 14 height 14
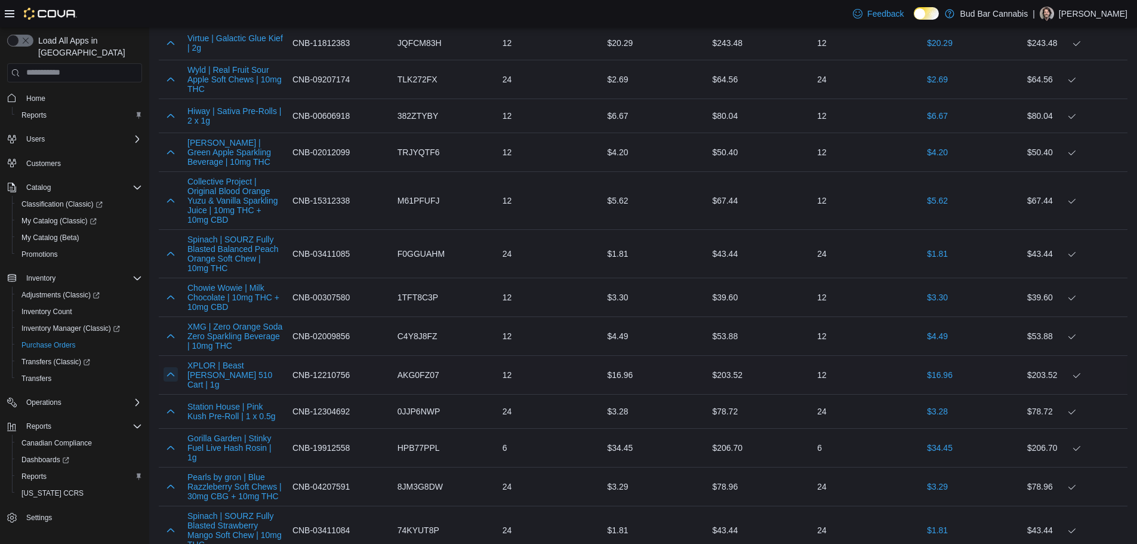
scroll to position [2234, 0]
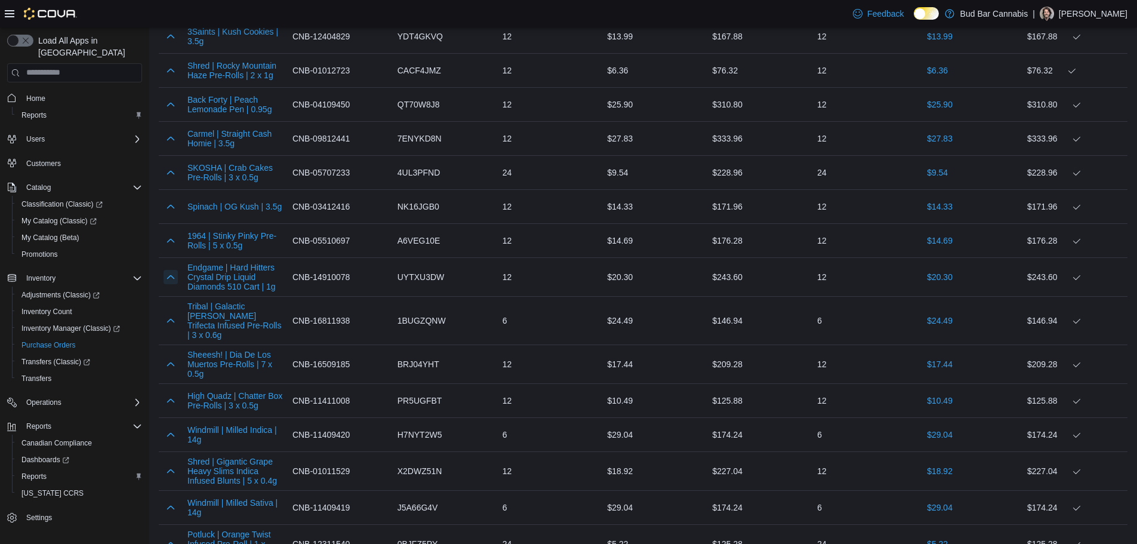
click at [168, 279] on button "button" at bounding box center [171, 277] width 14 height 14
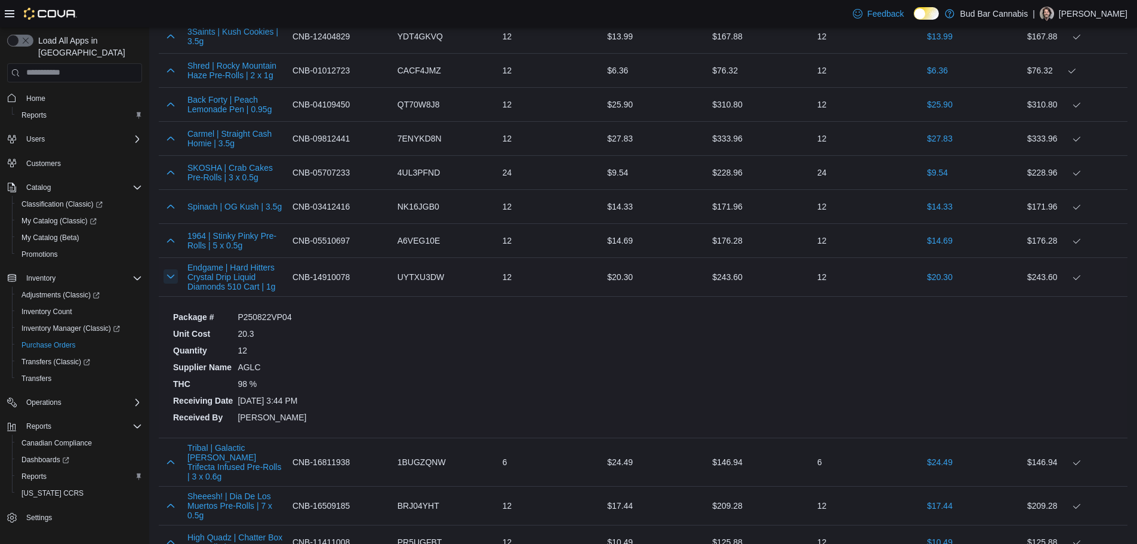
click at [166, 276] on button "button" at bounding box center [171, 276] width 14 height 14
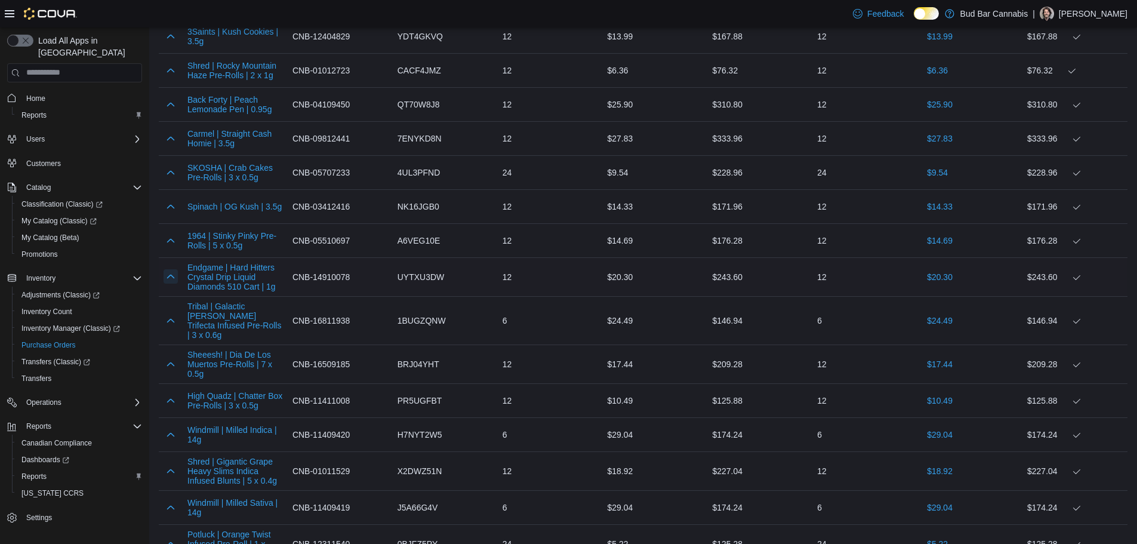
scroll to position [5587, 0]
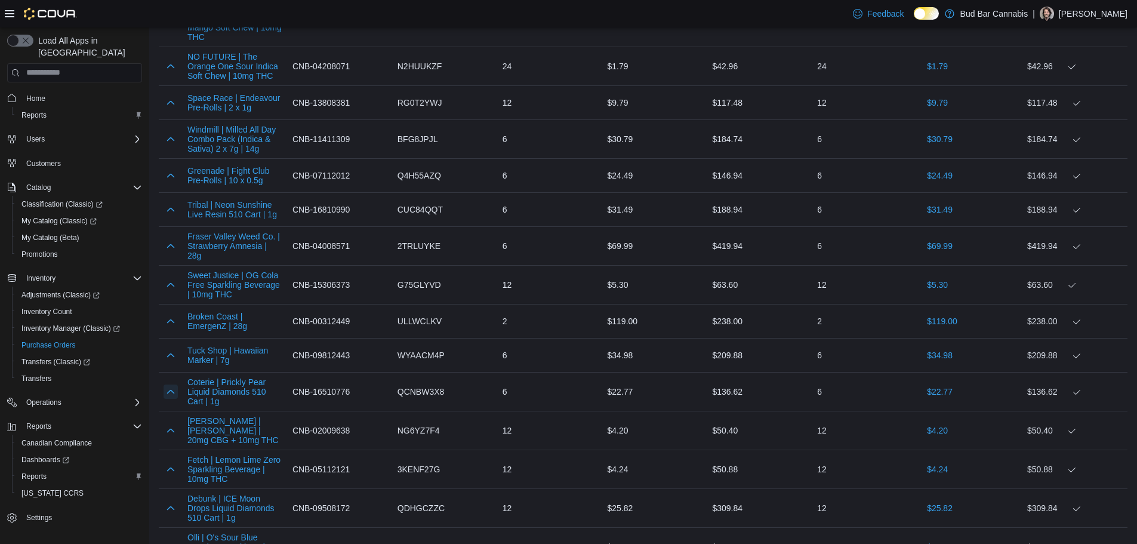
click at [166, 384] on button "button" at bounding box center [171, 391] width 14 height 14
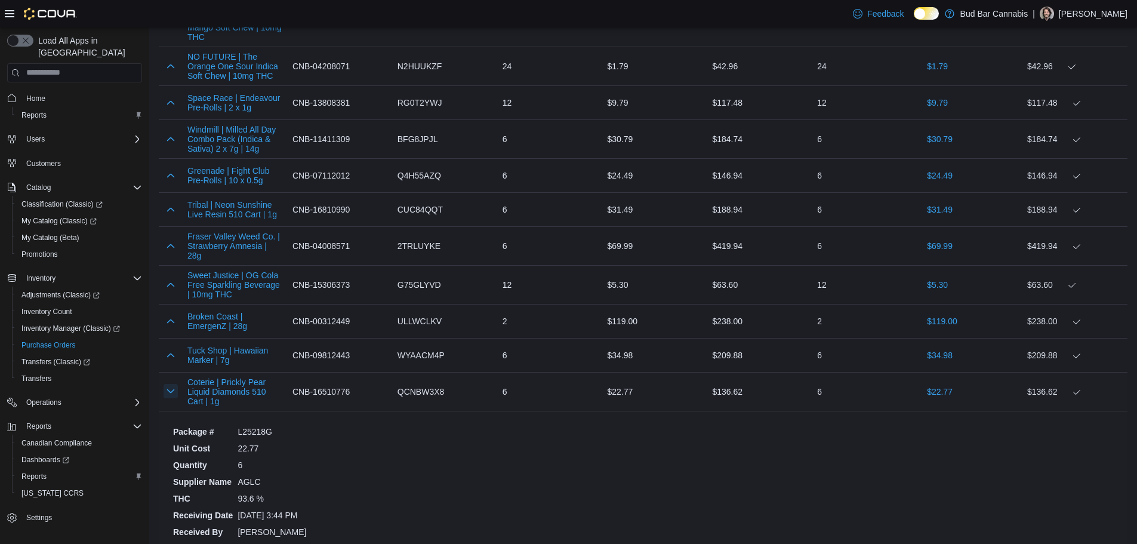
click at [170, 384] on button "button" at bounding box center [171, 391] width 14 height 14
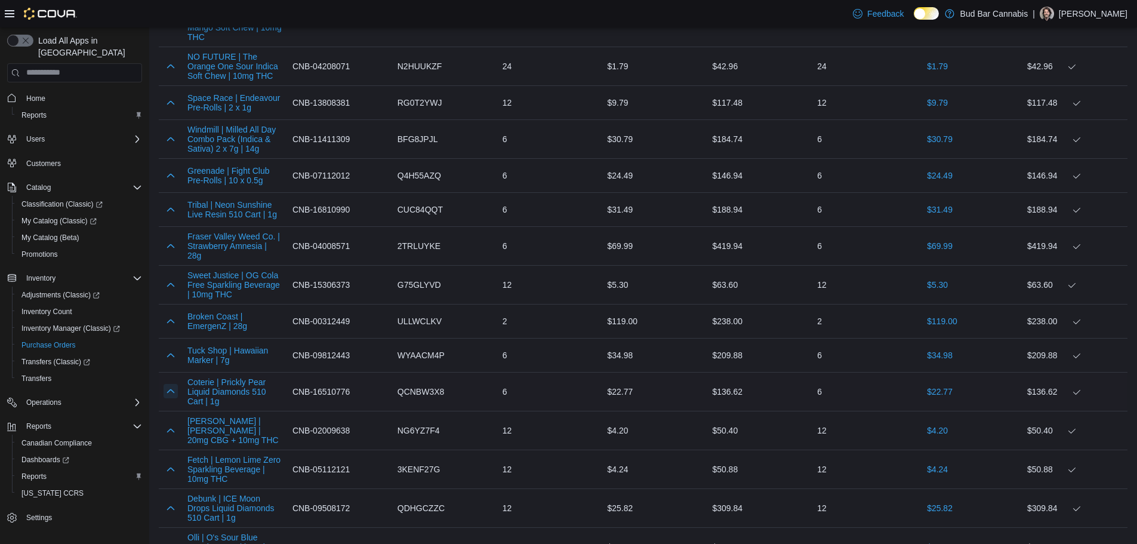
scroll to position [3309, 0]
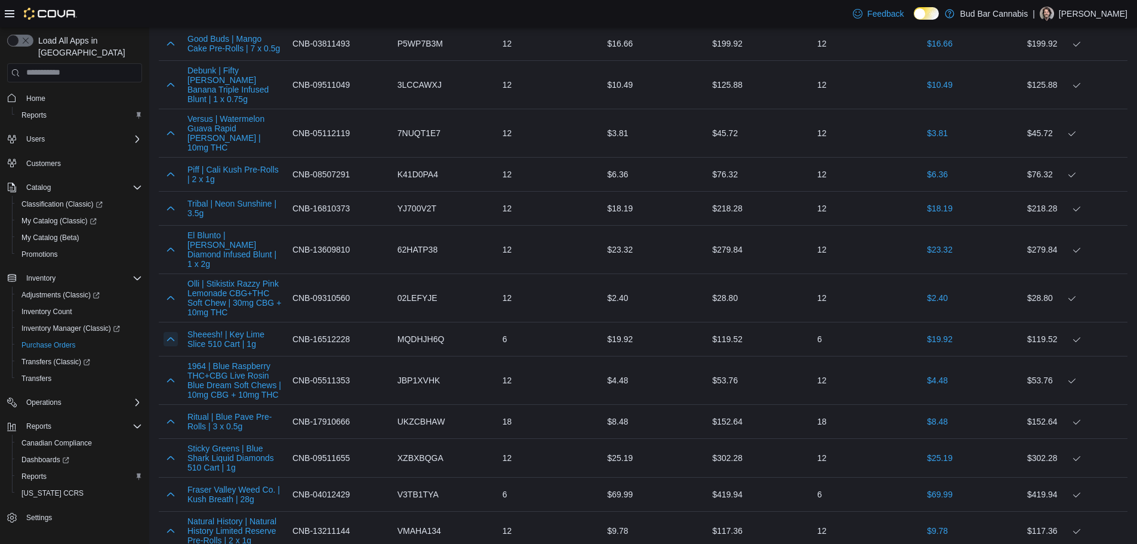
click at [170, 332] on button "button" at bounding box center [171, 339] width 14 height 14
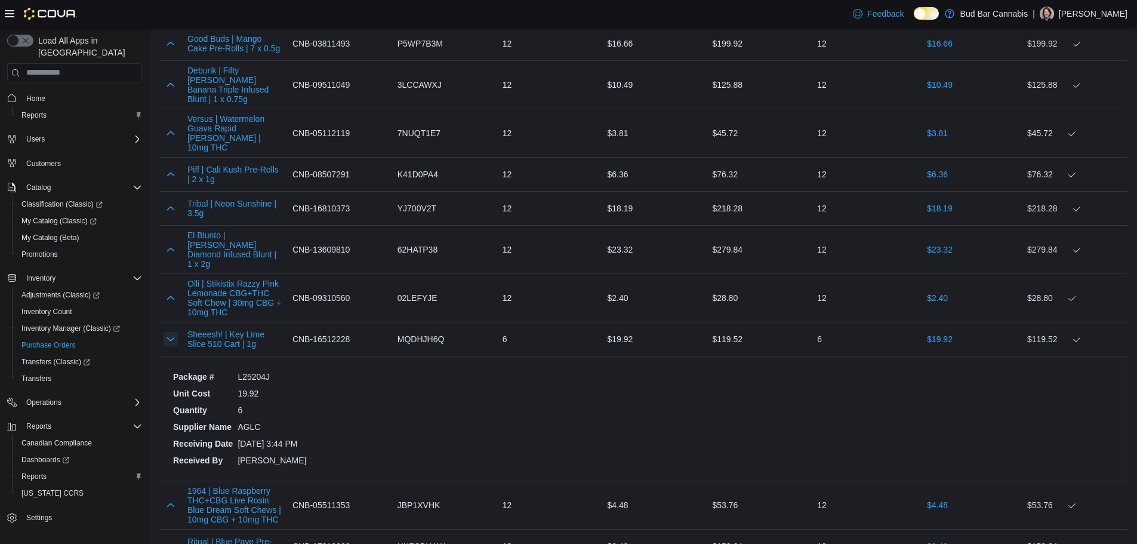
click at [170, 332] on button "button" at bounding box center [171, 339] width 14 height 14
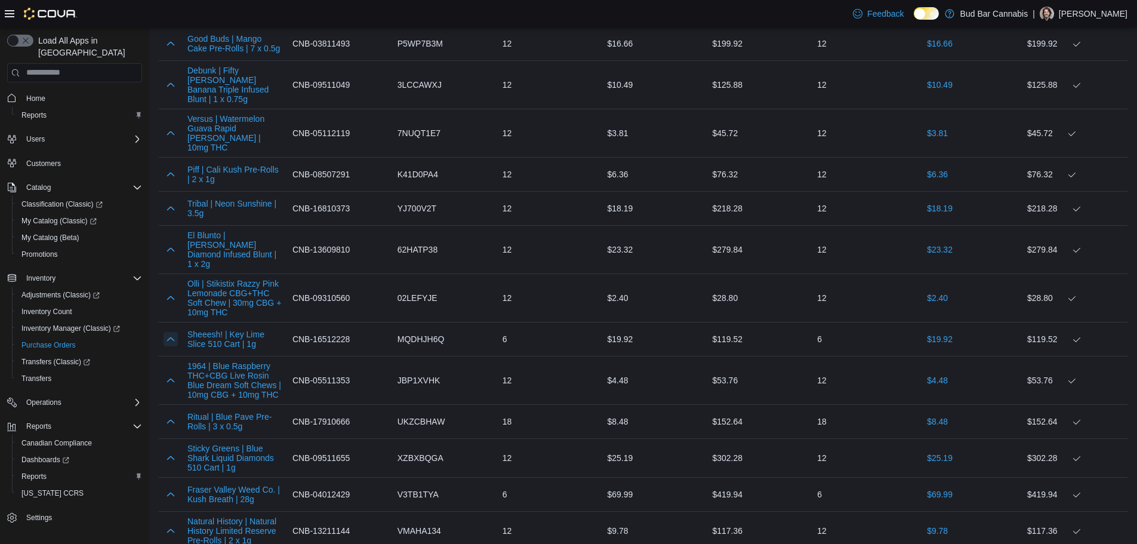
click at [170, 332] on button "button" at bounding box center [171, 339] width 14 height 14
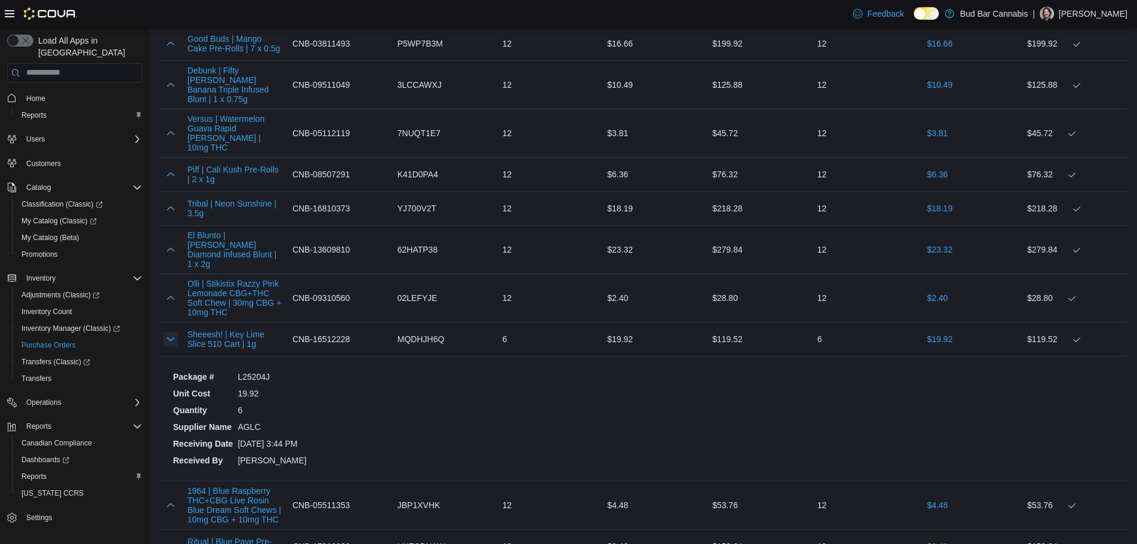
click at [170, 332] on button "button" at bounding box center [171, 339] width 14 height 14
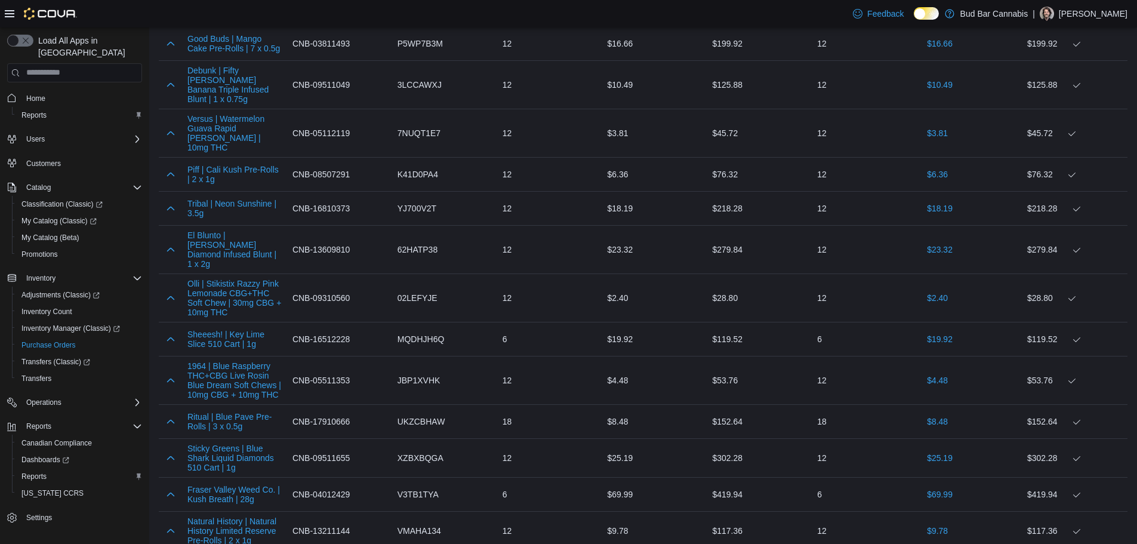
scroll to position [636, 0]
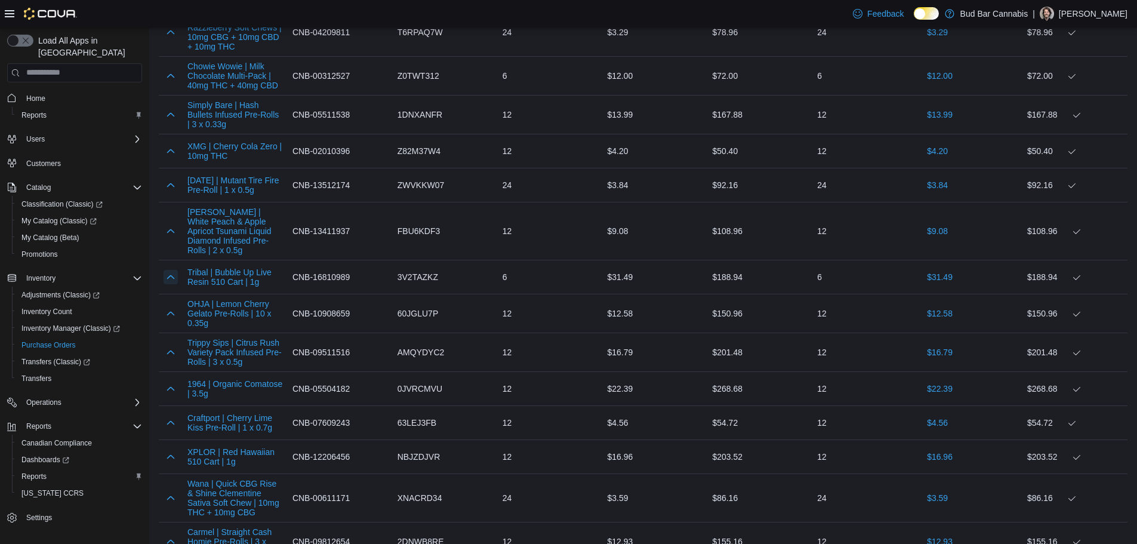
click at [170, 280] on button "button" at bounding box center [171, 277] width 14 height 14
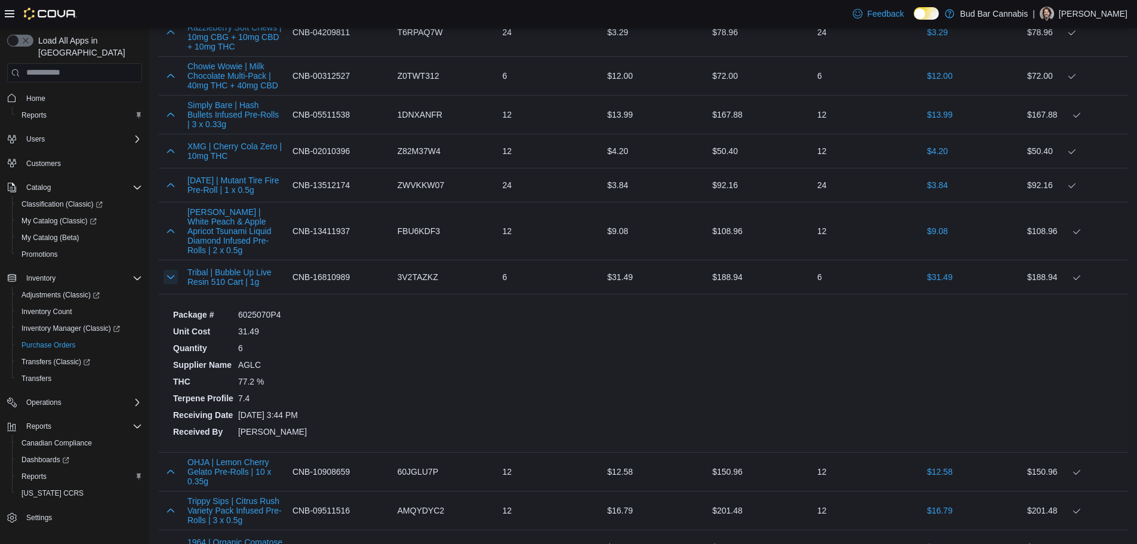
click at [170, 280] on button "button" at bounding box center [171, 277] width 14 height 14
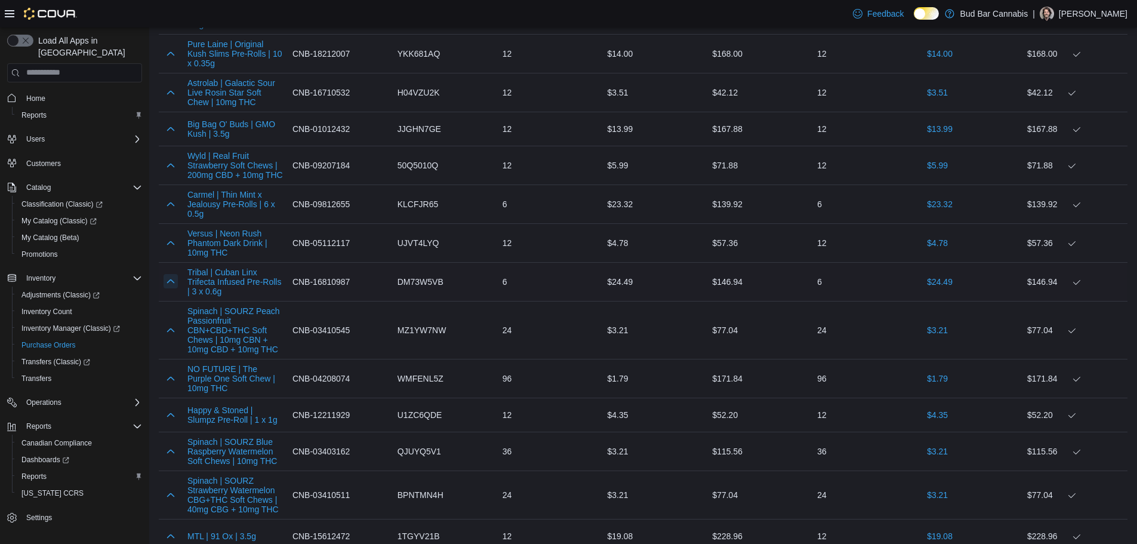
scroll to position [4212, 0]
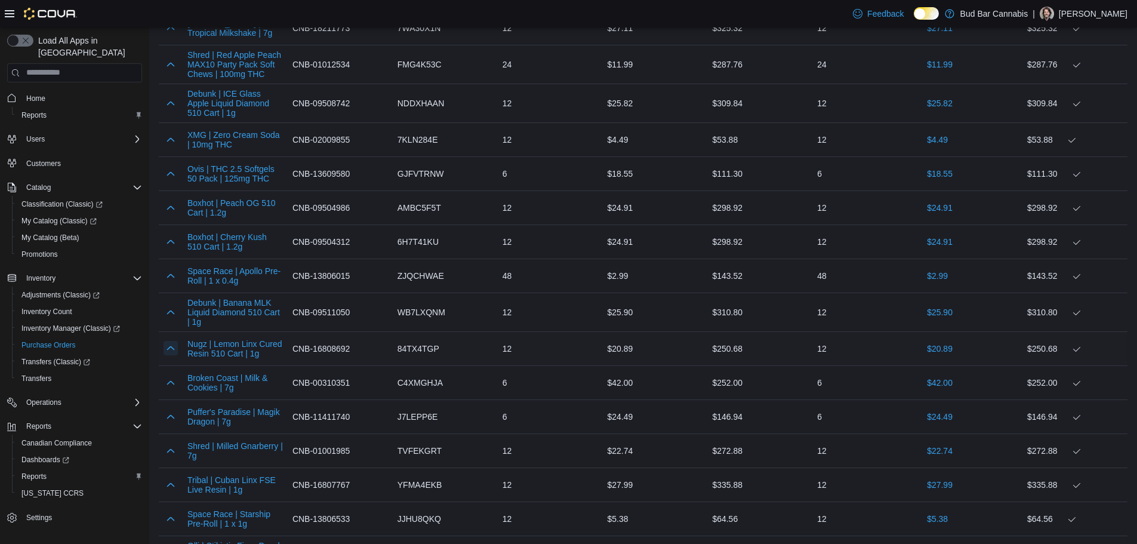
click at [171, 341] on button "button" at bounding box center [171, 348] width 14 height 14
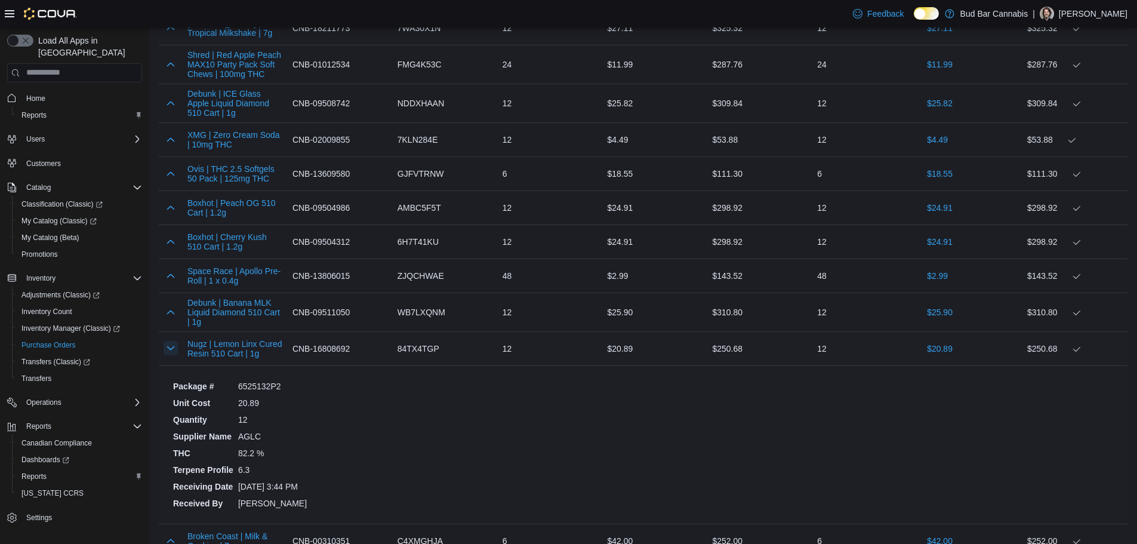
click at [171, 341] on button "button" at bounding box center [171, 348] width 14 height 14
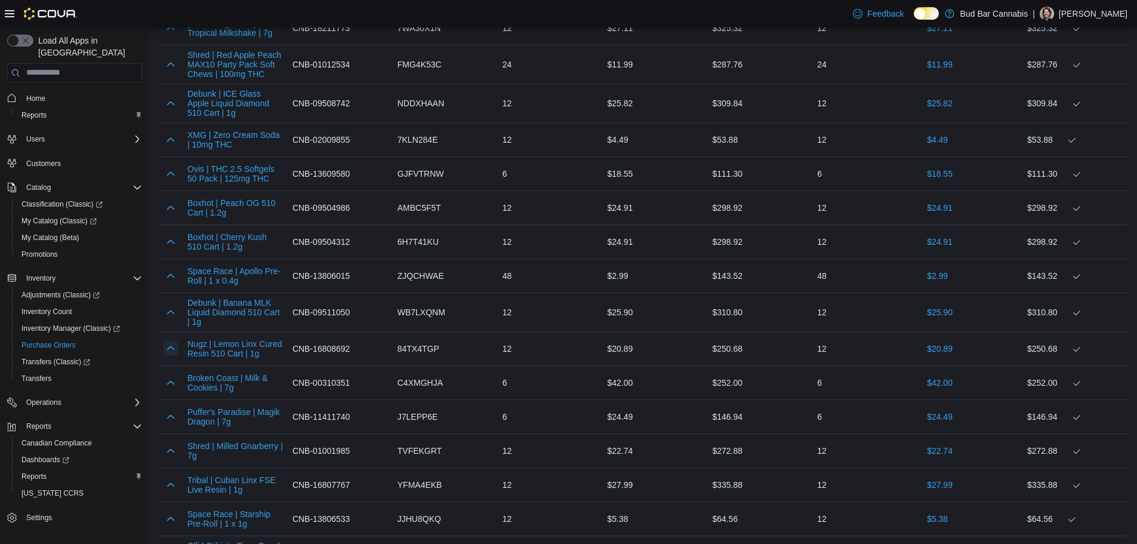
scroll to position [5414, 0]
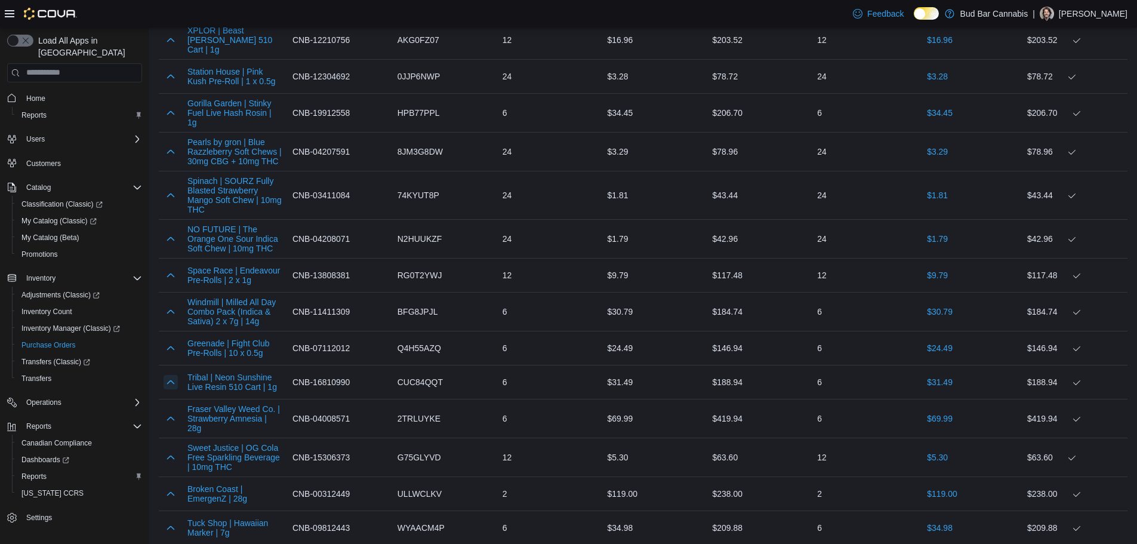
click at [171, 375] on button "button" at bounding box center [171, 382] width 14 height 14
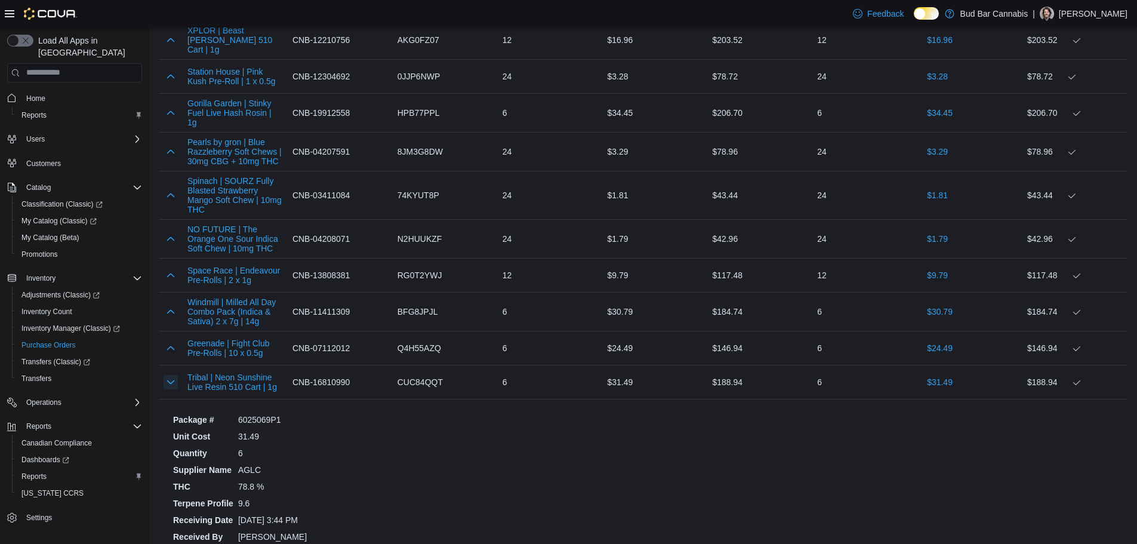
click at [171, 375] on button "button" at bounding box center [171, 382] width 14 height 14
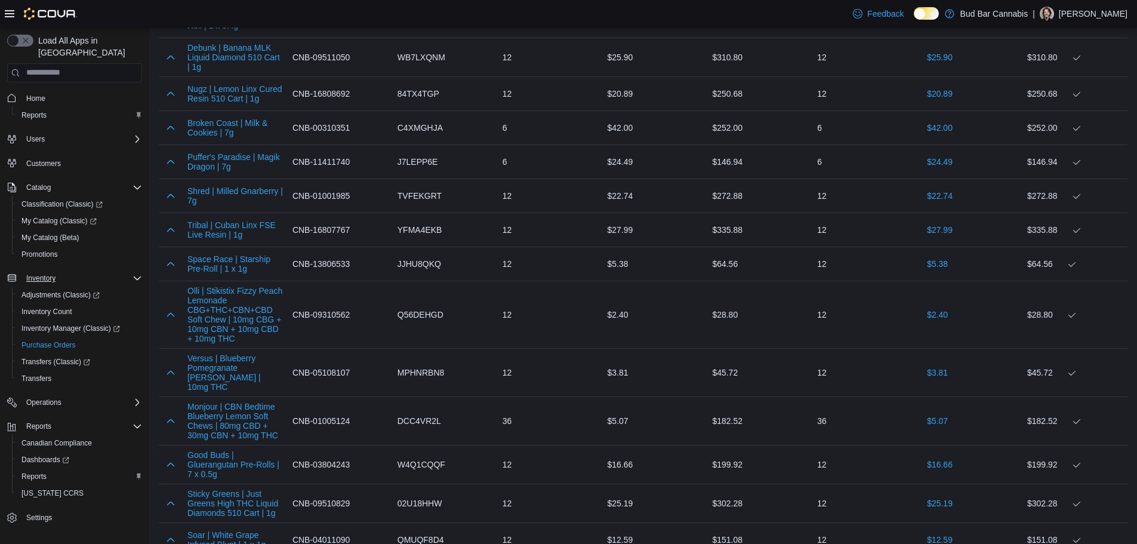
scroll to position [4340, 0]
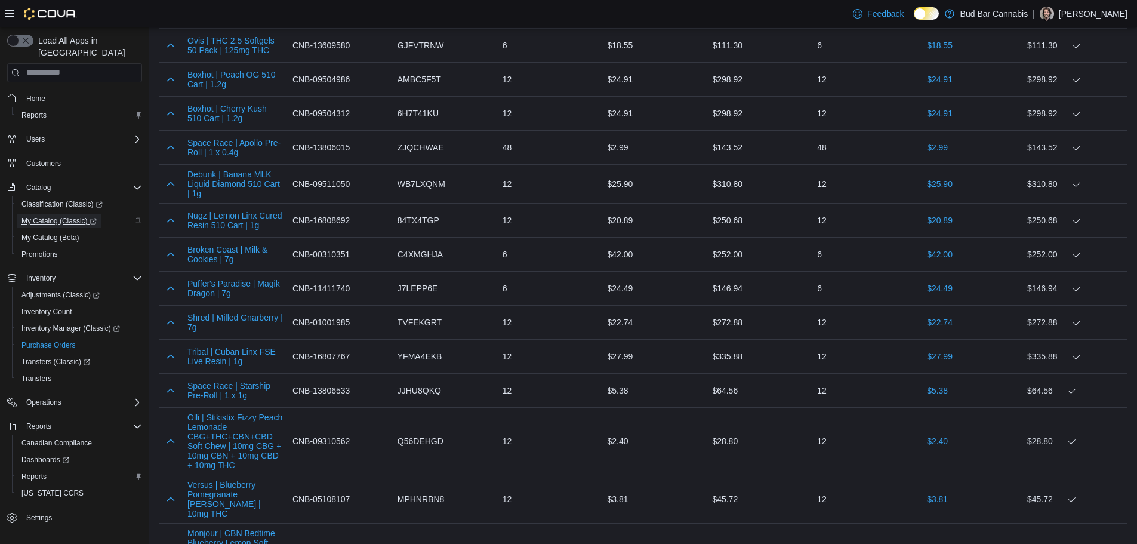
click at [58, 216] on span "My Catalog (Classic)" at bounding box center [58, 221] width 75 height 10
click at [39, 94] on span "Home" at bounding box center [35, 99] width 19 height 10
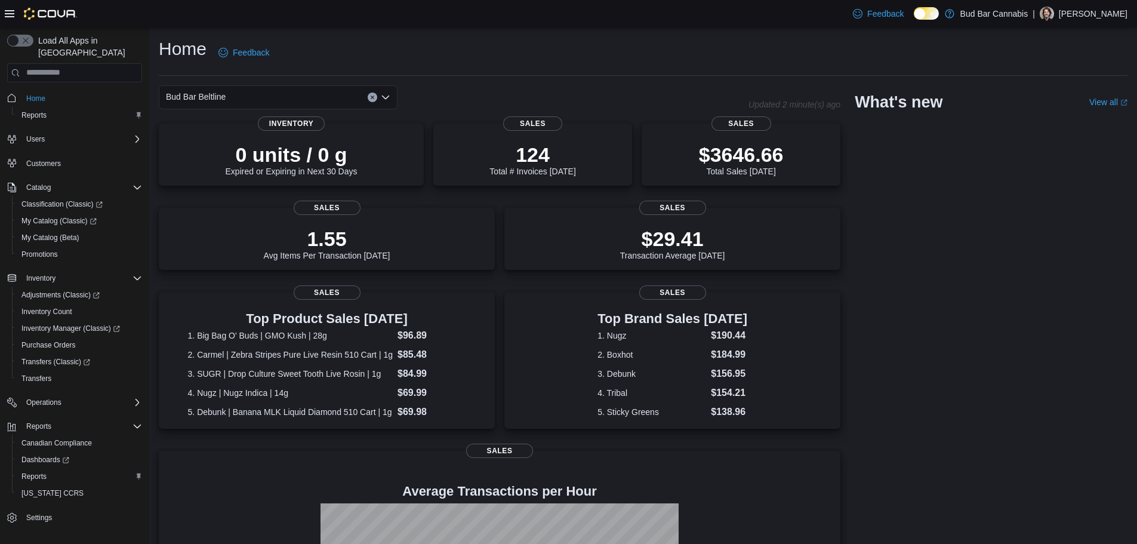
click at [1125, 10] on p "[PERSON_NAME]" at bounding box center [1093, 14] width 69 height 14
click at [1077, 112] on button "Sign Out" at bounding box center [1068, 116] width 110 height 19
